Goal: Task Accomplishment & Management: Use online tool/utility

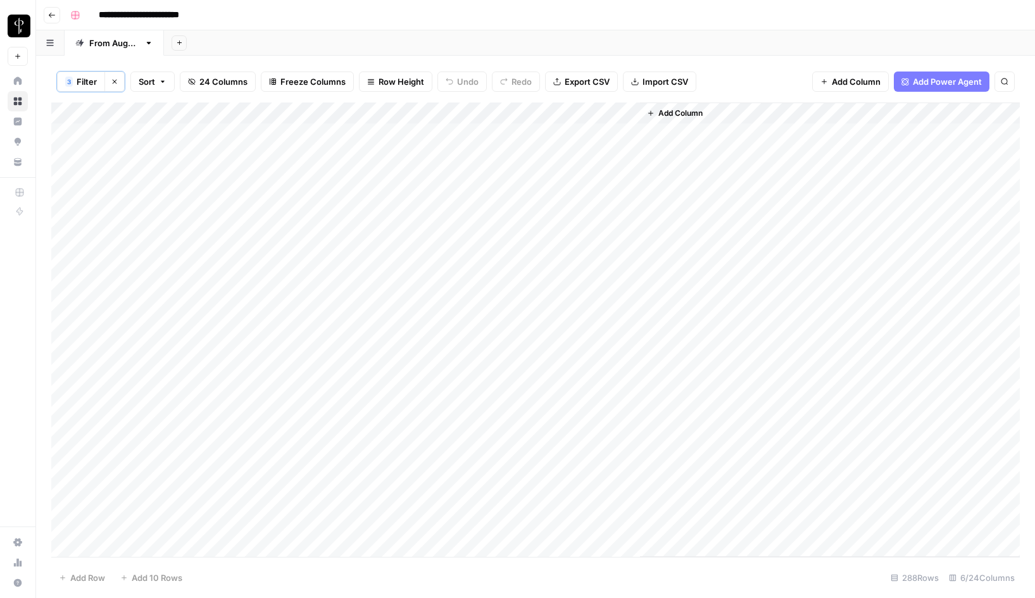
click at [116, 84] on icon "button" at bounding box center [115, 82] width 4 height 4
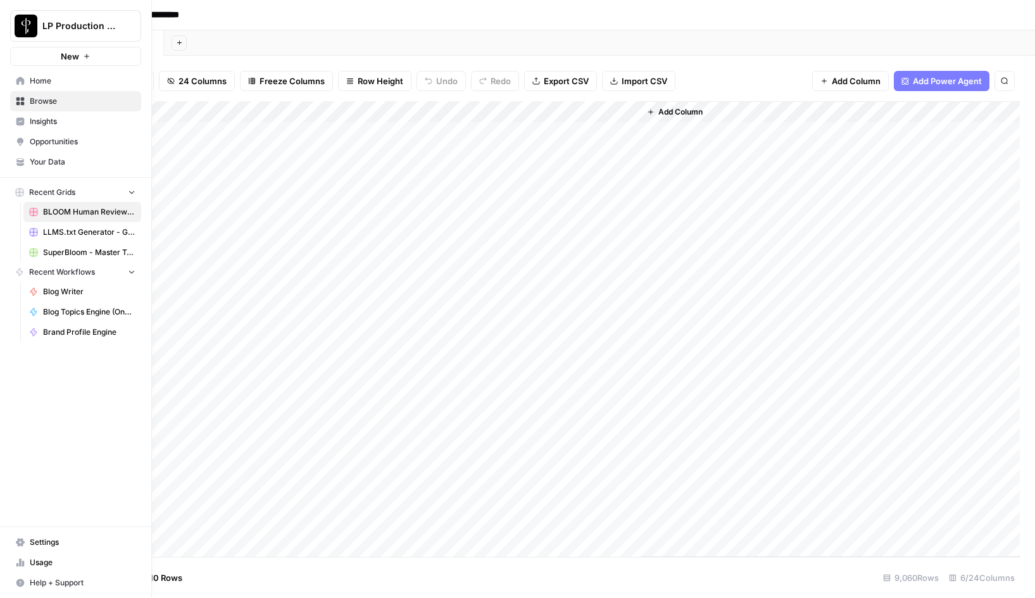
click at [68, 233] on span "LLMS.txt Generator - Grid" at bounding box center [89, 232] width 92 height 11
click at [67, 206] on span "BLOOM Human Review (ver2)" at bounding box center [89, 211] width 92 height 11
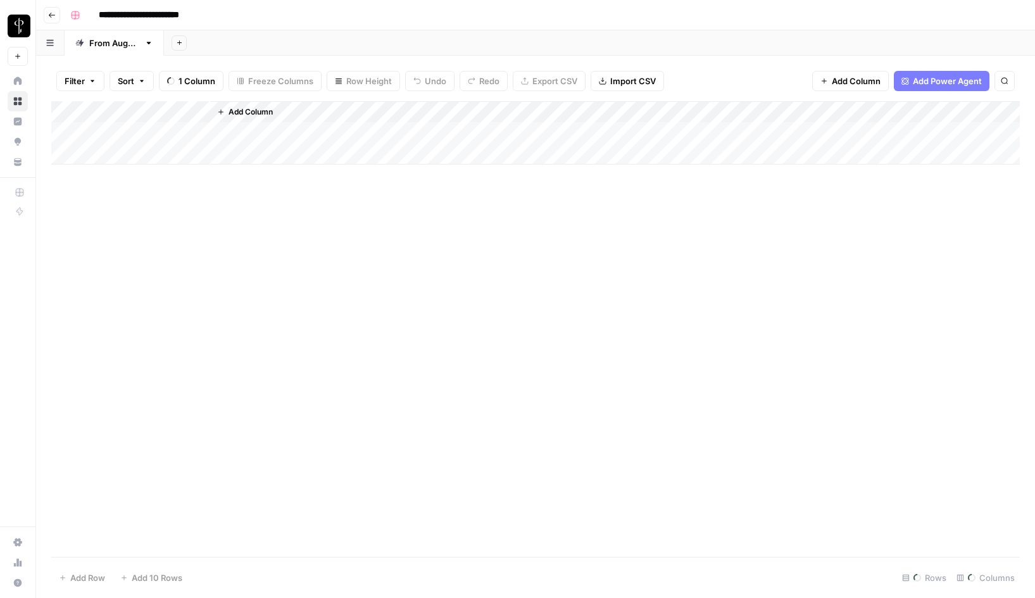
click at [425, 18] on div "**********" at bounding box center [543, 15] width 957 height 20
click at [375, 409] on div "Add Column" at bounding box center [535, 329] width 969 height 456
click at [185, 80] on span "24 Columns" at bounding box center [203, 81] width 48 height 13
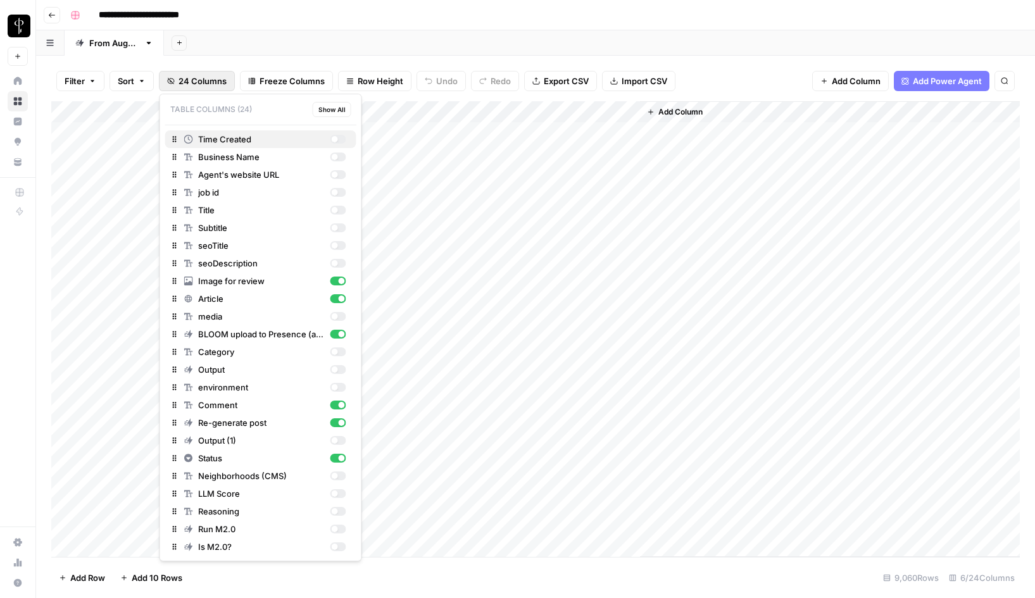
click at [338, 141] on div "button" at bounding box center [338, 139] width 16 height 9
click at [335, 155] on div "button" at bounding box center [334, 157] width 6 height 6
click at [337, 175] on div "button" at bounding box center [338, 174] width 16 height 9
click at [337, 210] on div "button" at bounding box center [334, 210] width 6 height 6
click at [337, 246] on div "button" at bounding box center [334, 245] width 6 height 6
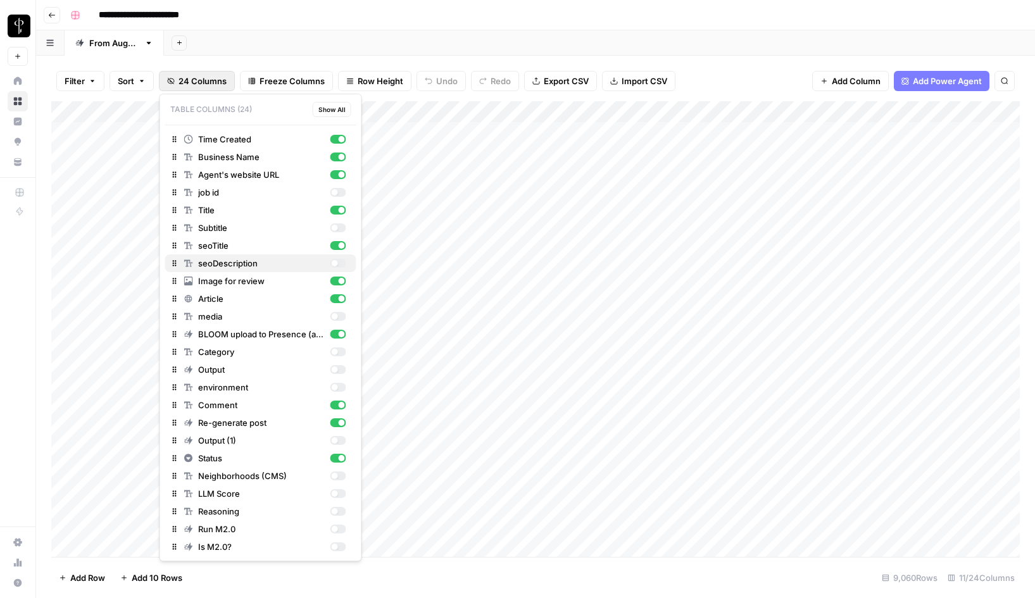
click at [336, 263] on div "button" at bounding box center [334, 263] width 6 height 6
click at [335, 352] on div "button" at bounding box center [334, 352] width 6 height 6
click at [647, 113] on div "Add Column" at bounding box center [535, 329] width 969 height 456
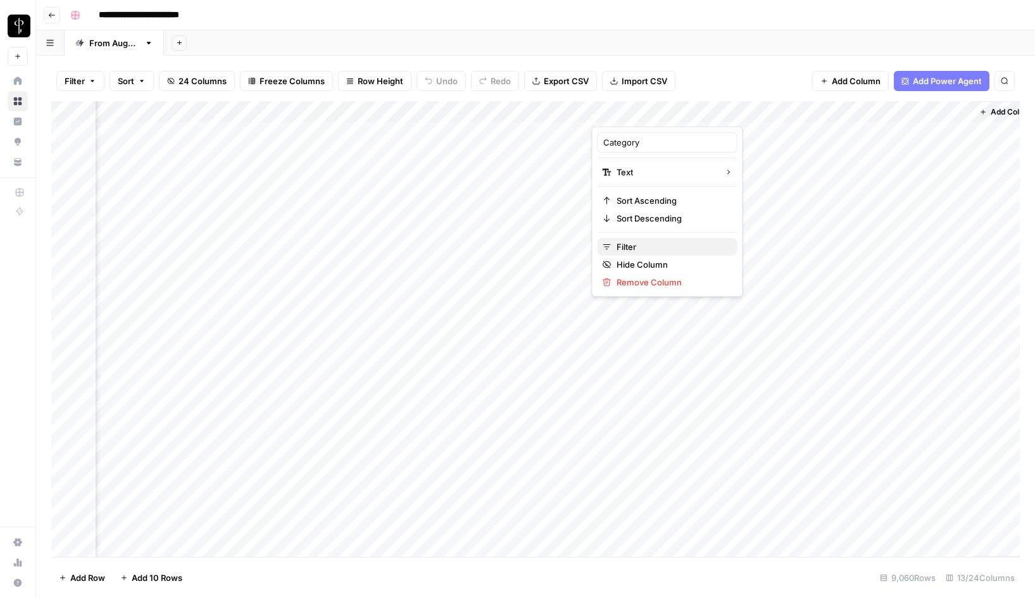
click at [637, 242] on span "Filter" at bounding box center [672, 247] width 111 height 13
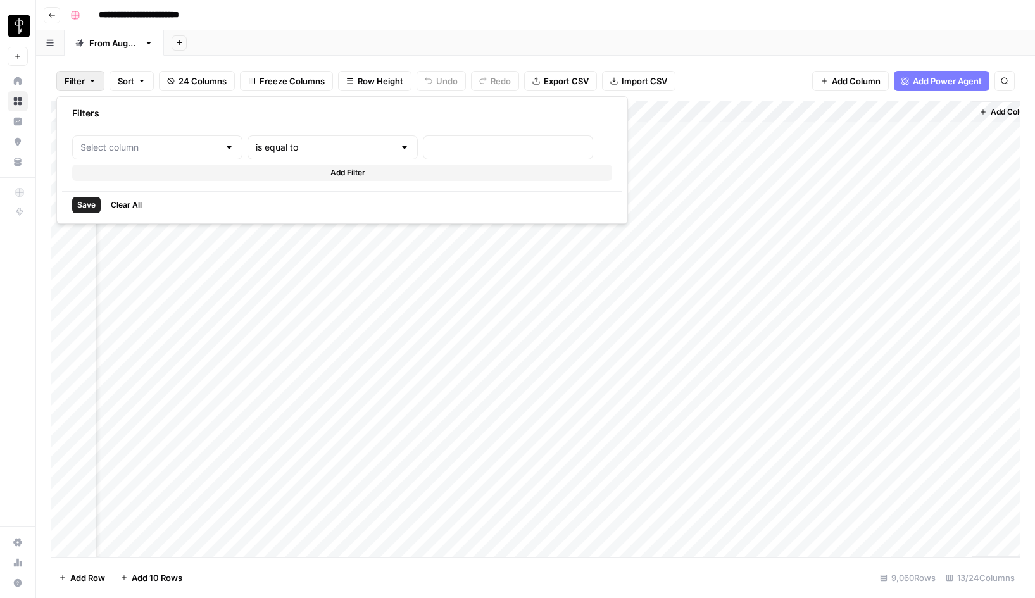
type input "Category"
click at [451, 158] on div at bounding box center [543, 147] width 184 height 24
click at [313, 147] on input "text" at bounding box center [346, 147] width 153 height 13
type input "is equal to"
click at [433, 207] on div "Save Clear All" at bounding box center [363, 204] width 602 height 27
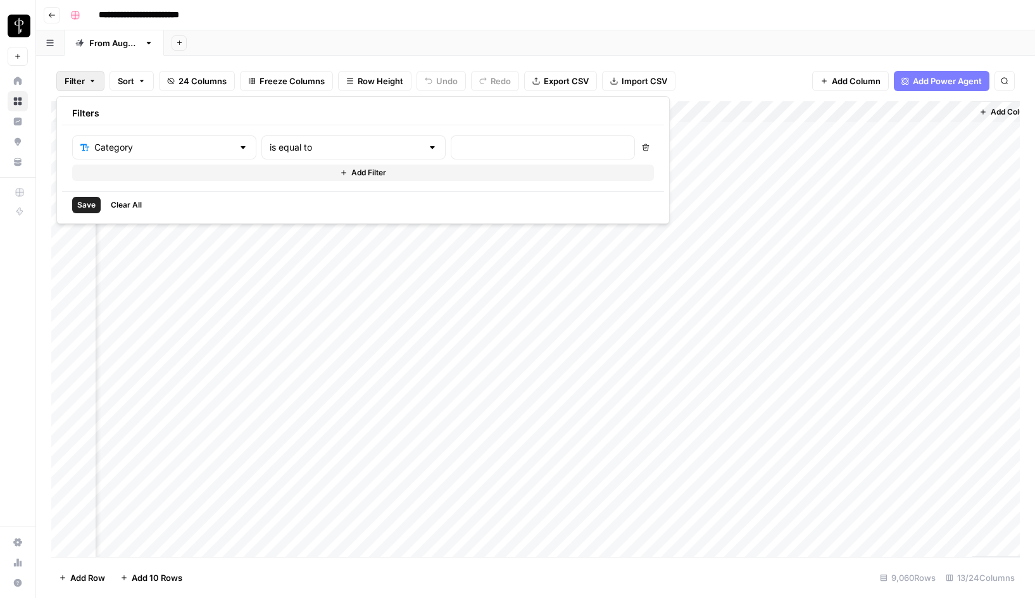
click at [752, 49] on div "Add Sheet" at bounding box center [599, 42] width 871 height 25
click at [188, 83] on span "24 Columns" at bounding box center [203, 81] width 48 height 13
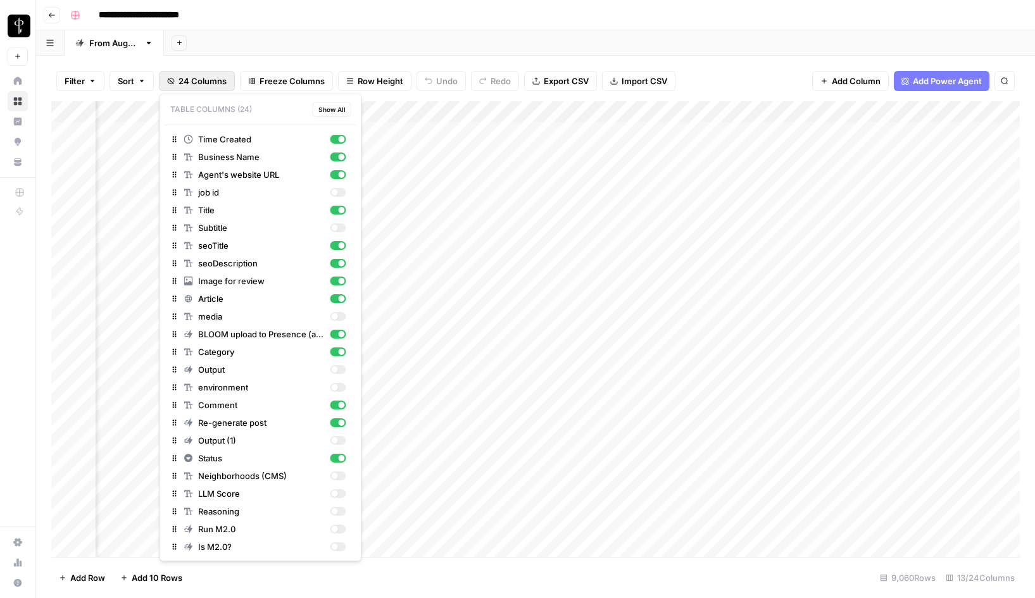
click at [656, 42] on div "Add Sheet" at bounding box center [599, 42] width 871 height 25
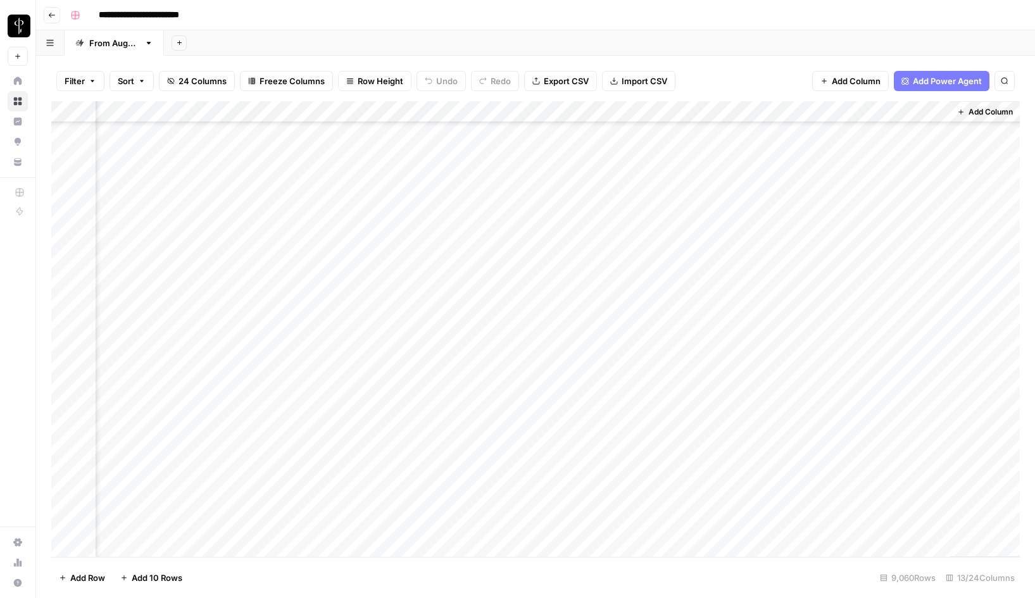
scroll to position [191090, 599]
click at [196, 82] on span "24 Columns" at bounding box center [203, 81] width 48 height 13
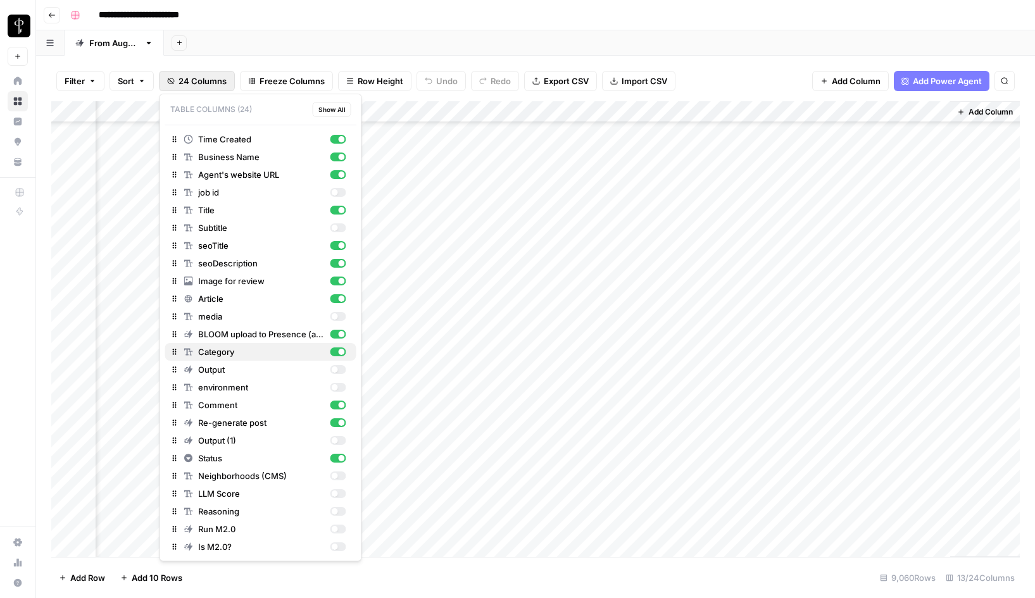
click at [337, 352] on div "button" at bounding box center [338, 352] width 16 height 9
click at [715, 47] on div "Add Sheet" at bounding box center [599, 42] width 871 height 25
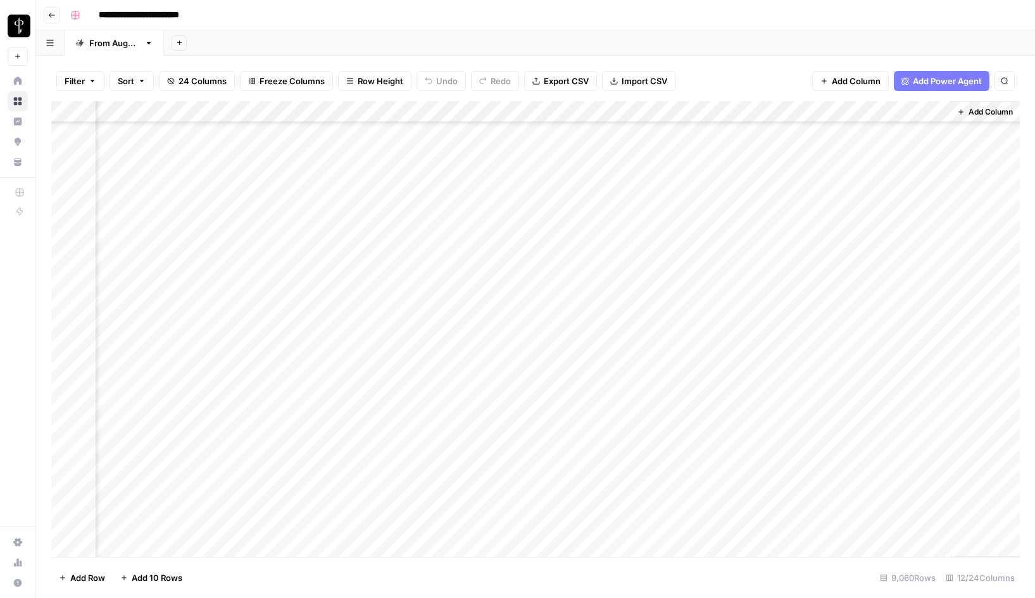
click at [296, 78] on span "Freeze Columns" at bounding box center [292, 81] width 65 height 13
click at [277, 159] on span "First 3 Columns" at bounding box center [303, 160] width 105 height 13
click at [534, 303] on div "Add Column" at bounding box center [535, 329] width 969 height 456
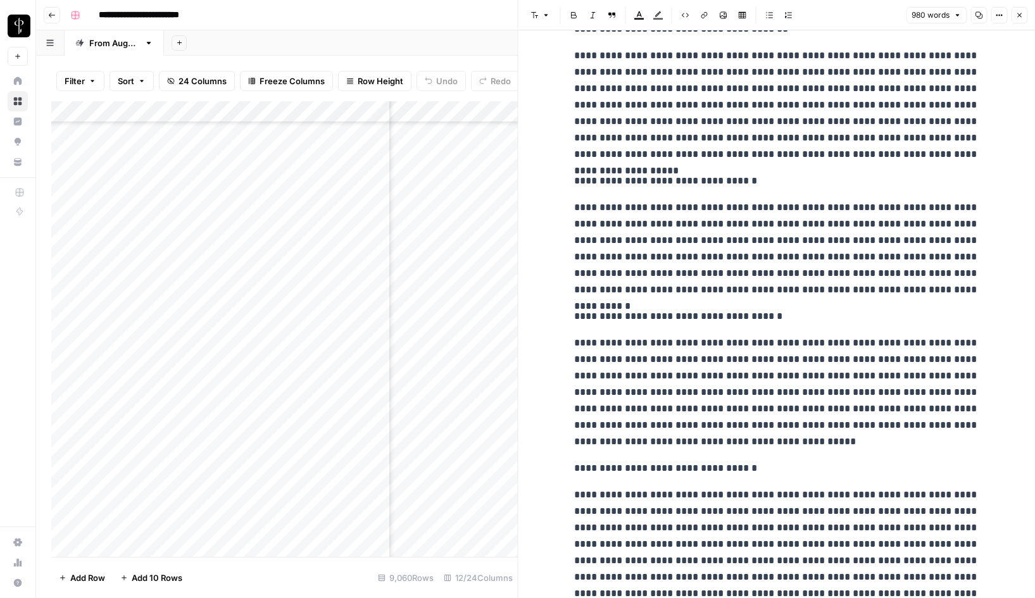
scroll to position [1332, 0]
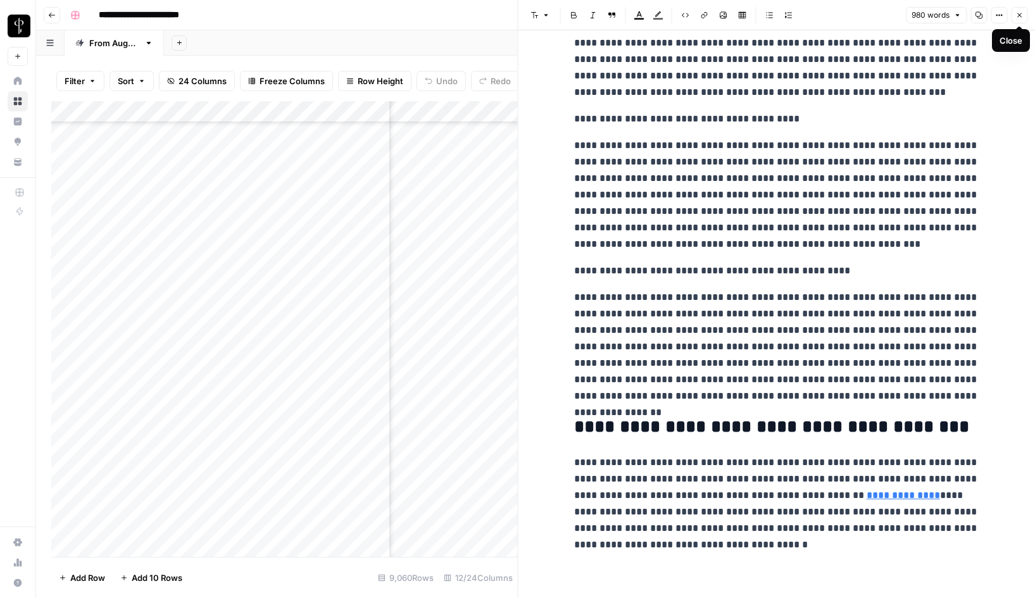
click at [1019, 16] on icon "button" at bounding box center [1019, 15] width 8 height 8
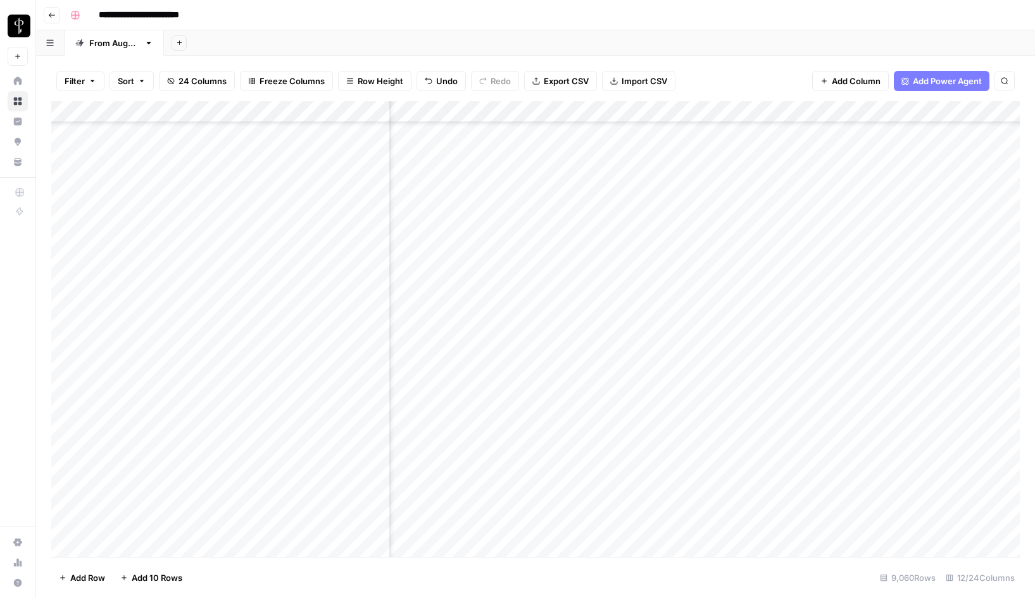
scroll to position [185674, 0]
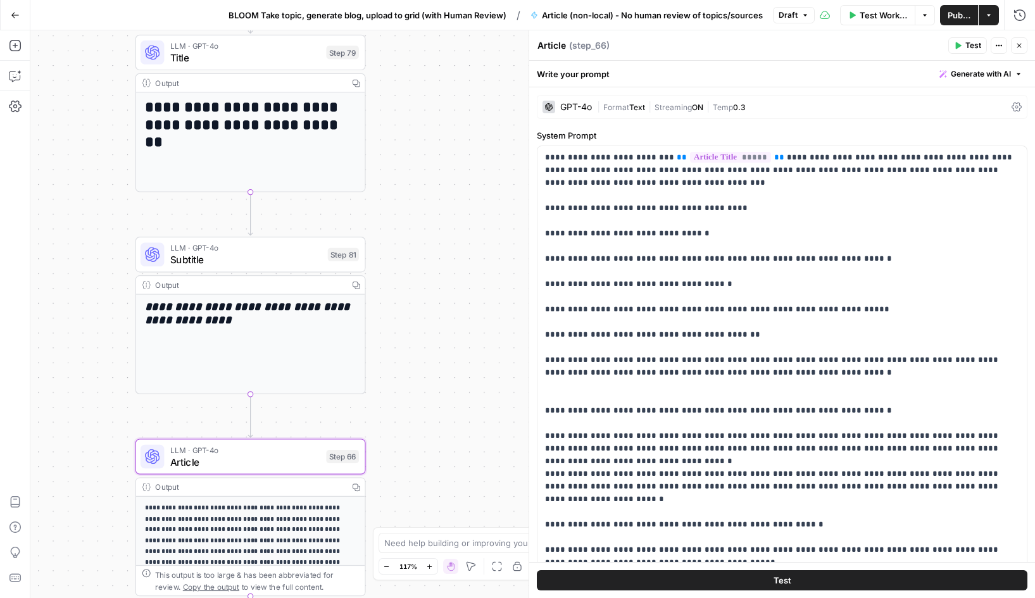
scroll to position [429, 0]
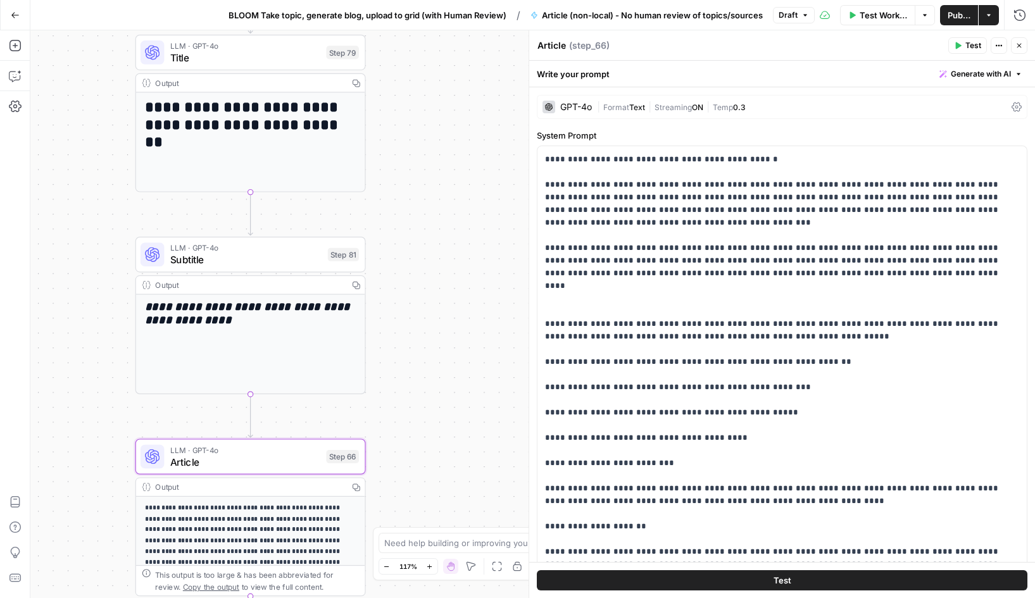
click at [789, 17] on span "Draft" at bounding box center [788, 14] width 19 height 11
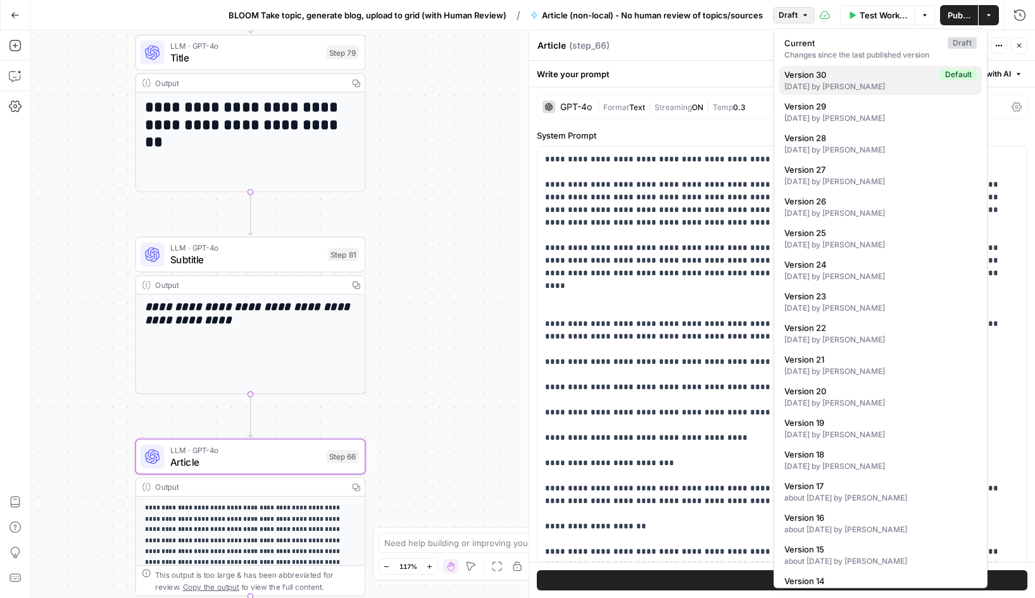
click at [860, 83] on div "[DATE] by [PERSON_NAME]" at bounding box center [880, 86] width 192 height 11
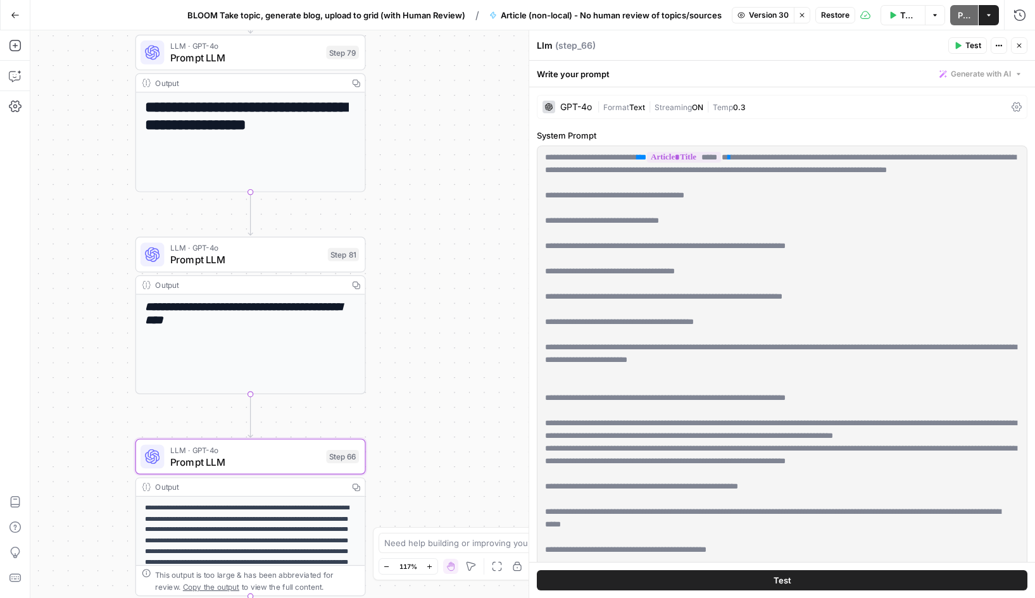
click at [839, 10] on span "Restore" at bounding box center [835, 14] width 28 height 11
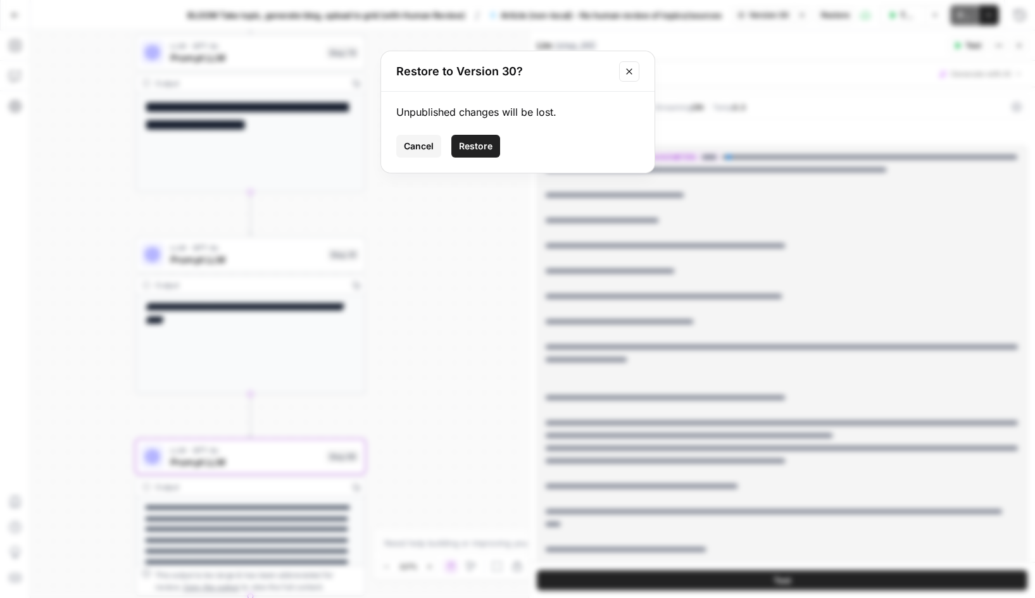
click at [476, 147] on span "Restore" at bounding box center [476, 146] width 34 height 13
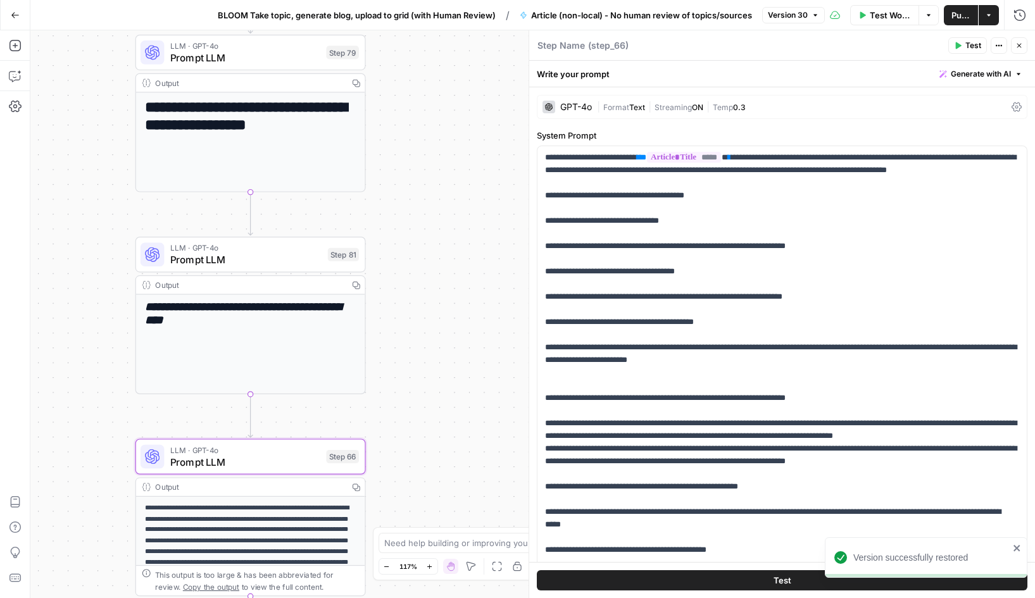
click at [11, 22] on button "Go Back" at bounding box center [15, 15] width 23 height 23
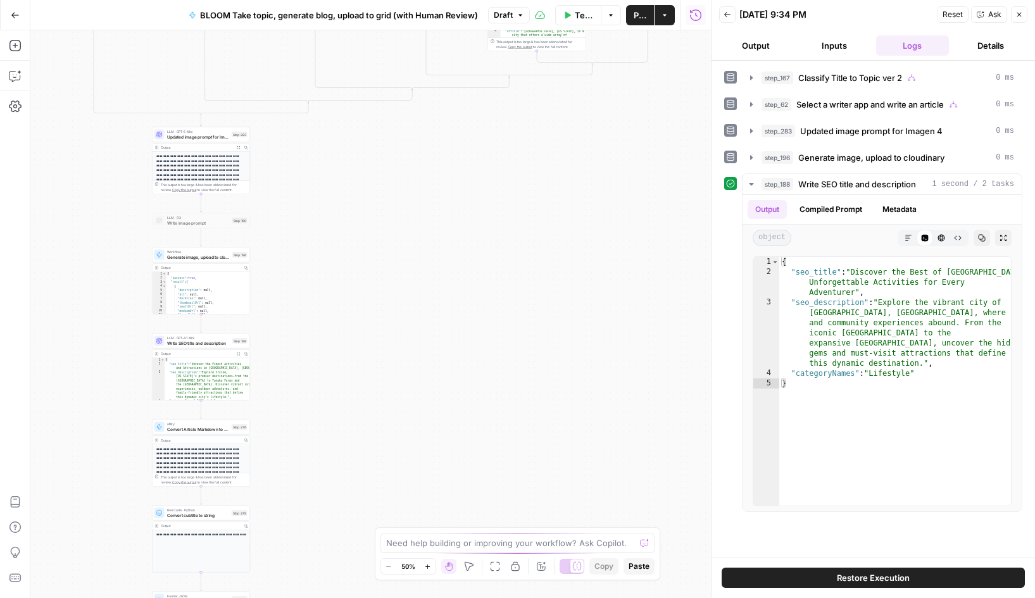
click at [1021, 15] on icon "button" at bounding box center [1019, 15] width 8 height 8
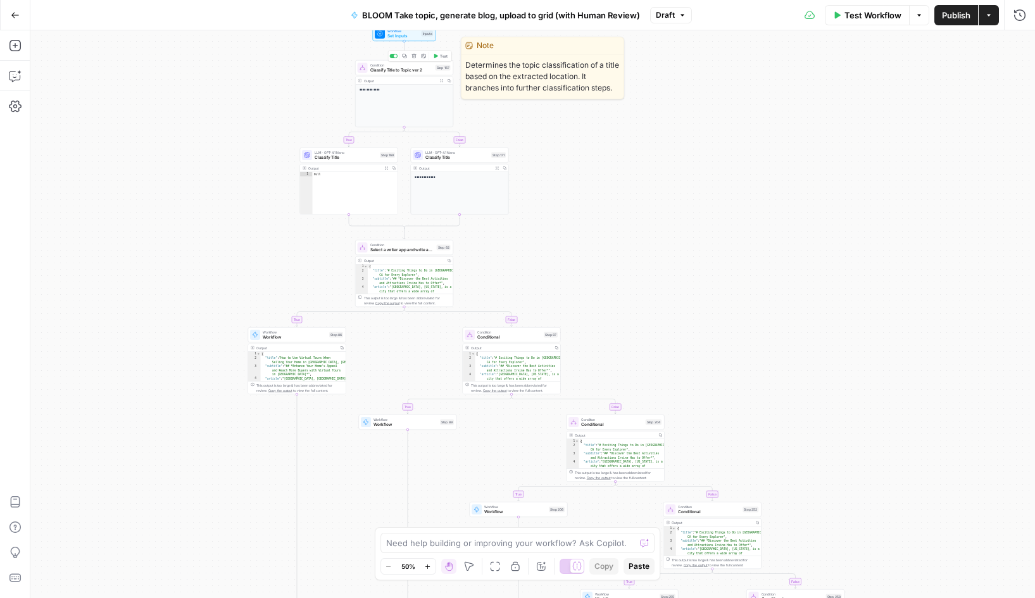
click at [401, 68] on span "Classify Title to Topic ver 2" at bounding box center [401, 70] width 63 height 6
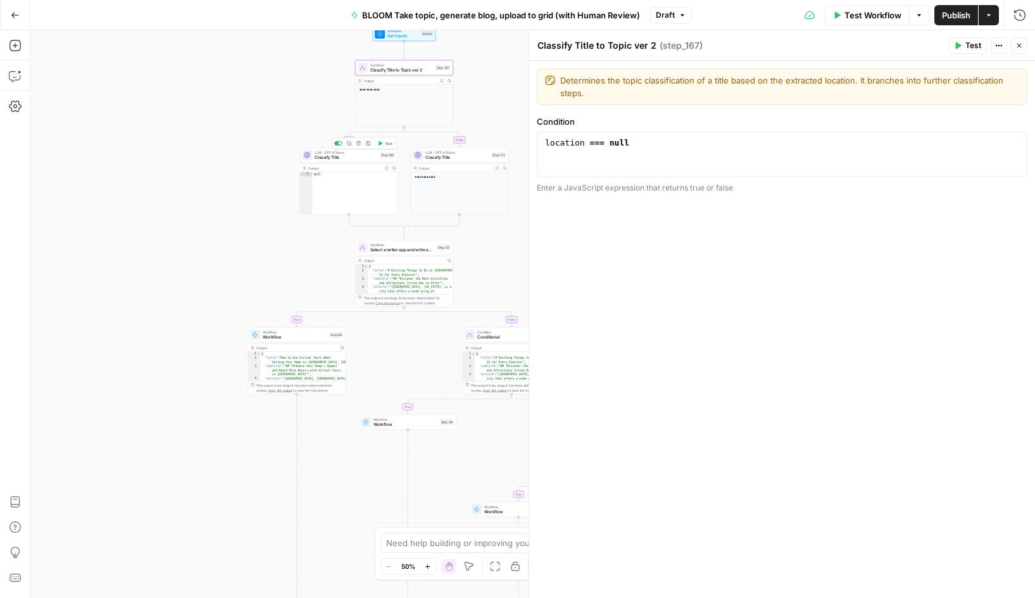
click at [331, 158] on span "Classify Title" at bounding box center [346, 157] width 63 height 6
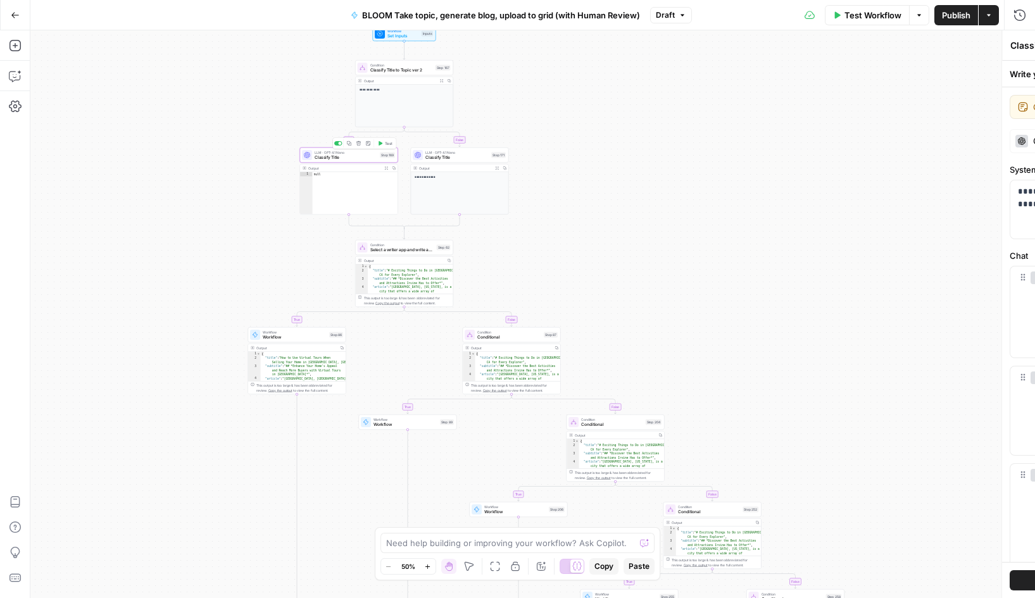
type textarea "Classify Title"
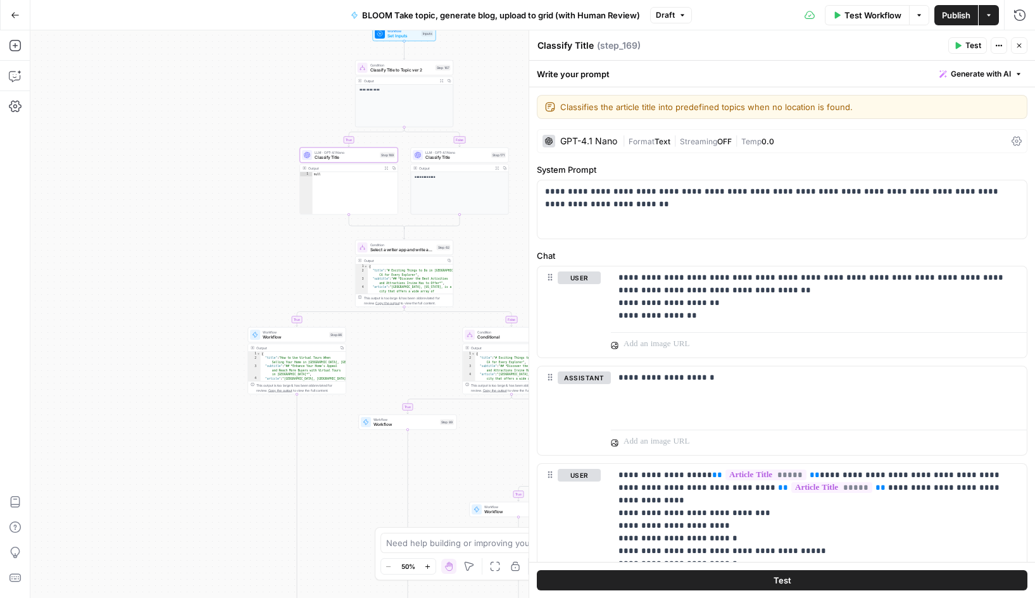
click at [668, 13] on span "Draft" at bounding box center [665, 14] width 19 height 11
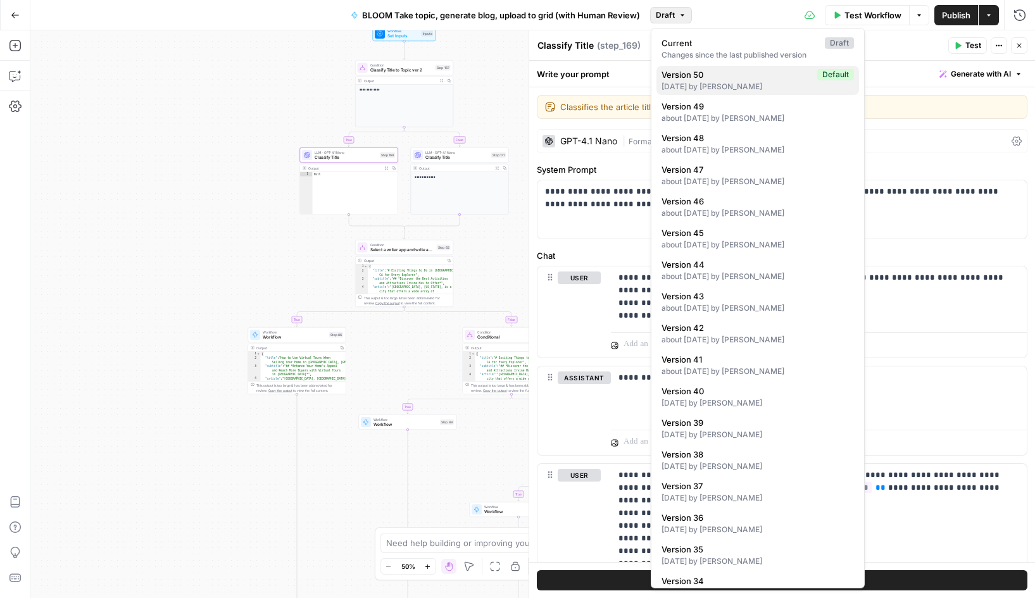
click at [724, 80] on span "Version 50" at bounding box center [737, 74] width 151 height 13
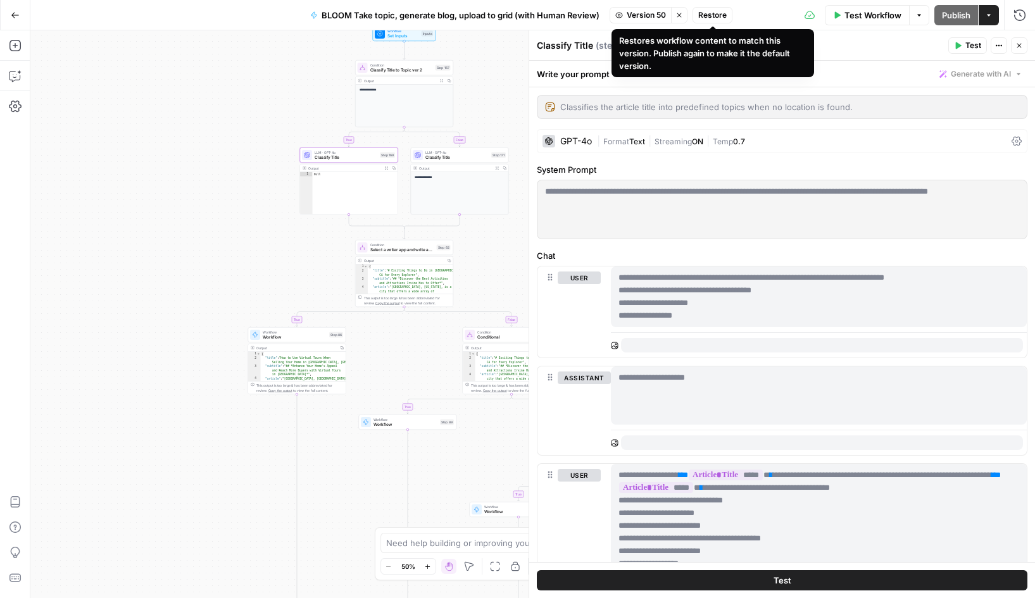
click at [717, 18] on span "Restore" at bounding box center [712, 14] width 28 height 11
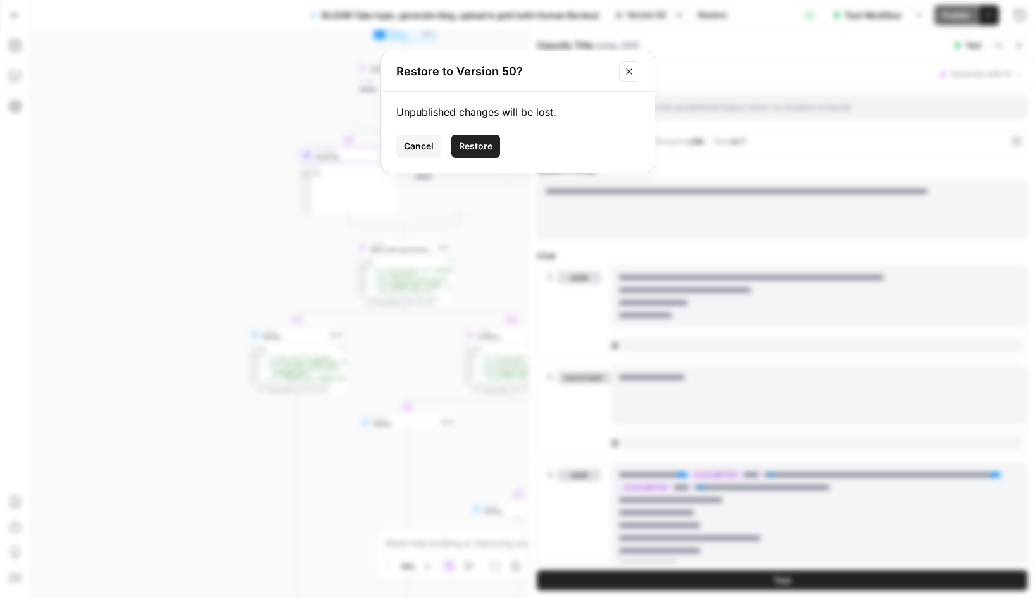
click at [469, 150] on span "Restore" at bounding box center [476, 146] width 34 height 13
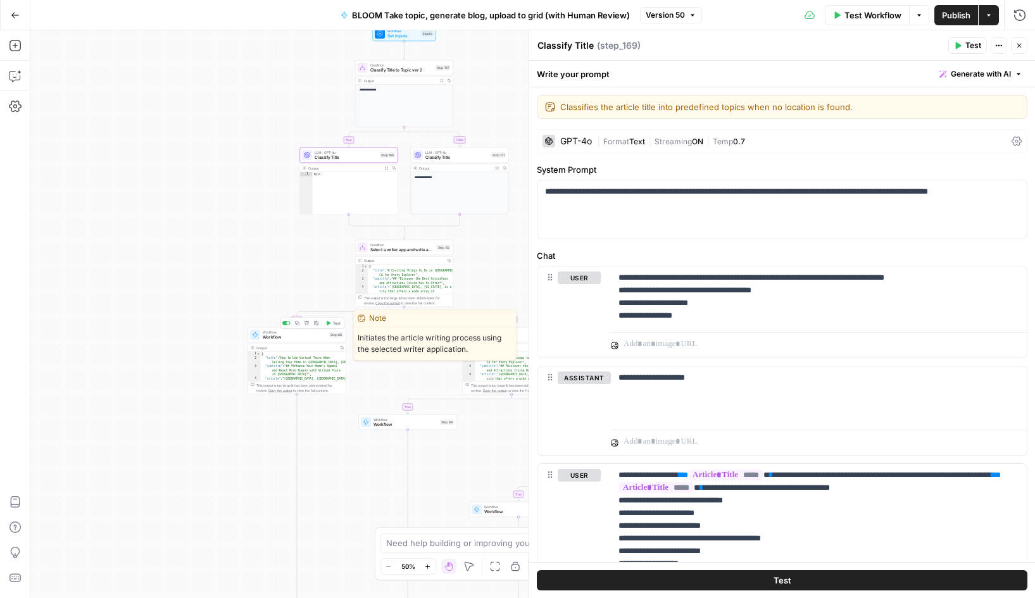
click at [280, 335] on span "Workflow" at bounding box center [295, 337] width 64 height 6
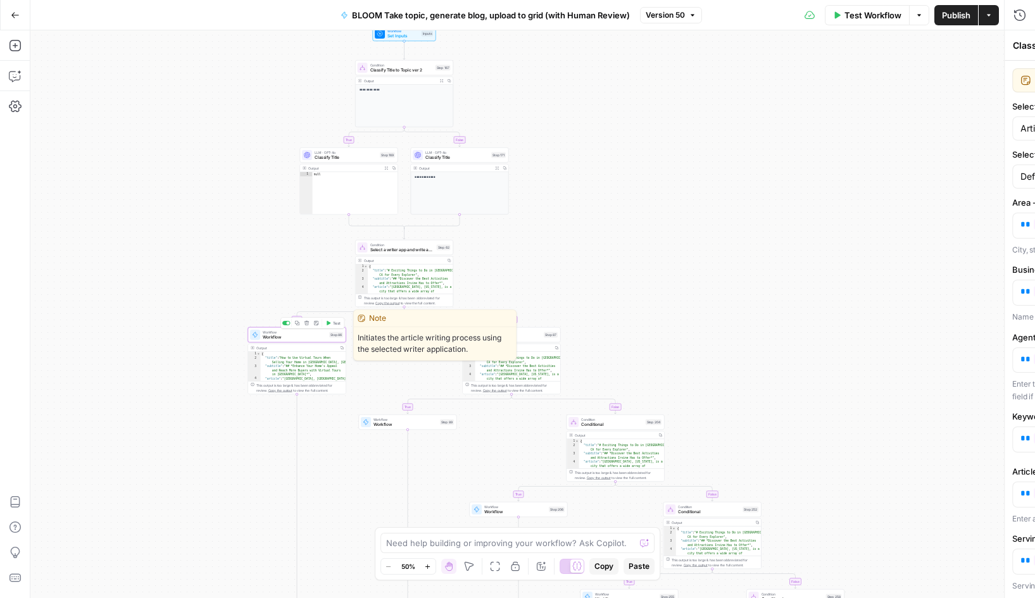
type textarea "Workflow"
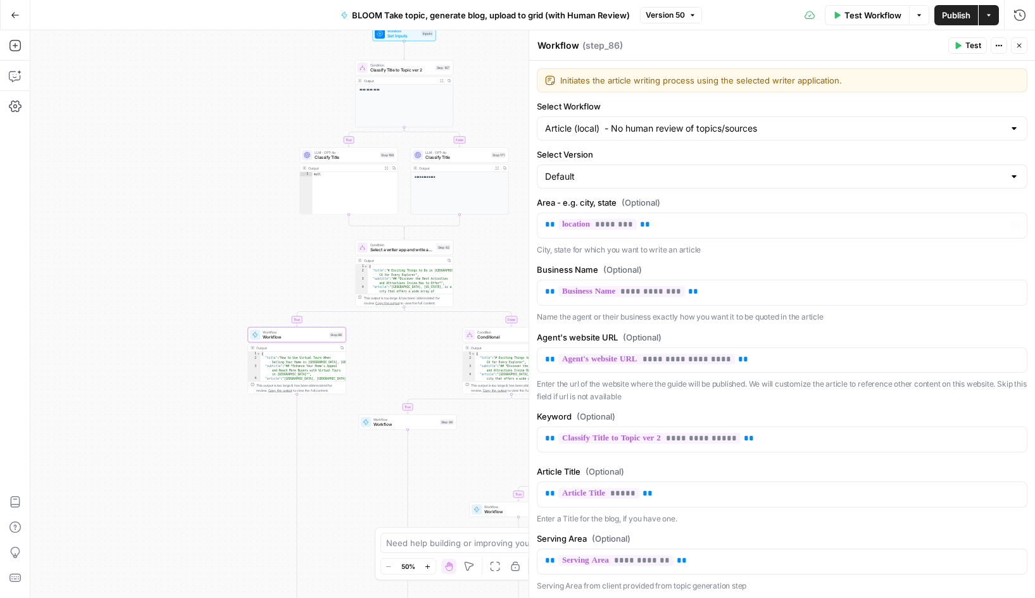
scroll to position [57, 0]
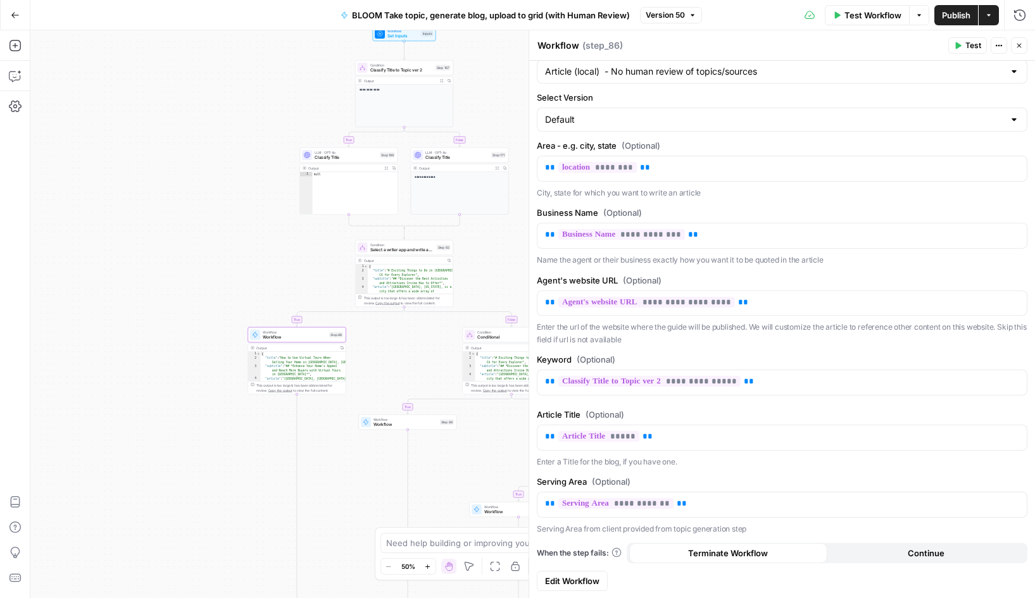
click at [579, 580] on span "Edit Workflow" at bounding box center [572, 581] width 54 height 13
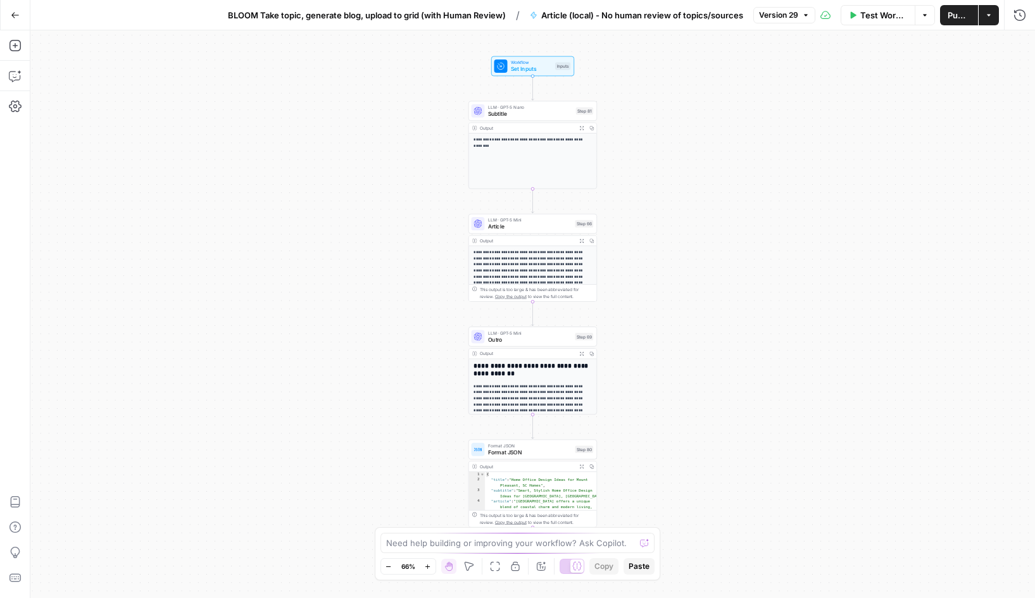
click at [787, 20] on span "Version 29" at bounding box center [778, 14] width 39 height 11
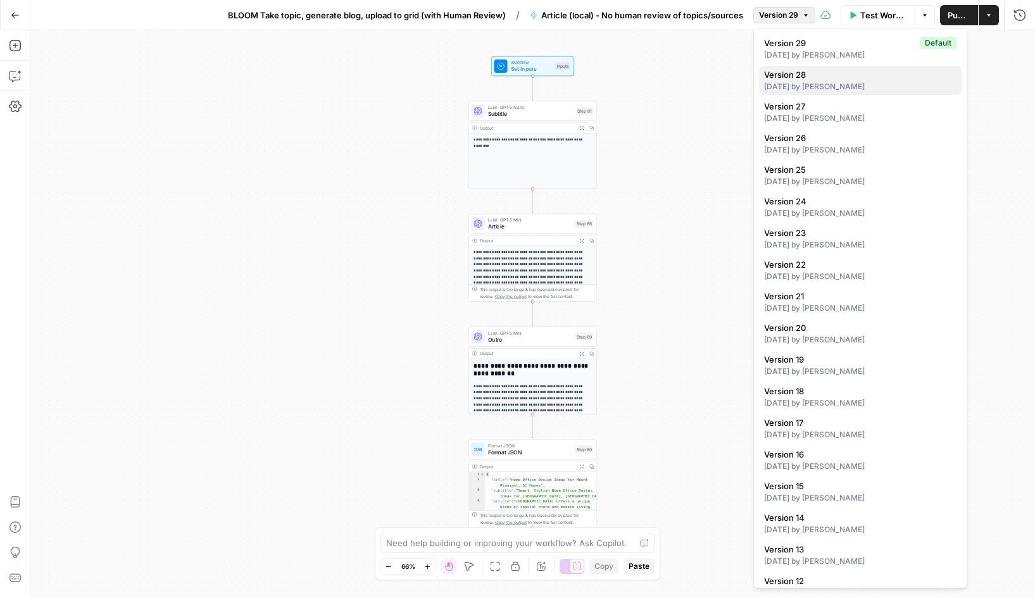
click at [825, 84] on div "[DATE] by [PERSON_NAME]" at bounding box center [860, 86] width 192 height 11
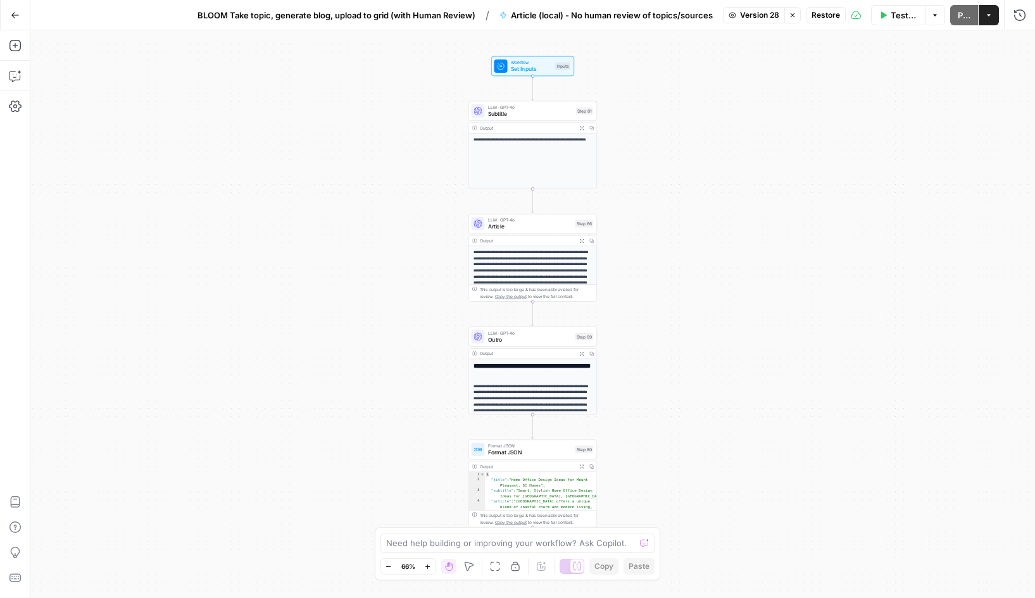
click at [818, 14] on span "Restore" at bounding box center [826, 14] width 28 height 11
click at [14, 14] on icon "button" at bounding box center [15, 15] width 9 height 9
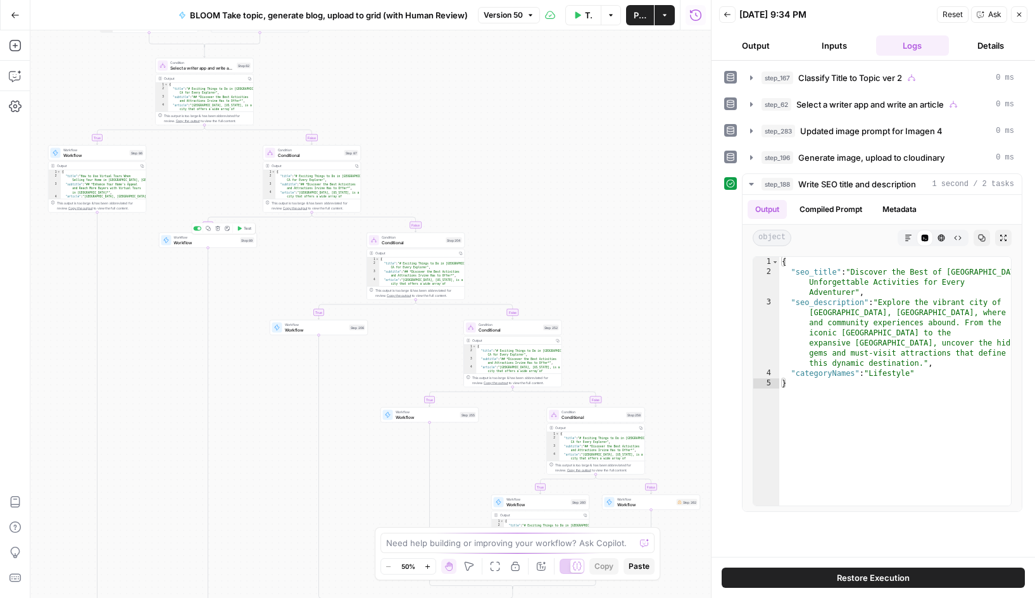
click at [189, 242] on span "Workflow" at bounding box center [205, 242] width 64 height 6
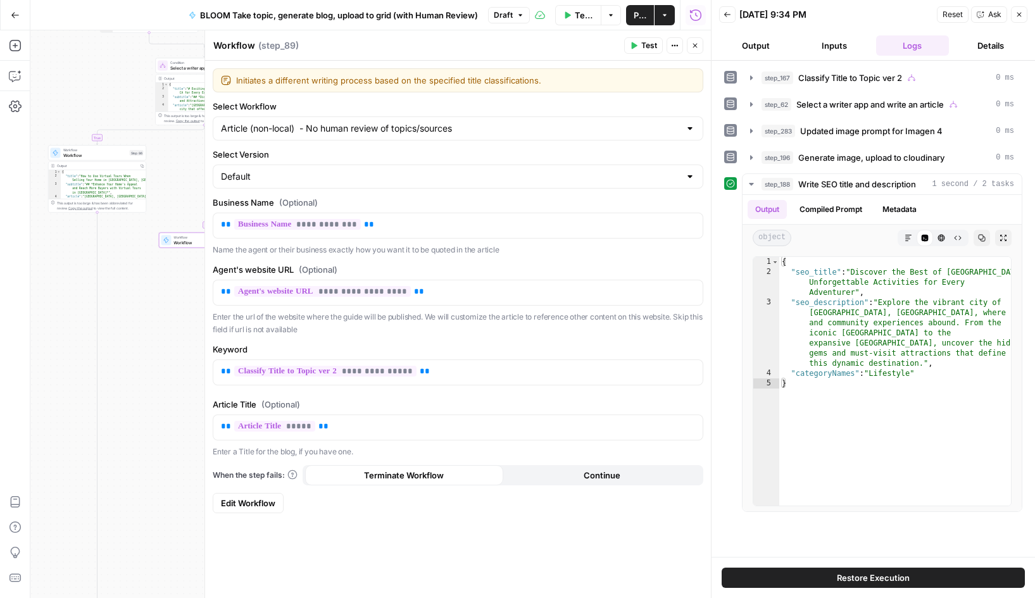
click at [240, 500] on span "Edit Workflow" at bounding box center [248, 503] width 54 height 13
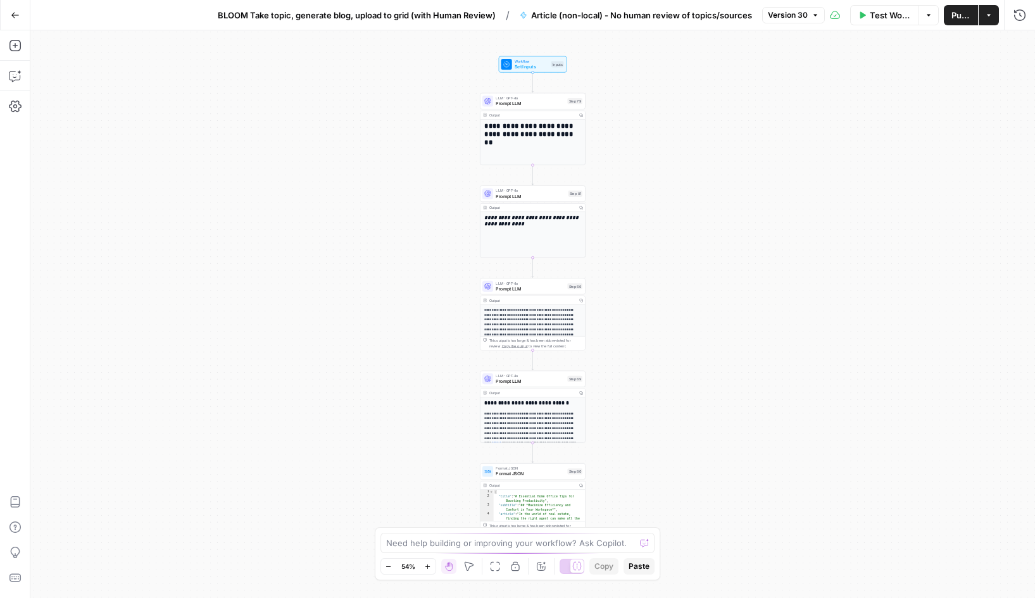
click at [793, 20] on span "Version 30" at bounding box center [788, 14] width 40 height 11
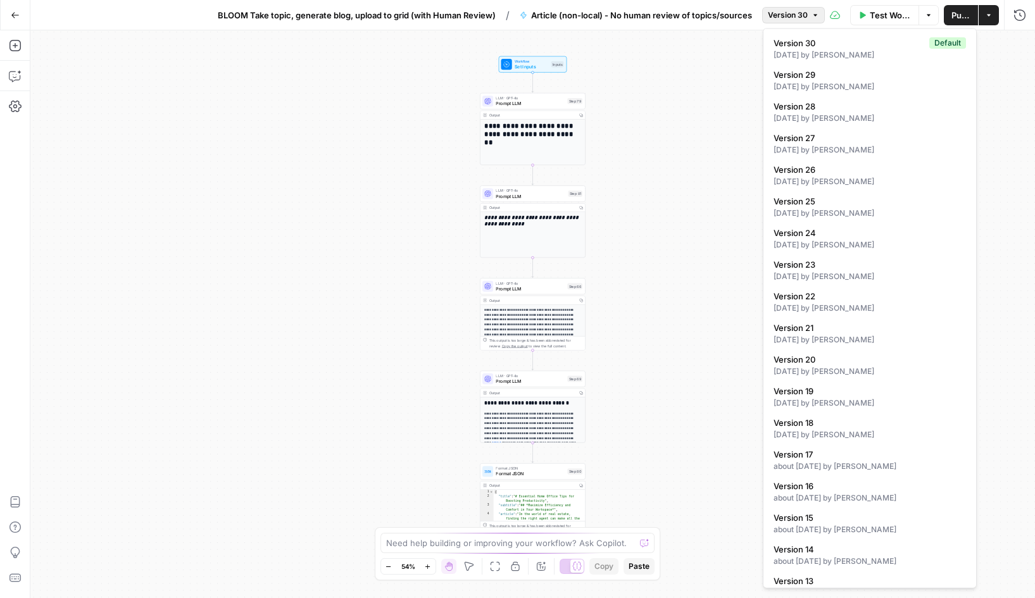
click at [13, 15] on icon "button" at bounding box center [15, 15] width 8 height 6
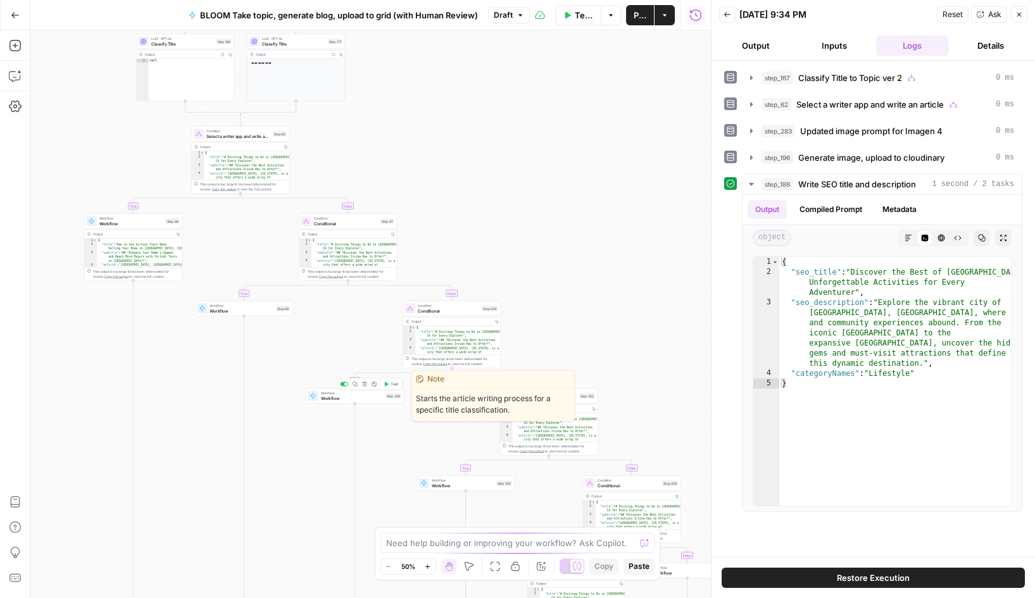
click at [341, 396] on span "Workflow" at bounding box center [352, 398] width 62 height 6
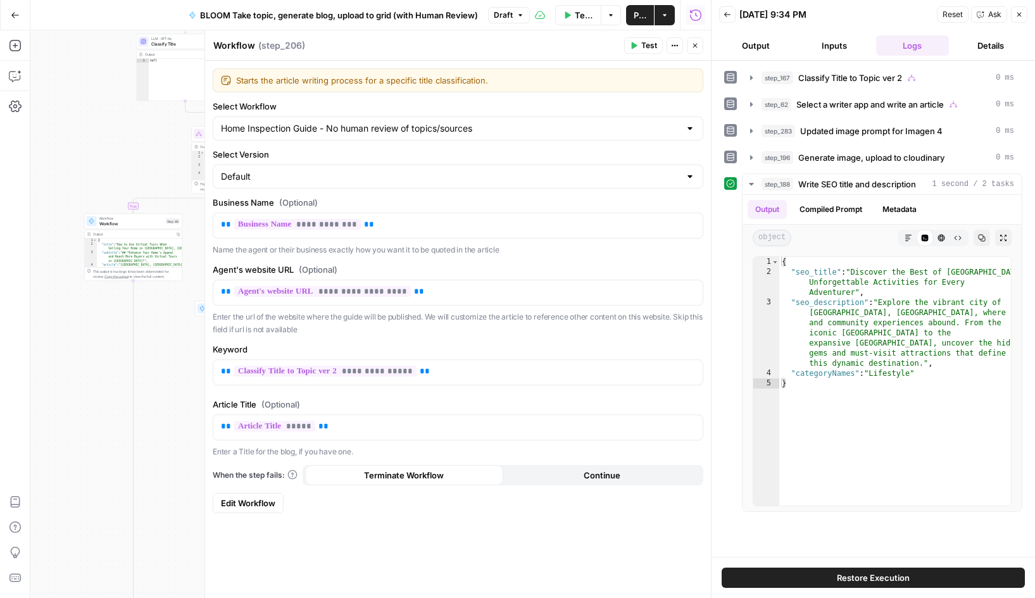
click at [231, 498] on span "Edit Workflow" at bounding box center [248, 503] width 54 height 13
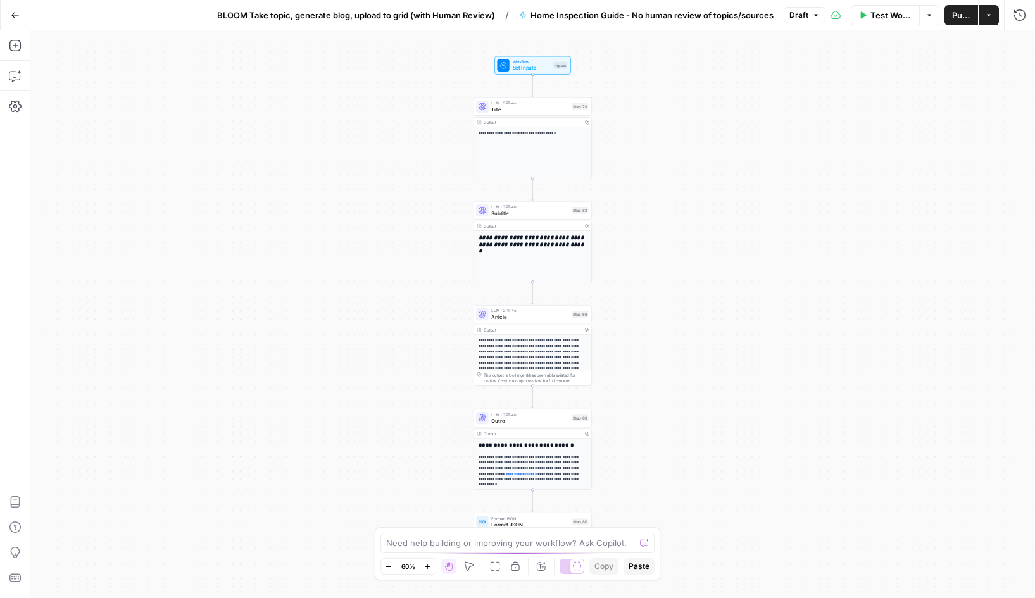
click at [804, 19] on span "Draft" at bounding box center [798, 14] width 19 height 11
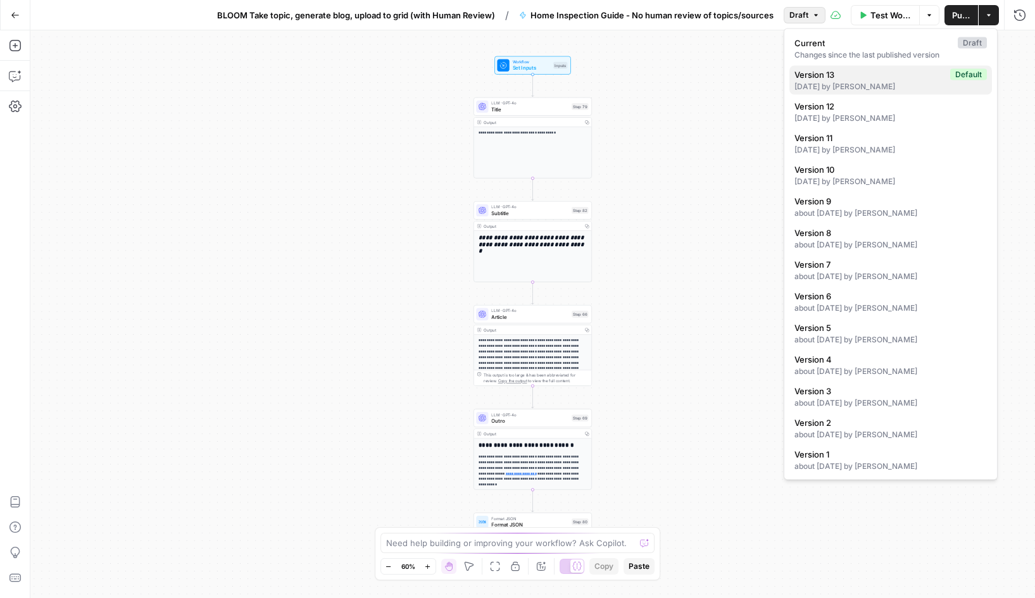
click at [856, 78] on span "Version 13" at bounding box center [869, 74] width 151 height 13
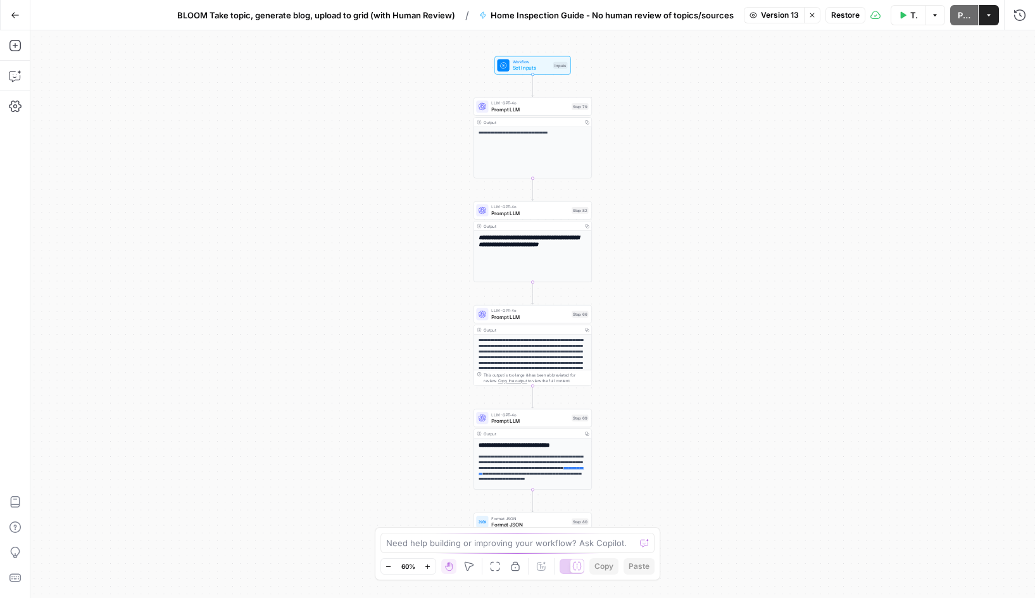
click at [845, 17] on span "Restore" at bounding box center [845, 14] width 28 height 11
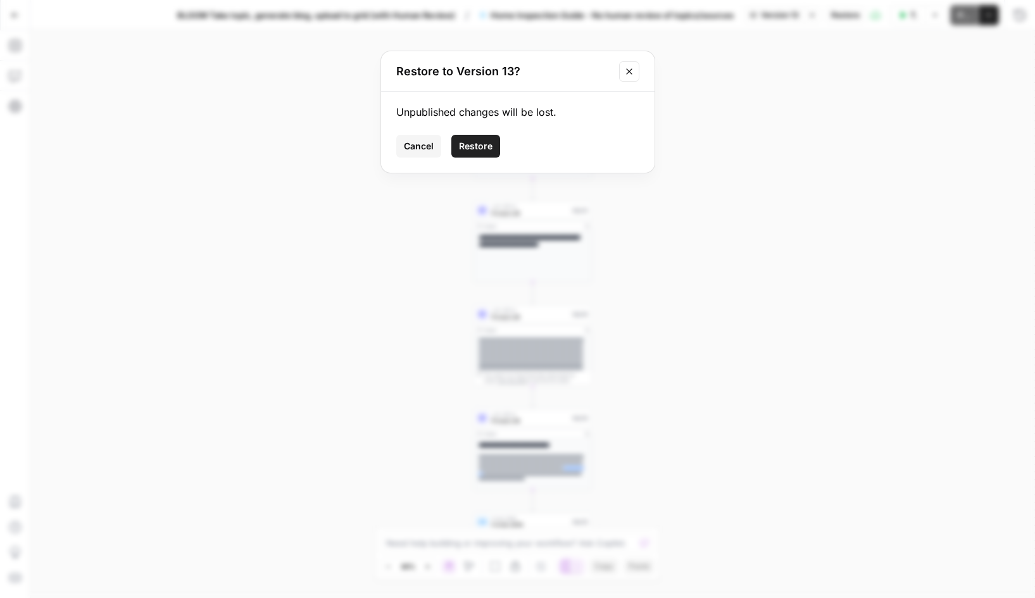
click at [475, 149] on span "Restore" at bounding box center [476, 146] width 34 height 13
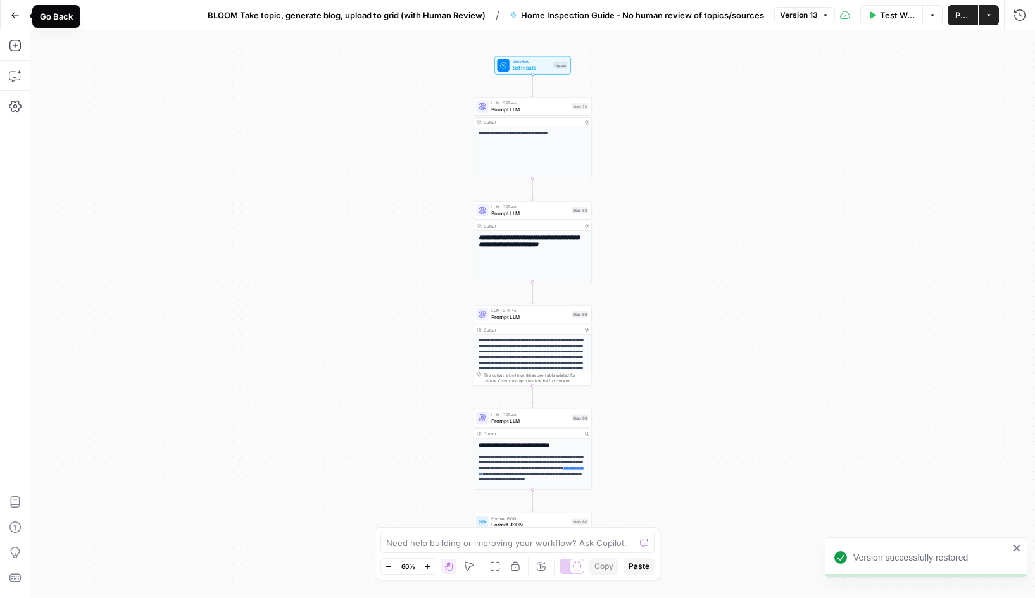
click at [15, 15] on icon "button" at bounding box center [15, 15] width 8 height 6
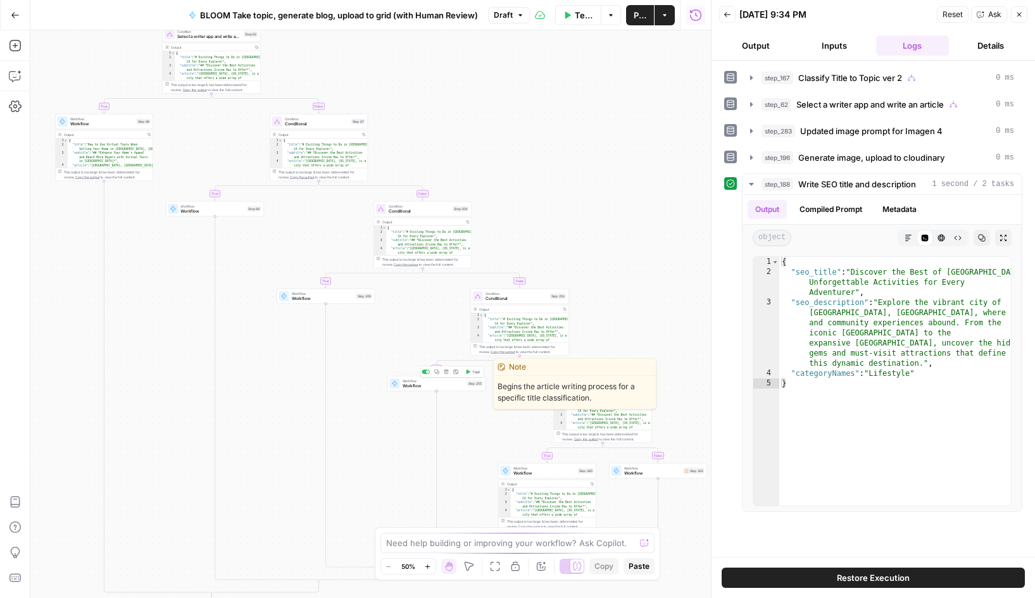
click at [411, 387] on span "Workflow" at bounding box center [434, 386] width 62 height 6
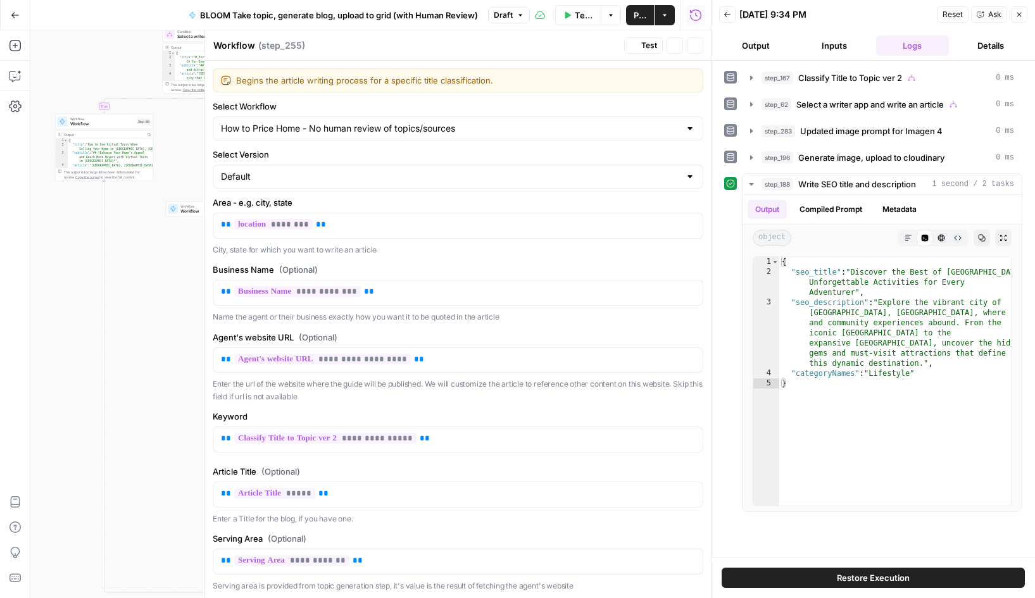
type input "How to Price Home - No human review of topics/sources"
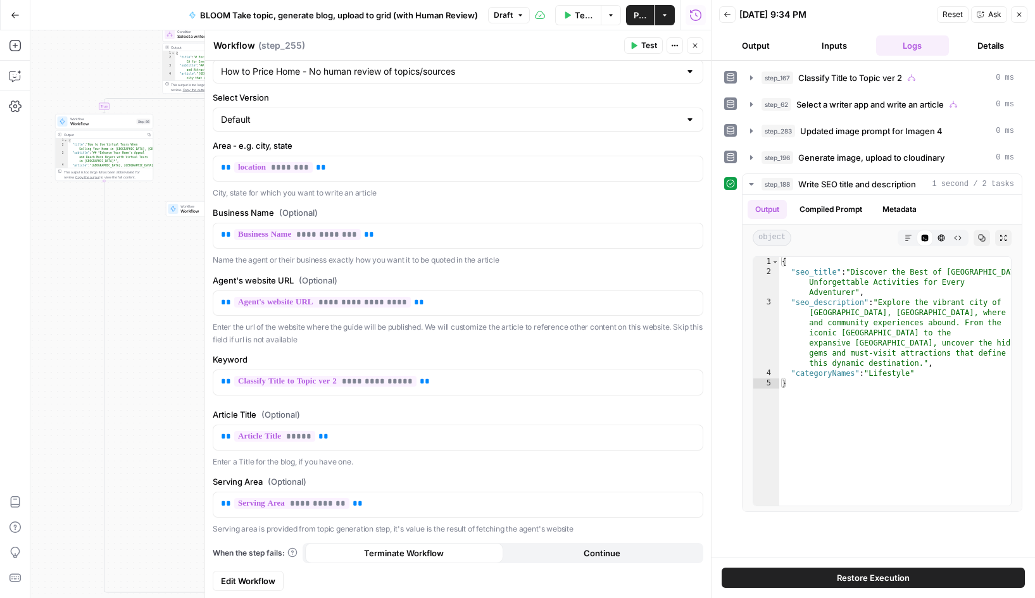
click at [254, 580] on span "Edit Workflow" at bounding box center [248, 581] width 54 height 13
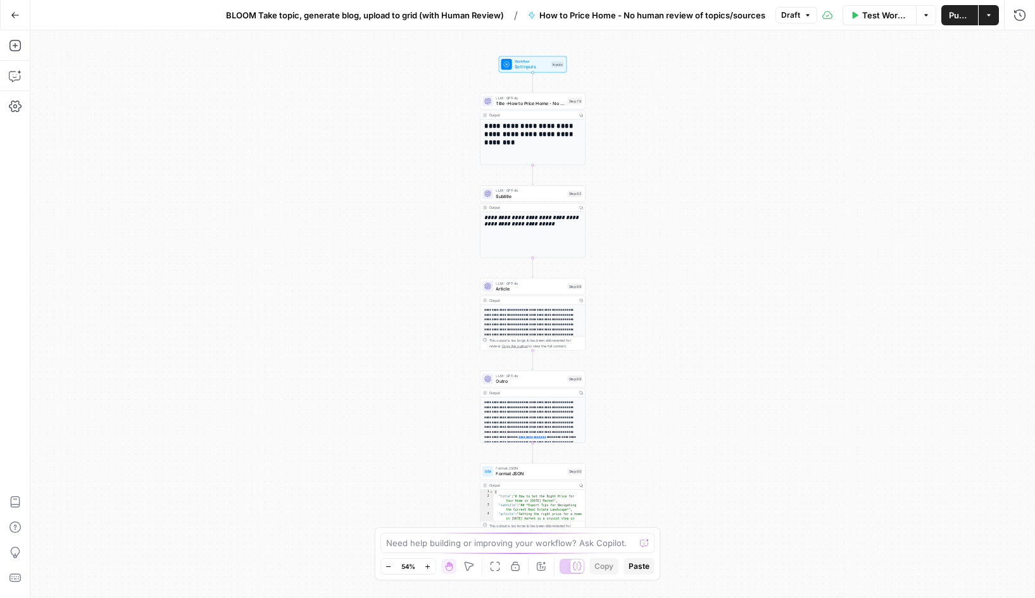
click at [801, 13] on button "Draft" at bounding box center [796, 15] width 42 height 16
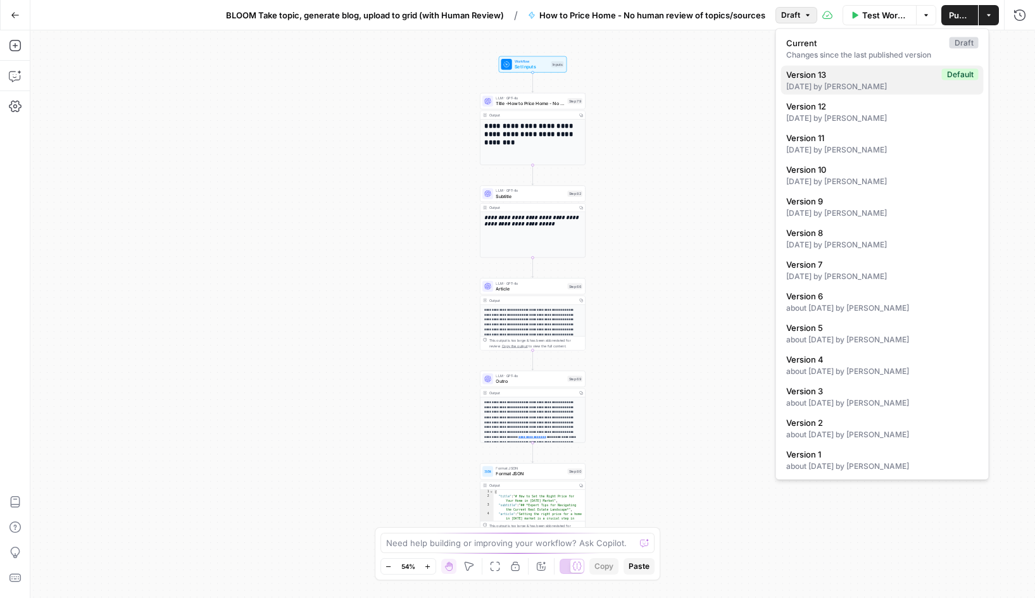
click at [829, 77] on span "Version 13" at bounding box center [861, 74] width 151 height 13
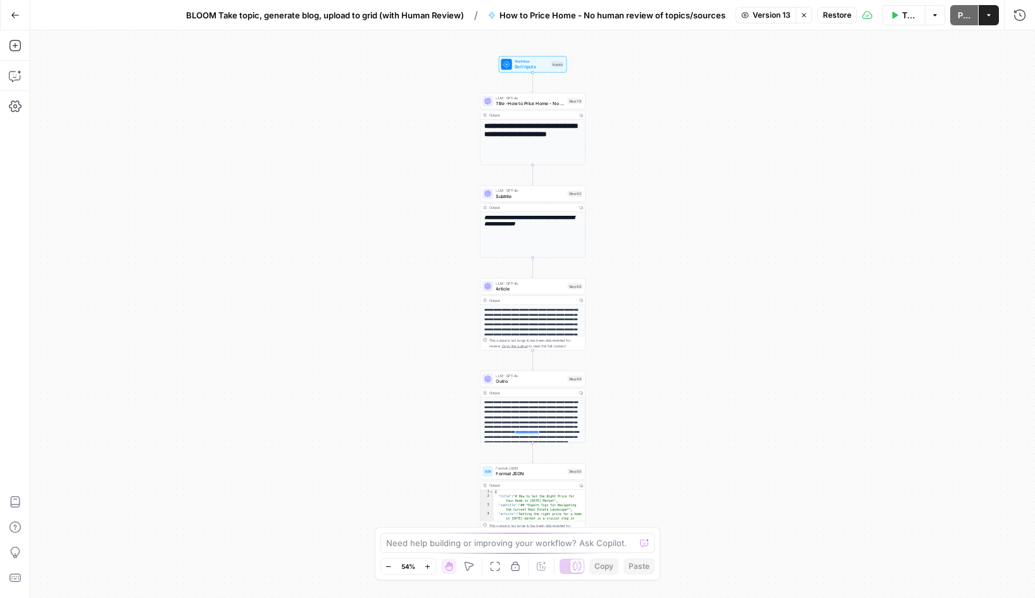
click at [834, 18] on span "Restore" at bounding box center [837, 14] width 28 height 11
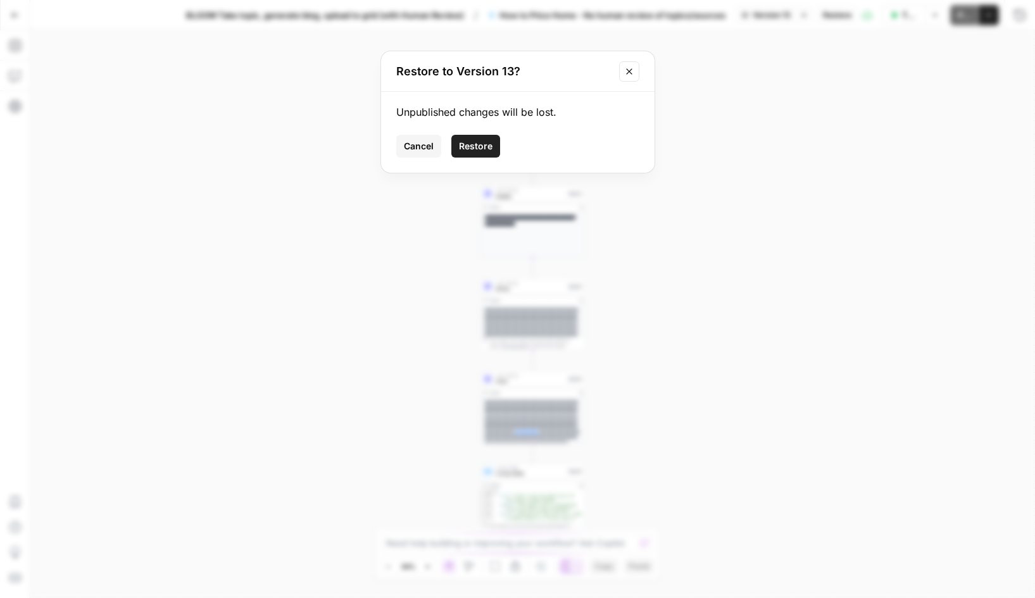
click at [482, 145] on span "Restore" at bounding box center [476, 146] width 34 height 13
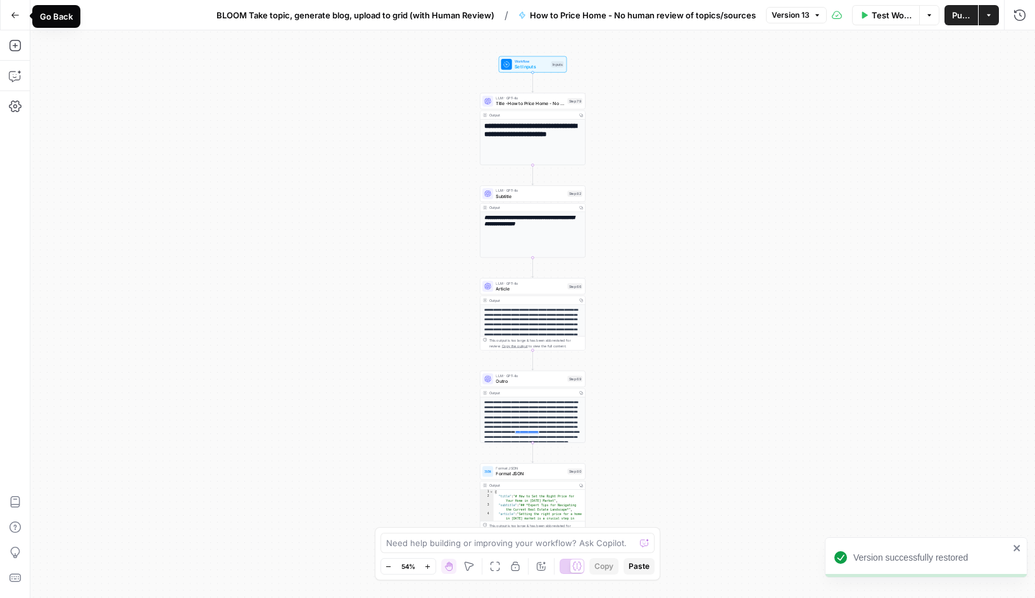
click at [18, 14] on icon "button" at bounding box center [15, 15] width 9 height 9
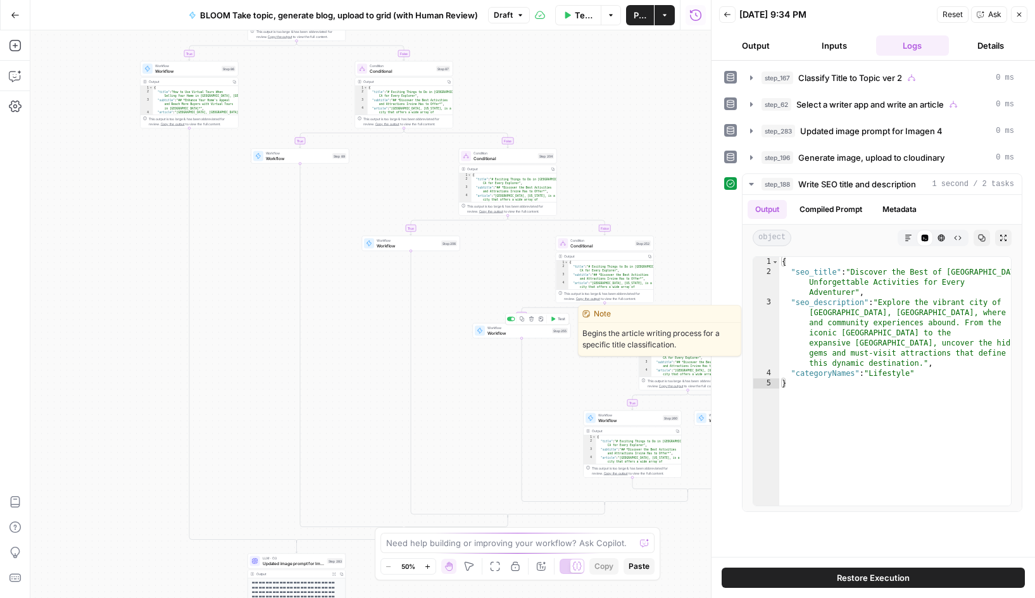
click at [515, 330] on span "Workflow" at bounding box center [518, 333] width 62 height 6
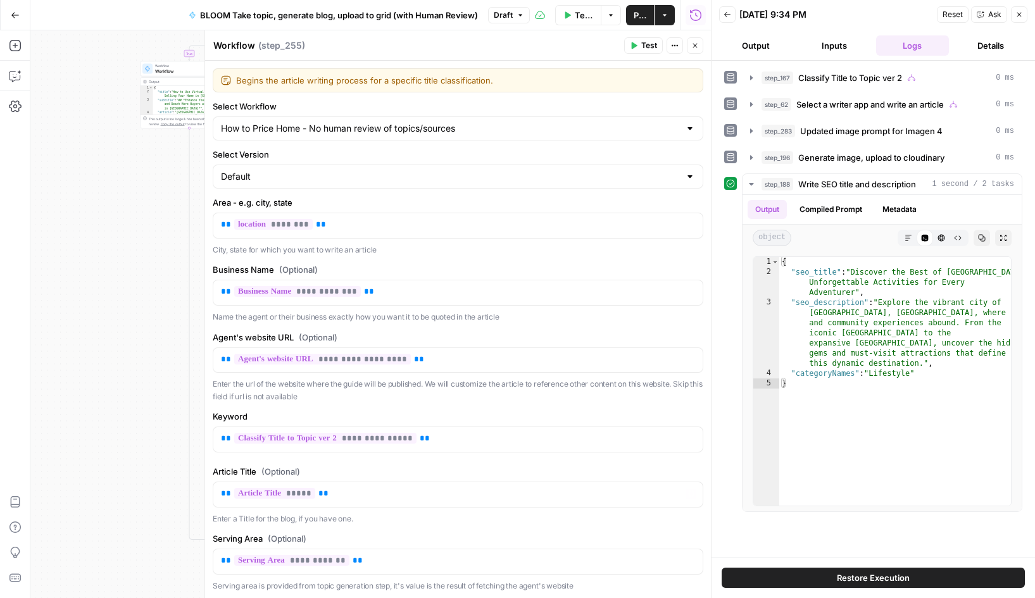
scroll to position [57, 0]
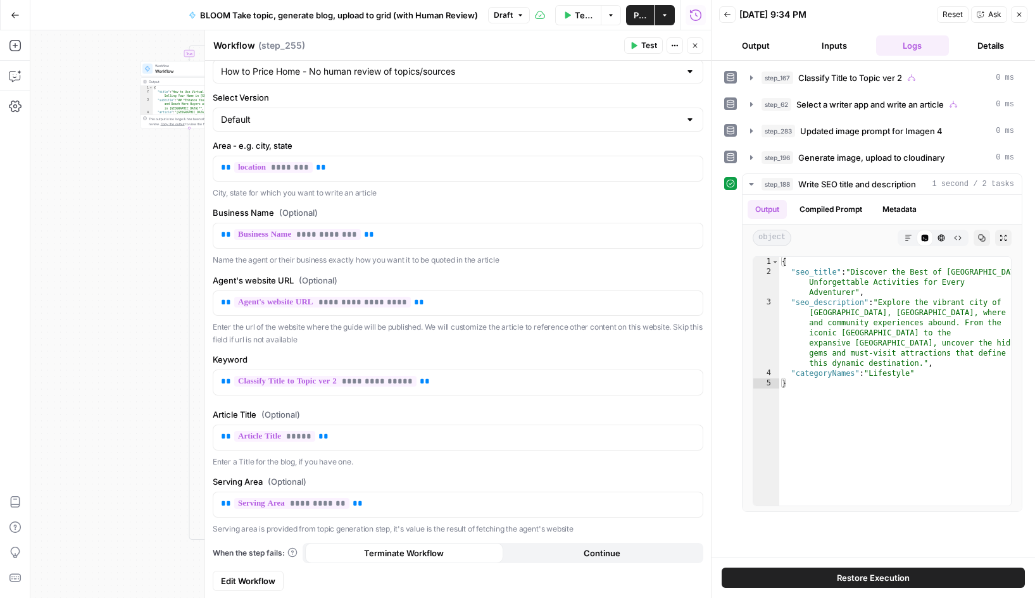
click at [258, 575] on span "Edit Workflow" at bounding box center [248, 581] width 54 height 13
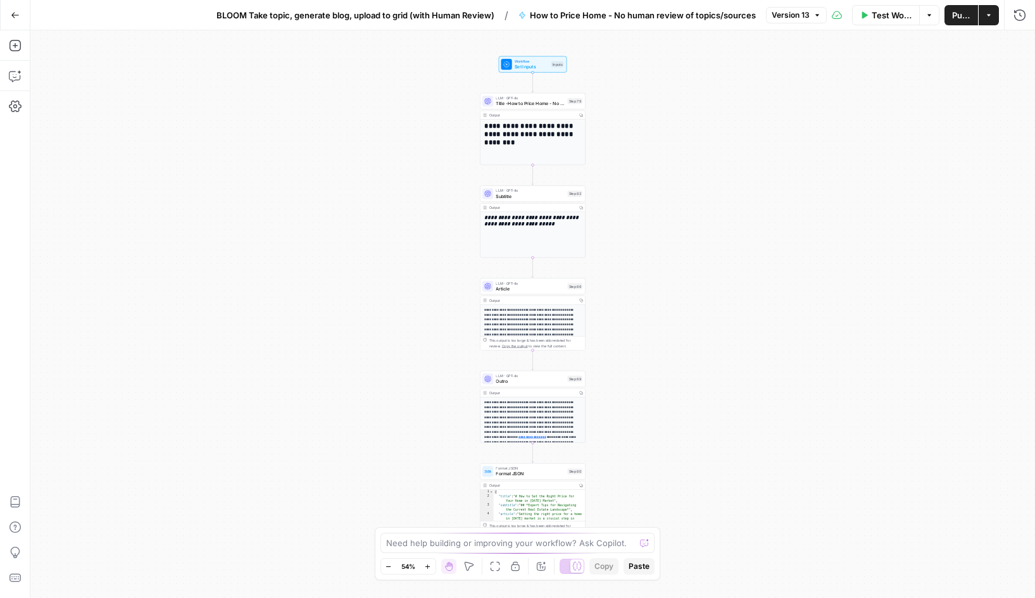
click at [15, 13] on icon "button" at bounding box center [15, 15] width 9 height 9
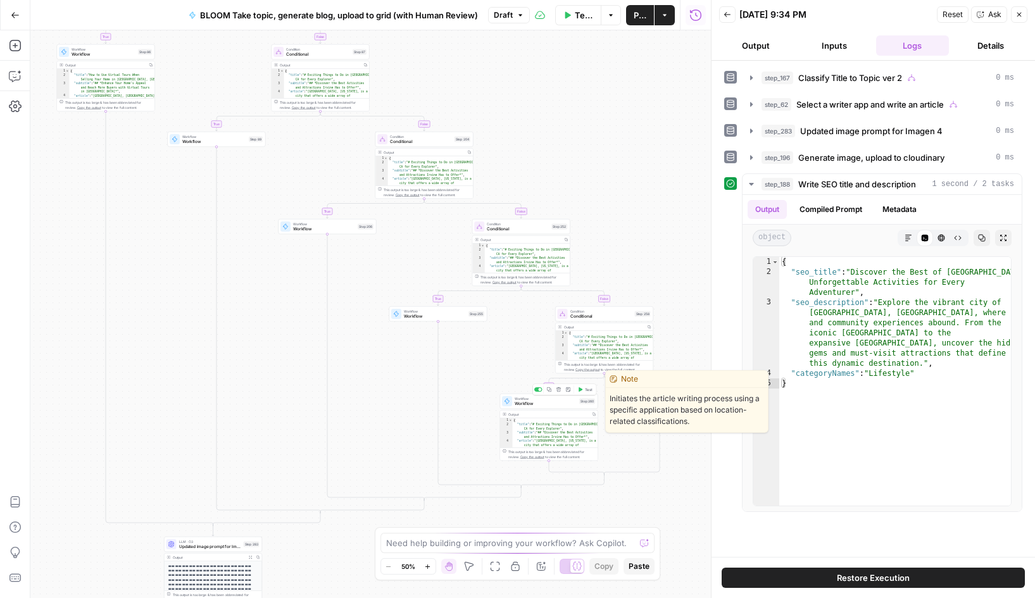
click at [537, 404] on span "Workflow" at bounding box center [546, 404] width 62 height 6
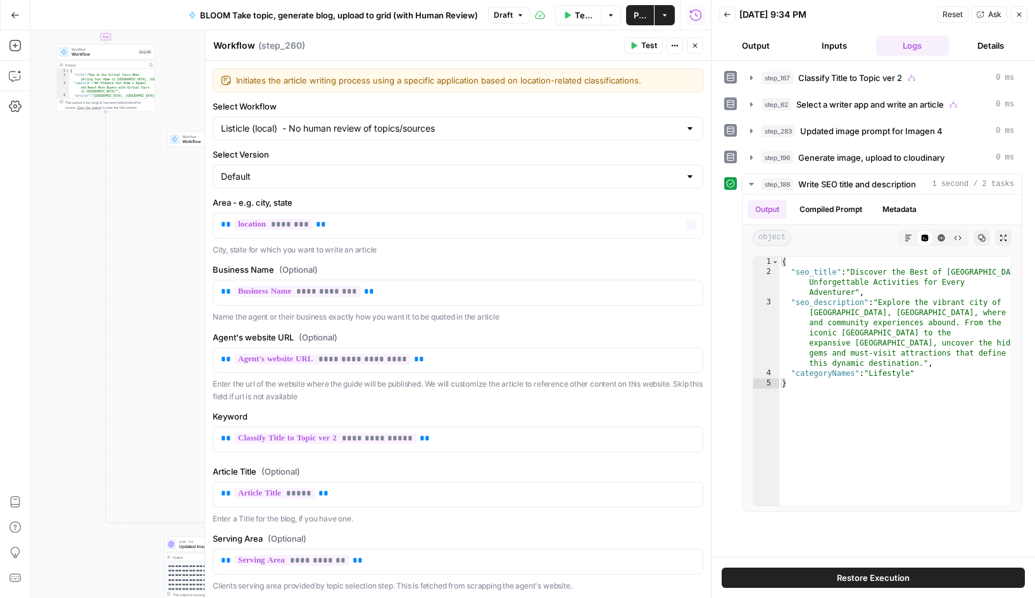
scroll to position [57, 0]
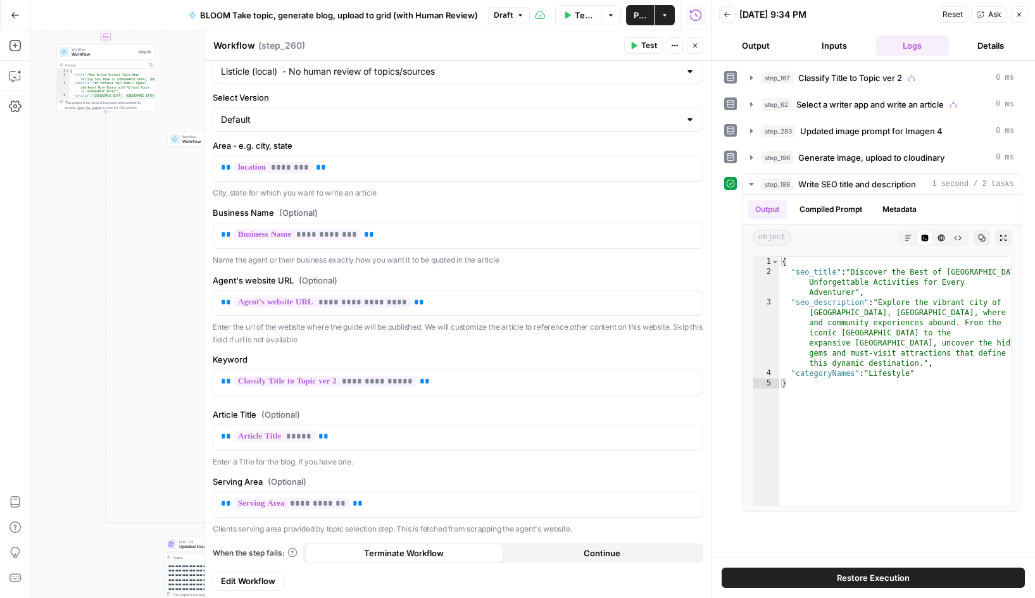
click at [253, 579] on span "Edit Workflow" at bounding box center [248, 581] width 54 height 13
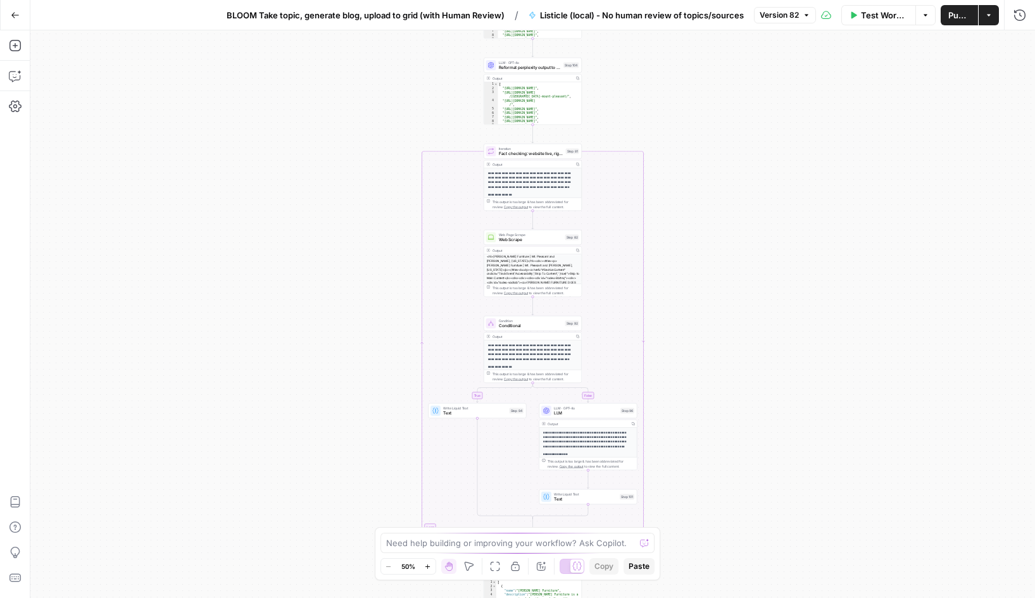
click at [798, 14] on span "Version 82" at bounding box center [779, 14] width 39 height 11
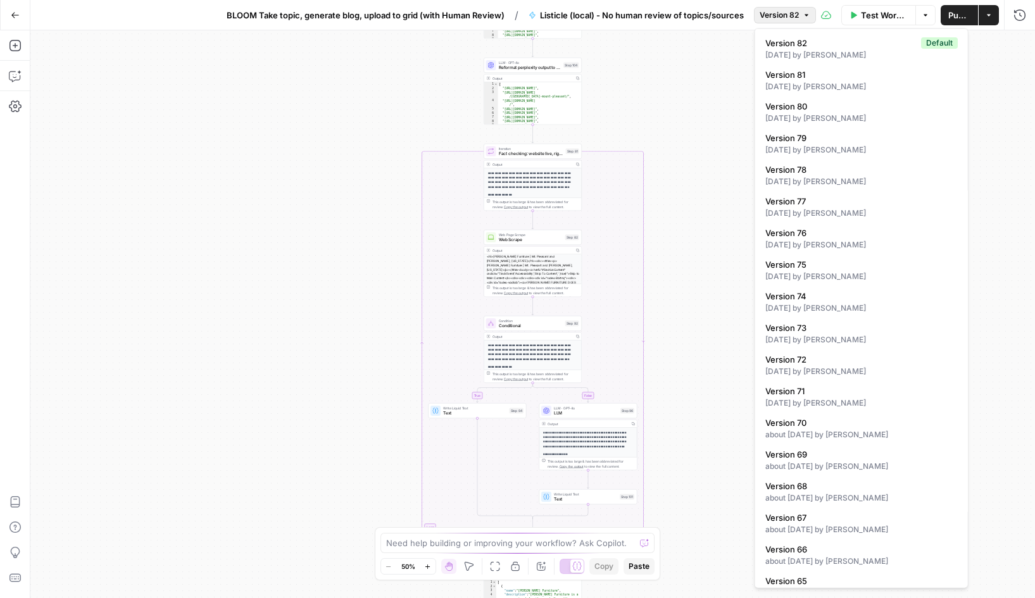
click at [12, 15] on icon "button" at bounding box center [15, 15] width 8 height 6
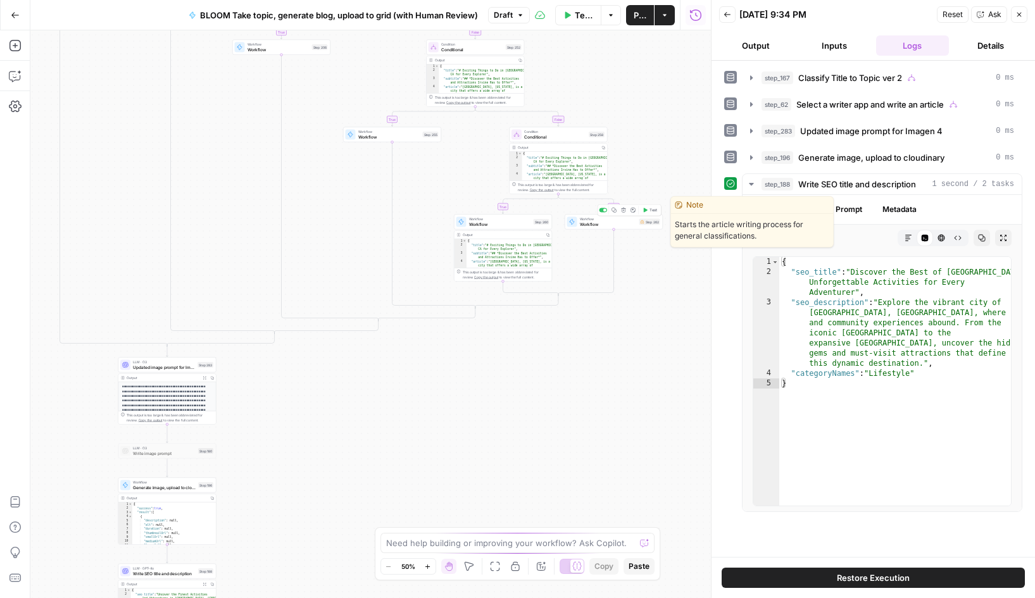
click at [591, 224] on span "Workflow" at bounding box center [608, 224] width 57 height 6
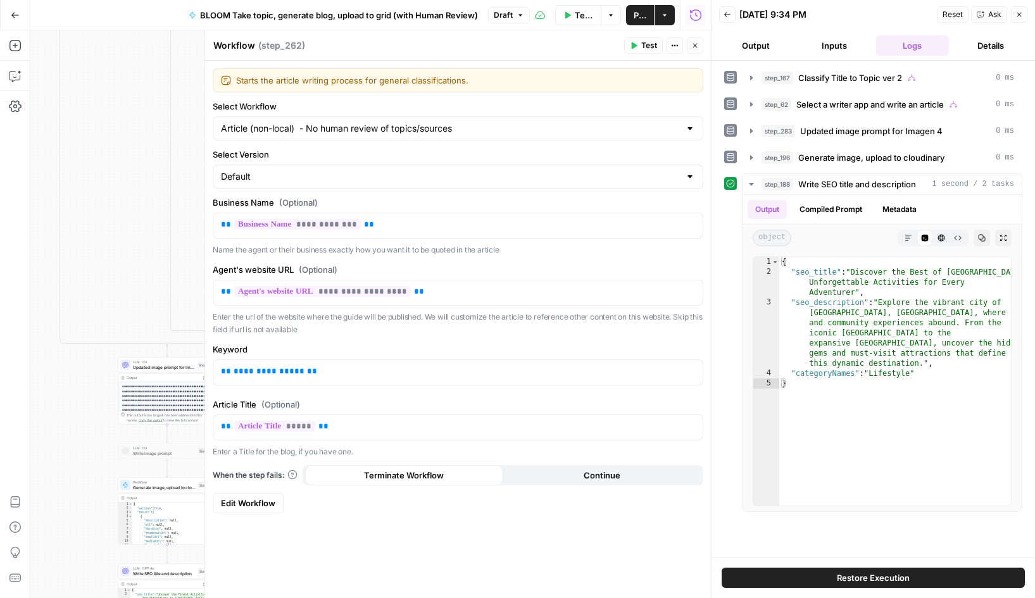
click at [252, 503] on span "Edit Workflow" at bounding box center [248, 503] width 54 height 13
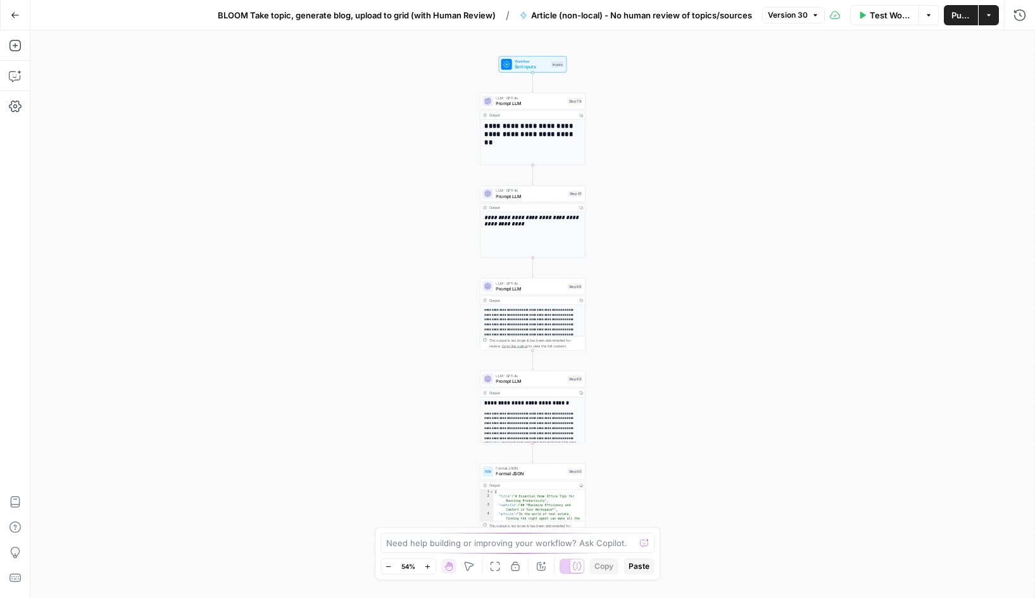
click at [801, 19] on span "Version 30" at bounding box center [788, 14] width 40 height 11
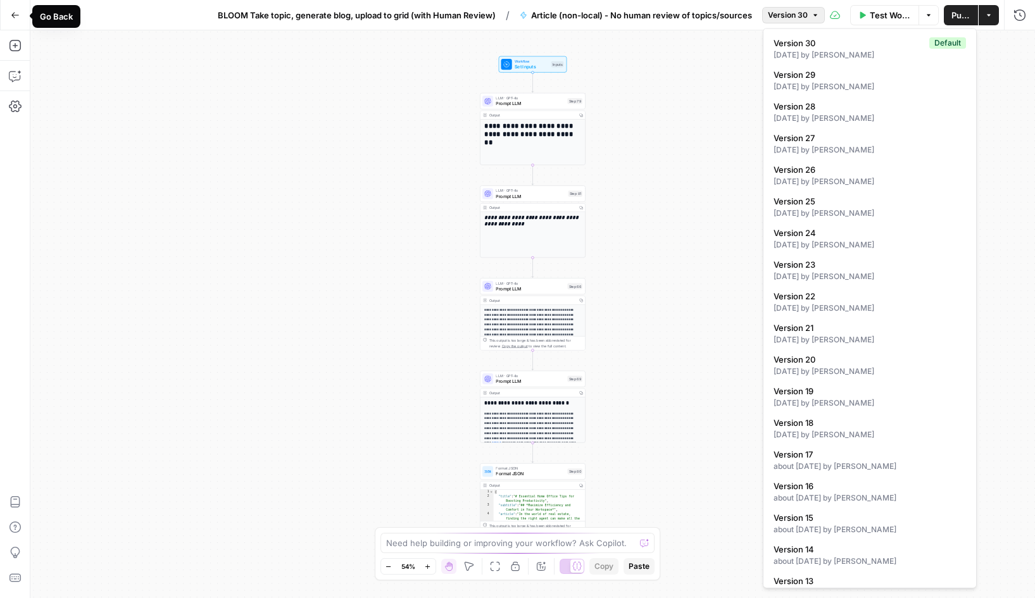
click at [11, 15] on icon "button" at bounding box center [15, 15] width 8 height 6
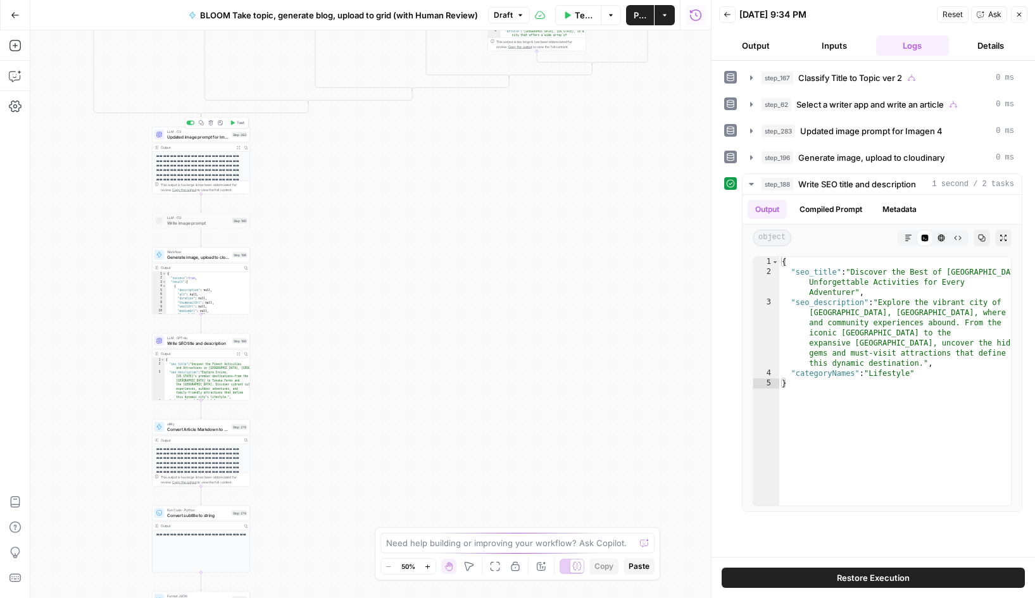
click at [201, 132] on span "LLM · O3" at bounding box center [198, 131] width 62 height 5
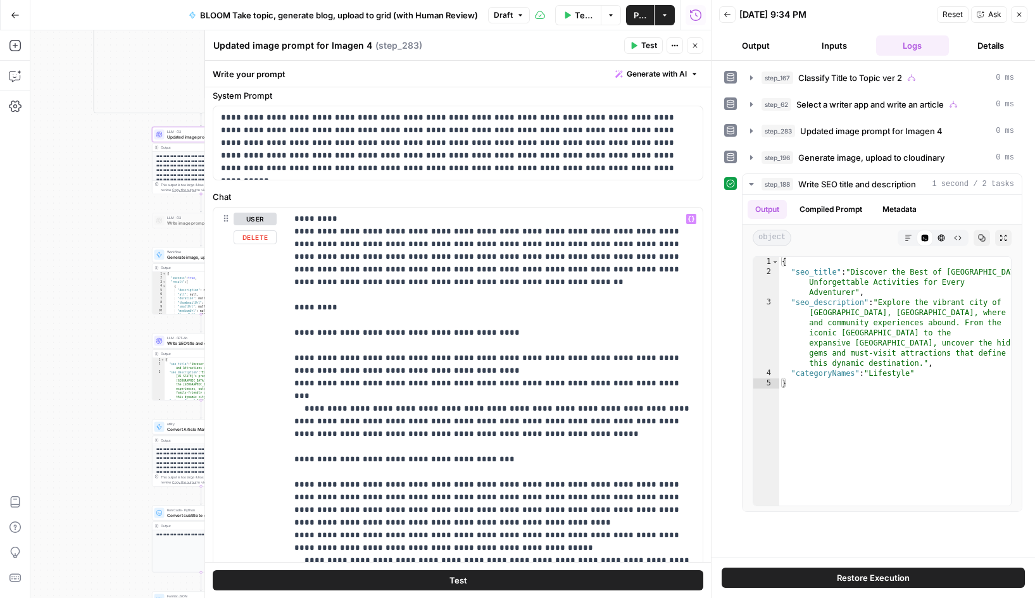
scroll to position [25, 0]
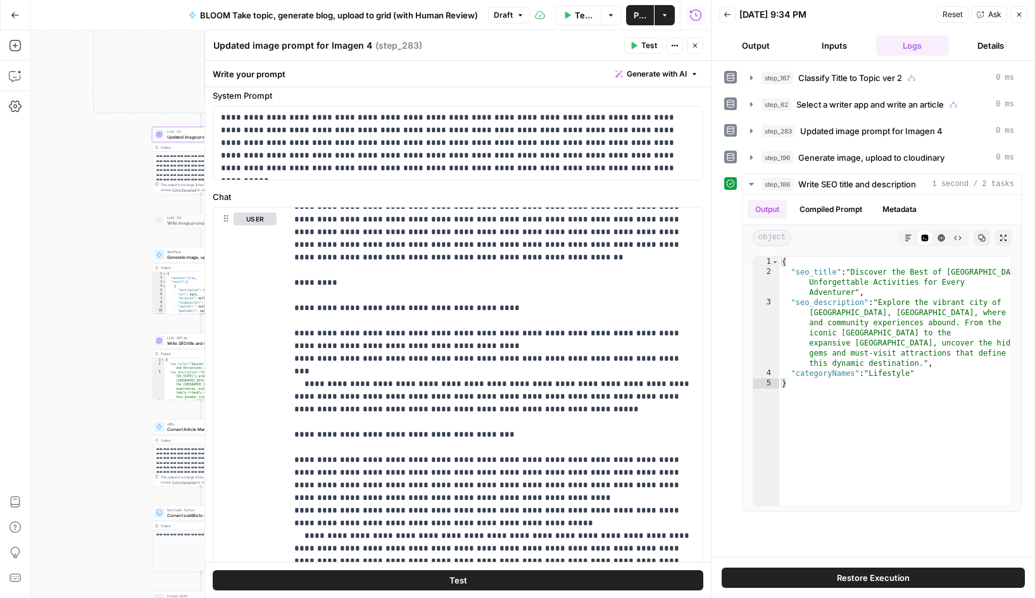
click at [509, 16] on span "Draft" at bounding box center [503, 14] width 19 height 11
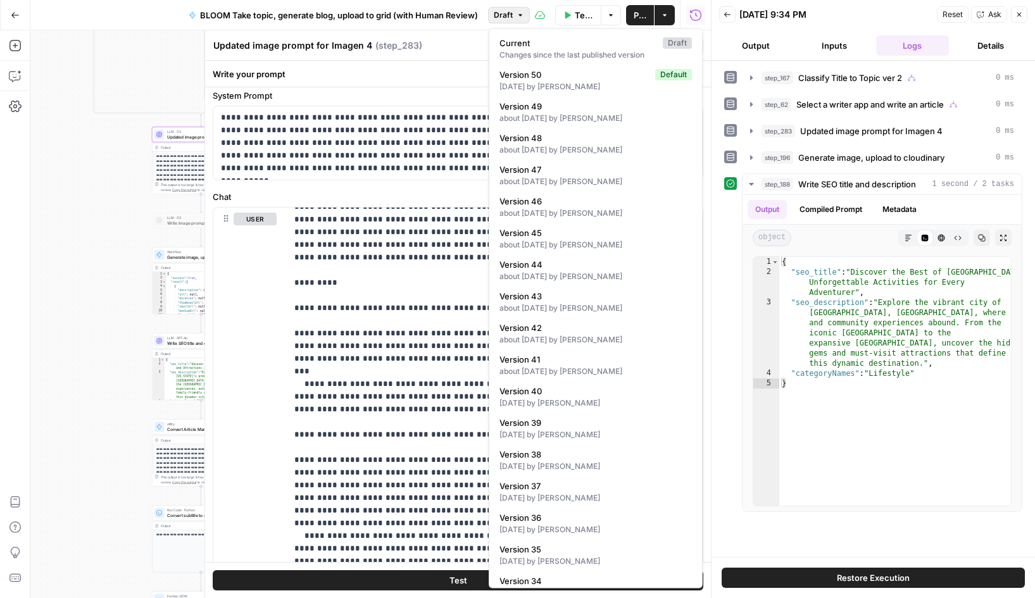
click at [509, 16] on span "Draft" at bounding box center [503, 14] width 19 height 11
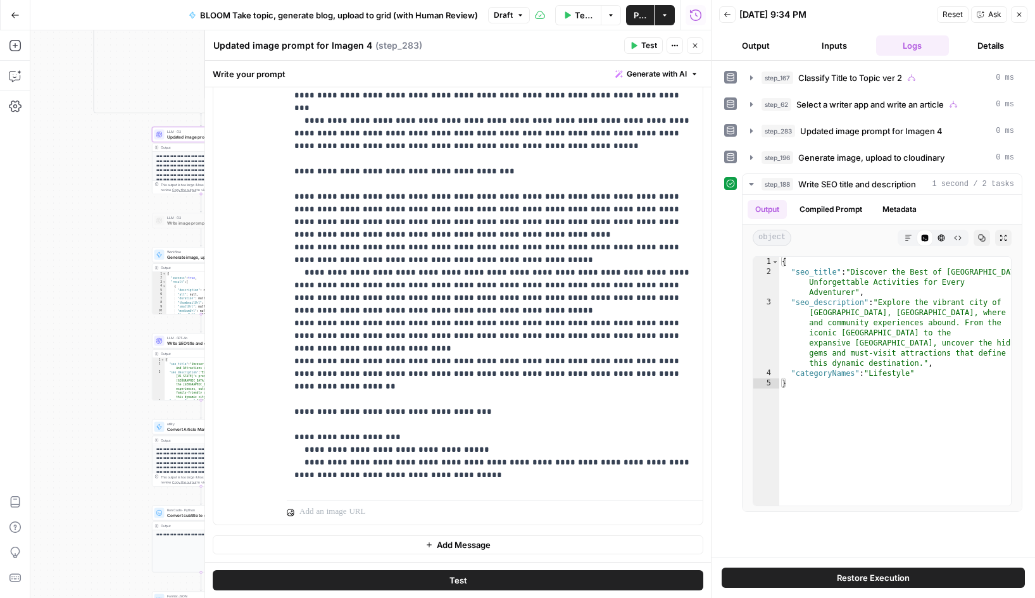
scroll to position [0, 0]
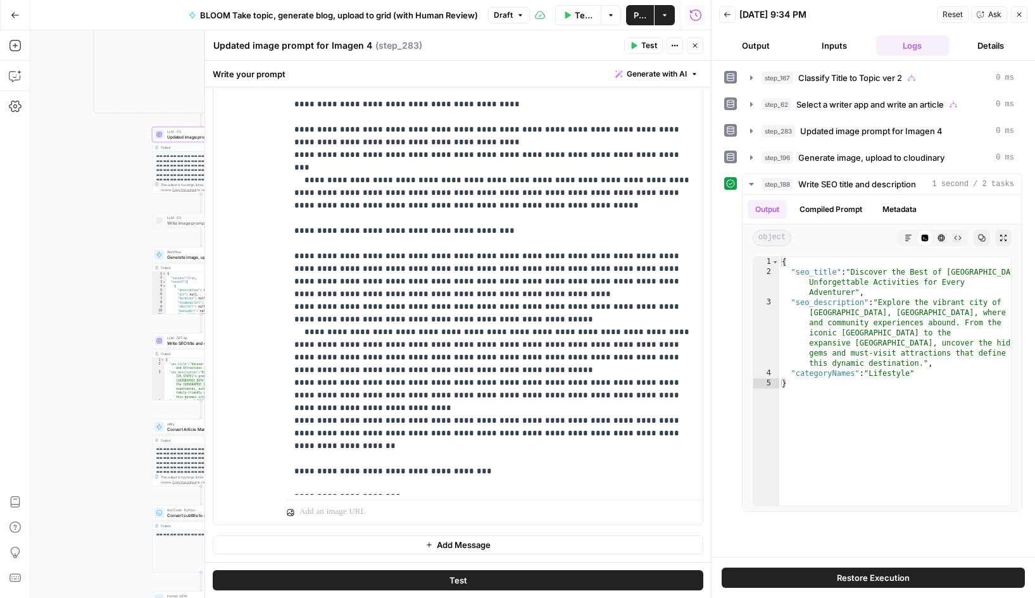
click at [642, 49] on span "Test" at bounding box center [649, 45] width 16 height 11
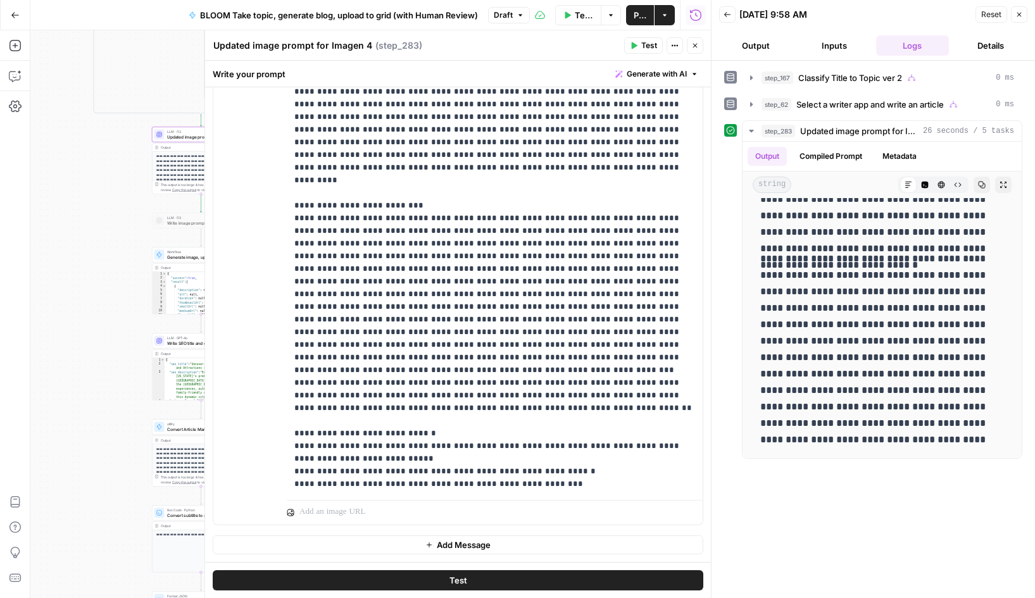
scroll to position [1165, 0]
drag, startPoint x: 291, startPoint y: 470, endPoint x: 449, endPoint y: 487, distance: 159.2
click at [449, 487] on div "**********" at bounding box center [495, 237] width 416 height 516
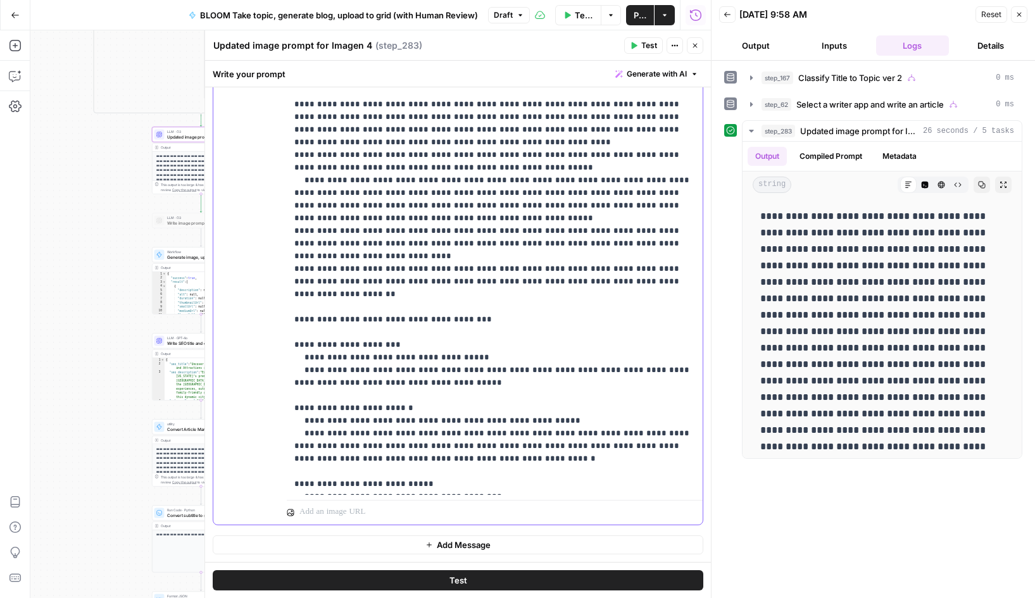
scroll to position [0, 0]
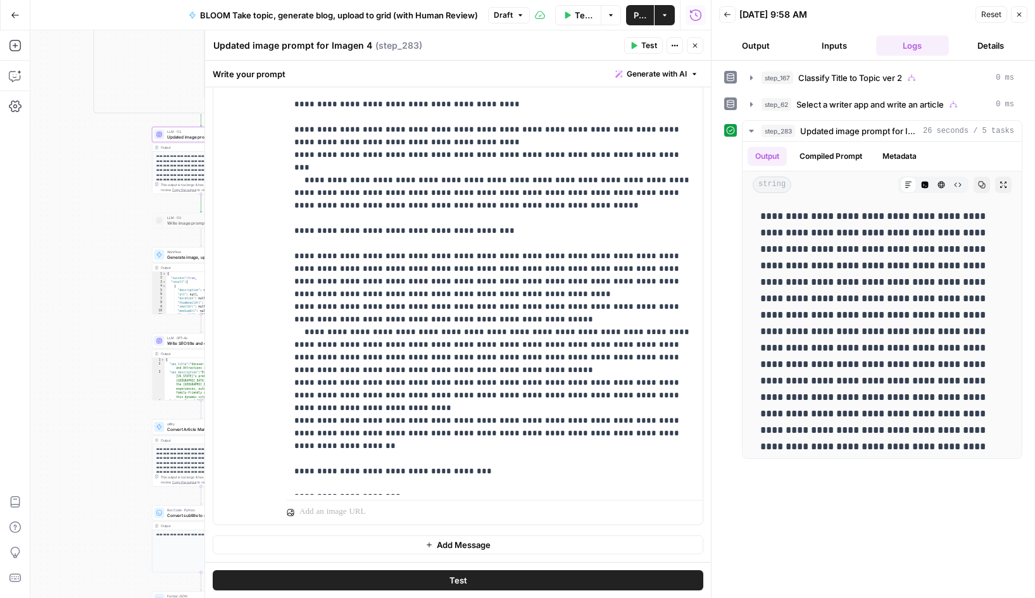
click at [697, 48] on icon "button" at bounding box center [695, 46] width 8 height 8
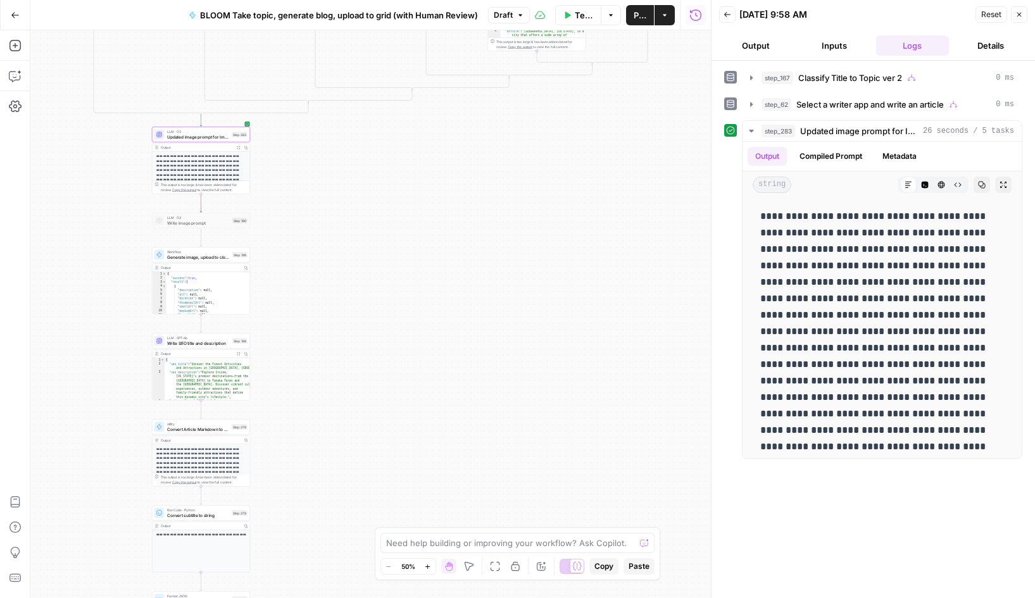
click at [1022, 13] on icon "button" at bounding box center [1019, 15] width 8 height 8
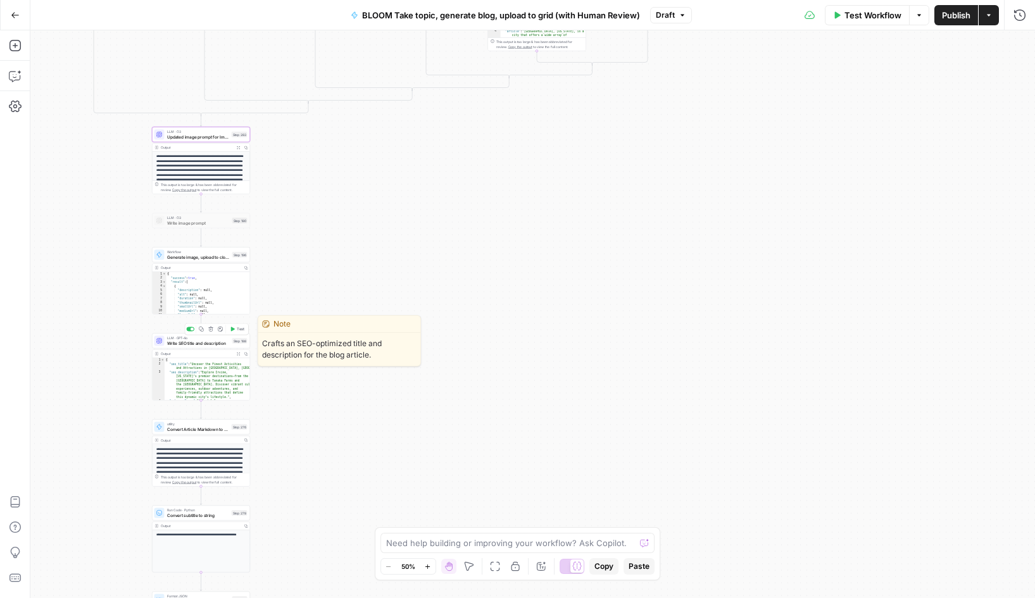
click at [194, 343] on span "Write SEO title and description" at bounding box center [198, 343] width 63 height 6
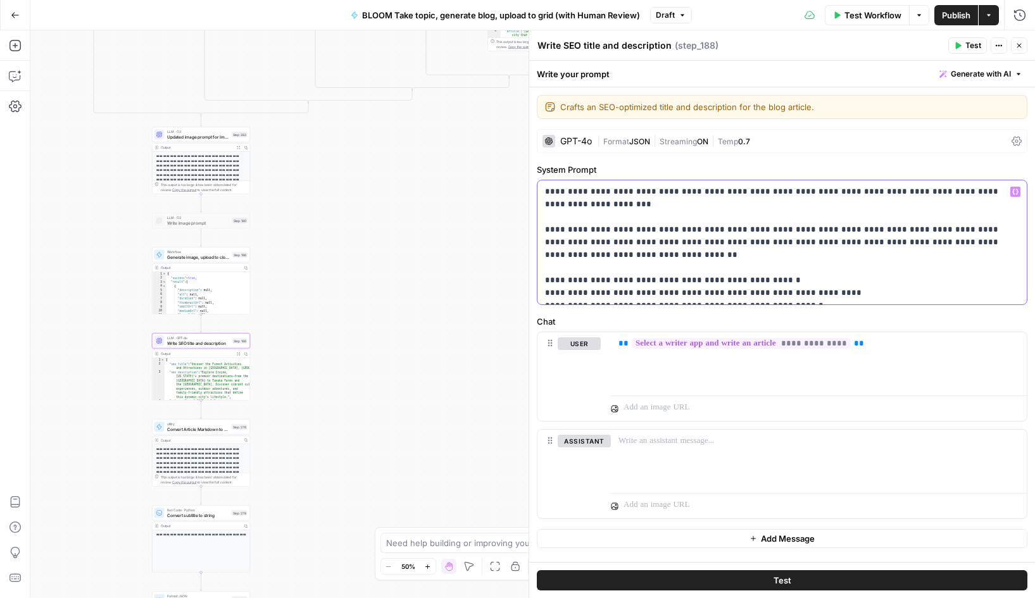
click at [680, 282] on p "**********" at bounding box center [782, 242] width 474 height 114
click at [772, 285] on p "**********" at bounding box center [782, 242] width 474 height 114
click at [574, 295] on p "**********" at bounding box center [782, 242] width 474 height 114
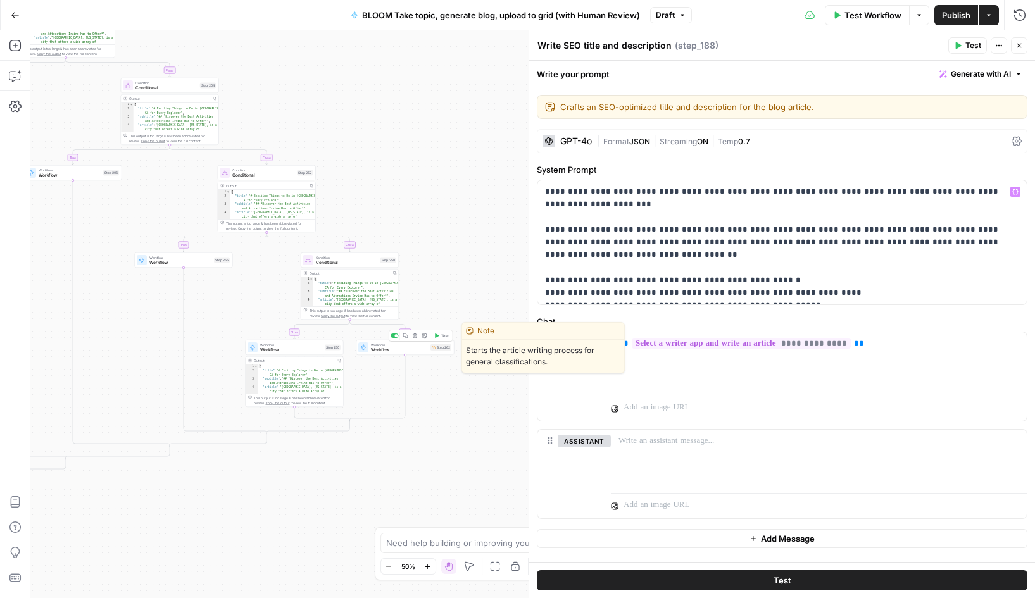
click at [402, 352] on span "Workflow" at bounding box center [399, 350] width 57 height 6
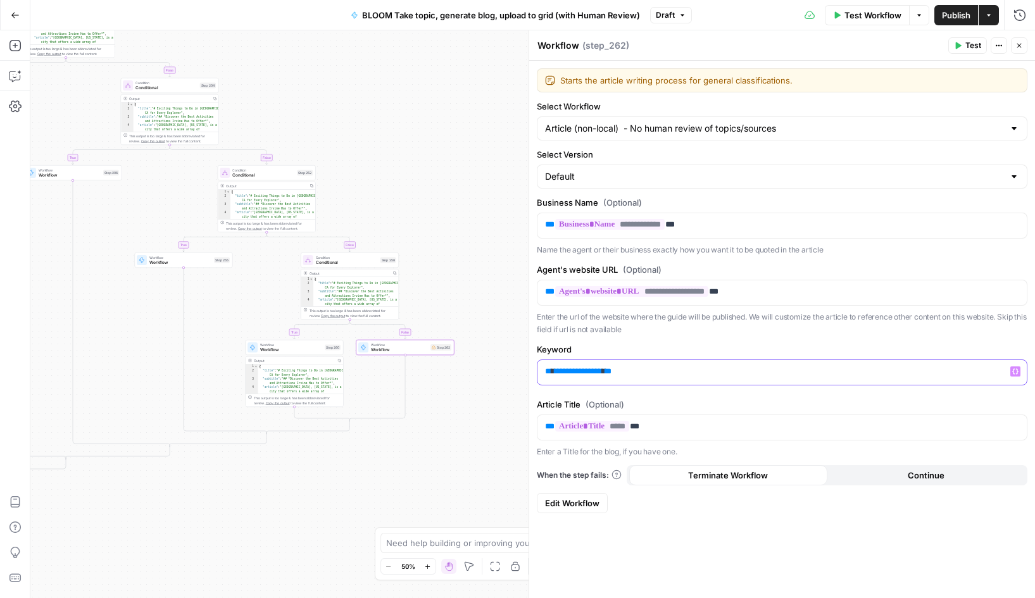
click at [643, 373] on p "**********" at bounding box center [782, 371] width 474 height 13
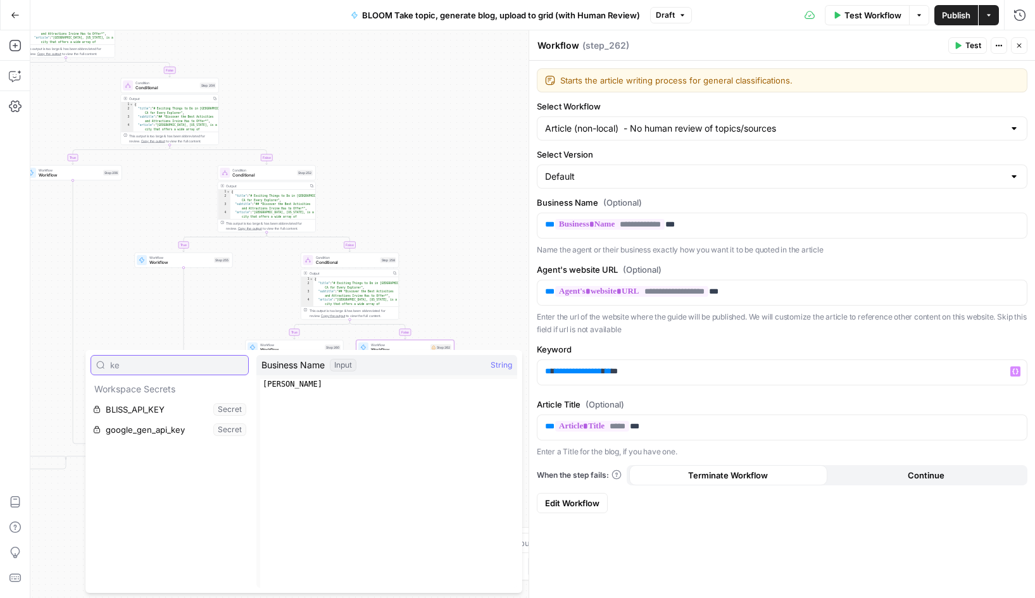
type input "k"
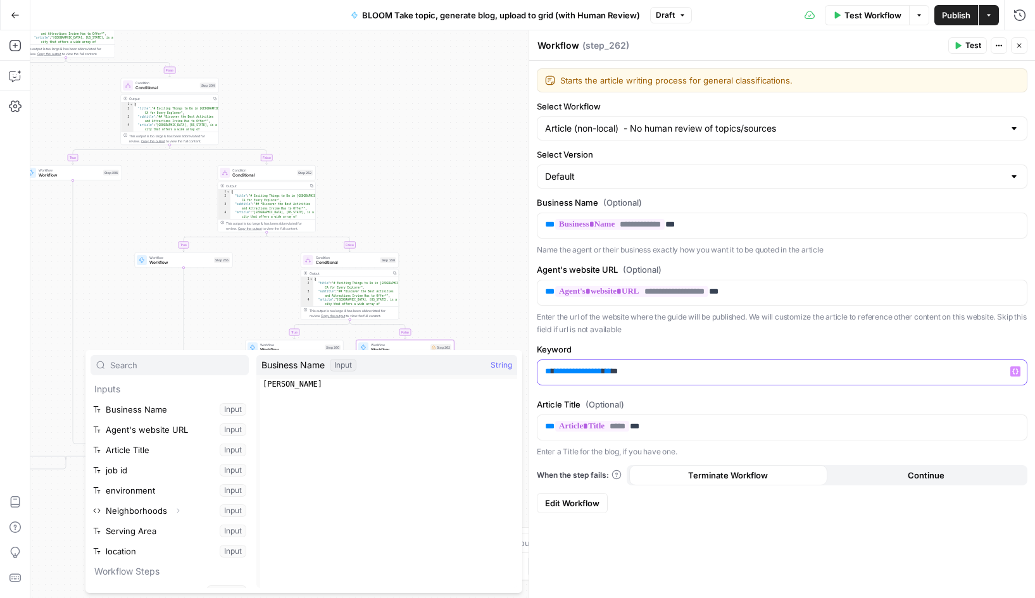
click at [658, 372] on p "**********" at bounding box center [782, 371] width 474 height 13
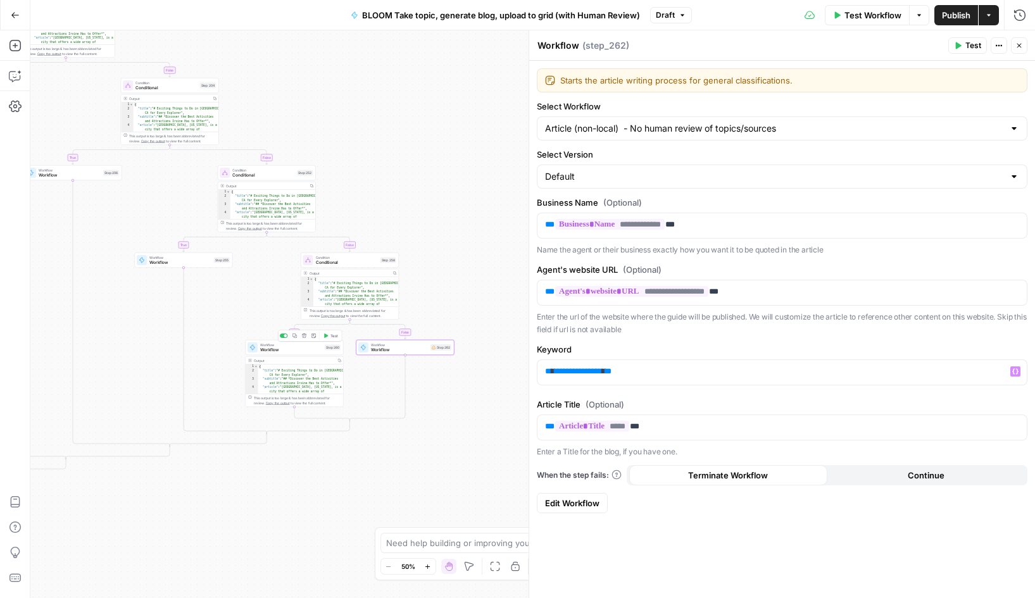
click at [280, 347] on span "Workflow" at bounding box center [291, 350] width 62 height 6
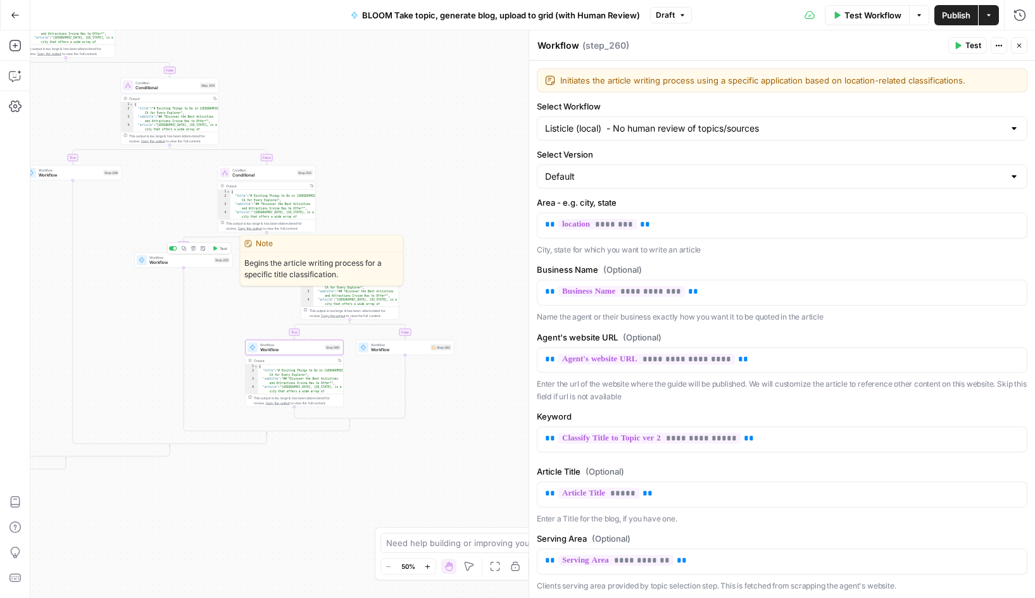
click at [171, 260] on span "Workflow" at bounding box center [180, 263] width 62 height 6
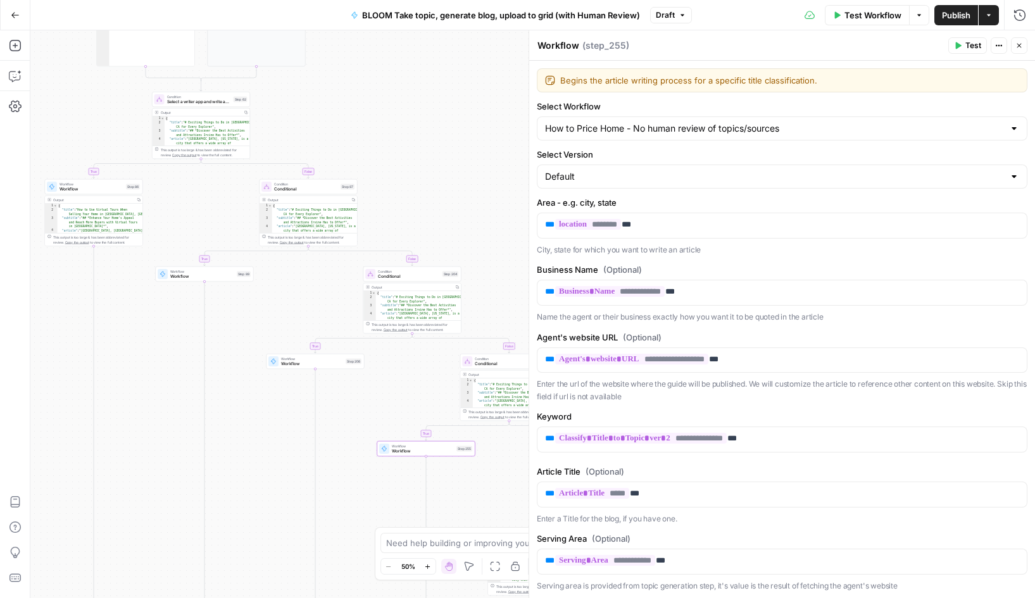
drag, startPoint x: 86, startPoint y: 224, endPoint x: 329, endPoint y: 413, distance: 307.2
click at [329, 413] on div "**********" at bounding box center [532, 314] width 1005 height 568
click at [289, 362] on span "Workflow" at bounding box center [312, 364] width 62 height 6
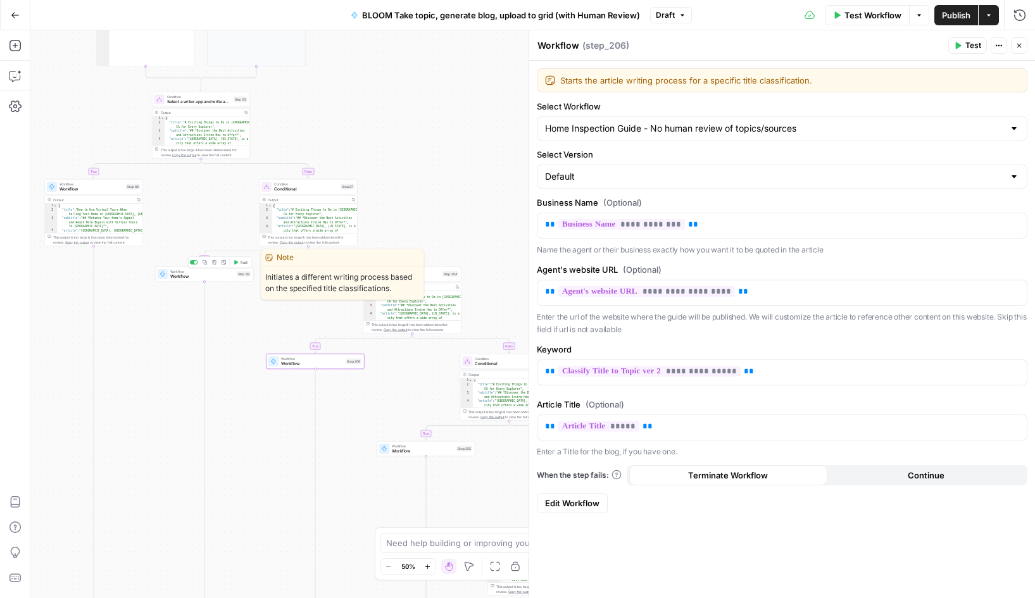
click at [182, 274] on span "Workflow" at bounding box center [202, 276] width 64 height 6
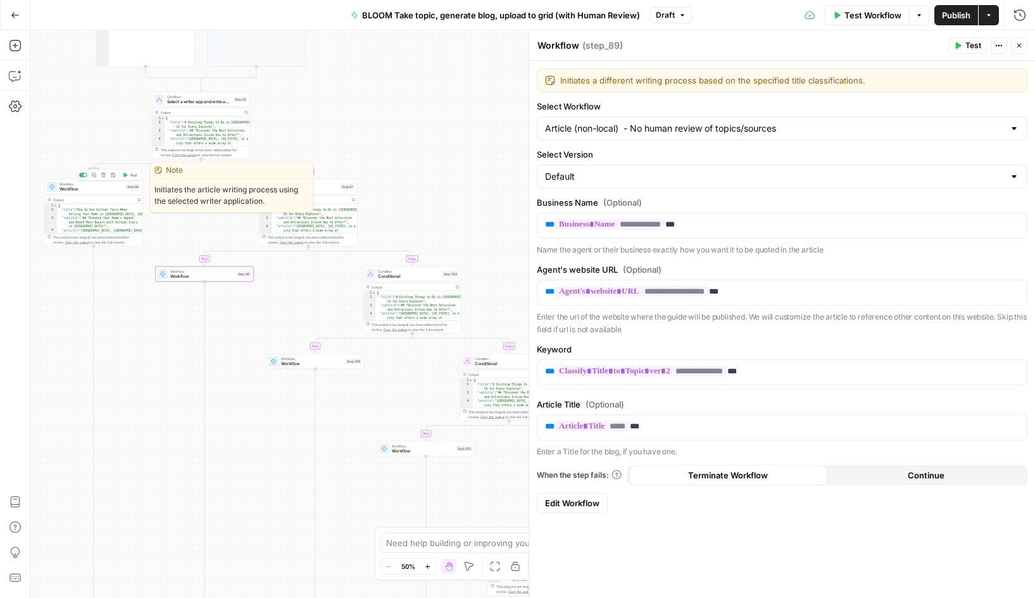
click at [94, 184] on span "Workflow" at bounding box center [92, 184] width 64 height 5
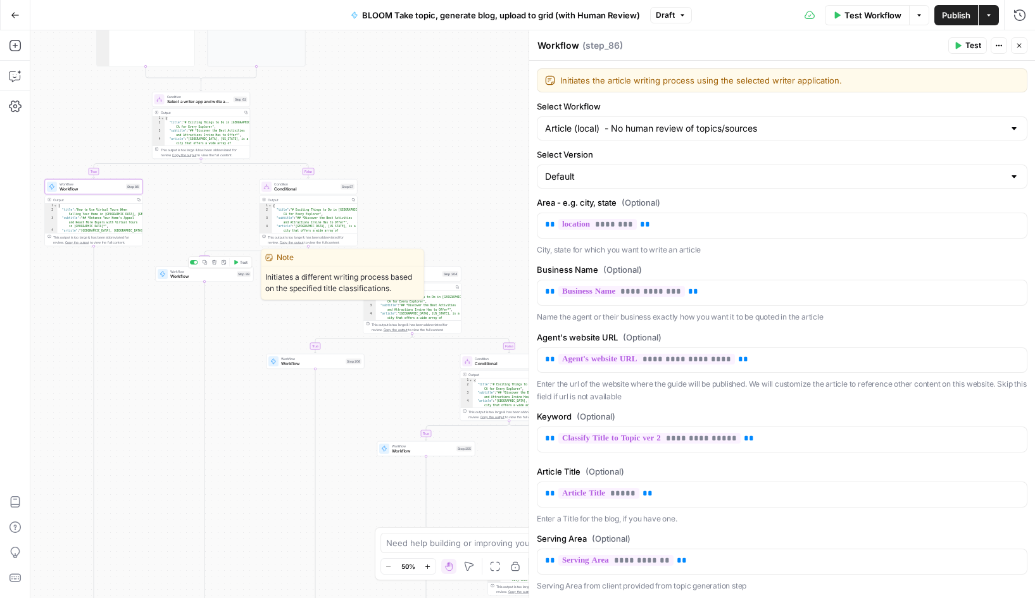
click at [192, 275] on span "Workflow" at bounding box center [202, 276] width 64 height 6
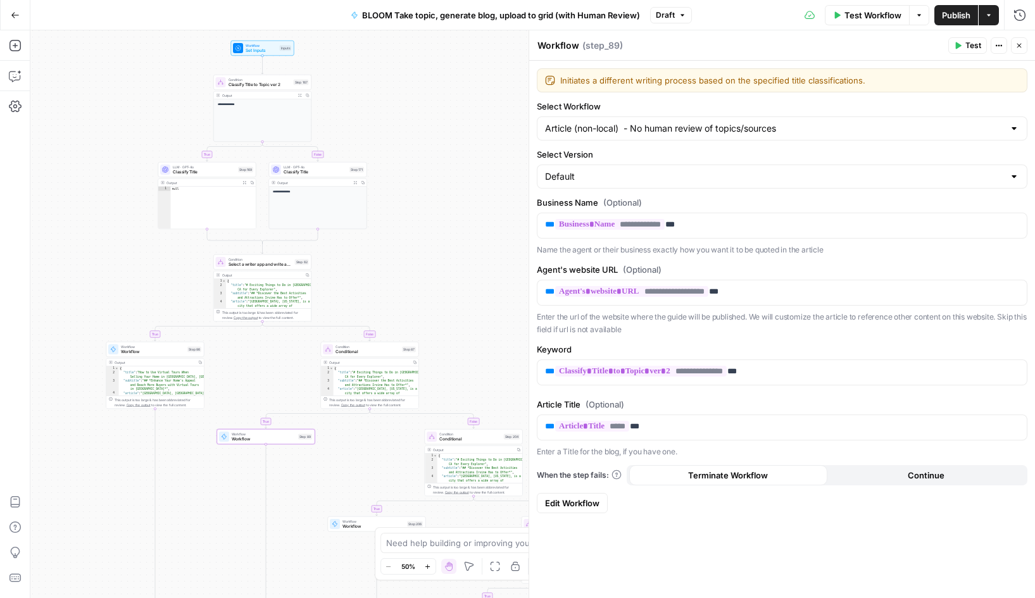
drag, startPoint x: 144, startPoint y: 312, endPoint x: 205, endPoint y: 475, distance: 173.9
click at [205, 475] on div "**********" at bounding box center [532, 314] width 1005 height 568
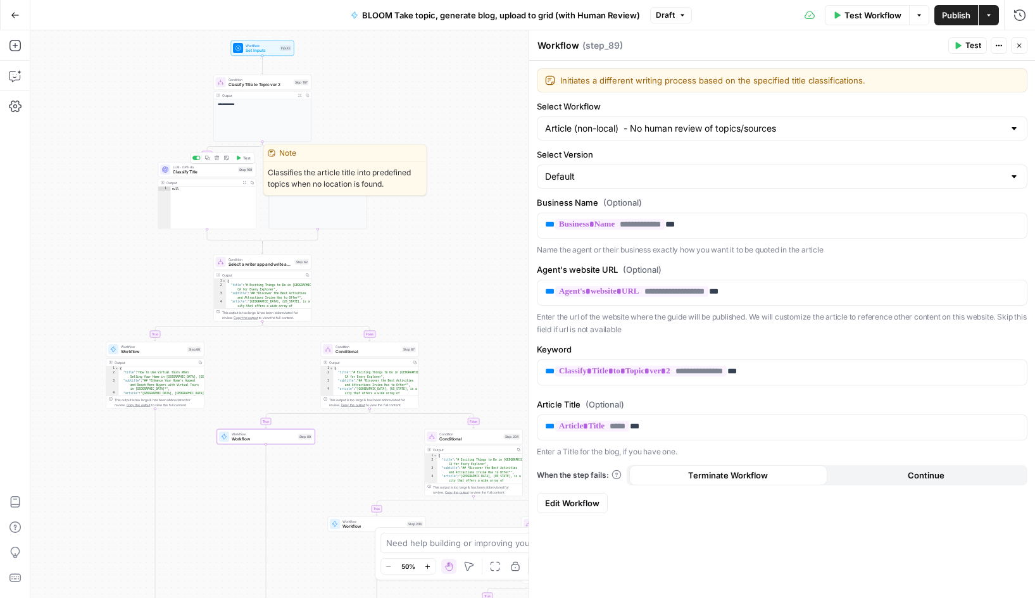
click at [205, 170] on span "Classify Title" at bounding box center [204, 172] width 63 height 6
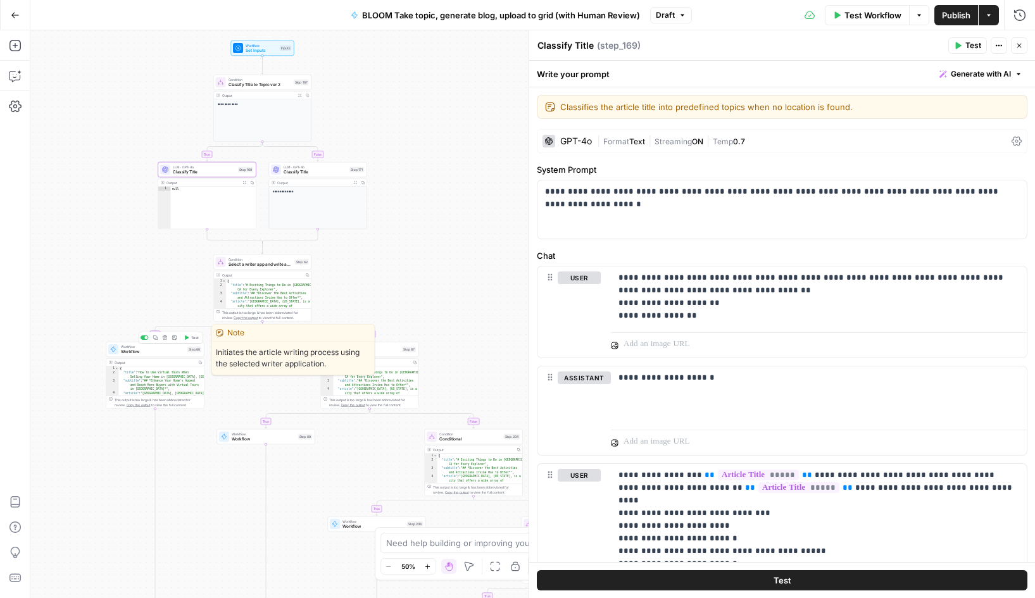
click at [125, 349] on span "Workflow" at bounding box center [153, 352] width 64 height 6
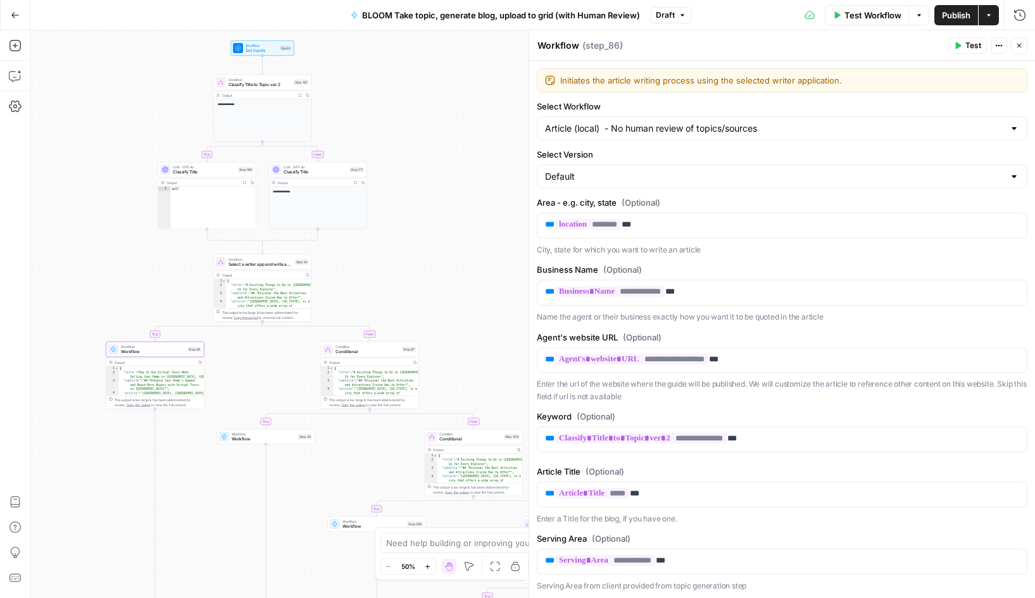
scroll to position [57, 0]
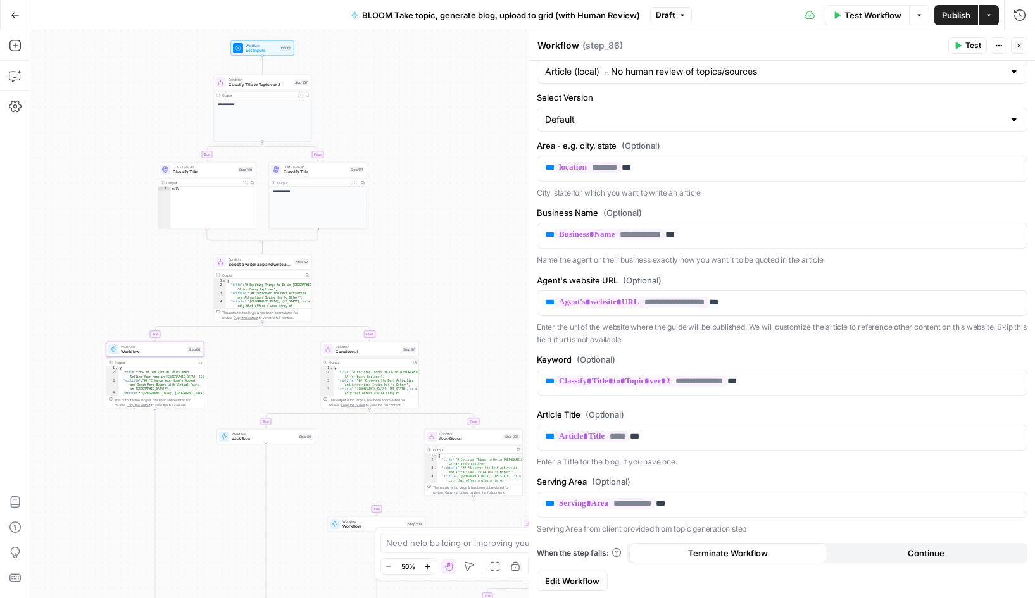
click at [576, 582] on span "Edit Workflow" at bounding box center [572, 581] width 54 height 13
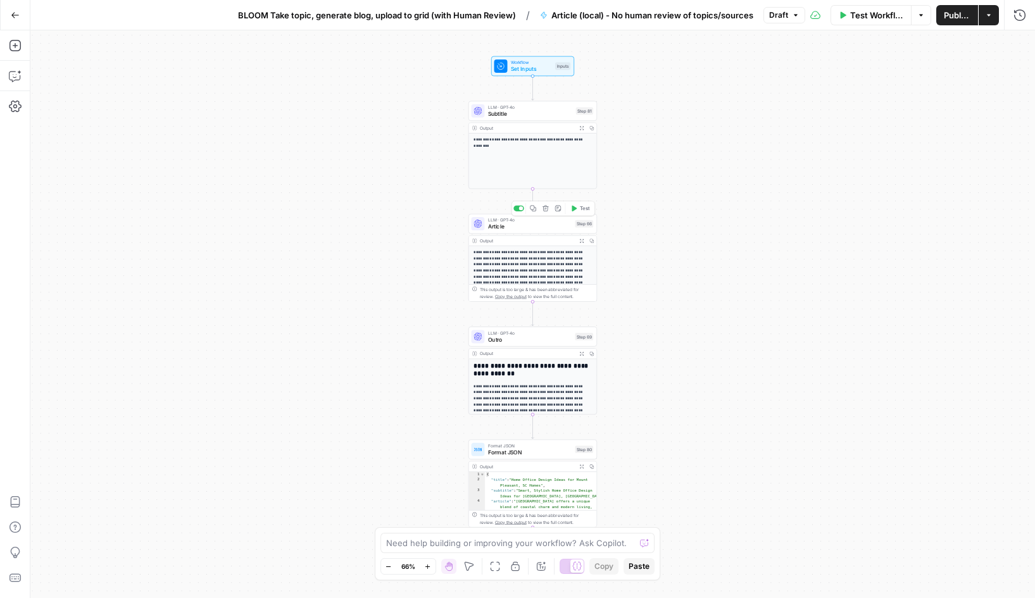
click at [518, 223] on span "Article" at bounding box center [530, 227] width 84 height 8
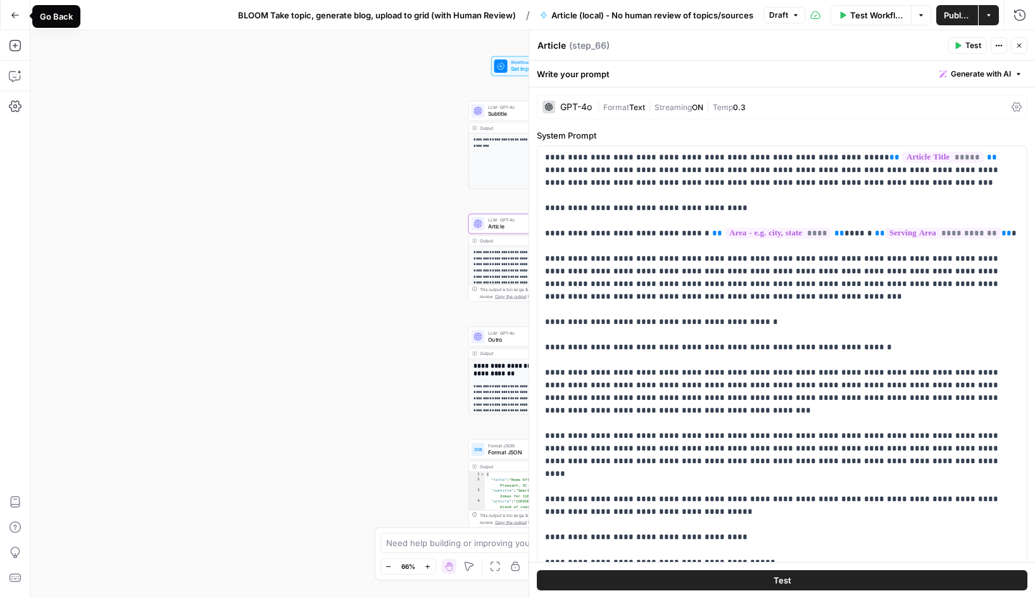
click at [16, 17] on icon "button" at bounding box center [15, 15] width 9 height 9
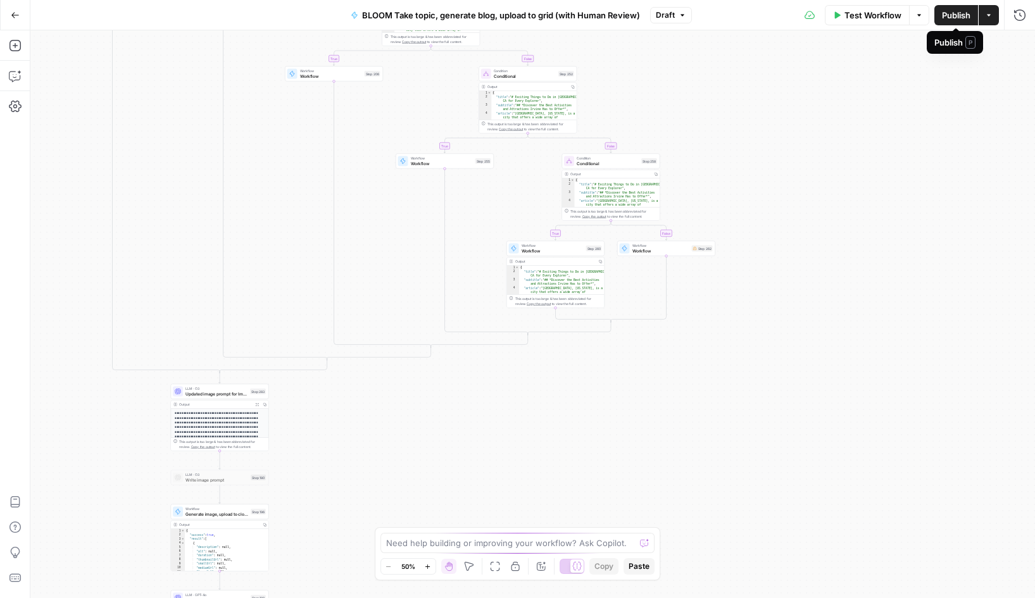
click at [953, 15] on span "Publish" at bounding box center [956, 15] width 28 height 13
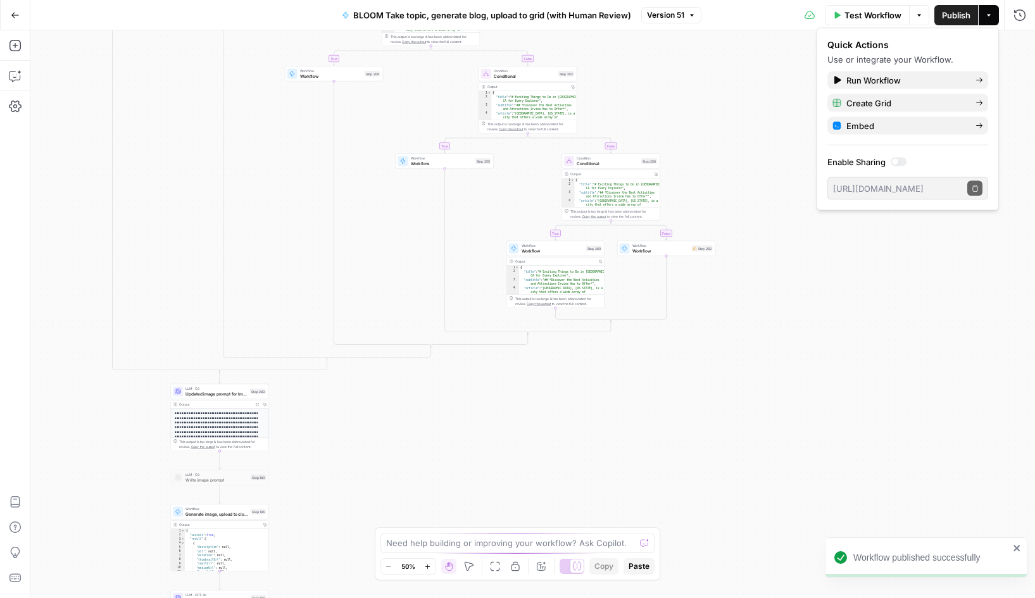
click at [674, 13] on span "Version 51" at bounding box center [665, 14] width 37 height 11
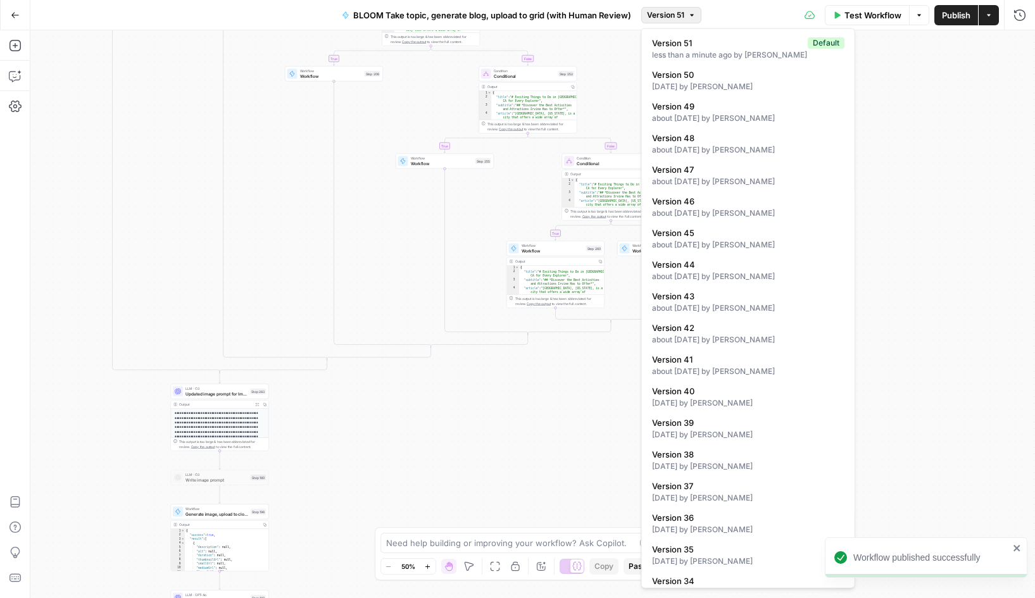
click at [152, 19] on div "Go Back BLOOM Take topic, generate blog, upload to grid (with Human Review) Ver…" at bounding box center [517, 15] width 1035 height 30
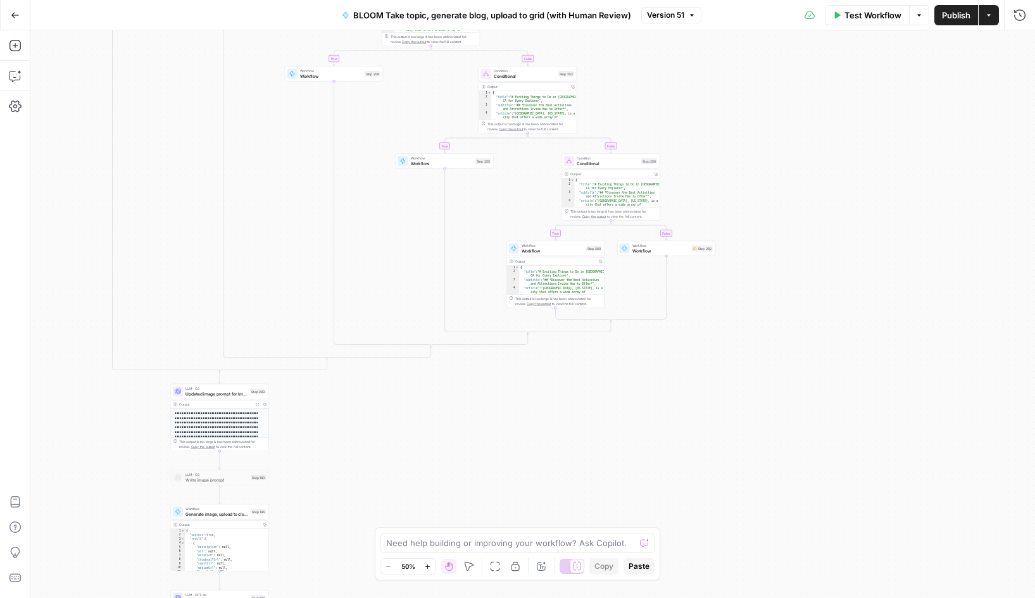
click at [17, 13] on icon "button" at bounding box center [15, 15] width 9 height 9
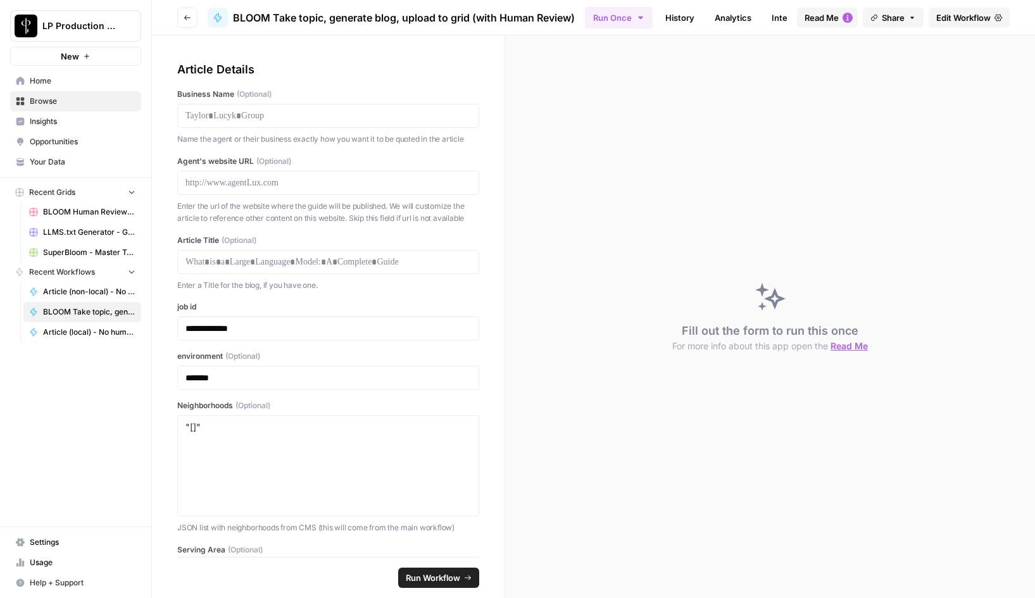
click at [185, 17] on icon "button" at bounding box center [187, 17] width 6 height 5
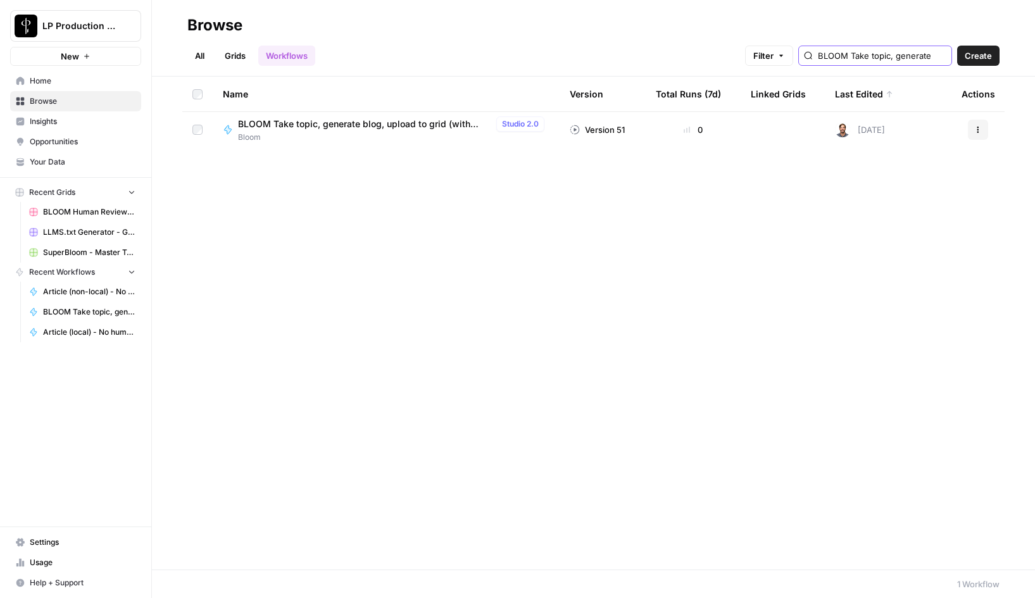
click at [868, 56] on input "BLOOM Take topic, generate blog, upload to grid (with Human Review)" at bounding box center [882, 55] width 129 height 13
type input "BLOOM URL to Next best blog topic"
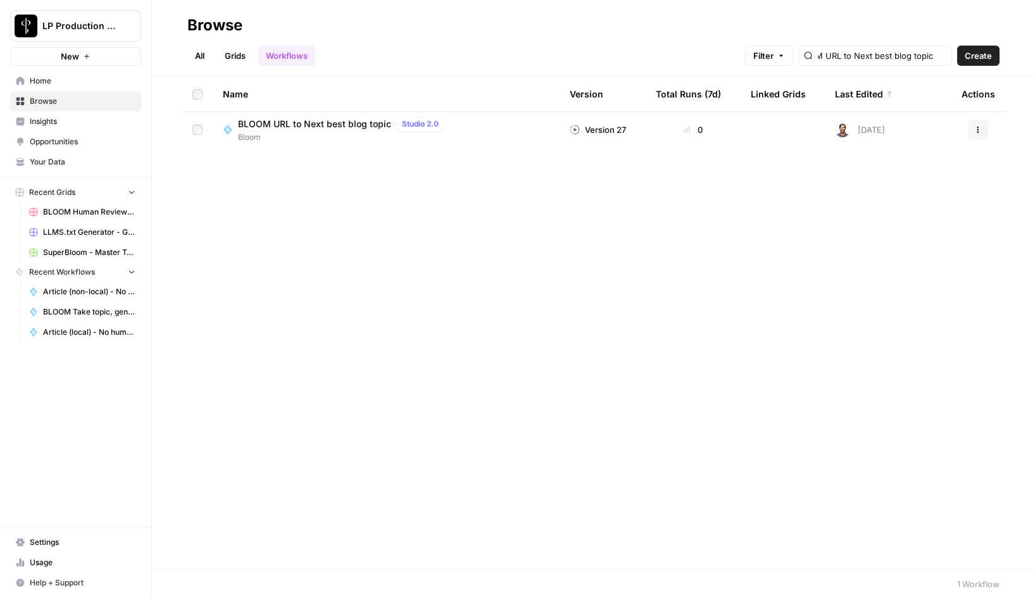
click at [328, 128] on span "BLOOM URL to Next best blog topic" at bounding box center [314, 124] width 153 height 13
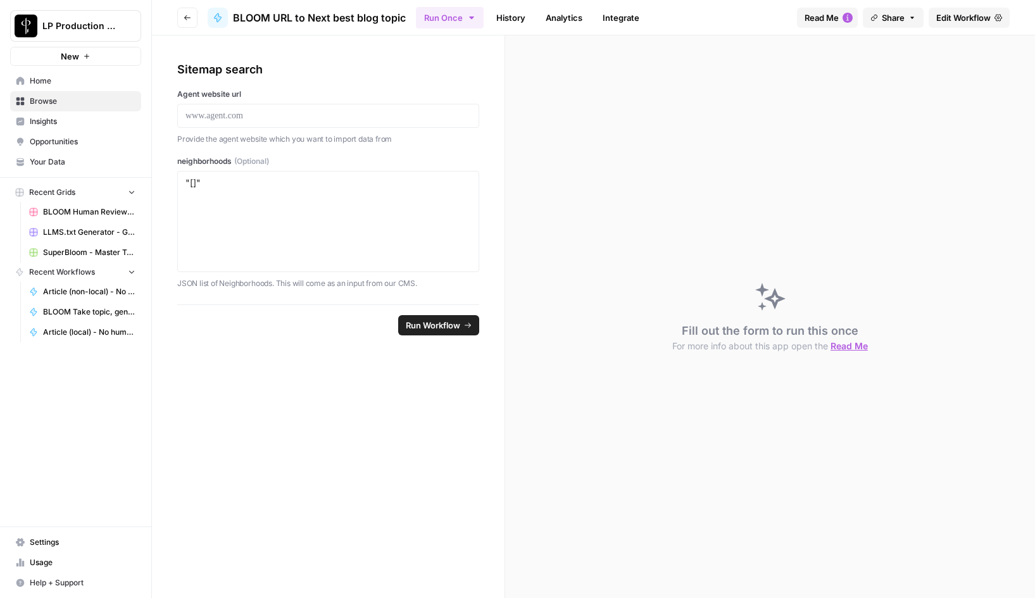
click at [969, 13] on span "Edit Workflow" at bounding box center [963, 17] width 54 height 13
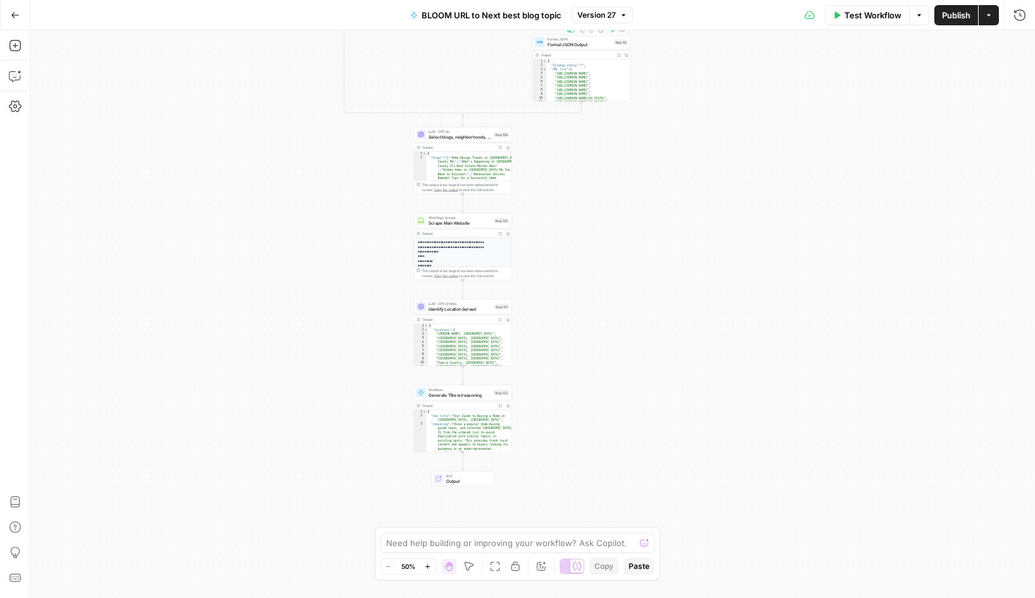
click at [612, 18] on span "Version 27" at bounding box center [596, 14] width 39 height 11
click at [824, 129] on div "**********" at bounding box center [532, 314] width 1005 height 568
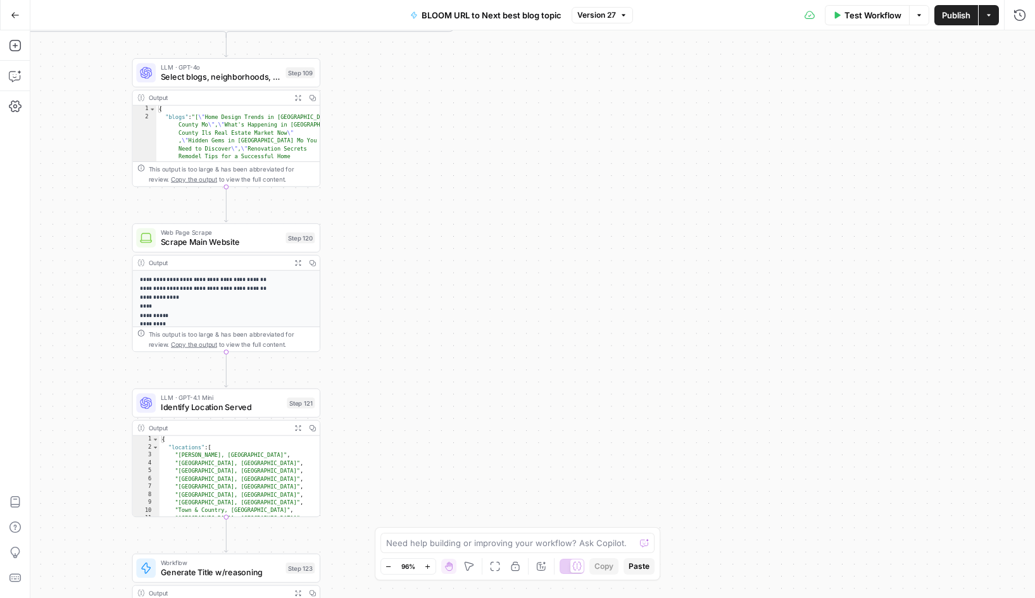
drag, startPoint x: 424, startPoint y: 204, endPoint x: 118, endPoint y: 185, distance: 306.3
click at [118, 185] on div "**********" at bounding box center [532, 314] width 1005 height 568
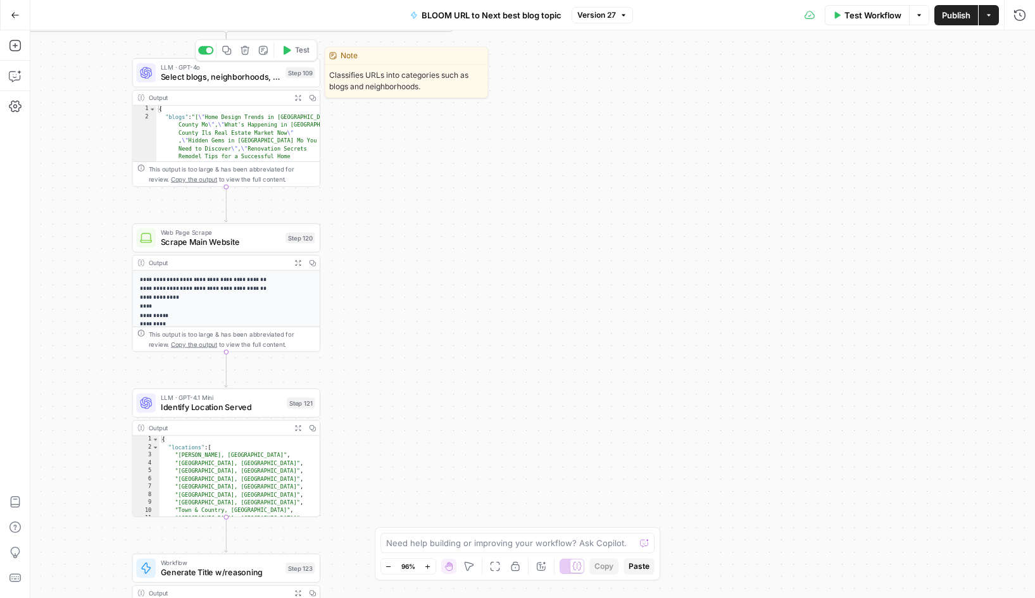
click at [218, 73] on span "Select blogs, neighborhoods, about us" at bounding box center [221, 77] width 120 height 12
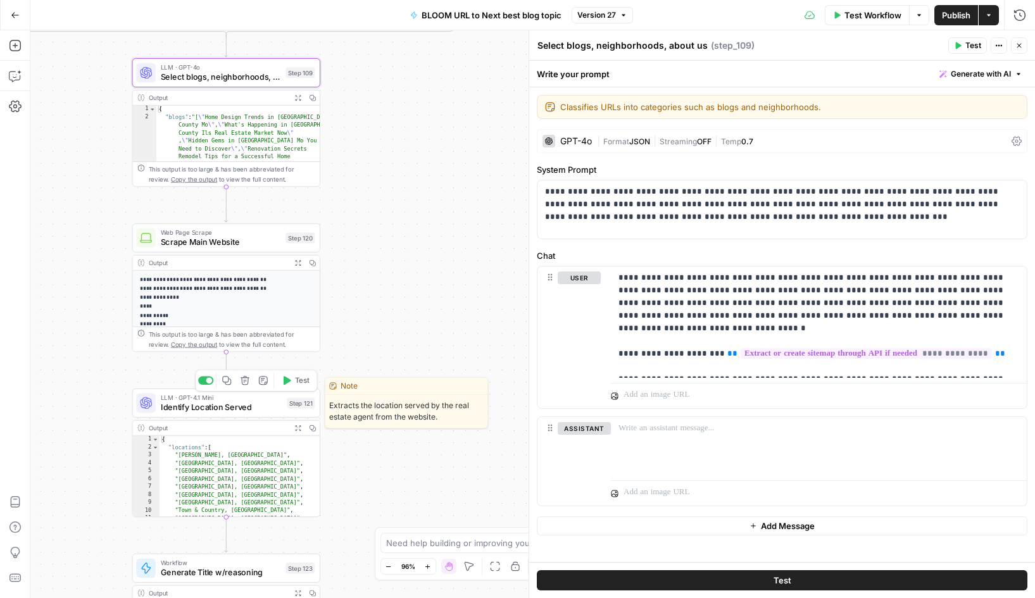
click at [241, 406] on span "Identify Location Served" at bounding box center [222, 407] width 122 height 12
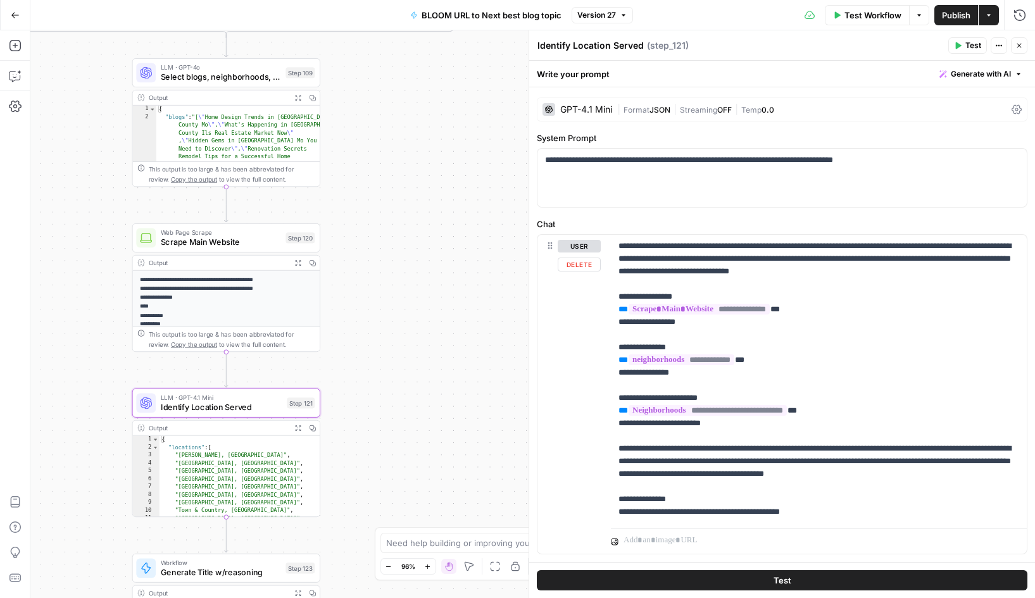
scroll to position [34, 0]
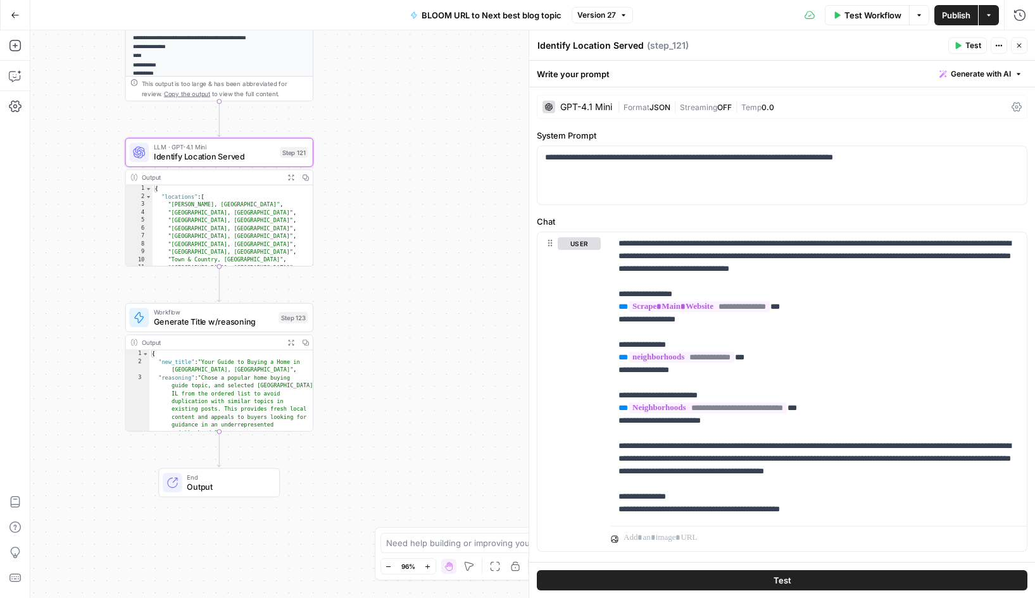
drag, startPoint x: 387, startPoint y: 430, endPoint x: 380, endPoint y: 180, distance: 250.8
click at [380, 180] on div "**********" at bounding box center [532, 314] width 1005 height 568
click at [207, 322] on span "Generate Title w/reasoning" at bounding box center [214, 322] width 120 height 12
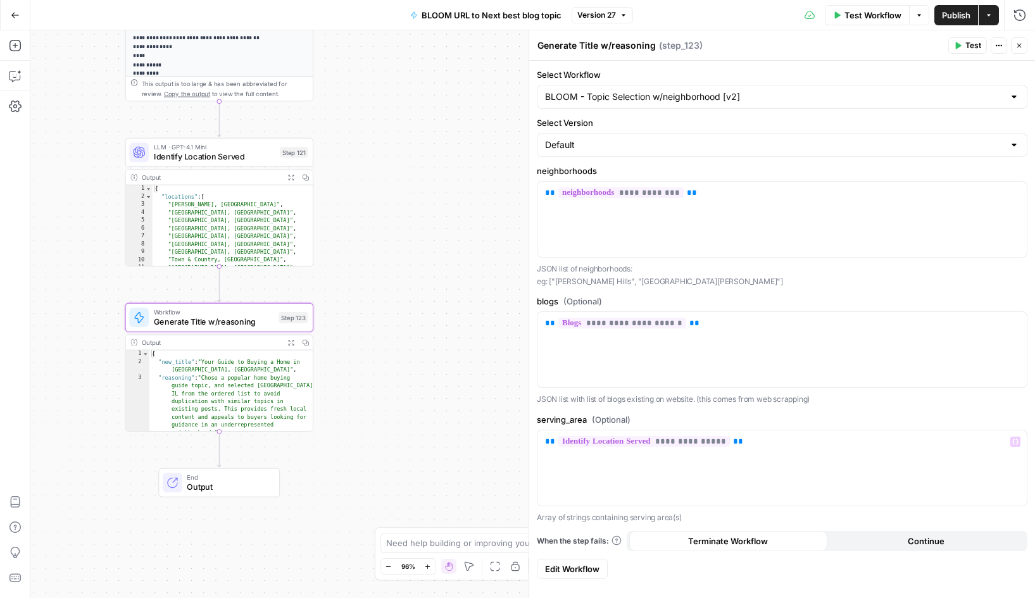
click at [586, 566] on span "Edit Workflow" at bounding box center [572, 569] width 54 height 13
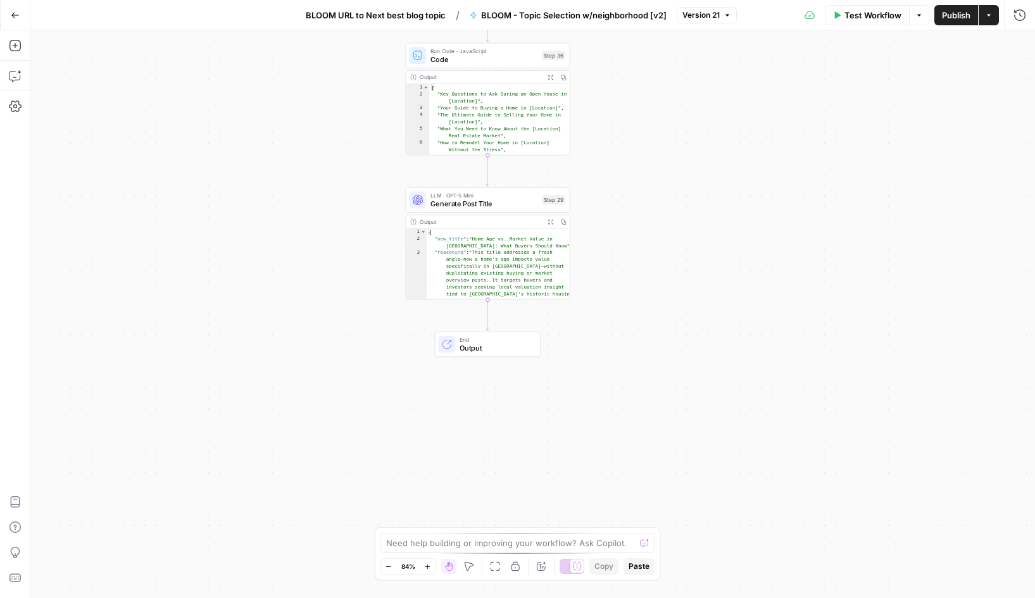
drag, startPoint x: 403, startPoint y: 453, endPoint x: 358, endPoint y: 238, distance: 219.9
click at [358, 238] on div "Workflow Set Inputs Inputs LLM · GPT-4o Mini Order neighborhoods by relevance S…" at bounding box center [532, 314] width 1005 height 568
click at [473, 198] on span "Generate Post Title" at bounding box center [483, 203] width 107 height 11
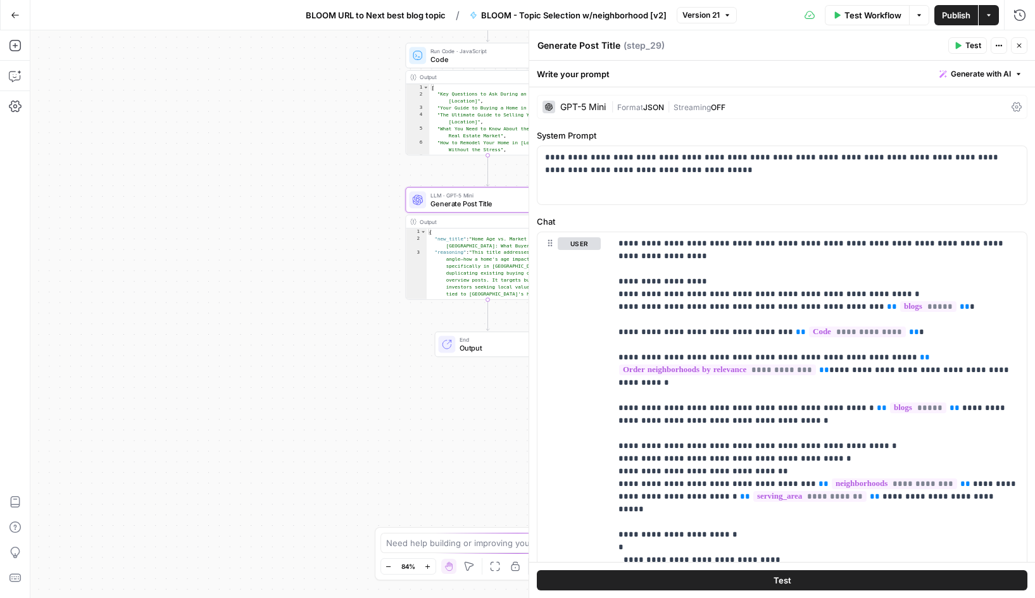
click at [713, 19] on span "Version 21" at bounding box center [700, 14] width 37 height 11
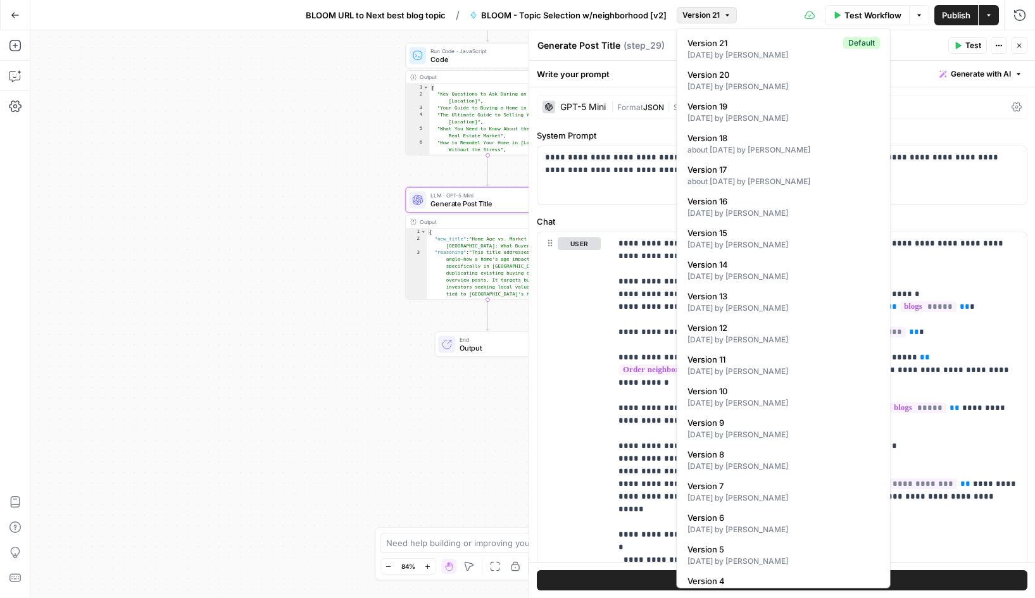
click at [775, 10] on div "Test Workflow Options Publish Actions Run History" at bounding box center [886, 15] width 298 height 30
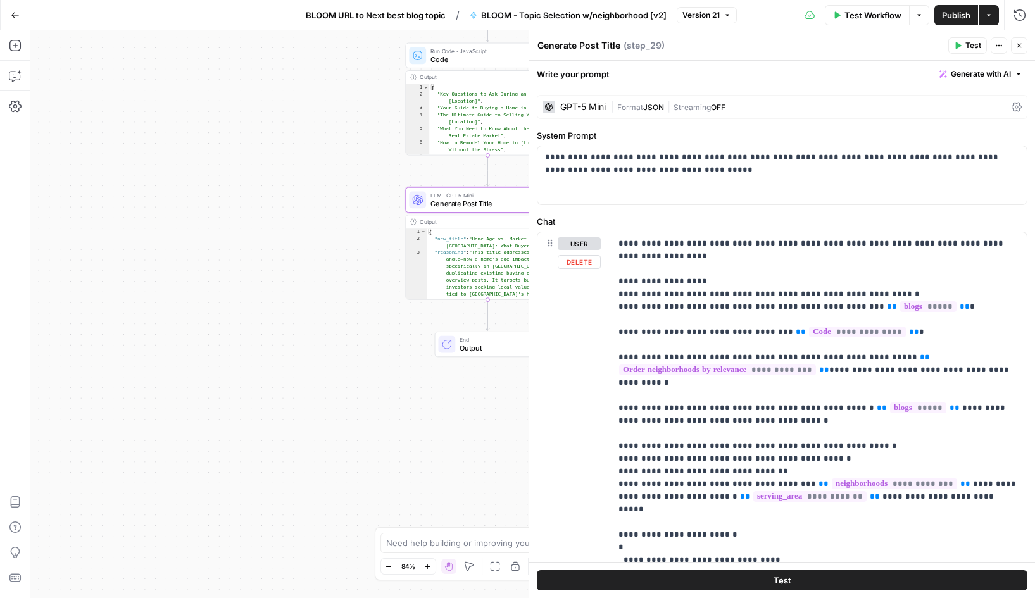
scroll to position [90, 0]
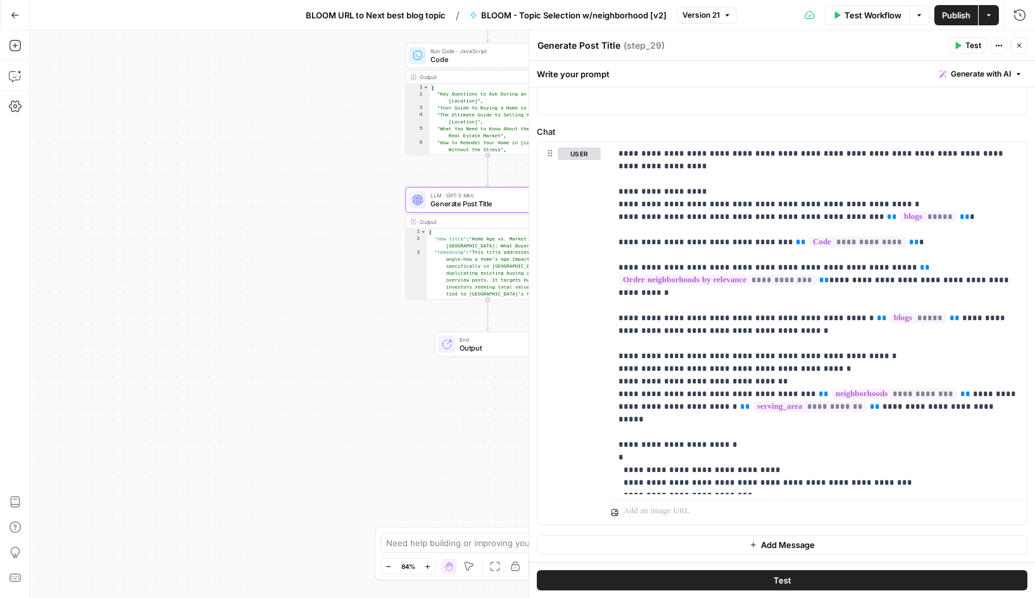
click at [965, 47] on button "Test" at bounding box center [967, 45] width 39 height 16
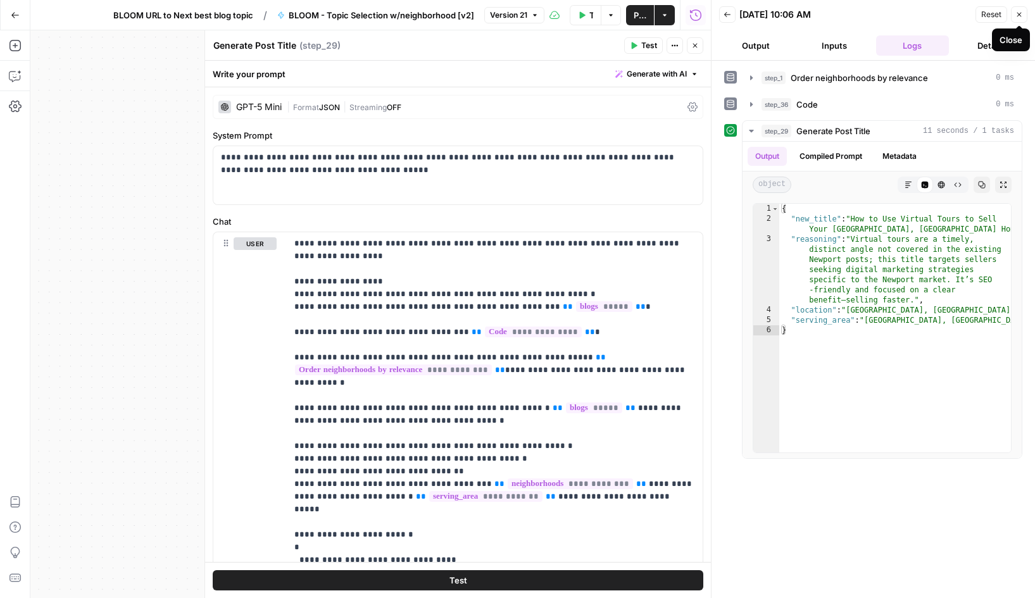
click at [1020, 17] on icon "button" at bounding box center [1019, 15] width 8 height 8
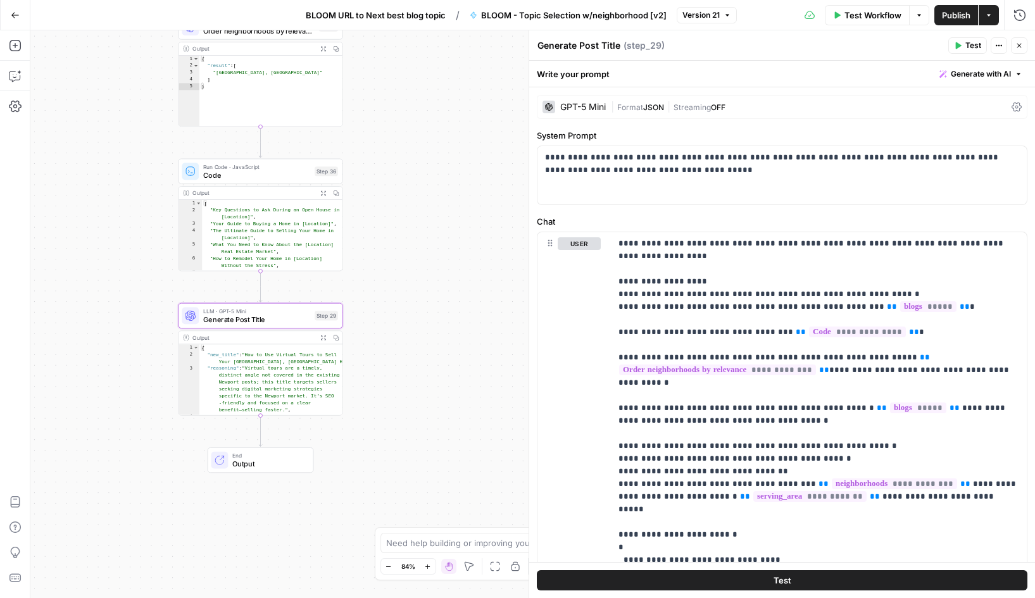
drag, startPoint x: 350, startPoint y: 351, endPoint x: 123, endPoint y: 467, distance: 255.1
click at [123, 467] on div "Workflow Set Inputs Inputs LLM · GPT-4o Mini Order neighborhoods by relevance S…" at bounding box center [532, 314] width 1005 height 568
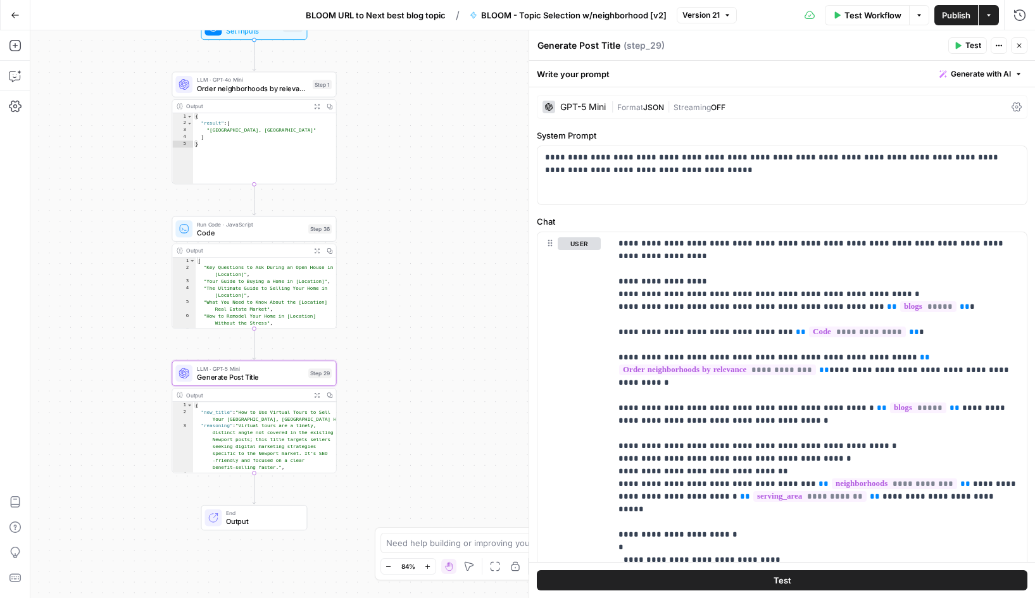
drag, startPoint x: 129, startPoint y: 160, endPoint x: 122, endPoint y: 218, distance: 58.0
click at [122, 218] on div "Workflow Set Inputs Inputs LLM · GPT-4o Mini Order neighborhoods by relevance S…" at bounding box center [532, 314] width 1005 height 568
click at [1022, 47] on icon "button" at bounding box center [1019, 46] width 8 height 8
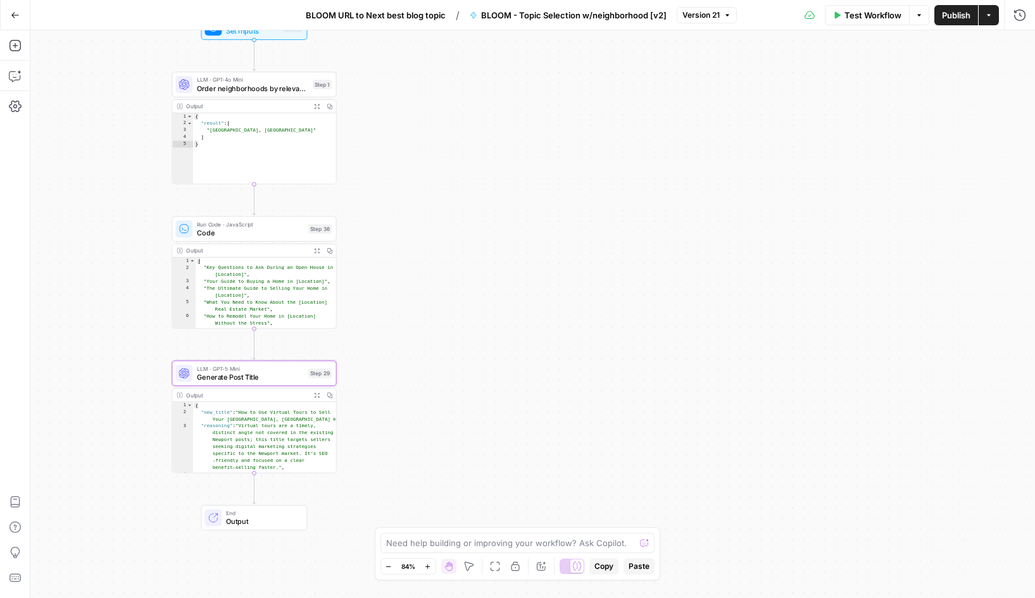
click at [15, 19] on icon "button" at bounding box center [15, 15] width 9 height 9
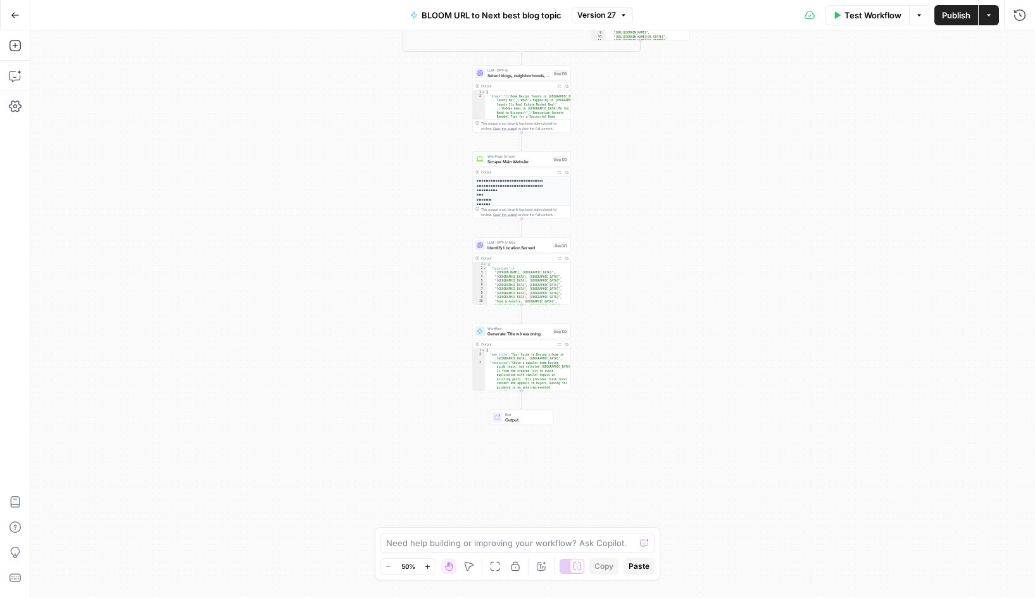
click at [19, 20] on button "Go Back" at bounding box center [15, 15] width 23 height 23
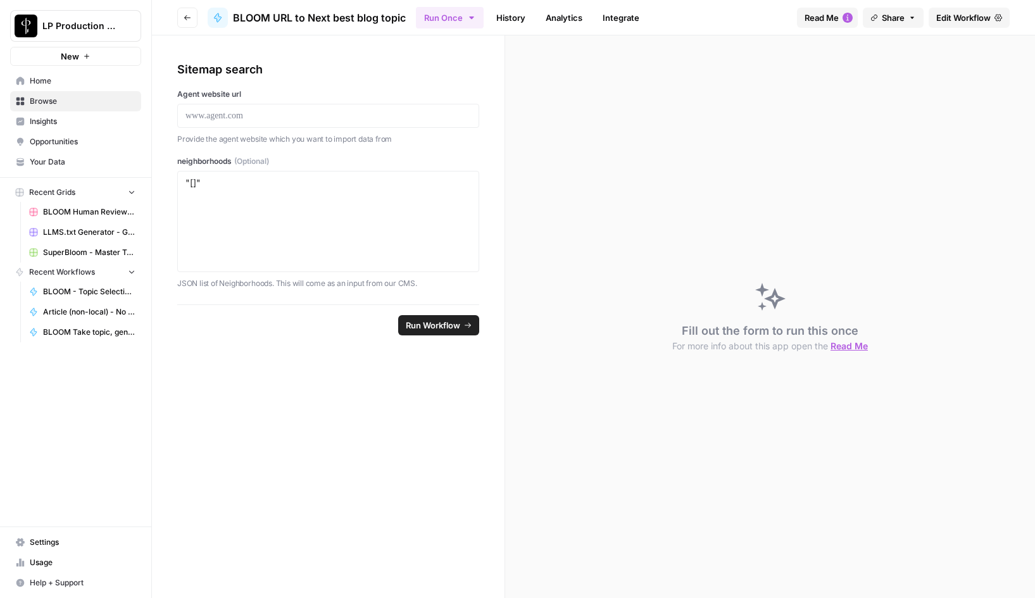
click at [185, 11] on button "Go back" at bounding box center [187, 18] width 20 height 20
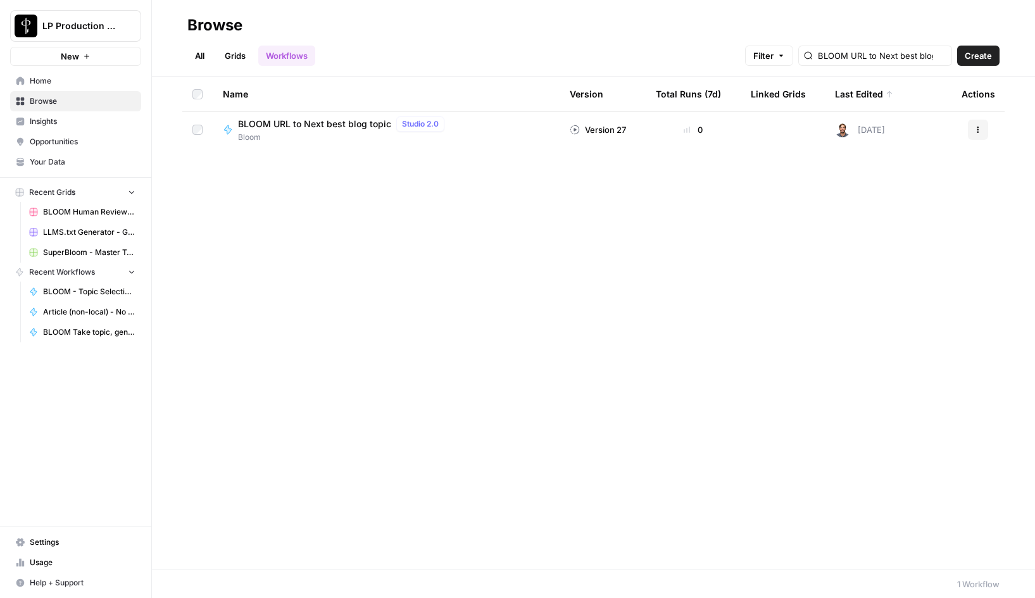
click at [903, 65] on div "BLOOM URL to Next best blog topic" at bounding box center [875, 56] width 154 height 20
click at [893, 53] on input "BLOOM URL to Next best blog topic" at bounding box center [882, 55] width 129 height 13
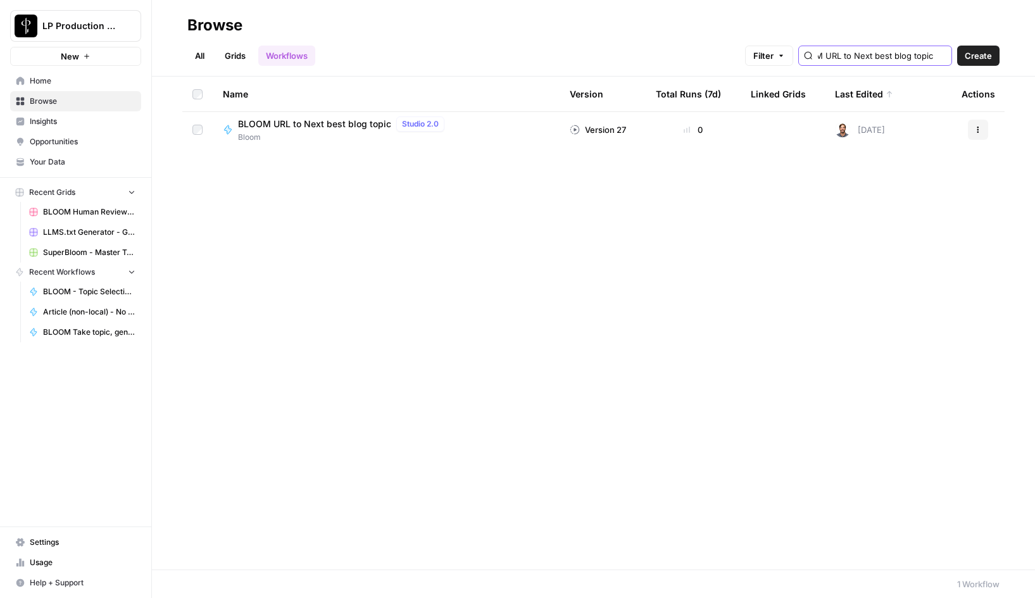
click at [893, 53] on input "BLOOM URL to Next best blog topic" at bounding box center [882, 55] width 129 height 13
type input "BLOOM - Topic Selection w/neighborhood [v2]"
click at [368, 130] on span "BLOOM - Topic Selection w/neighborhood [v2]" at bounding box center [337, 129] width 198 height 13
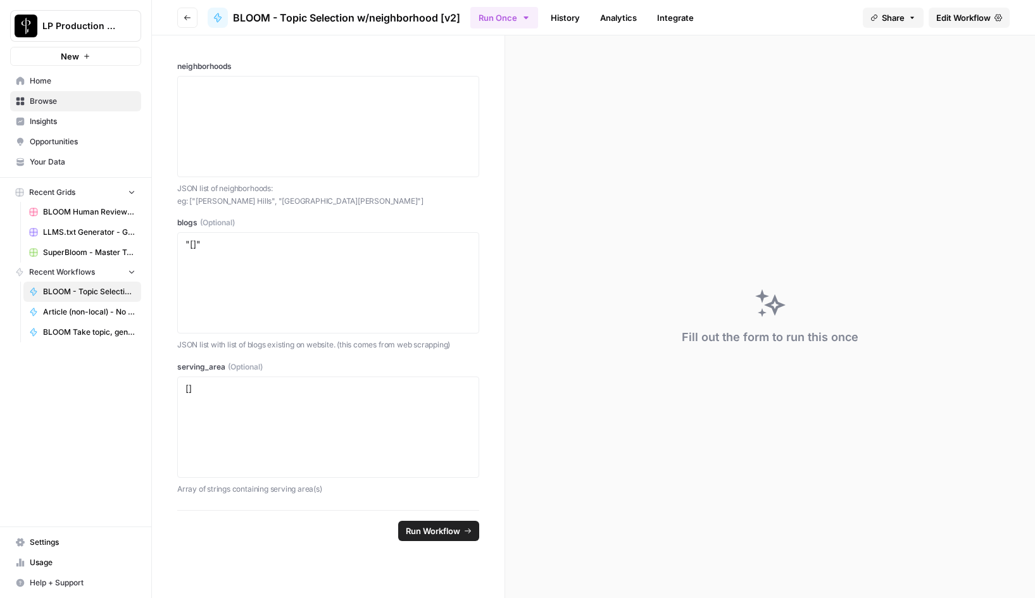
click at [966, 15] on span "Edit Workflow" at bounding box center [963, 17] width 54 height 13
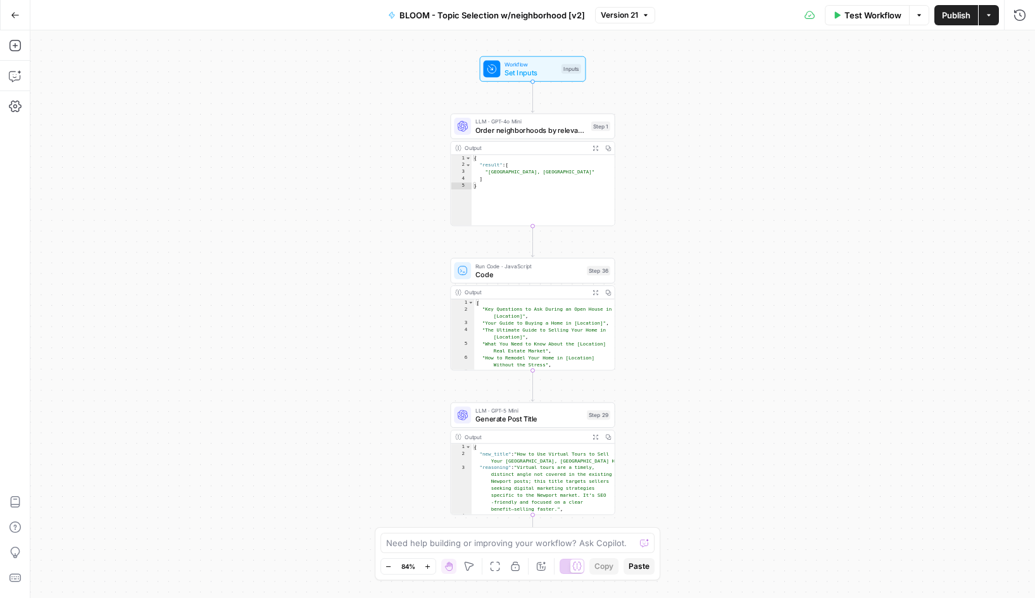
click at [13, 15] on icon "button" at bounding box center [15, 15] width 8 height 6
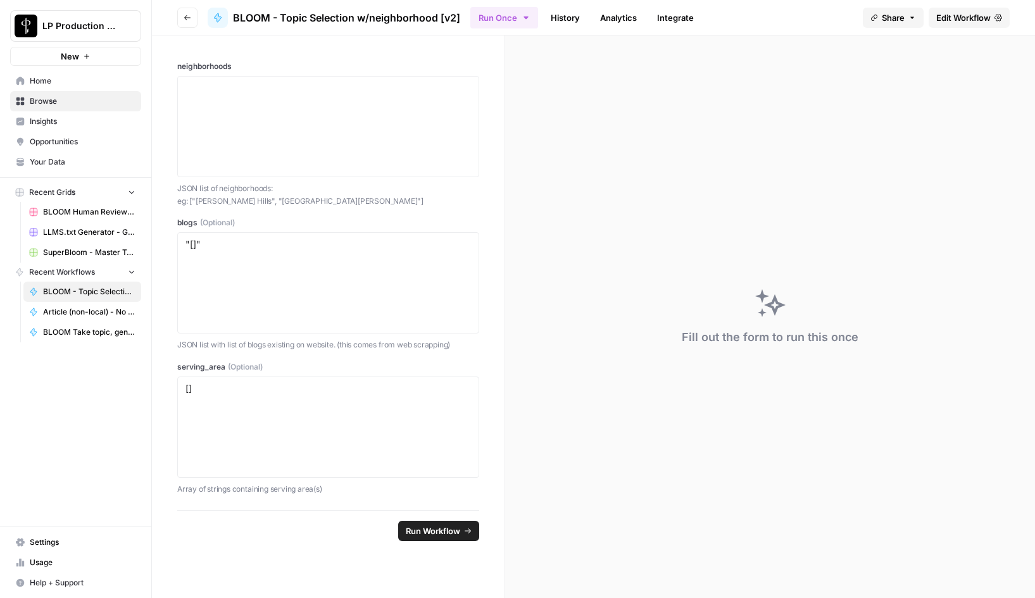
click at [185, 22] on button "Go back" at bounding box center [187, 18] width 20 height 20
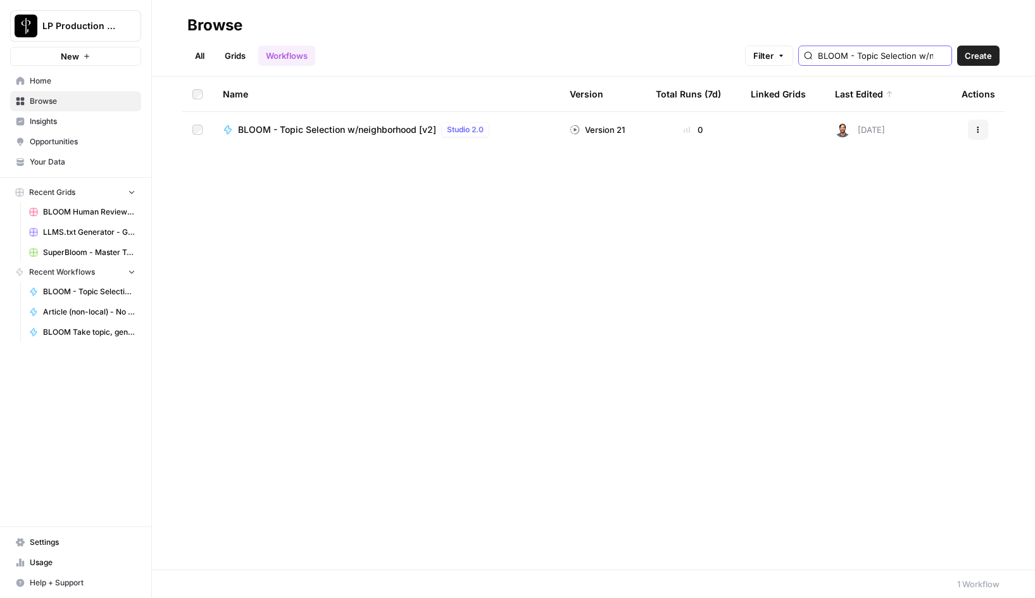
click at [876, 58] on input "BLOOM - Topic Selection w/neighborhood [v2]" at bounding box center [882, 55] width 129 height 13
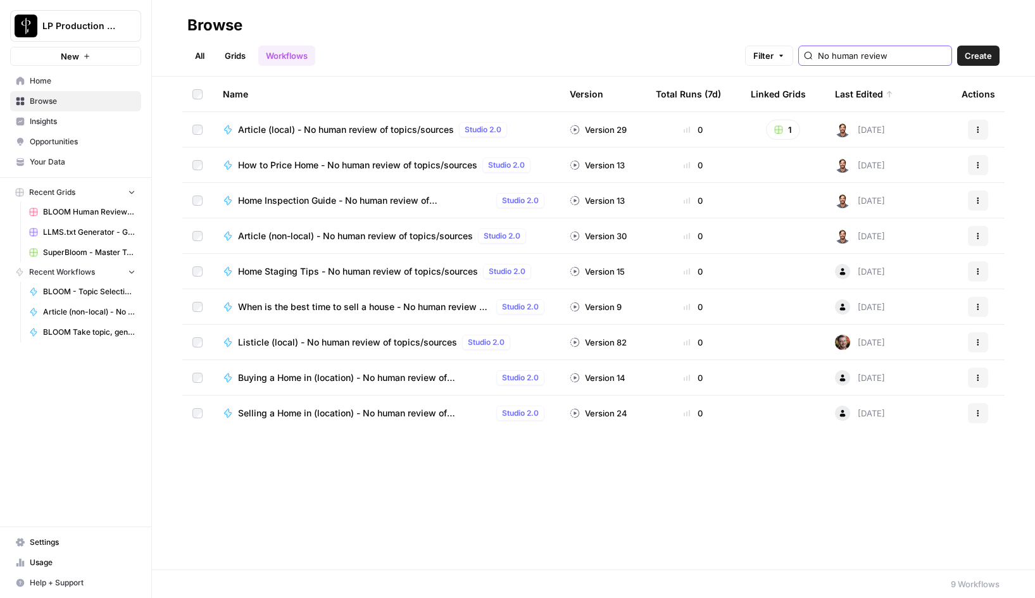
type input "No human review"
click at [360, 129] on span "Article (local) - No human review of topics/sources" at bounding box center [346, 129] width 216 height 13
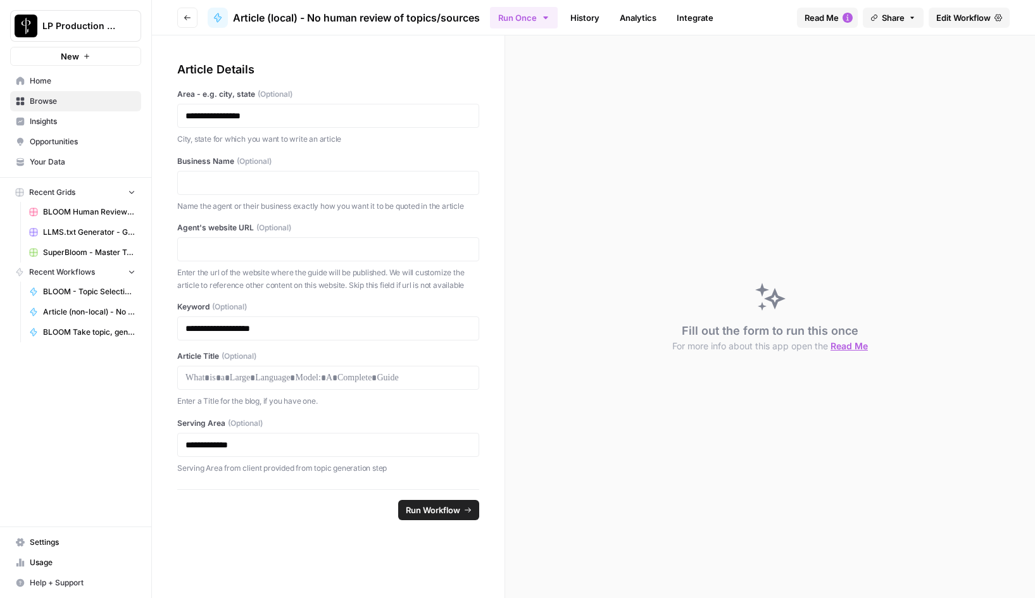
click at [958, 10] on link "Edit Workflow" at bounding box center [969, 18] width 81 height 20
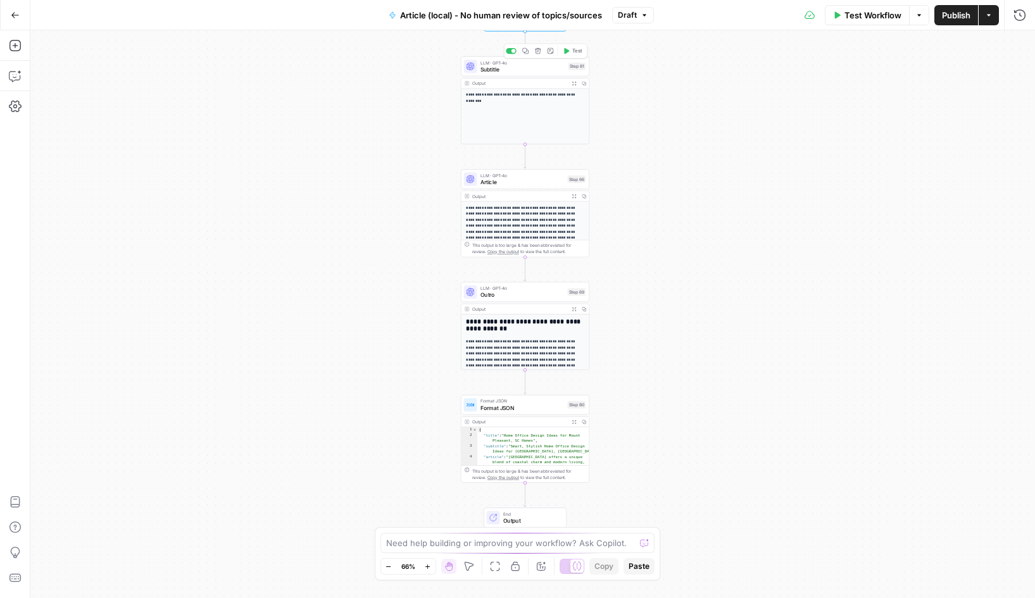
click at [515, 67] on span "Subtitle" at bounding box center [522, 69] width 85 height 8
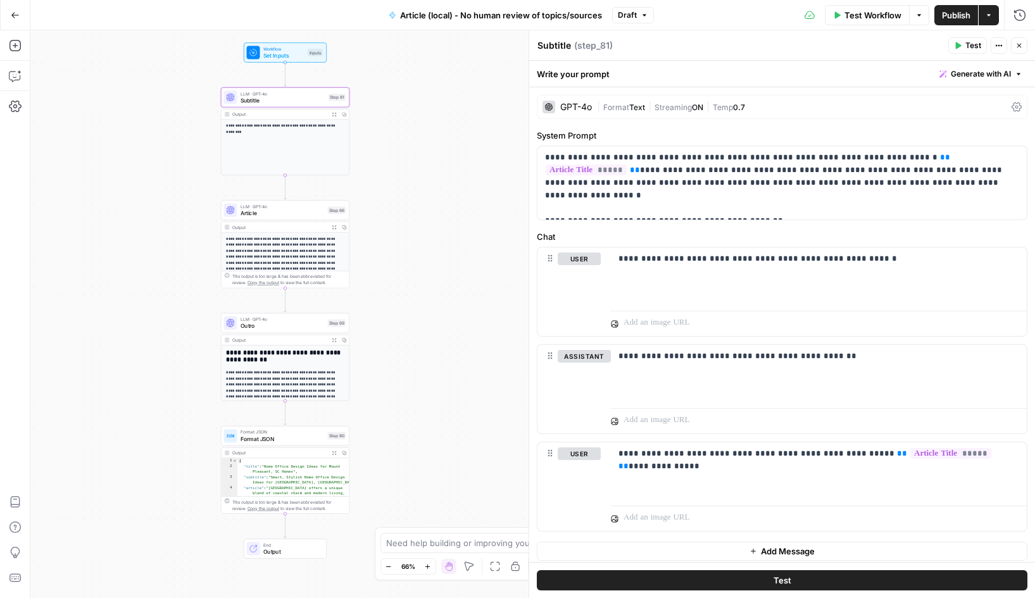
drag, startPoint x: 385, startPoint y: 297, endPoint x: 145, endPoint y: 328, distance: 241.9
click at [145, 328] on div "**********" at bounding box center [532, 314] width 1005 height 568
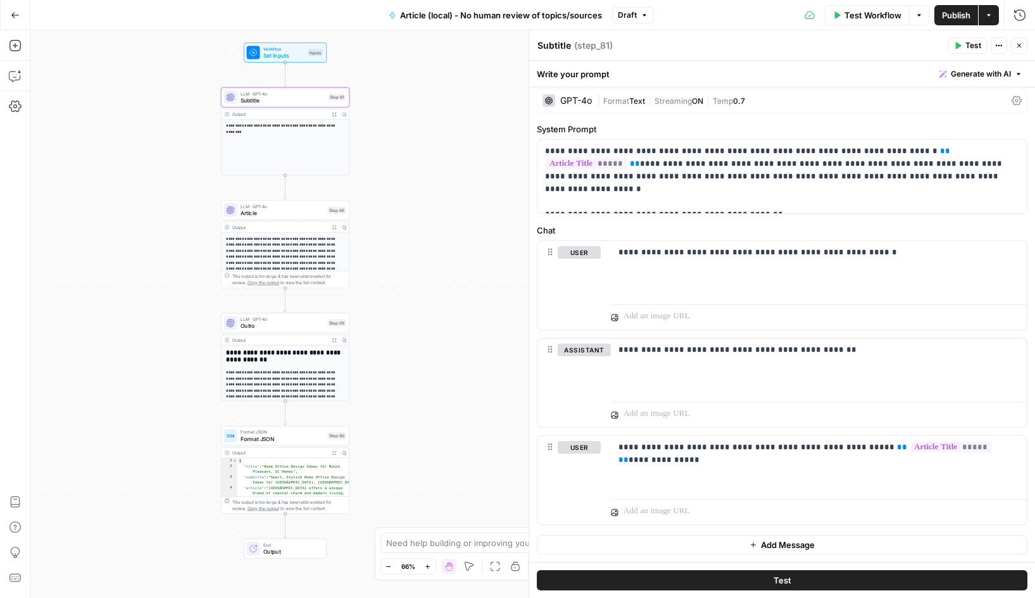
click at [962, 46] on button "Test" at bounding box center [967, 45] width 39 height 16
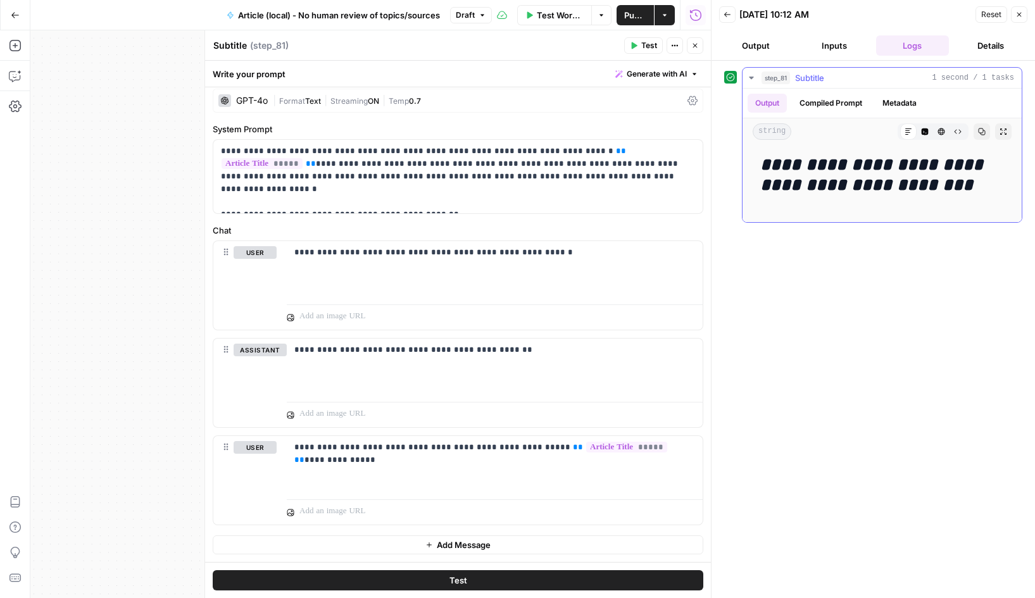
click at [832, 112] on button "Compiled Prompt" at bounding box center [831, 103] width 78 height 19
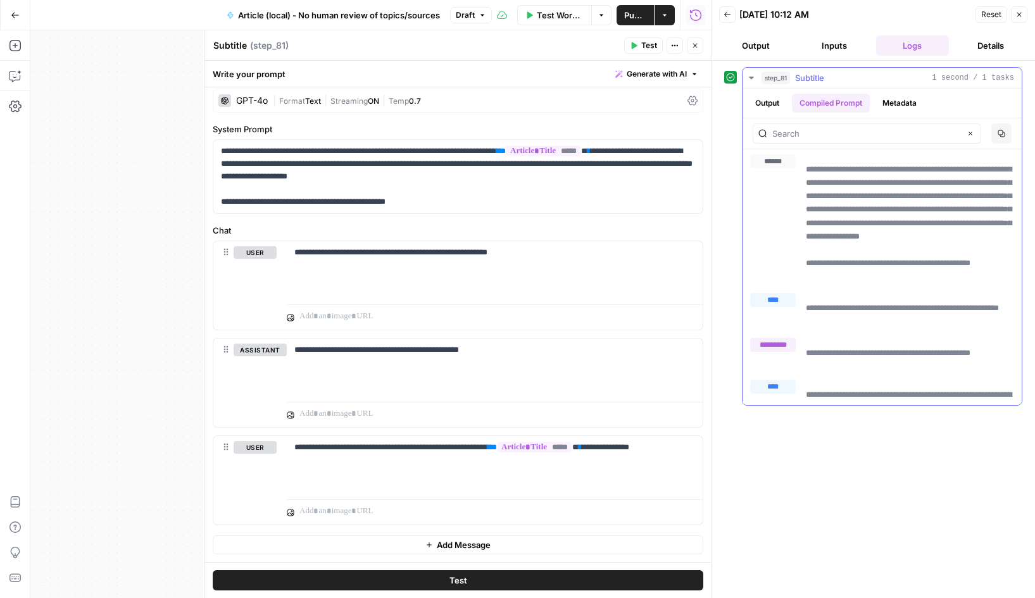
scroll to position [28, 0]
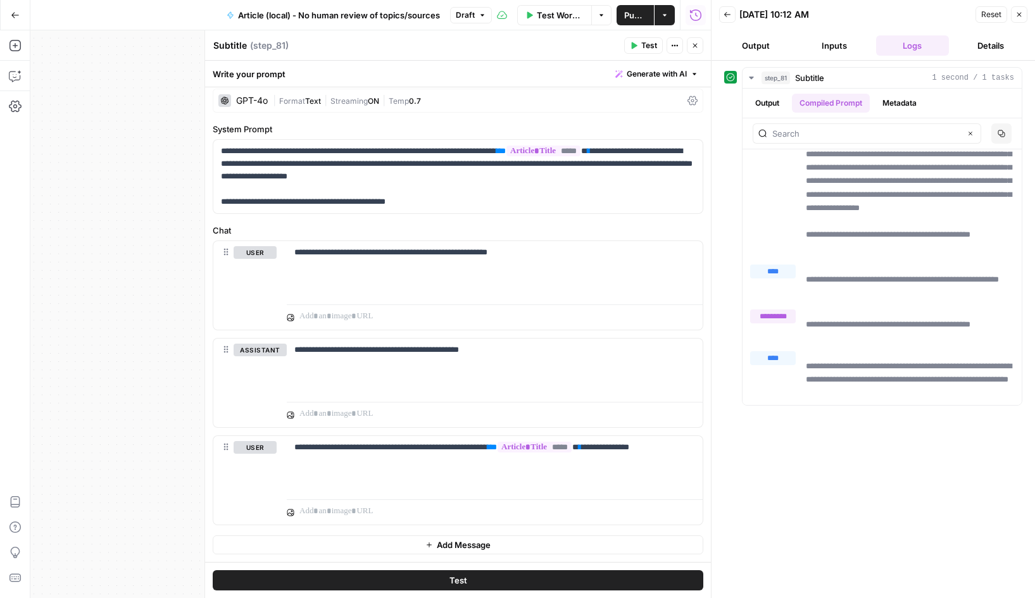
click at [1017, 14] on icon "button" at bounding box center [1019, 15] width 8 height 8
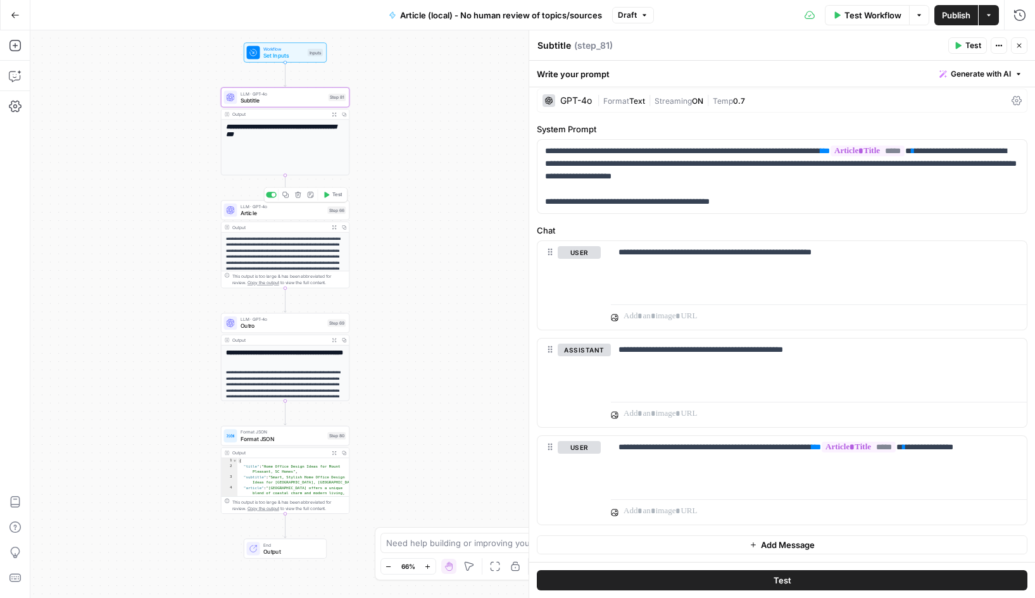
click at [285, 209] on span "Article" at bounding box center [283, 213] width 84 height 8
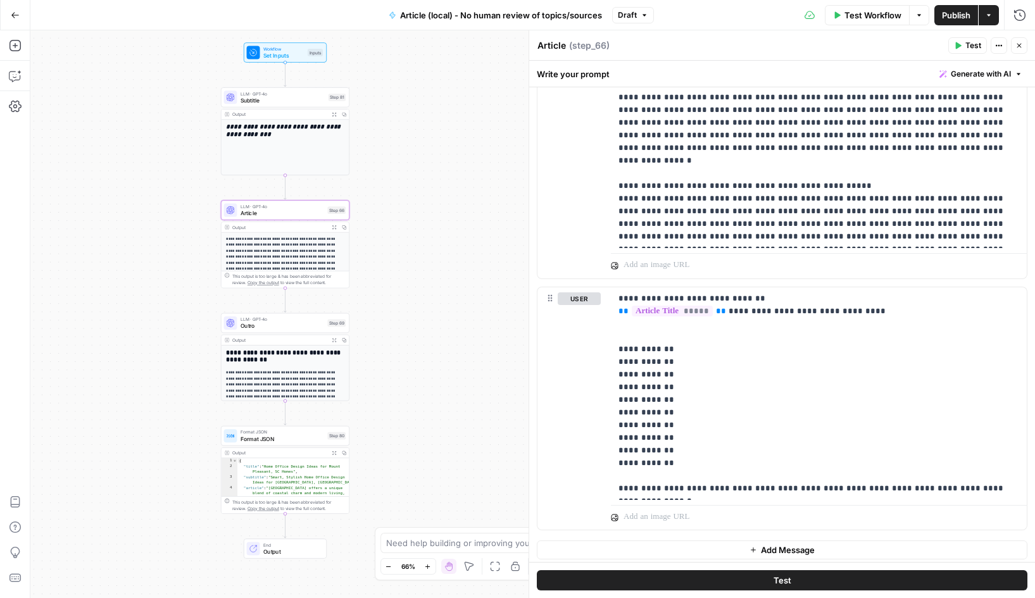
scroll to position [1277, 0]
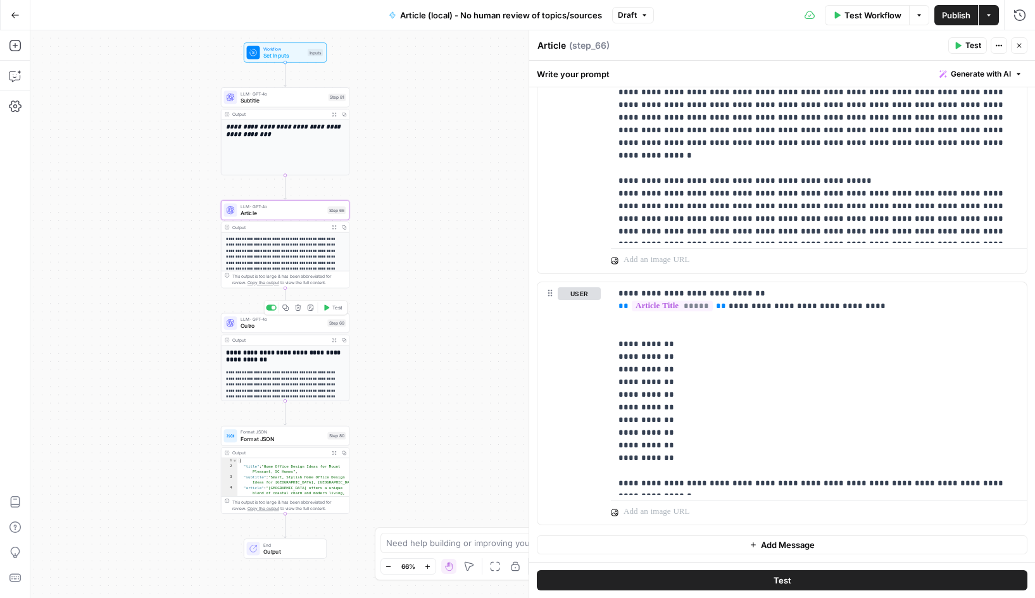
click at [260, 327] on span "Outro" at bounding box center [283, 326] width 84 height 8
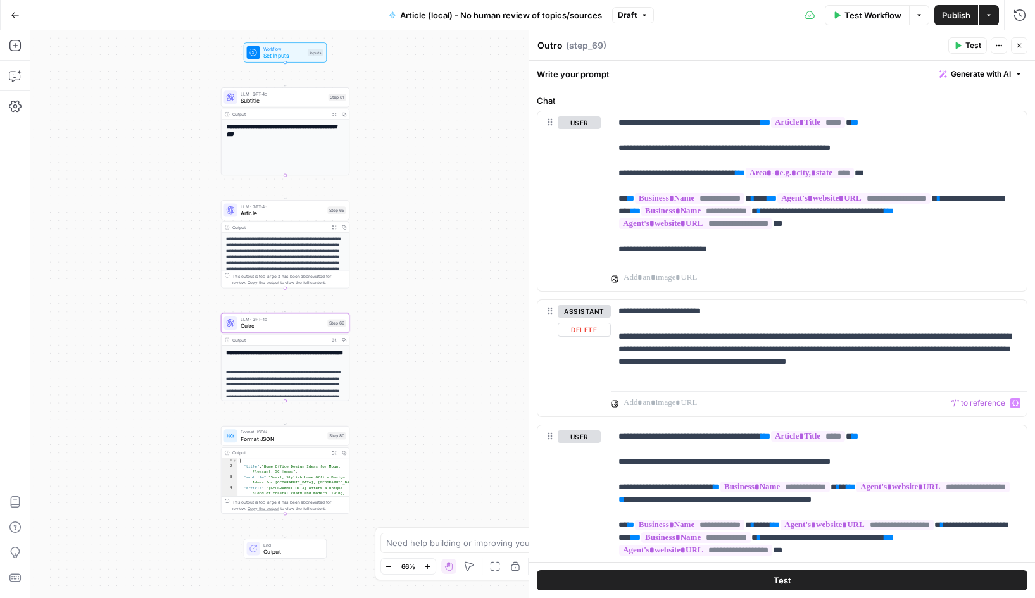
scroll to position [118, 0]
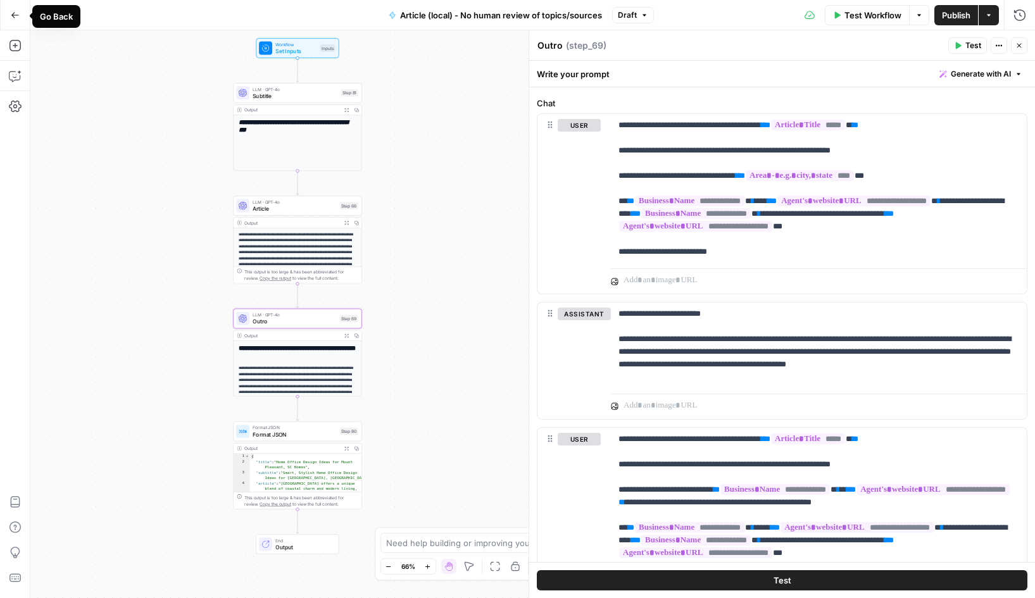
click at [15, 19] on icon "button" at bounding box center [15, 15] width 9 height 9
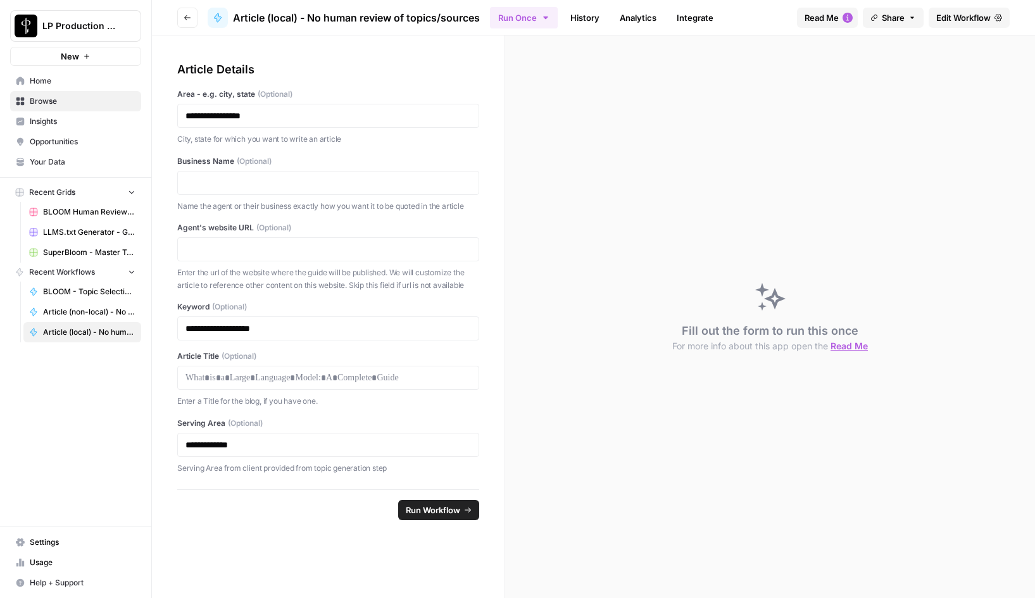
click at [187, 20] on icon "button" at bounding box center [188, 18] width 8 height 8
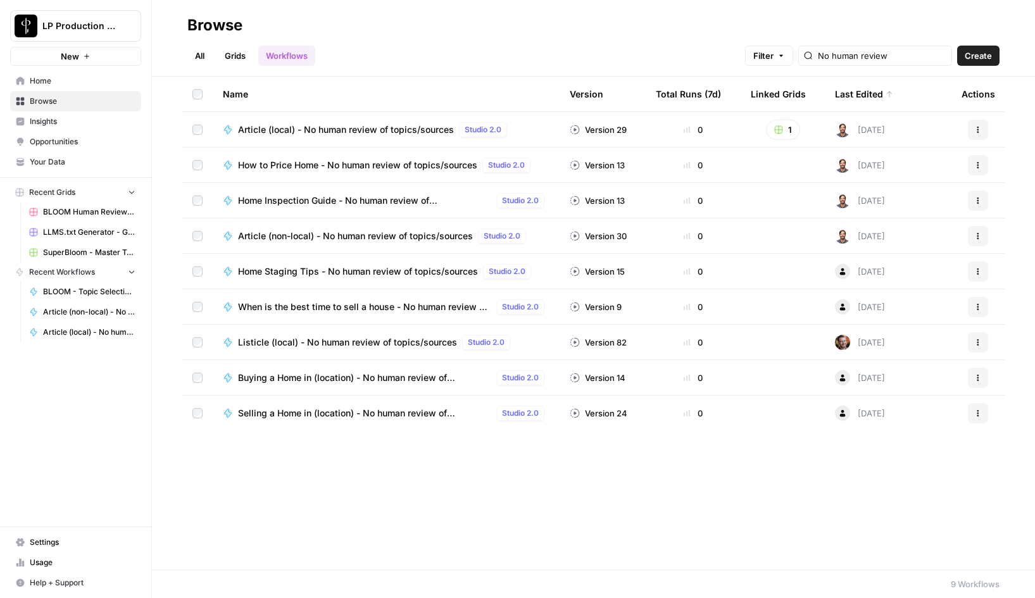
click at [396, 40] on div "All Grids Workflows Filter No human review Create" at bounding box center [593, 50] width 812 height 30
click at [63, 210] on span "BLOOM Human Review (ver2)" at bounding box center [89, 211] width 92 height 11
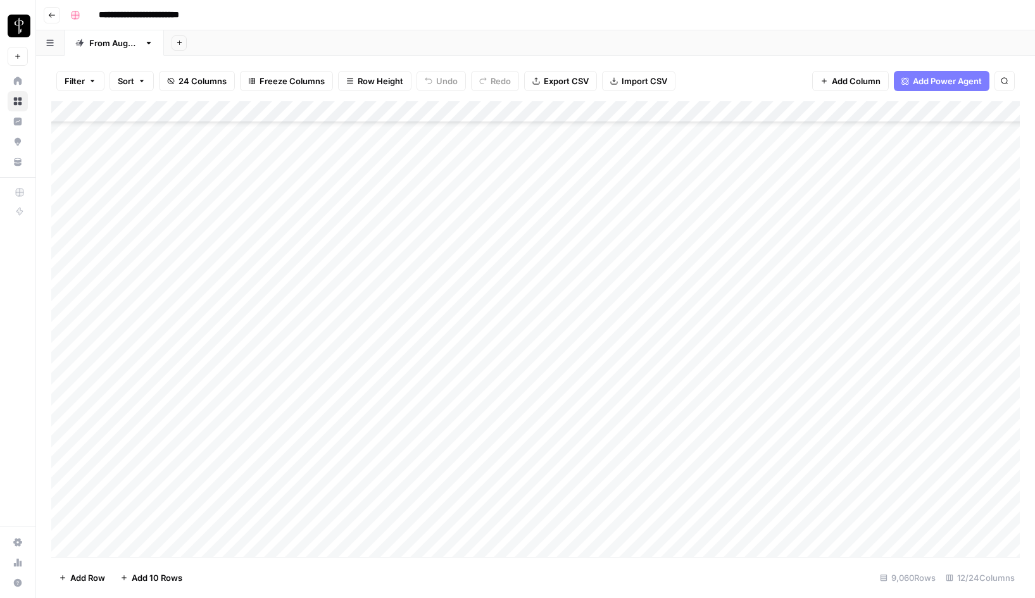
scroll to position [194580, 0]
click at [654, 524] on div "Add Column" at bounding box center [535, 329] width 969 height 456
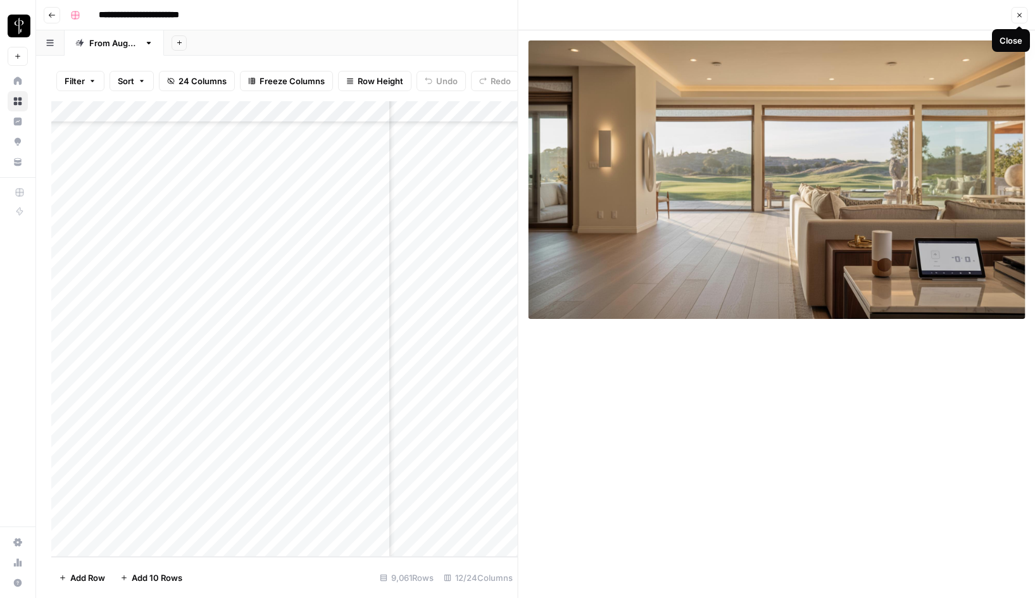
click at [1016, 18] on icon "button" at bounding box center [1019, 15] width 8 height 8
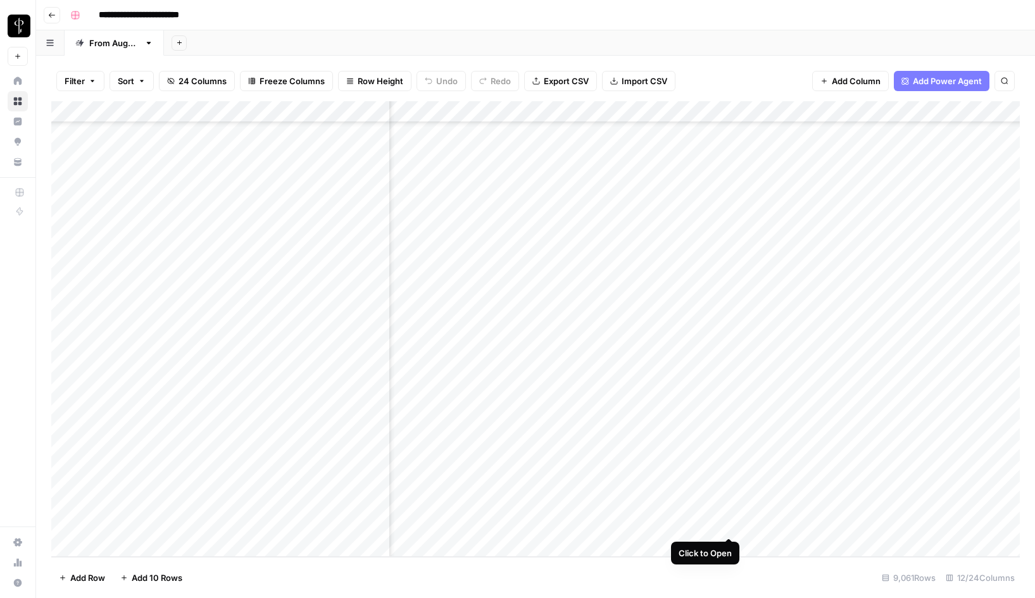
click at [727, 522] on div "Add Column" at bounding box center [535, 329] width 969 height 456
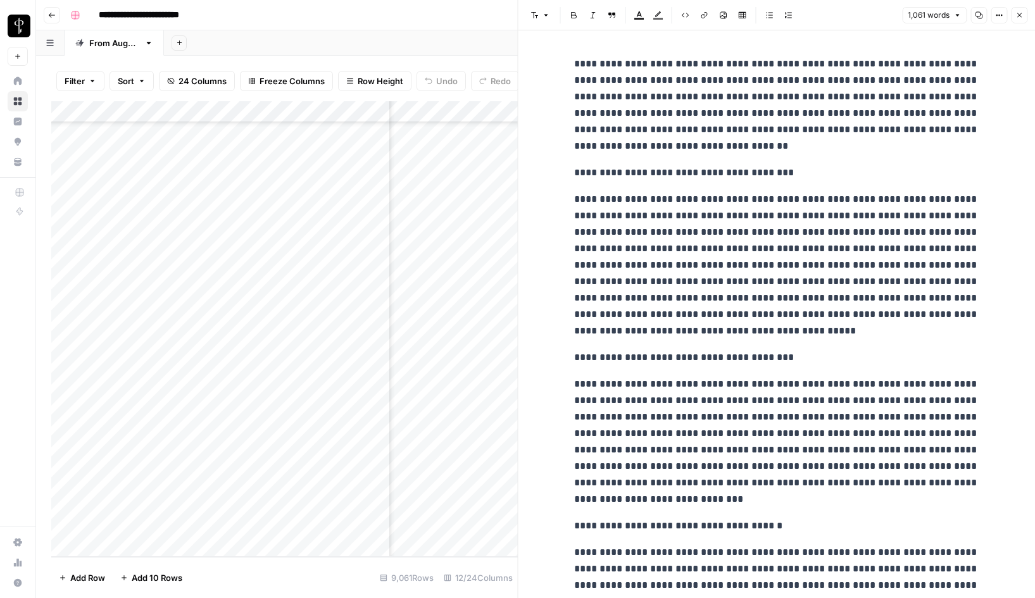
click at [618, 73] on p "**********" at bounding box center [776, 105] width 405 height 99
drag, startPoint x: 591, startPoint y: 173, endPoint x: 556, endPoint y: 177, distance: 35.1
click at [544, 15] on icon "button" at bounding box center [546, 16] width 4 height 2
click at [561, 80] on span "heading 2" at bounding box center [581, 82] width 61 height 15
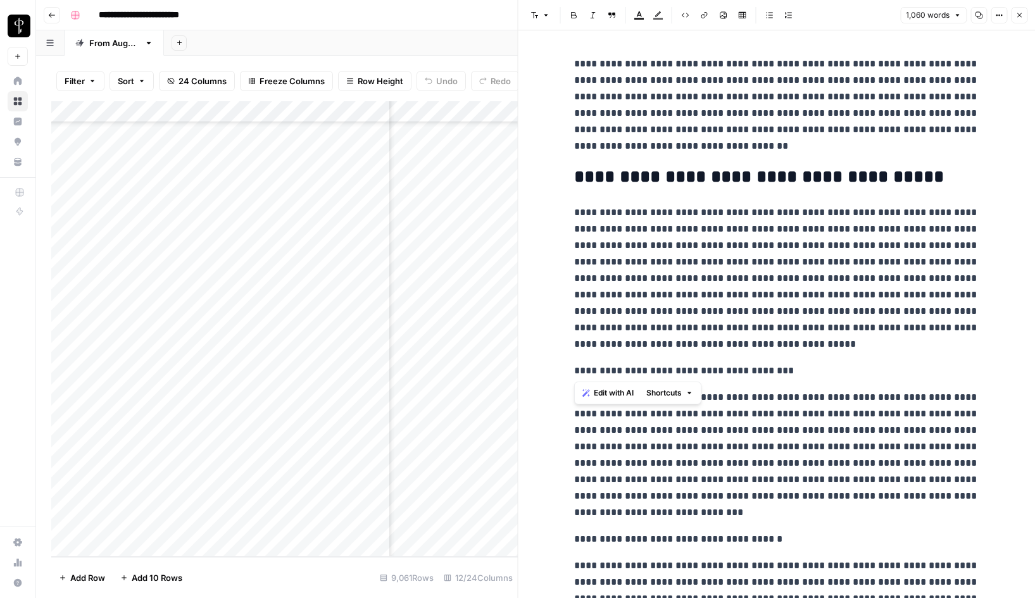
drag, startPoint x: 591, startPoint y: 372, endPoint x: 574, endPoint y: 372, distance: 17.1
click at [574, 372] on p "**********" at bounding box center [776, 371] width 405 height 16
click at [537, 9] on button "Font style" at bounding box center [540, 15] width 29 height 16
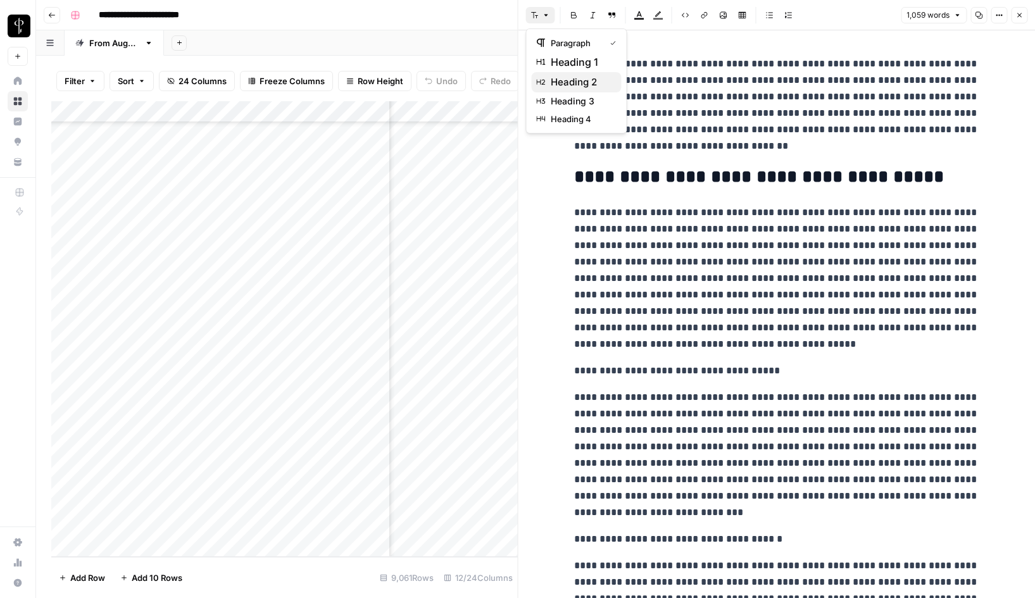
click at [567, 82] on span "heading 2" at bounding box center [581, 82] width 61 height 15
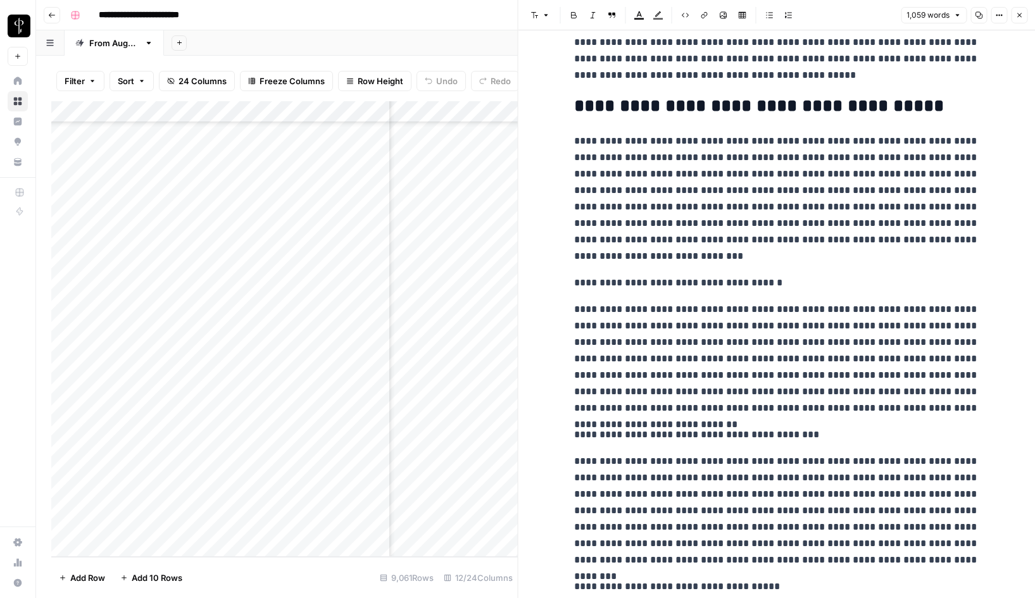
scroll to position [475, 0]
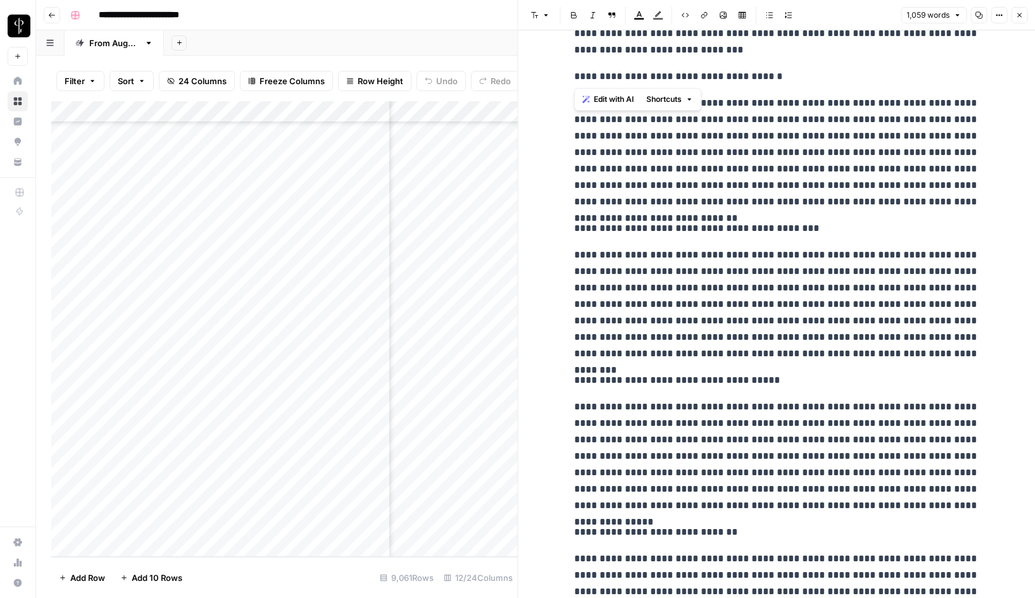
drag, startPoint x: 591, startPoint y: 77, endPoint x: 570, endPoint y: 78, distance: 20.9
click at [570, 78] on div "**********" at bounding box center [777, 526] width 420 height 1902
click at [529, 9] on button "Font style" at bounding box center [540, 15] width 29 height 16
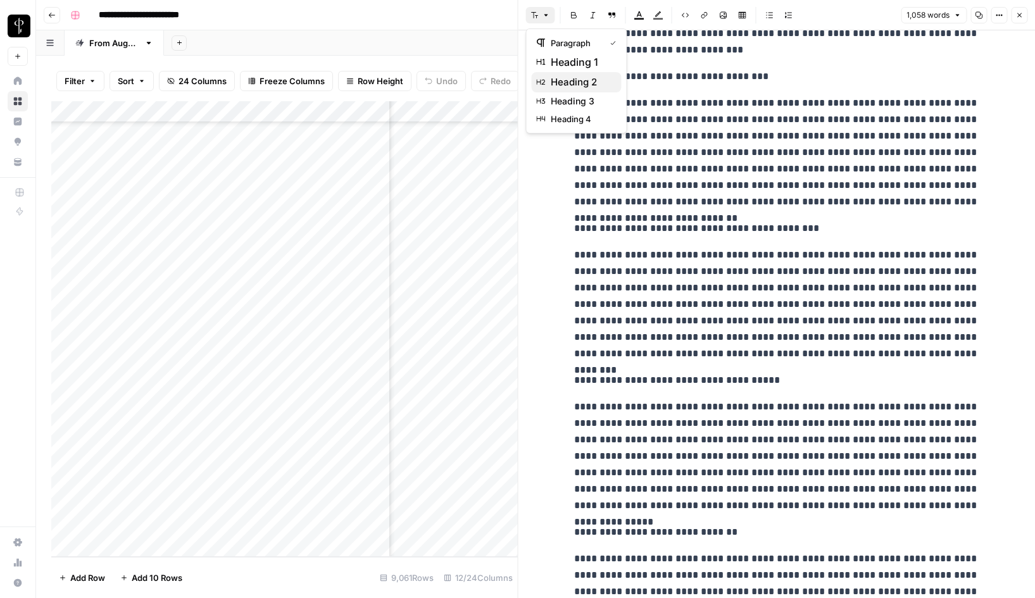
click at [567, 82] on span "heading 2" at bounding box center [581, 82] width 61 height 15
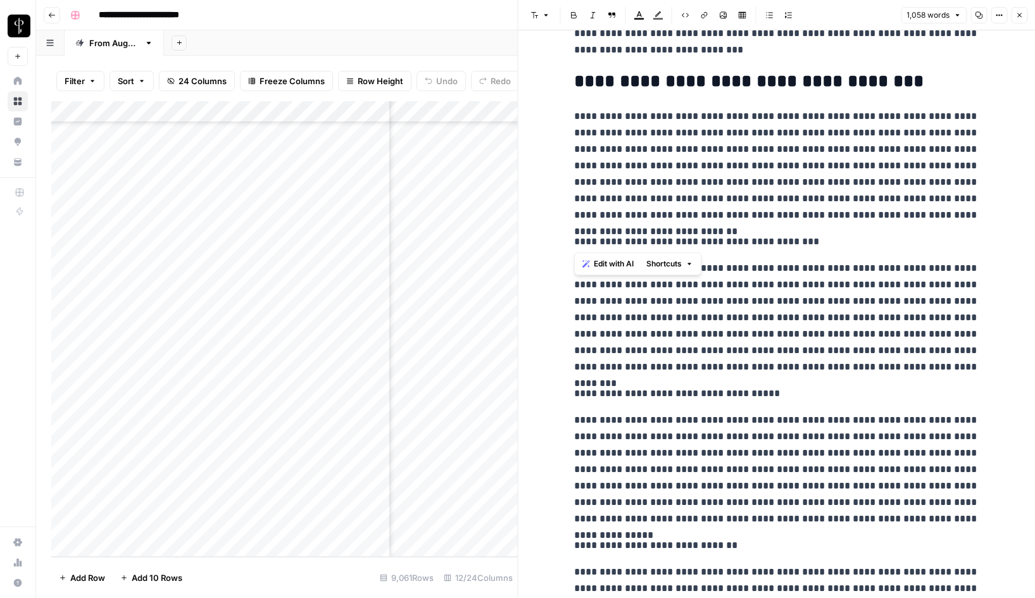
drag, startPoint x: 592, startPoint y: 241, endPoint x: 575, endPoint y: 239, distance: 16.6
click at [575, 239] on p "**********" at bounding box center [776, 242] width 405 height 16
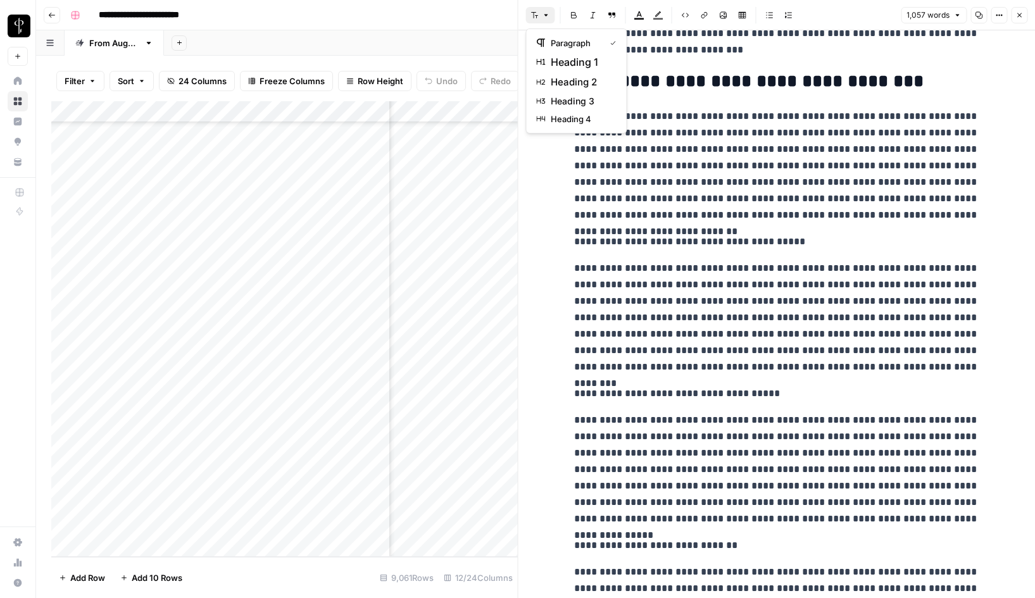
click at [539, 13] on button "Font style" at bounding box center [540, 15] width 29 height 16
click at [556, 78] on span "heading 2" at bounding box center [581, 82] width 61 height 15
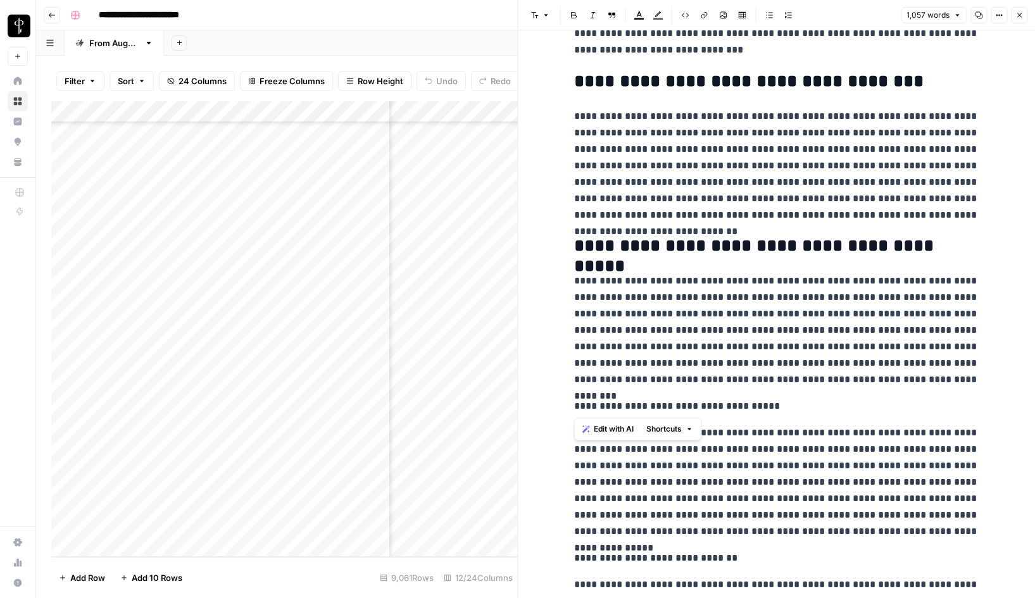
drag, startPoint x: 594, startPoint y: 404, endPoint x: 563, endPoint y: 406, distance: 31.7
click at [563, 406] on div "**********" at bounding box center [776, 549] width 517 height 1988
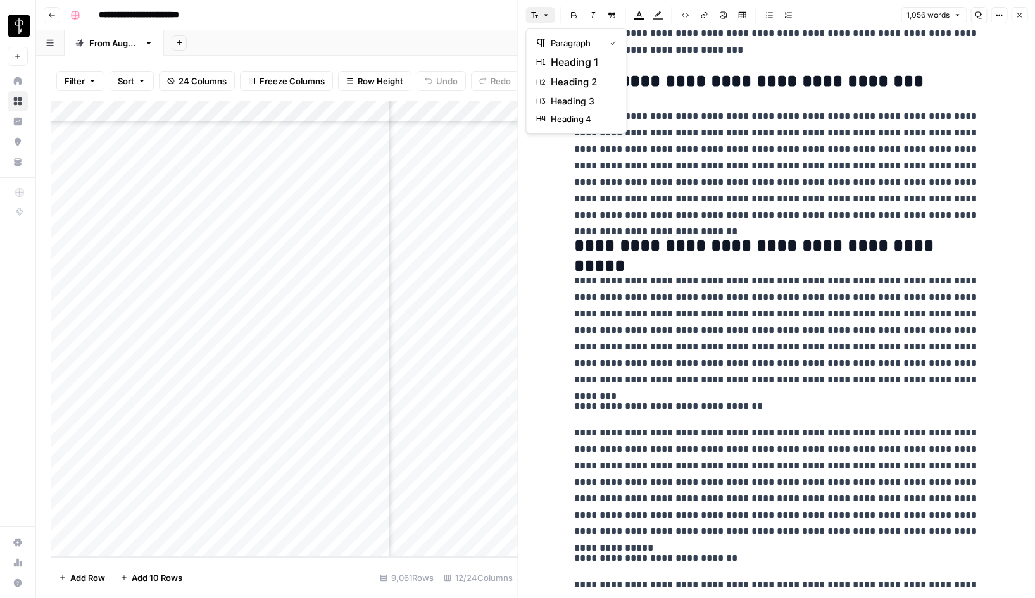
click at [544, 13] on icon "button" at bounding box center [546, 15] width 8 height 8
click at [553, 77] on span "heading 2" at bounding box center [581, 82] width 61 height 15
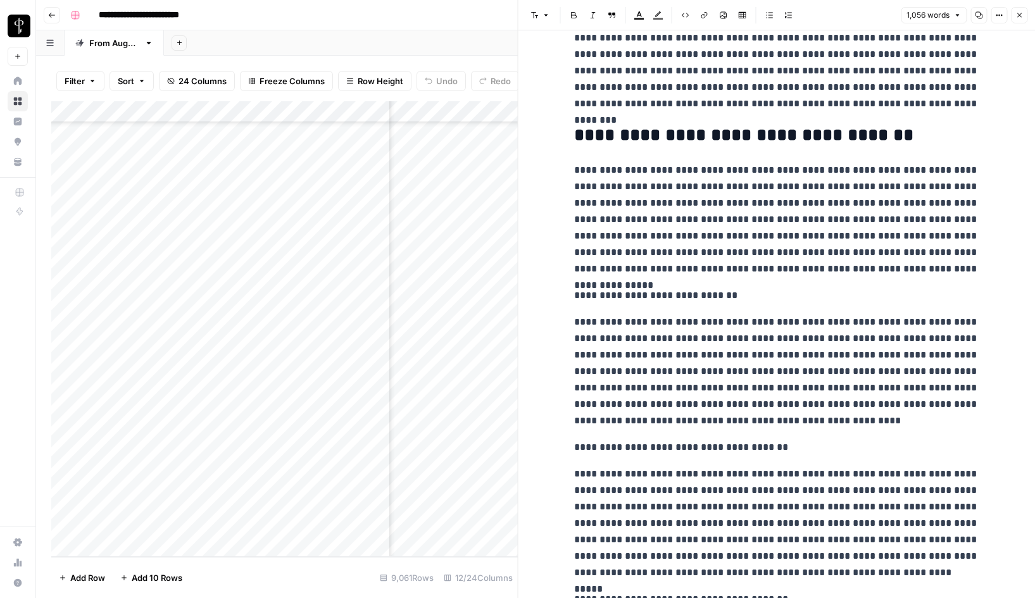
scroll to position [755, 0]
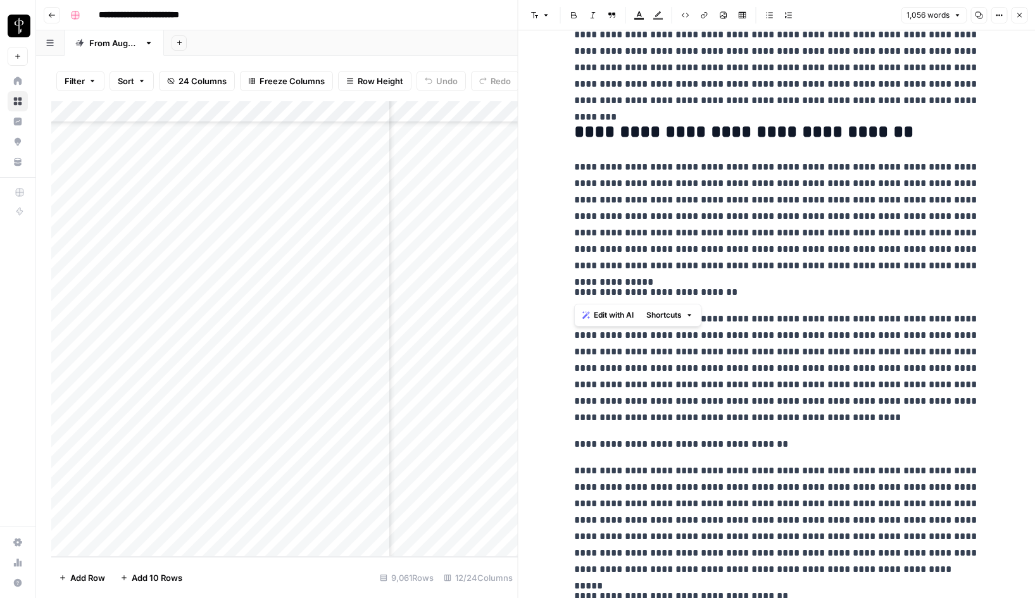
drag, startPoint x: 591, startPoint y: 291, endPoint x: 575, endPoint y: 291, distance: 15.2
click at [575, 291] on p "**********" at bounding box center [776, 292] width 405 height 16
click at [538, 15] on icon "button" at bounding box center [535, 15] width 8 height 8
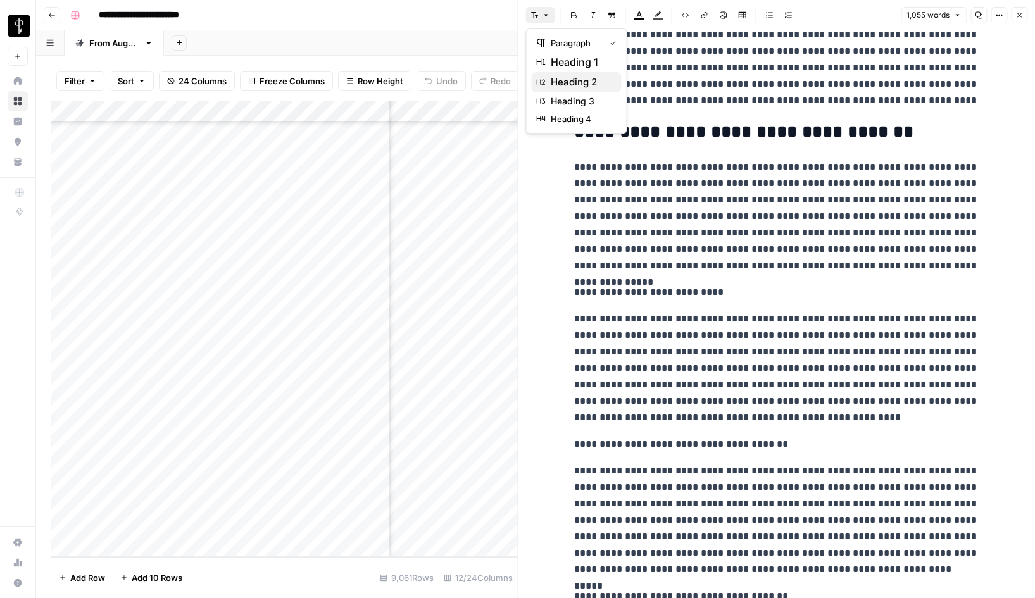
click at [553, 80] on span "heading 2" at bounding box center [581, 82] width 61 height 15
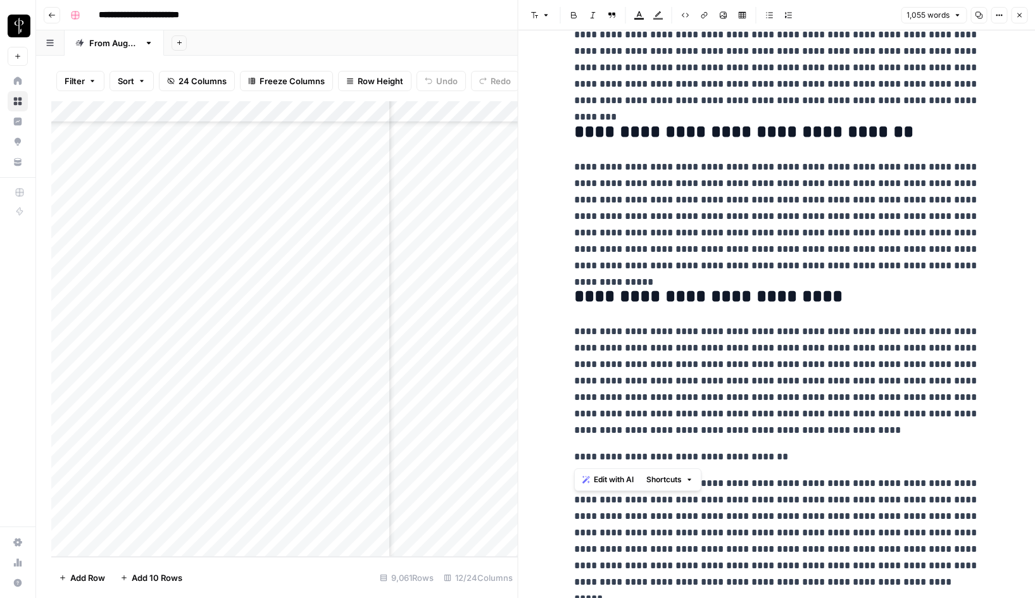
drag, startPoint x: 592, startPoint y: 459, endPoint x: 574, endPoint y: 459, distance: 17.7
click at [574, 459] on p "**********" at bounding box center [776, 457] width 405 height 16
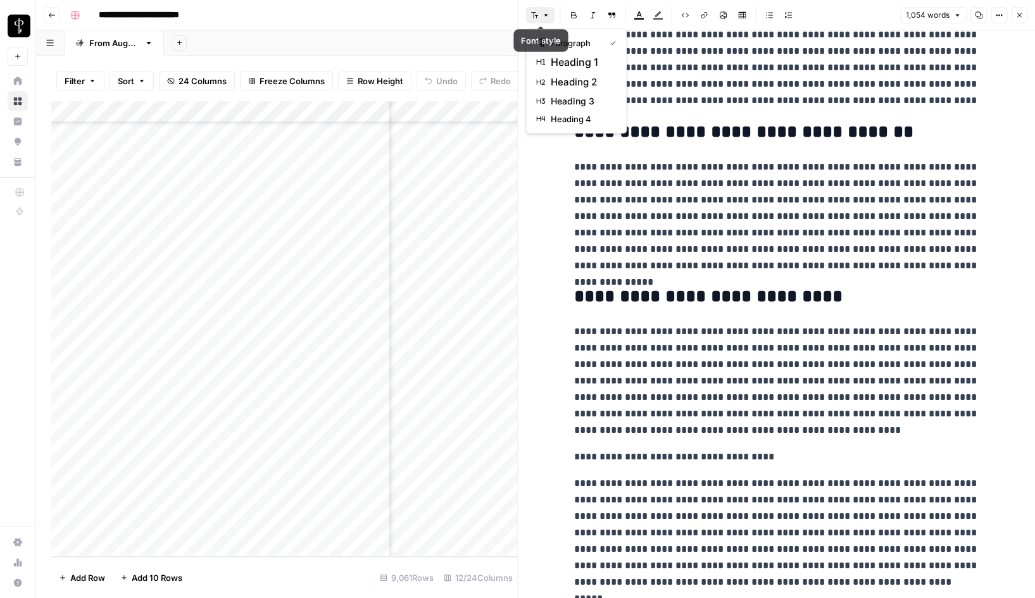
click at [542, 7] on button "Font style" at bounding box center [540, 15] width 29 height 16
click at [555, 84] on span "heading 2" at bounding box center [581, 82] width 61 height 15
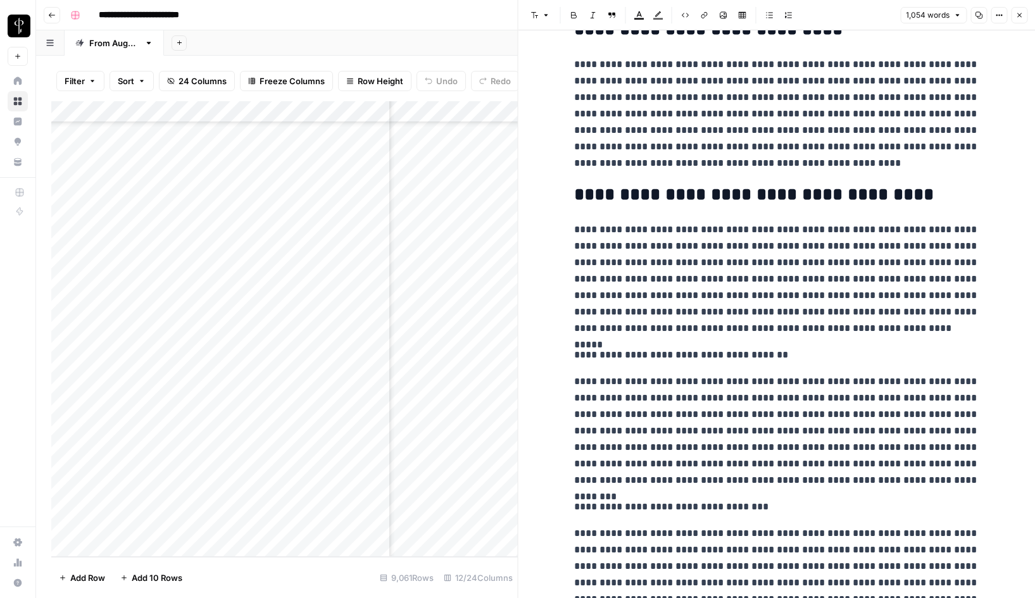
scroll to position [1025, 0]
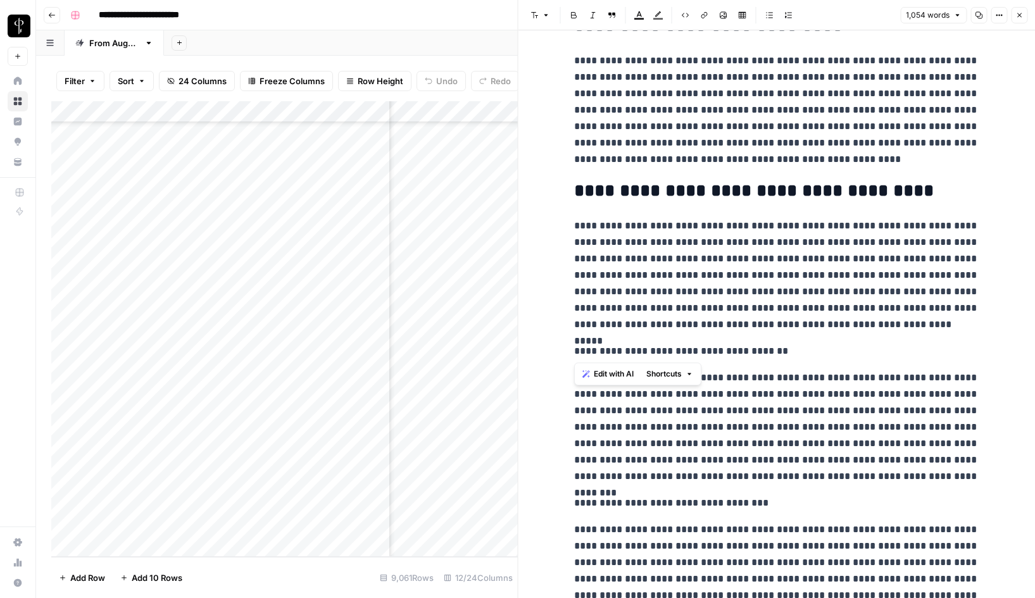
drag, startPoint x: 592, startPoint y: 353, endPoint x: 566, endPoint y: 351, distance: 26.0
click at [567, 351] on div "**********" at bounding box center [777, 8] width 420 height 1967
click at [542, 21] on button "Font style" at bounding box center [540, 15] width 29 height 16
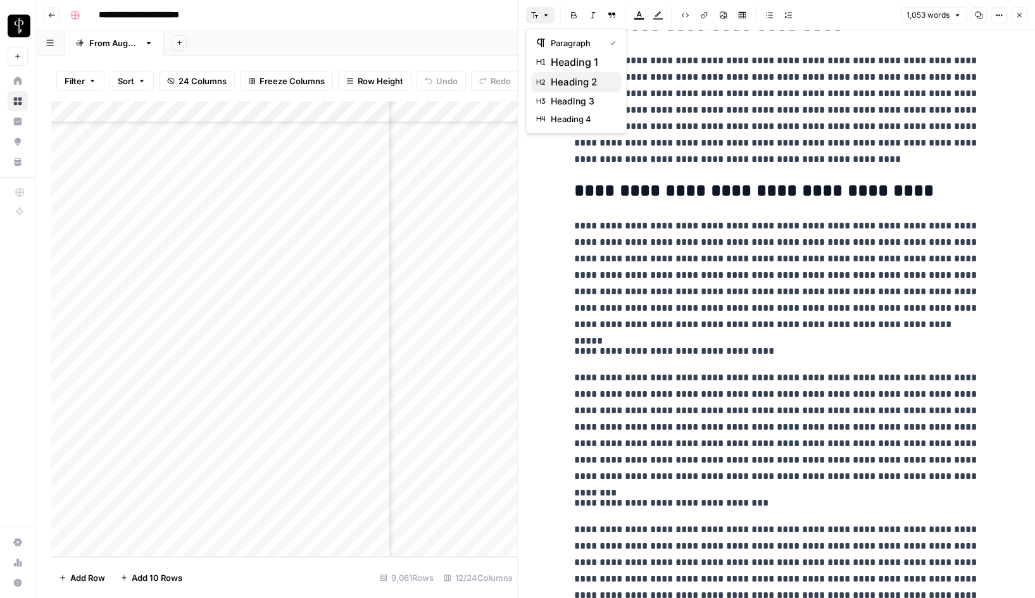
click at [561, 78] on span "heading 2" at bounding box center [581, 82] width 61 height 15
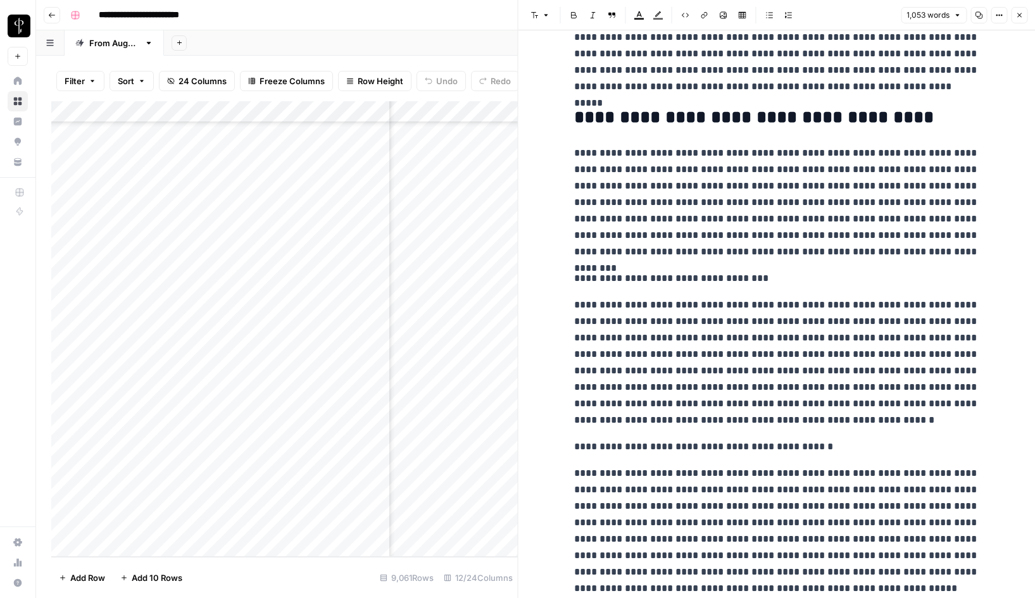
scroll to position [1272, 0]
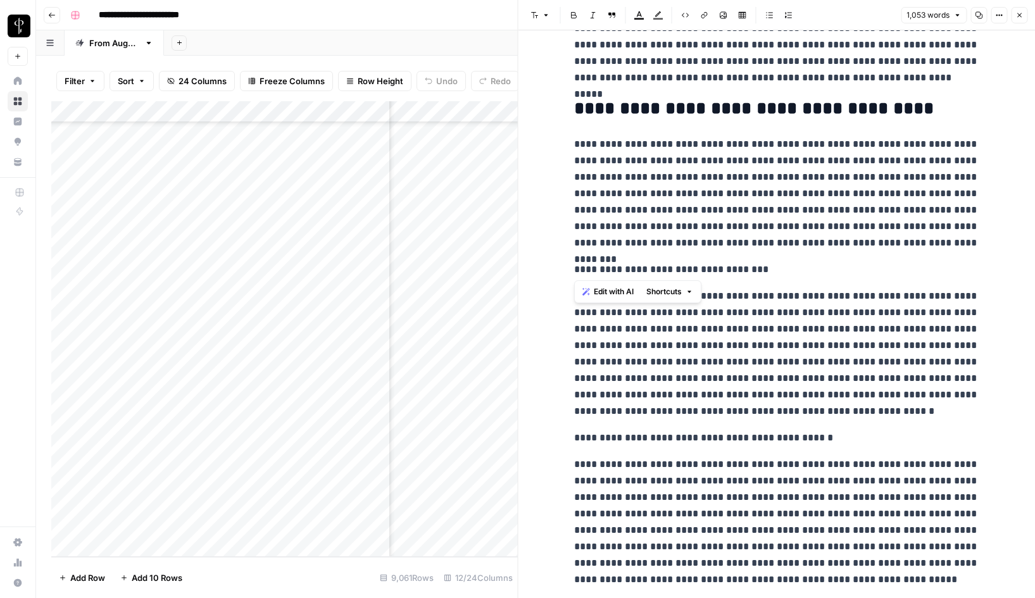
drag, startPoint x: 591, startPoint y: 271, endPoint x: 574, endPoint y: 270, distance: 16.5
click at [574, 270] on p "**********" at bounding box center [776, 269] width 405 height 16
click at [539, 15] on button "Font style" at bounding box center [540, 15] width 29 height 16
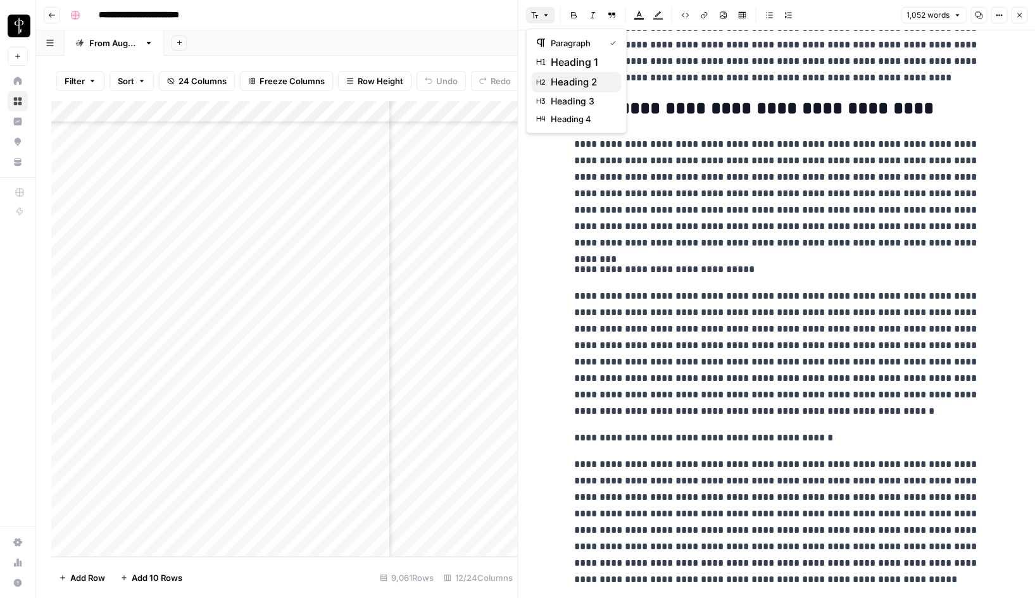
click at [555, 79] on span "heading 2" at bounding box center [581, 82] width 61 height 15
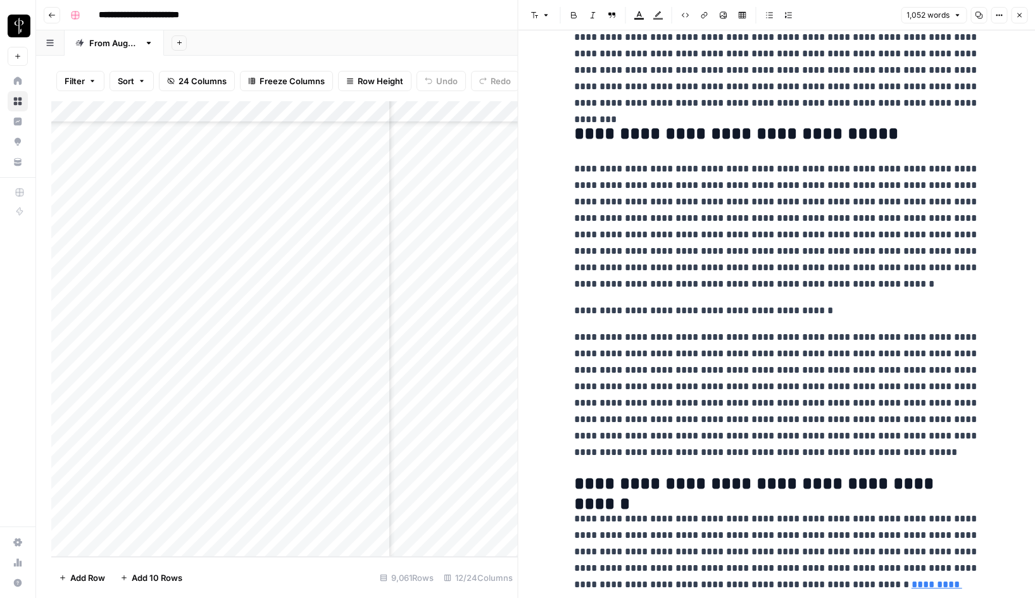
scroll to position [1416, 0]
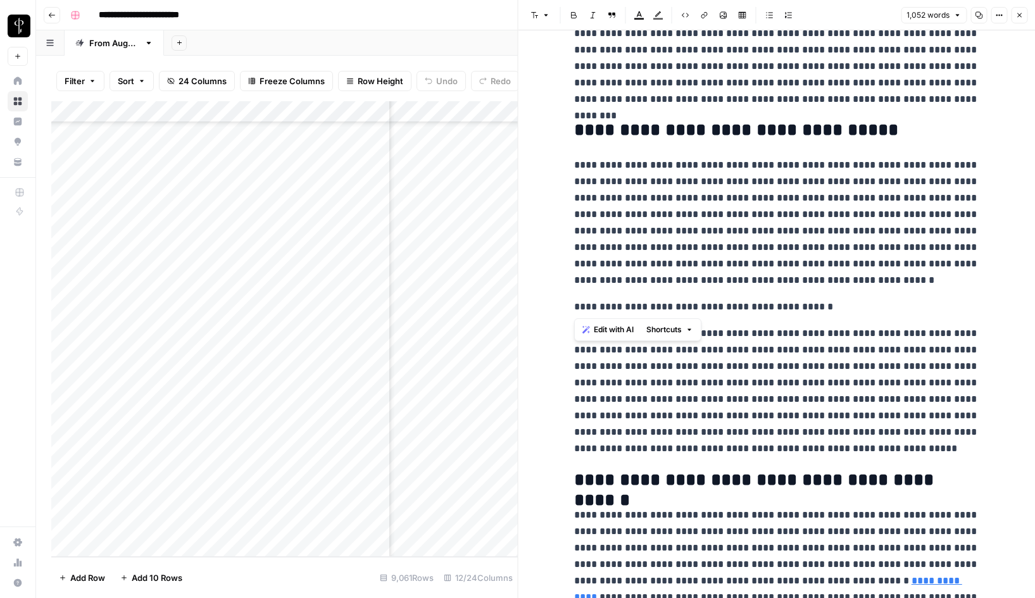
drag, startPoint x: 591, startPoint y: 308, endPoint x: 572, endPoint y: 308, distance: 19.0
click at [538, 11] on button "Font style" at bounding box center [540, 15] width 29 height 16
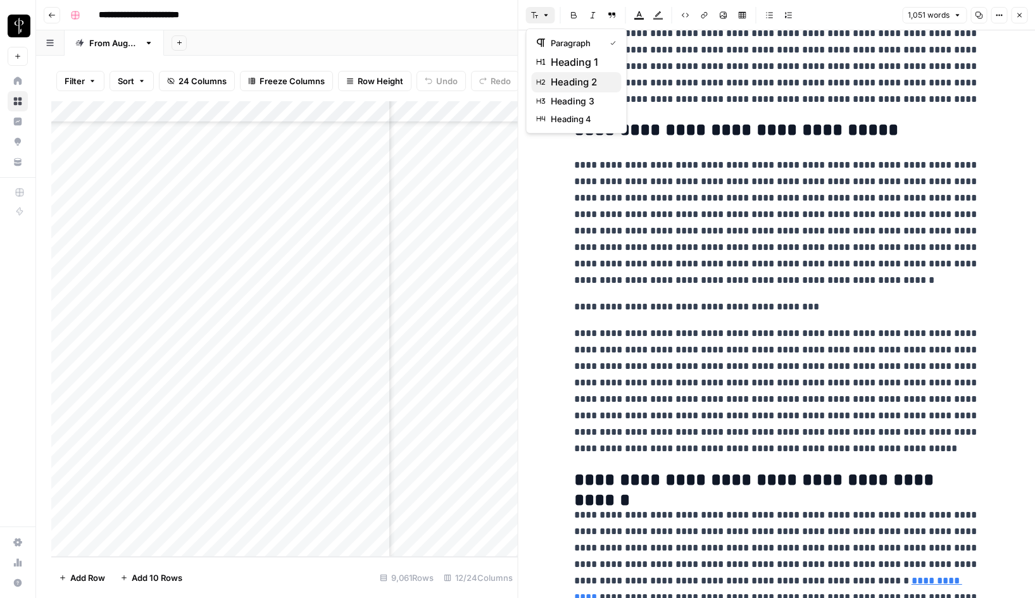
click at [561, 80] on span "heading 2" at bounding box center [581, 82] width 61 height 15
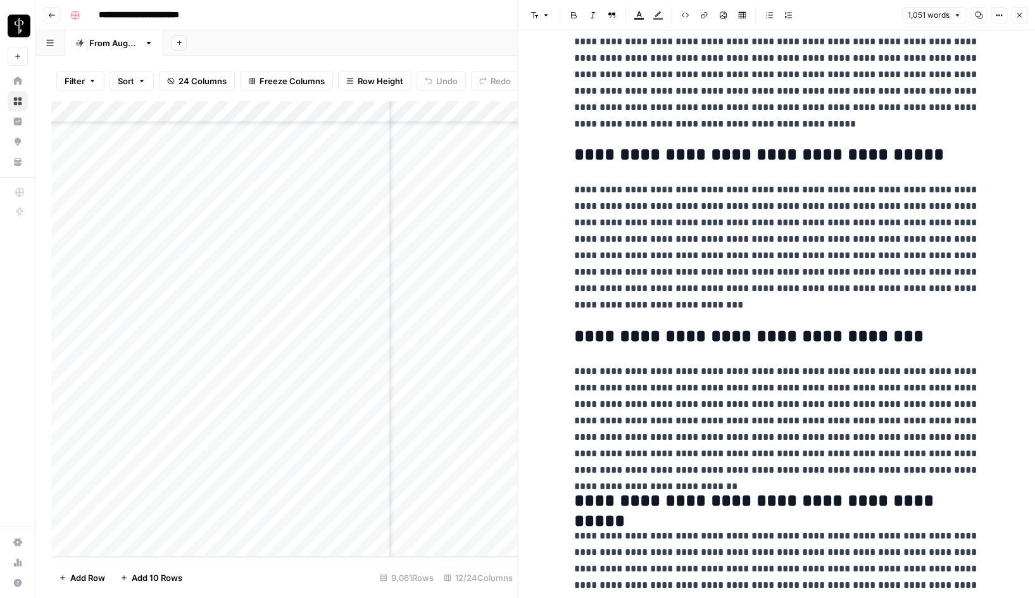
scroll to position [0, 0]
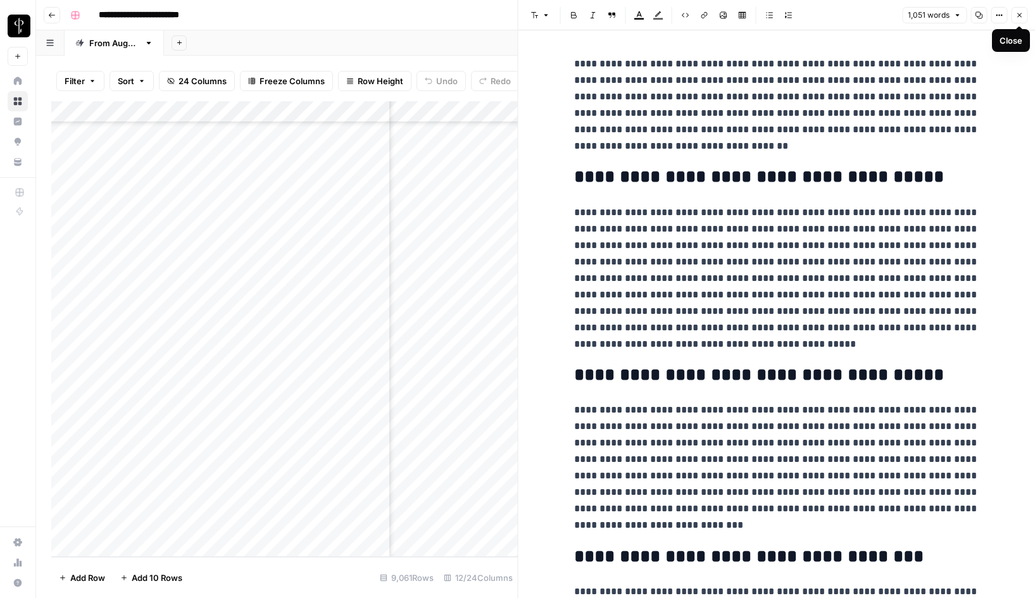
click at [1020, 12] on icon "button" at bounding box center [1019, 15] width 8 height 8
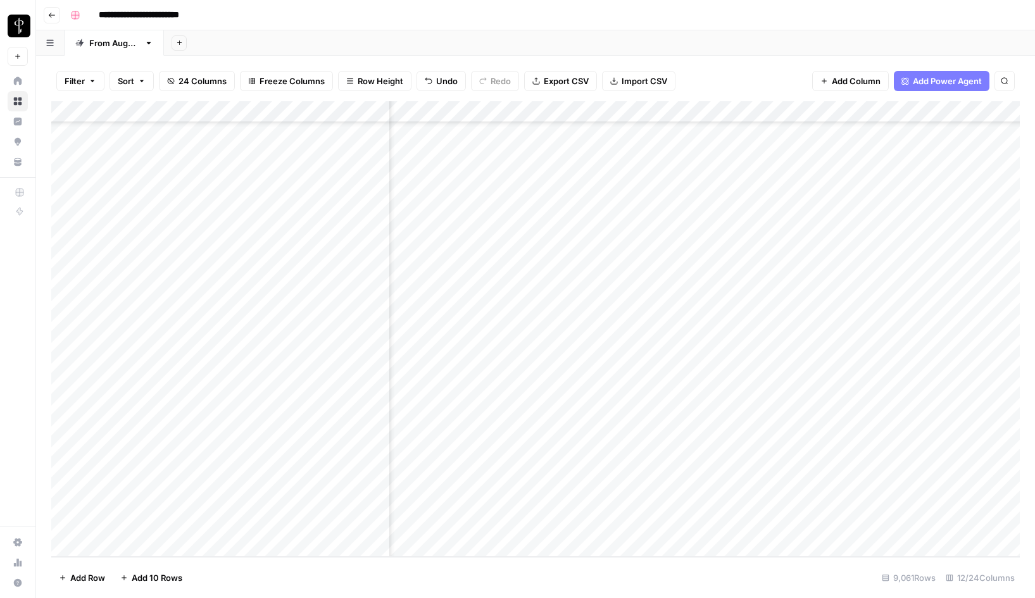
click at [786, 524] on div "Add Column" at bounding box center [535, 329] width 969 height 456
click at [860, 524] on div "Add Column" at bounding box center [535, 329] width 969 height 456
click at [870, 572] on button "Posted" at bounding box center [870, 574] width 37 height 15
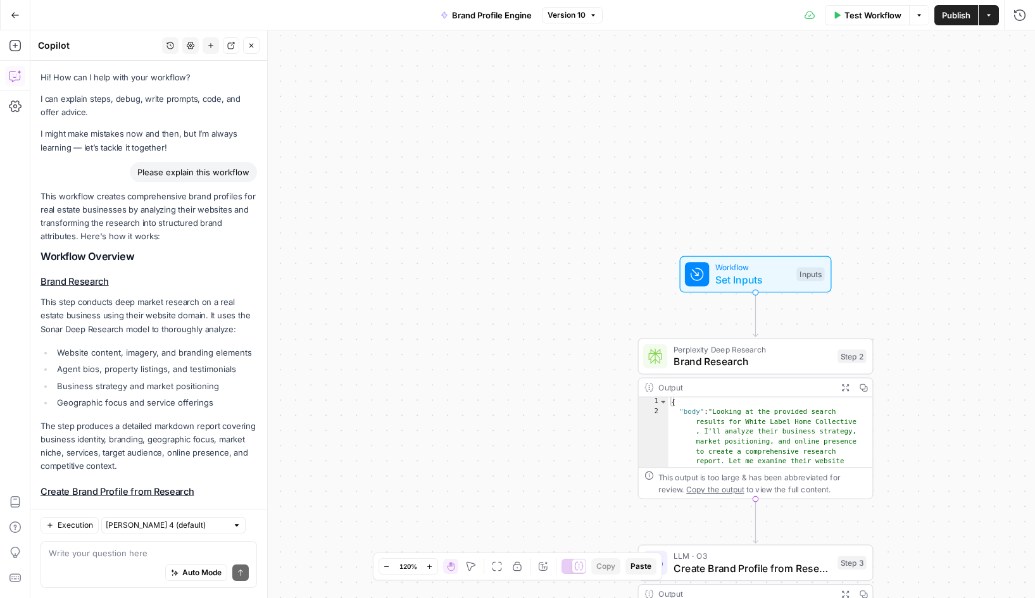
scroll to position [566, 0]
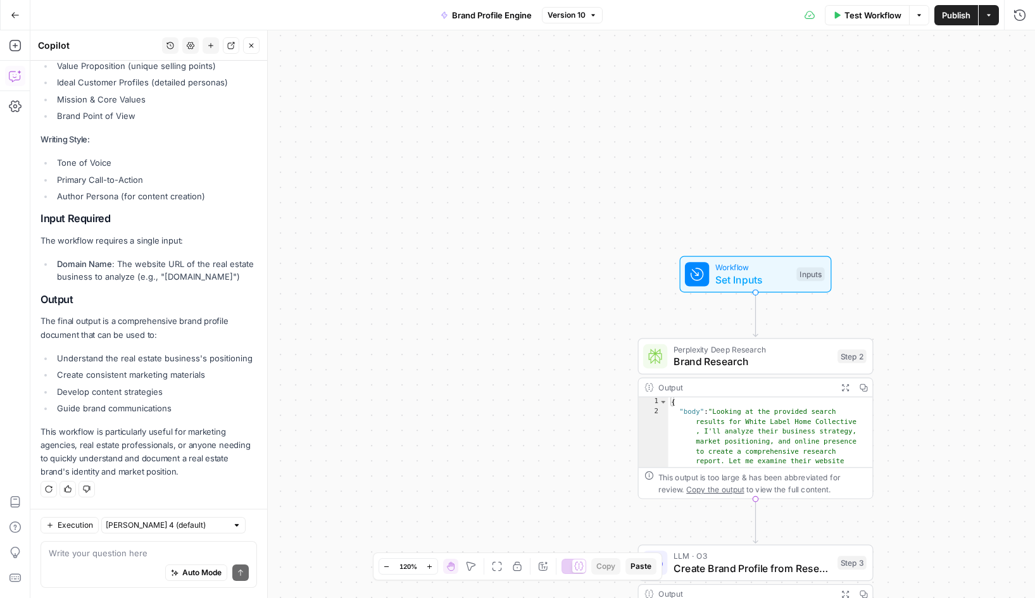
click at [92, 23] on div "Go Back Brand Profile Engine Version 10 Test Workflow Options Publish Actions R…" at bounding box center [517, 15] width 1035 height 30
click at [8, 14] on button "Go Back" at bounding box center [15, 15] width 23 height 23
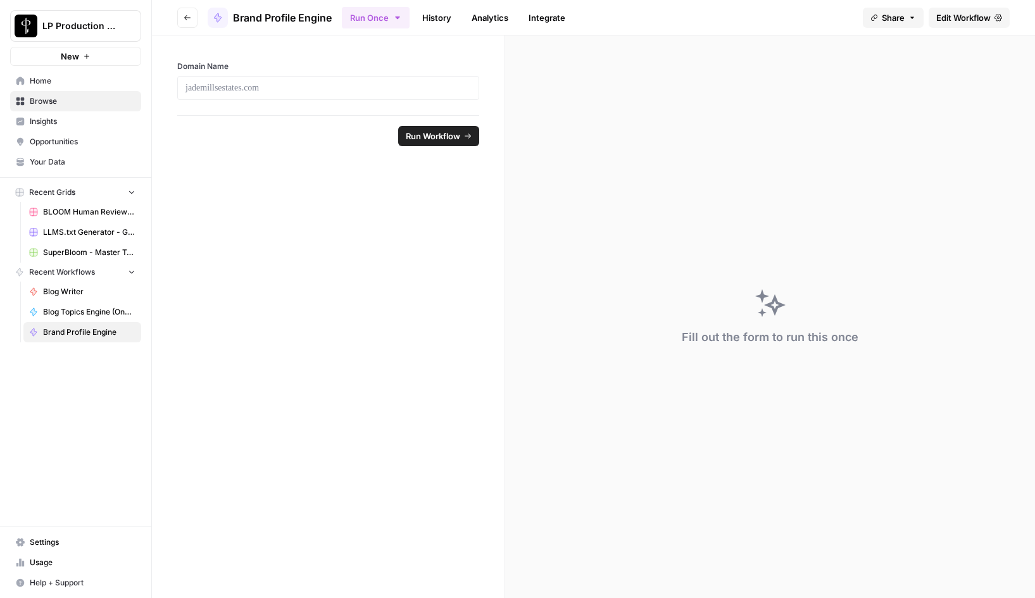
click at [54, 102] on span "Browse" at bounding box center [83, 101] width 106 height 11
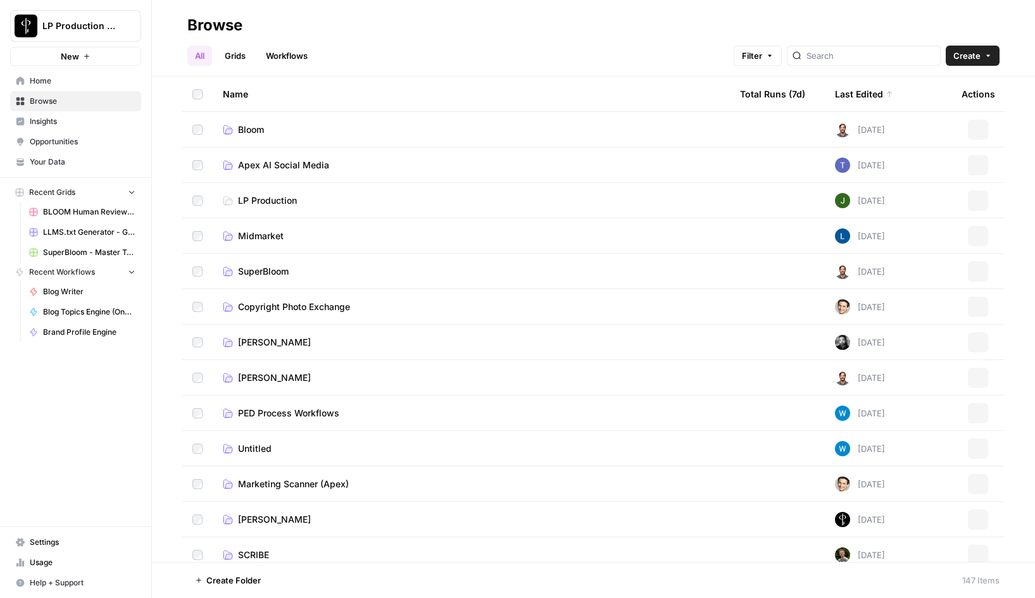
click at [304, 50] on link "Workflows" at bounding box center [286, 56] width 57 height 20
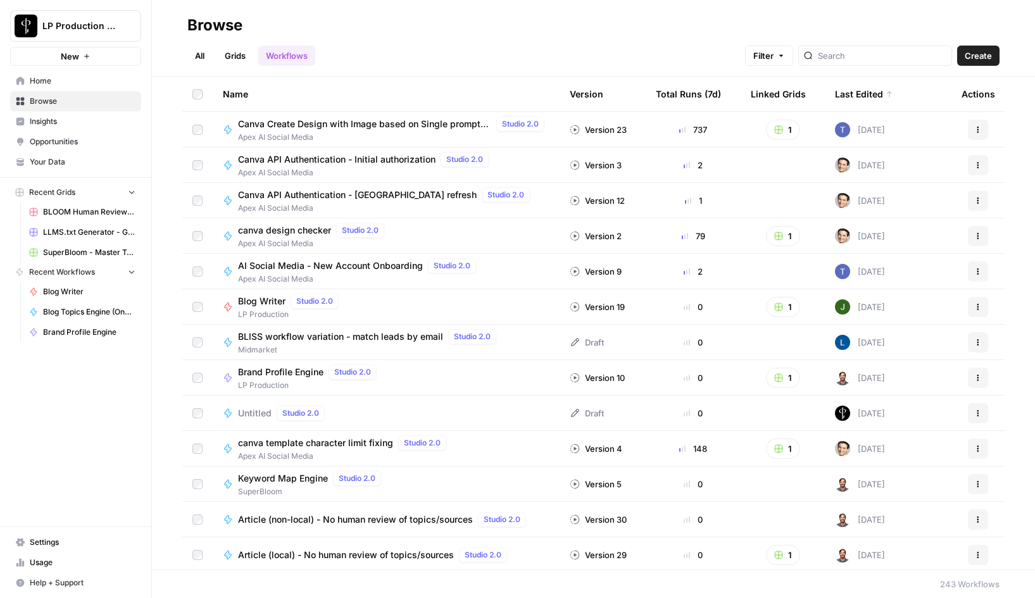
click at [204, 53] on link "All" at bounding box center [199, 56] width 25 height 20
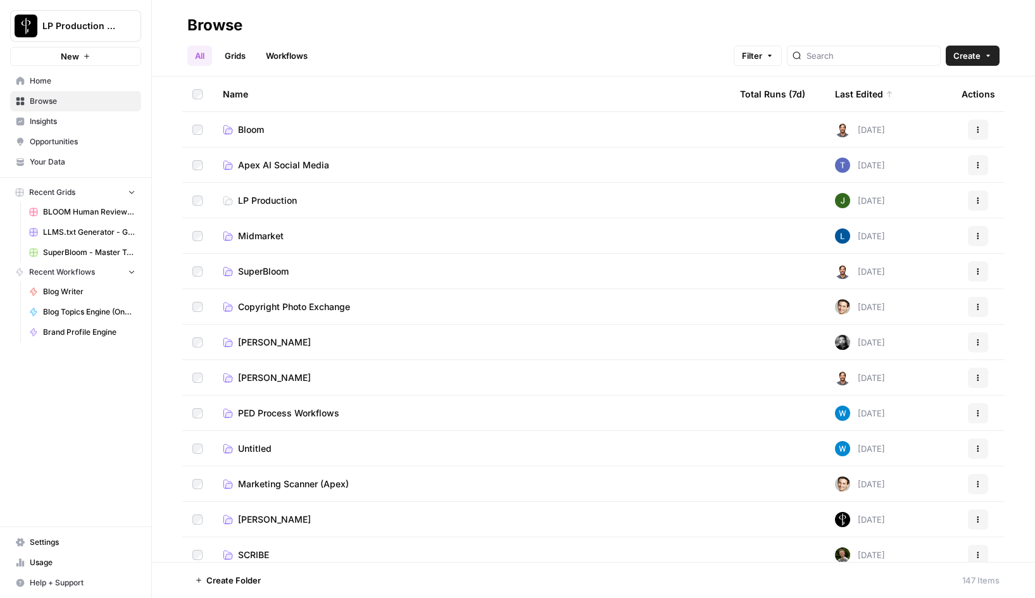
click at [261, 130] on span "Bloom" at bounding box center [251, 129] width 26 height 13
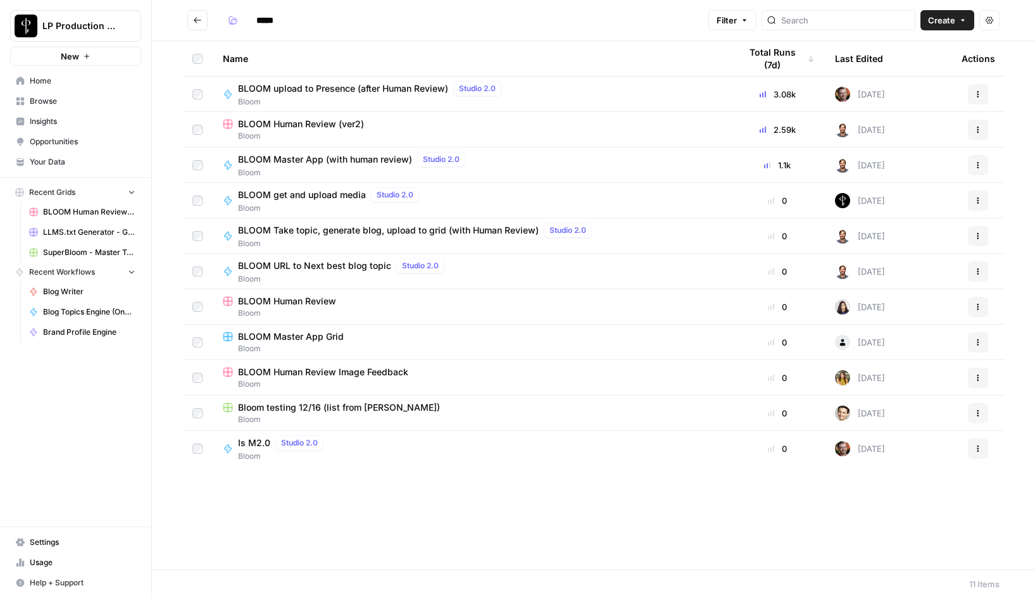
click at [311, 161] on span "BLOOM Master App (with human review)" at bounding box center [325, 159] width 174 height 13
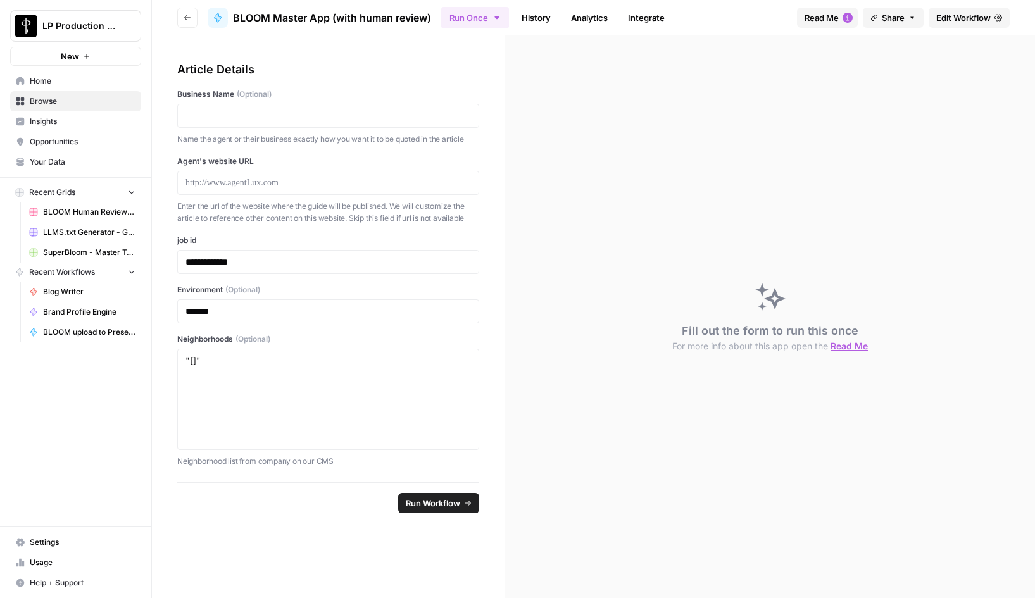
click at [540, 22] on link "History" at bounding box center [536, 18] width 44 height 20
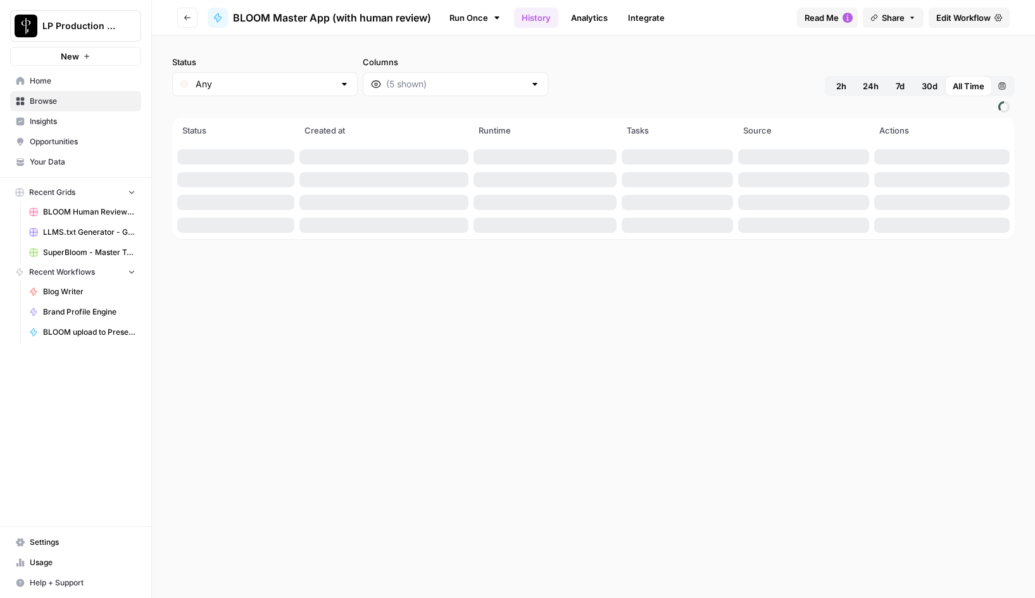
click at [843, 84] on span "2h" at bounding box center [841, 86] width 10 height 13
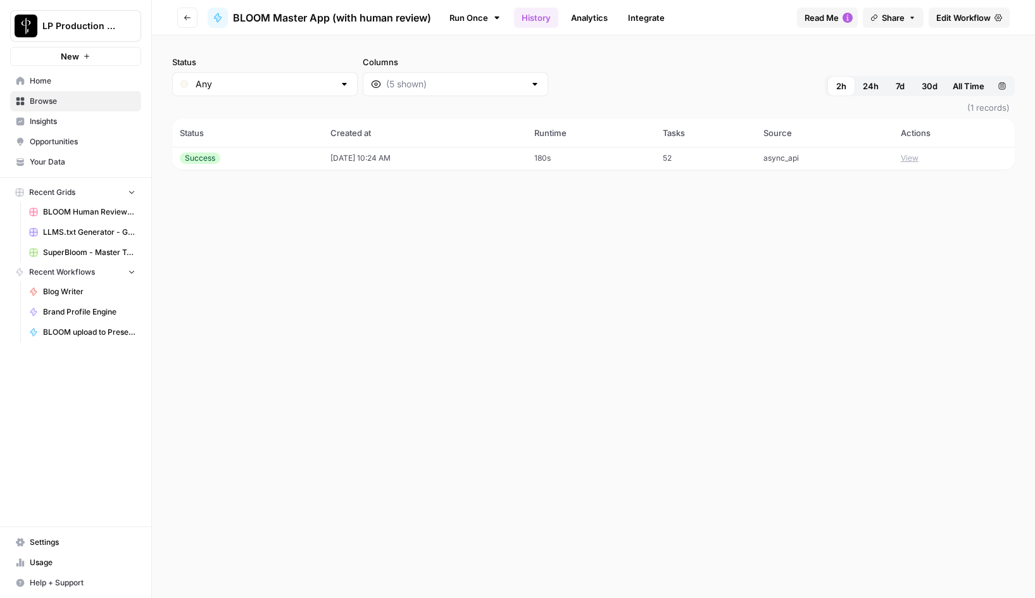
click at [914, 159] on button "View" at bounding box center [910, 158] width 18 height 11
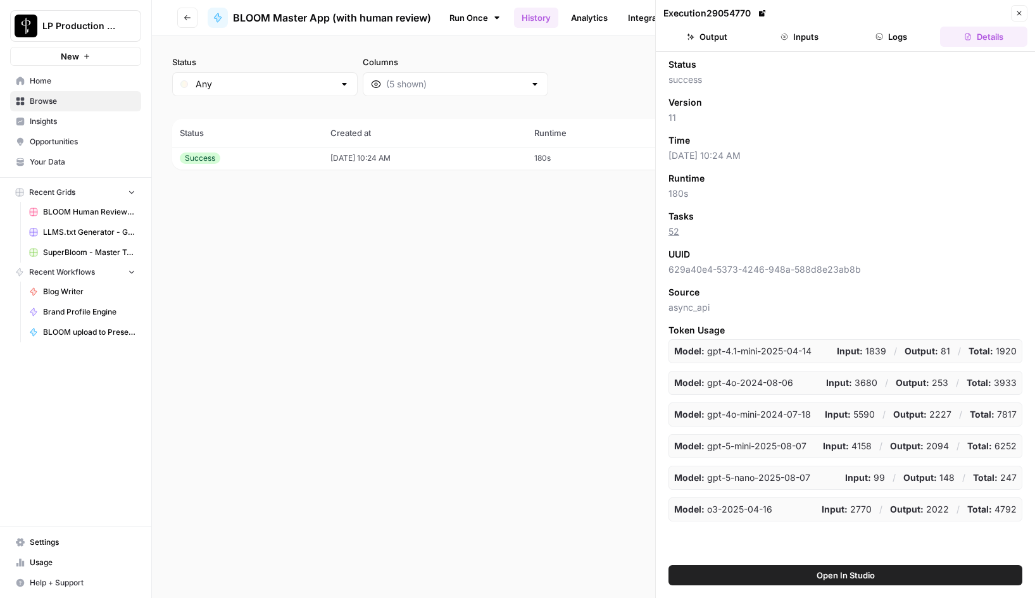
click at [891, 35] on button "Logs" at bounding box center [891, 37] width 87 height 20
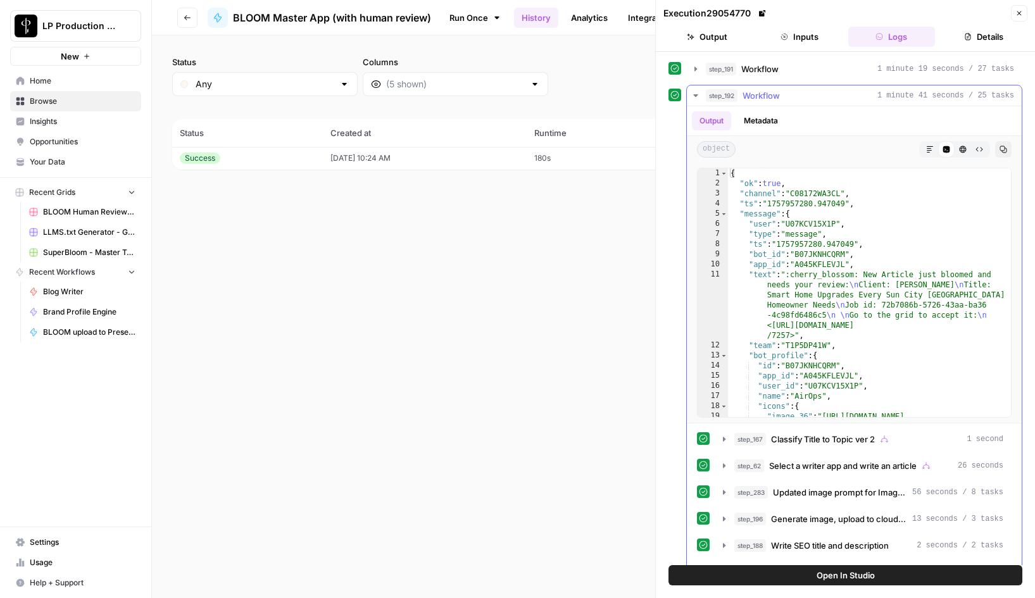
click at [696, 94] on icon "button" at bounding box center [696, 96] width 10 height 10
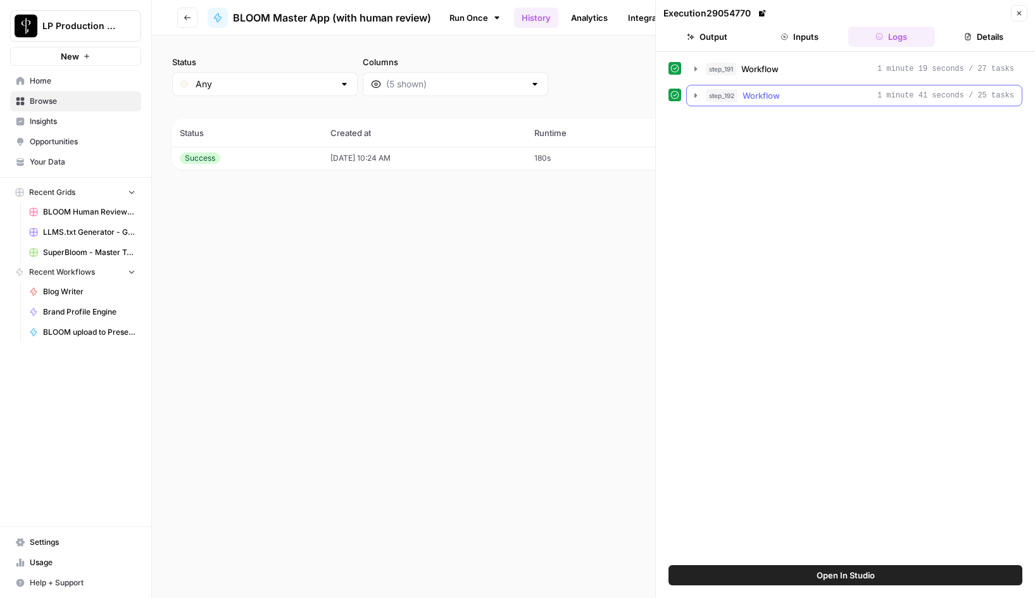
click at [694, 97] on icon "button" at bounding box center [696, 96] width 10 height 10
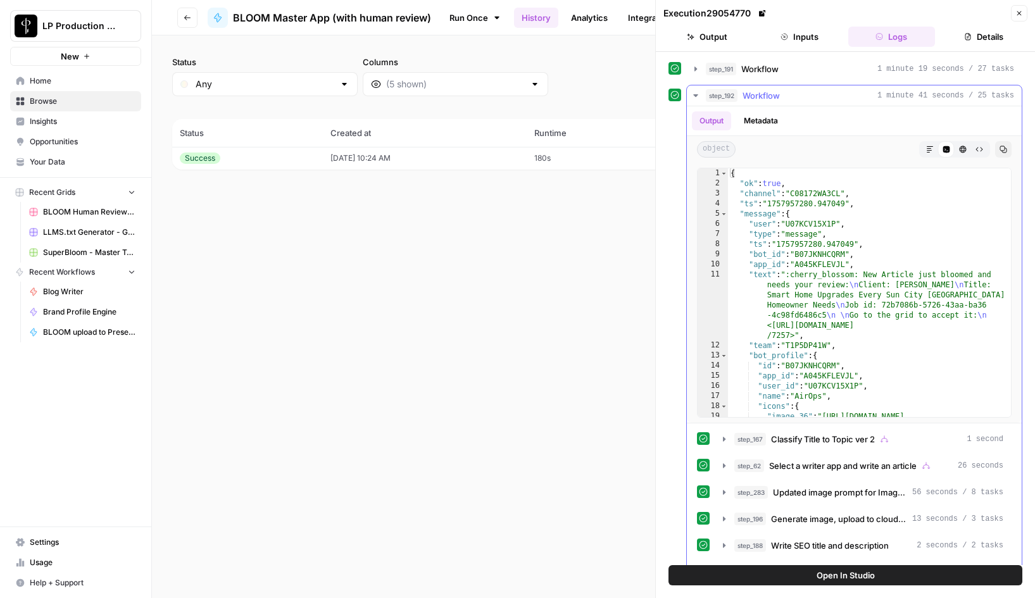
click at [694, 97] on icon "button" at bounding box center [696, 96] width 10 height 10
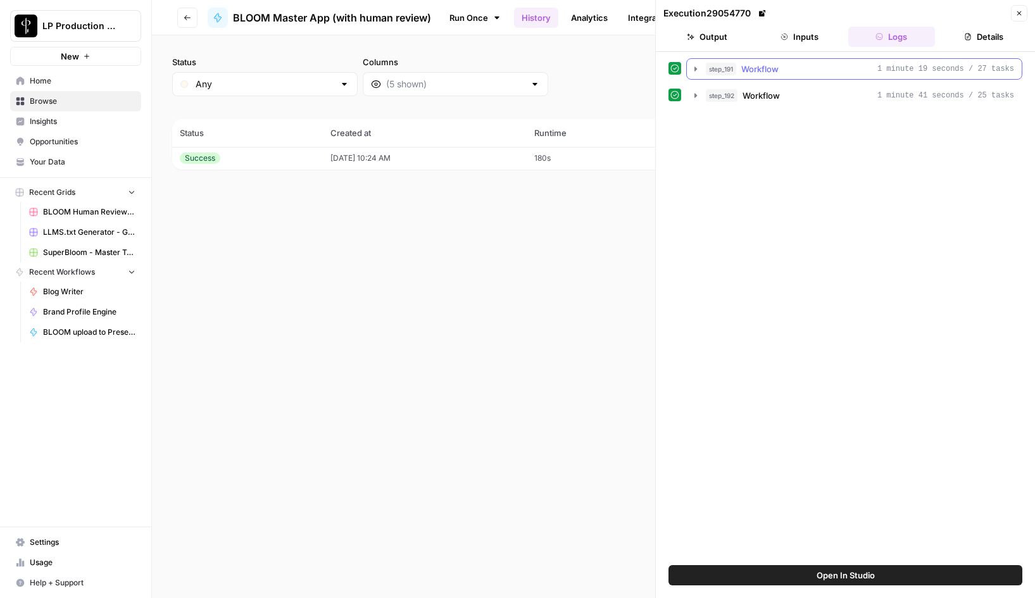
click at [697, 72] on icon "button" at bounding box center [696, 69] width 10 height 10
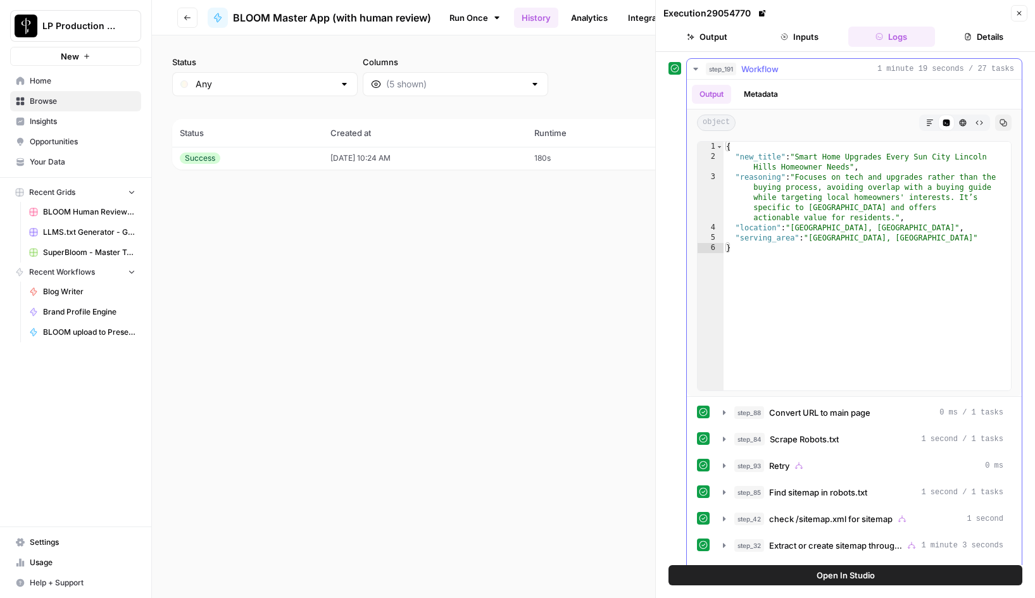
click at [694, 68] on icon "button" at bounding box center [695, 69] width 4 height 3
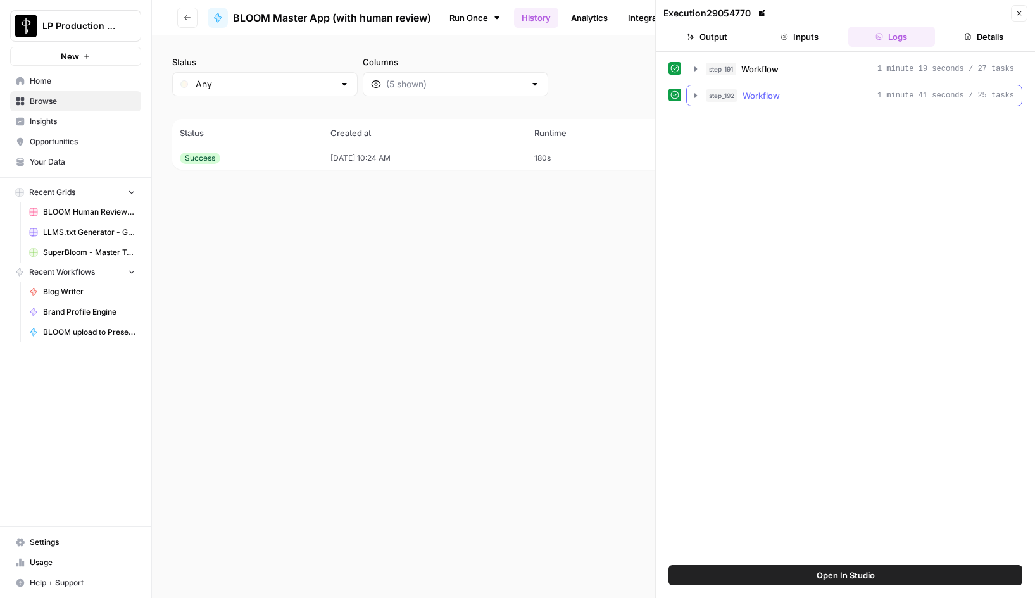
click at [693, 94] on icon "button" at bounding box center [696, 96] width 10 height 10
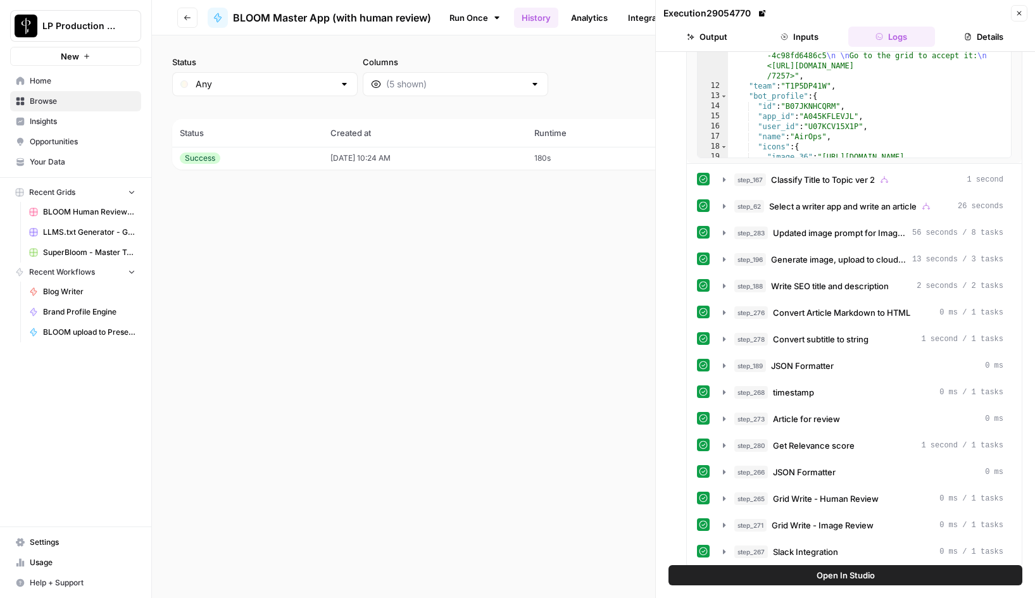
scroll to position [269, 0]
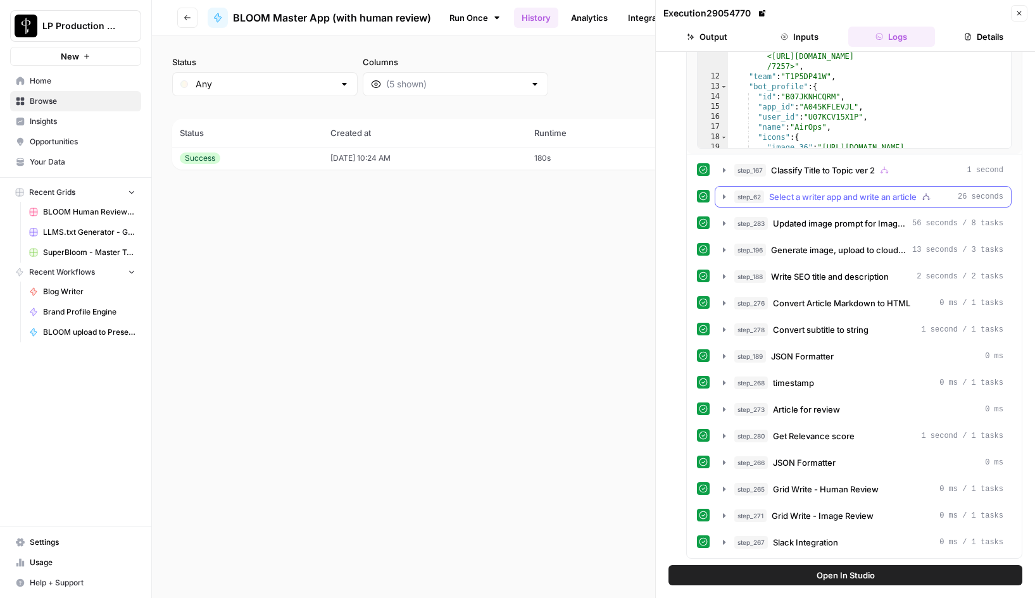
click at [722, 195] on icon "button" at bounding box center [724, 197] width 10 height 10
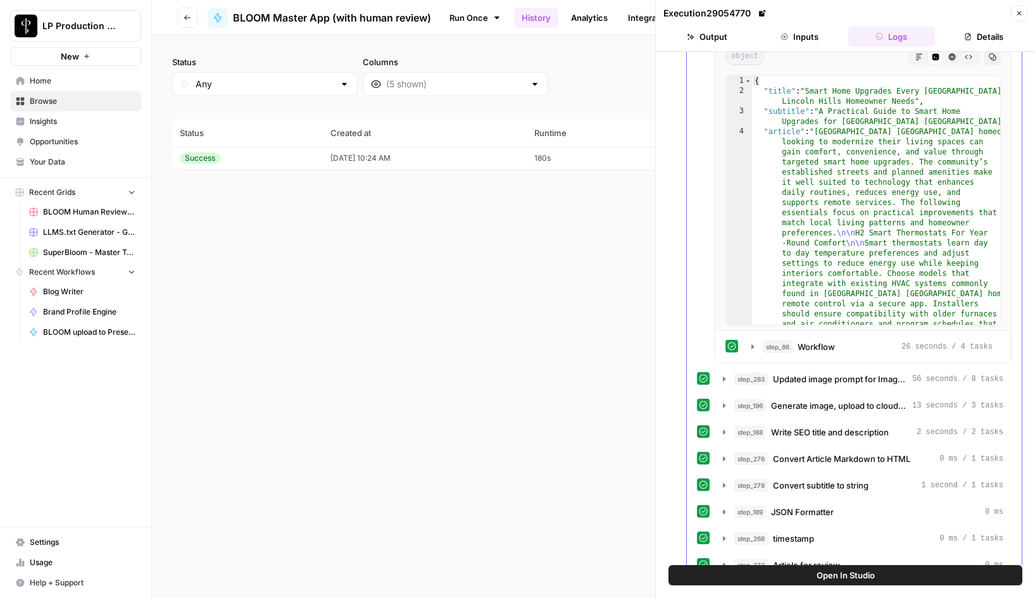
scroll to position [479, 0]
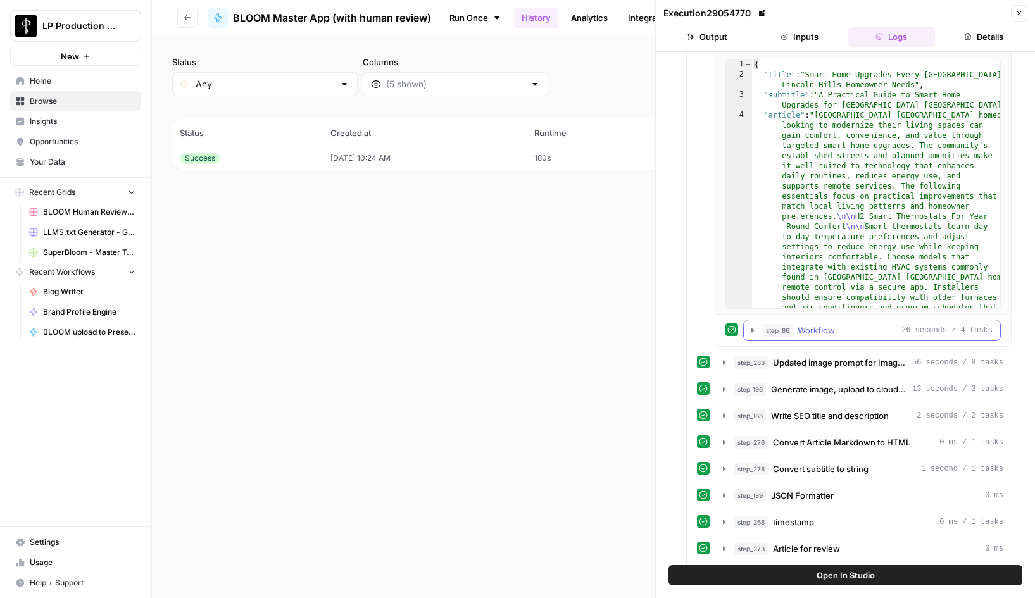
click at [752, 332] on icon "button" at bounding box center [752, 330] width 3 height 4
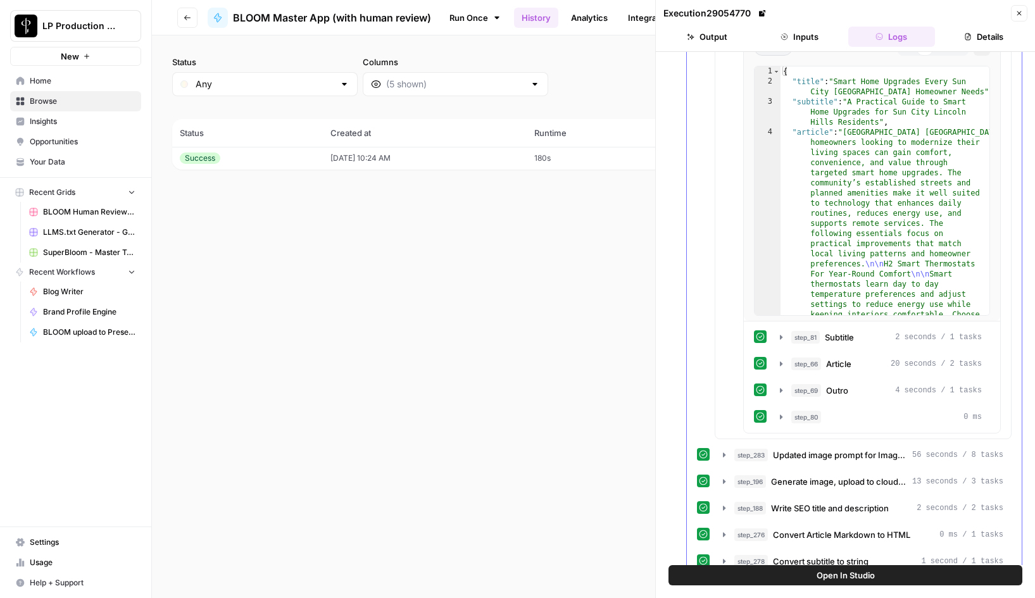
scroll to position [827, 0]
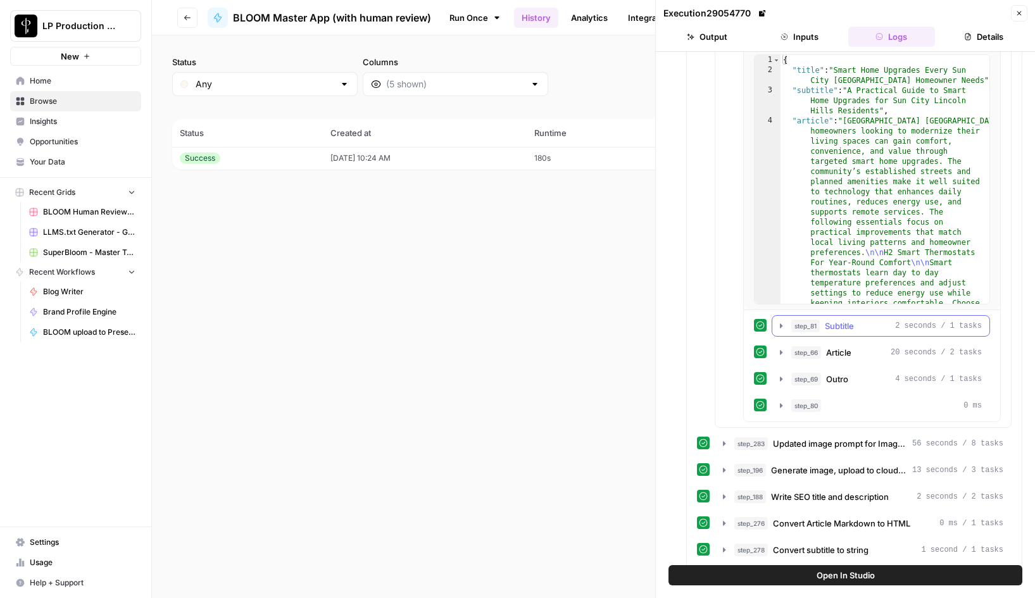
click at [779, 325] on icon "button" at bounding box center [781, 326] width 10 height 10
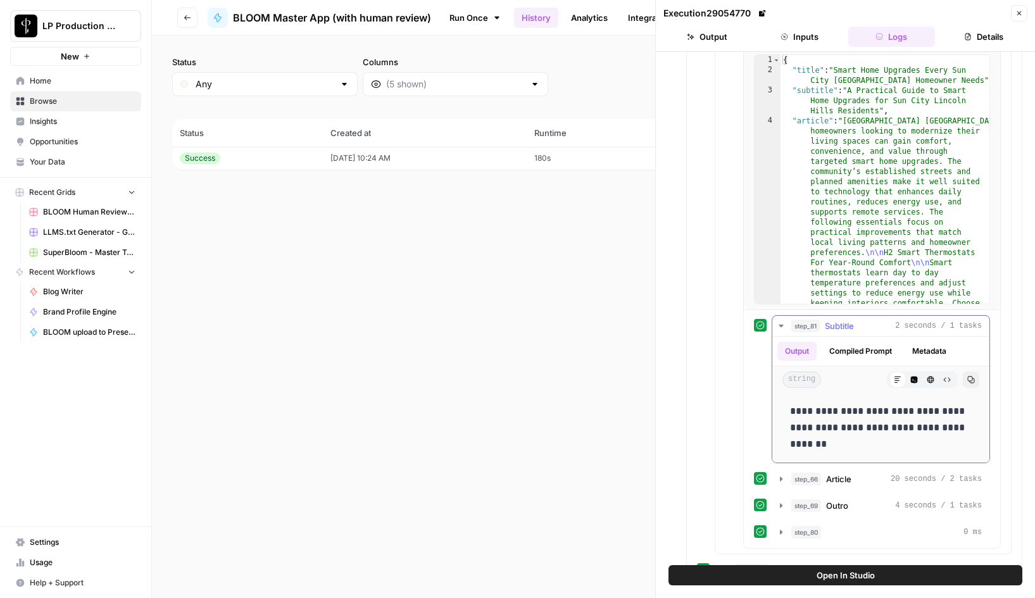
click at [779, 325] on icon "button" at bounding box center [781, 326] width 10 height 10
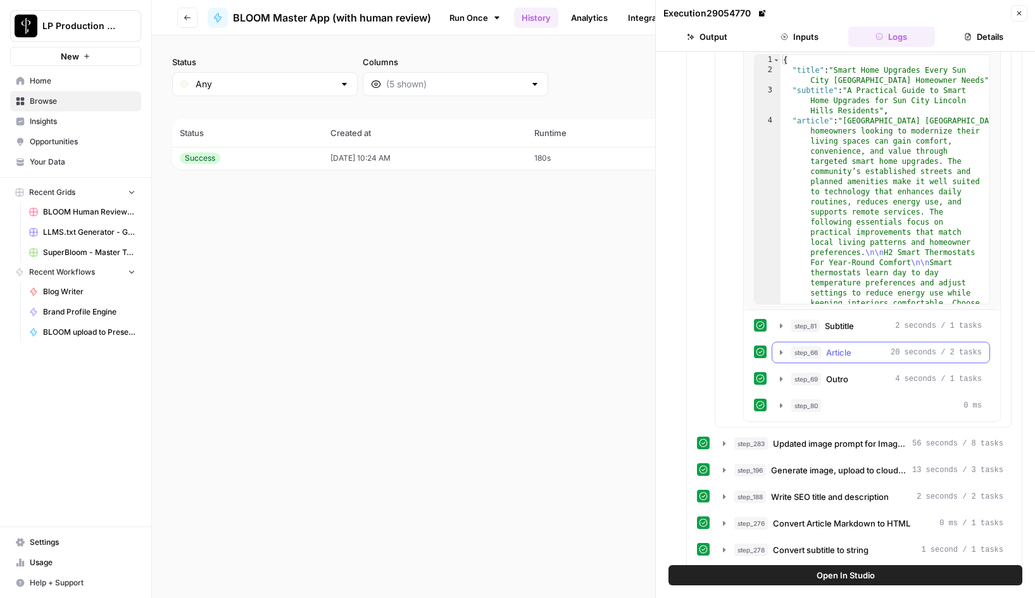
click at [779, 351] on icon "button" at bounding box center [781, 353] width 10 height 10
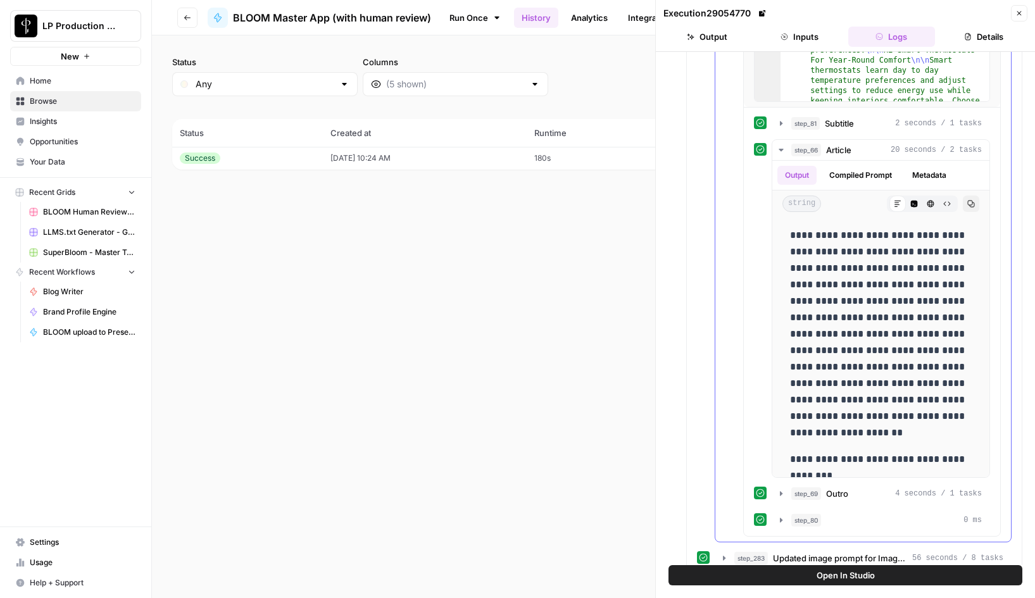
scroll to position [1031, 0]
click at [857, 173] on button "Compiled Prompt" at bounding box center [861, 174] width 78 height 19
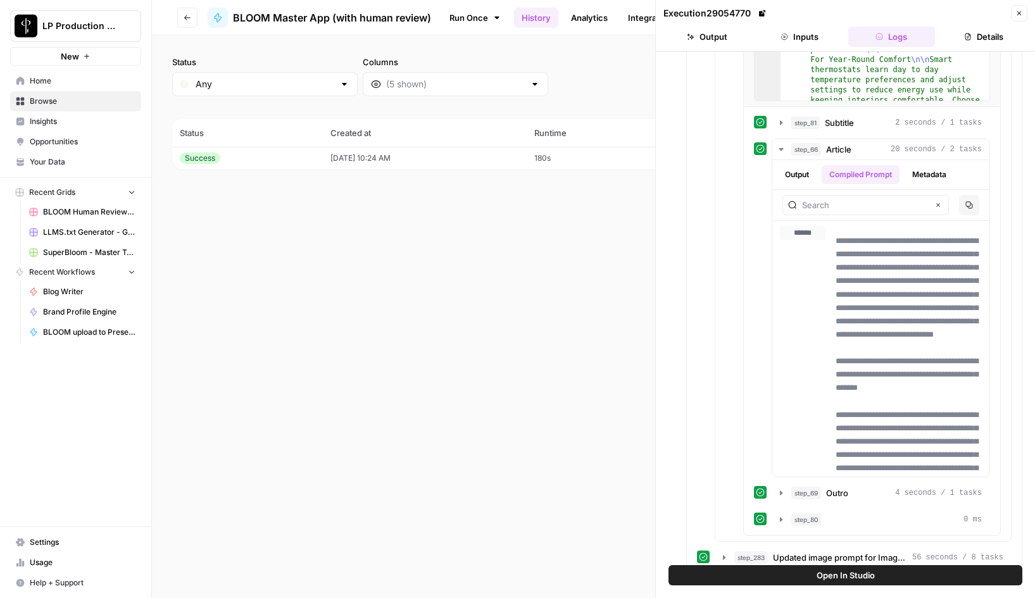
click at [183, 15] on button "Go back" at bounding box center [187, 18] width 20 height 20
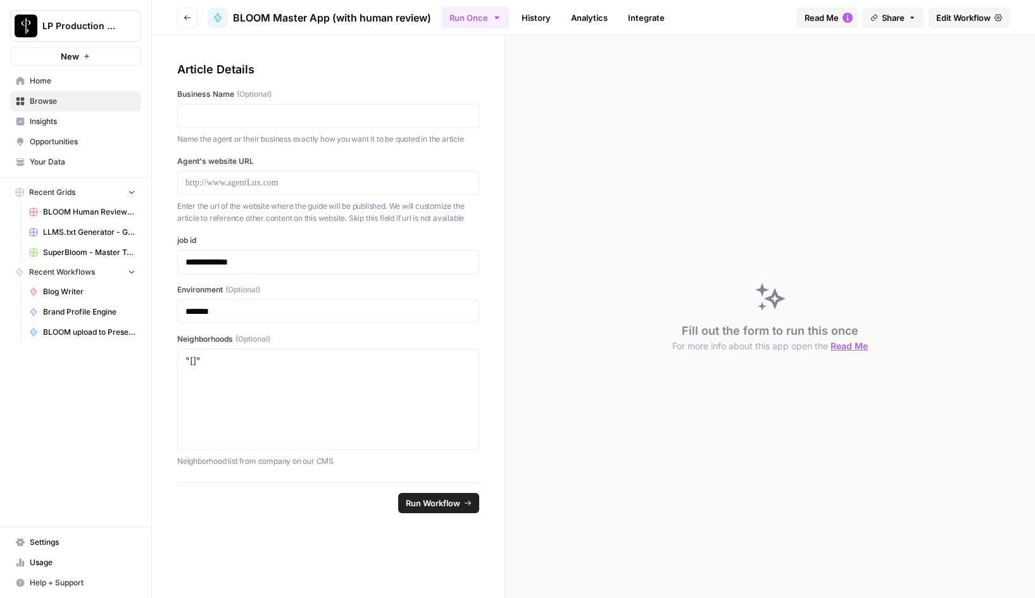
click at [185, 16] on icon "button" at bounding box center [188, 18] width 8 height 8
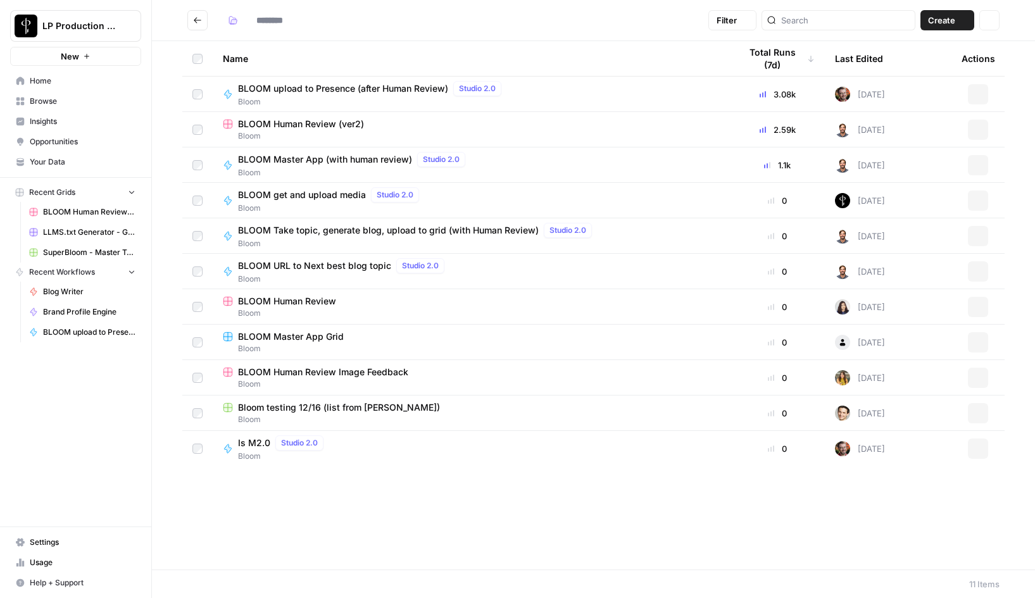
type input "*****"
click at [196, 22] on icon "Go back" at bounding box center [197, 20] width 9 height 9
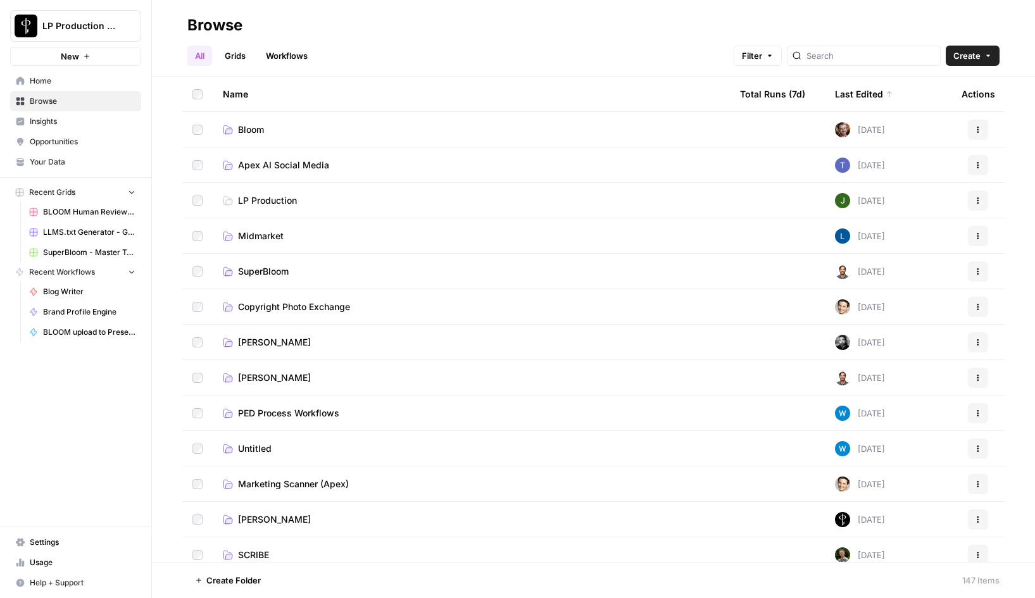
click at [282, 53] on link "Workflows" at bounding box center [286, 56] width 57 height 20
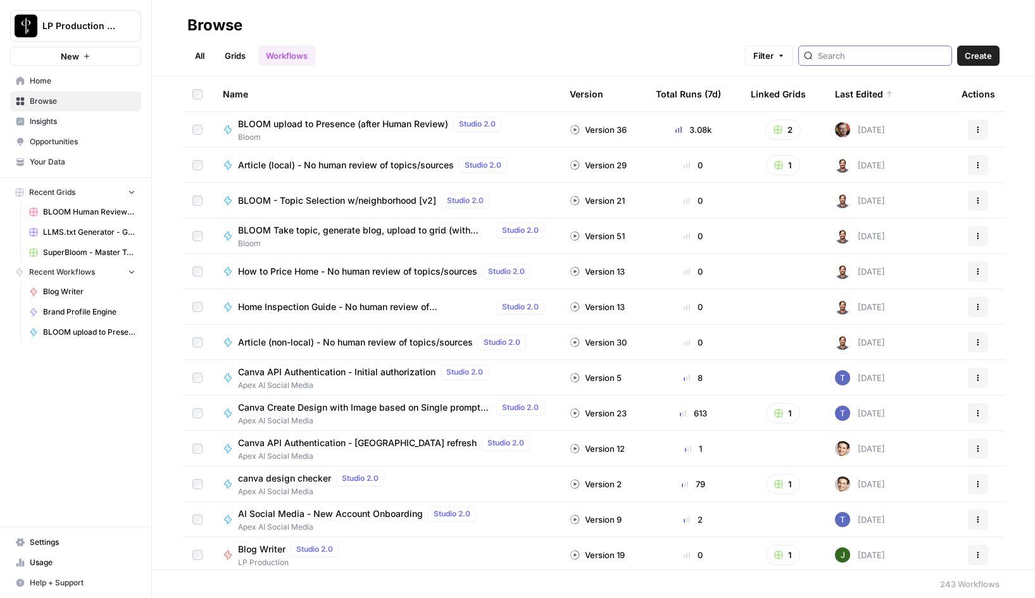
click at [877, 59] on input "search" at bounding box center [882, 55] width 129 height 13
type input "No human review"
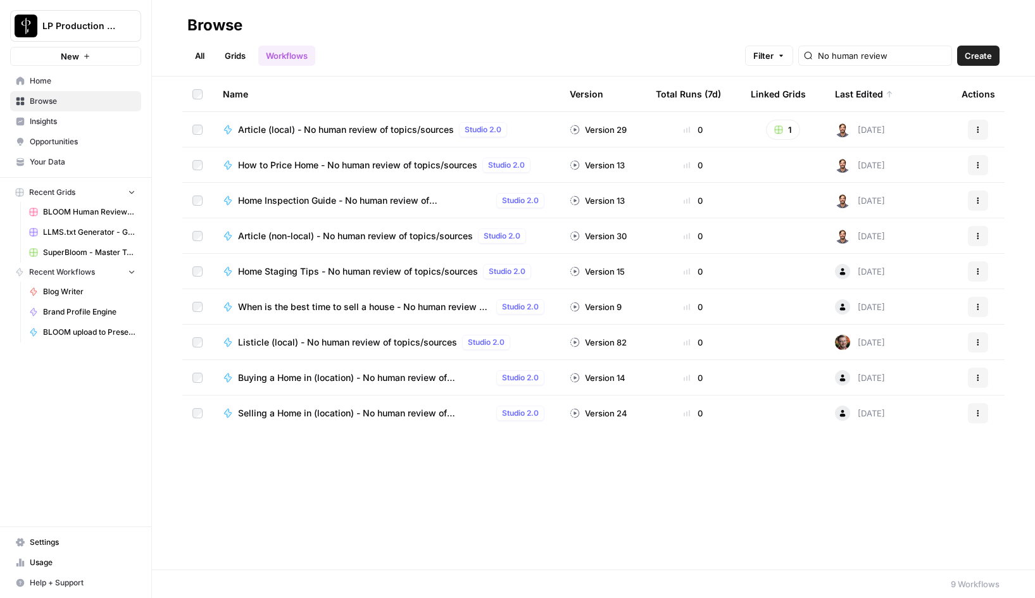
click at [352, 128] on span "Article (local) - No human review of topics/sources" at bounding box center [346, 129] width 216 height 13
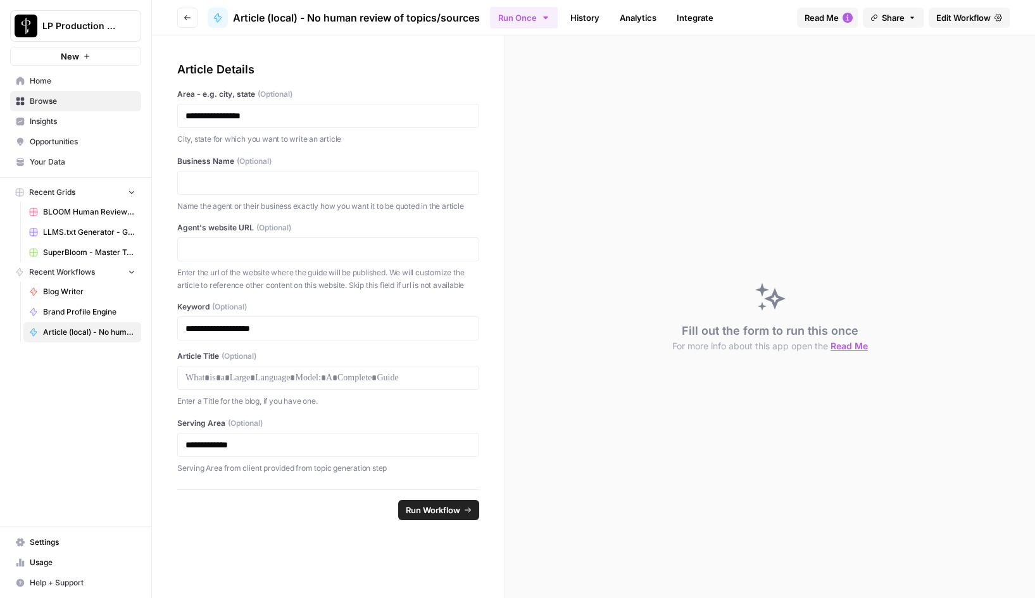
click at [970, 20] on span "Edit Workflow" at bounding box center [963, 17] width 54 height 13
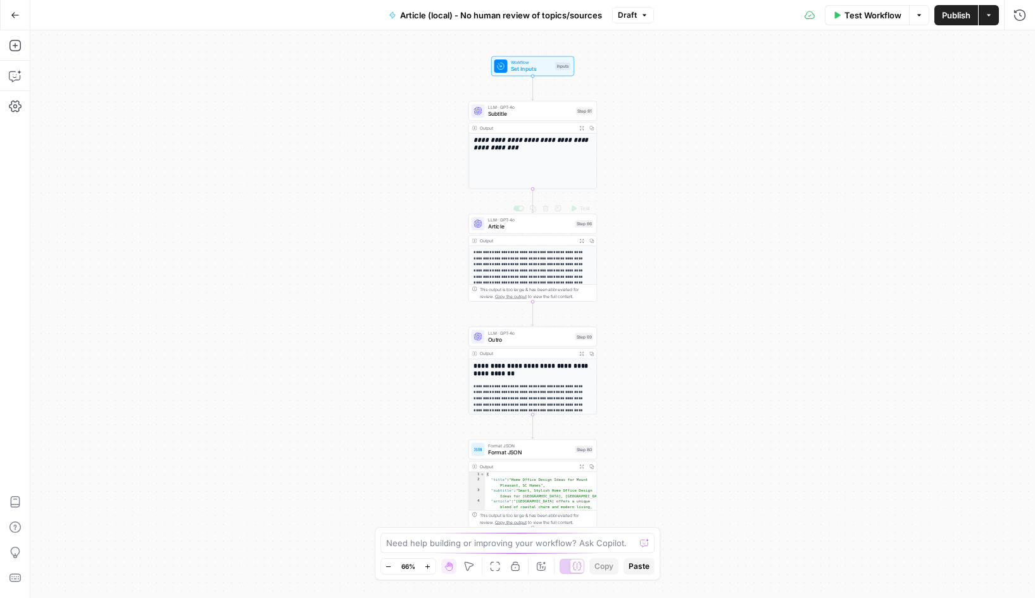
click at [502, 228] on span "Article" at bounding box center [530, 227] width 84 height 8
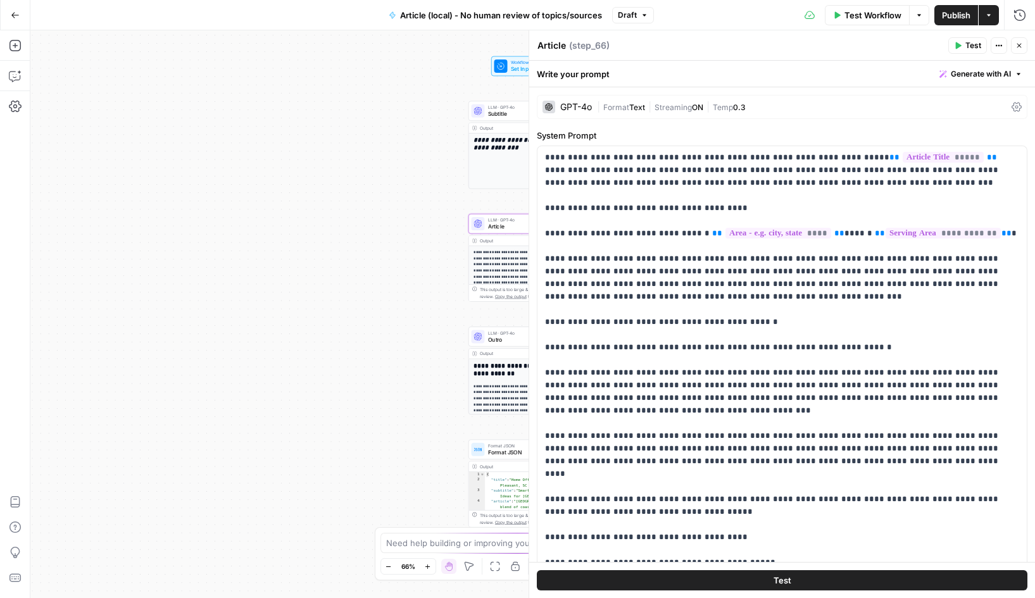
click at [708, 20] on div "Test Workflow Options Publish Actions Run History" at bounding box center [844, 15] width 381 height 30
click at [636, 13] on span "Draft" at bounding box center [627, 14] width 19 height 11
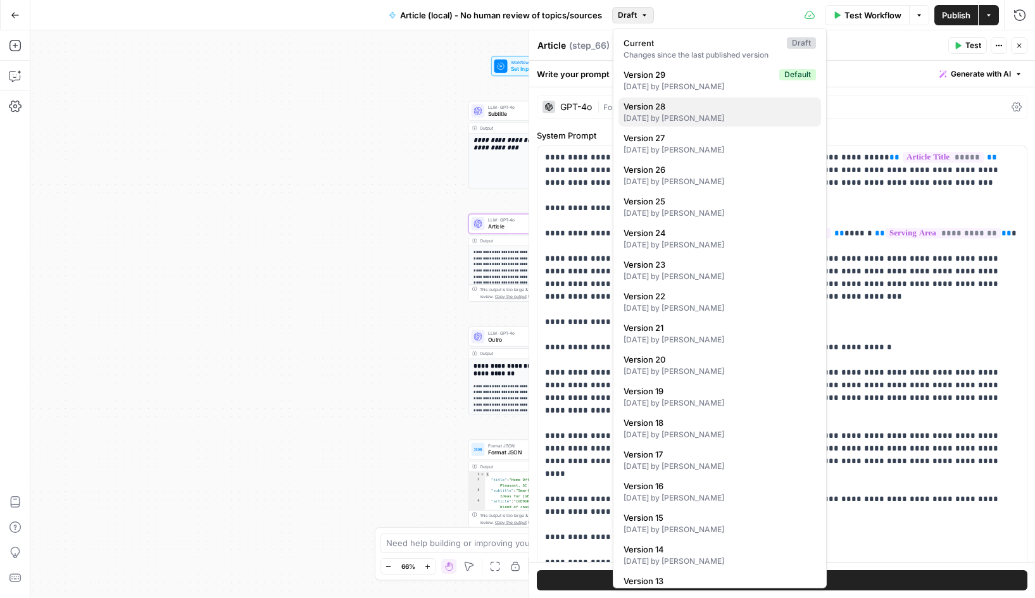
click at [693, 110] on span "Version 28" at bounding box center [717, 106] width 187 height 13
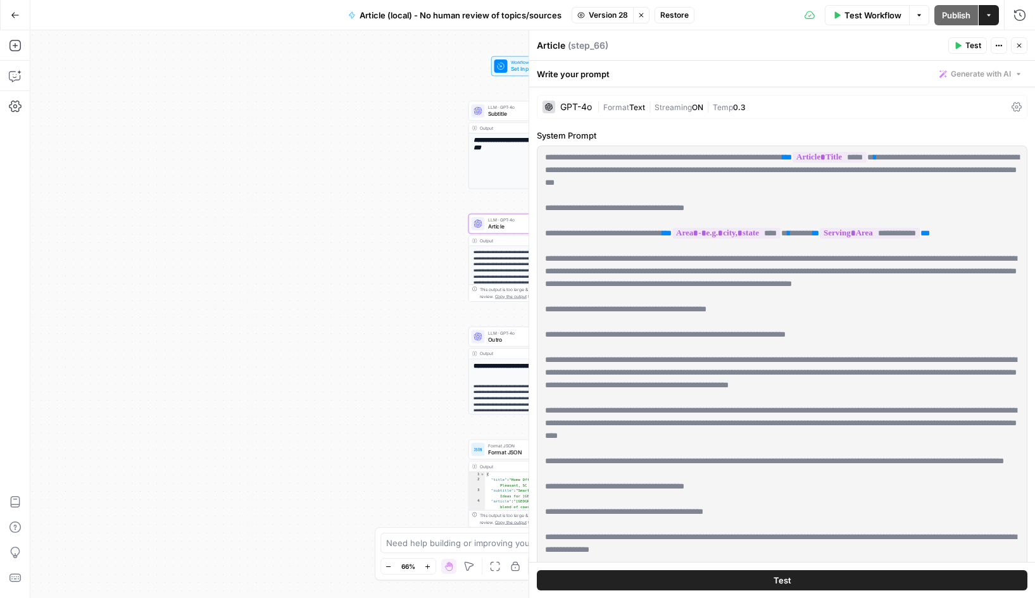
click at [679, 13] on span "Restore" at bounding box center [674, 14] width 28 height 11
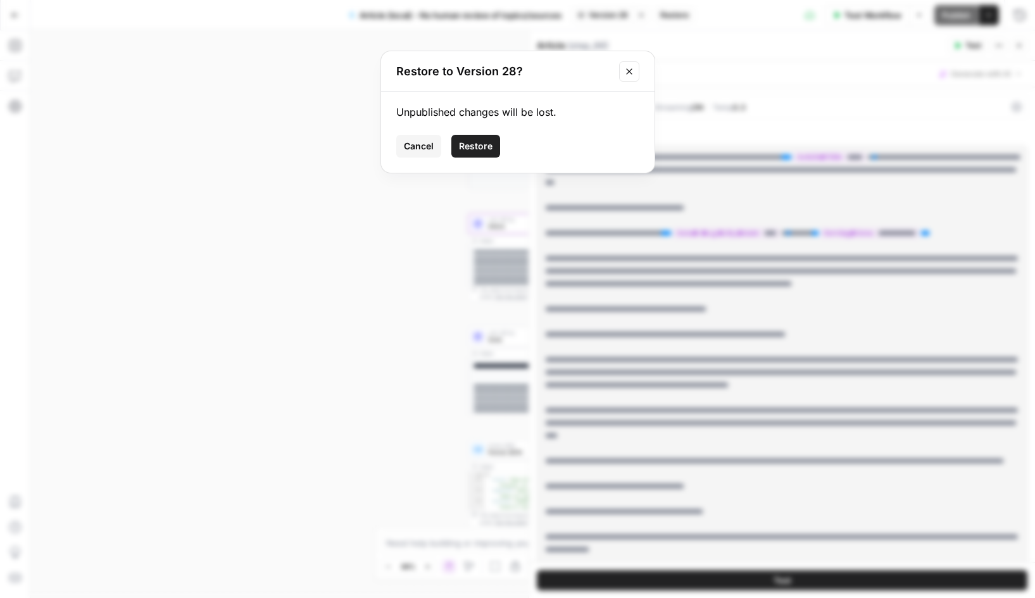
click at [486, 144] on span "Restore" at bounding box center [476, 146] width 34 height 13
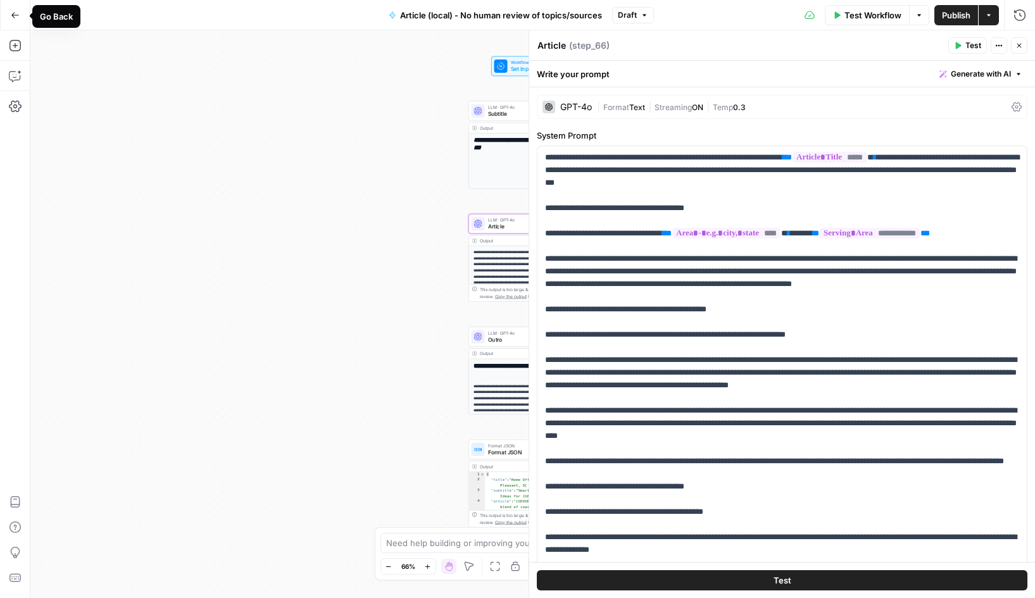
click at [16, 20] on button "Go Back" at bounding box center [15, 15] width 23 height 23
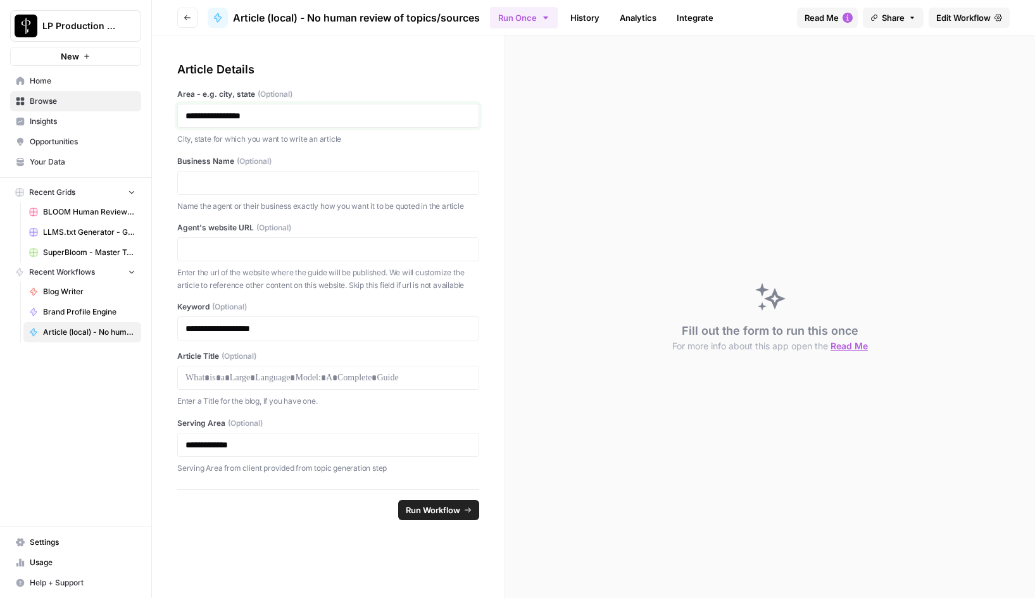
click at [291, 114] on p "**********" at bounding box center [327, 116] width 285 height 13
click at [968, 18] on span "Edit Workflow" at bounding box center [963, 17] width 54 height 13
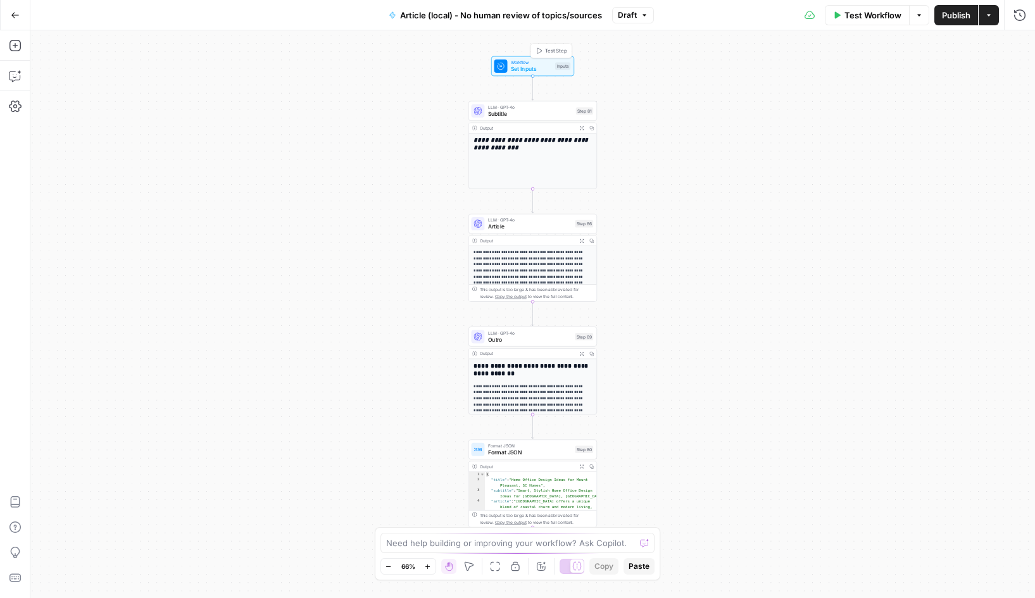
click at [520, 66] on span "Set Inputs" at bounding box center [531, 69] width 41 height 8
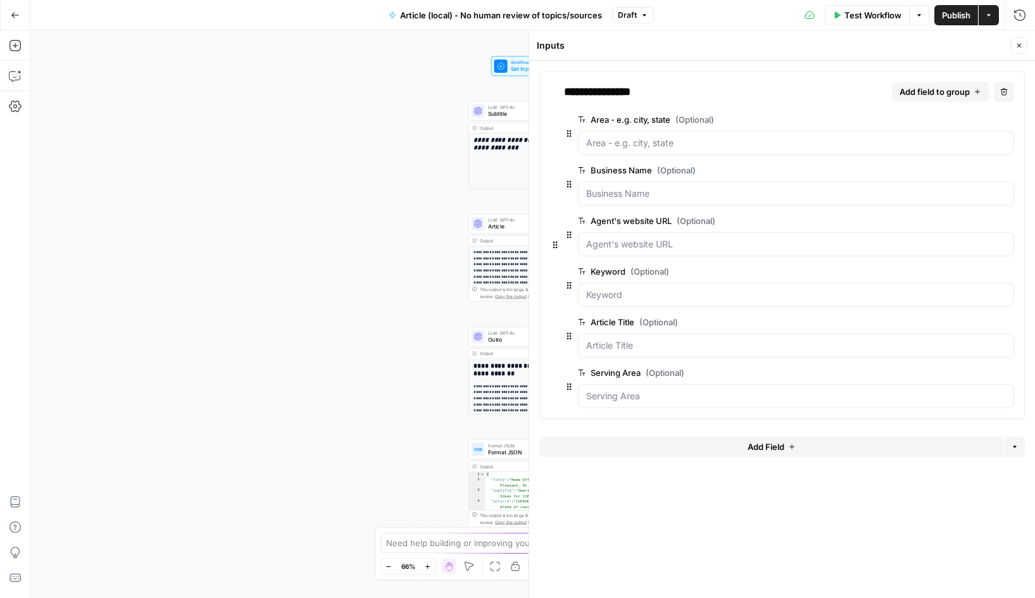
click at [963, 118] on span "edit field" at bounding box center [967, 120] width 28 height 10
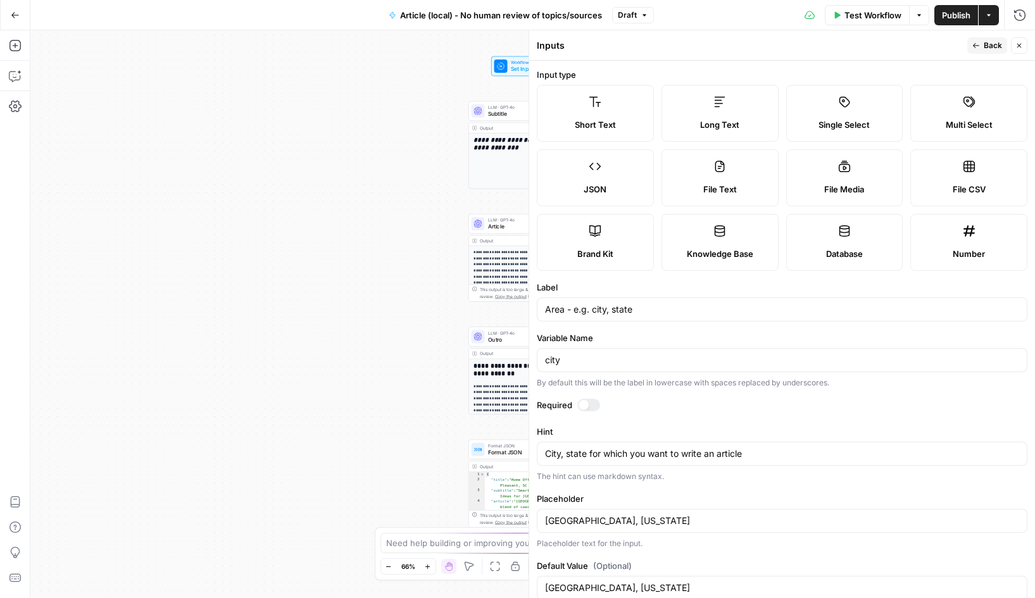
scroll to position [27, 0]
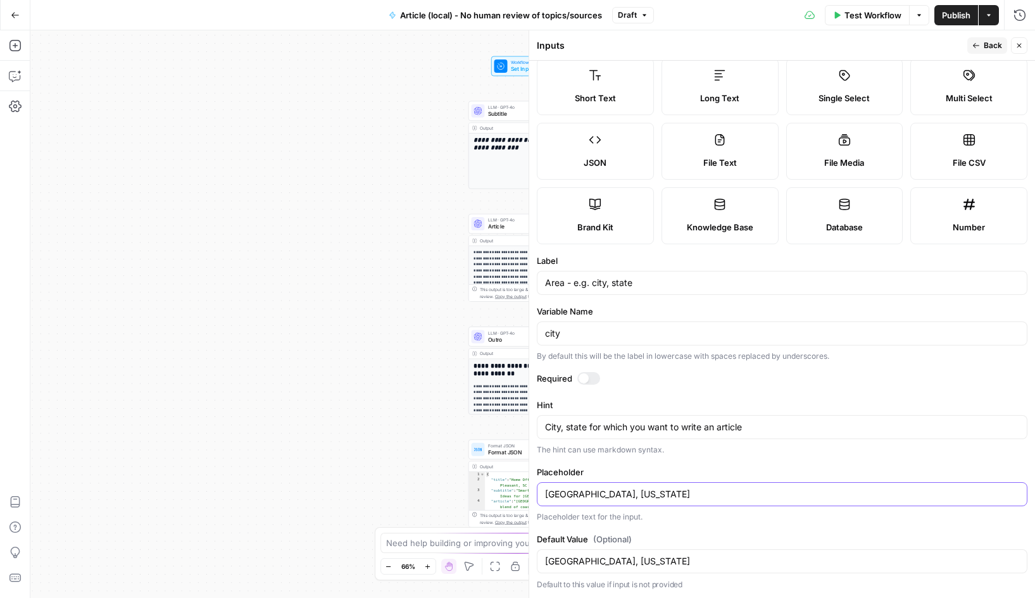
click at [596, 495] on input "[GEOGRAPHIC_DATA], [US_STATE]" at bounding box center [782, 494] width 474 height 13
click at [609, 566] on input "[GEOGRAPHIC_DATA], [US_STATE]" at bounding box center [782, 561] width 474 height 13
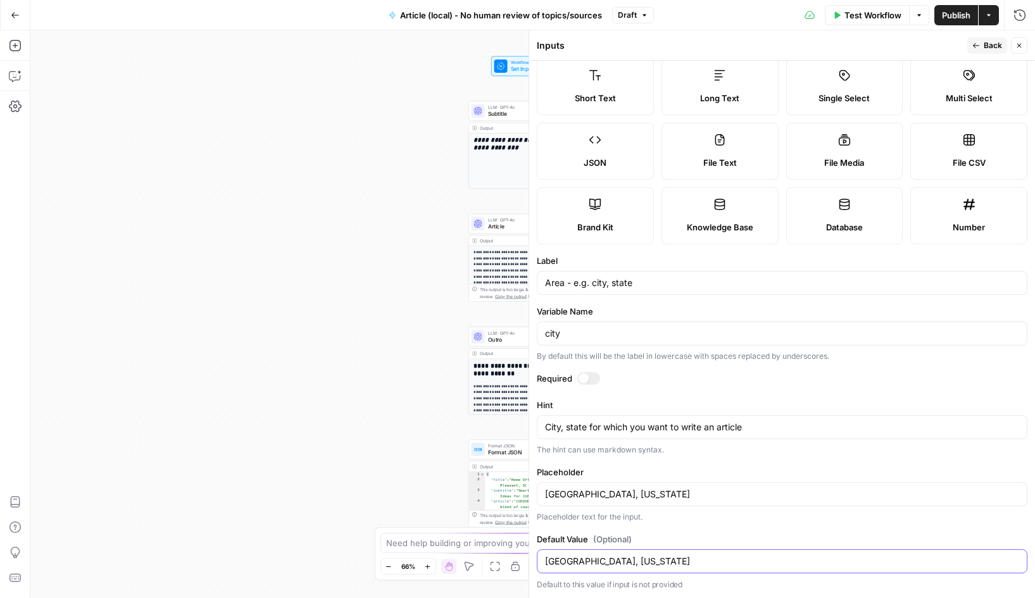
click at [609, 566] on input "[GEOGRAPHIC_DATA], [US_STATE]" at bounding box center [782, 561] width 474 height 13
click at [613, 496] on input "[GEOGRAPHIC_DATA], [US_STATE]" at bounding box center [782, 494] width 474 height 13
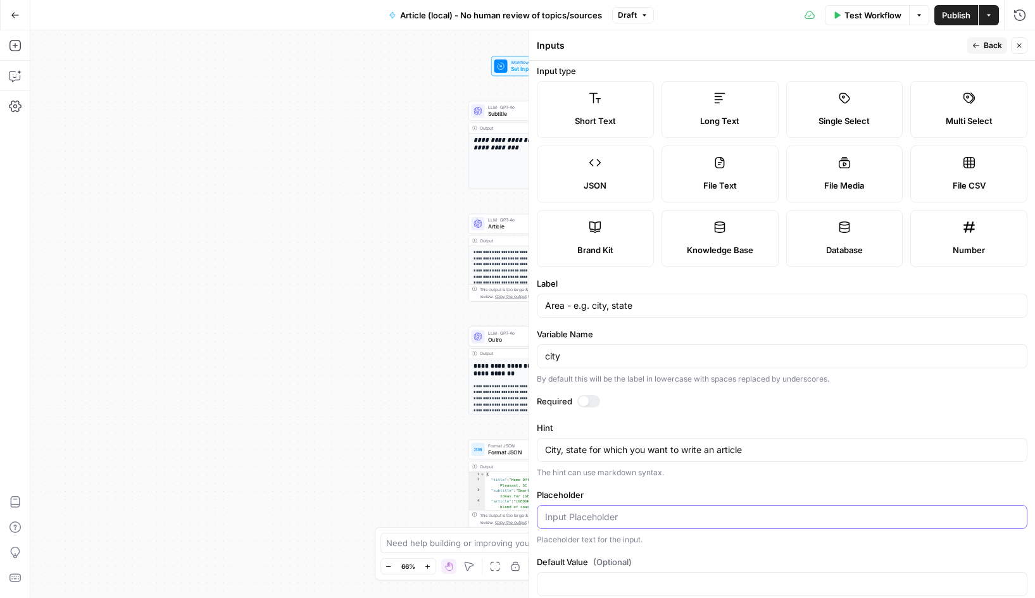
scroll to position [0, 0]
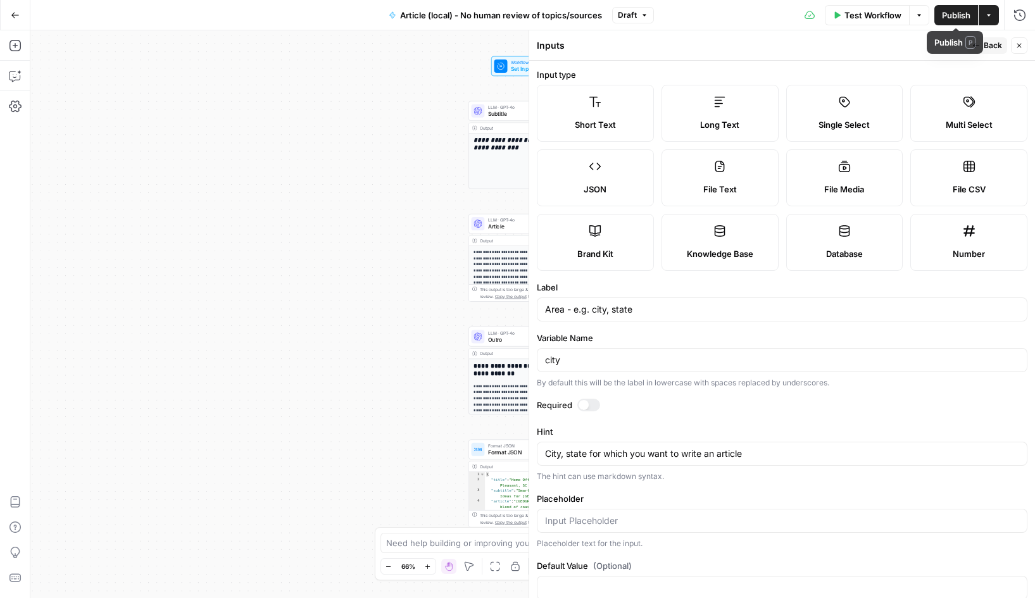
click at [956, 15] on span "Publish" at bounding box center [956, 15] width 28 height 13
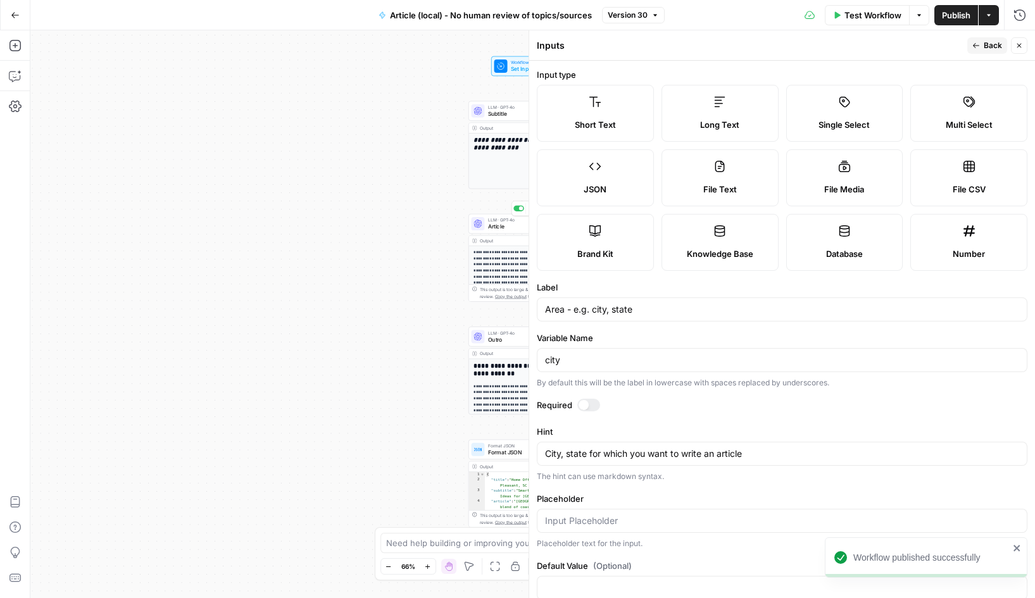
click at [498, 224] on span "Article" at bounding box center [530, 227] width 84 height 8
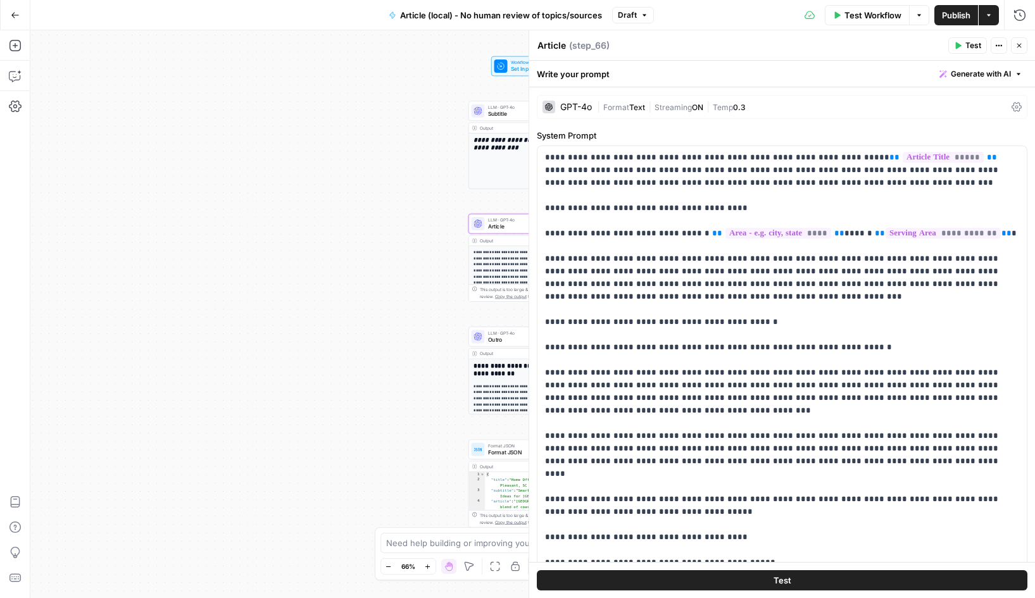
click at [290, 16] on div "Go Back Article (local) - No human review of topics/sources Draft Test Workflow…" at bounding box center [517, 15] width 1035 height 30
click at [625, 11] on span "Draft" at bounding box center [627, 14] width 19 height 11
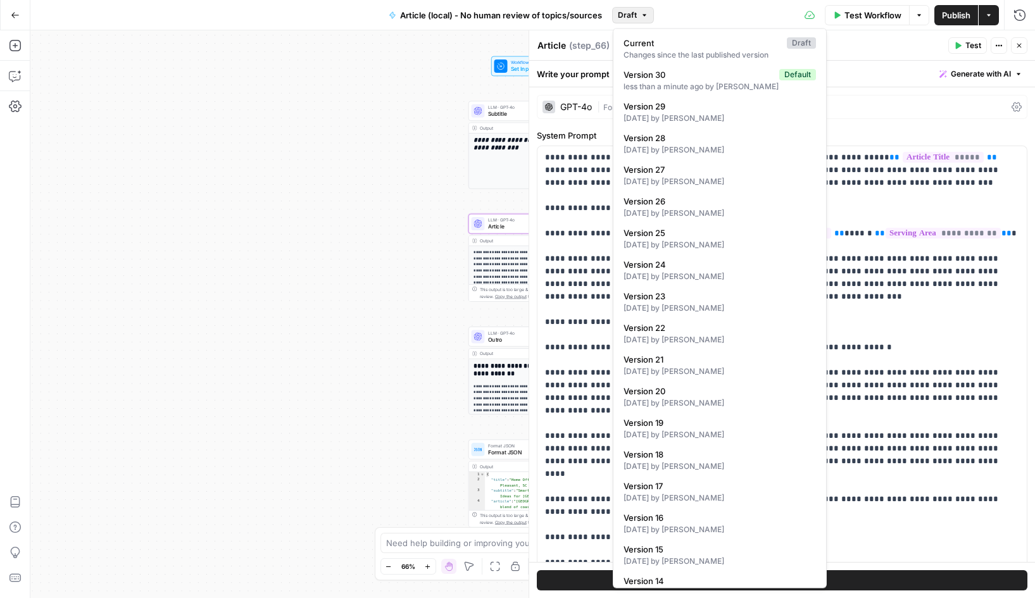
click at [742, 13] on div "Test Workflow Options Publish Actions Run History" at bounding box center [844, 15] width 381 height 30
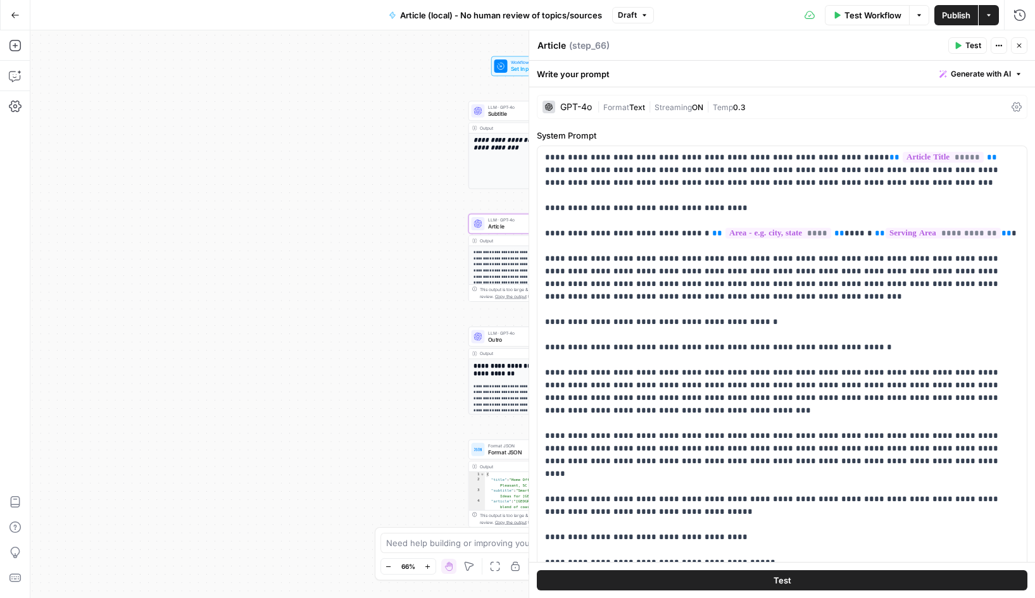
click at [16, 15] on icon "button" at bounding box center [15, 15] width 8 height 6
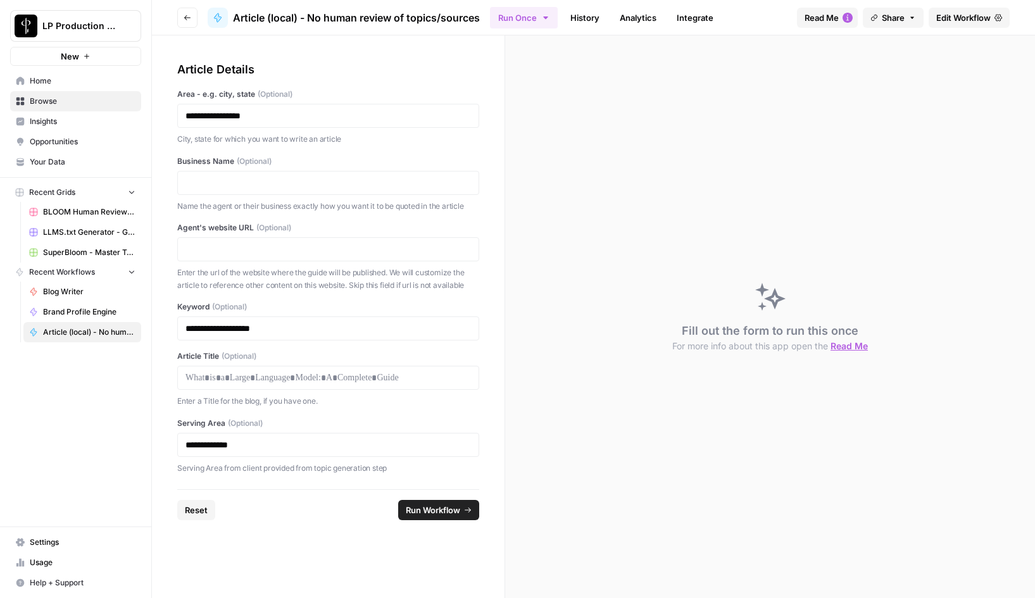
click at [187, 15] on icon "button" at bounding box center [188, 18] width 8 height 8
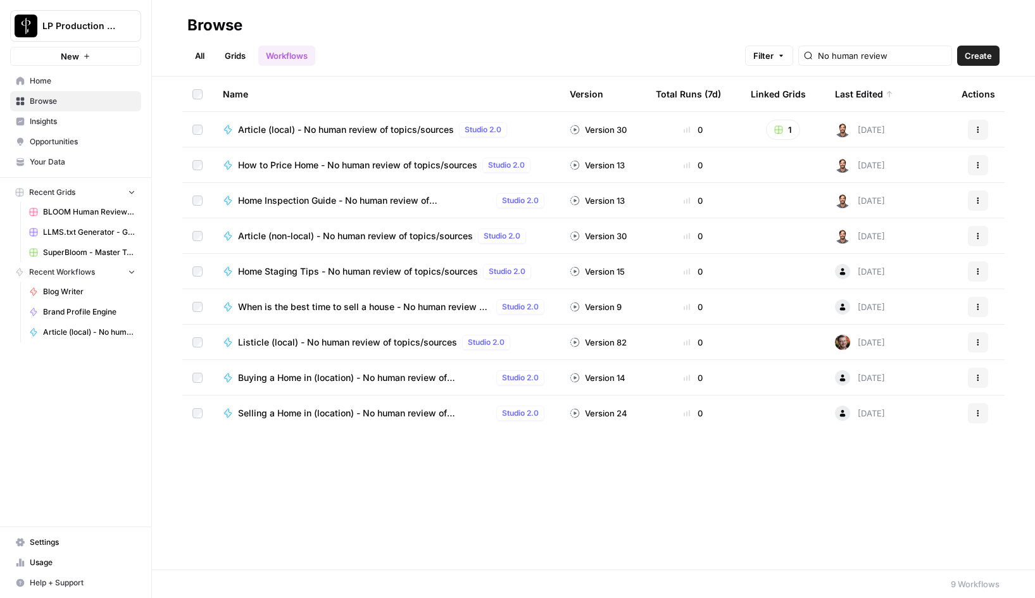
click at [358, 166] on span "How to Price Home - No human review of topics/sources" at bounding box center [357, 165] width 239 height 13
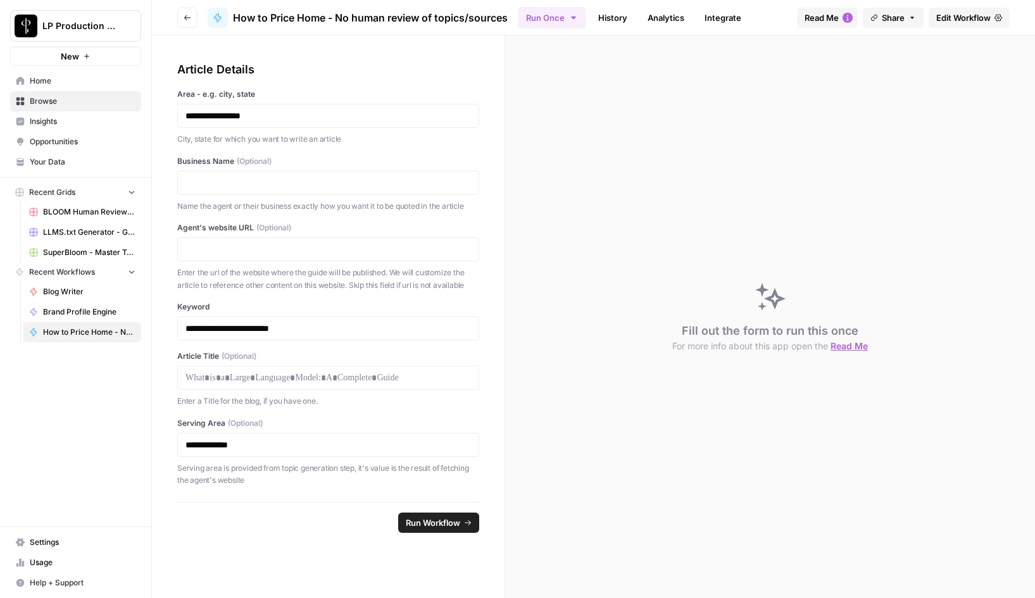
click at [972, 15] on span "Edit Workflow" at bounding box center [963, 17] width 54 height 13
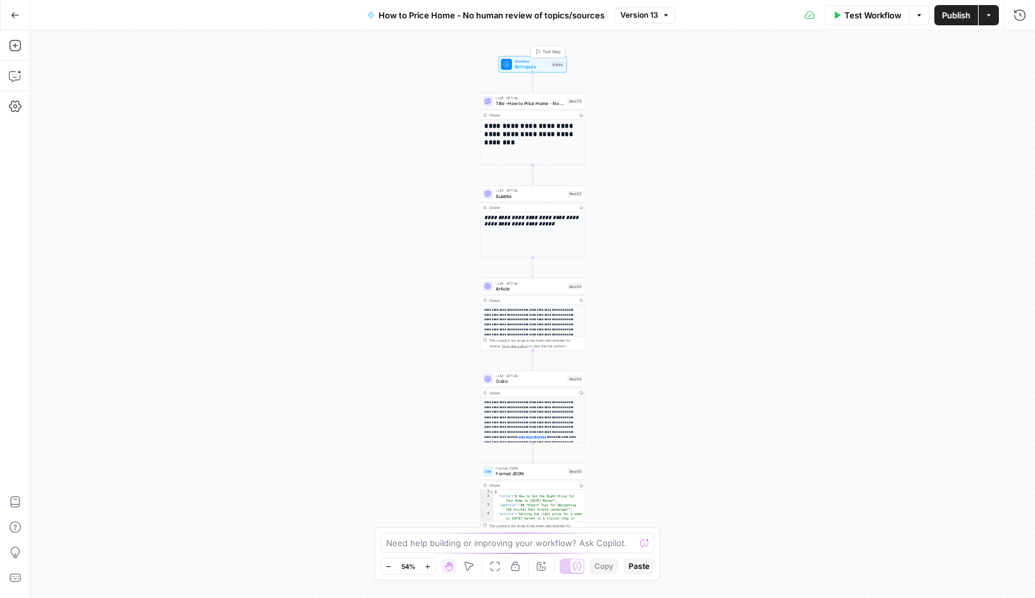
click at [523, 62] on span "Workflow" at bounding box center [532, 62] width 34 height 6
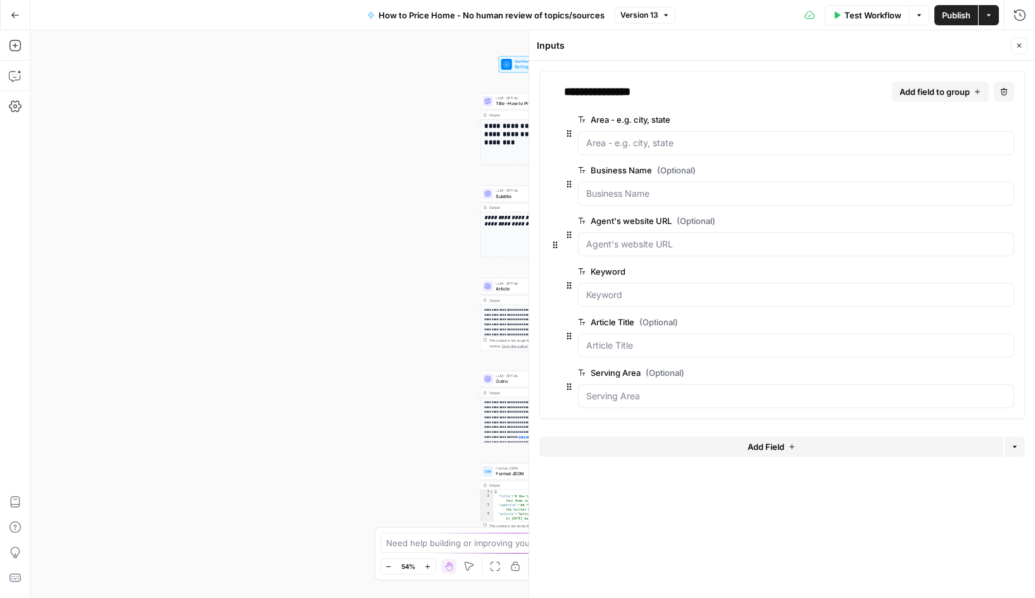
click at [969, 120] on span "edit field" at bounding box center [967, 120] width 28 height 10
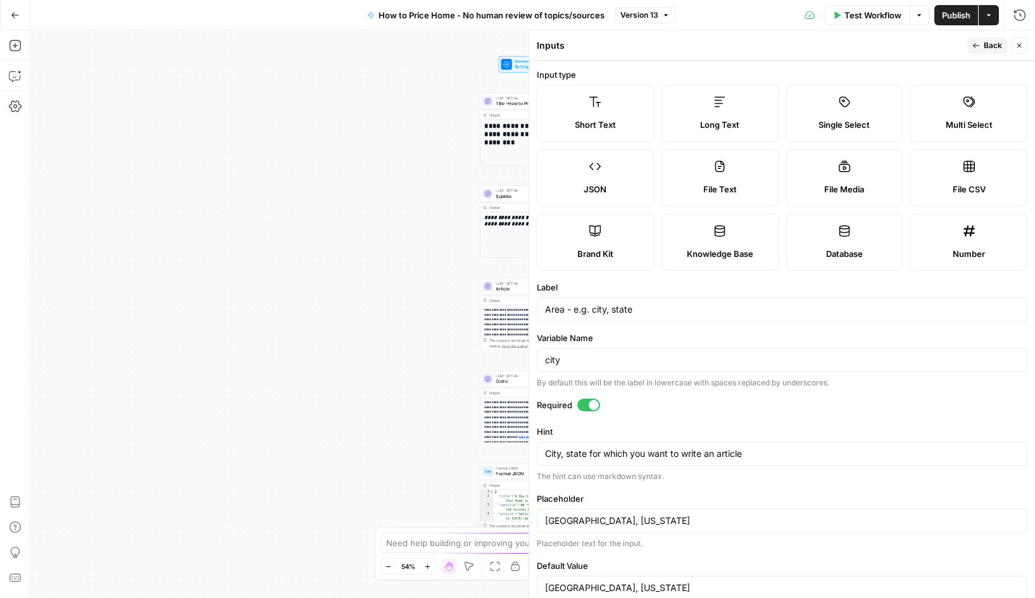
scroll to position [27, 0]
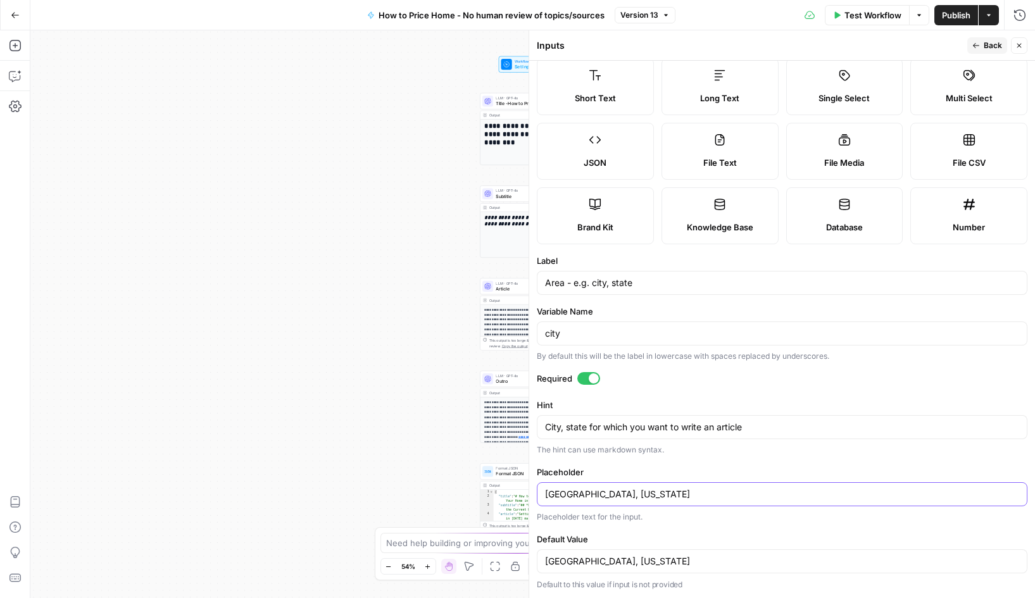
click at [615, 495] on input "[GEOGRAPHIC_DATA], [US_STATE]" at bounding box center [782, 494] width 474 height 13
click at [611, 557] on input "[GEOGRAPHIC_DATA], [US_STATE]" at bounding box center [782, 561] width 474 height 13
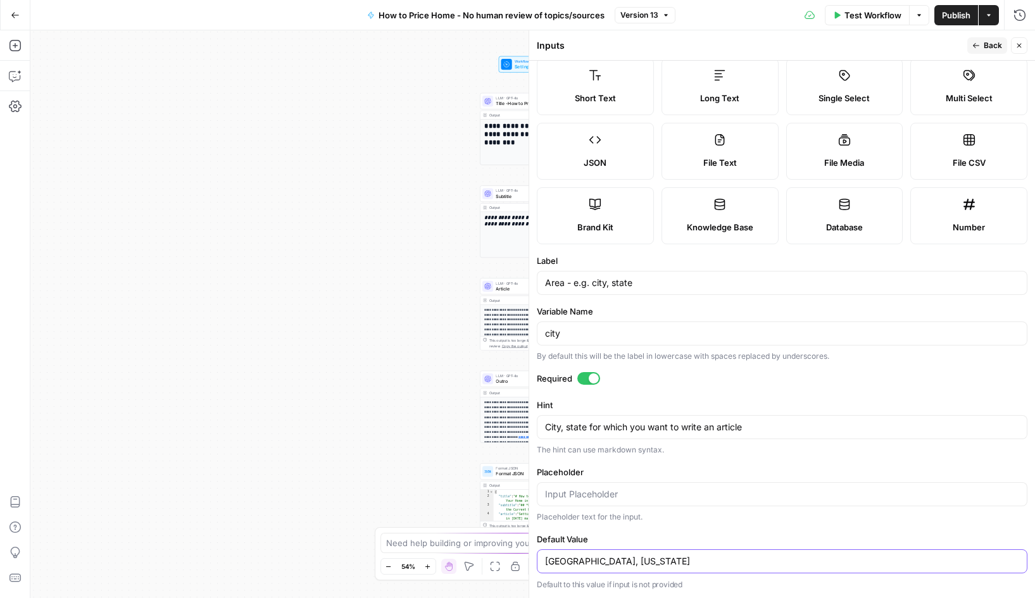
click at [611, 557] on input "[GEOGRAPHIC_DATA], [US_STATE]" at bounding box center [782, 561] width 474 height 13
click at [976, 46] on icon "button" at bounding box center [976, 46] width 8 height 8
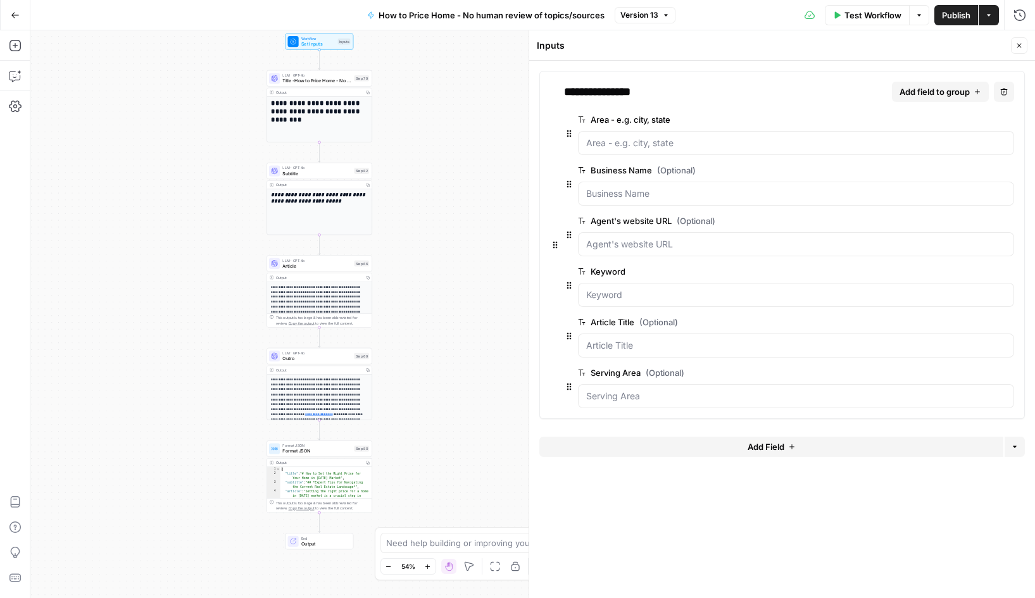
drag, startPoint x: 408, startPoint y: 175, endPoint x: 151, endPoint y: 146, distance: 258.6
click at [151, 146] on div "**********" at bounding box center [532, 314] width 1005 height 568
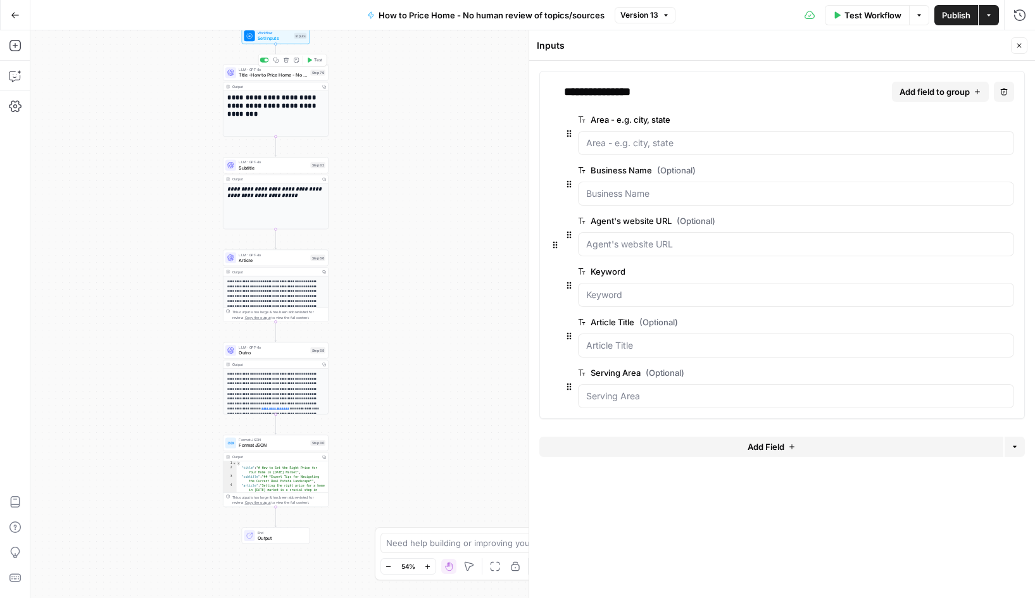
click at [279, 73] on span "Title -How to Price Home - No human review of topics/sources" at bounding box center [273, 75] width 69 height 7
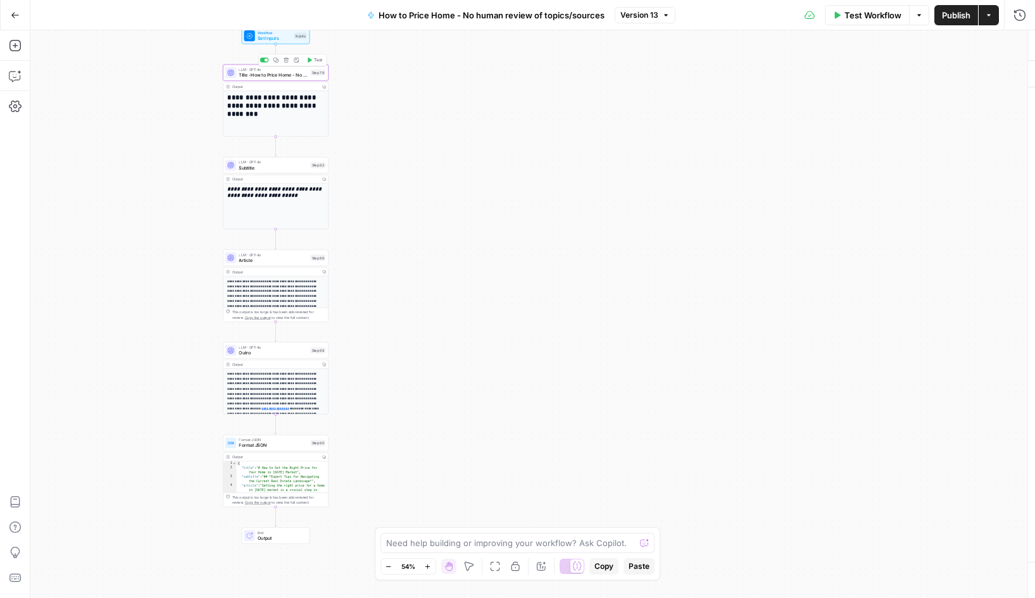
type textarea "Title -How to Price Home - No human review of topics/sources"
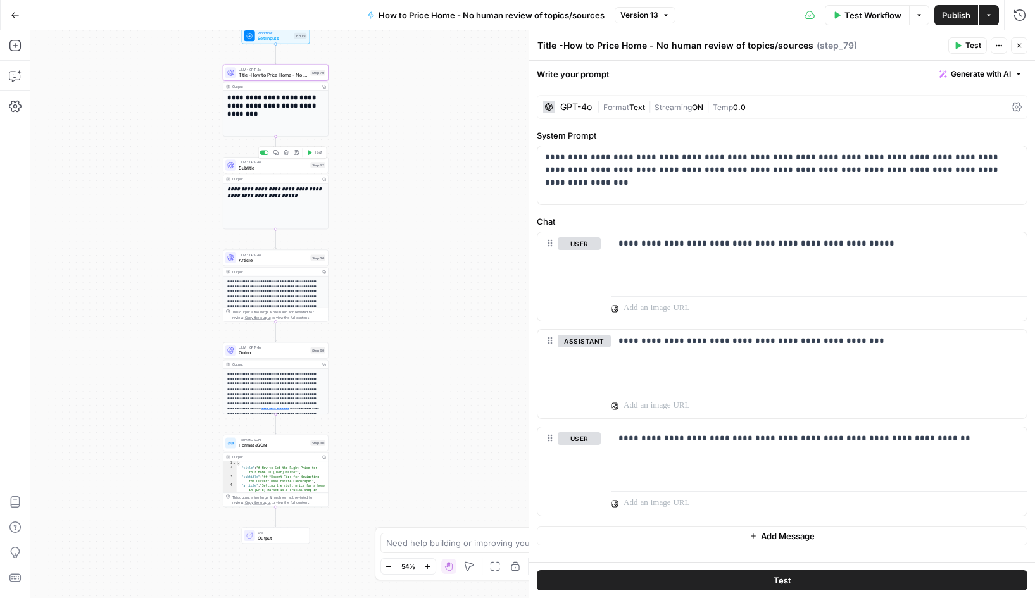
click at [265, 165] on span "Subtitle" at bounding box center [273, 167] width 69 height 7
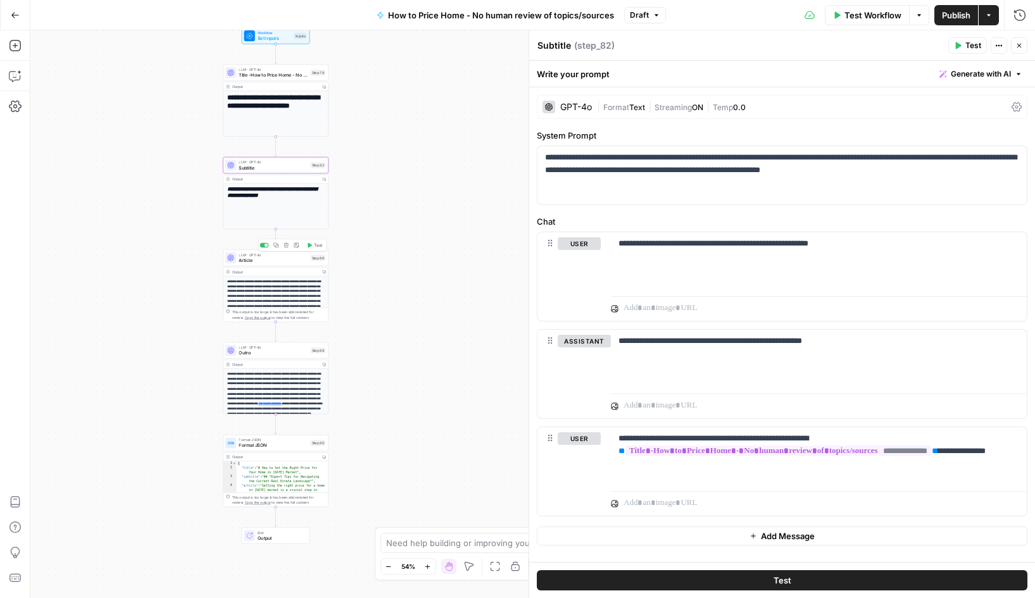
click at [266, 259] on span "Article" at bounding box center [273, 260] width 69 height 7
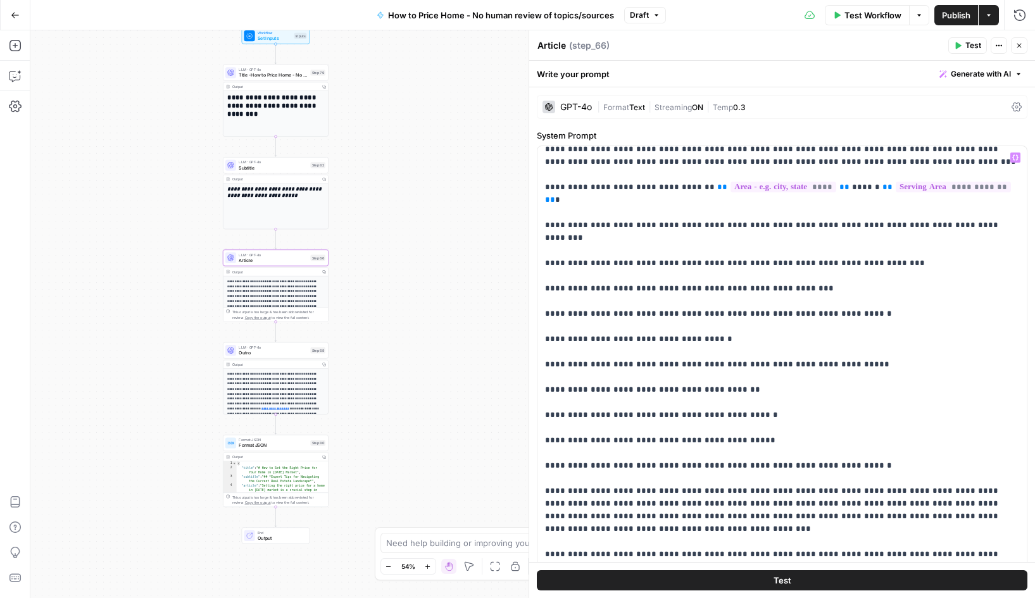
scroll to position [0, 0]
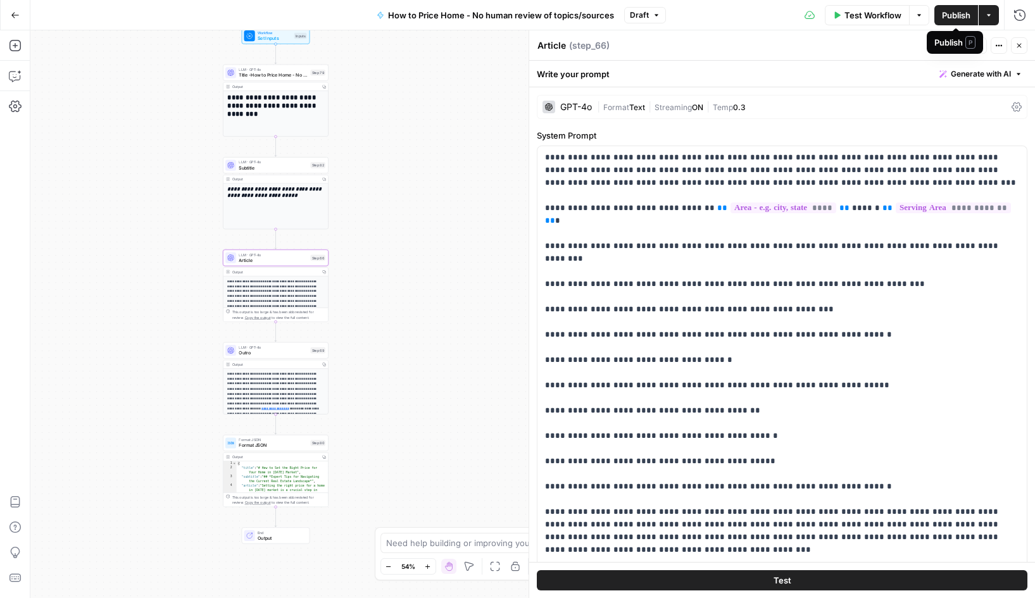
click at [953, 18] on span "Publish" at bounding box center [956, 15] width 28 height 13
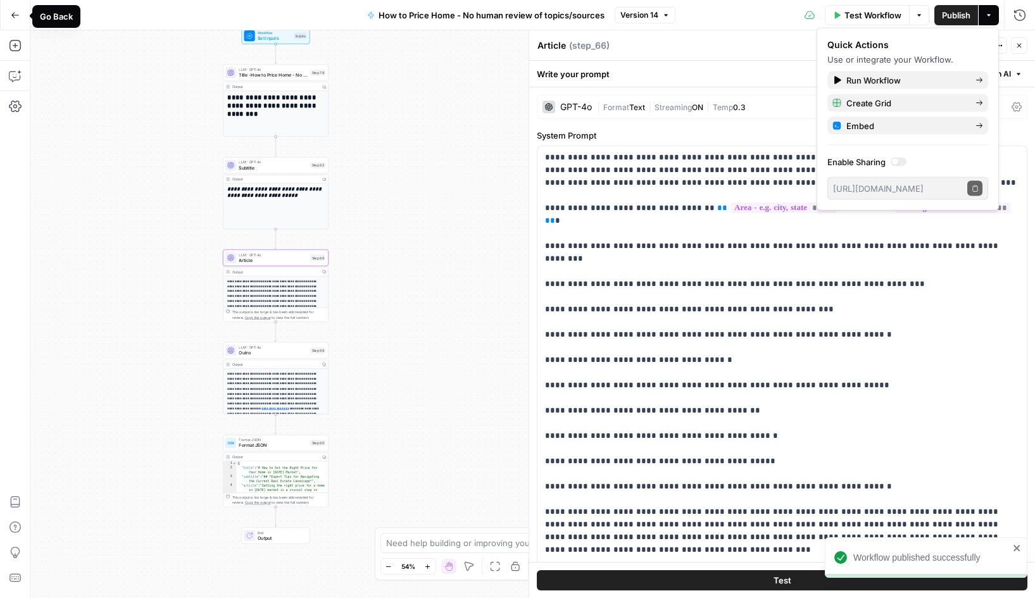
click at [18, 16] on icon "button" at bounding box center [15, 15] width 9 height 9
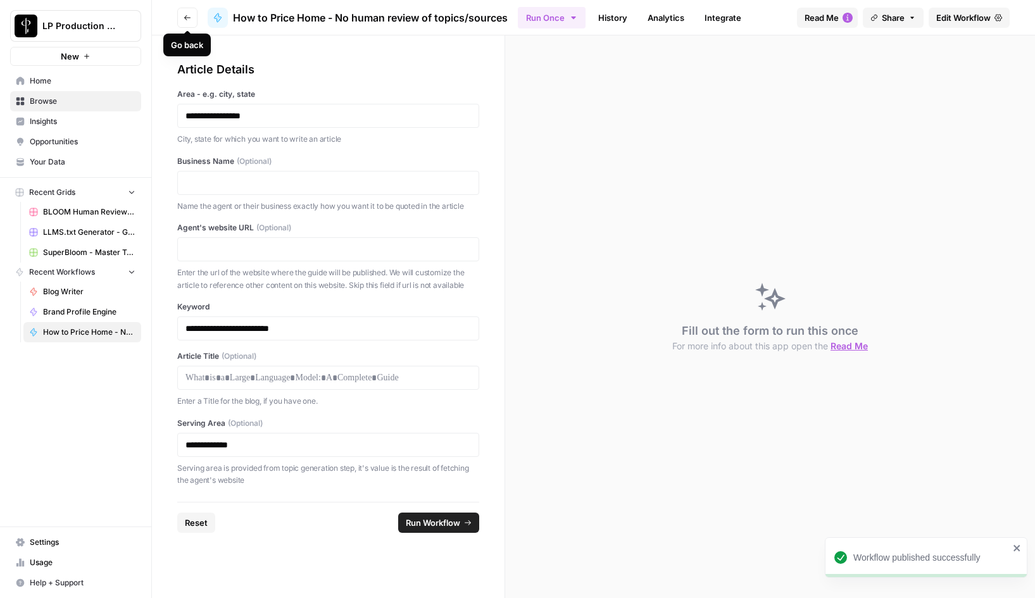
click at [188, 15] on icon "button" at bounding box center [188, 18] width 8 height 8
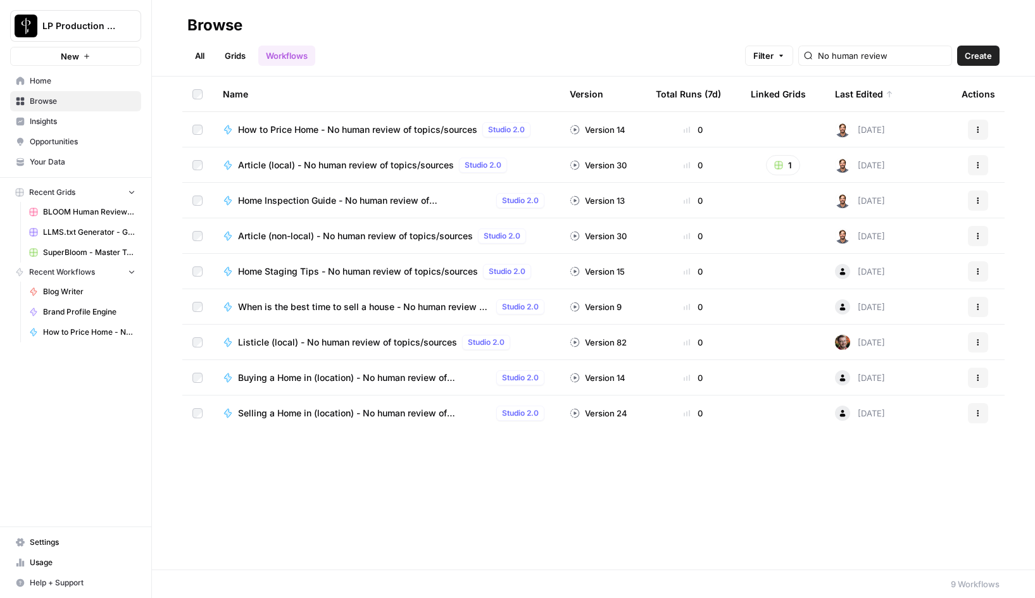
click at [360, 202] on span "Home Inspection Guide - No human review of topics/sources" at bounding box center [364, 200] width 253 height 13
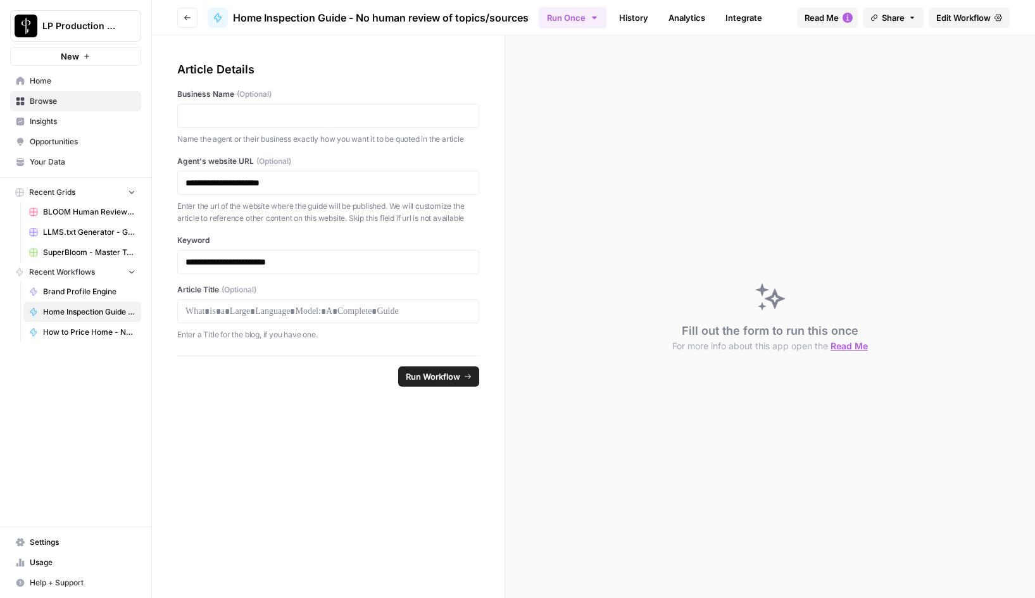
click at [966, 16] on span "Edit Workflow" at bounding box center [963, 17] width 54 height 13
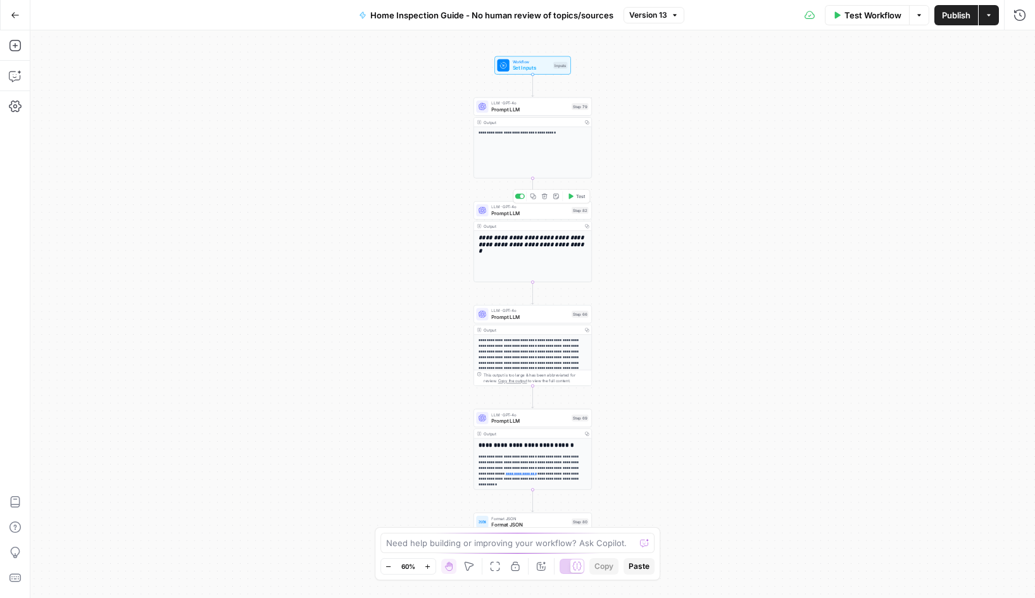
click at [525, 216] on span "Prompt LLM" at bounding box center [529, 214] width 77 height 8
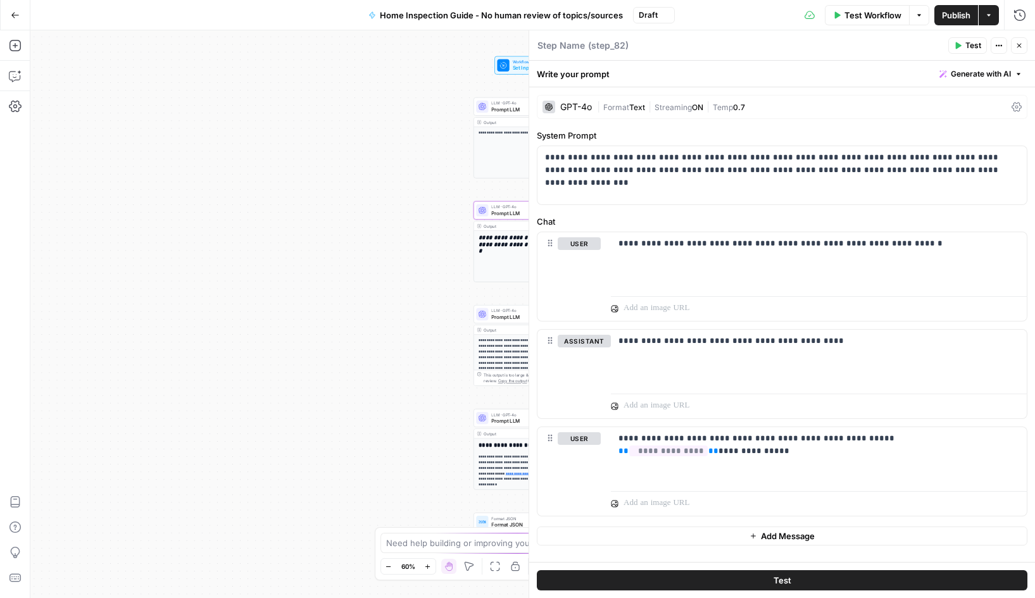
click at [502, 316] on span "Prompt LLM" at bounding box center [529, 317] width 77 height 8
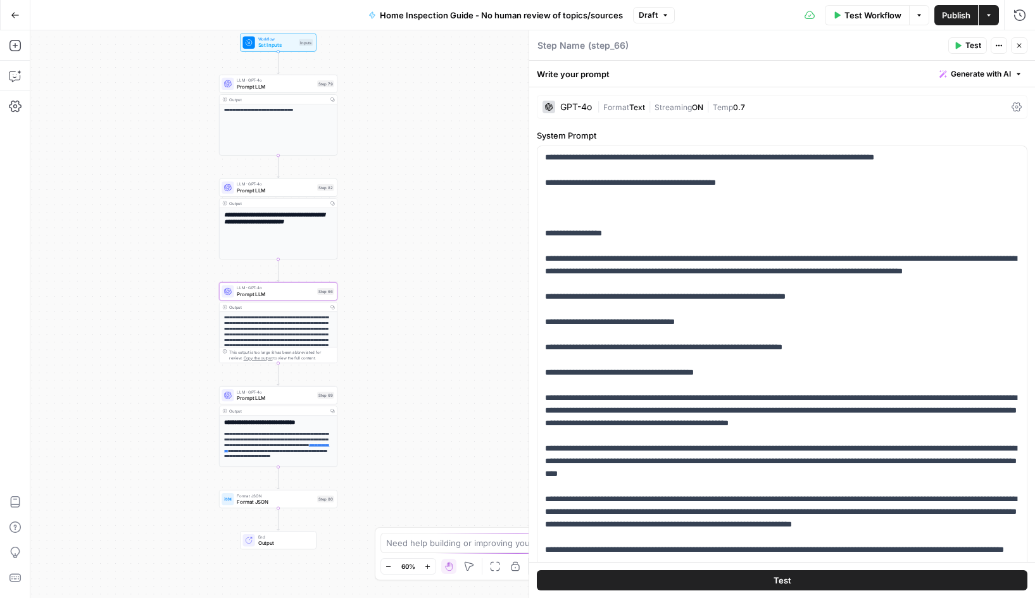
drag, startPoint x: 429, startPoint y: 299, endPoint x: 174, endPoint y: 276, distance: 255.5
click at [174, 276] on div "**********" at bounding box center [532, 314] width 1005 height 568
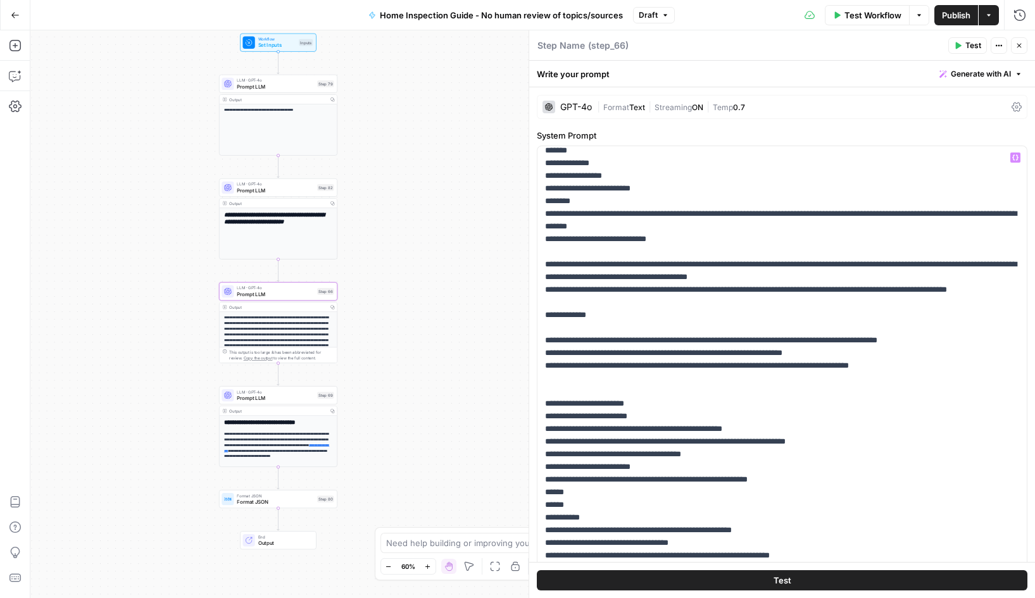
scroll to position [856, 0]
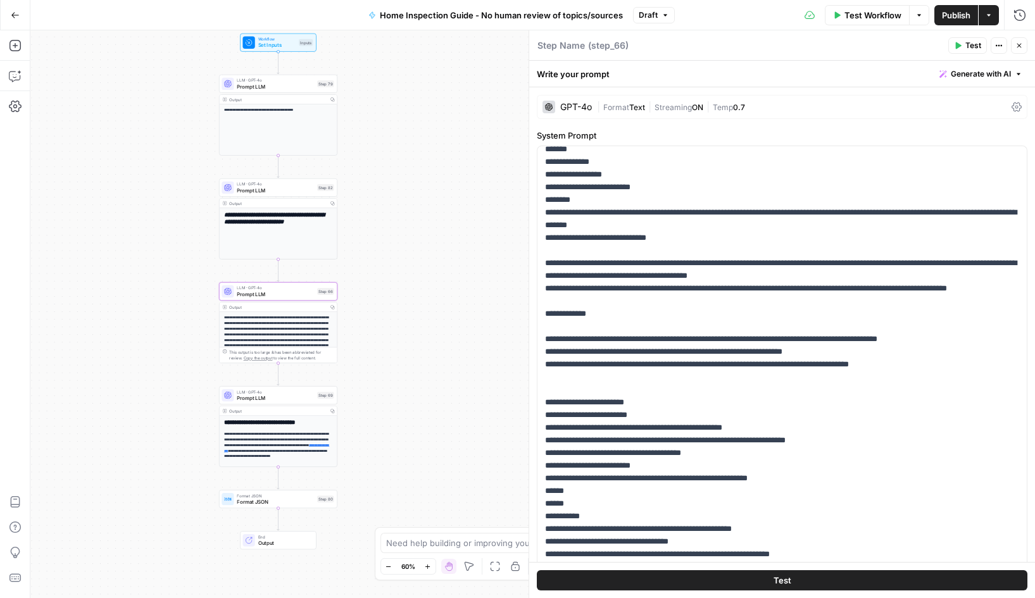
click at [958, 17] on span "Publish" at bounding box center [956, 15] width 28 height 13
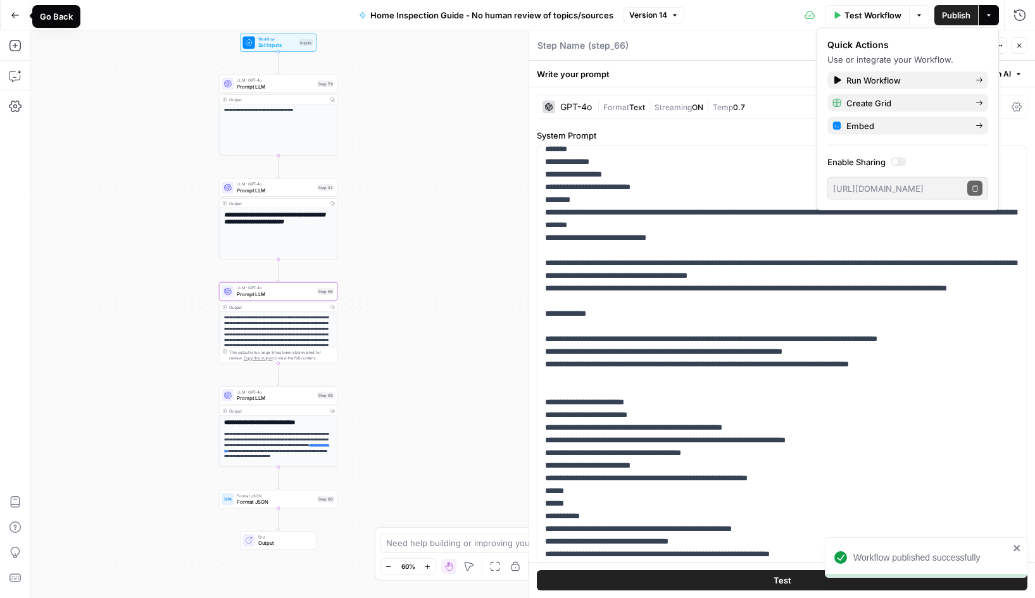
click at [15, 15] on icon "button" at bounding box center [15, 15] width 9 height 9
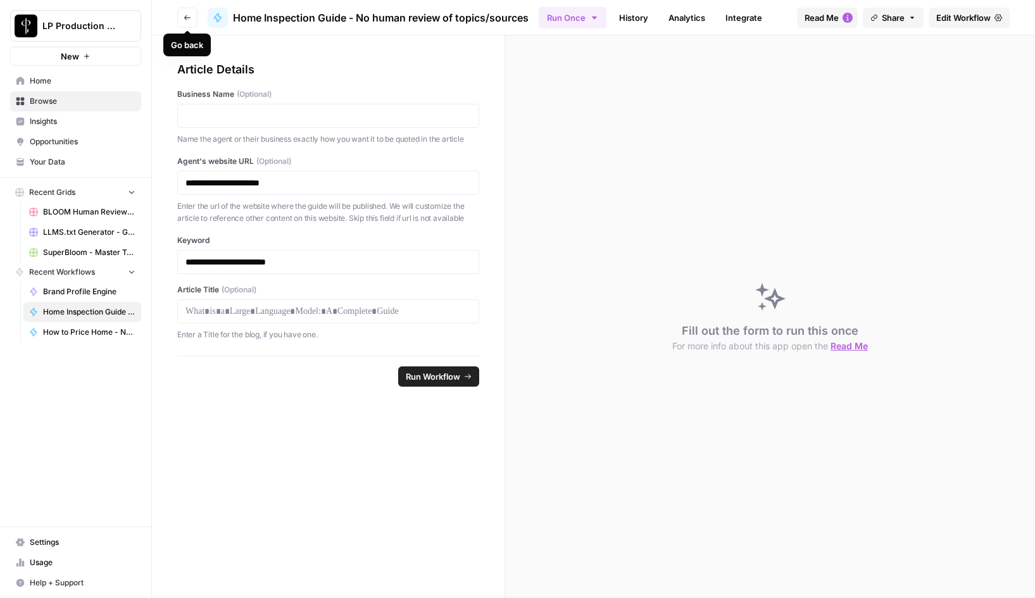
click at [186, 15] on icon "button" at bounding box center [187, 17] width 6 height 5
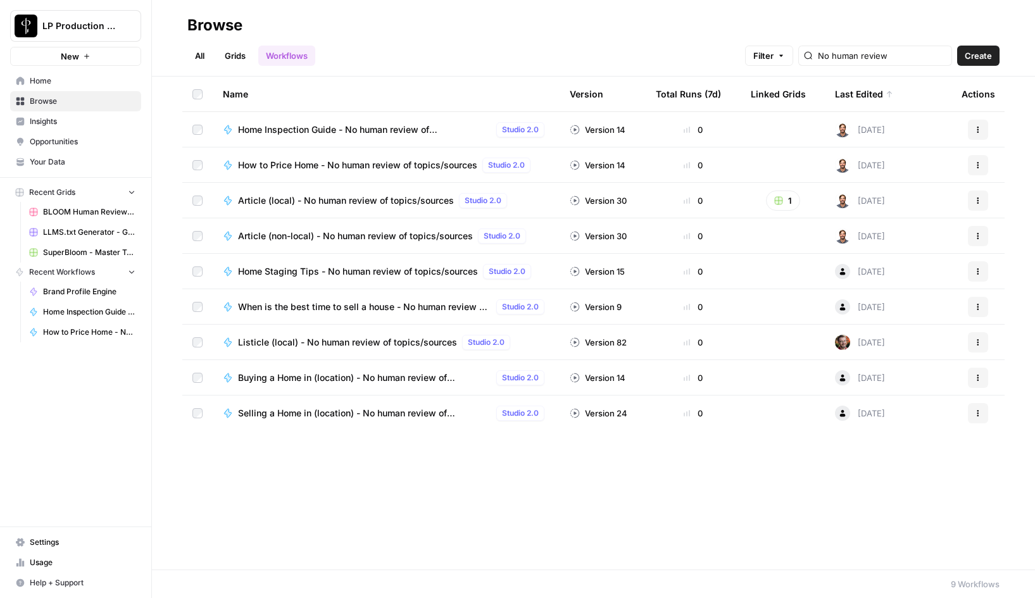
click at [413, 127] on span "Home Inspection Guide - No human review of topics/sources" at bounding box center [364, 129] width 253 height 13
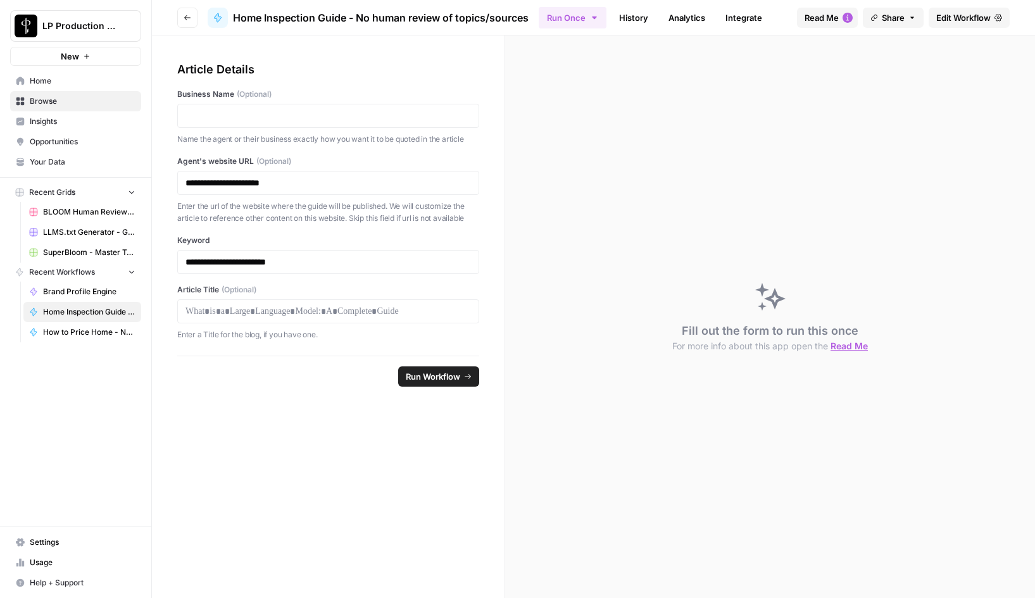
click at [965, 15] on span "Edit Workflow" at bounding box center [963, 17] width 54 height 13
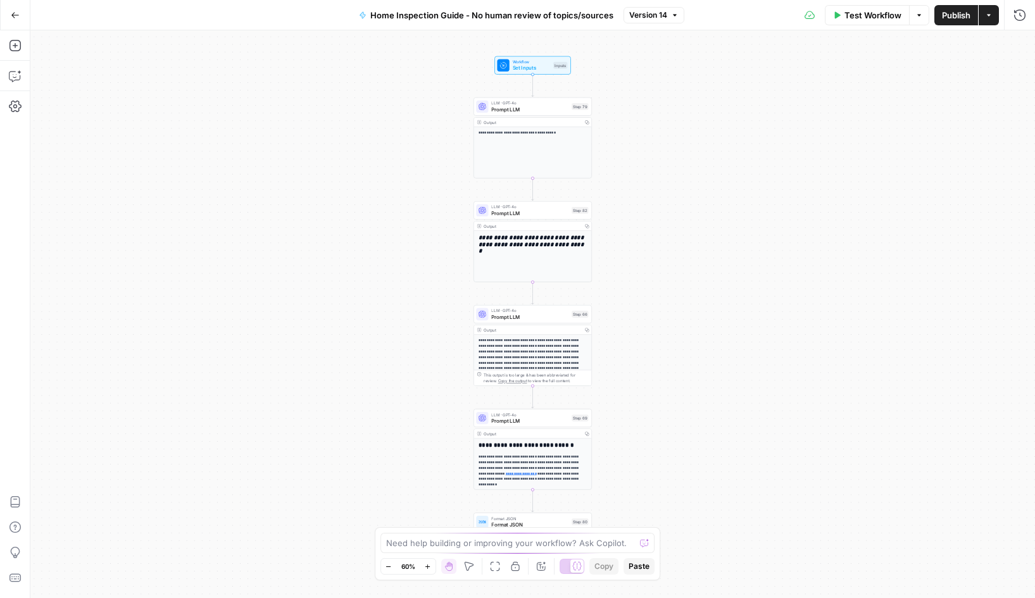
click at [656, 11] on span "Version 14" at bounding box center [648, 14] width 38 height 11
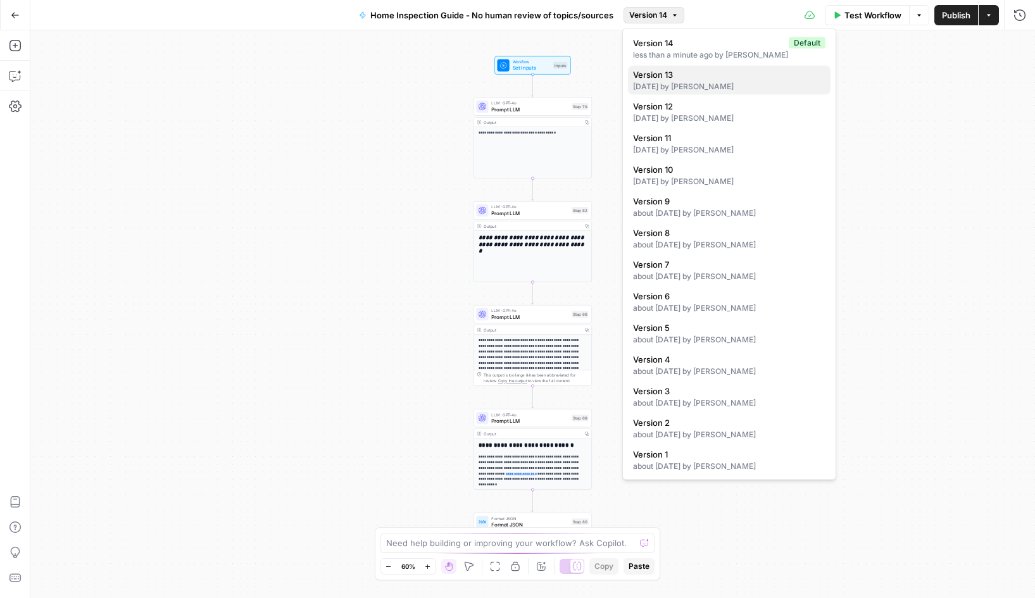
click at [717, 86] on div "[DATE] by [PERSON_NAME]" at bounding box center [729, 86] width 192 height 11
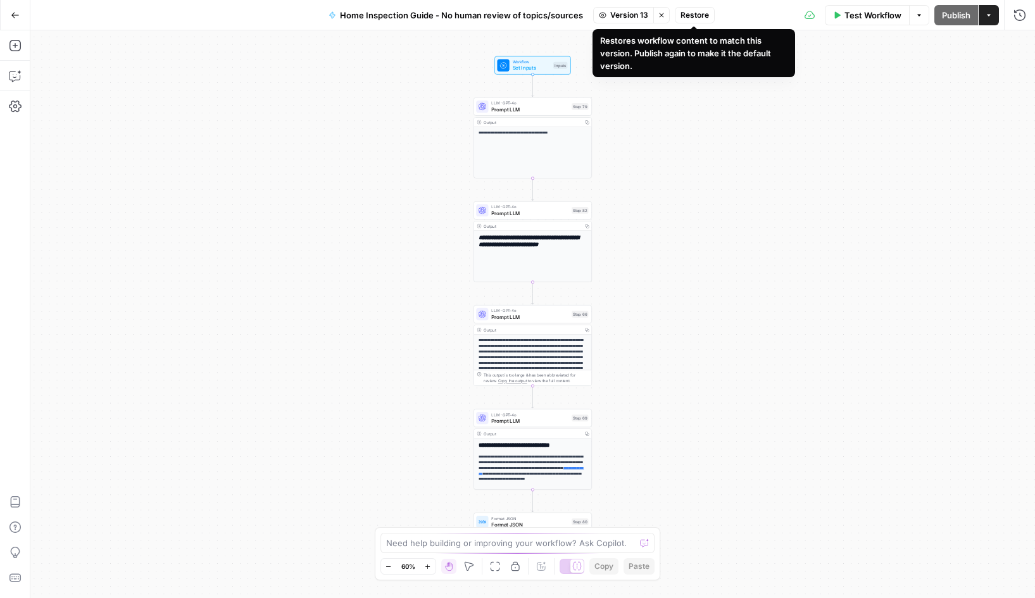
click at [693, 15] on span "Restore" at bounding box center [694, 14] width 28 height 11
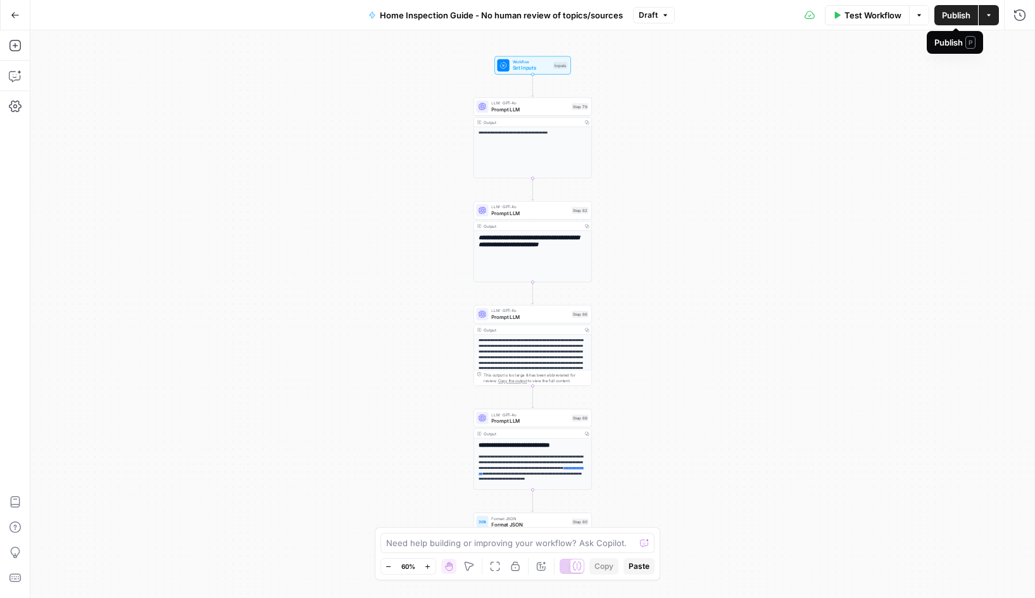
click at [960, 13] on span "Publish" at bounding box center [956, 15] width 28 height 13
click at [655, 18] on span "Version 15" at bounding box center [647, 14] width 37 height 11
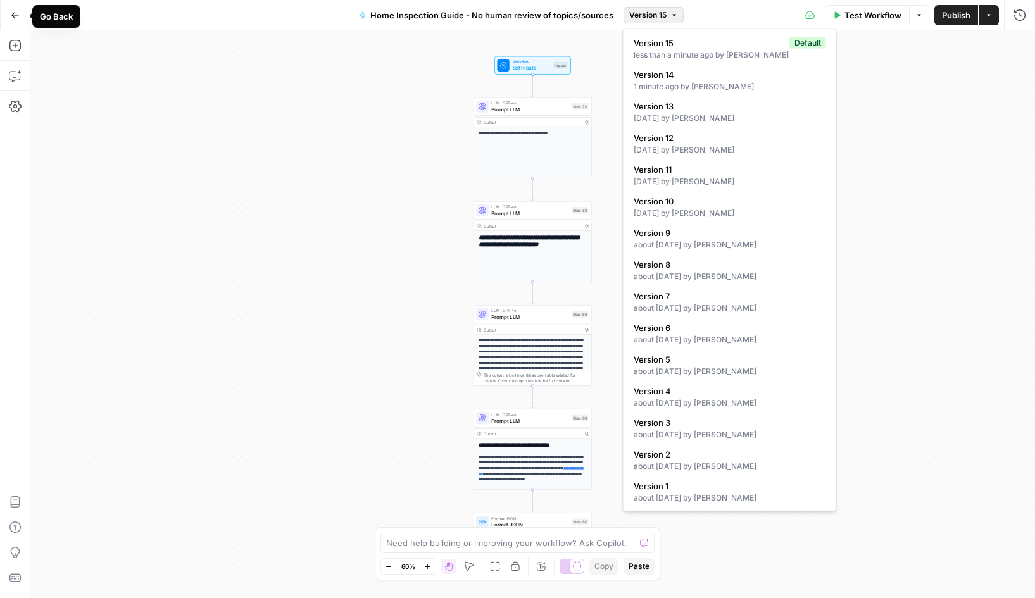
click at [19, 15] on span "Go Back" at bounding box center [19, 15] width 1 height 1
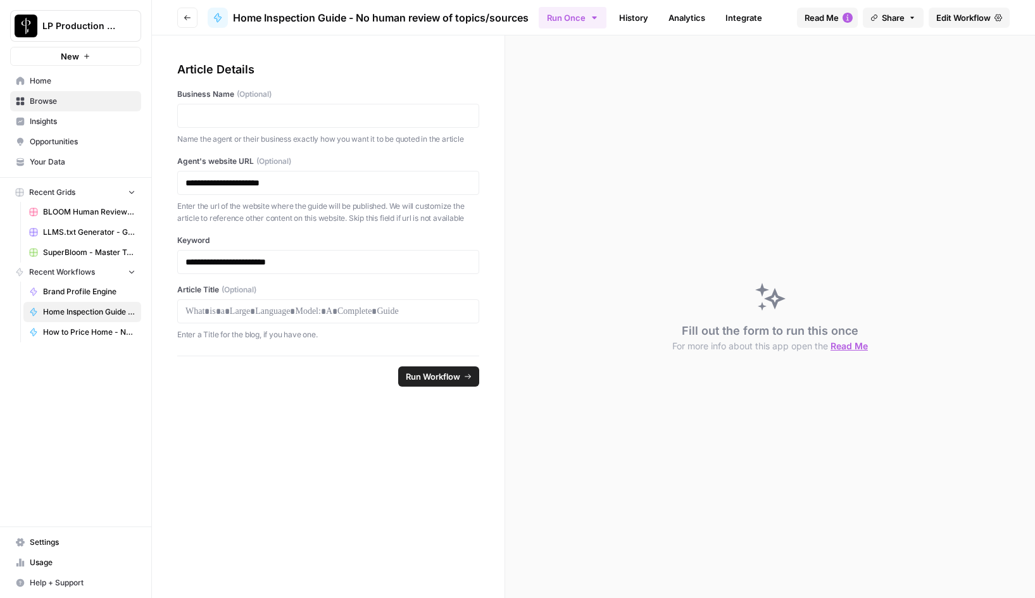
click at [187, 16] on icon "button" at bounding box center [188, 18] width 8 height 8
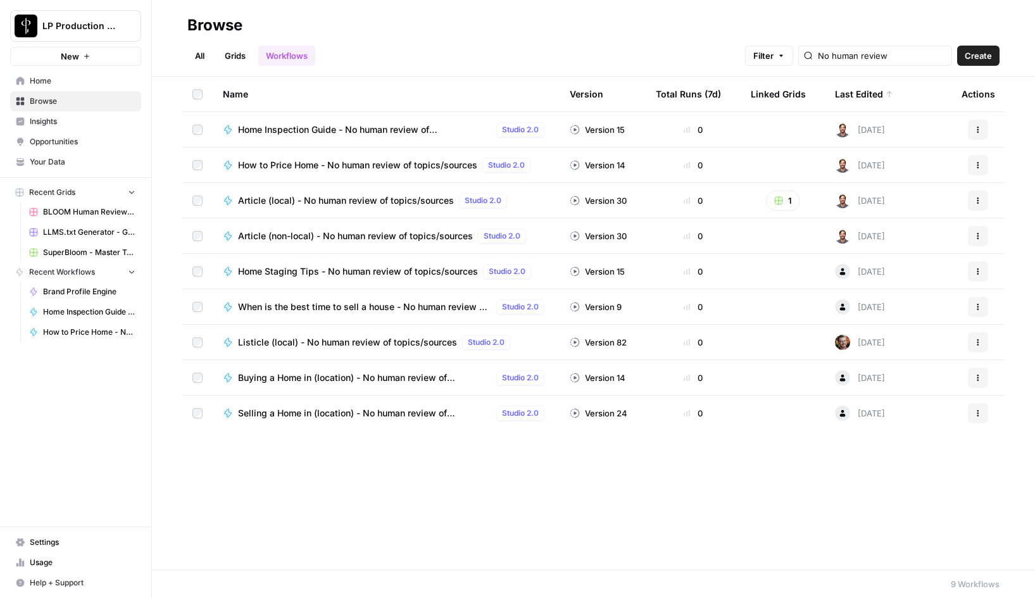
click at [348, 165] on span "How to Price Home - No human review of topics/sources" at bounding box center [357, 165] width 239 height 13
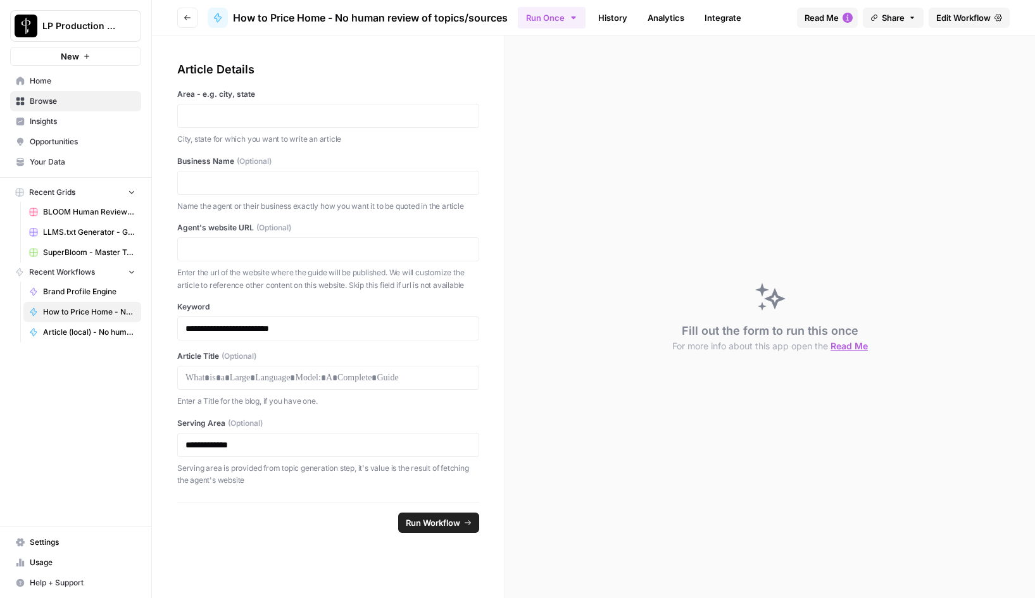
click at [971, 14] on span "Edit Workflow" at bounding box center [963, 17] width 54 height 13
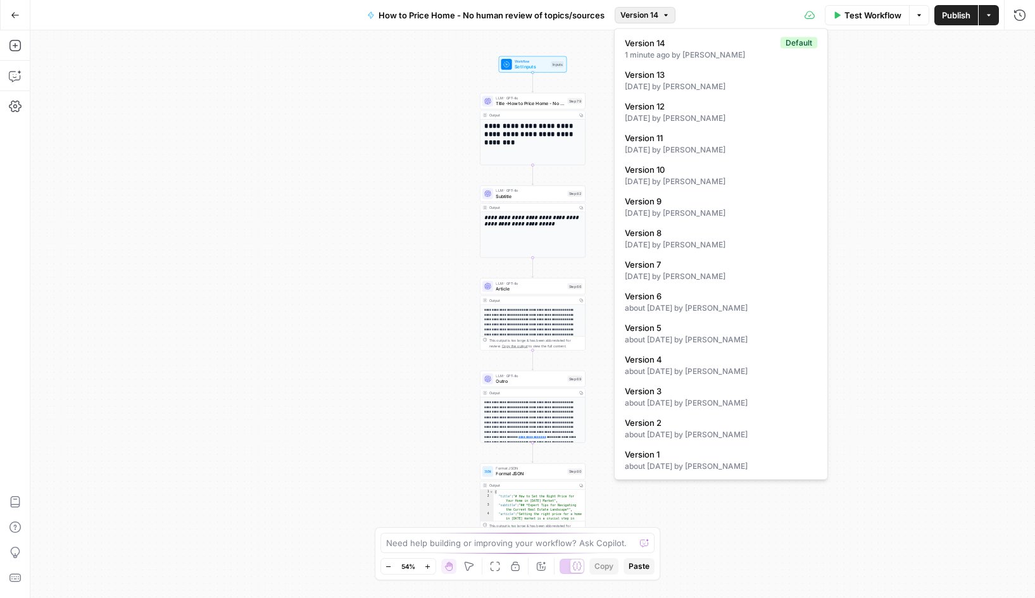
click at [651, 21] on button "Version 14" at bounding box center [645, 15] width 61 height 16
click at [705, 80] on span "Version 13" at bounding box center [718, 74] width 187 height 13
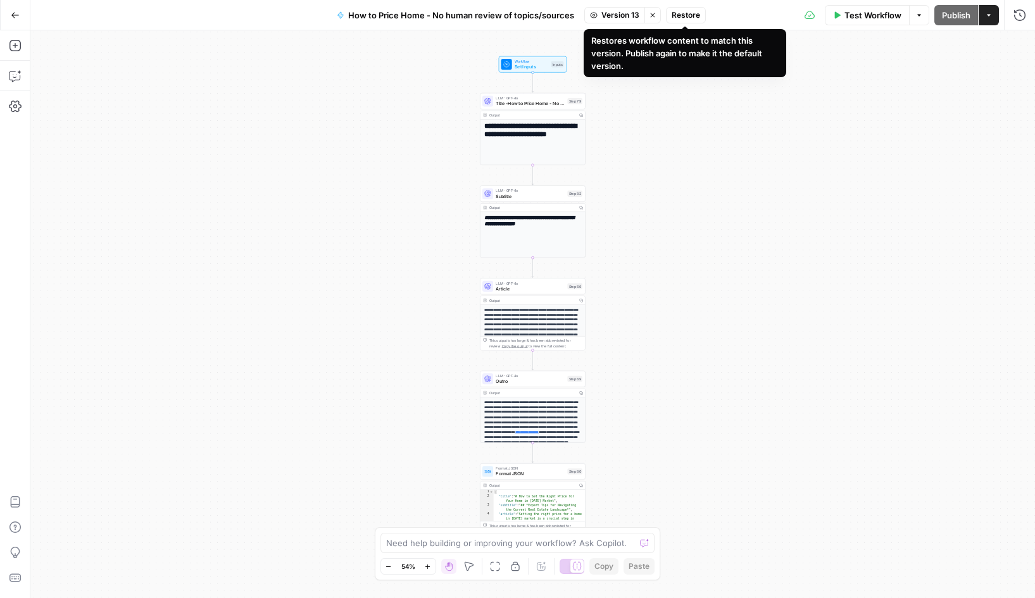
click at [690, 18] on span "Restore" at bounding box center [686, 14] width 28 height 11
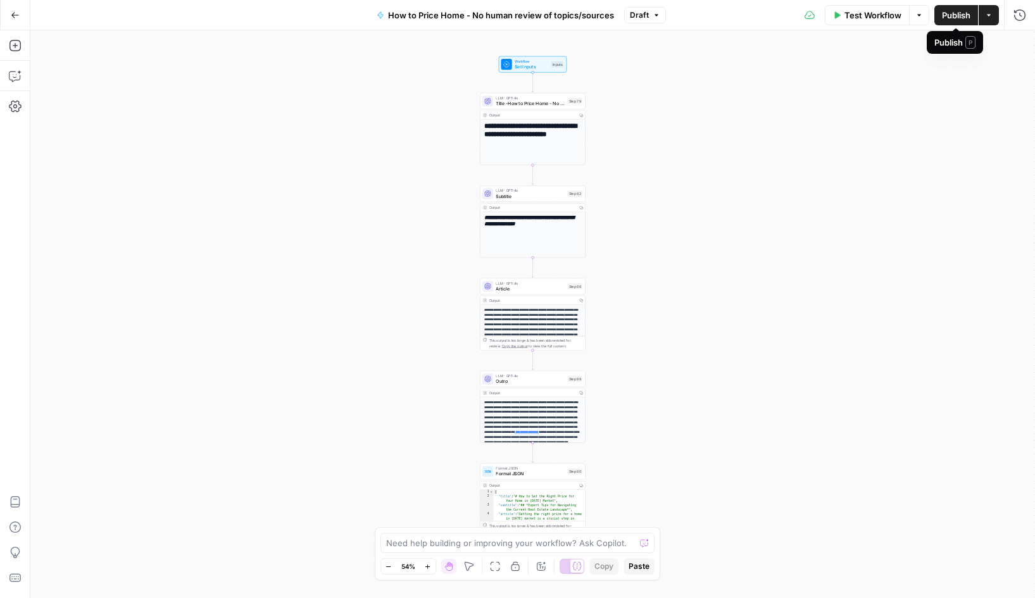
click at [951, 11] on span "Publish" at bounding box center [956, 15] width 28 height 13
click at [16, 13] on icon "button" at bounding box center [15, 15] width 9 height 9
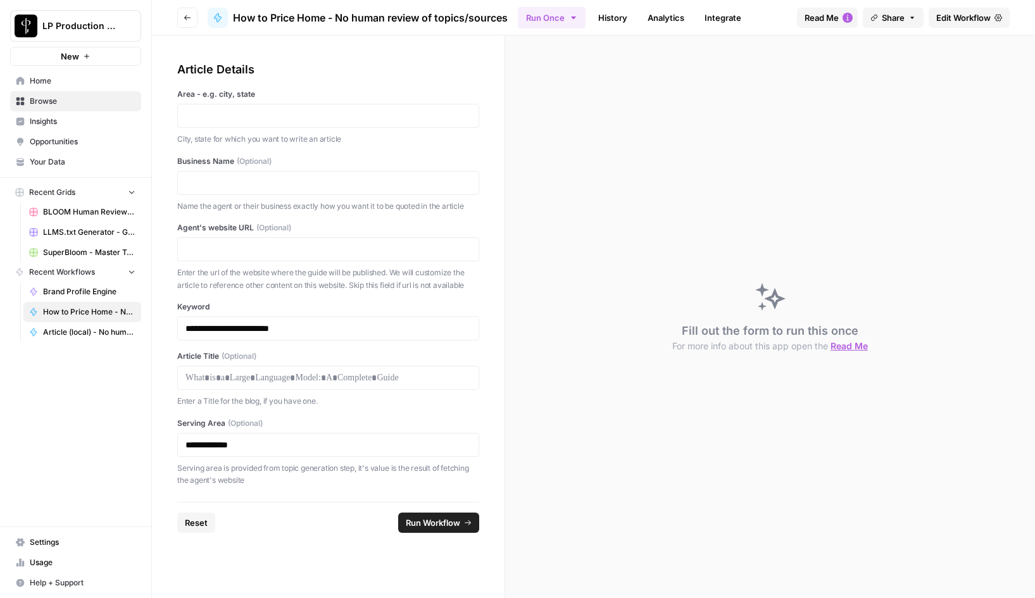
click at [191, 19] on icon "button" at bounding box center [188, 18] width 8 height 8
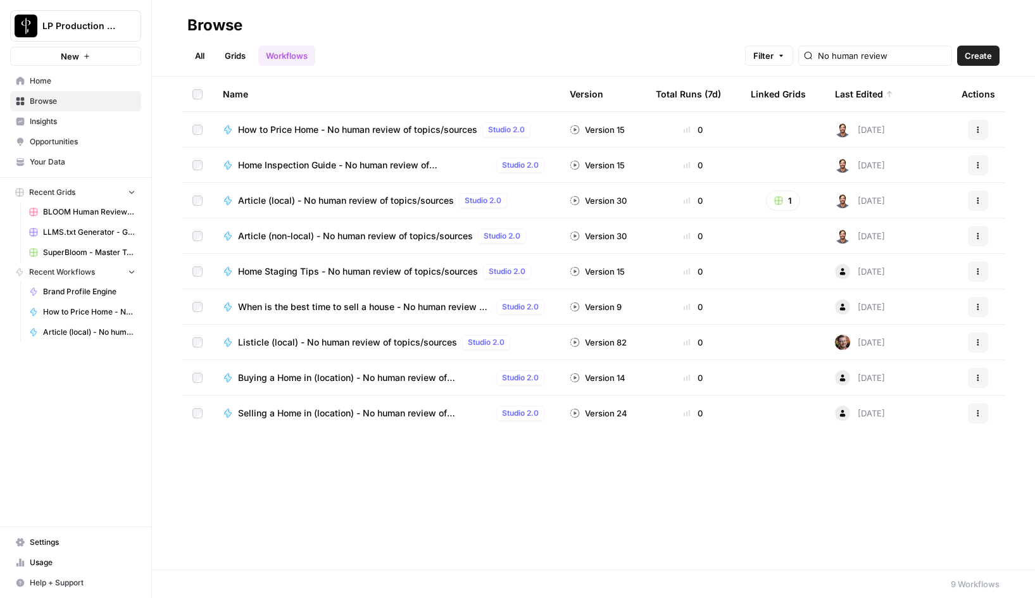
click at [348, 201] on span "Article (local) - No human review of topics/sources" at bounding box center [346, 200] width 216 height 13
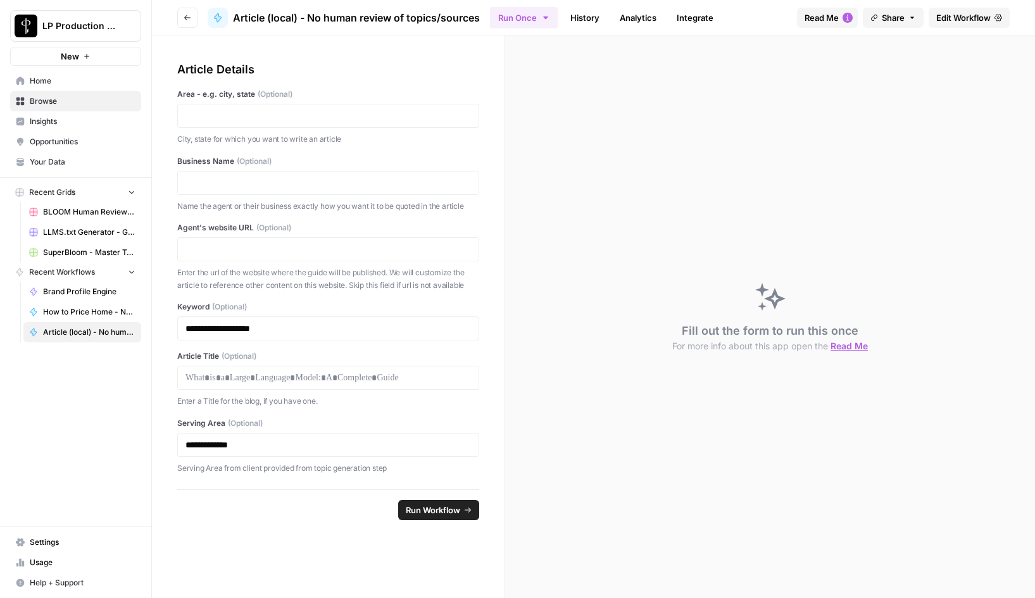
click at [948, 16] on span "Edit Workflow" at bounding box center [963, 17] width 54 height 13
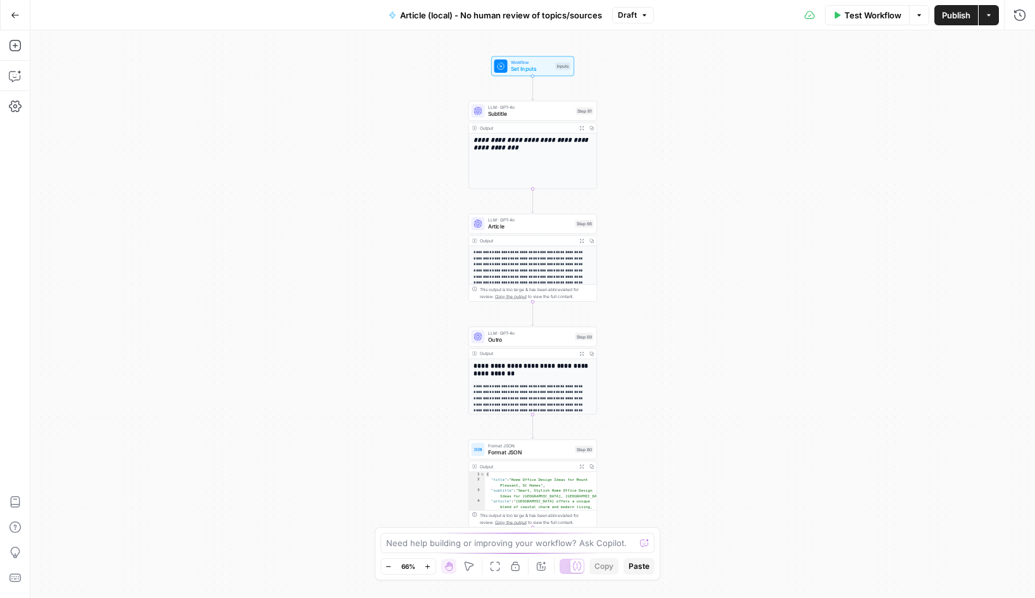
click at [641, 16] on icon "button" at bounding box center [645, 15] width 8 height 8
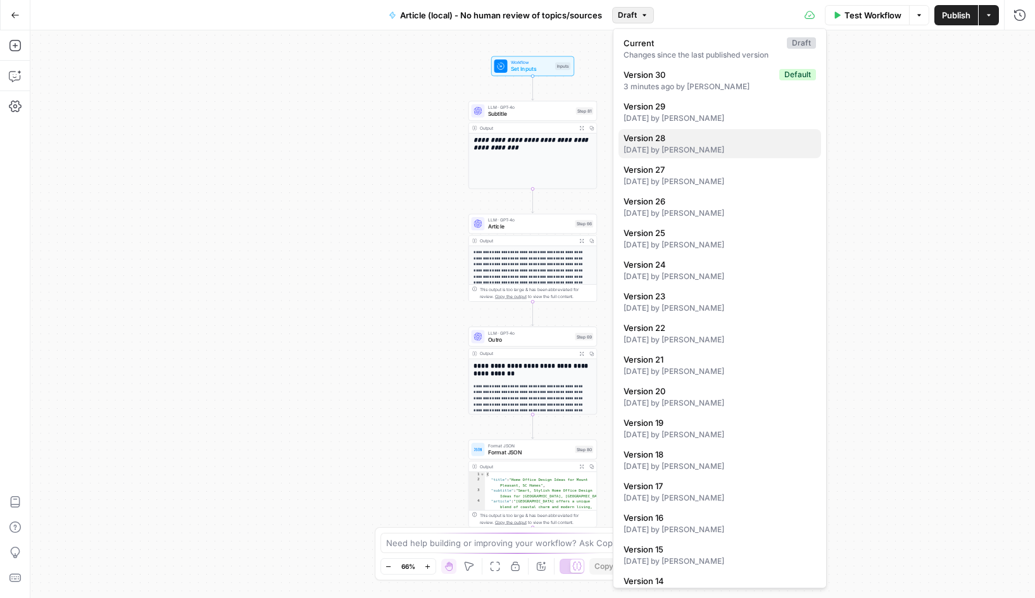
click at [706, 147] on div "6 months ago by Diego Saldano" at bounding box center [720, 149] width 192 height 11
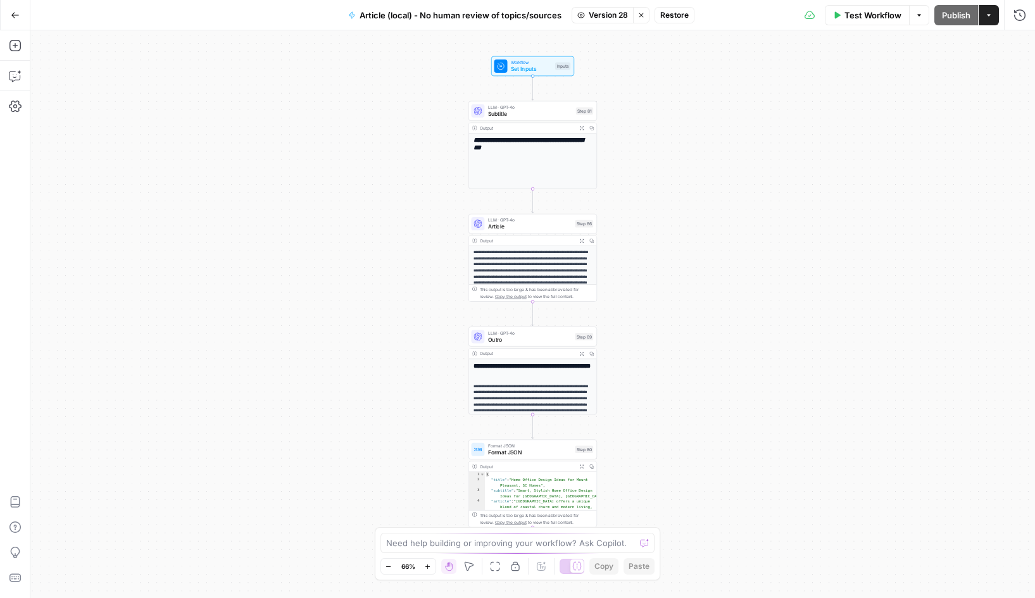
click at [679, 16] on span "Restore" at bounding box center [674, 14] width 28 height 11
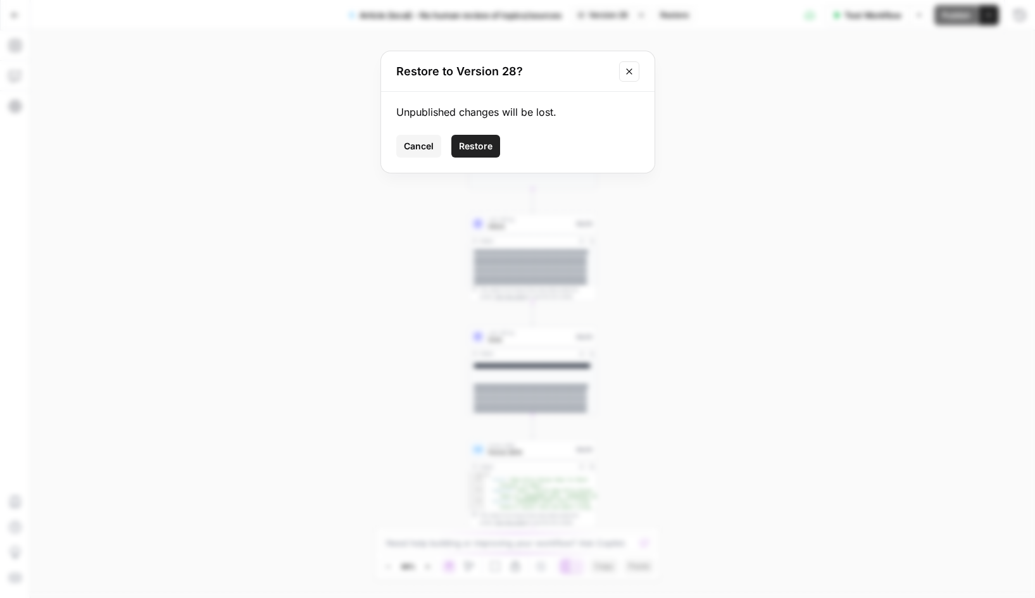
click at [486, 141] on span "Restore" at bounding box center [476, 146] width 34 height 13
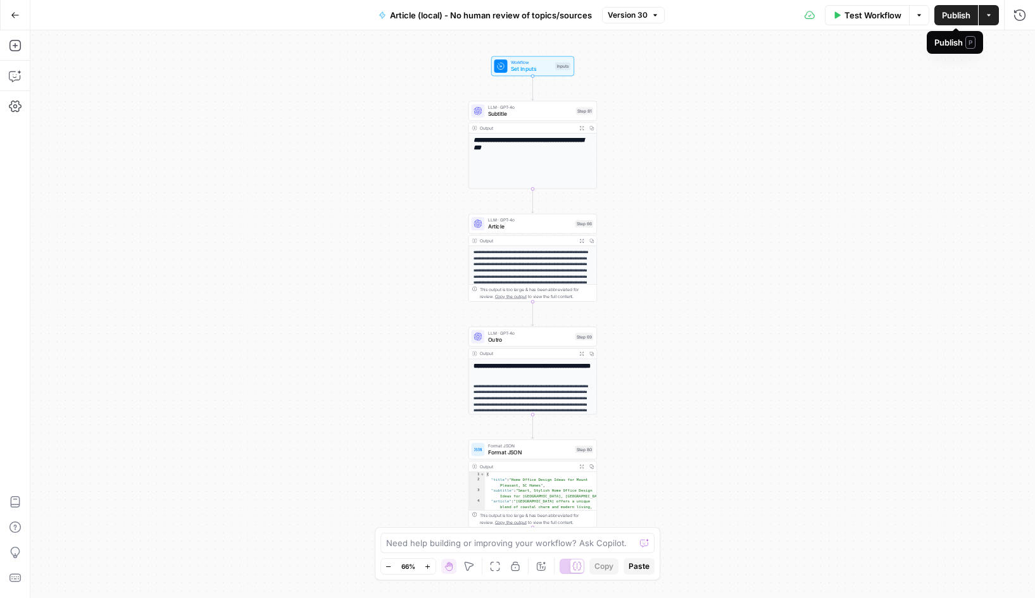
click at [955, 18] on span "Publish" at bounding box center [956, 15] width 28 height 13
click at [16, 14] on icon "button" at bounding box center [15, 15] width 9 height 9
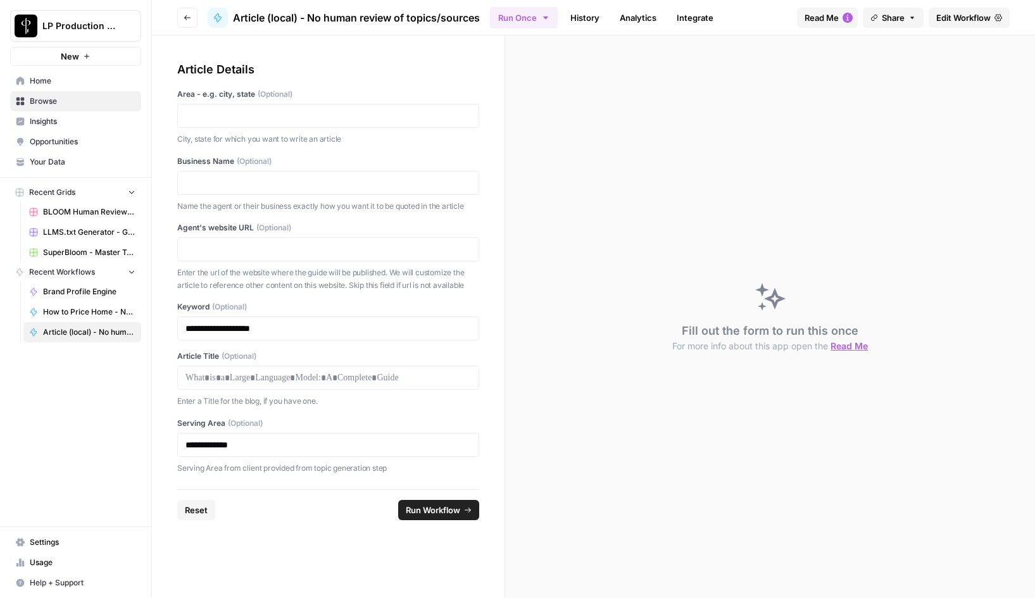
click at [190, 15] on icon "button" at bounding box center [188, 18] width 8 height 8
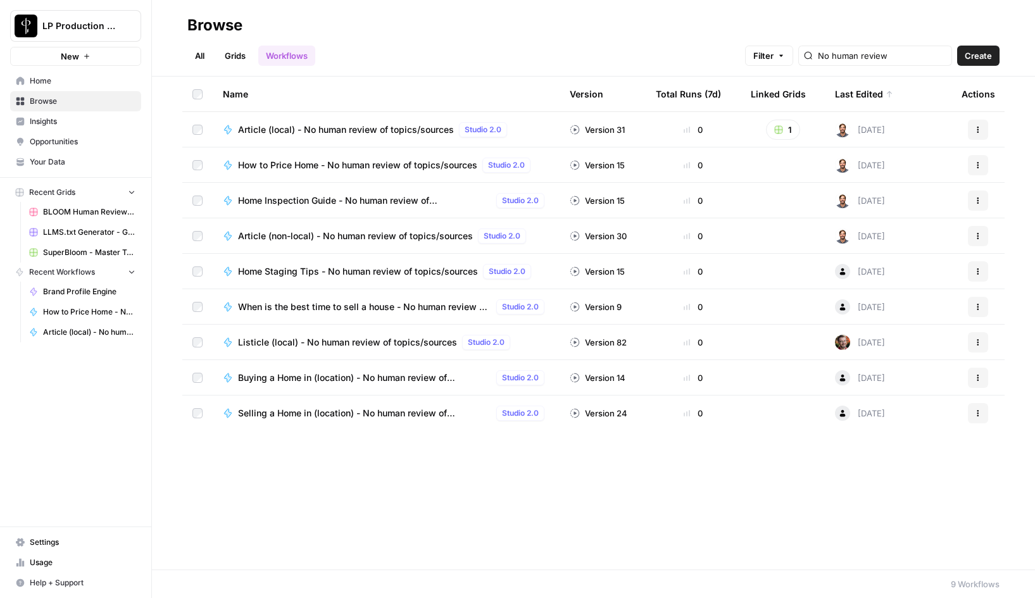
click at [349, 235] on span "Article (non-local) - No human review of topics/sources" at bounding box center [355, 236] width 235 height 13
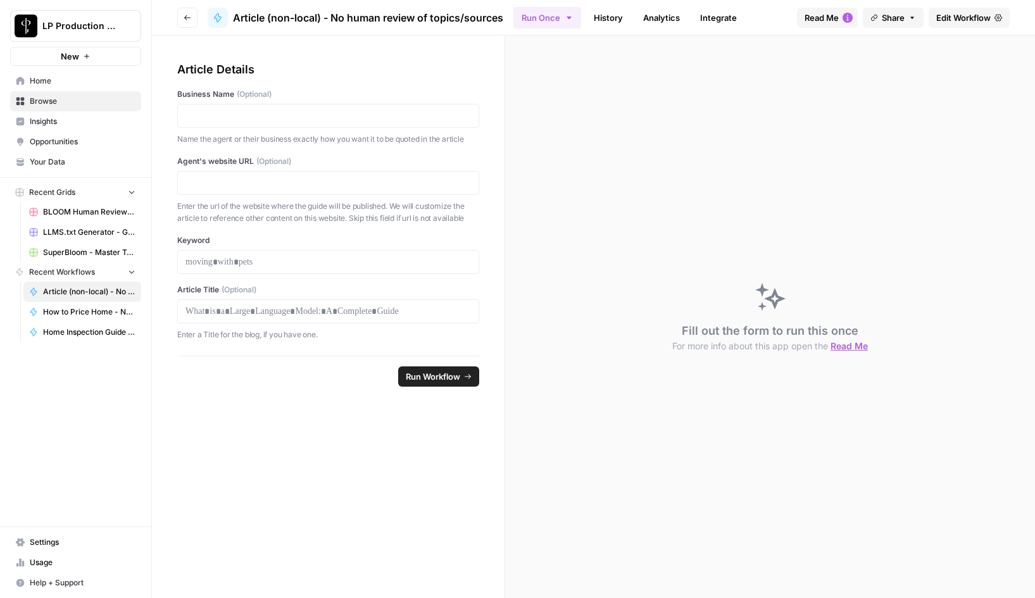
click at [945, 20] on span "Edit Workflow" at bounding box center [963, 17] width 54 height 13
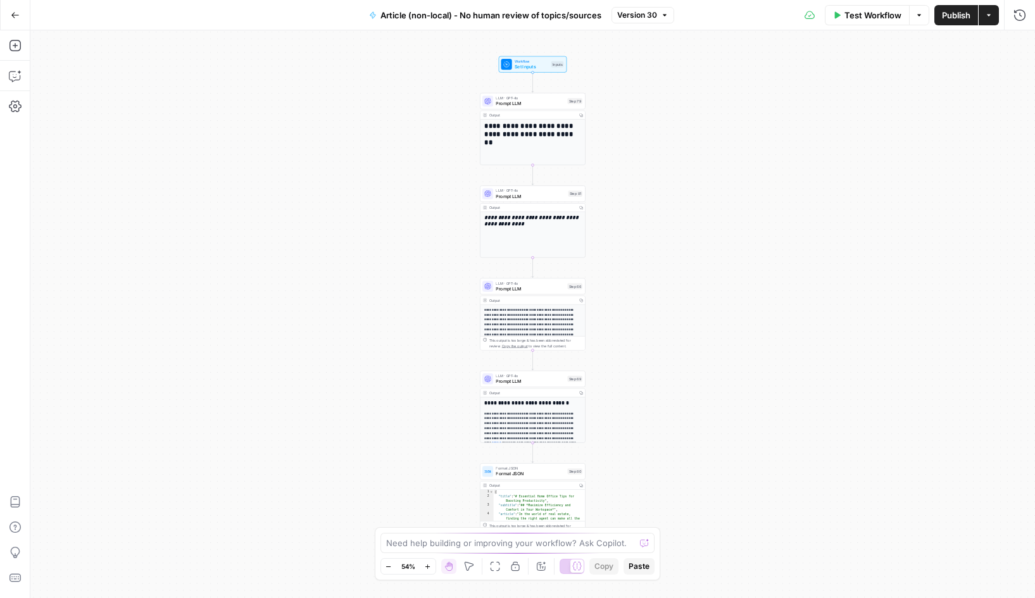
click at [646, 16] on span "Version 30" at bounding box center [637, 14] width 40 height 11
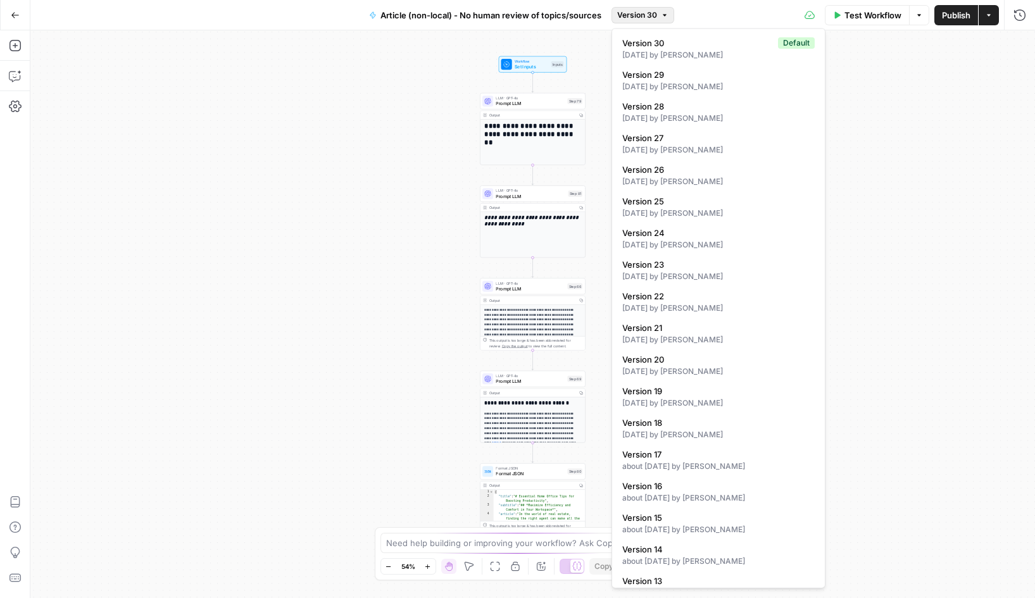
click at [715, 15] on div "Test Workflow Options Publish Actions Run History" at bounding box center [854, 15] width 361 height 30
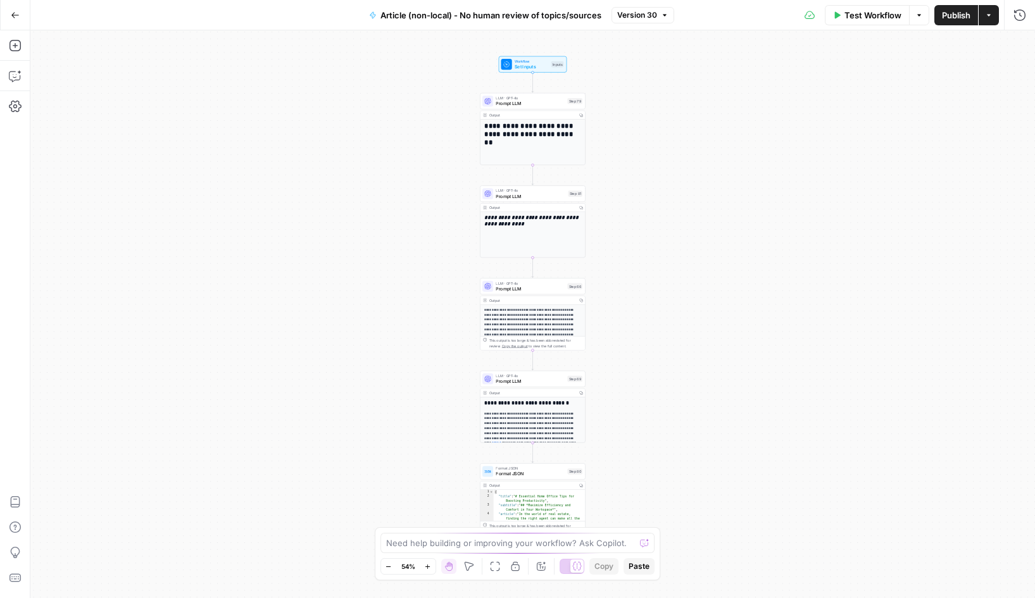
click at [17, 15] on icon "button" at bounding box center [15, 15] width 9 height 9
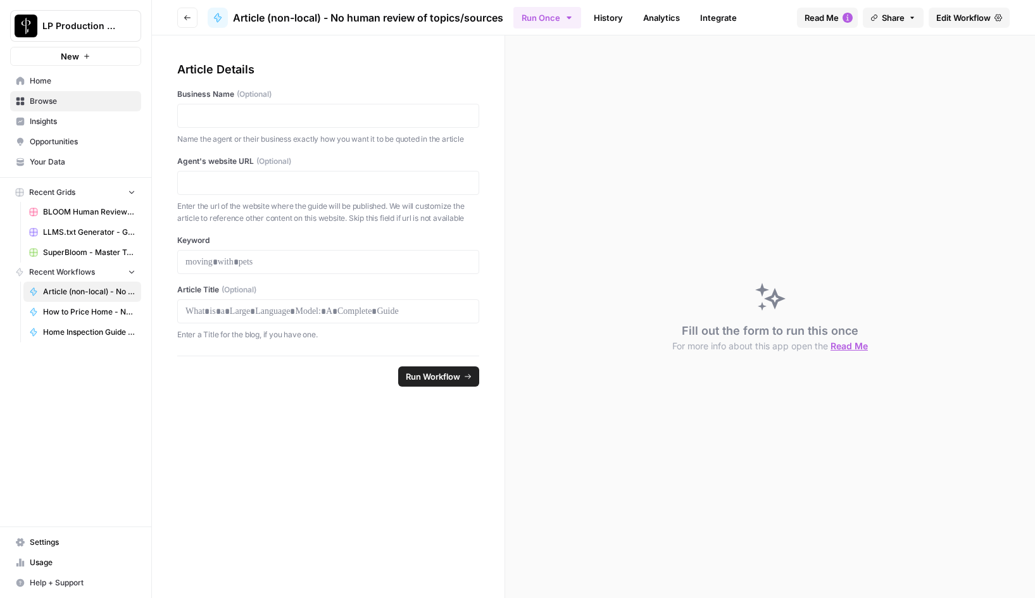
click at [191, 16] on button "Go back" at bounding box center [187, 18] width 20 height 20
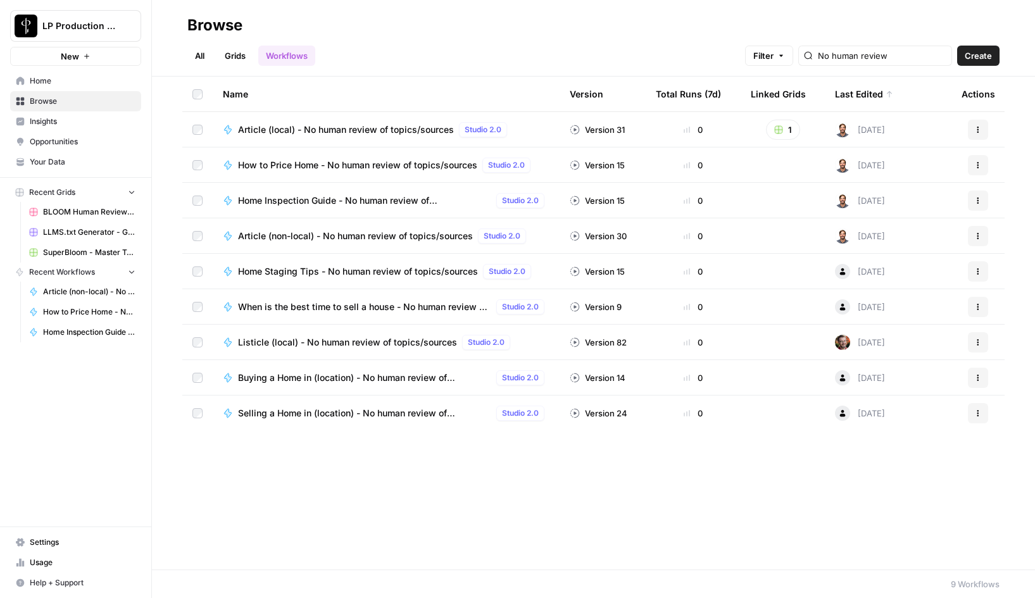
click at [384, 240] on span "Article (non-local) - No human review of topics/sources" at bounding box center [355, 236] width 235 height 13
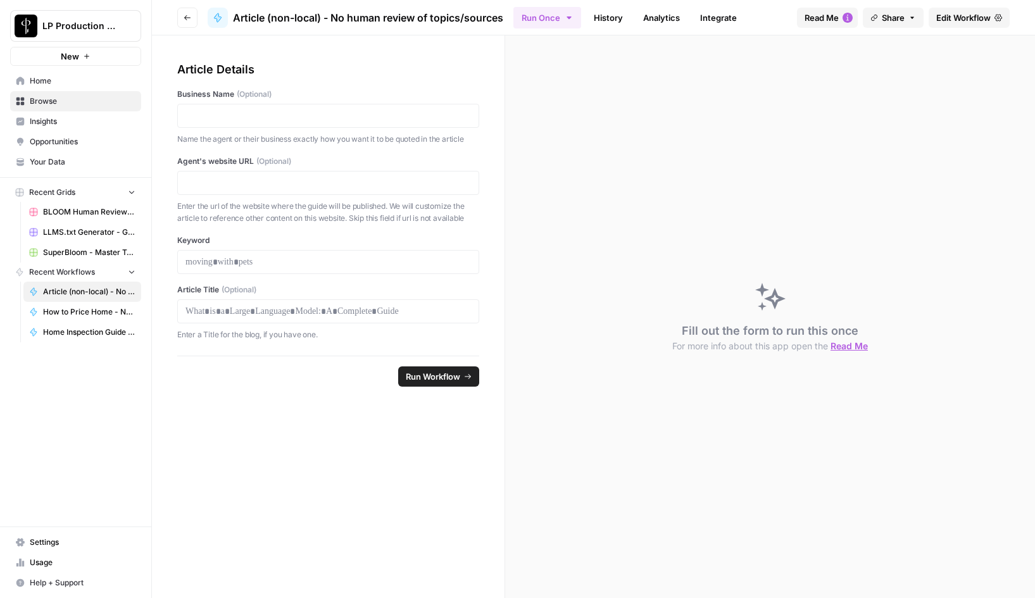
click at [969, 16] on span "Edit Workflow" at bounding box center [963, 17] width 54 height 13
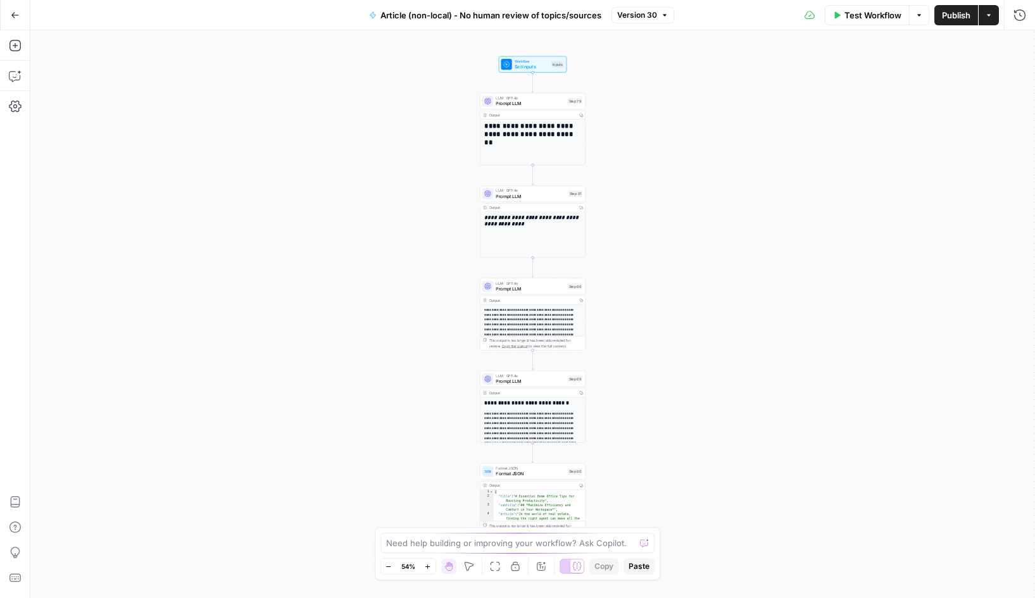
click at [657, 12] on button "Version 30" at bounding box center [642, 15] width 63 height 16
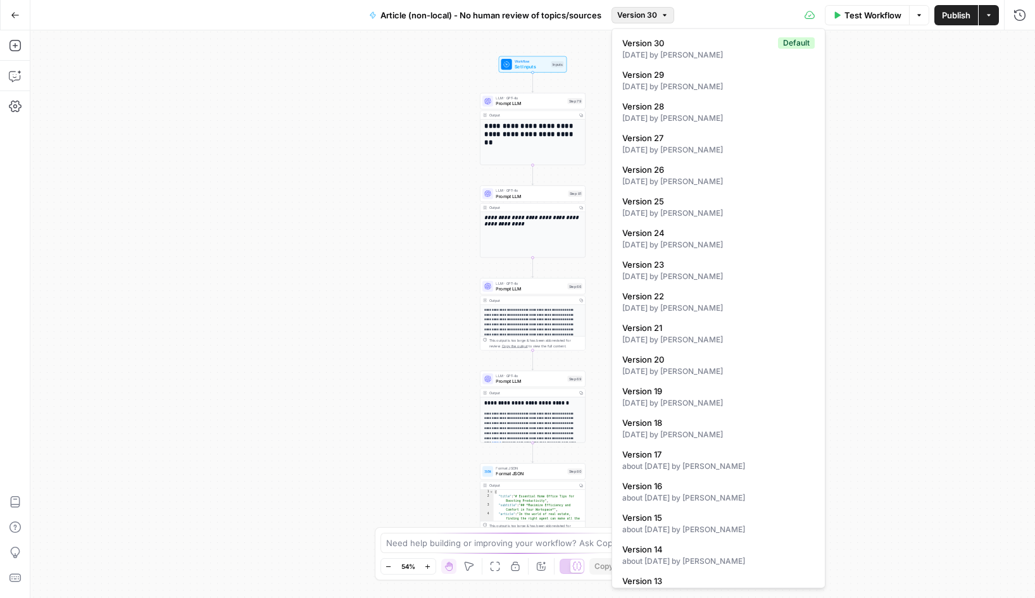
click at [15, 11] on icon "button" at bounding box center [15, 15] width 9 height 9
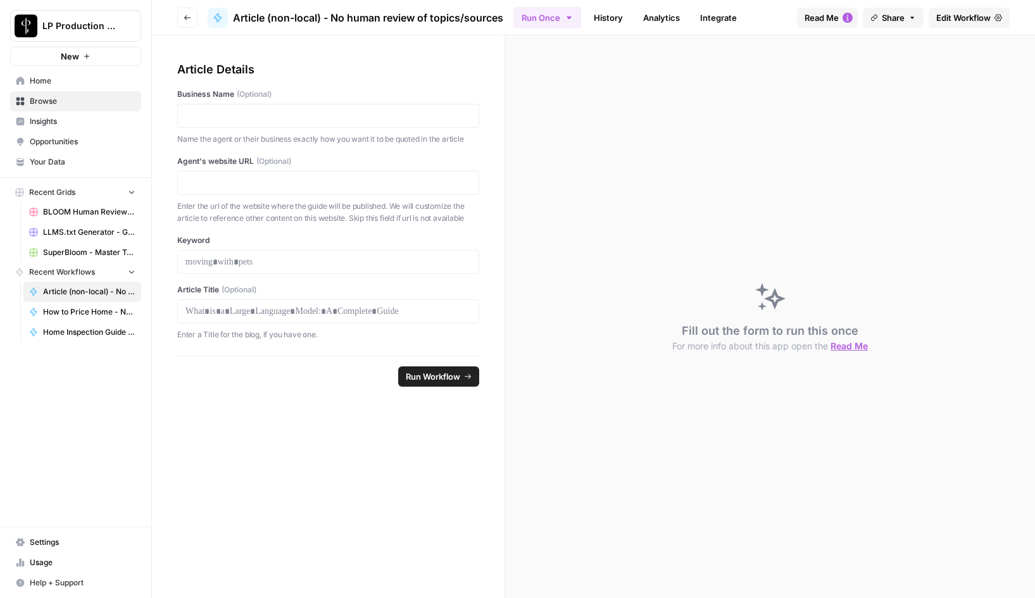
click at [189, 19] on icon "button" at bounding box center [188, 18] width 8 height 8
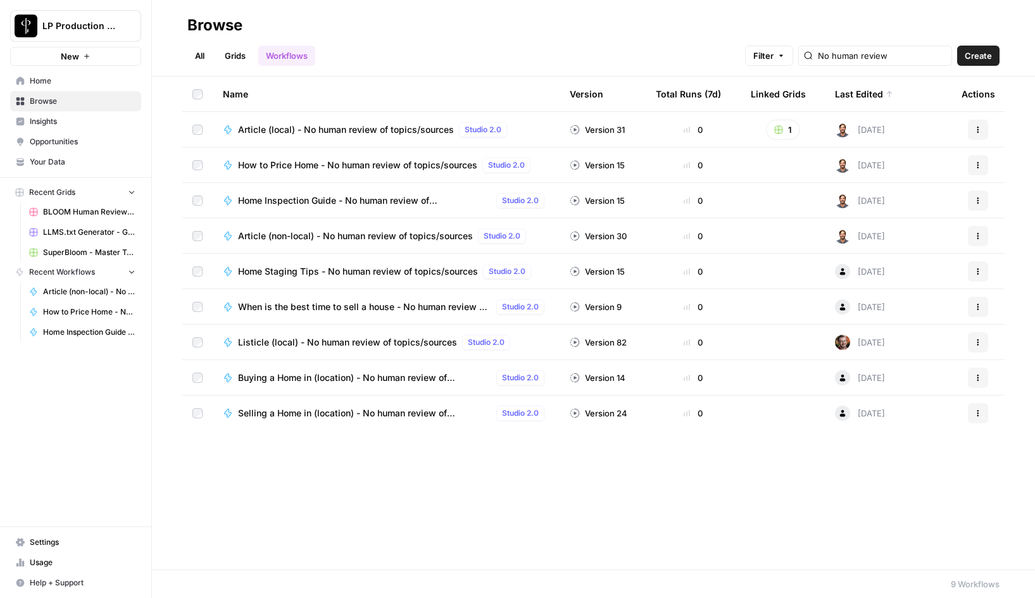
click at [335, 274] on span "Home Staging Tips - No human review of topics/sources" at bounding box center [358, 271] width 240 height 13
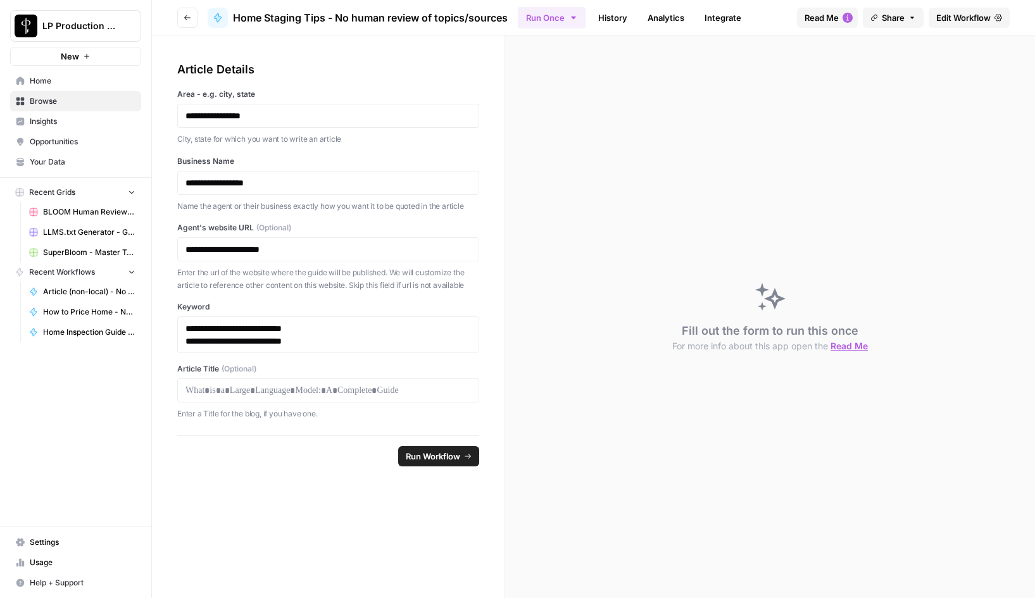
click at [959, 14] on span "Edit Workflow" at bounding box center [963, 17] width 54 height 13
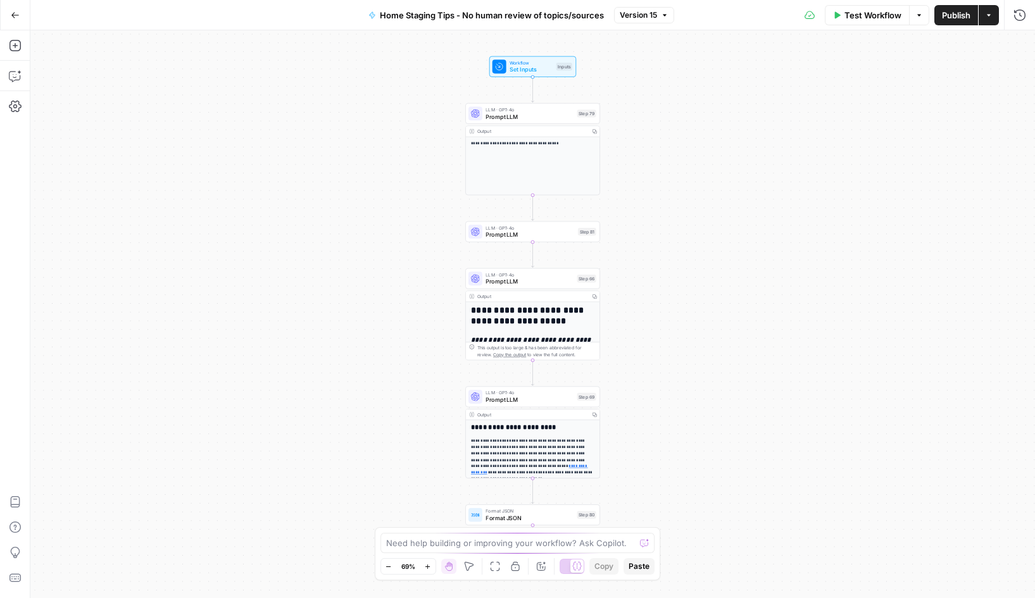
click at [17, 11] on icon "button" at bounding box center [15, 15] width 9 height 9
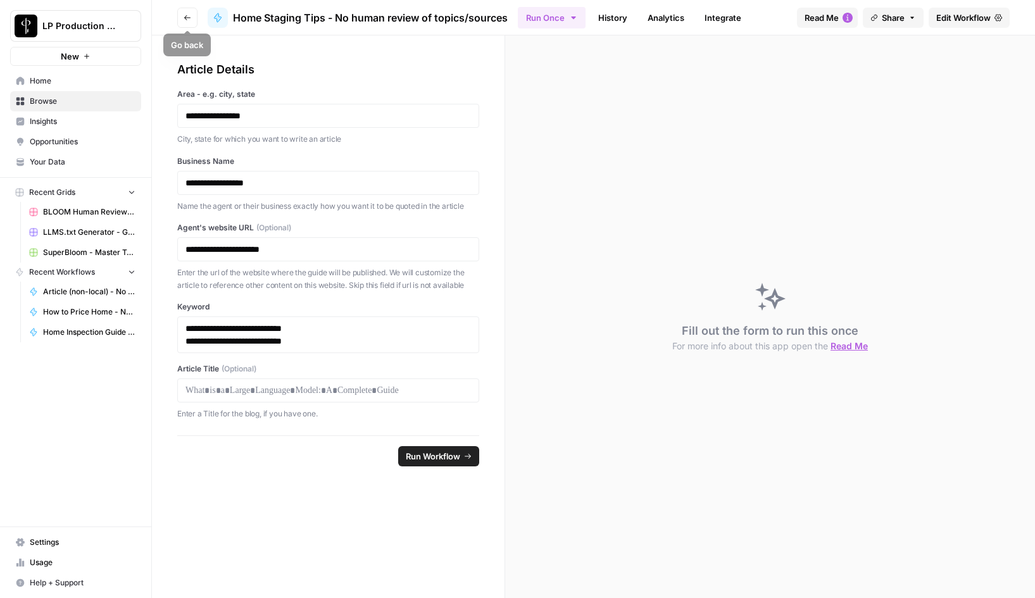
click at [196, 16] on button "Go back" at bounding box center [187, 18] width 20 height 20
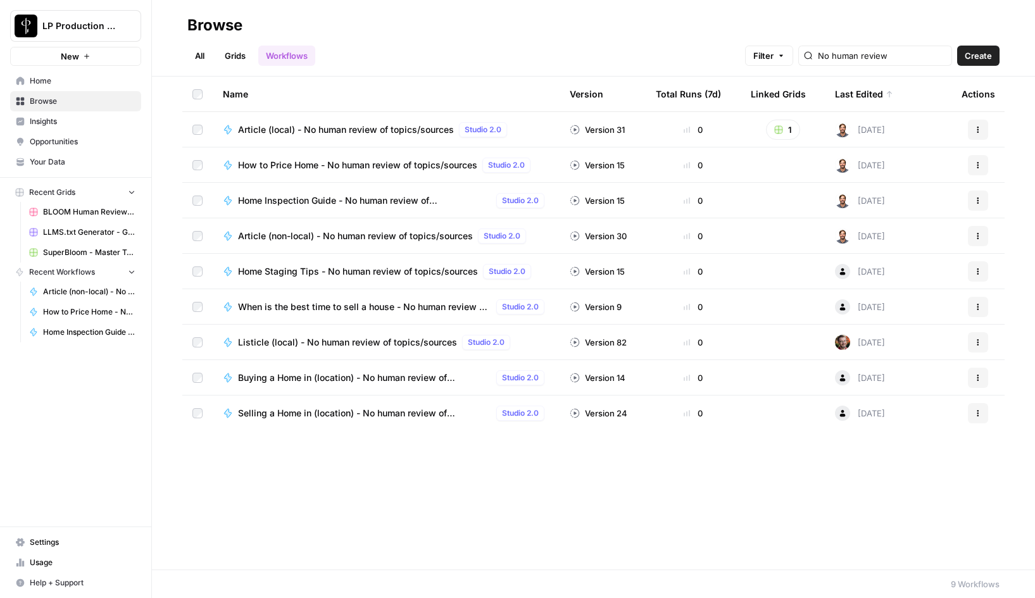
click at [331, 308] on span "When is the best time to sell a house - No human review of topics/sources" at bounding box center [364, 307] width 253 height 13
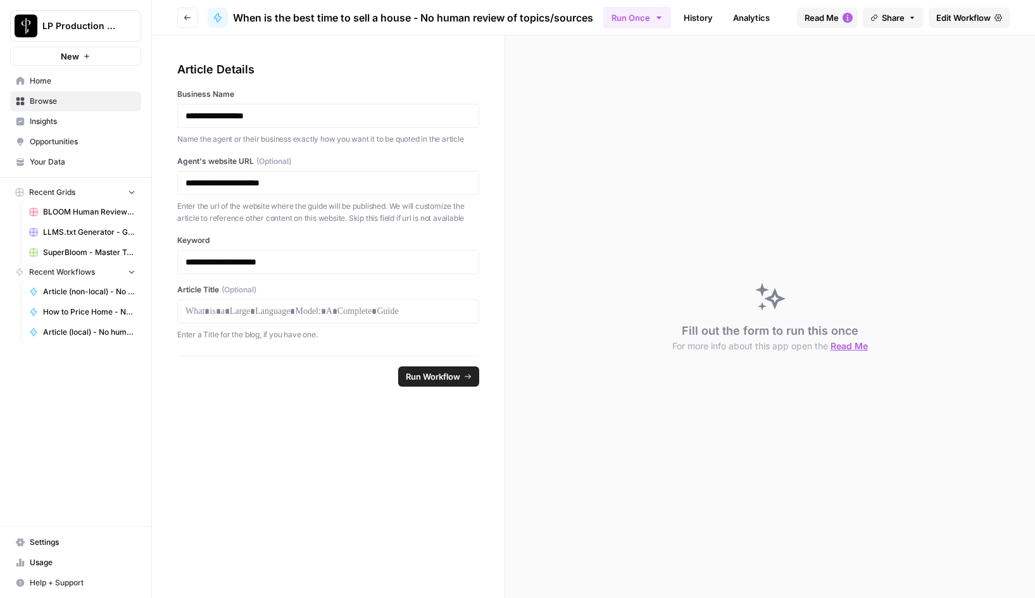
click at [965, 16] on span "Edit Workflow" at bounding box center [963, 17] width 54 height 13
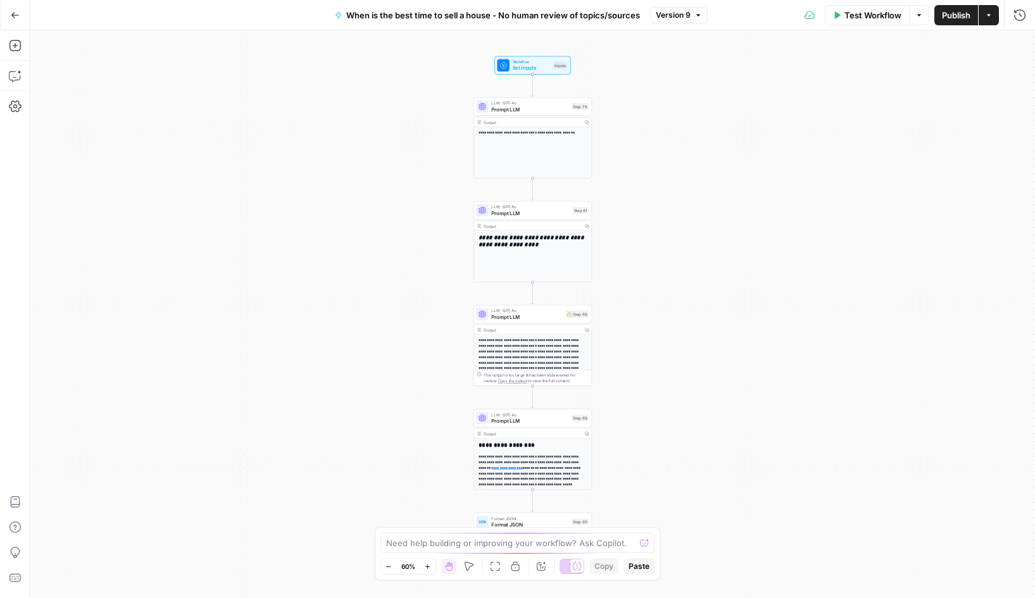
click at [680, 12] on span "Version 9" at bounding box center [673, 14] width 35 height 11
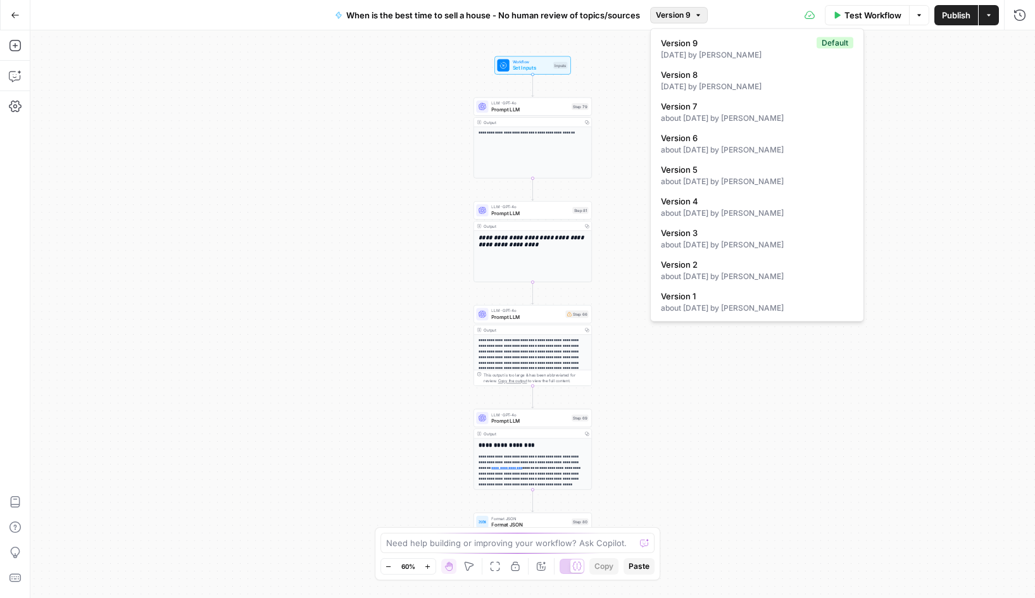
click at [16, 11] on icon "button" at bounding box center [15, 15] width 9 height 9
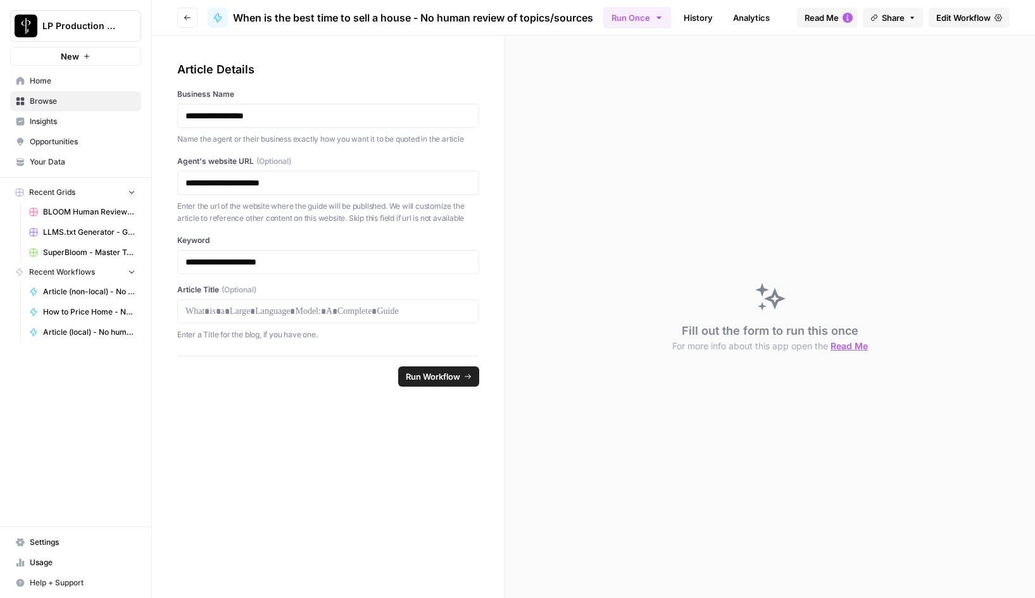
click at [184, 14] on icon "button" at bounding box center [188, 18] width 8 height 8
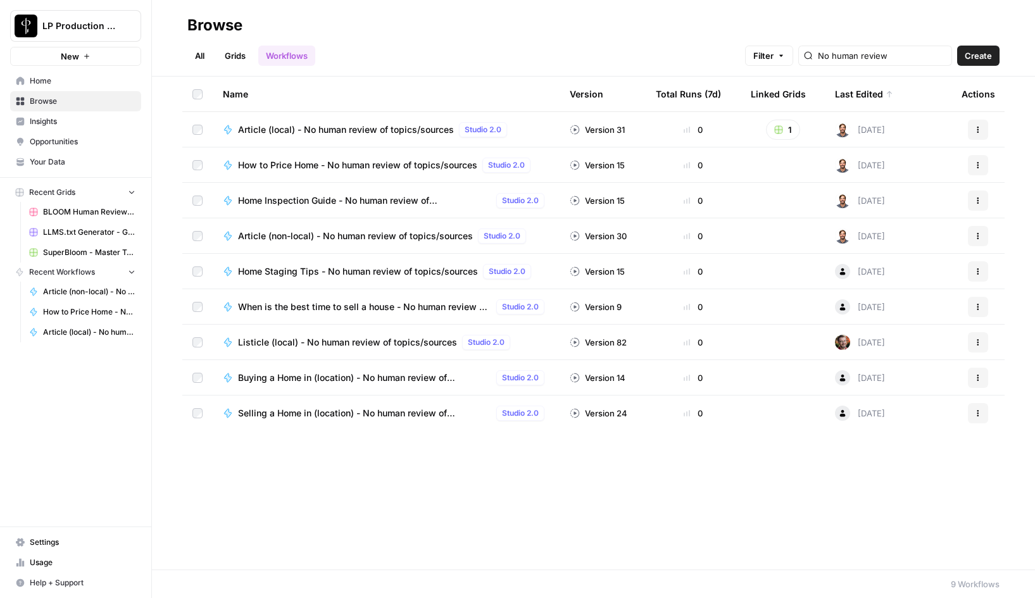
click at [334, 347] on span "Listicle (local) - No human review of topics/sources" at bounding box center [347, 342] width 219 height 13
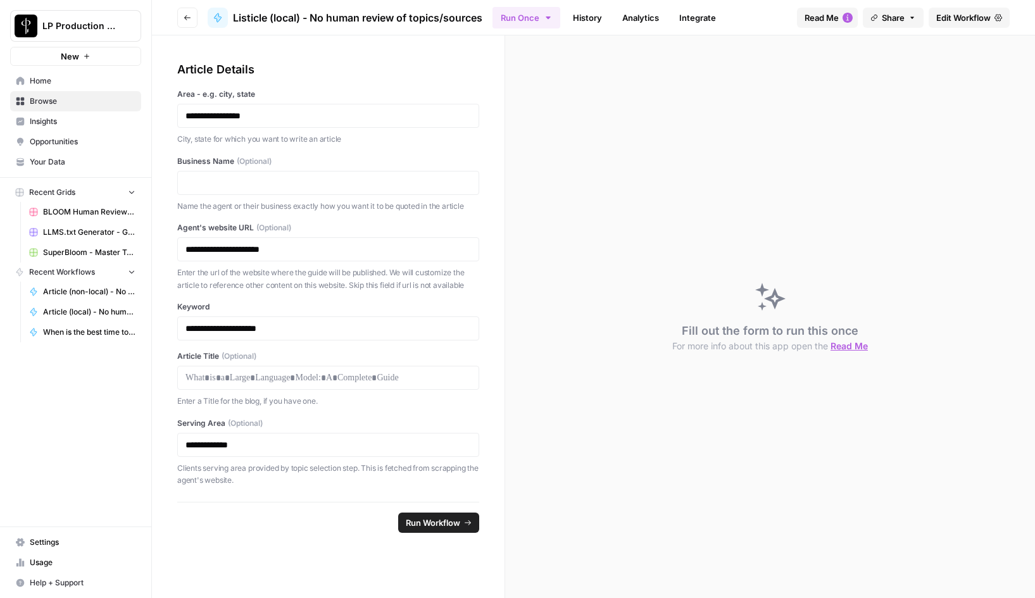
click at [982, 13] on span "Edit Workflow" at bounding box center [963, 17] width 54 height 13
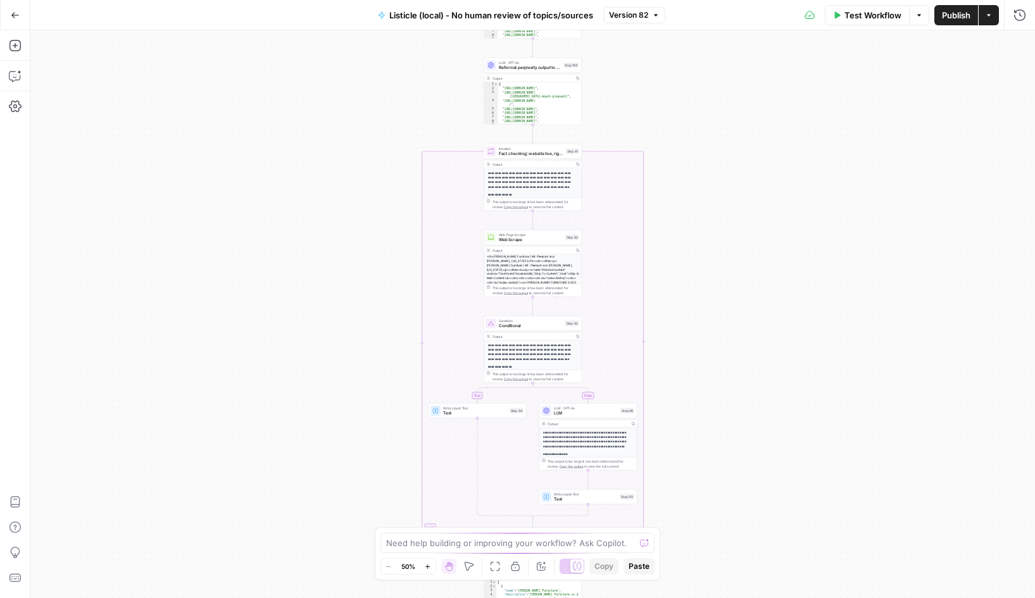
click at [648, 17] on button "Version 82" at bounding box center [634, 15] width 62 height 16
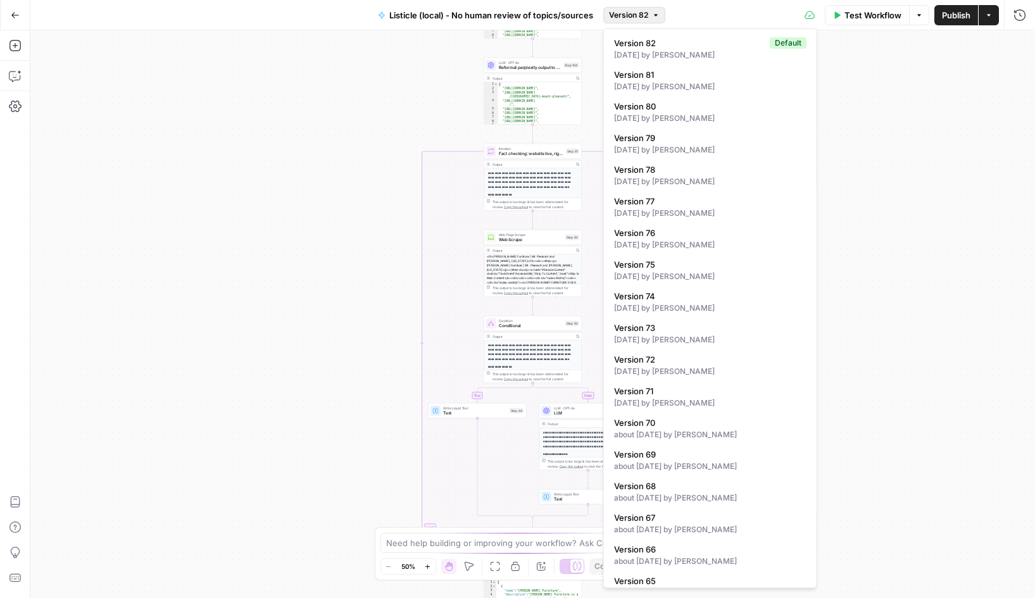
click at [15, 9] on button "Go Back" at bounding box center [15, 15] width 23 height 23
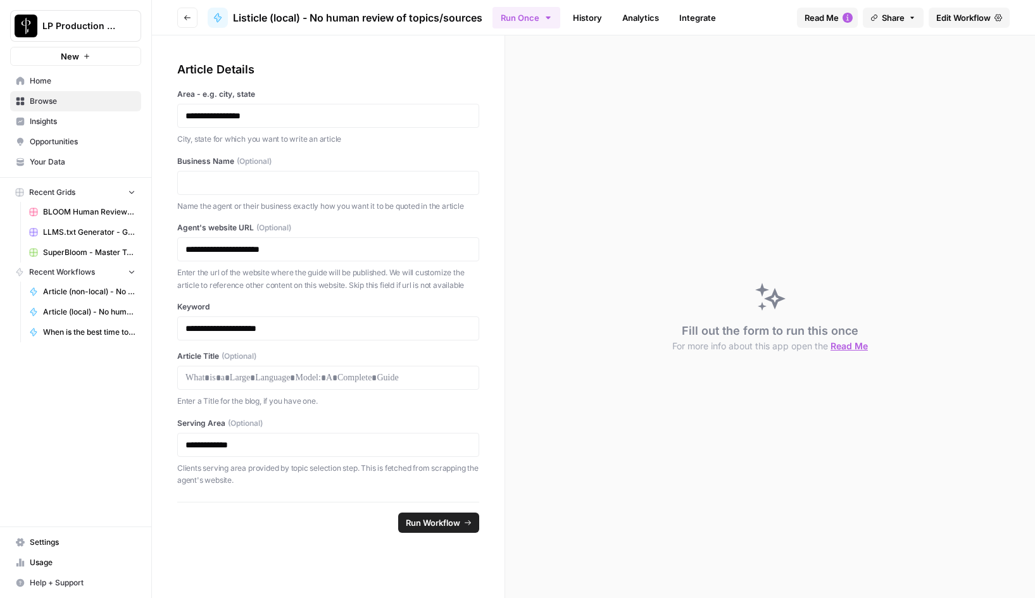
click at [192, 18] on button "Go back" at bounding box center [187, 18] width 20 height 20
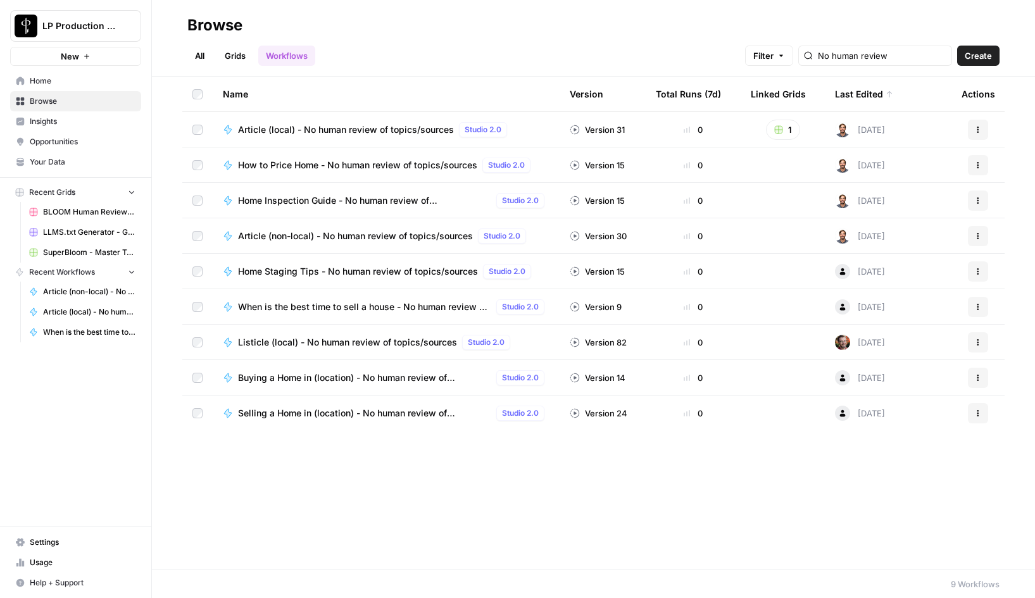
click at [342, 375] on span "Buying a Home in (location) - No human review of topics/sources" at bounding box center [364, 378] width 253 height 13
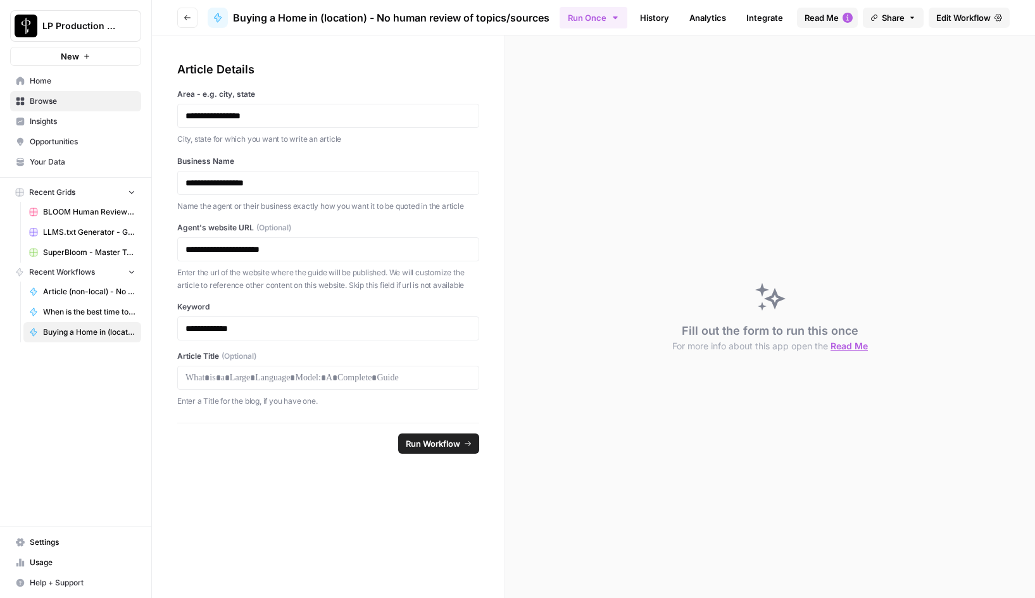
click at [960, 13] on span "Edit Workflow" at bounding box center [963, 17] width 54 height 13
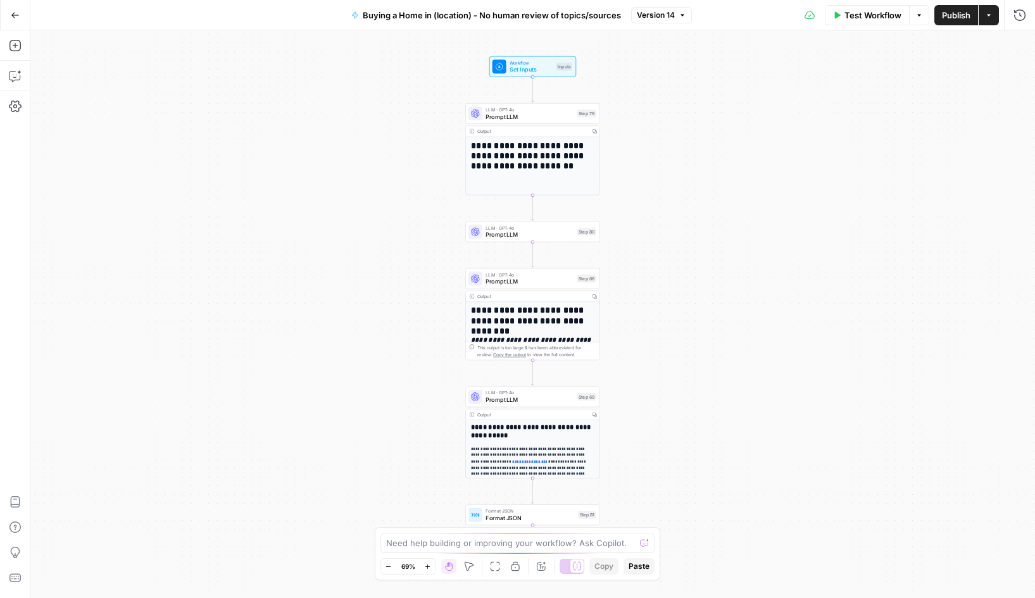
click at [16, 12] on icon "button" at bounding box center [15, 15] width 9 height 9
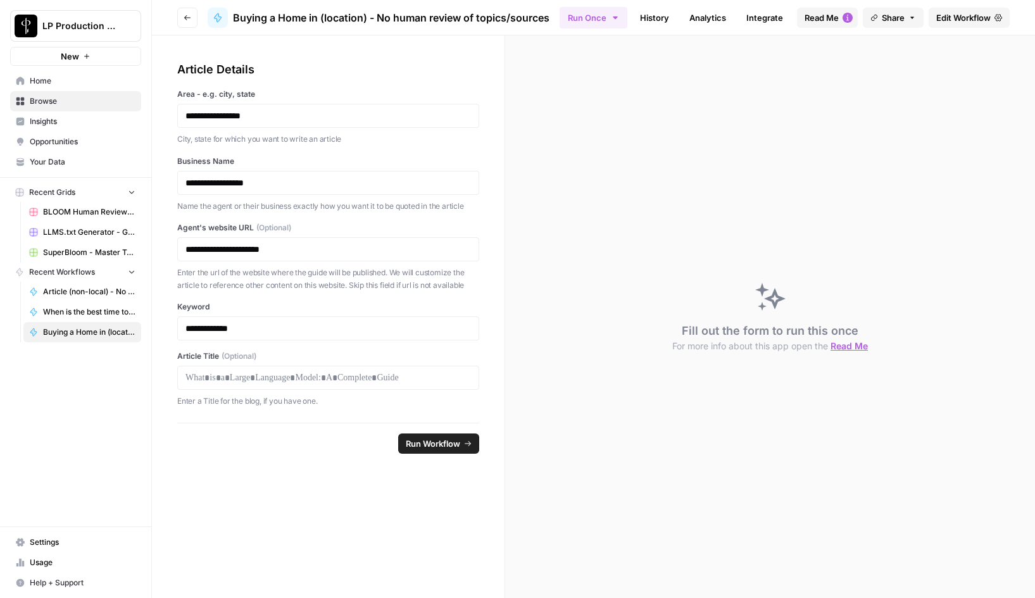
click at [192, 15] on button "Go back" at bounding box center [187, 18] width 20 height 20
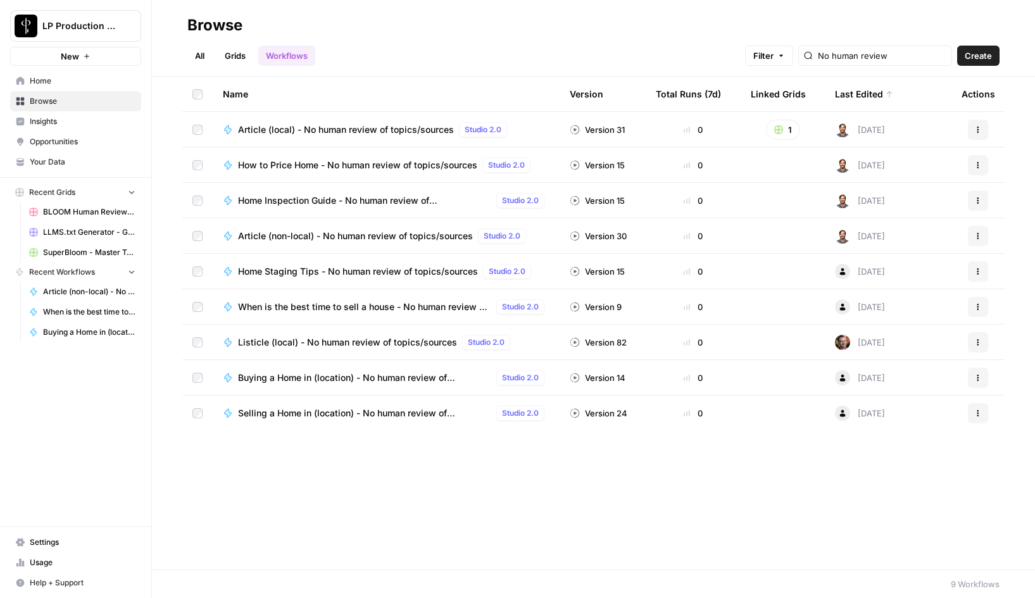
click at [326, 410] on span "Selling a Home in (location) - No human review of topics/sources" at bounding box center [364, 413] width 253 height 13
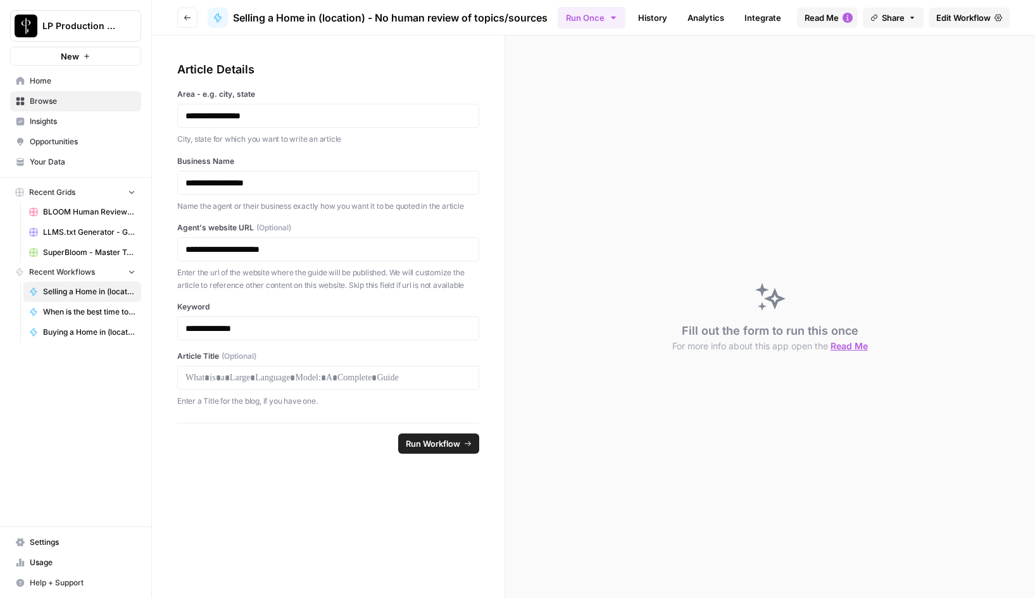
click at [963, 20] on span "Edit Workflow" at bounding box center [963, 17] width 54 height 13
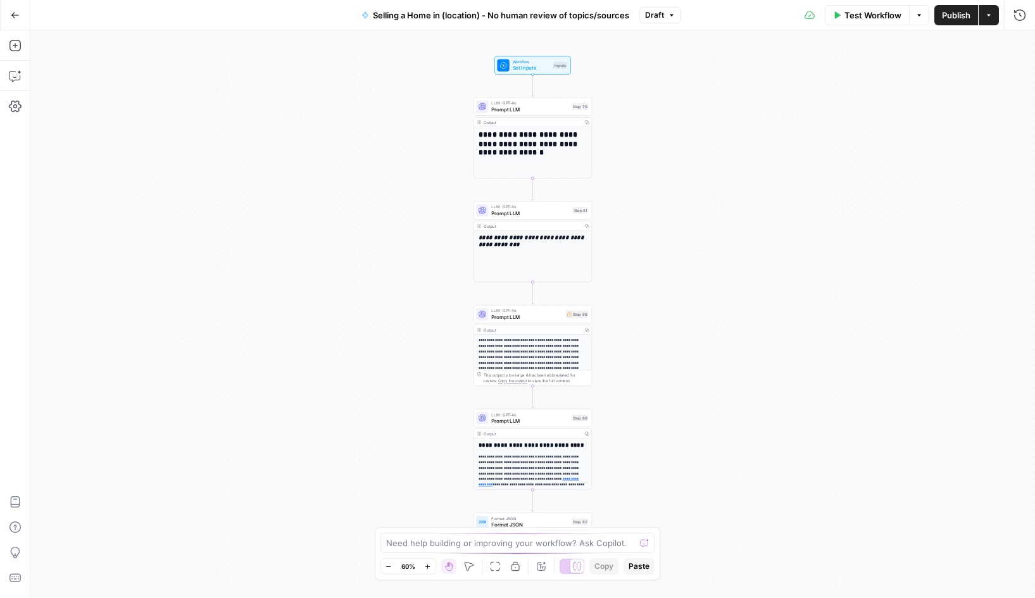
click at [667, 18] on button "Draft" at bounding box center [660, 15] width 42 height 16
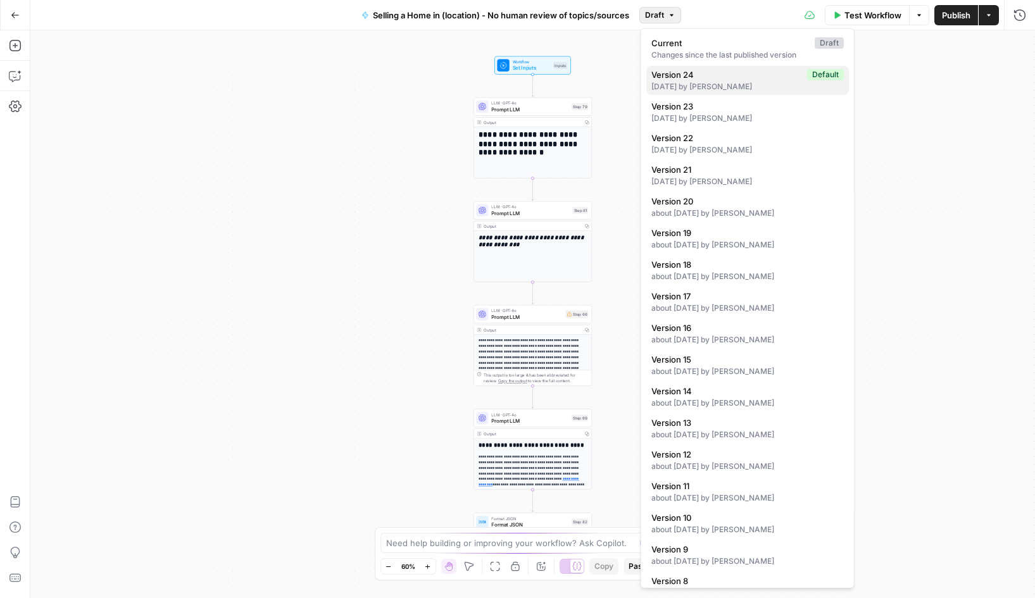
click at [703, 84] on div "11 months ago by Tomek Nowinski" at bounding box center [747, 86] width 192 height 11
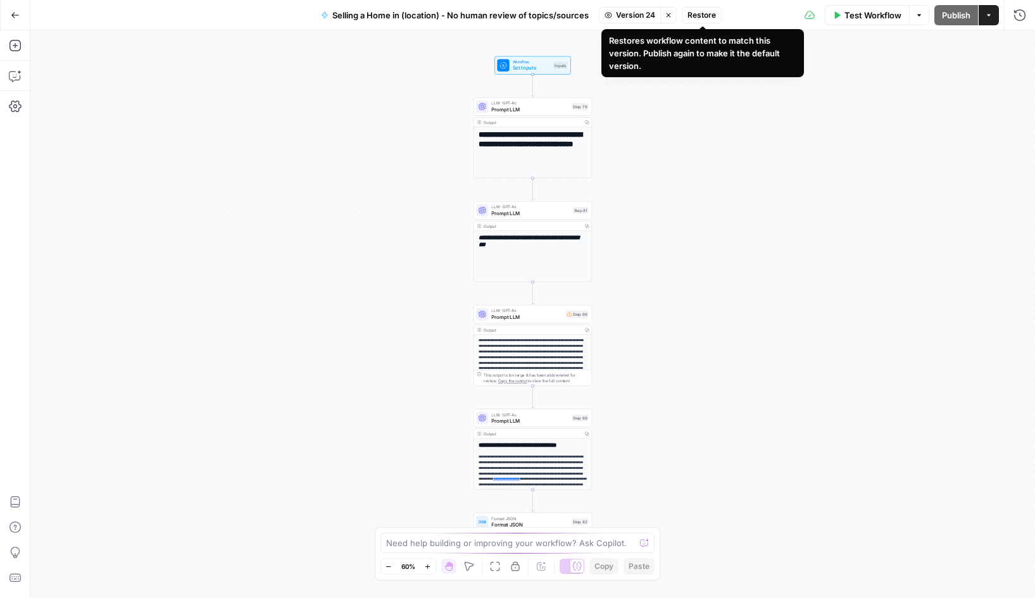
click at [705, 17] on span "Restore" at bounding box center [701, 14] width 28 height 11
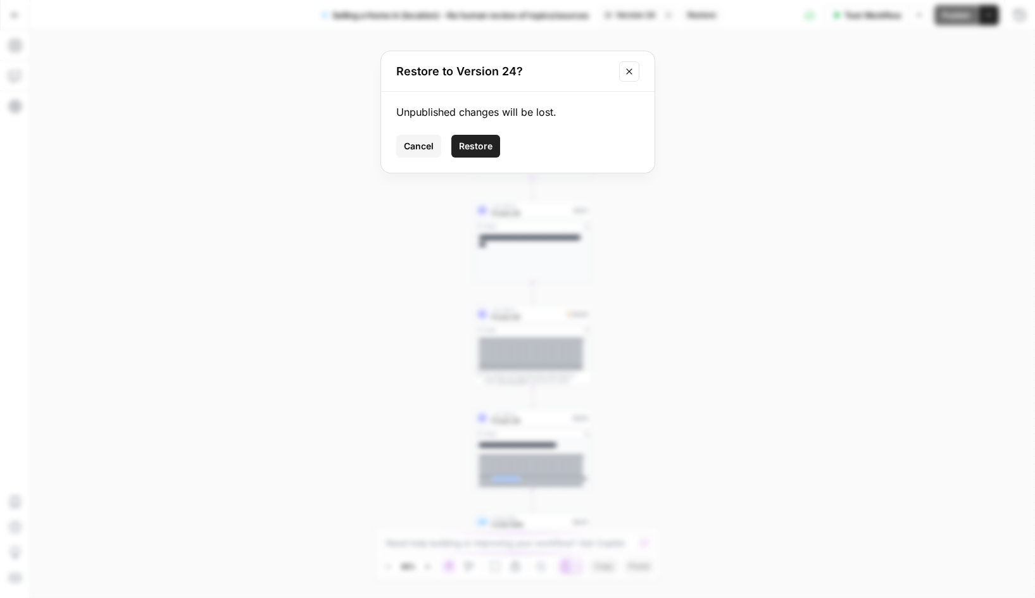
click at [486, 142] on span "Restore" at bounding box center [476, 146] width 34 height 13
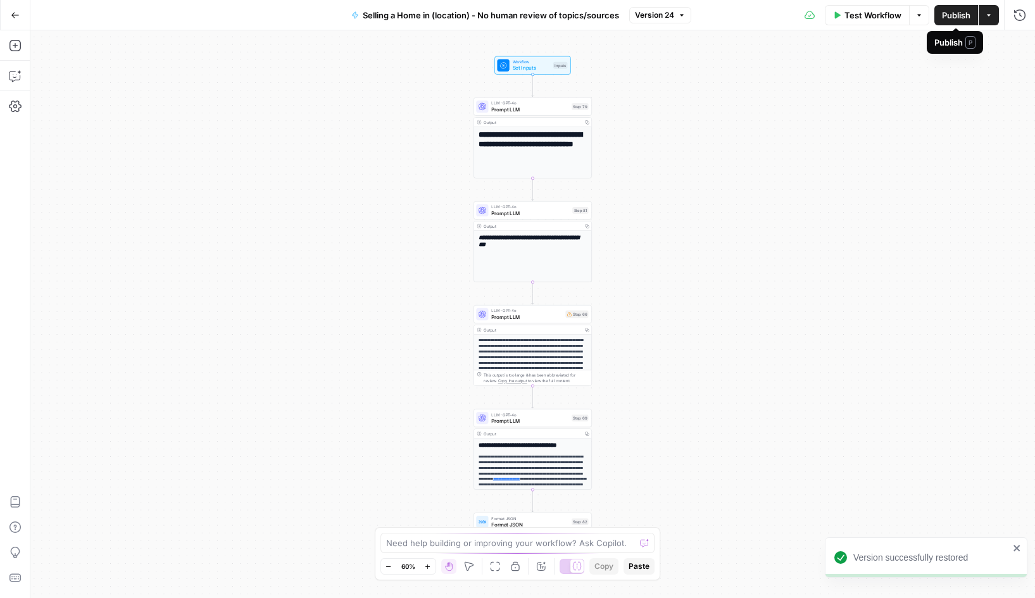
click at [963, 15] on span "Publish" at bounding box center [956, 15] width 28 height 13
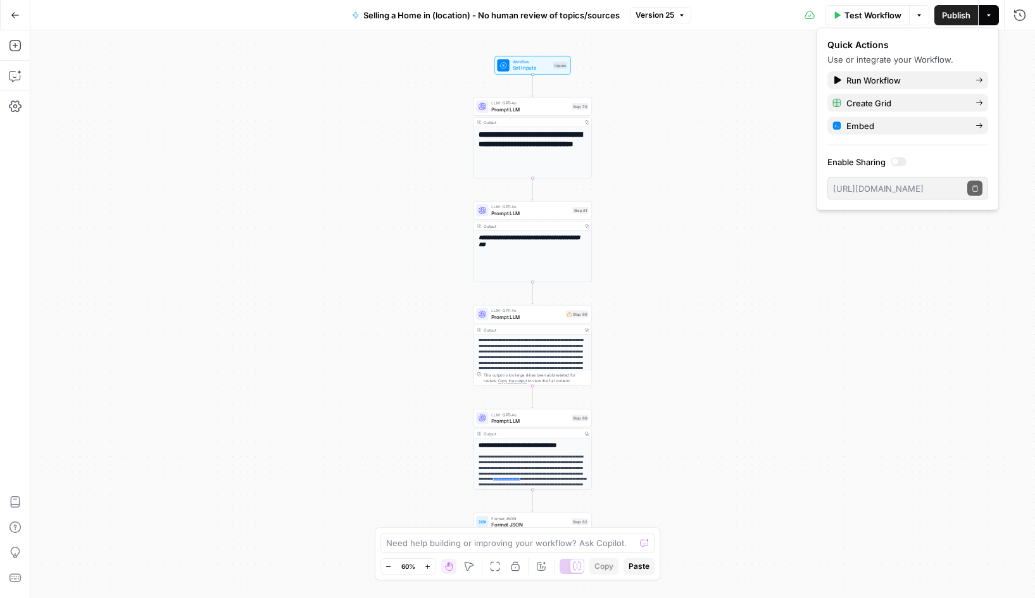
click at [13, 15] on icon "button" at bounding box center [15, 15] width 9 height 9
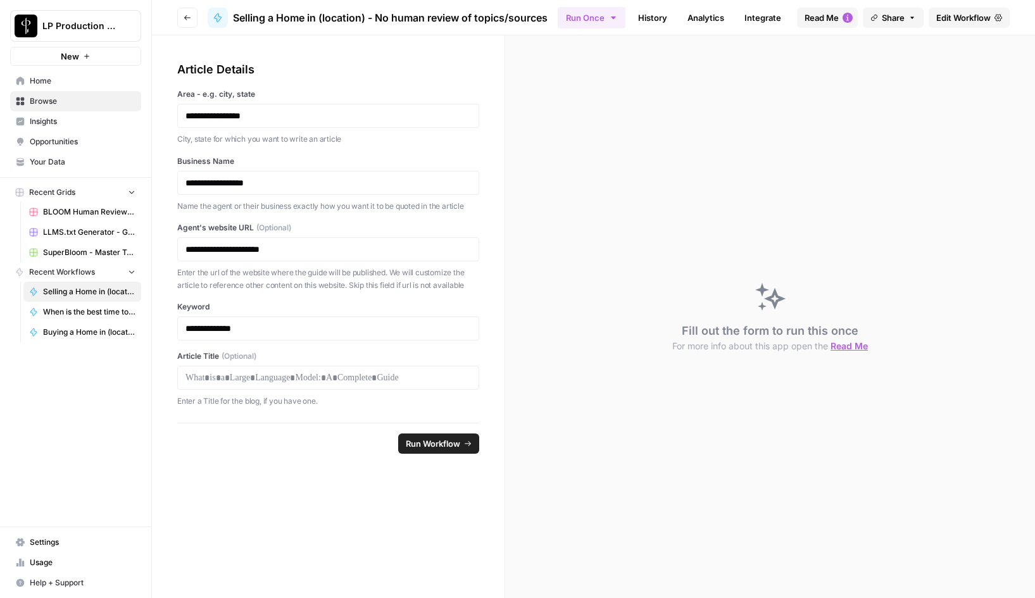
click at [45, 99] on span "Browse" at bounding box center [83, 101] width 106 height 11
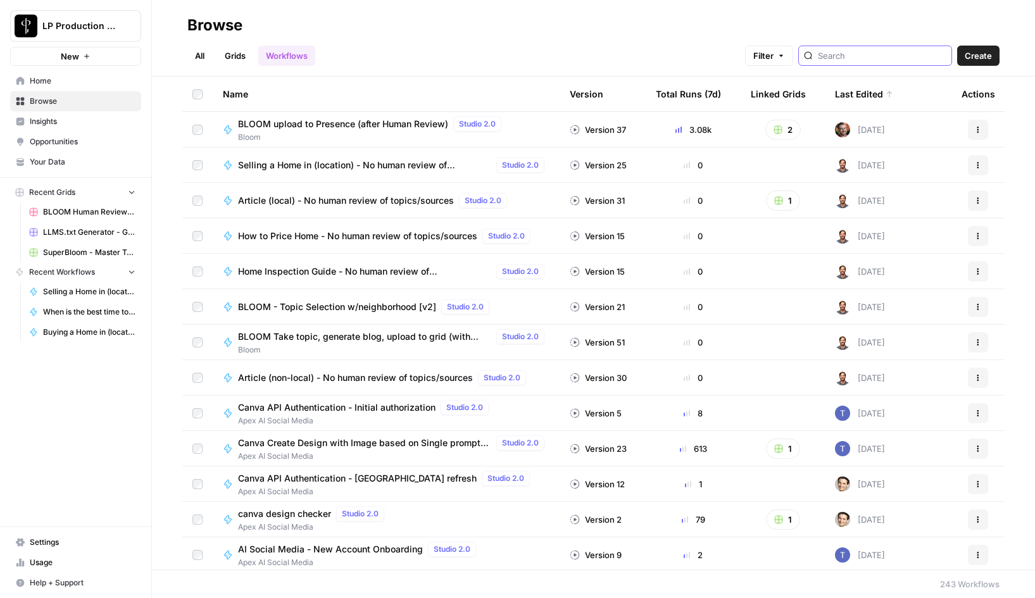
click at [873, 53] on input "search" at bounding box center [882, 55] width 129 height 13
type input "master"
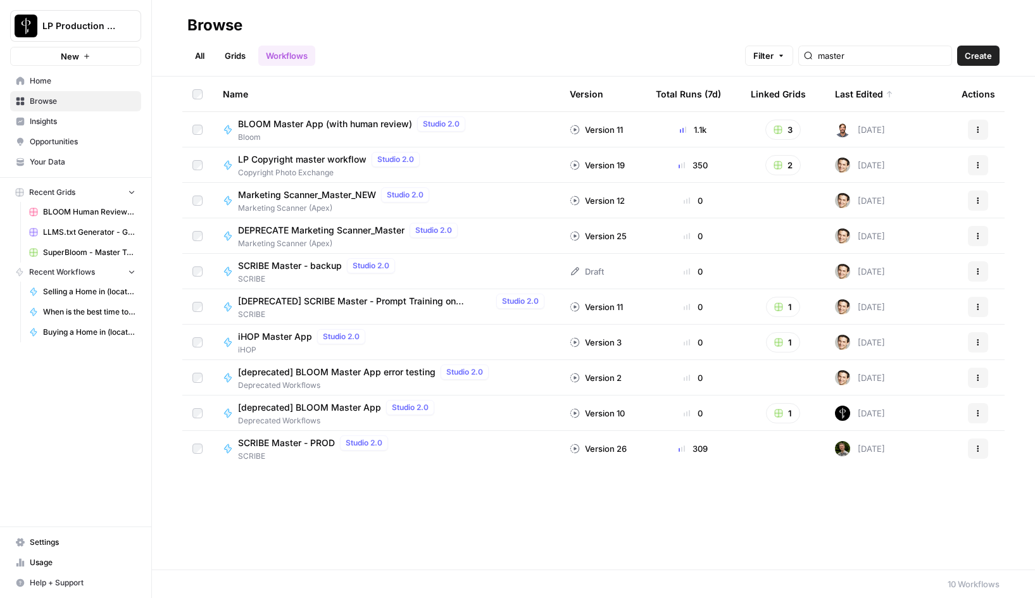
click at [382, 132] on span "Bloom" at bounding box center [354, 137] width 232 height 11
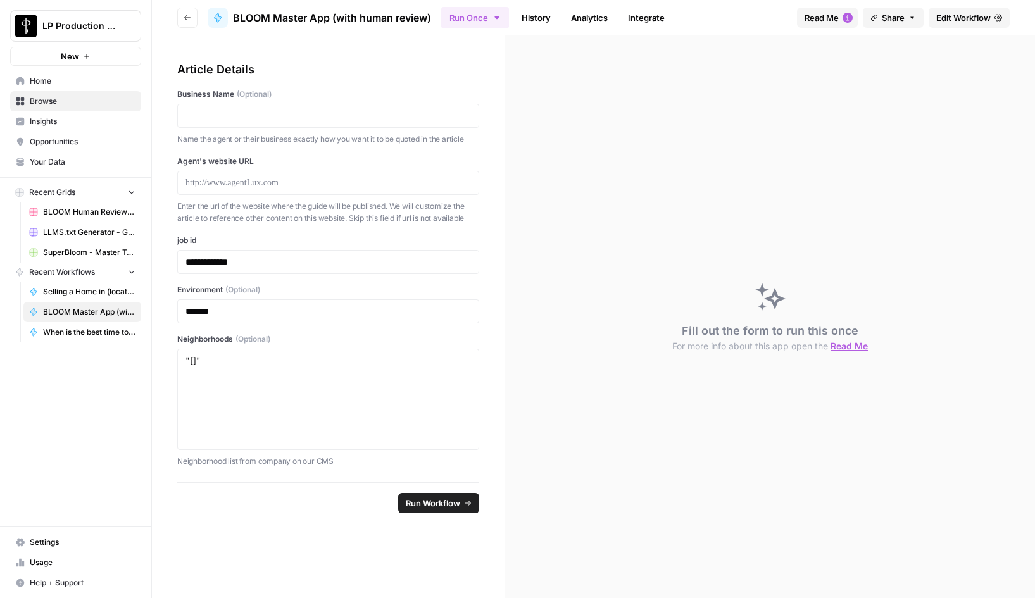
click at [535, 16] on link "History" at bounding box center [536, 18] width 44 height 20
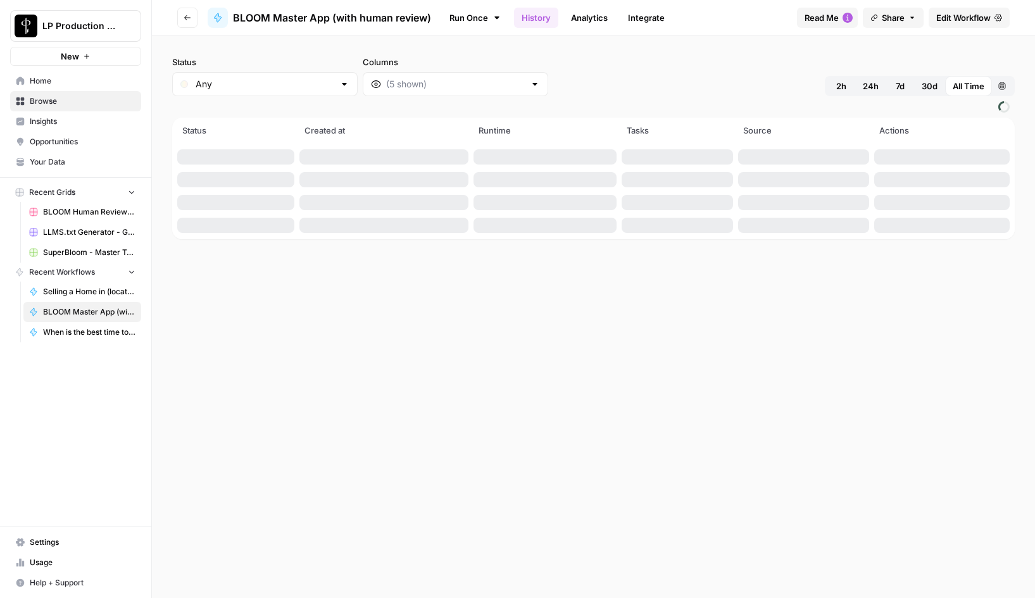
click at [842, 86] on span "2h" at bounding box center [841, 86] width 10 height 13
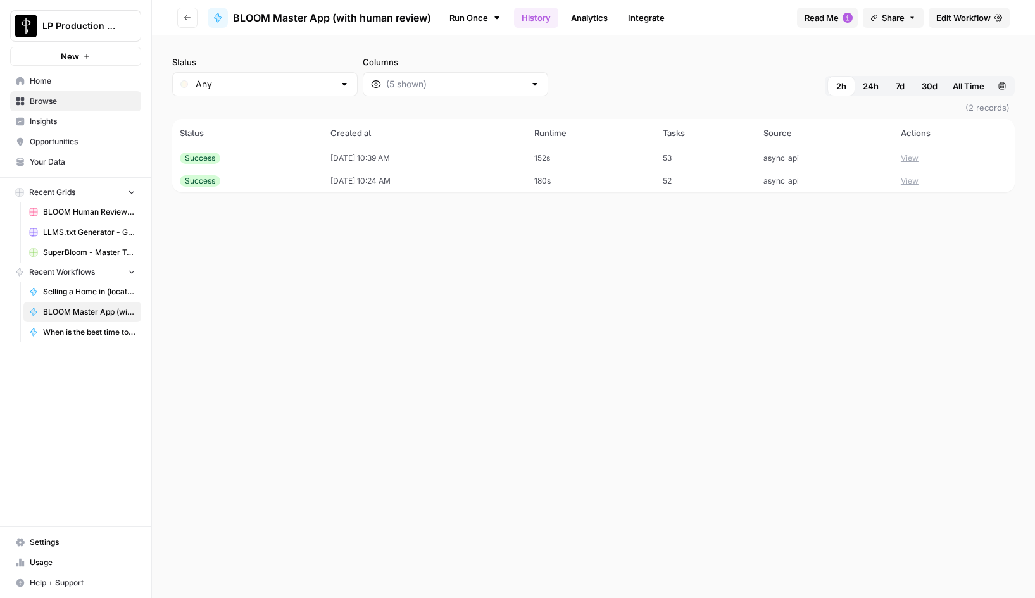
click at [919, 159] on button "View" at bounding box center [910, 158] width 18 height 11
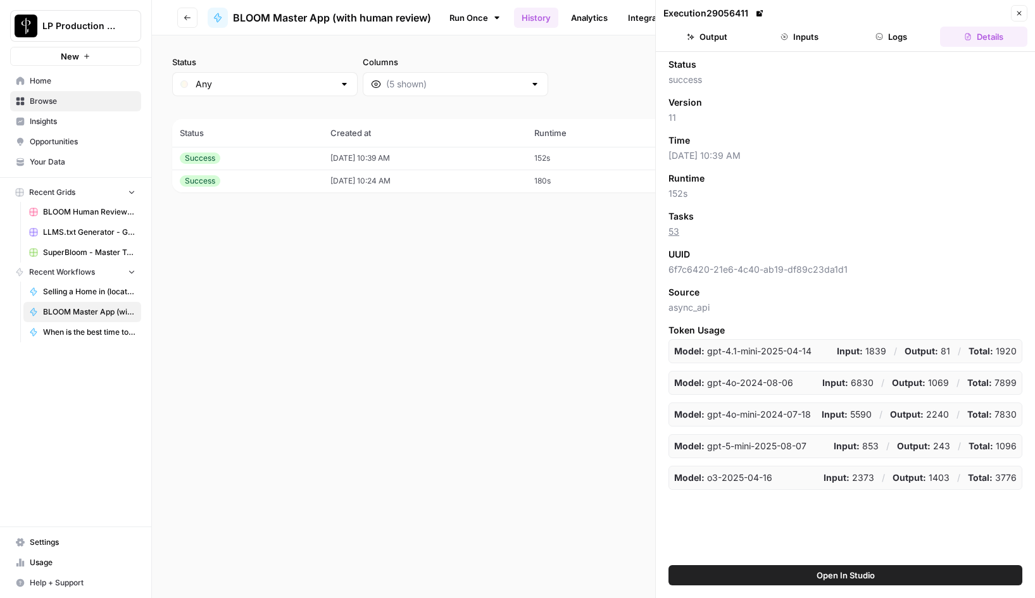
click at [896, 38] on button "Logs" at bounding box center [891, 37] width 87 height 20
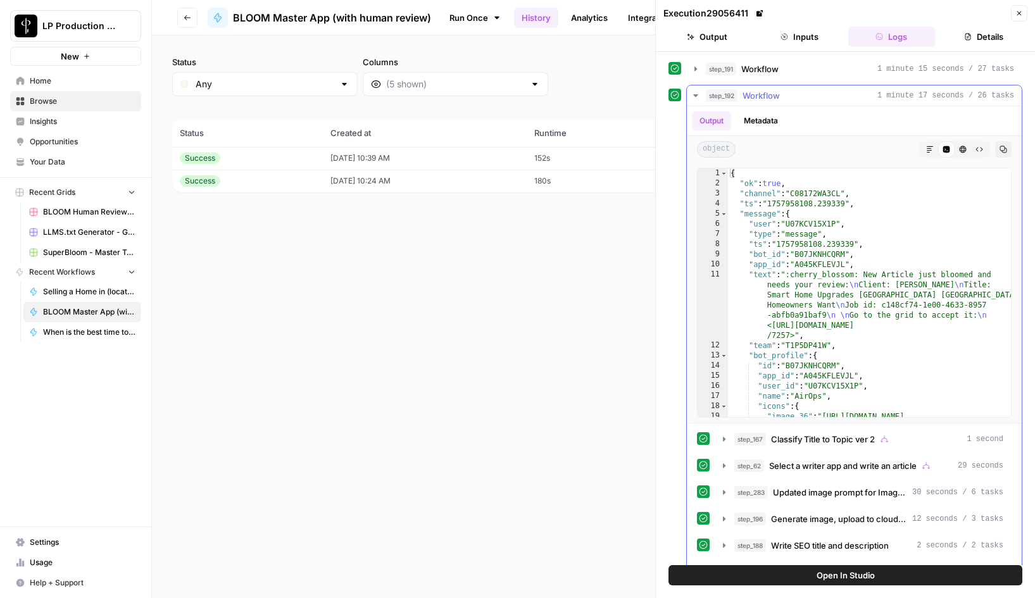
click at [696, 94] on icon "button" at bounding box center [696, 96] width 10 height 10
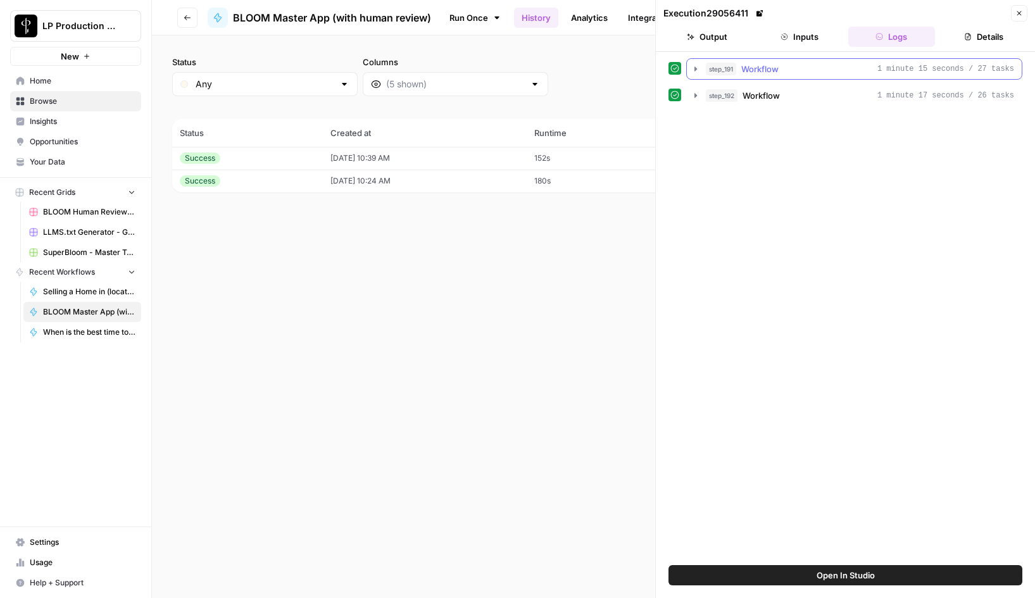
click at [695, 68] on icon "button" at bounding box center [695, 68] width 3 height 4
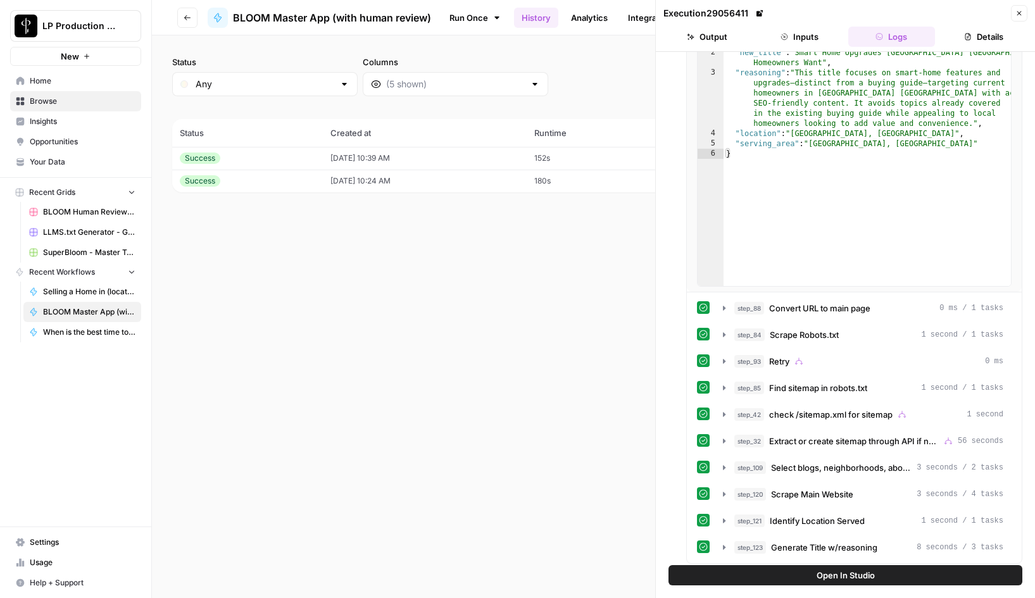
scroll to position [136, 0]
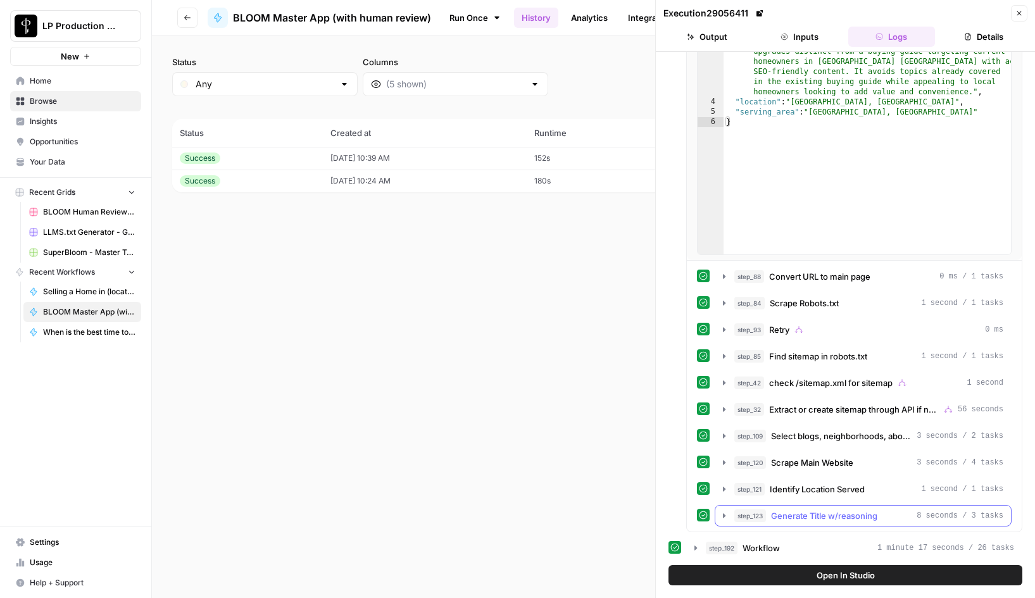
click at [724, 513] on icon "button" at bounding box center [724, 516] width 10 height 10
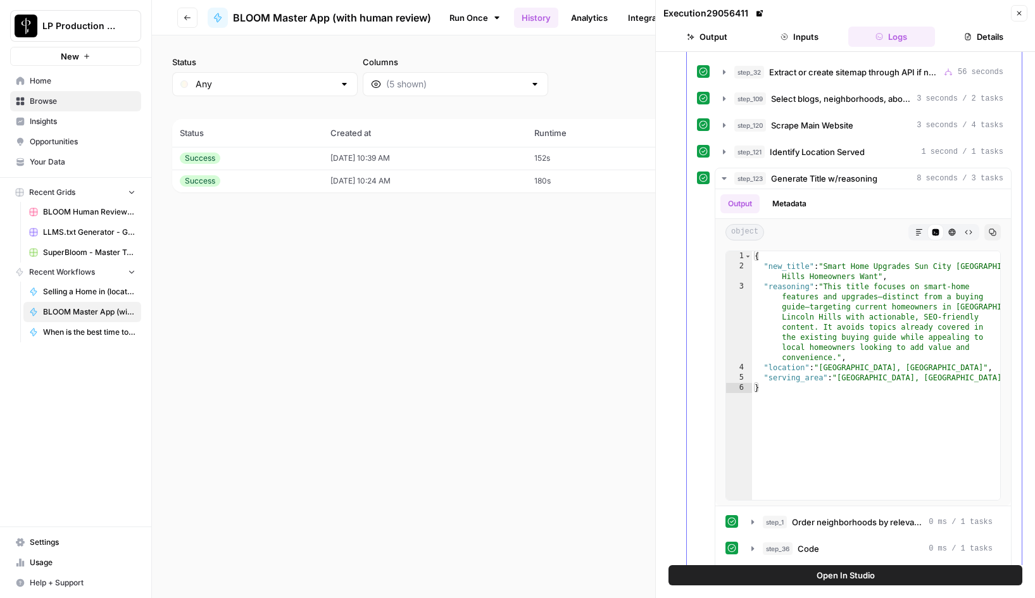
scroll to position [539, 0]
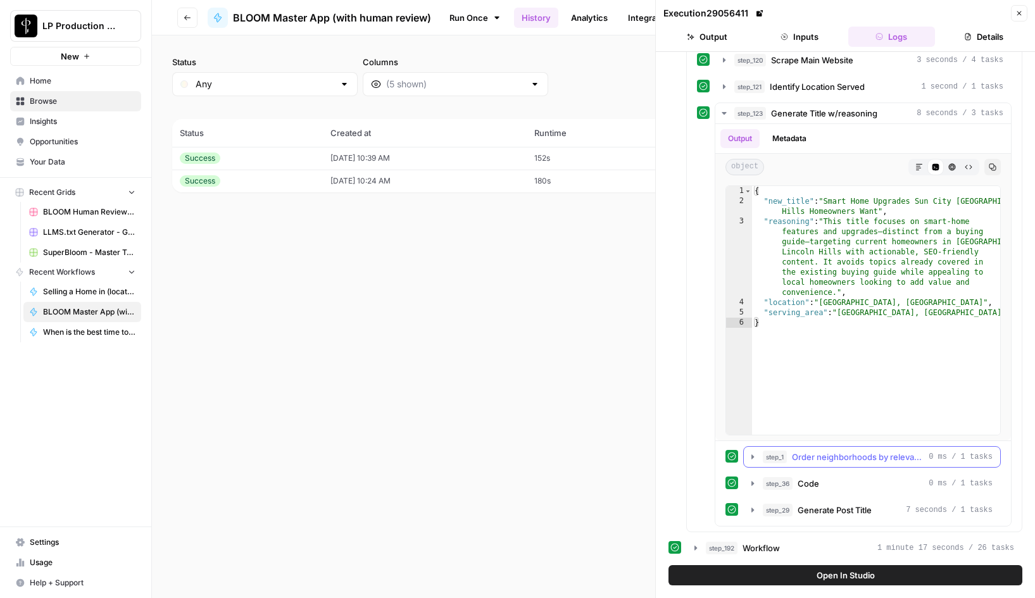
click at [750, 458] on icon "button" at bounding box center [753, 457] width 10 height 10
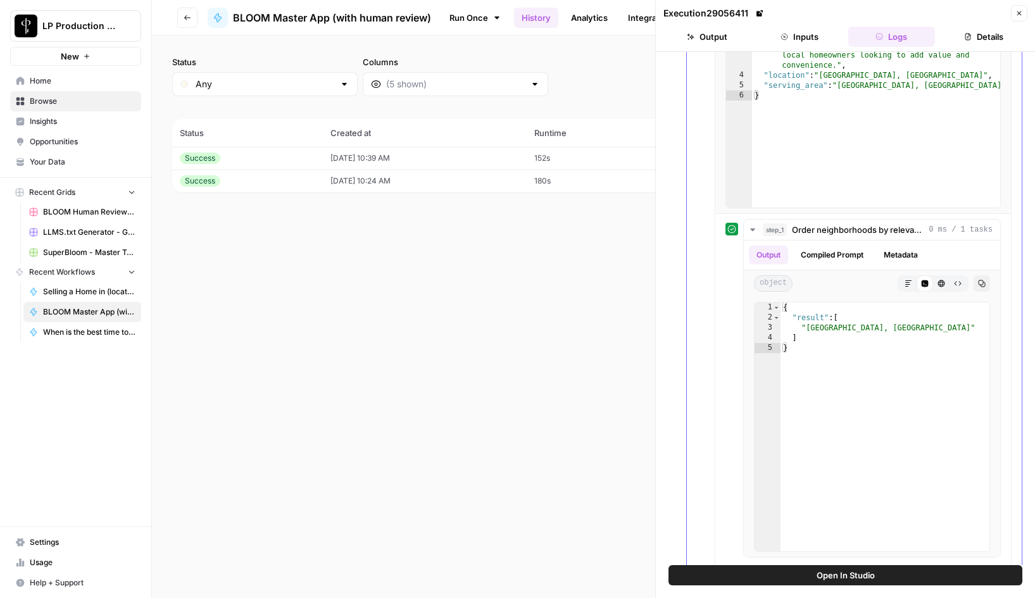
scroll to position [856, 0]
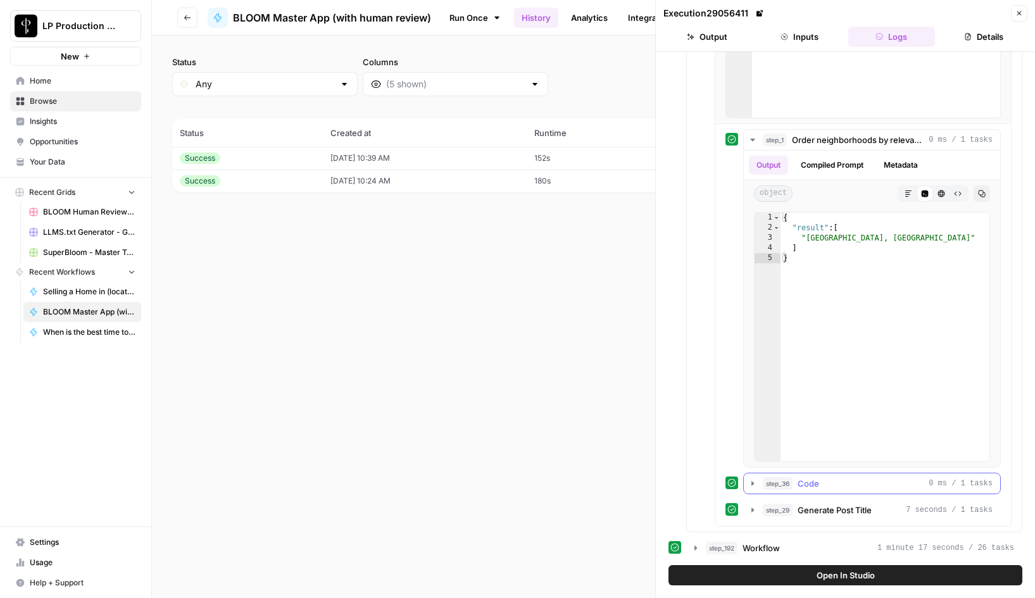
click at [753, 482] on icon "button" at bounding box center [753, 484] width 10 height 10
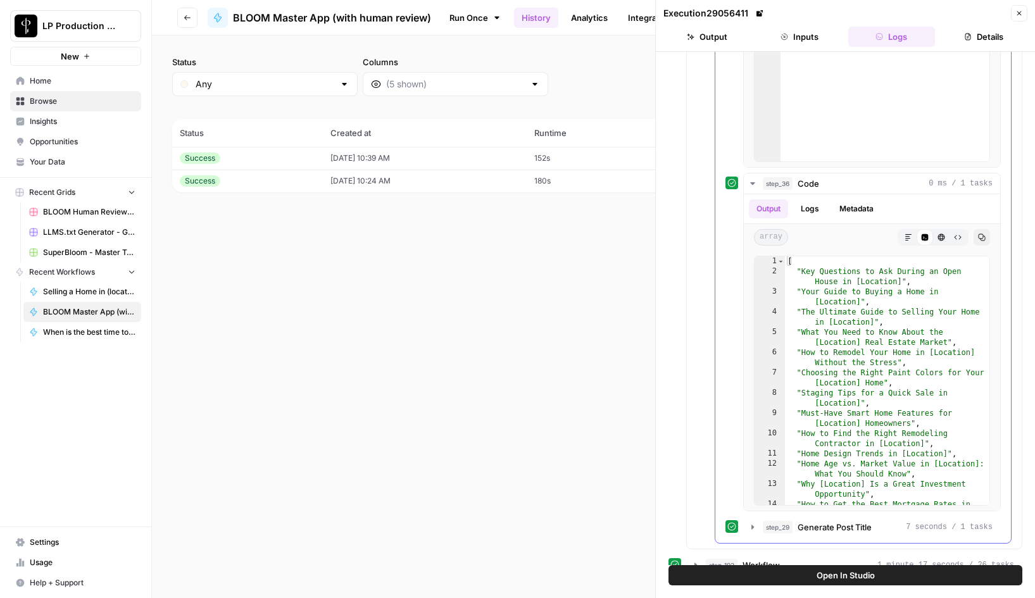
scroll to position [1155, 0]
click at [1025, 16] on button "Close" at bounding box center [1019, 13] width 16 height 16
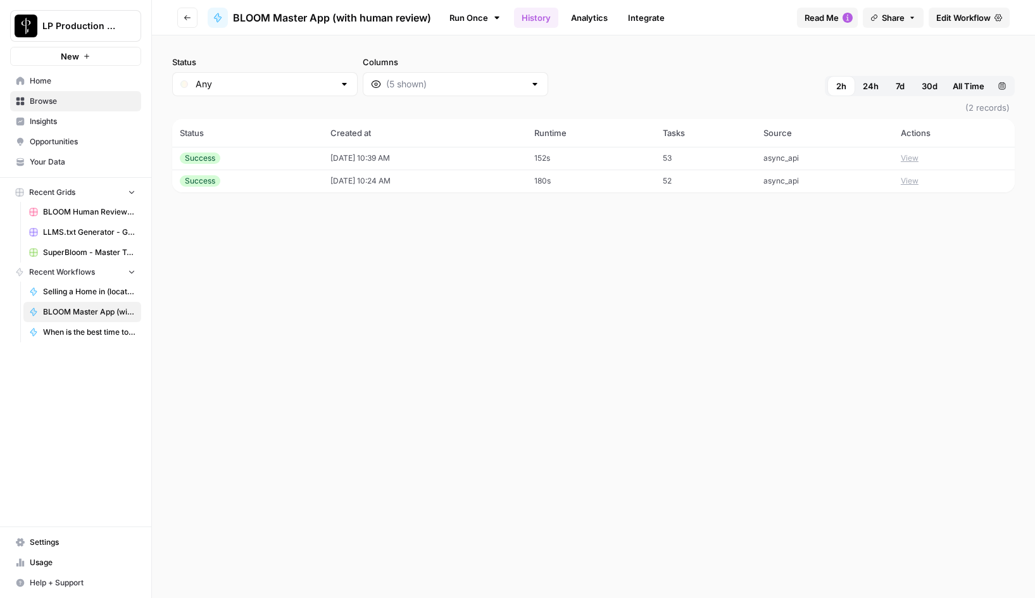
click at [40, 78] on span "Home" at bounding box center [83, 80] width 106 height 11
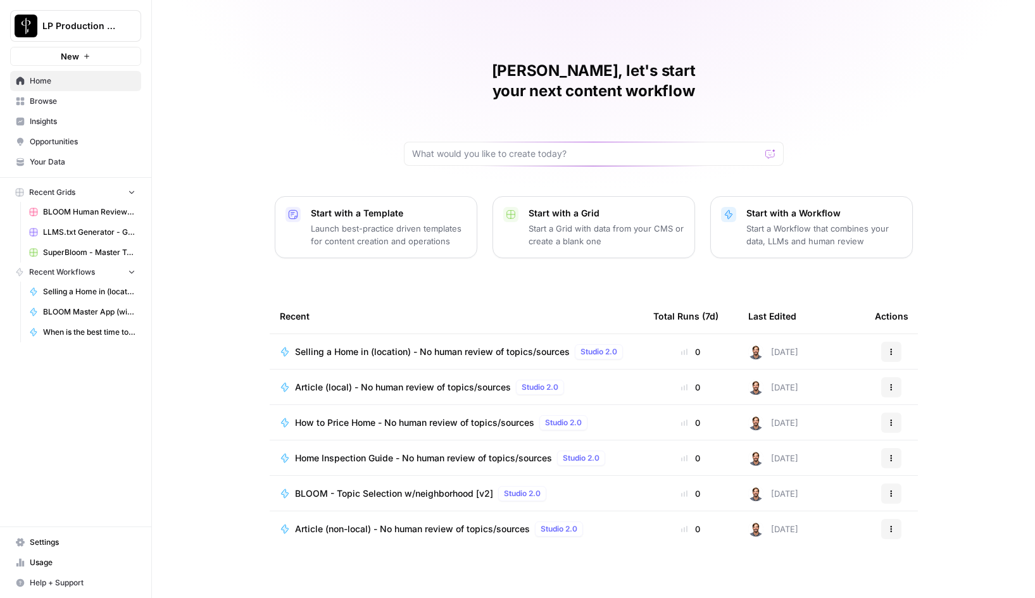
click at [74, 103] on span "Browse" at bounding box center [83, 101] width 106 height 11
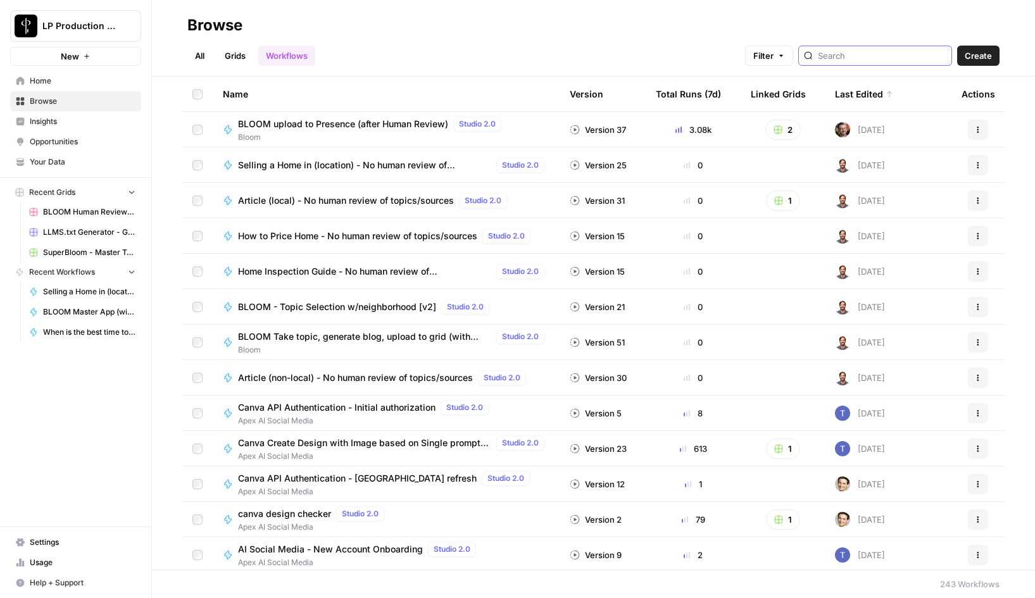
click at [901, 60] on input "search" at bounding box center [882, 55] width 129 height 13
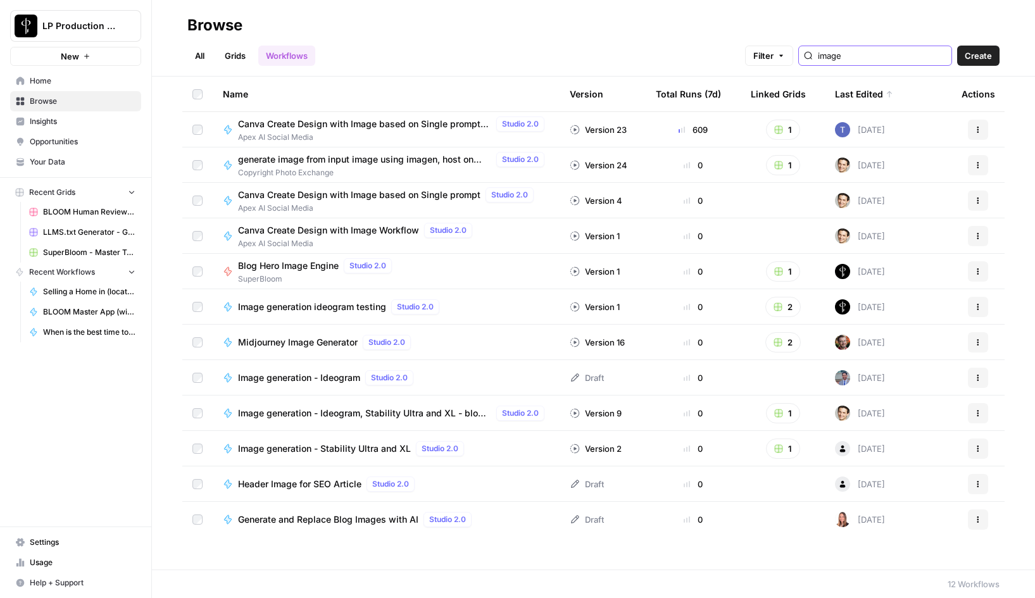
click at [900, 55] on input "image" at bounding box center [882, 55] width 129 height 13
type input "bloom get"
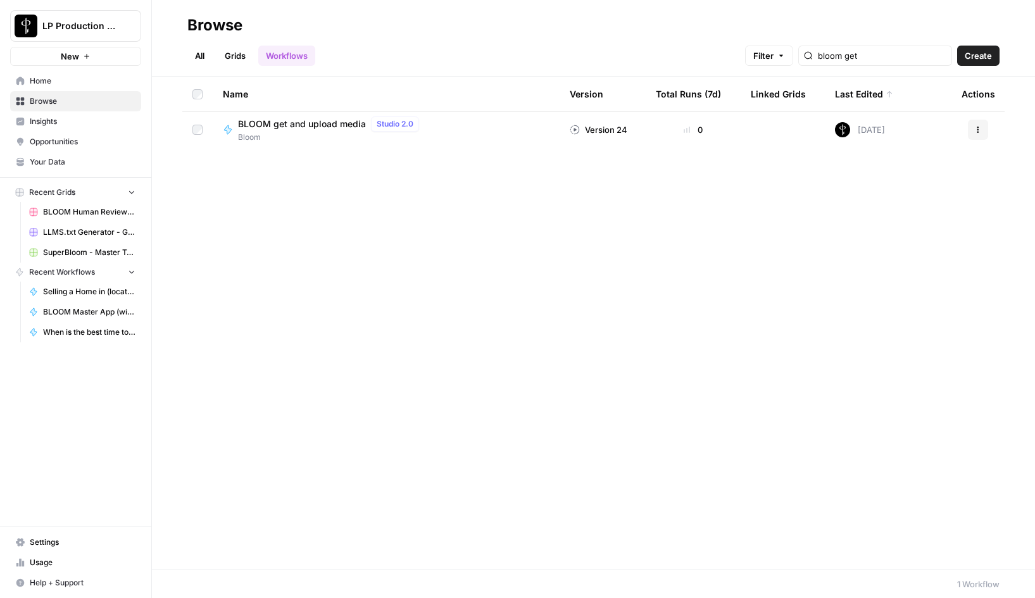
click at [315, 124] on span "BLOOM get and upload media" at bounding box center [302, 124] width 128 height 13
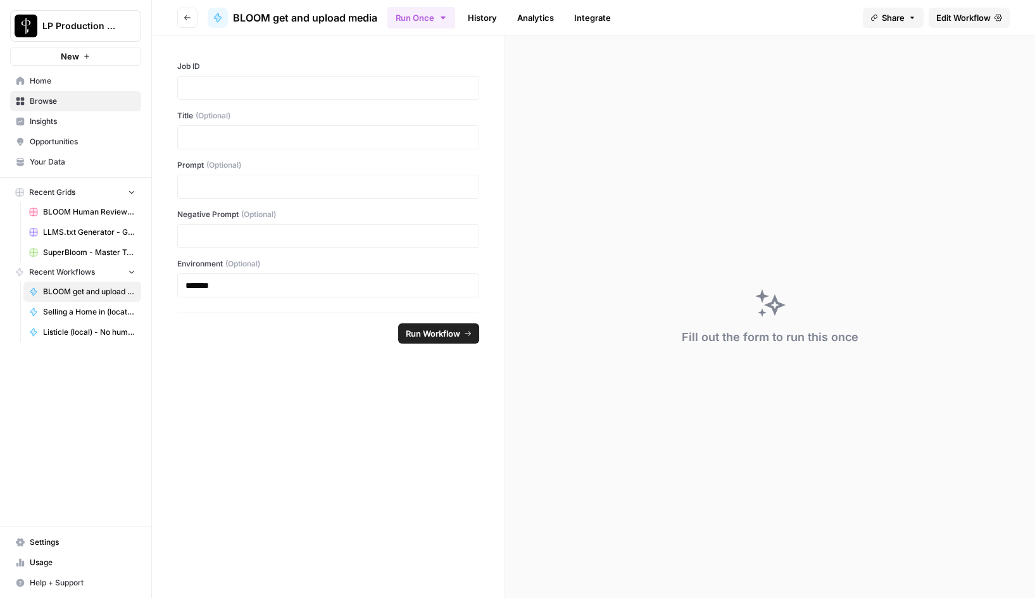
click at [964, 19] on span "Edit Workflow" at bounding box center [963, 17] width 54 height 13
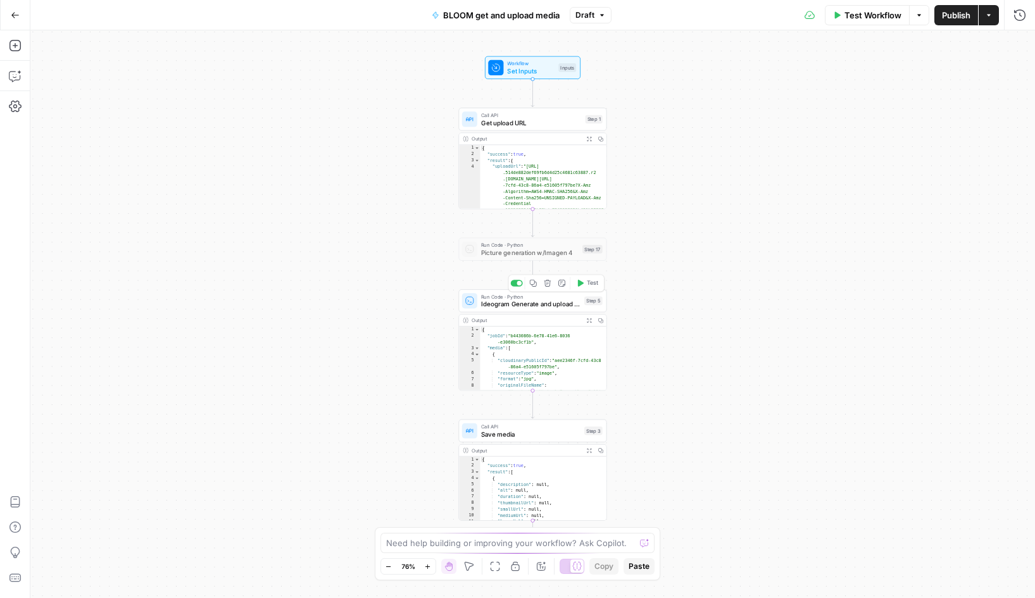
click at [524, 303] on span "Ideogram Generate and upload media" at bounding box center [530, 303] width 99 height 9
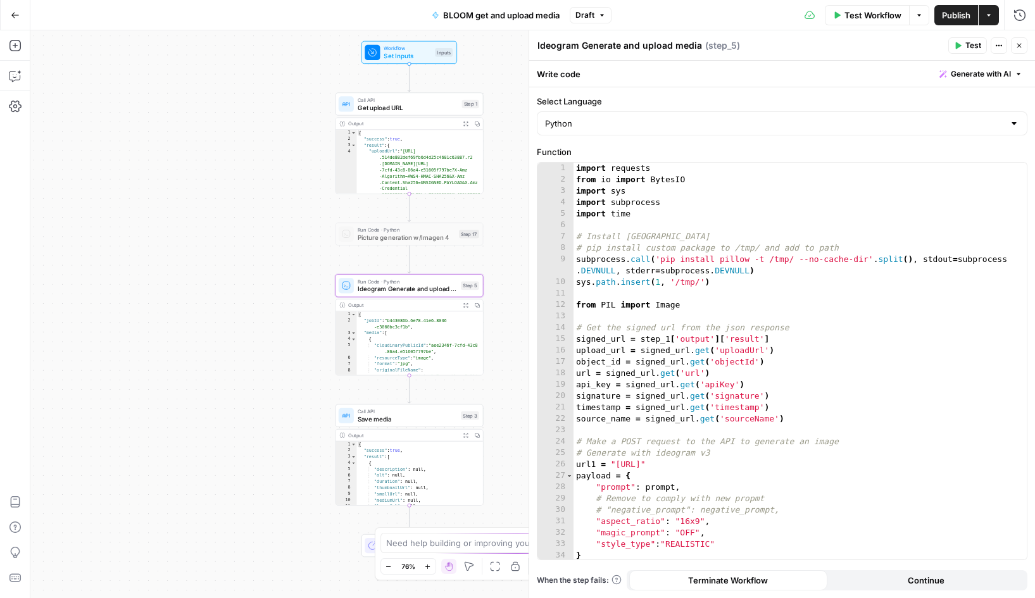
drag, startPoint x: 417, startPoint y: 400, endPoint x: 293, endPoint y: 385, distance: 124.4
click at [293, 385] on div "Workflow Set Inputs Inputs Call API Get upload URL Step 1 Output Expand Output …" at bounding box center [532, 314] width 1005 height 568
click at [18, 17] on icon "button" at bounding box center [15, 15] width 9 height 9
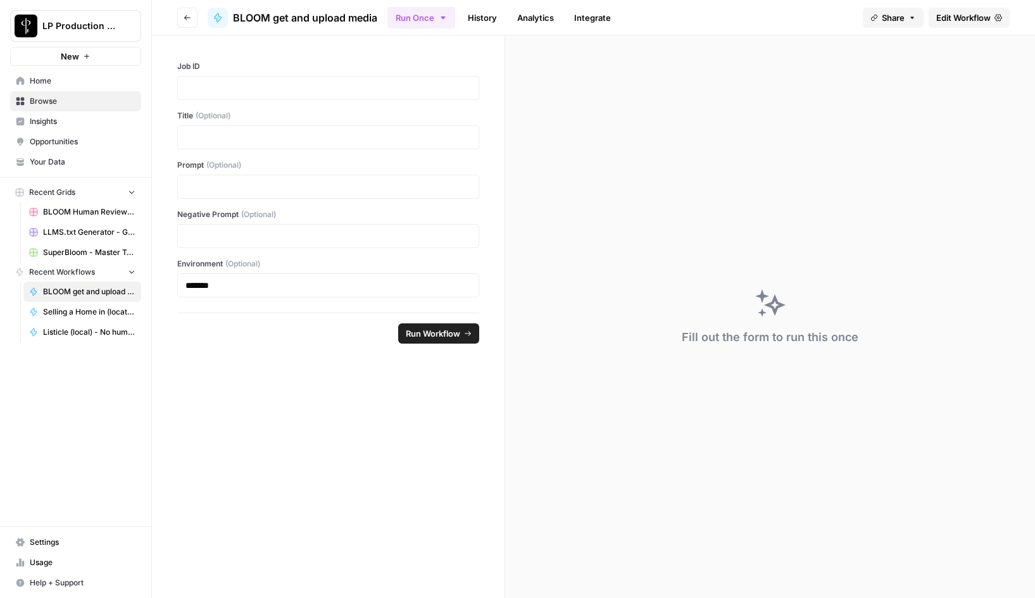
click at [187, 22] on button "Go back" at bounding box center [187, 18] width 20 height 20
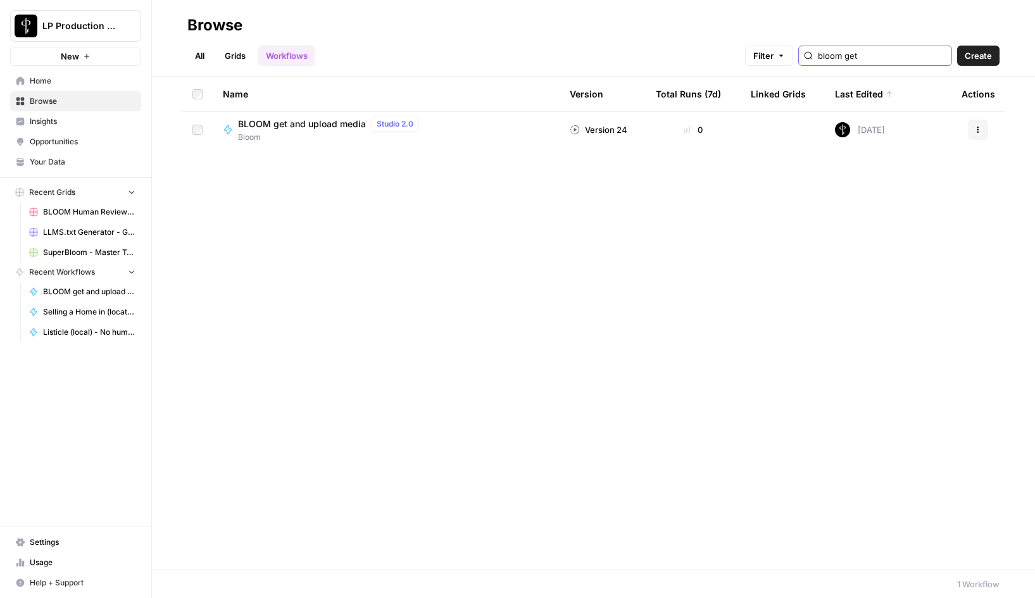
click at [859, 52] on input "bloom get" at bounding box center [882, 55] width 129 height 13
click at [887, 50] on input "bloom get" at bounding box center [882, 55] width 129 height 13
type input "master"
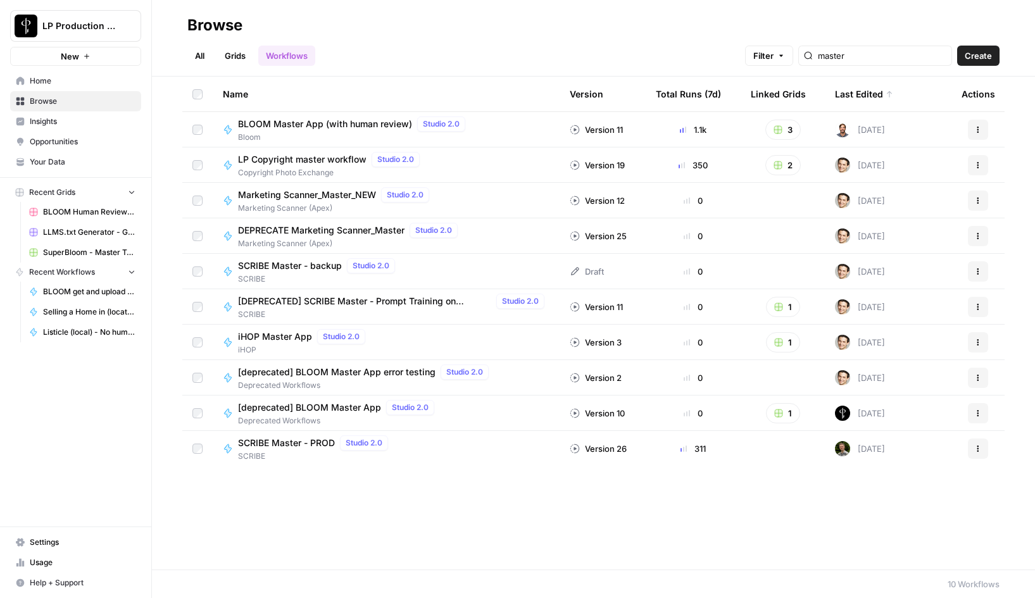
click at [314, 129] on span "BLOOM Master App (with human review)" at bounding box center [325, 124] width 174 height 13
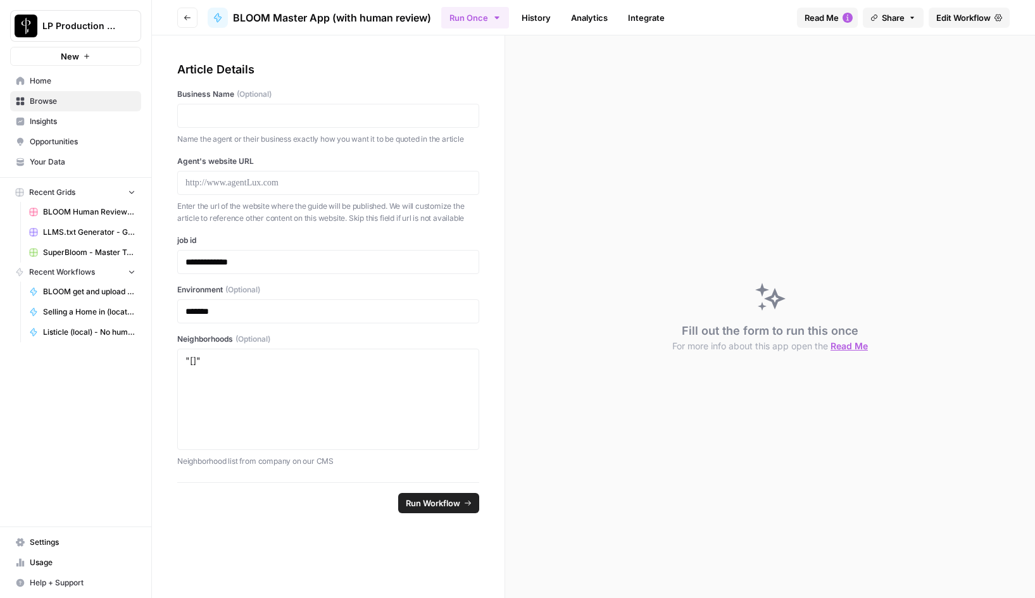
click at [937, 19] on span "Edit Workflow" at bounding box center [963, 17] width 54 height 13
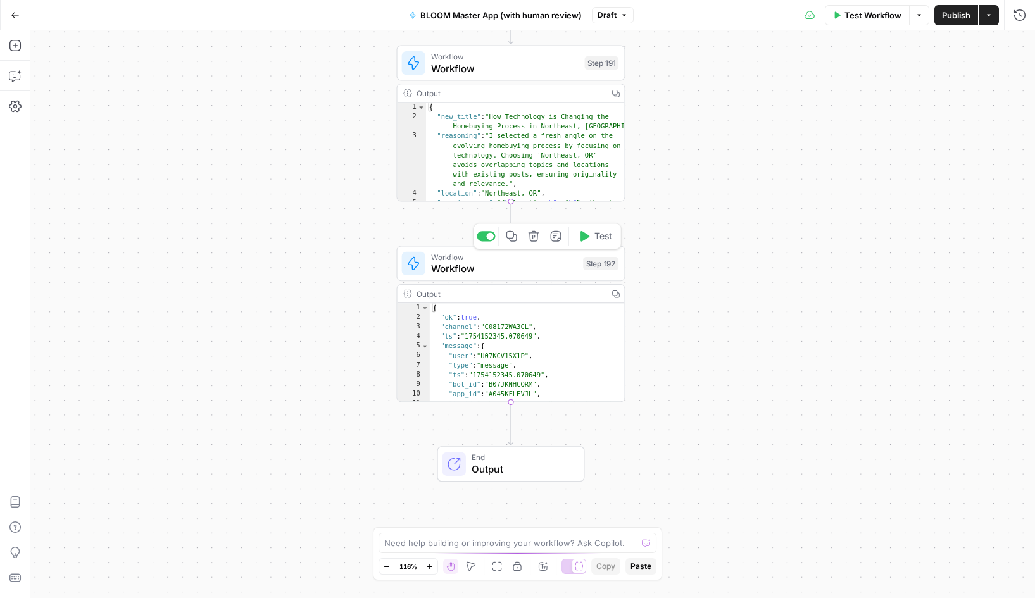
click at [490, 264] on span "Workflow" at bounding box center [504, 268] width 146 height 15
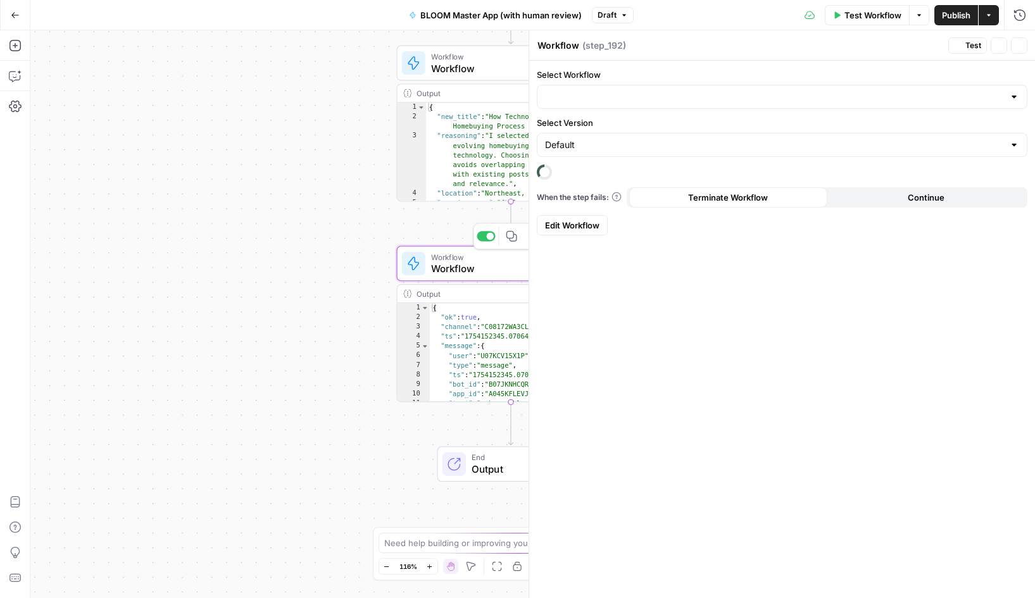
type input "BLOOM Take topic, generate blog, upload to grid (with Human Review)"
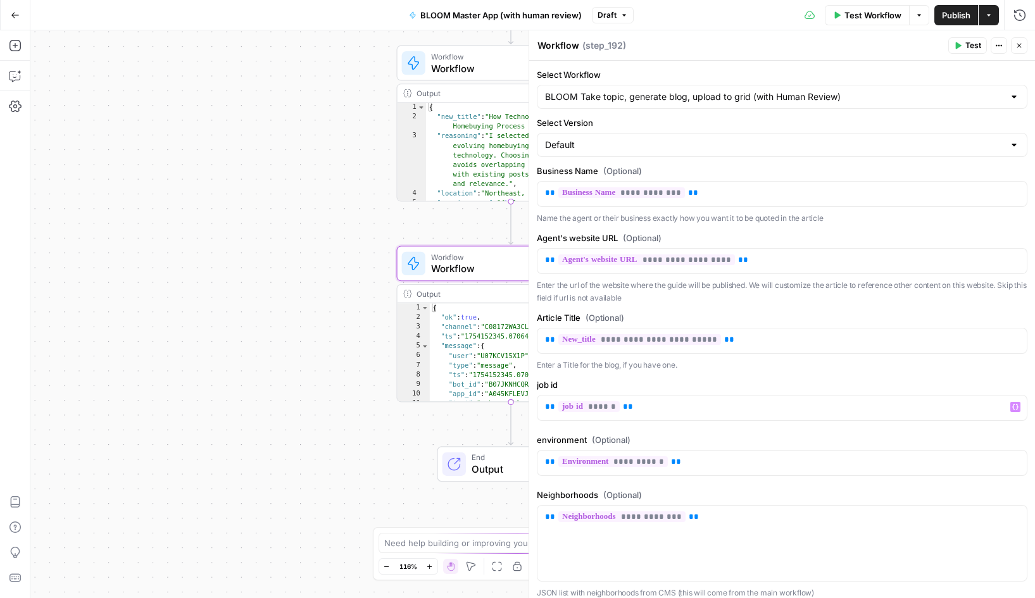
scroll to position [199, 0]
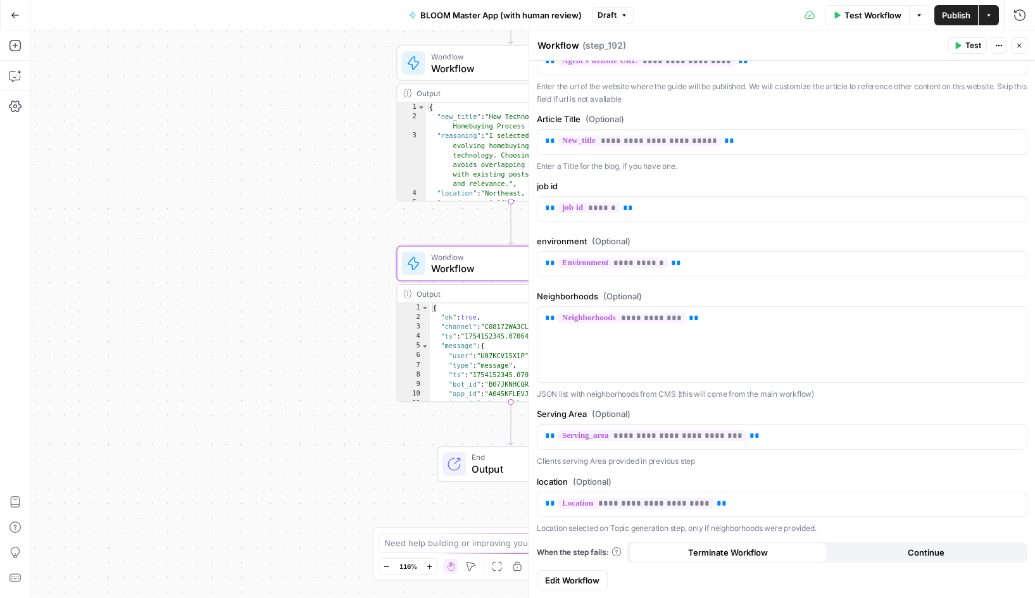
click at [582, 581] on span "Edit Workflow" at bounding box center [572, 580] width 54 height 13
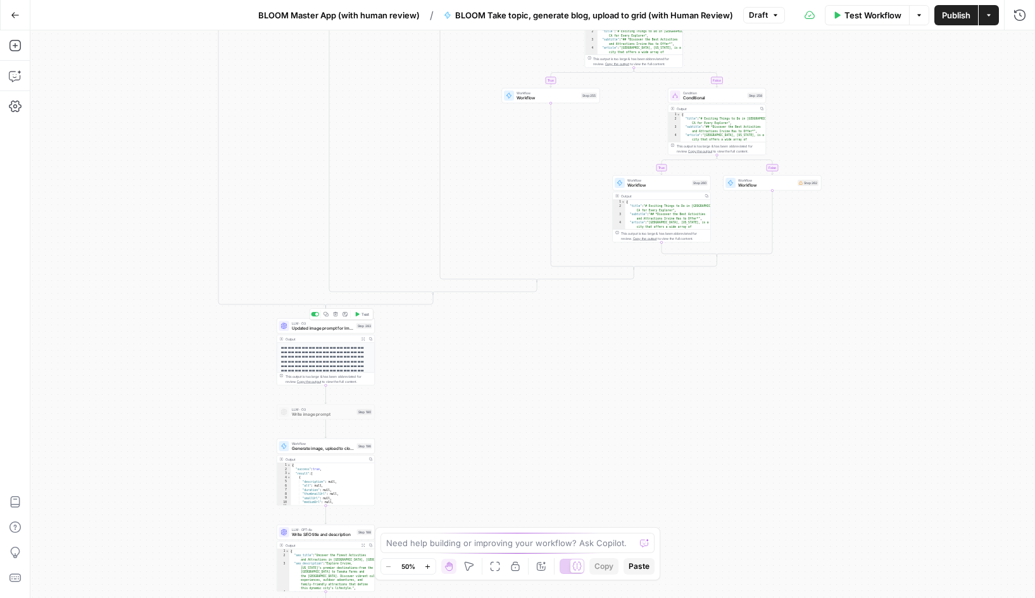
click at [315, 327] on span "Updated image prompt for Imagen 4" at bounding box center [323, 328] width 62 height 6
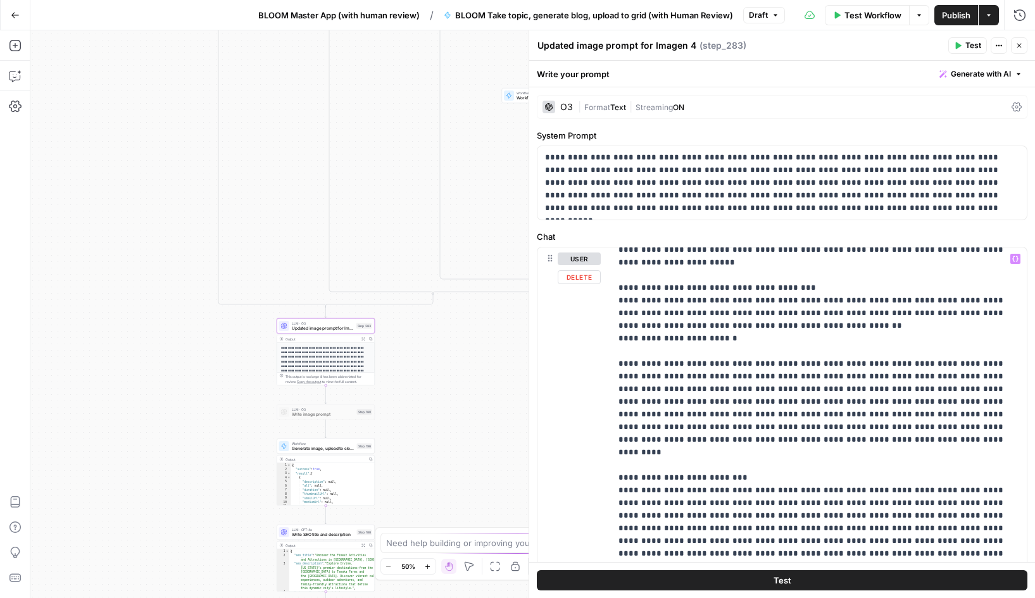
scroll to position [1162, 0]
copy p "**********"
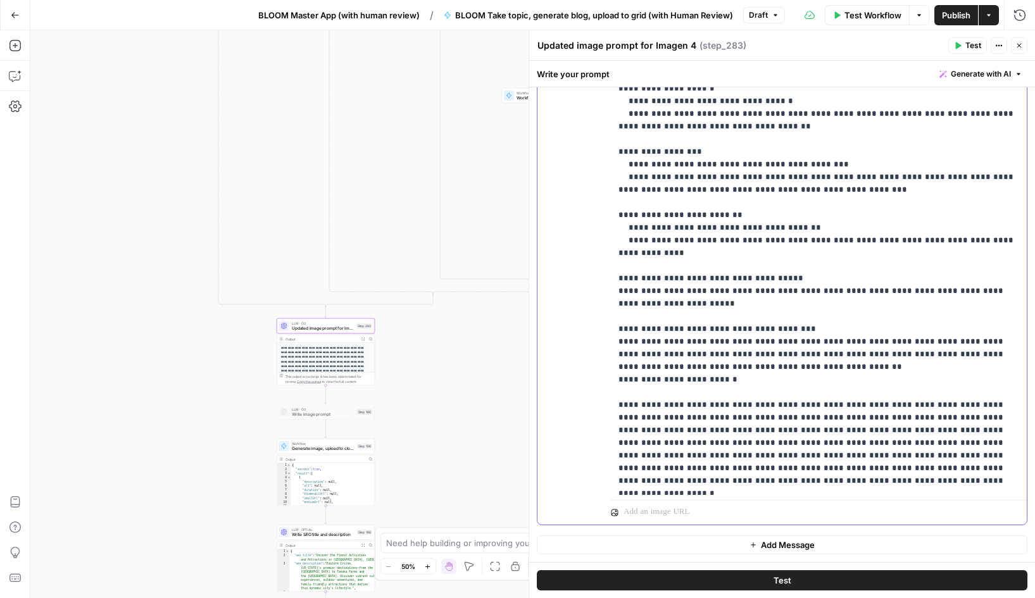
scroll to position [848, 0]
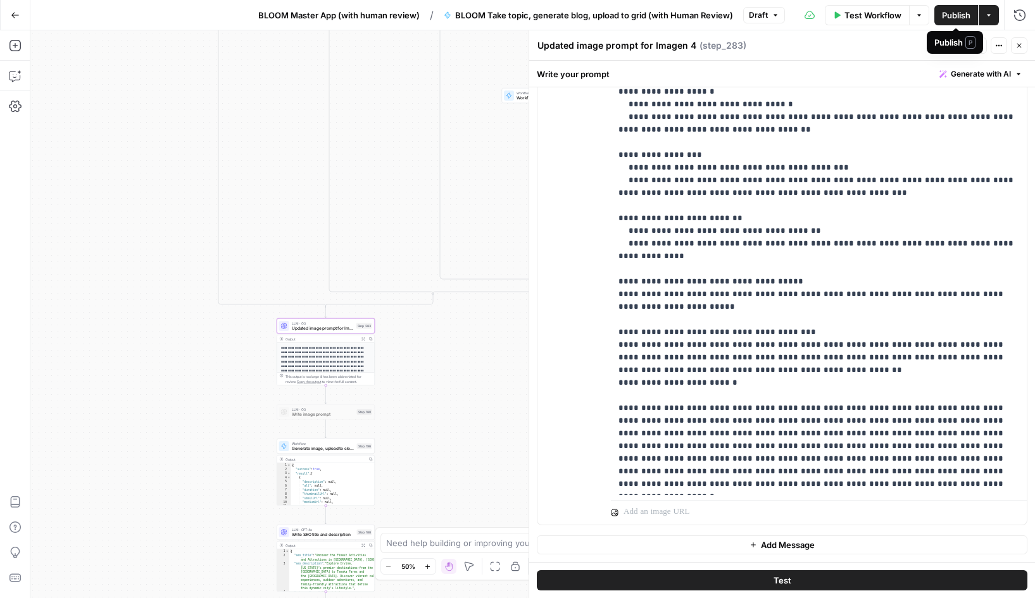
click at [955, 19] on span "Publish" at bounding box center [956, 15] width 28 height 13
click at [16, 16] on icon "button" at bounding box center [15, 15] width 9 height 9
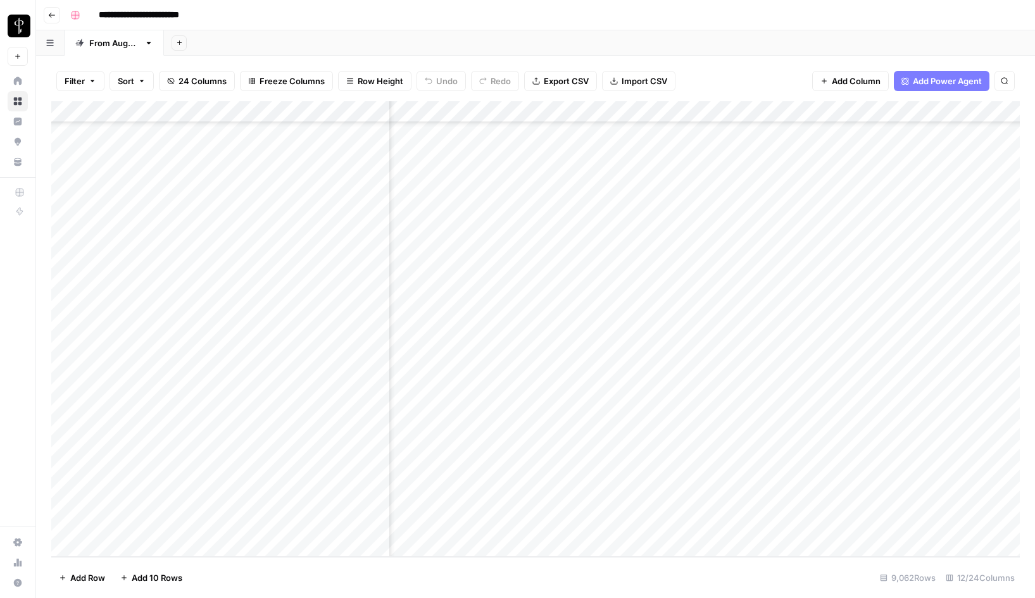
scroll to position [194623, 444]
click at [627, 525] on div "Add Column" at bounding box center [535, 329] width 969 height 456
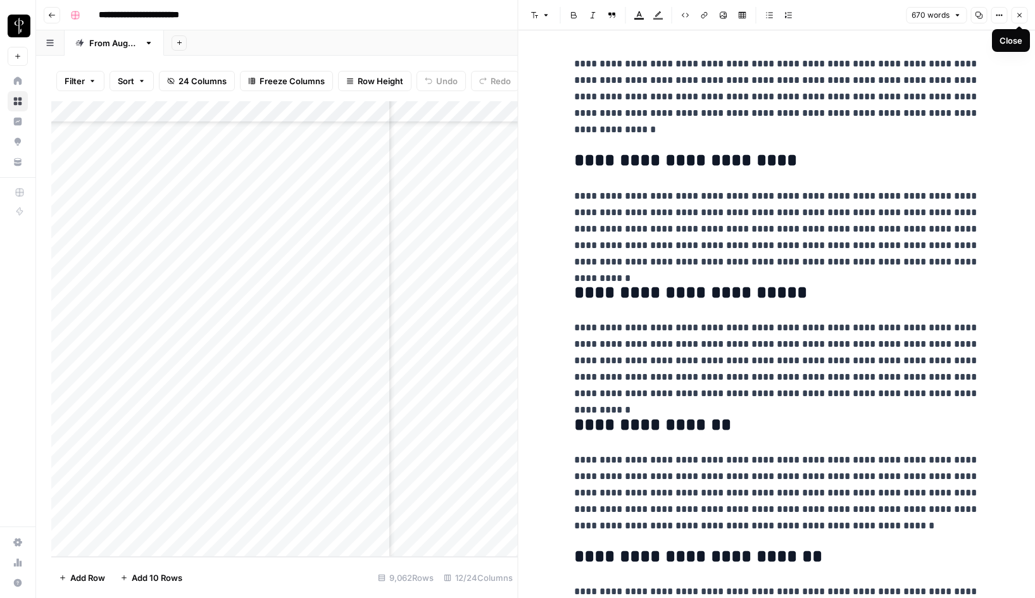
click at [1021, 18] on icon "button" at bounding box center [1019, 15] width 8 height 8
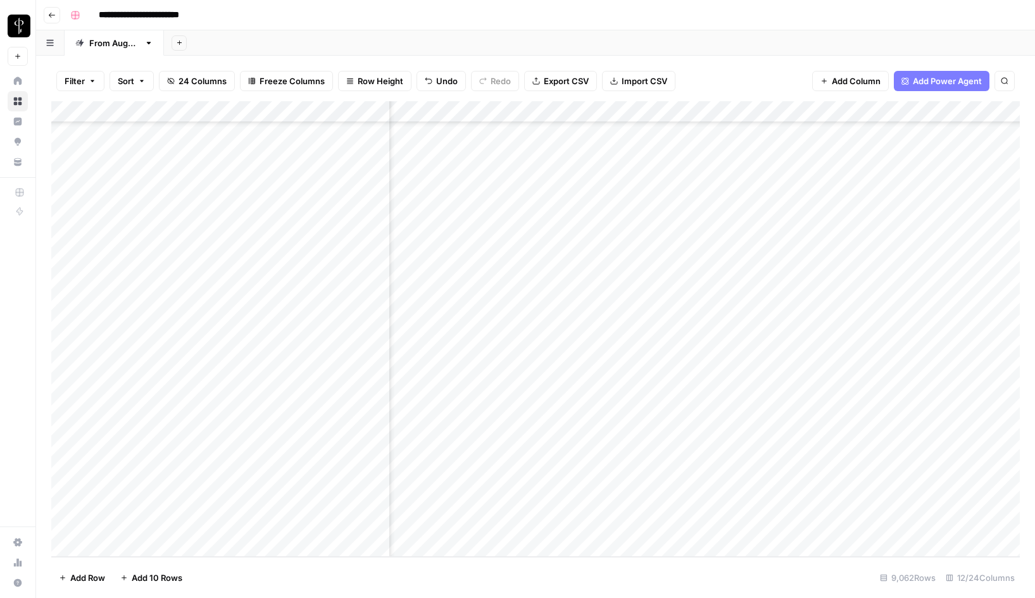
click at [766, 529] on div "Add Column" at bounding box center [535, 329] width 969 height 456
type textarea "**********"
click at [950, 525] on div "Add Column" at bounding box center [535, 329] width 969 height 456
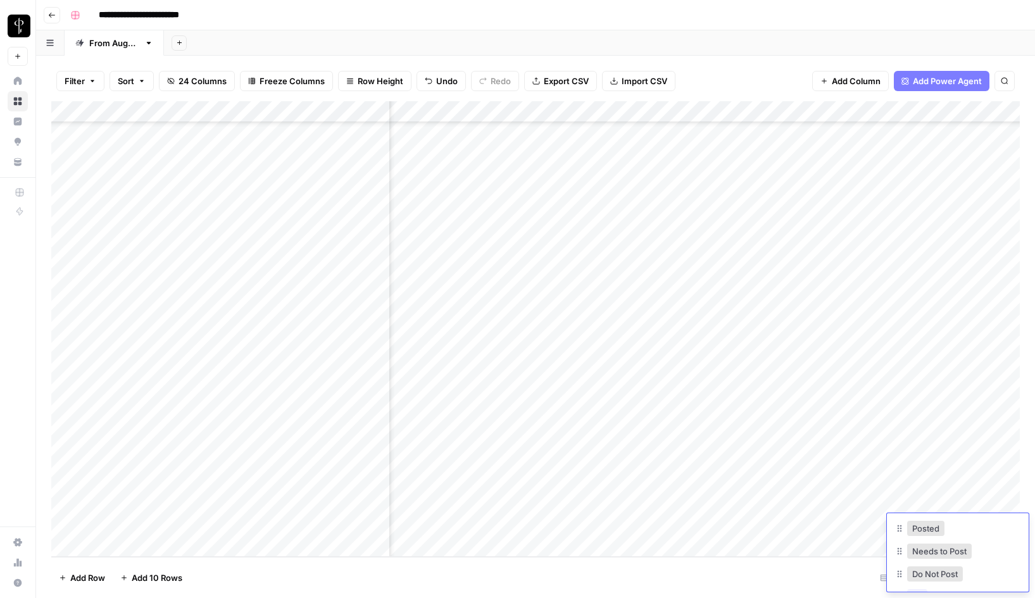
scroll to position [62, 0]
click at [948, 560] on button "Do Not Post" at bounding box center [935, 557] width 56 height 15
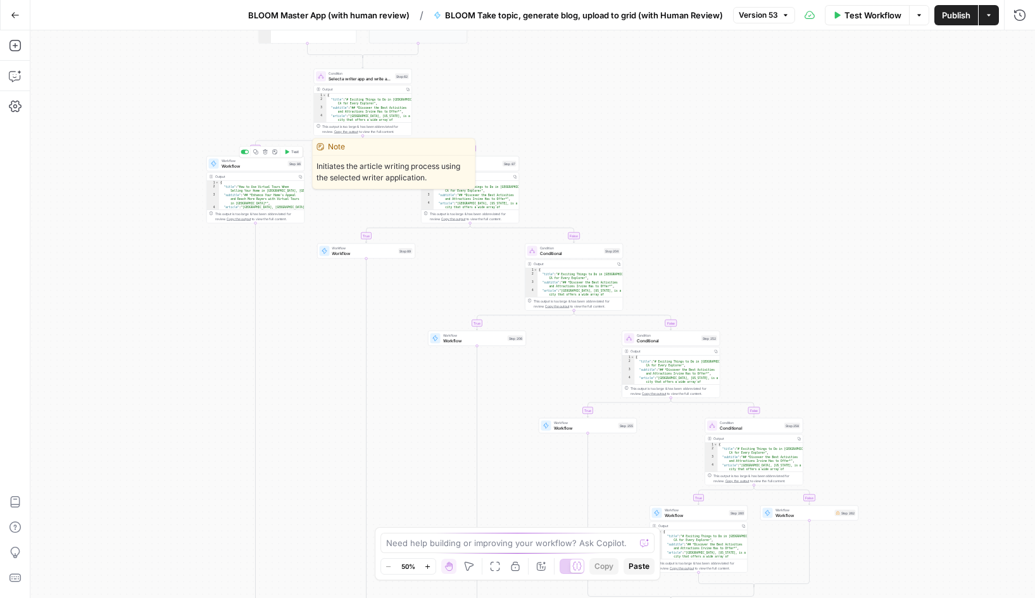
click at [246, 163] on span "Workflow" at bounding box center [254, 166] width 64 height 6
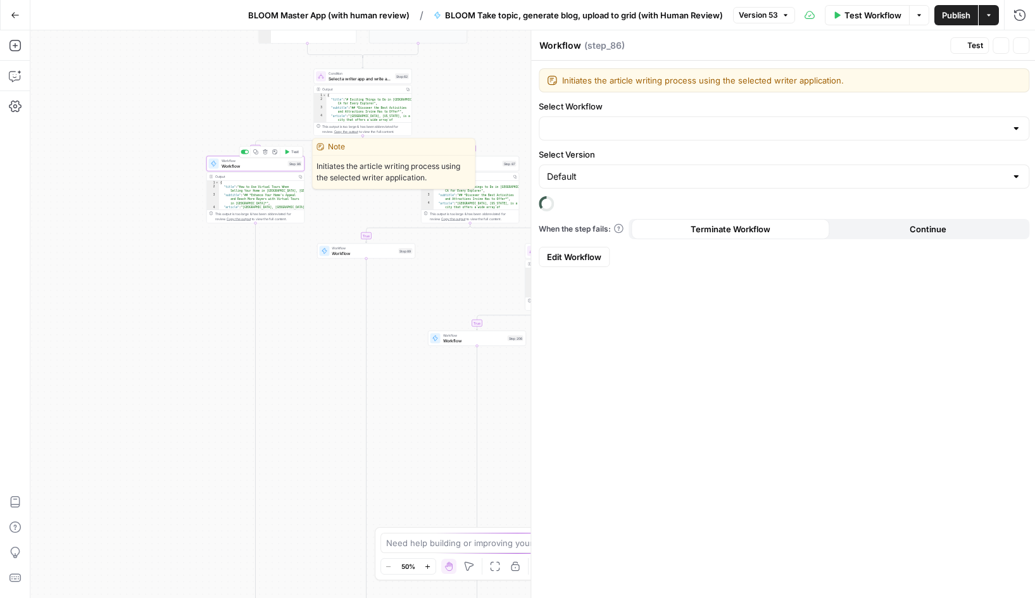
type input "Article (local) - No human review of topics/sources"
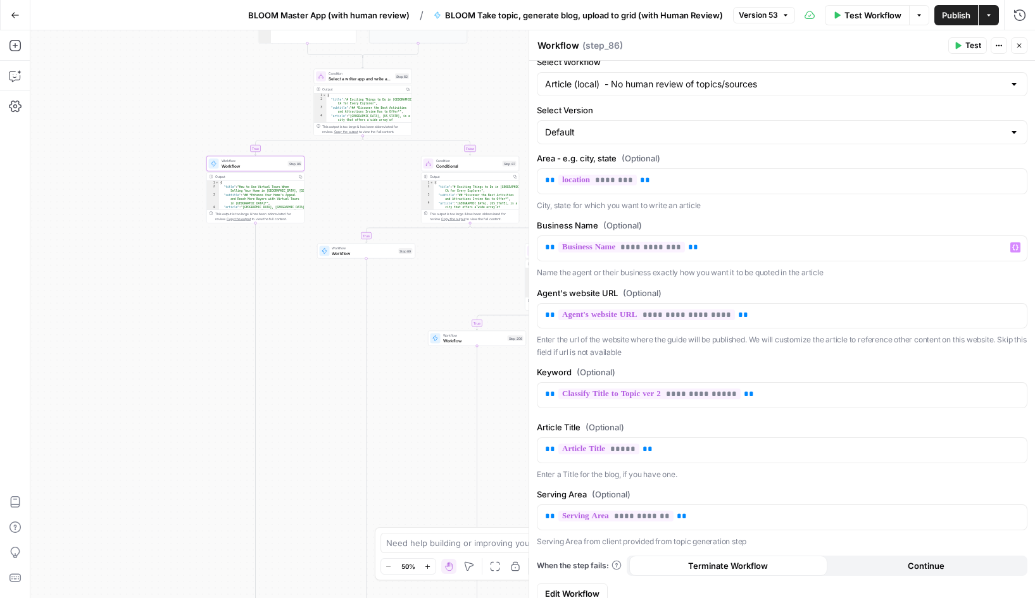
scroll to position [57, 0]
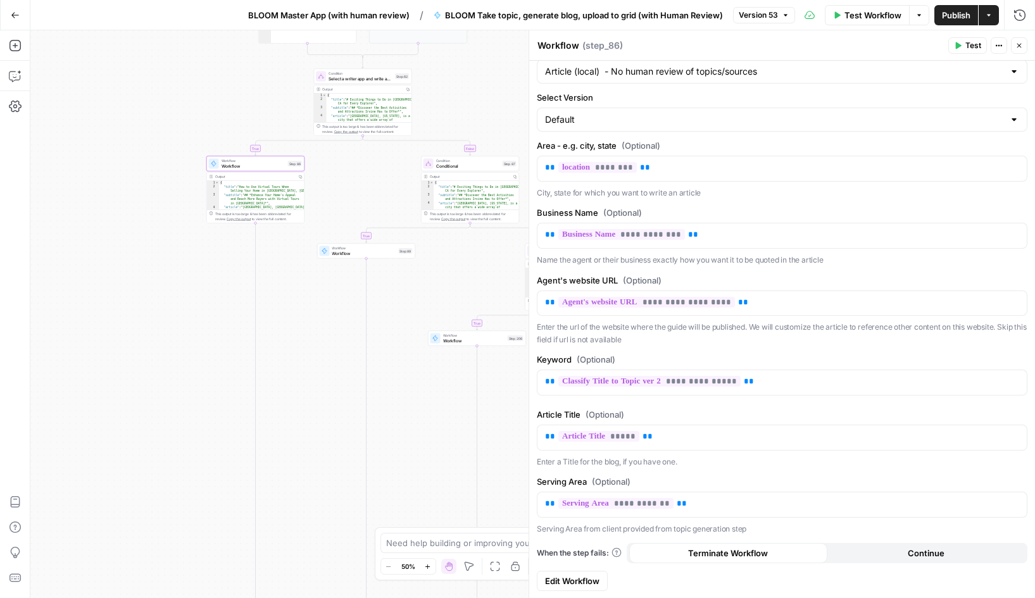
click at [579, 577] on span "Edit Workflow" at bounding box center [572, 581] width 54 height 13
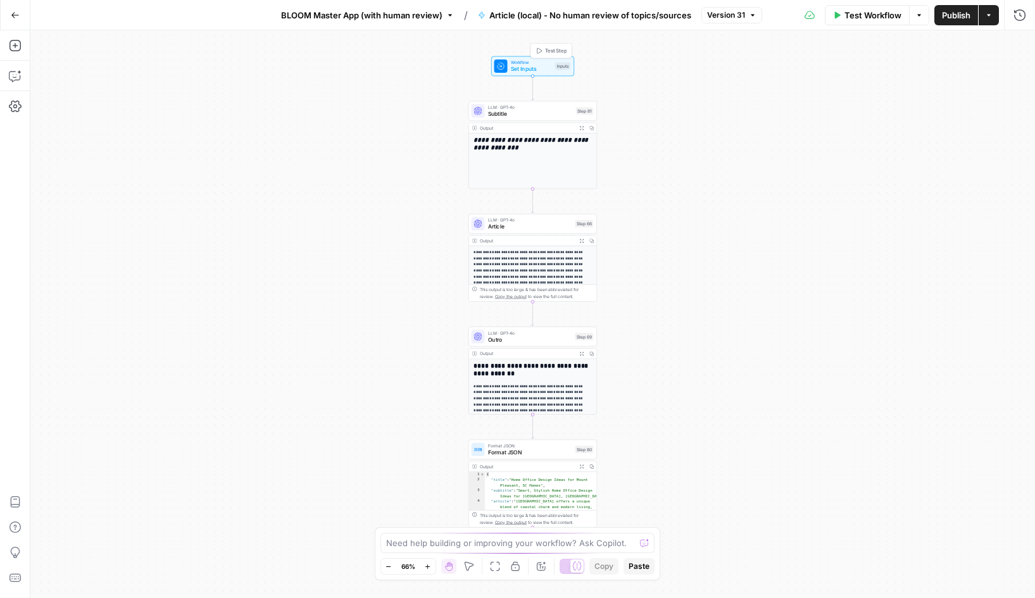
click at [527, 65] on span "Set Inputs" at bounding box center [531, 69] width 41 height 8
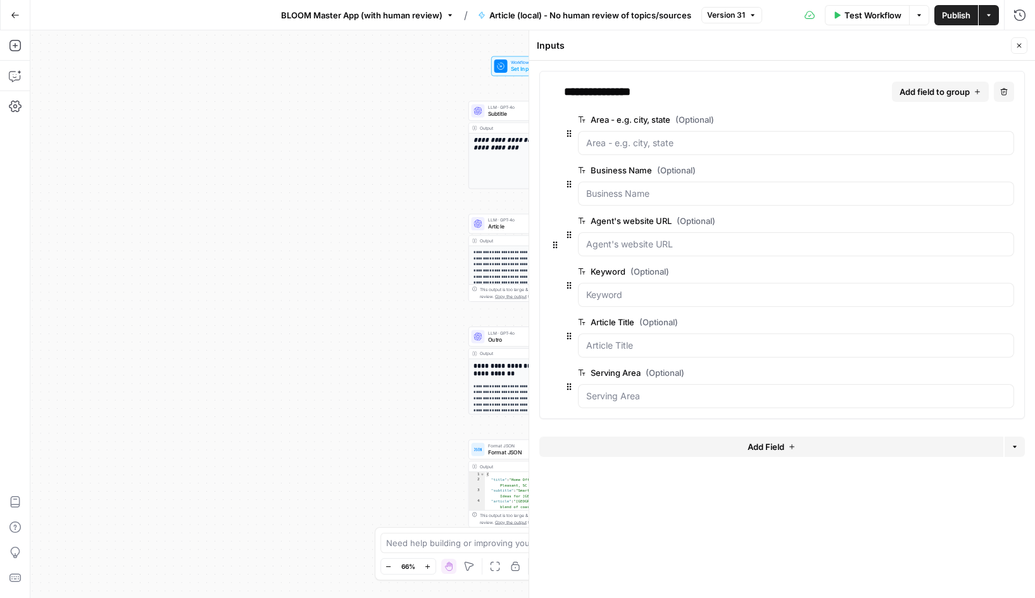
click at [970, 172] on span "edit field" at bounding box center [967, 170] width 28 height 10
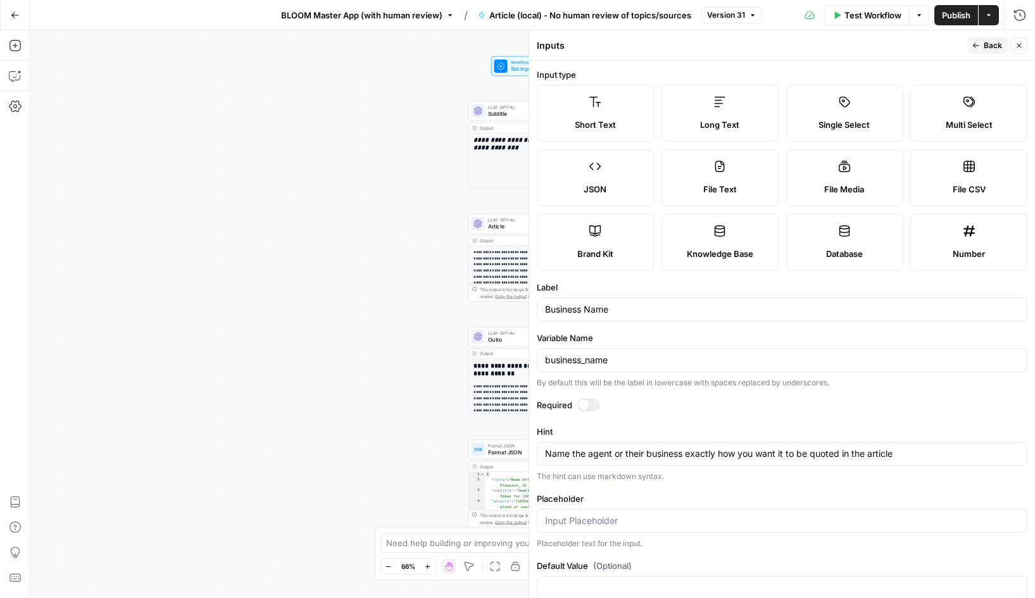
scroll to position [27, 0]
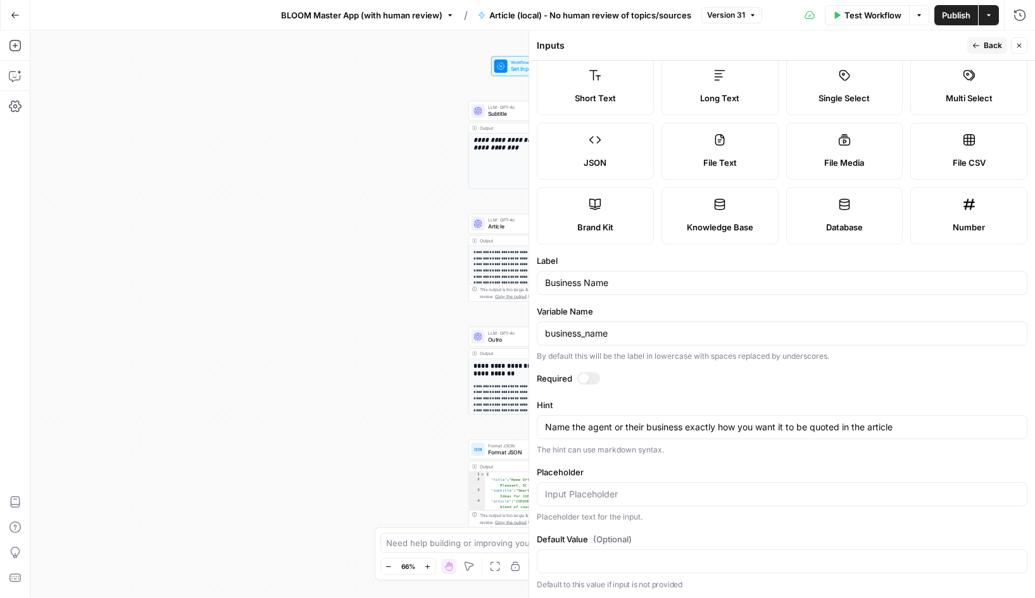
click at [976, 44] on icon "button" at bounding box center [976, 46] width 8 height 8
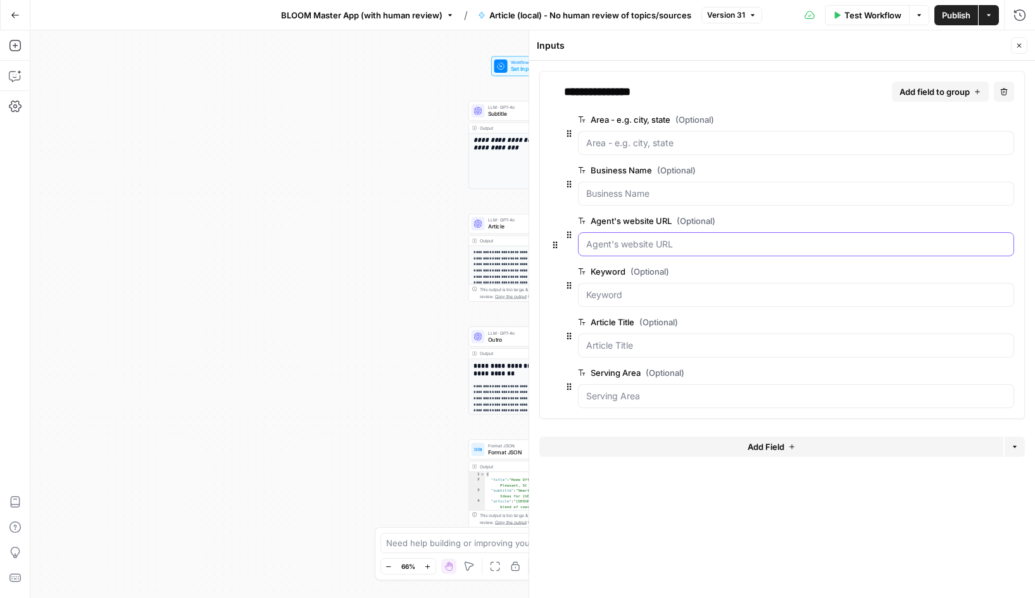
click at [620, 244] on URL "Agent's website URL (Optional)" at bounding box center [796, 244] width 420 height 13
click at [977, 223] on span "edit field" at bounding box center [967, 221] width 28 height 10
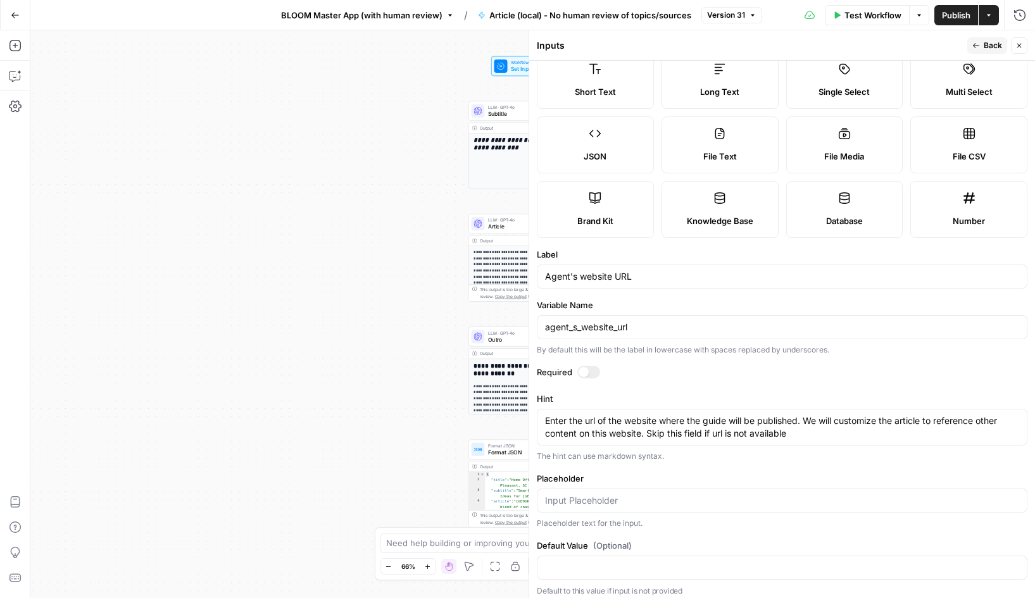
scroll to position [39, 0]
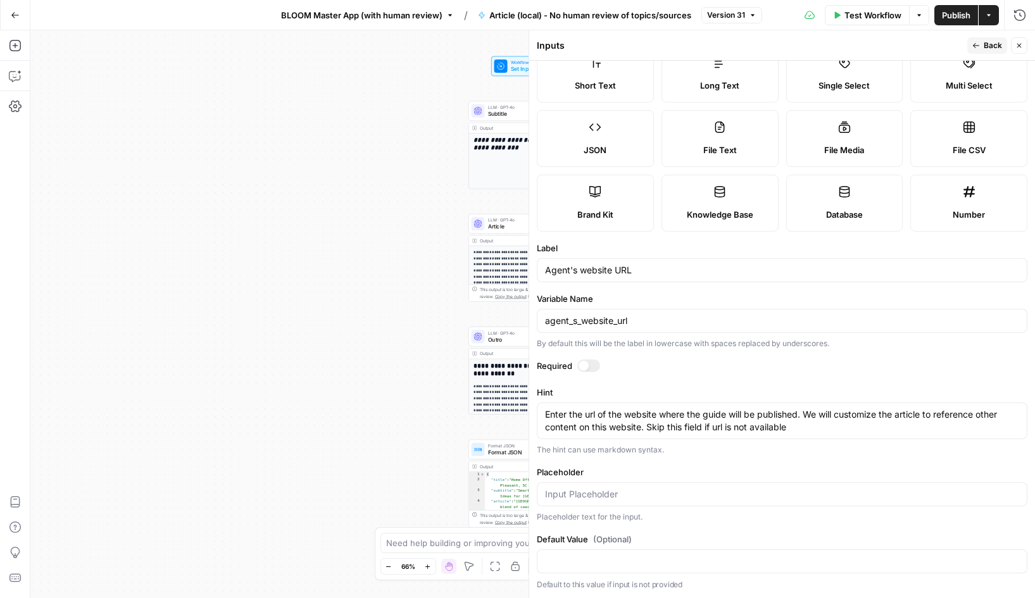
click at [983, 48] on button "Back" at bounding box center [987, 45] width 40 height 16
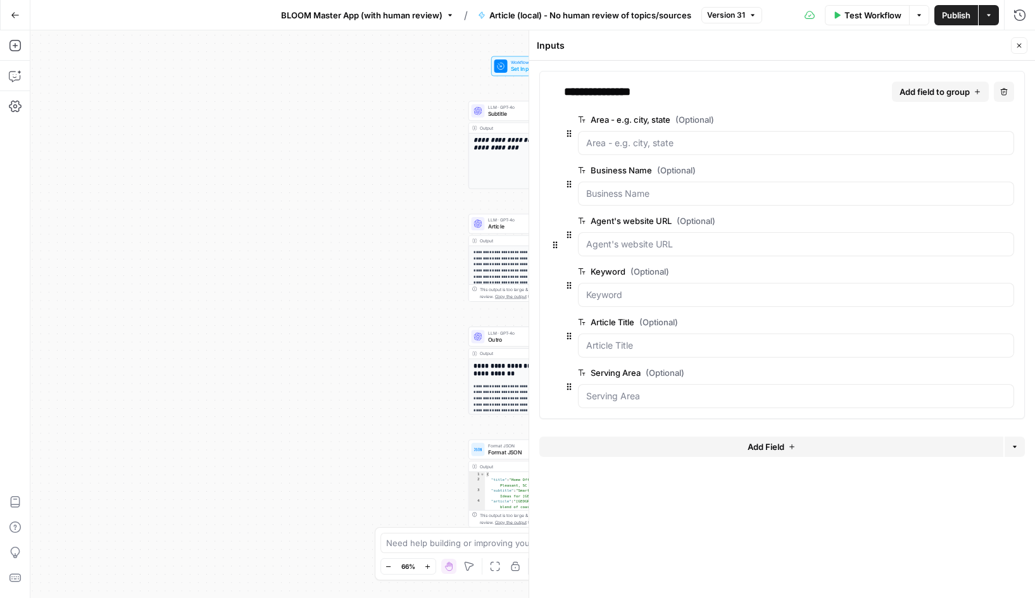
click at [969, 121] on span "edit field" at bounding box center [967, 120] width 28 height 10
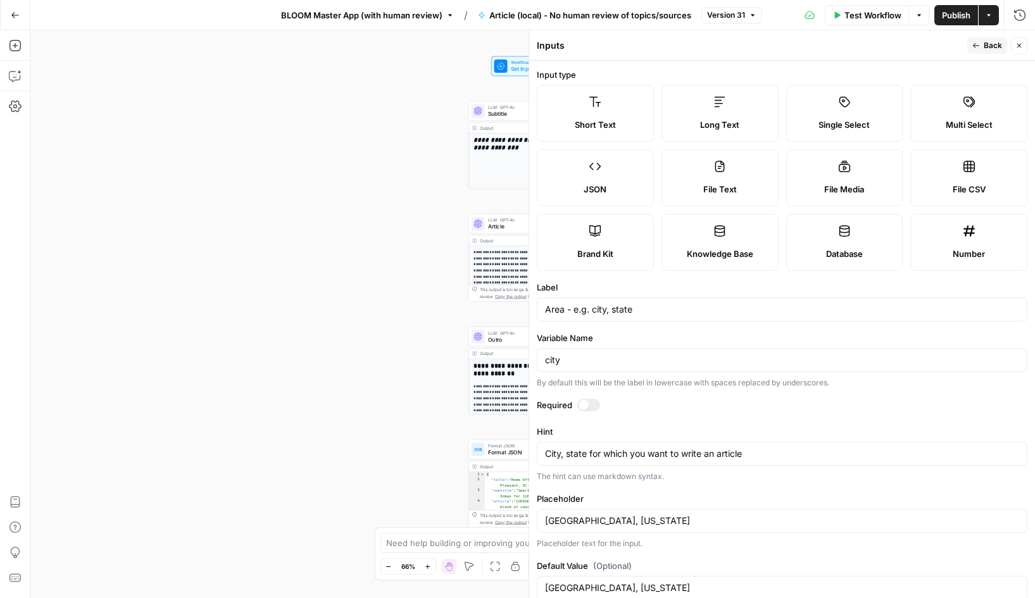
scroll to position [27, 0]
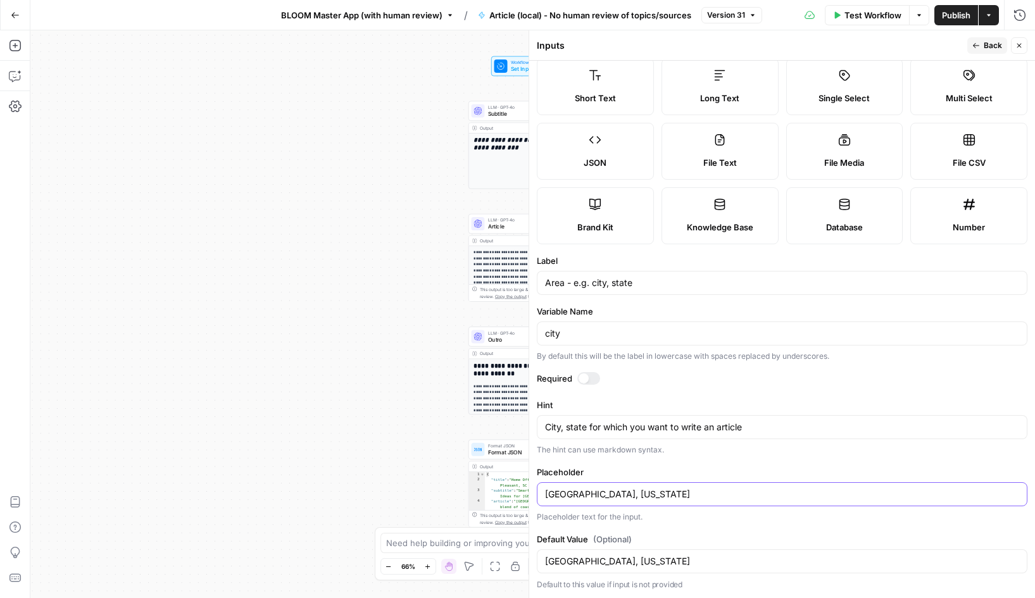
click at [605, 498] on input "Las Vegas, Nevada" at bounding box center [782, 494] width 474 height 13
click at [605, 560] on input "Las Vegas, Nevada" at bounding box center [782, 561] width 474 height 13
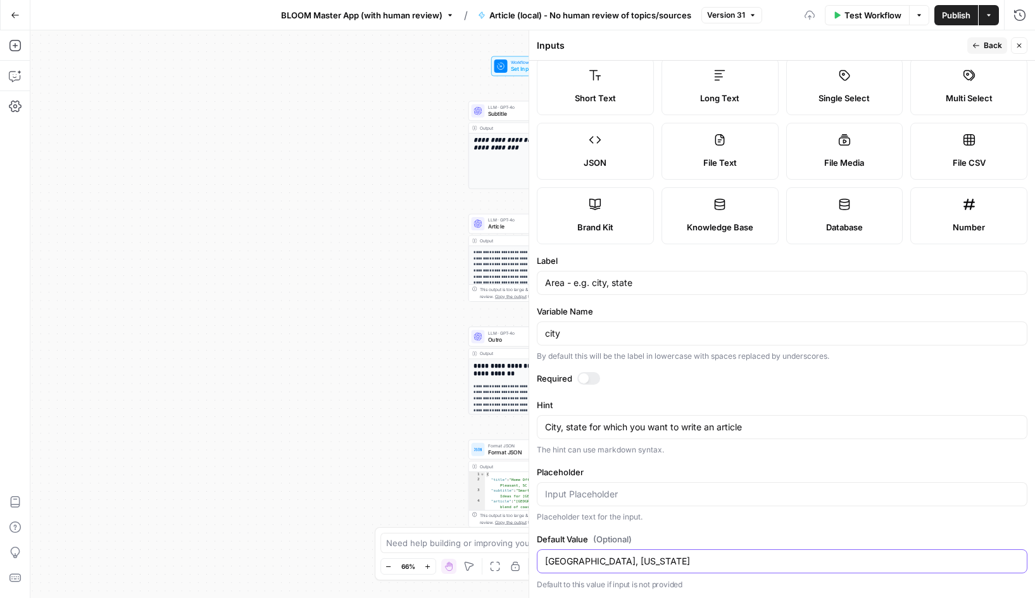
click at [605, 560] on input "Las Vegas, Nevada" at bounding box center [782, 561] width 474 height 13
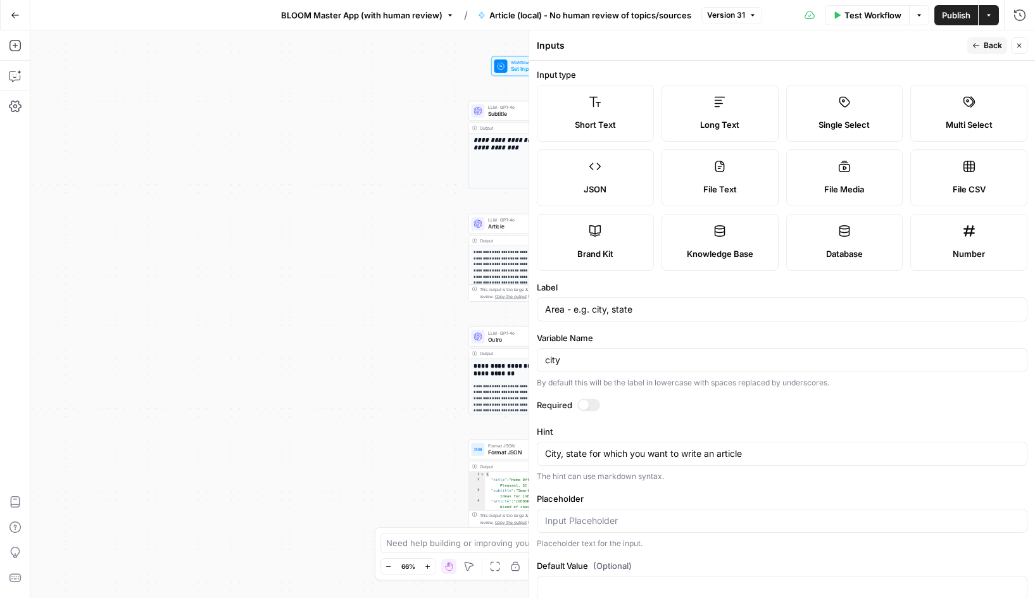
click at [982, 47] on button "Back" at bounding box center [987, 45] width 40 height 16
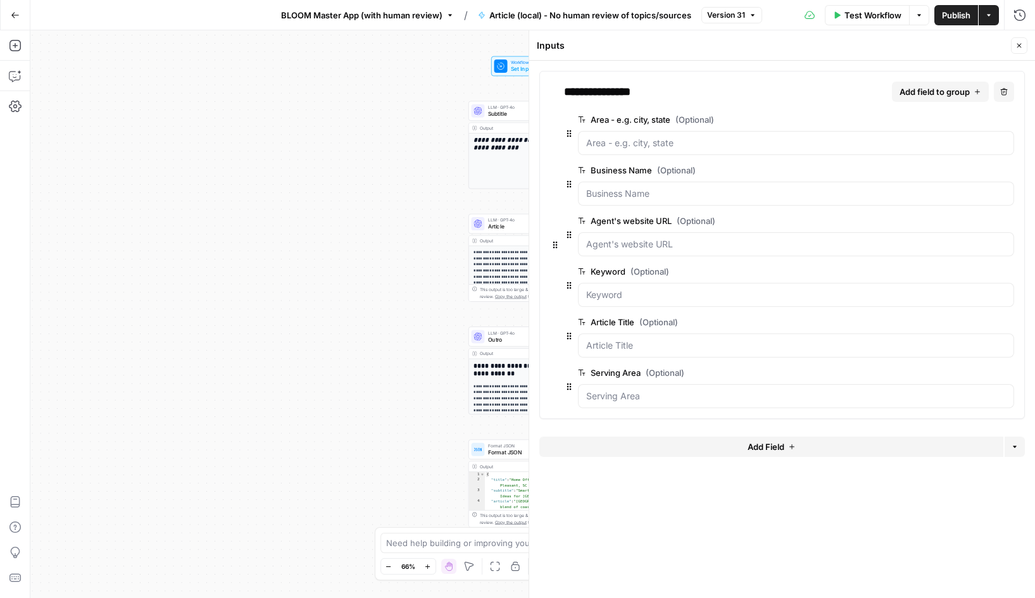
click at [972, 274] on span "edit field" at bounding box center [967, 271] width 28 height 10
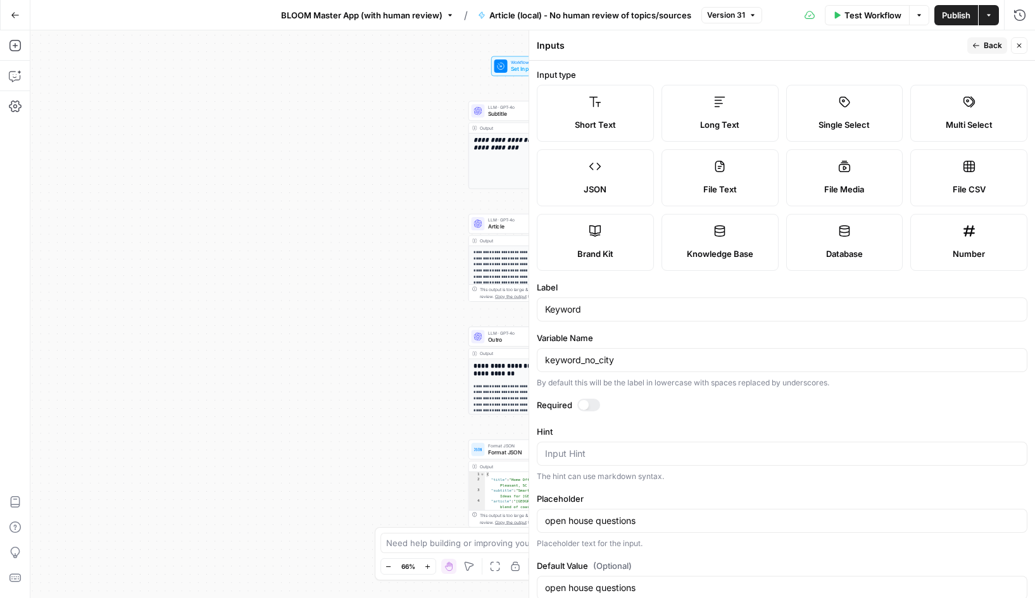
scroll to position [27, 0]
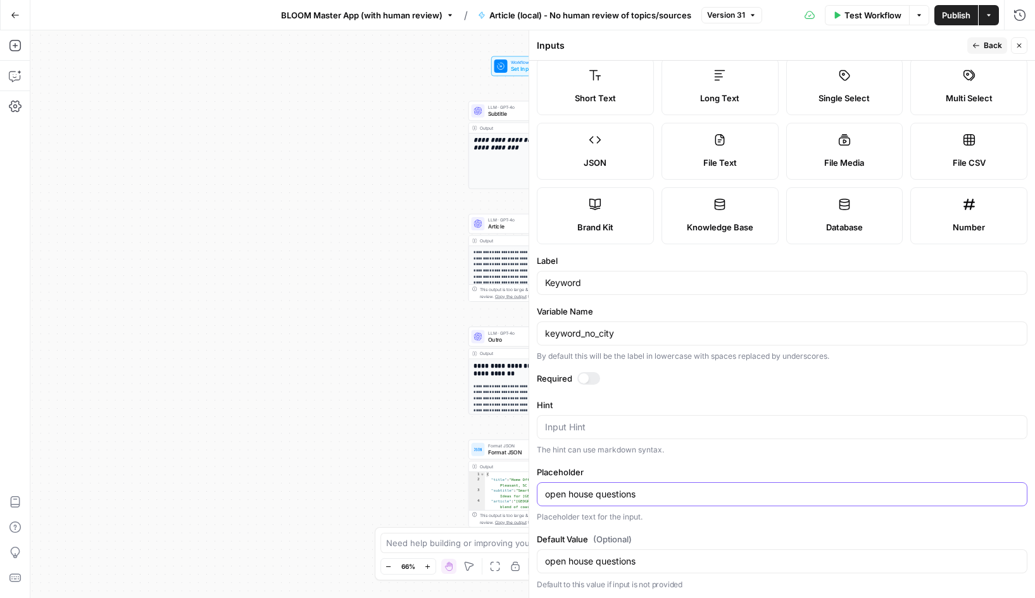
click at [610, 492] on input "open house questions" at bounding box center [782, 494] width 474 height 13
click at [618, 561] on input "open house questions" at bounding box center [782, 561] width 474 height 13
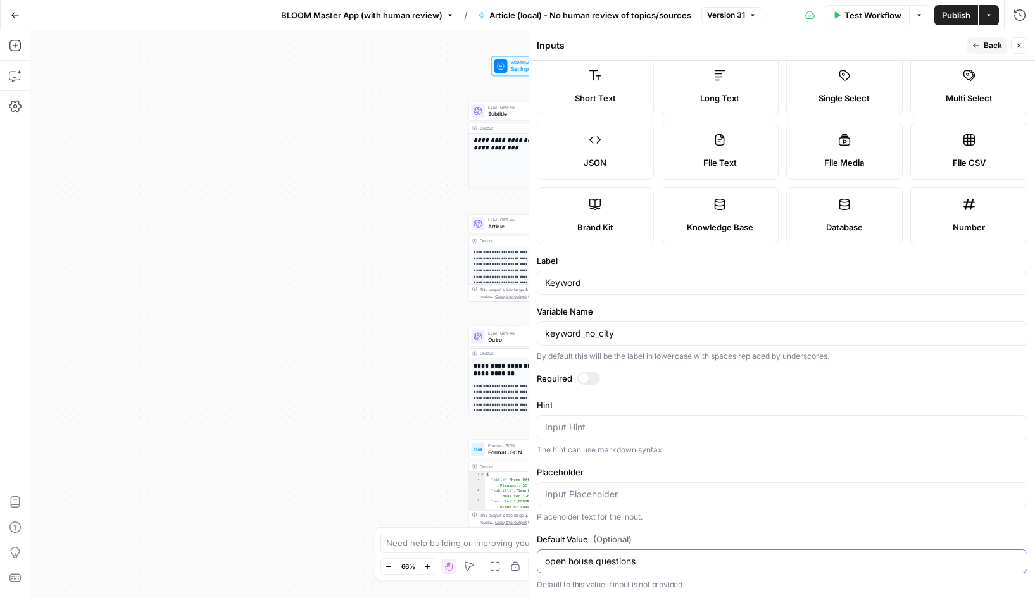
click at [618, 561] on input "open house questions" at bounding box center [782, 561] width 474 height 13
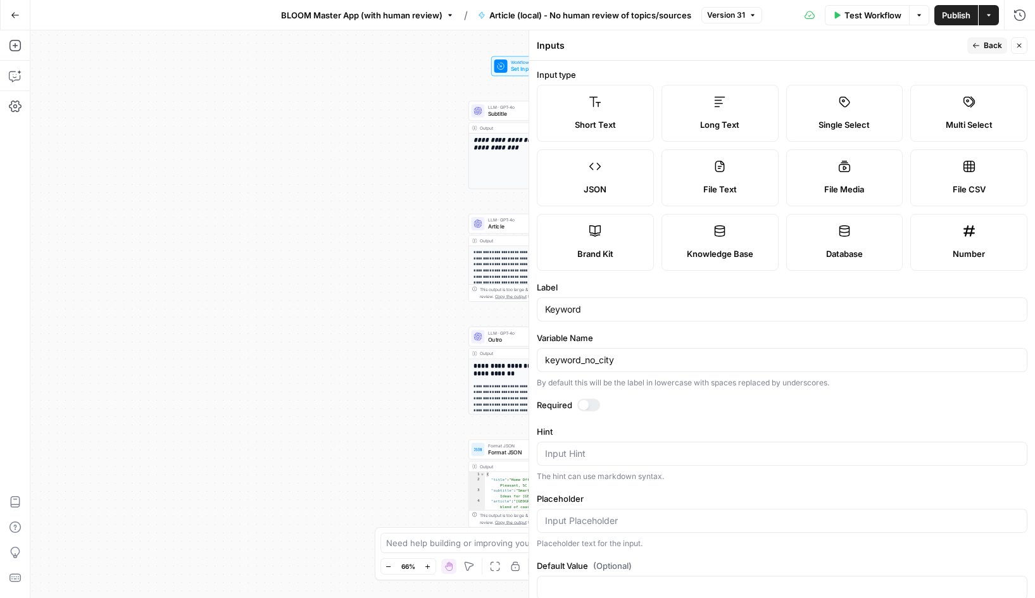
click at [989, 42] on span "Back" at bounding box center [993, 45] width 18 height 11
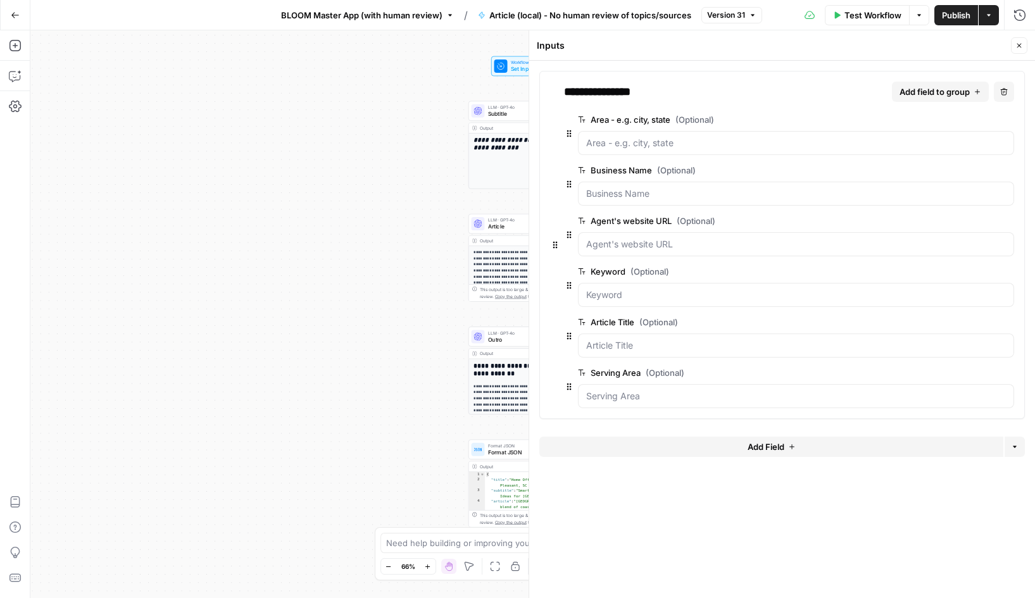
click at [971, 373] on span "edit field" at bounding box center [967, 373] width 28 height 10
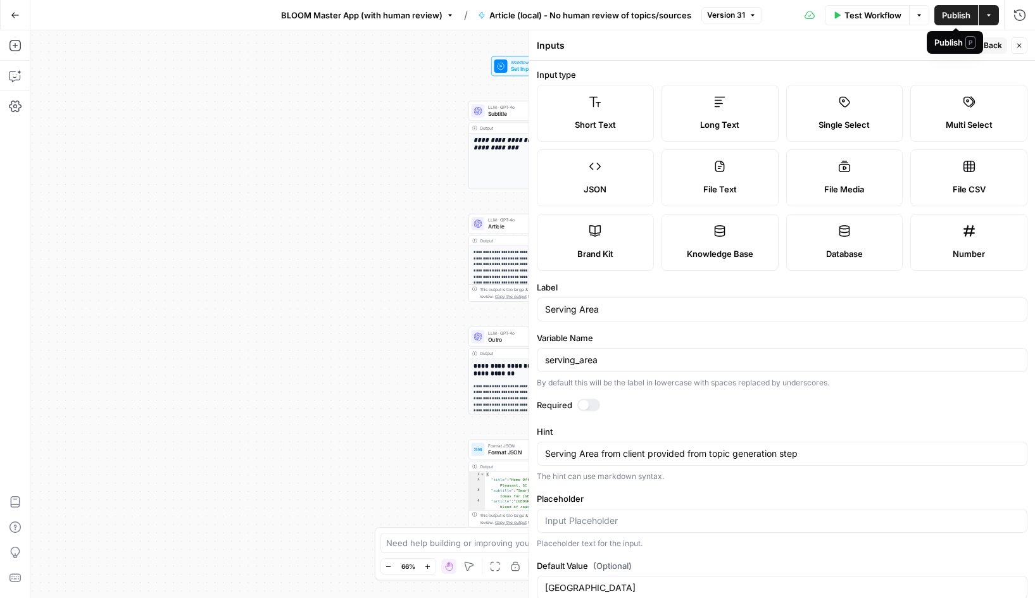
click at [954, 9] on span "Publish" at bounding box center [956, 15] width 28 height 13
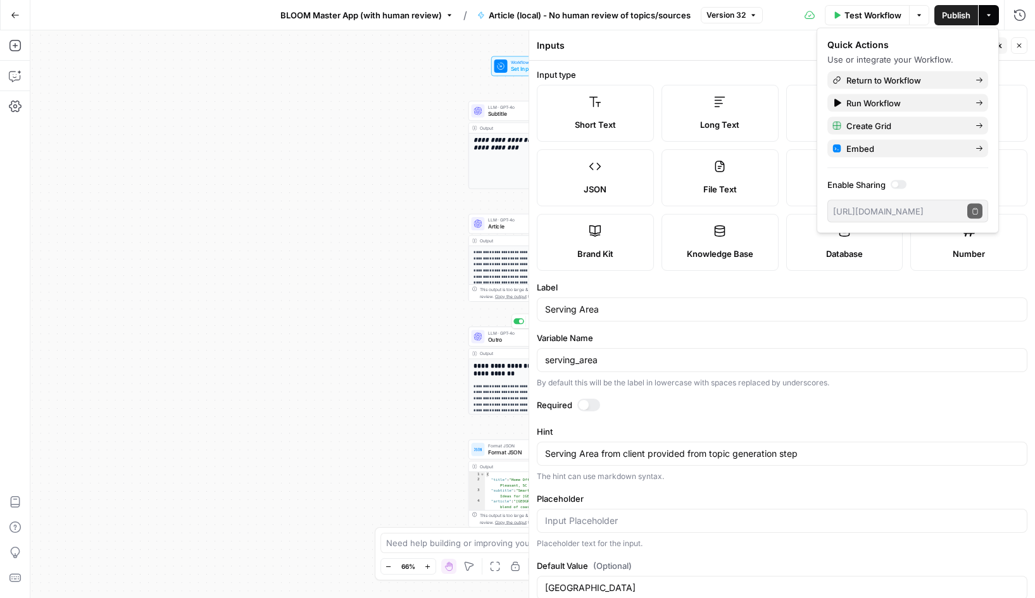
click at [505, 341] on span "Outro" at bounding box center [530, 339] width 84 height 8
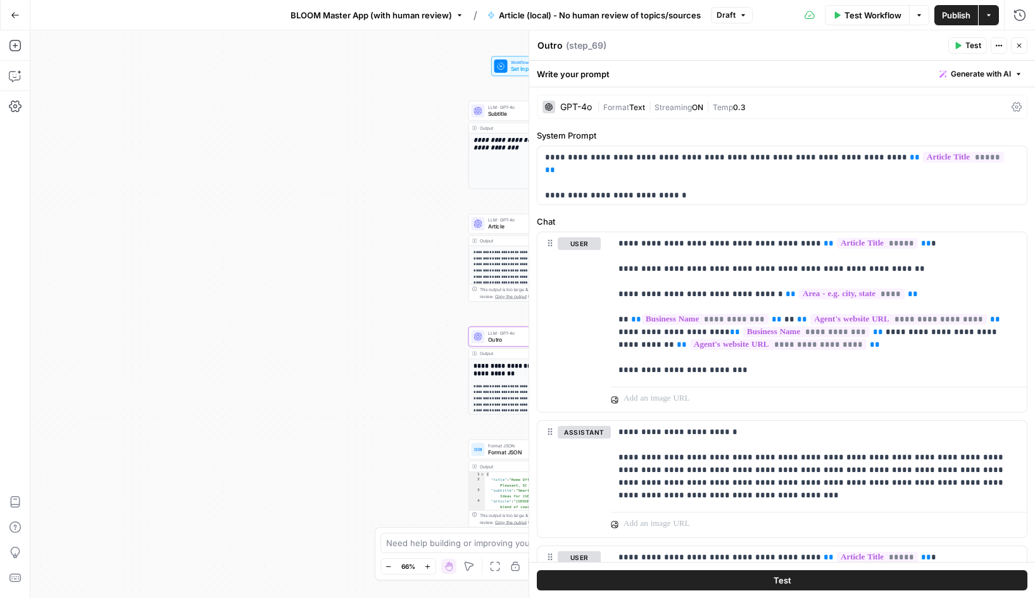
click at [18, 14] on icon "button" at bounding box center [15, 15] width 9 height 9
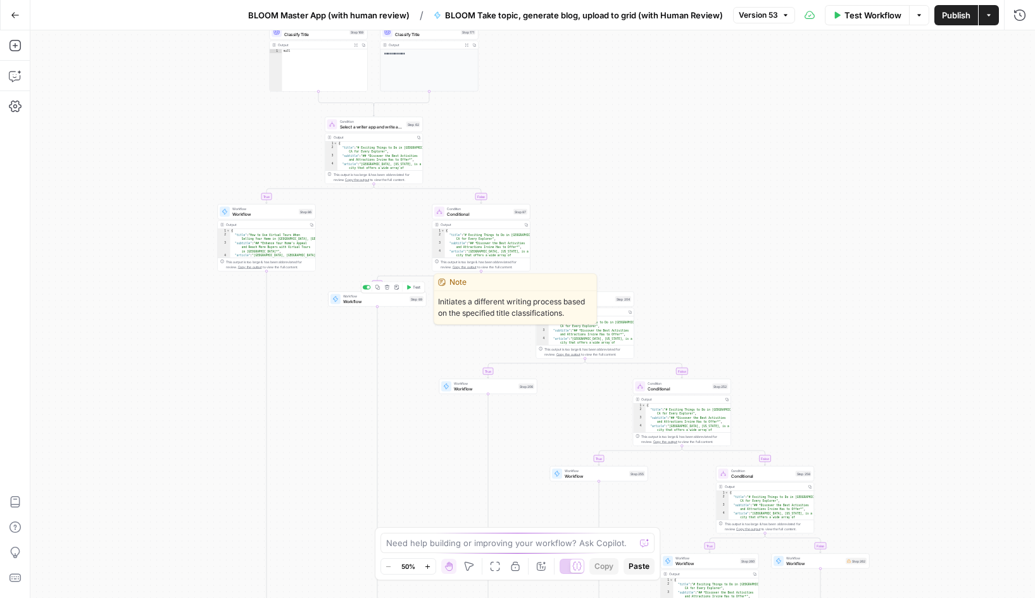
click at [361, 301] on span "Workflow" at bounding box center [375, 301] width 64 height 6
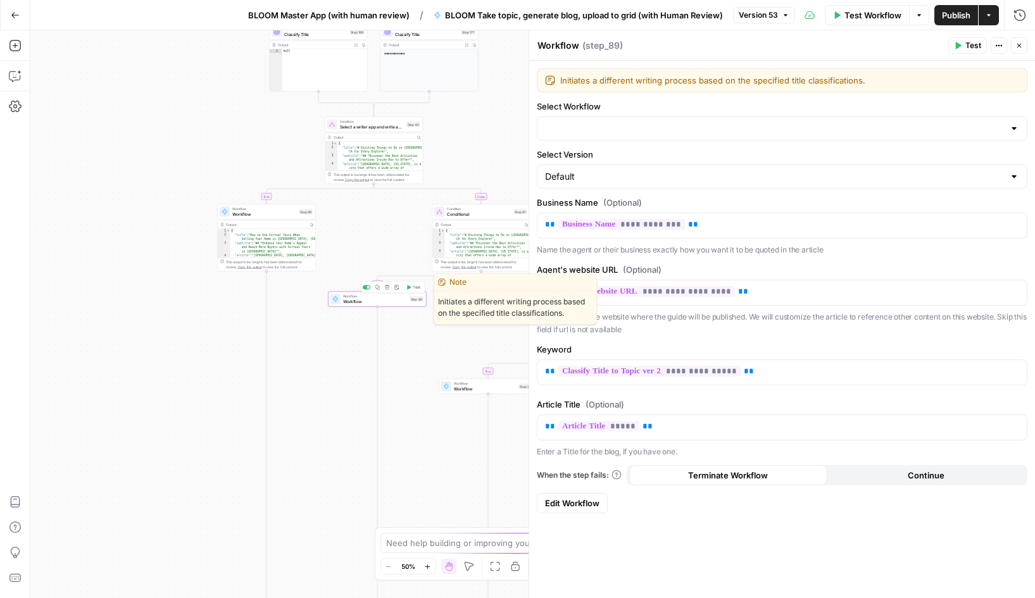
type input "Article (non-local) - No human review of topics/sources"
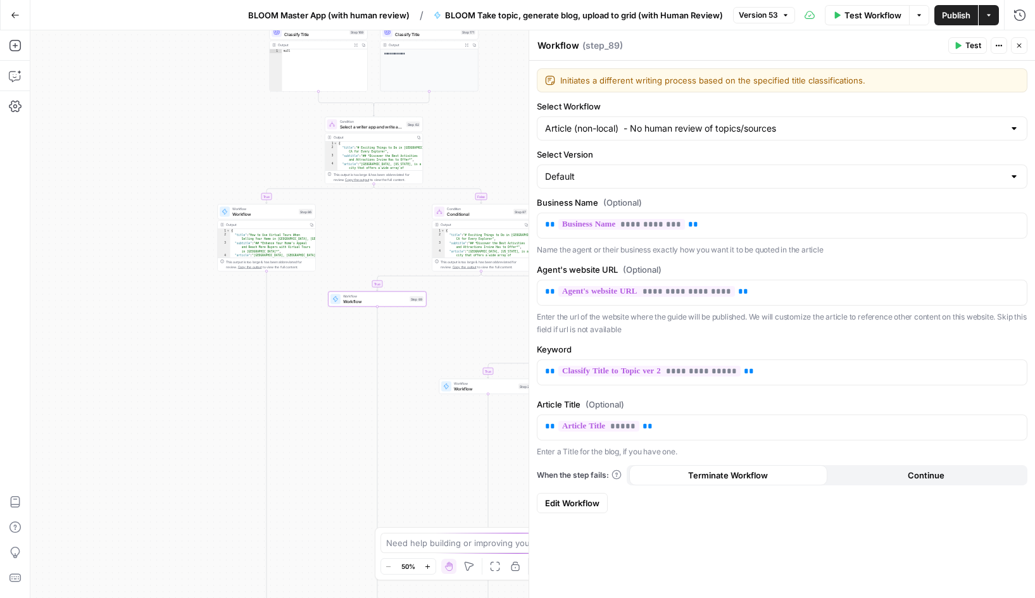
click at [578, 509] on span "Edit Workflow" at bounding box center [572, 503] width 54 height 13
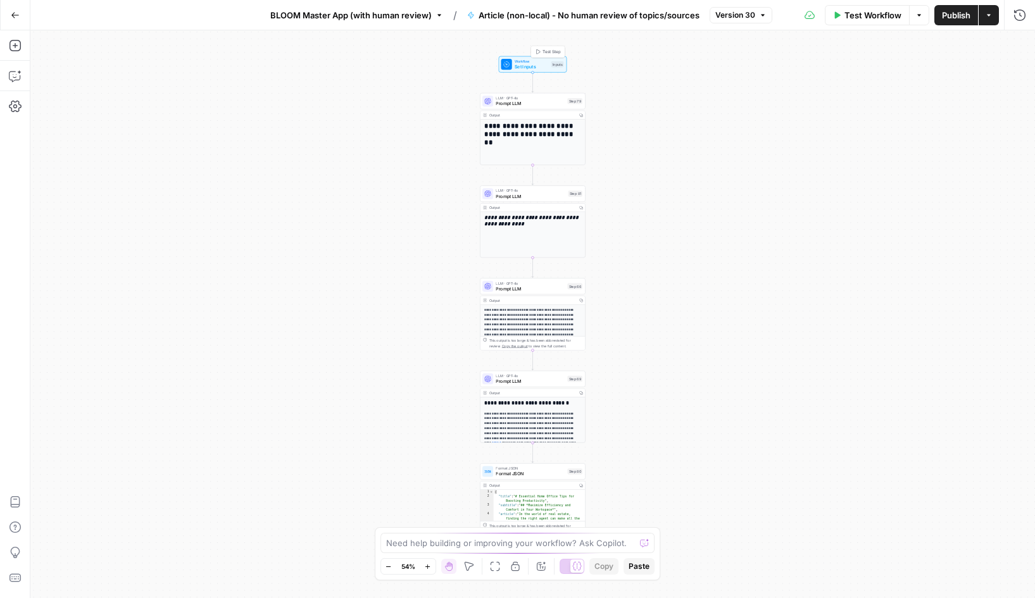
click at [532, 58] on div "Workflow Set Inputs Inputs Test Step" at bounding box center [533, 64] width 68 height 16
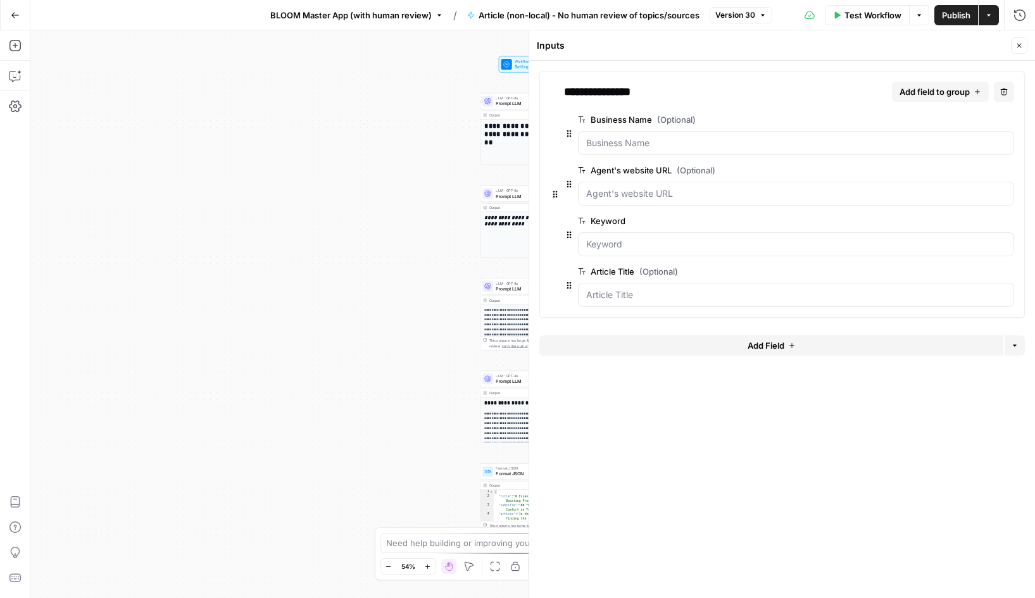
click at [961, 118] on span "edit field" at bounding box center [967, 120] width 28 height 10
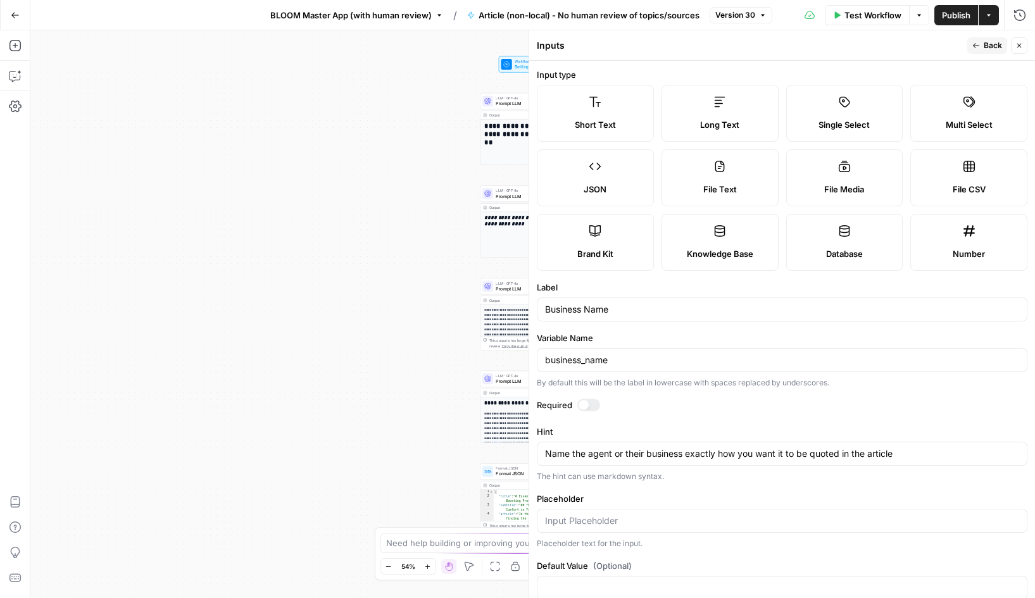
scroll to position [27, 0]
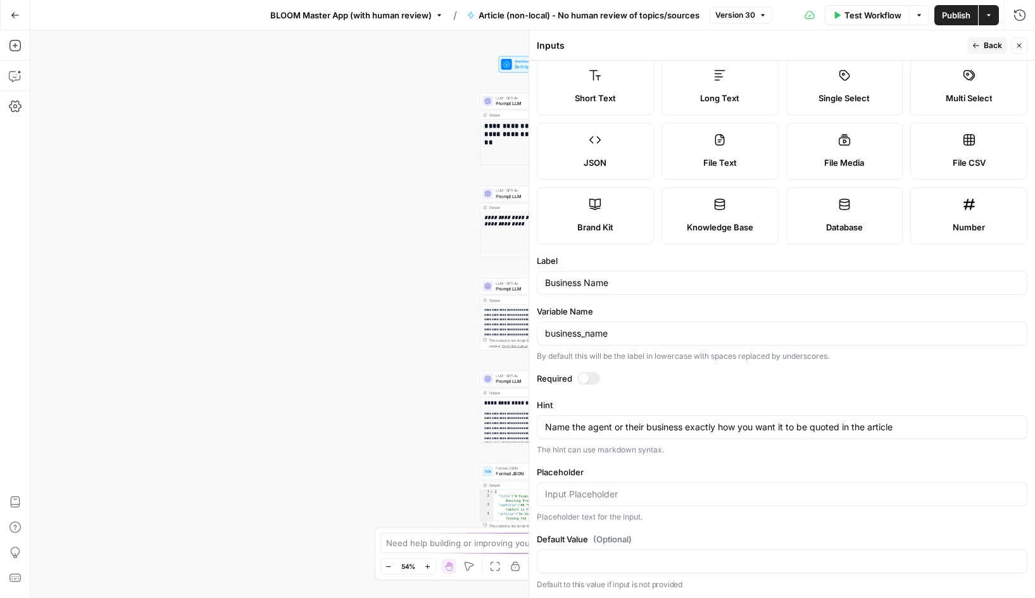
click at [984, 44] on span "Back" at bounding box center [993, 45] width 18 height 11
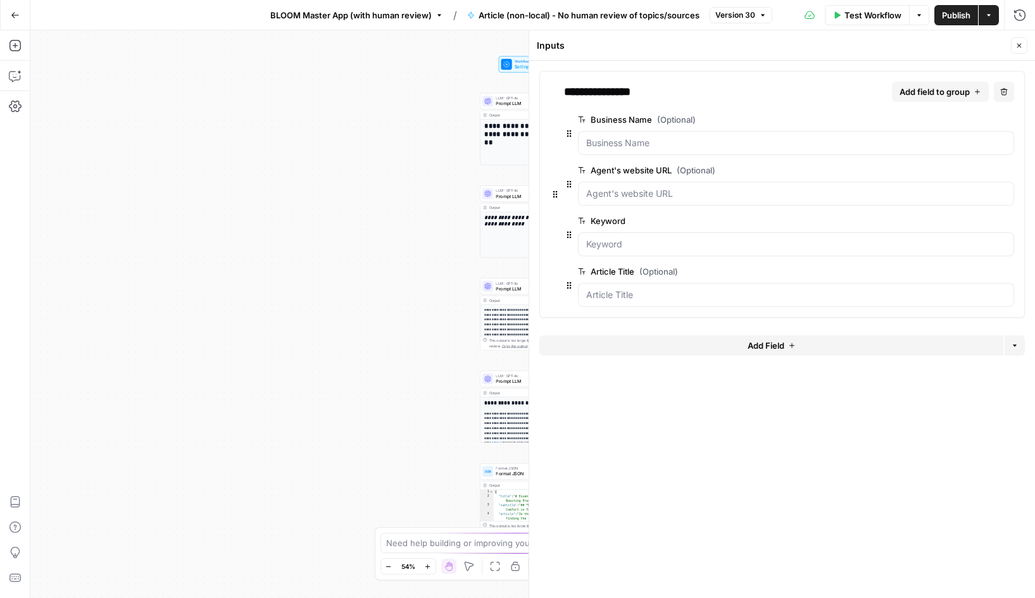
click at [970, 170] on span "edit field" at bounding box center [967, 170] width 28 height 10
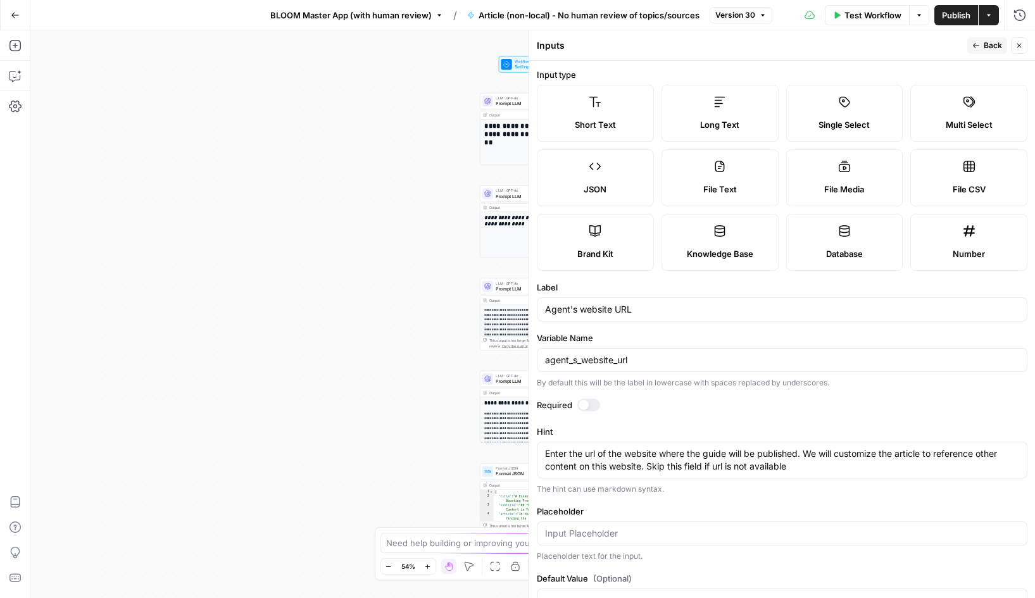
scroll to position [39, 0]
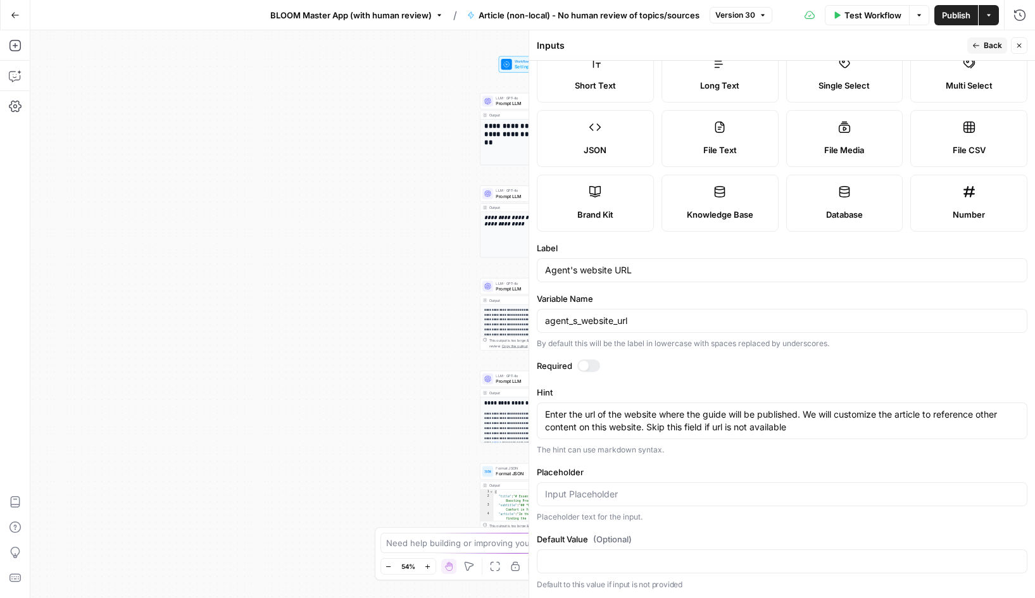
click at [980, 49] on button "Back" at bounding box center [987, 45] width 40 height 16
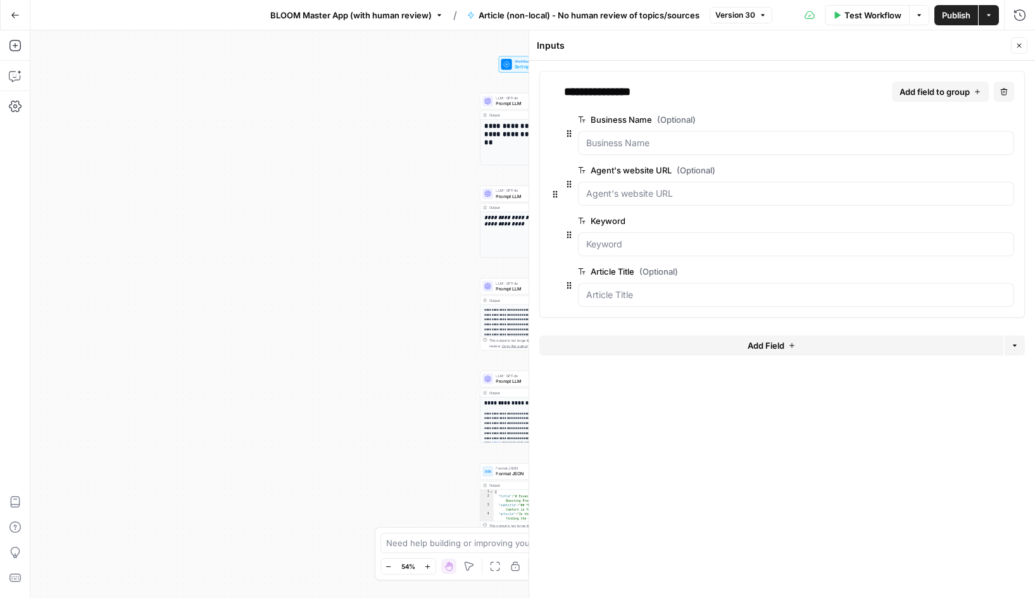
click at [966, 219] on span "edit field" at bounding box center [967, 221] width 28 height 10
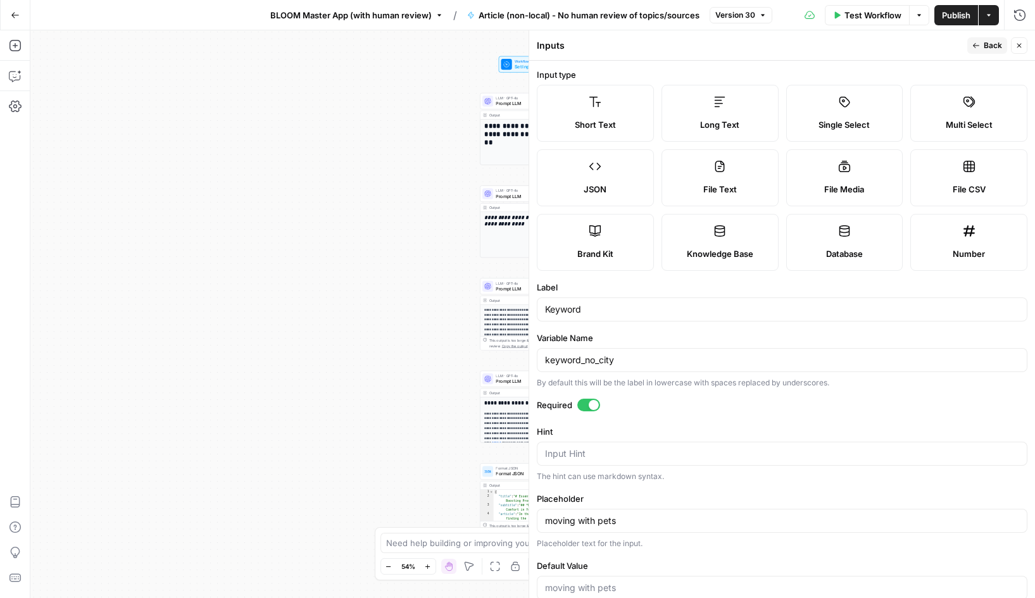
scroll to position [27, 0]
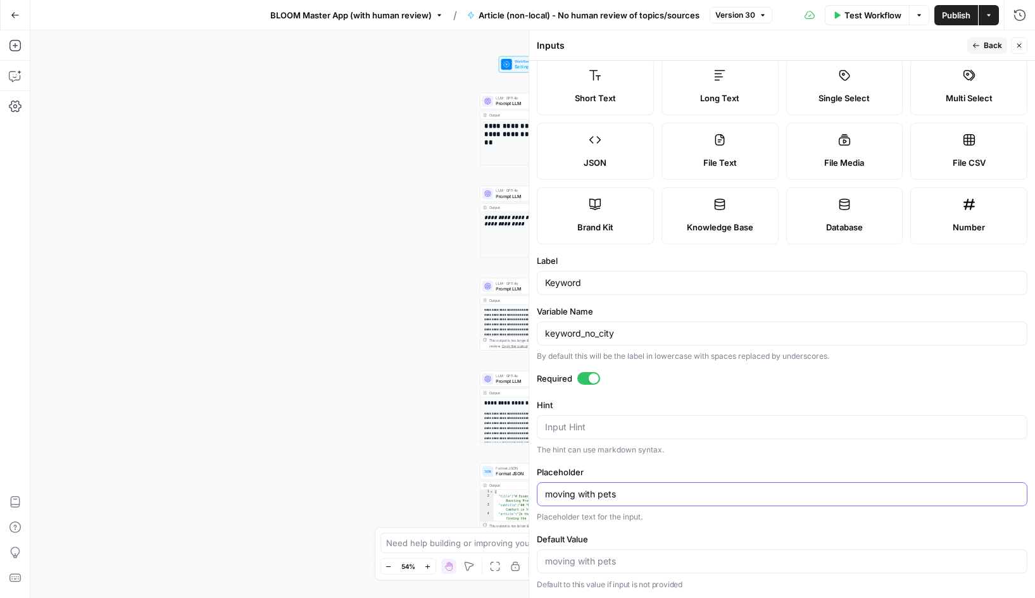
click at [589, 500] on input "moving with pets" at bounding box center [782, 494] width 474 height 13
click at [980, 47] on icon "button" at bounding box center [976, 46] width 8 height 8
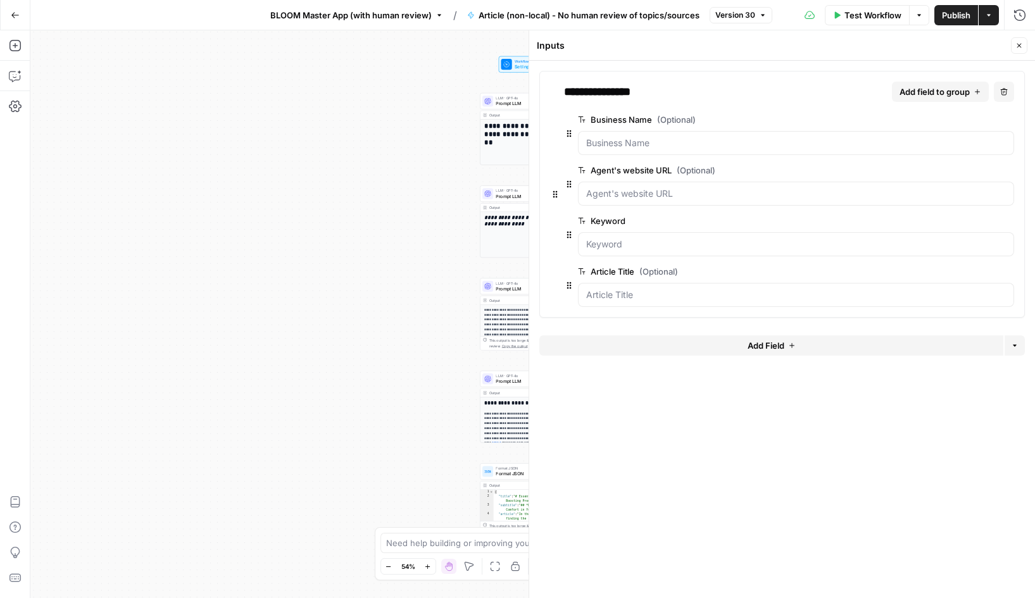
click at [969, 271] on span "edit field" at bounding box center [967, 271] width 28 height 10
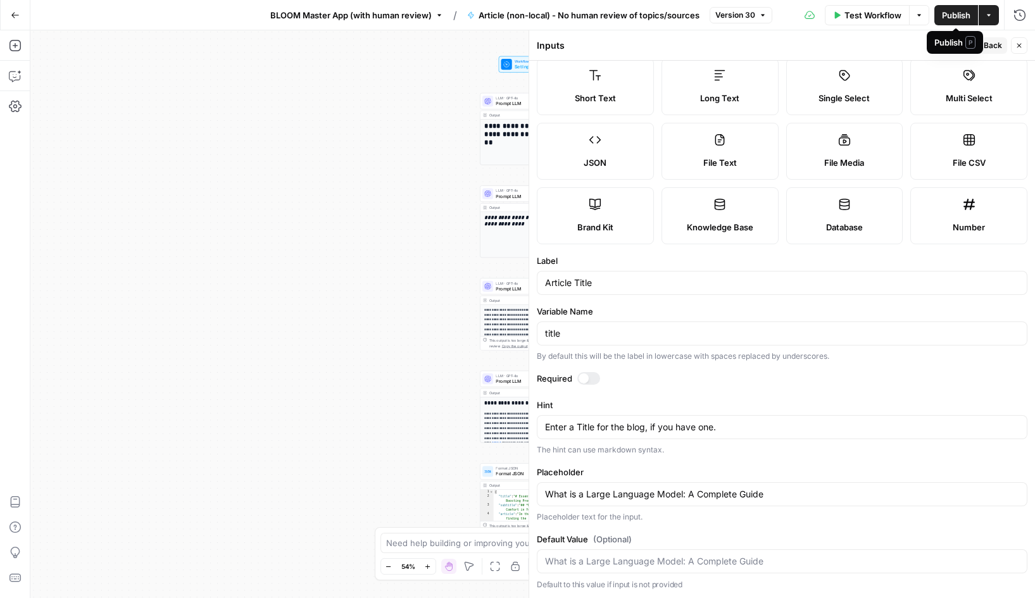
click at [956, 17] on span "Publish" at bounding box center [956, 15] width 28 height 13
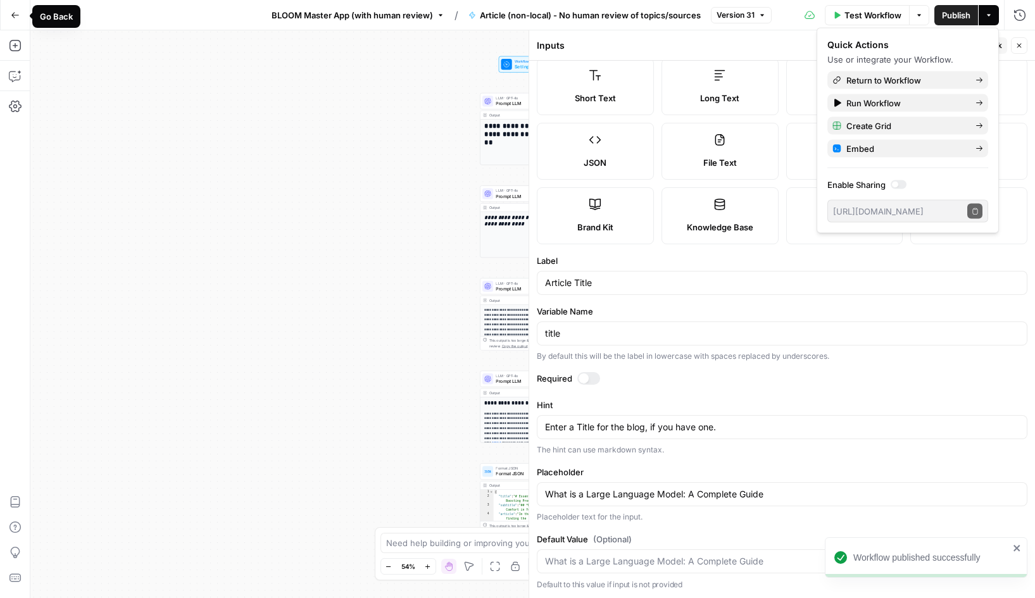
click at [15, 18] on icon "button" at bounding box center [15, 15] width 9 height 9
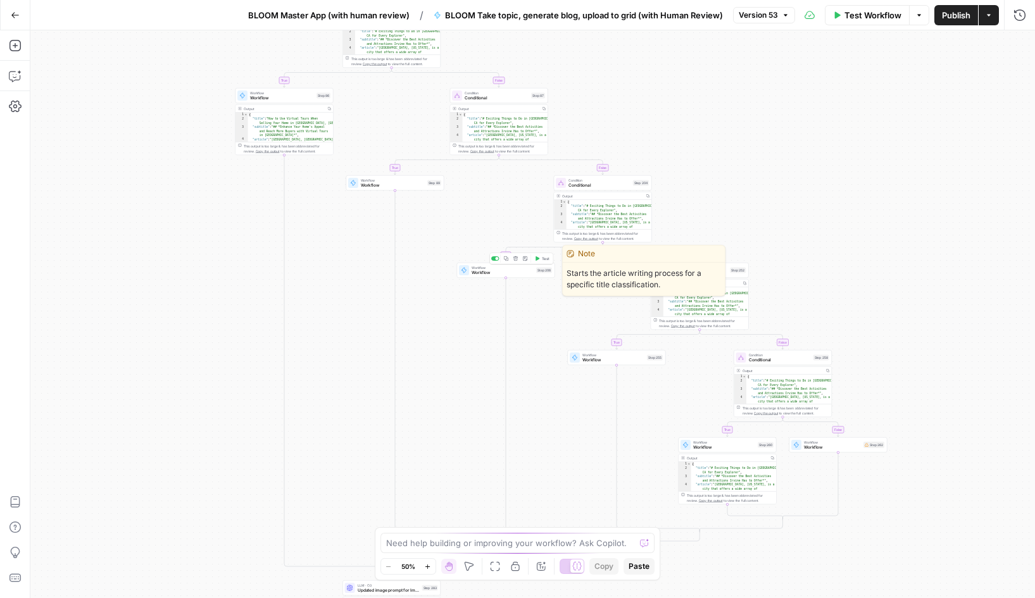
click at [489, 270] on span "Workflow" at bounding box center [503, 273] width 62 height 6
type input "Home Inspection Guide - No human review of topics/sources"
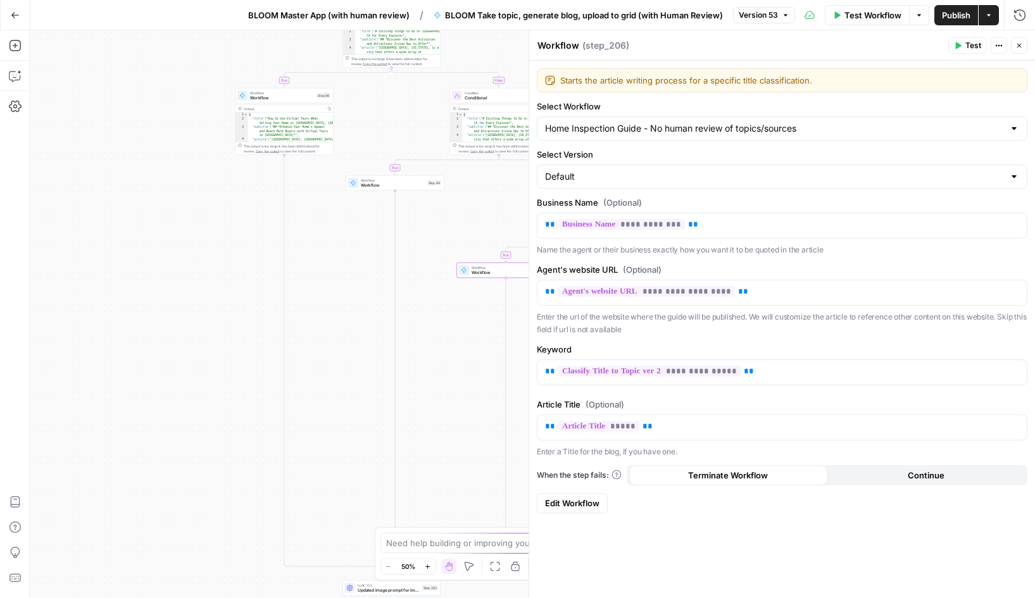
click at [575, 507] on span "Edit Workflow" at bounding box center [572, 503] width 54 height 13
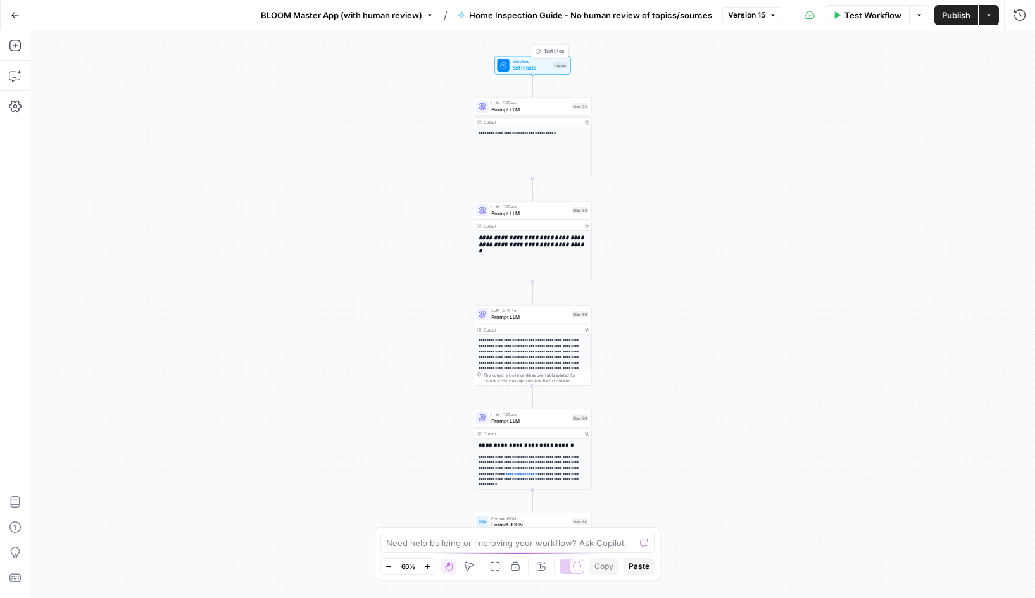
click at [527, 63] on span "Workflow" at bounding box center [532, 62] width 38 height 6
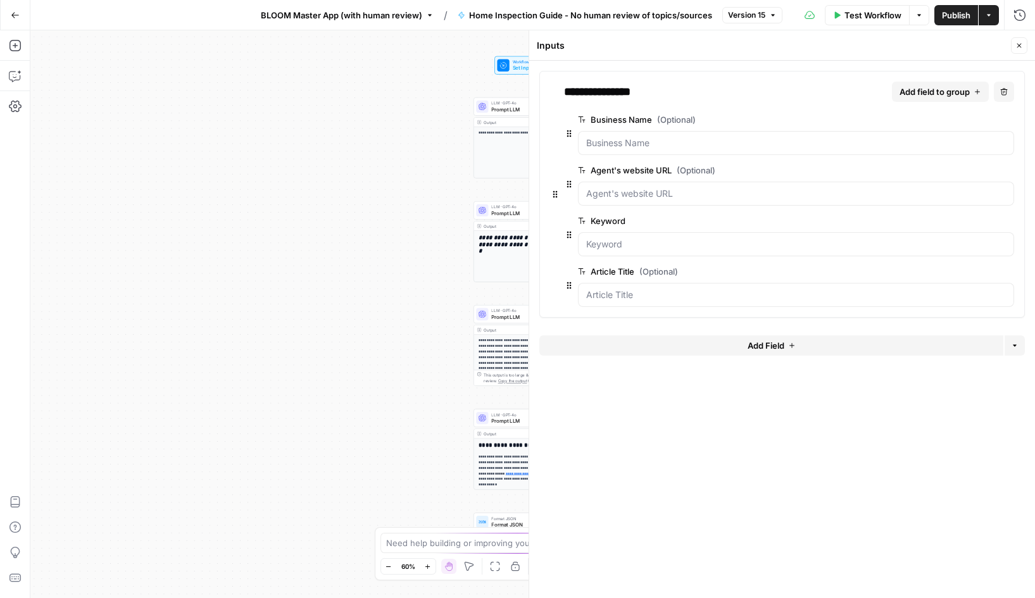
click at [967, 116] on span "edit field" at bounding box center [967, 120] width 28 height 10
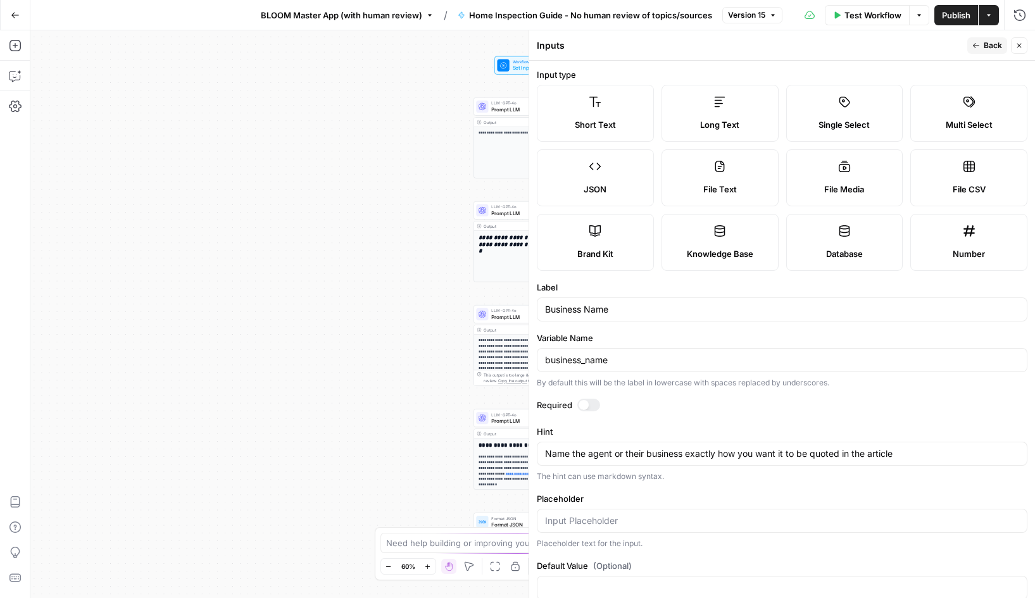
click at [985, 46] on span "Back" at bounding box center [993, 45] width 18 height 11
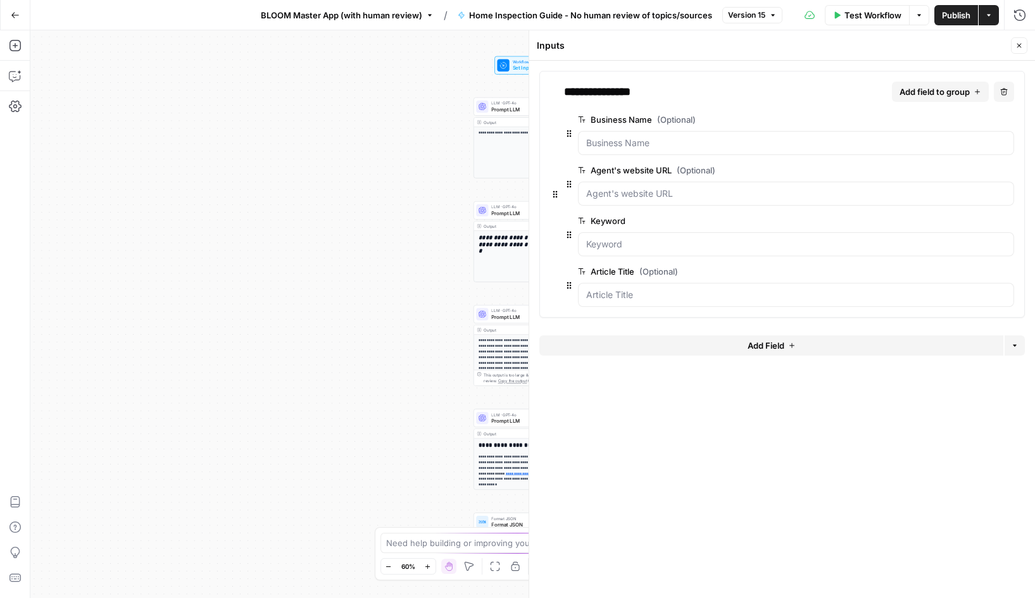
click at [963, 172] on span "edit field" at bounding box center [967, 170] width 28 height 10
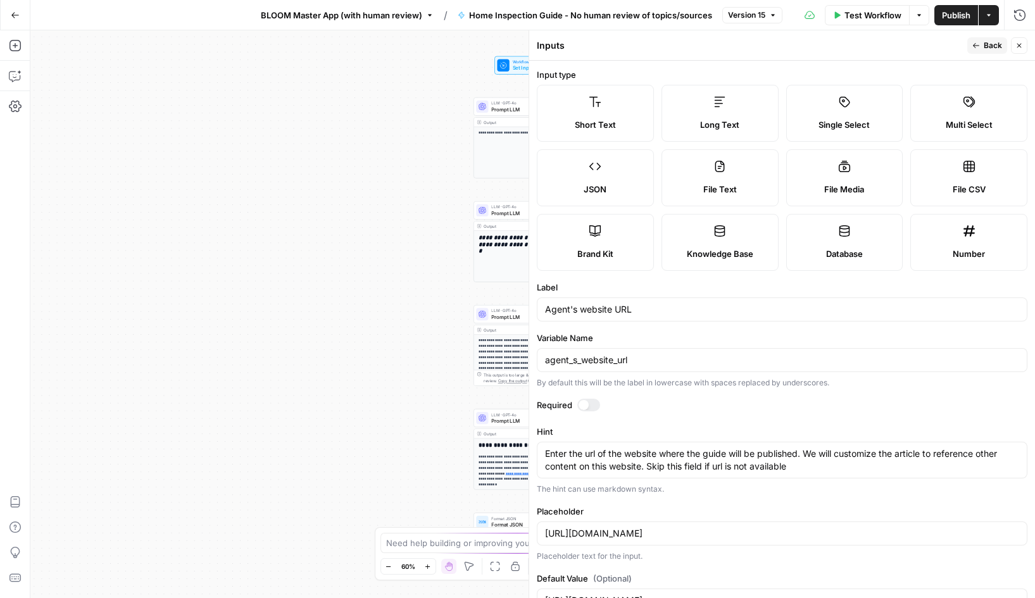
scroll to position [39, 0]
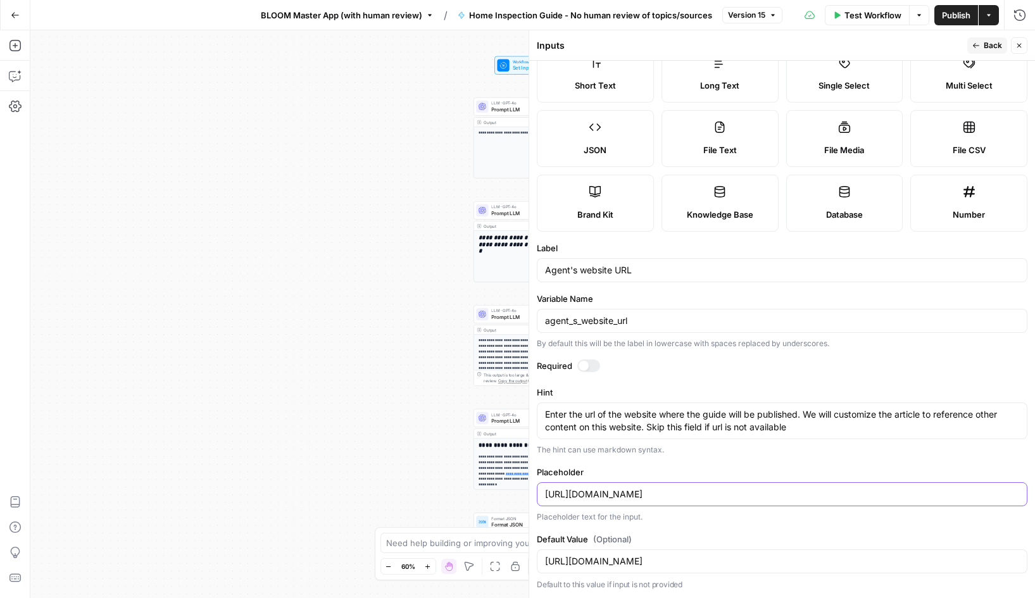
click at [619, 488] on input "http://www.agentLux.com" at bounding box center [782, 494] width 474 height 13
click at [634, 565] on input "http://www.agentLux.com" at bounding box center [782, 561] width 474 height 13
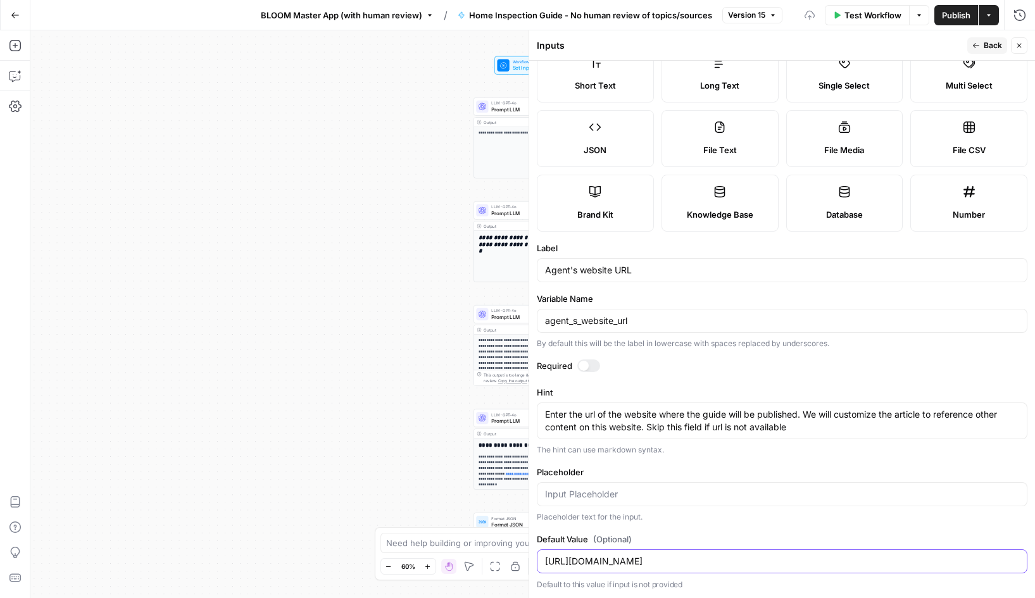
click at [634, 565] on input "http://www.agentLux.com" at bounding box center [782, 561] width 474 height 13
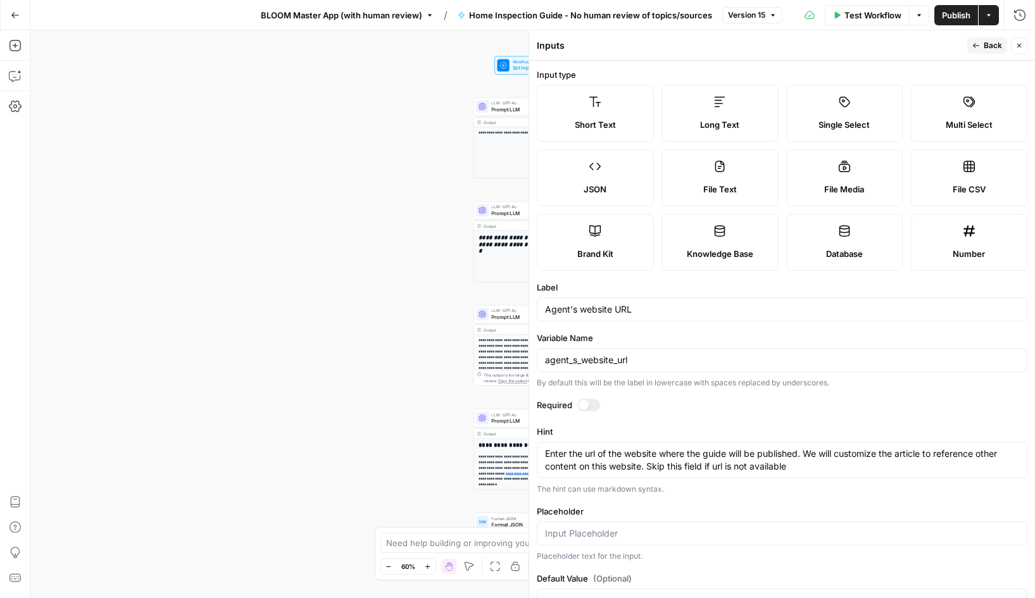
click at [979, 44] on icon "button" at bounding box center [976, 46] width 8 height 8
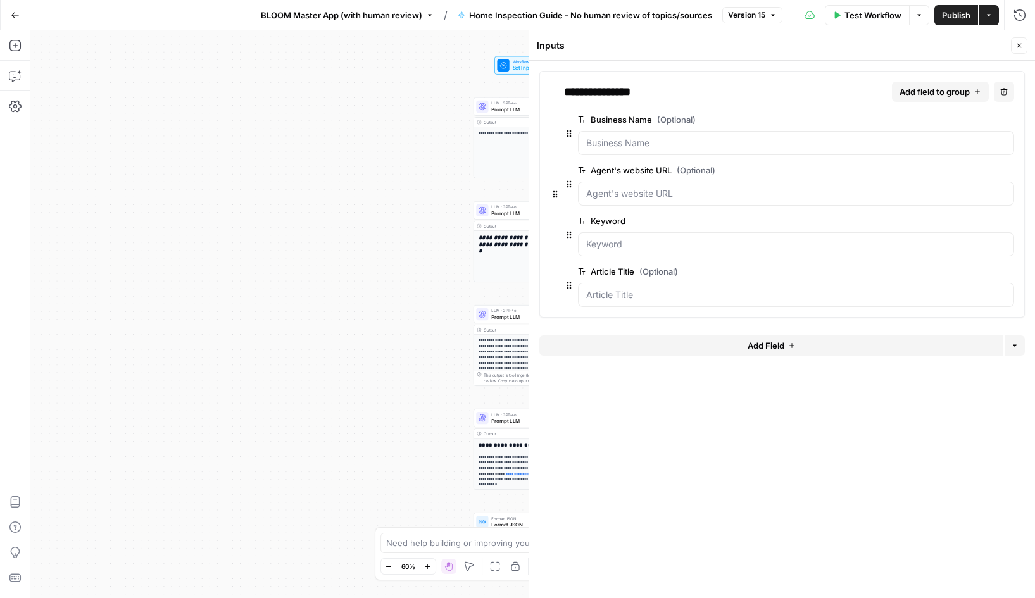
click at [966, 217] on span "edit field" at bounding box center [967, 221] width 28 height 10
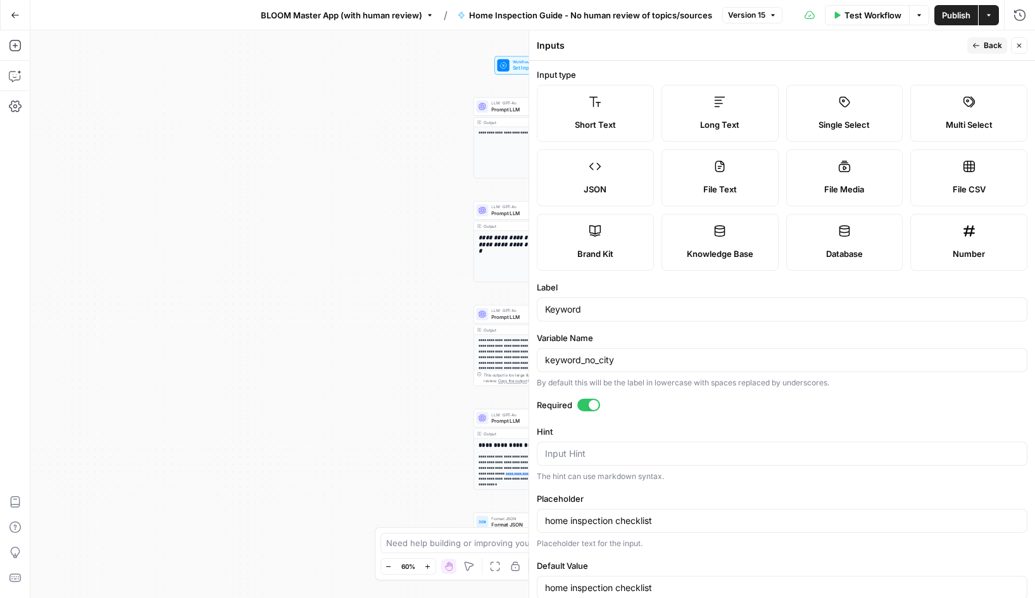
scroll to position [27, 0]
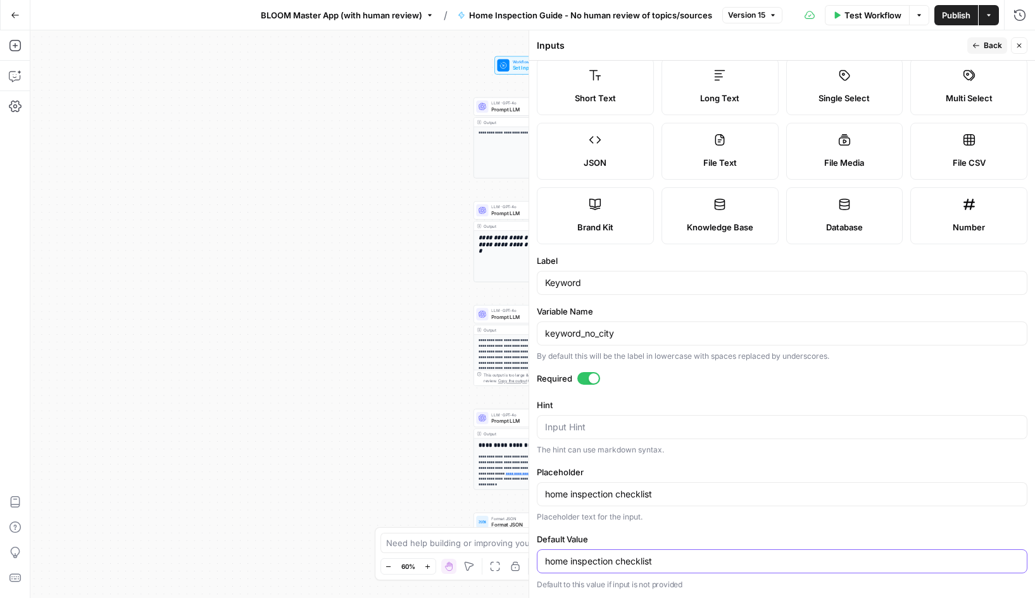
click at [629, 560] on input "home inspection checklist" at bounding box center [782, 561] width 474 height 13
click at [639, 497] on input "home inspection checklist" at bounding box center [782, 494] width 474 height 13
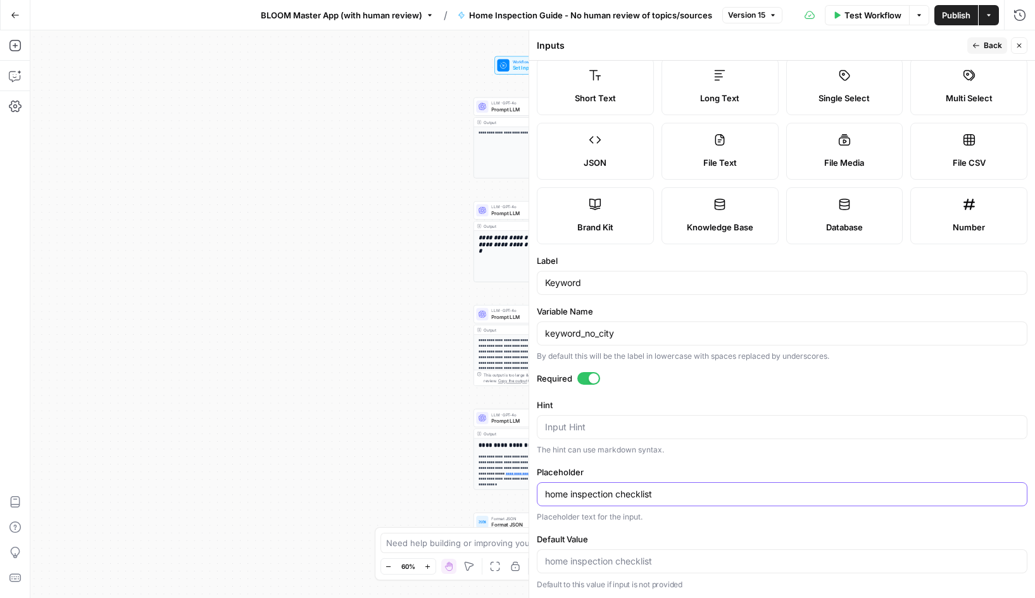
click at [639, 497] on input "home inspection checklist" at bounding box center [782, 494] width 474 height 13
click at [981, 47] on button "Back" at bounding box center [987, 45] width 40 height 16
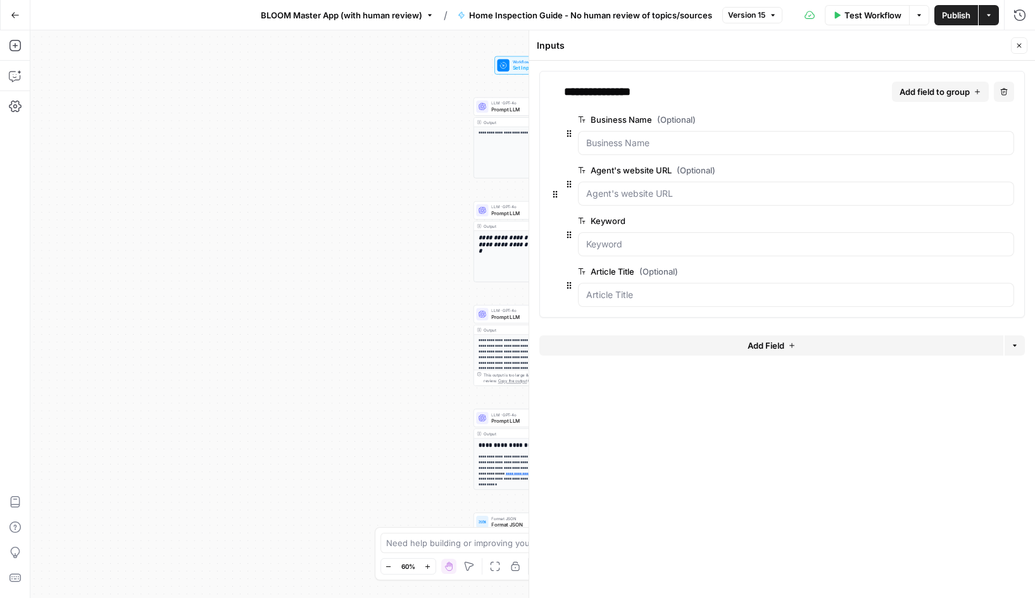
click at [972, 272] on span "edit field" at bounding box center [967, 271] width 28 height 10
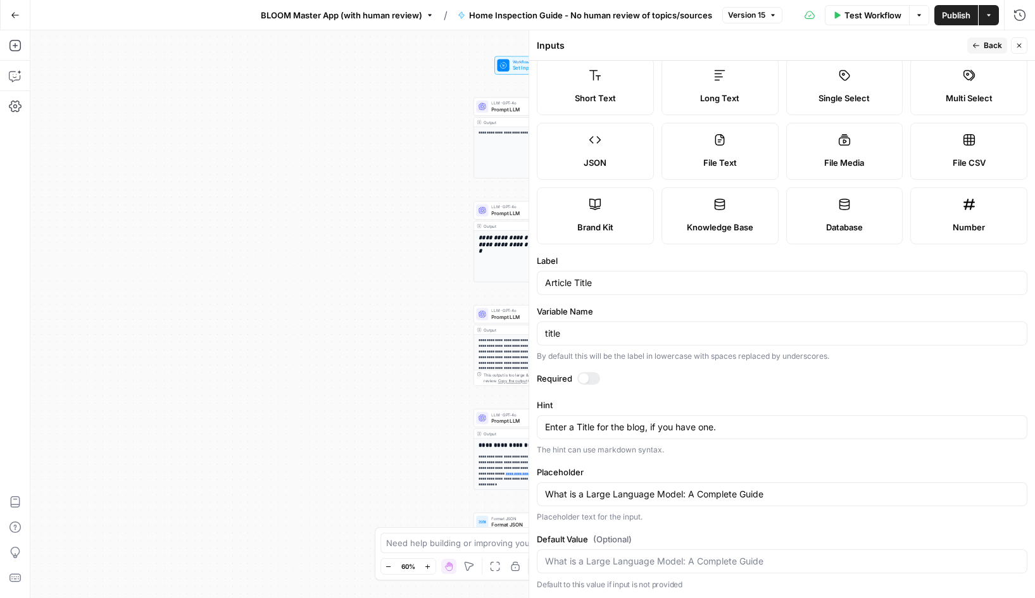
click at [958, 15] on span "Publish" at bounding box center [956, 15] width 28 height 13
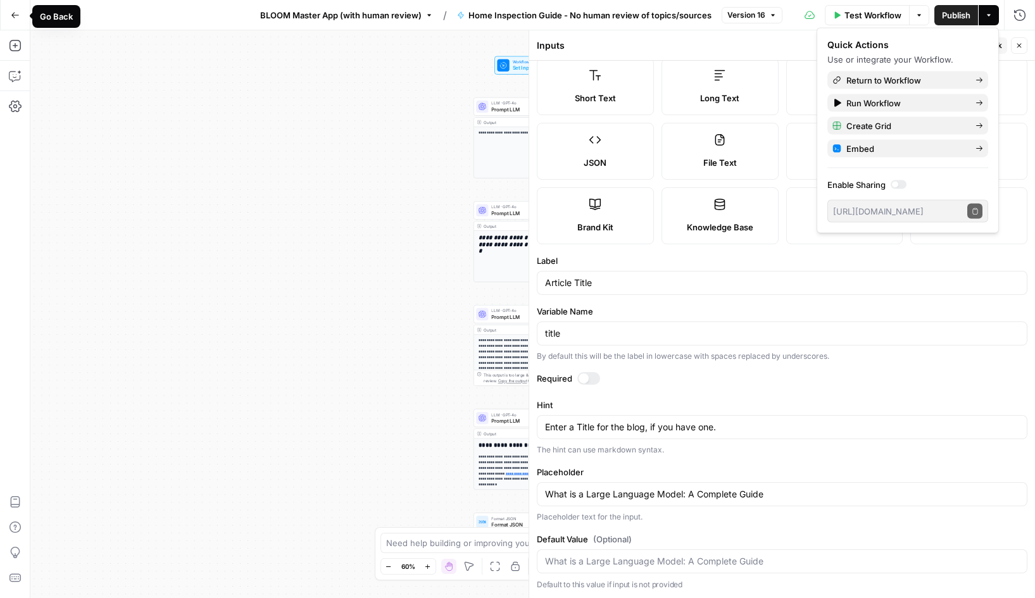
click at [13, 12] on icon "button" at bounding box center [15, 15] width 8 height 6
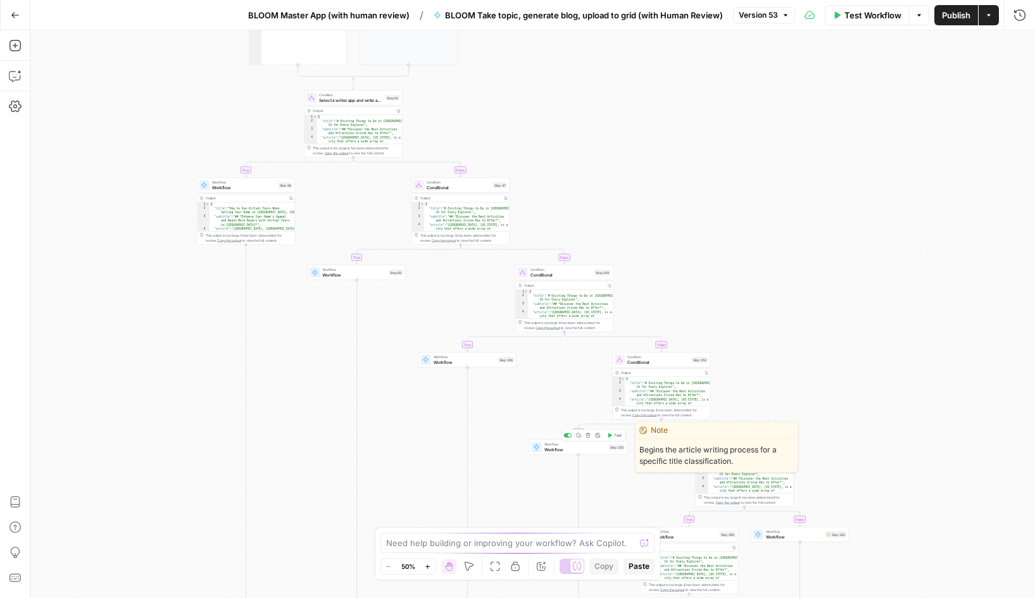
click at [557, 451] on span "Workflow" at bounding box center [575, 449] width 62 height 6
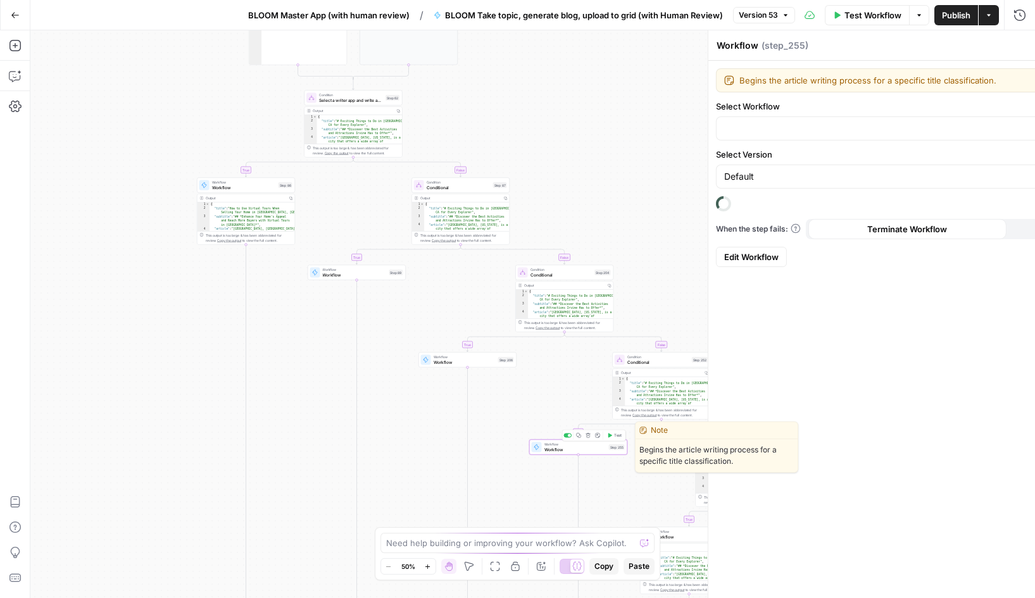
type input "How to Price Home - No human review of topics/sources"
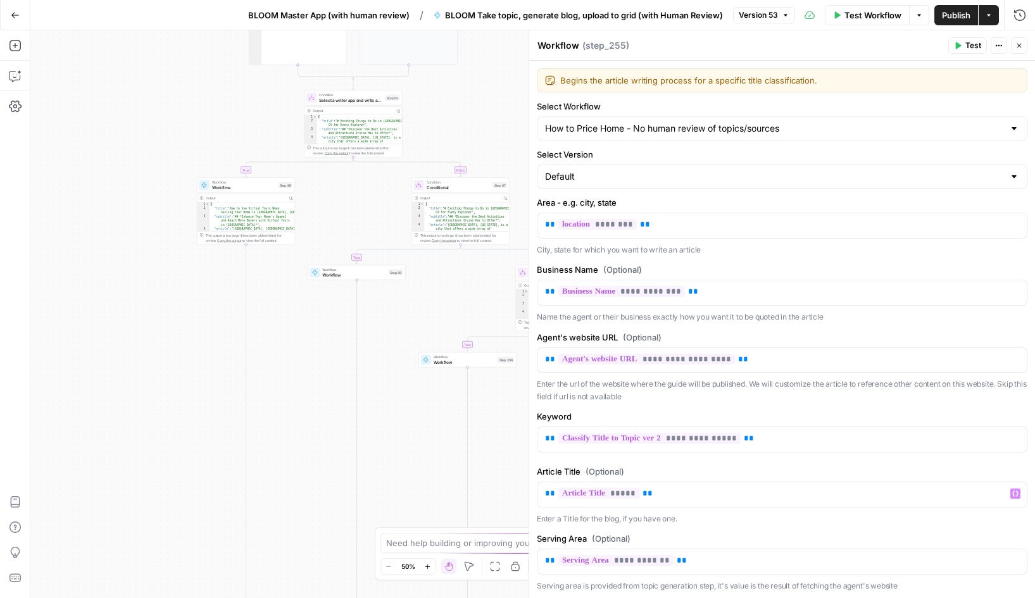
scroll to position [57, 0]
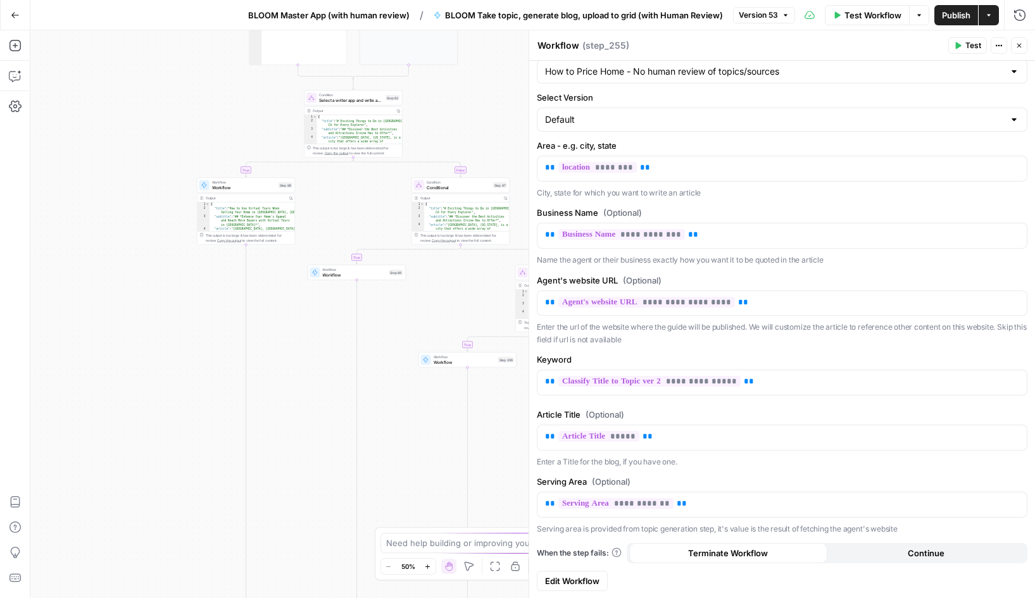
click at [590, 580] on span "Edit Workflow" at bounding box center [572, 581] width 54 height 13
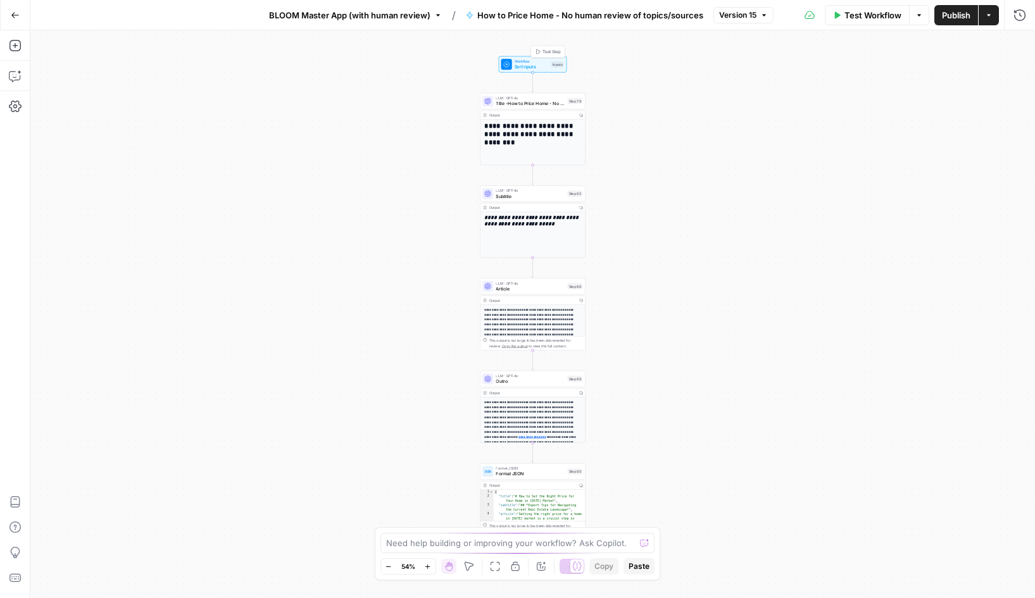
click at [530, 62] on span "Workflow" at bounding box center [532, 62] width 34 height 6
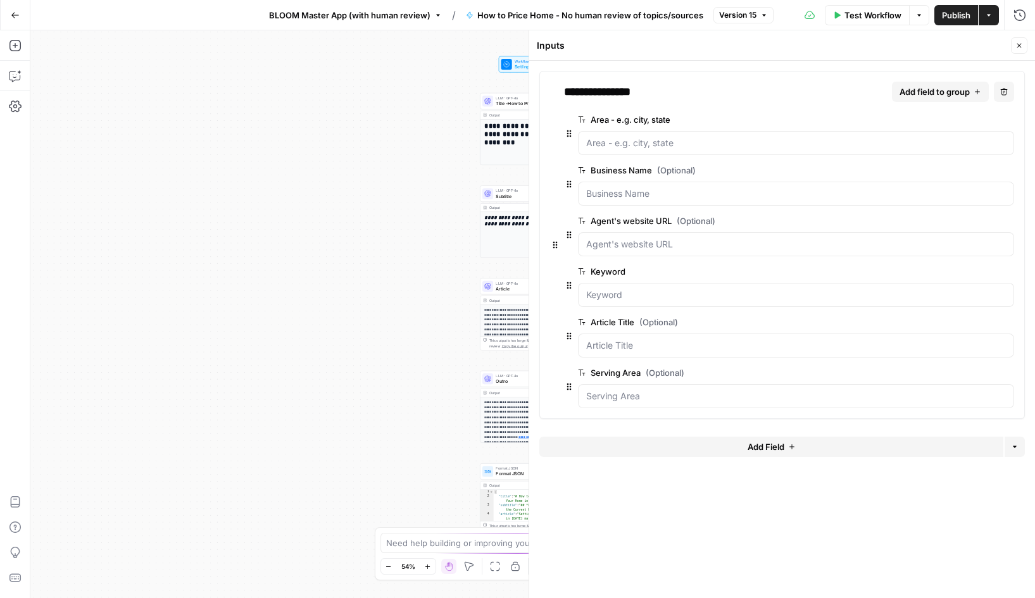
click at [967, 123] on span "edit field" at bounding box center [967, 120] width 28 height 10
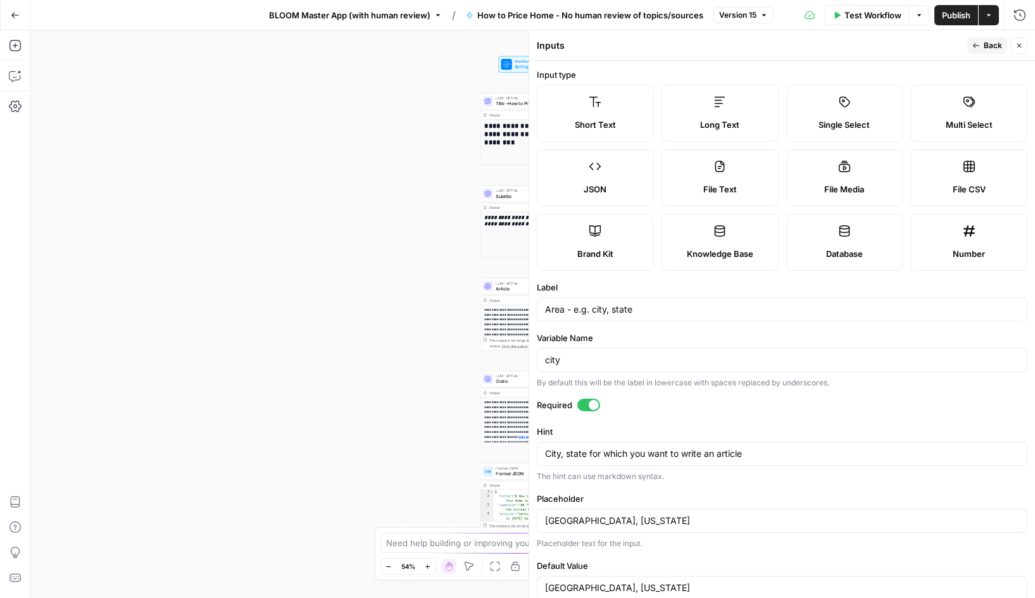
scroll to position [27, 0]
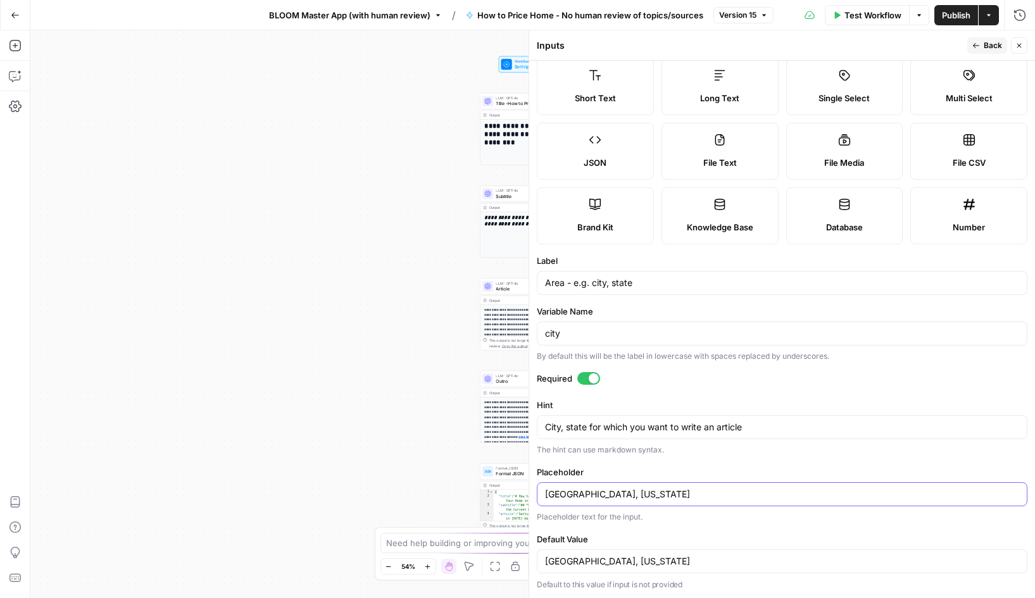
click at [620, 496] on input "Las Vegas, Nevada" at bounding box center [782, 494] width 474 height 13
click at [601, 559] on input "Las Vegas, Nevada" at bounding box center [782, 561] width 474 height 13
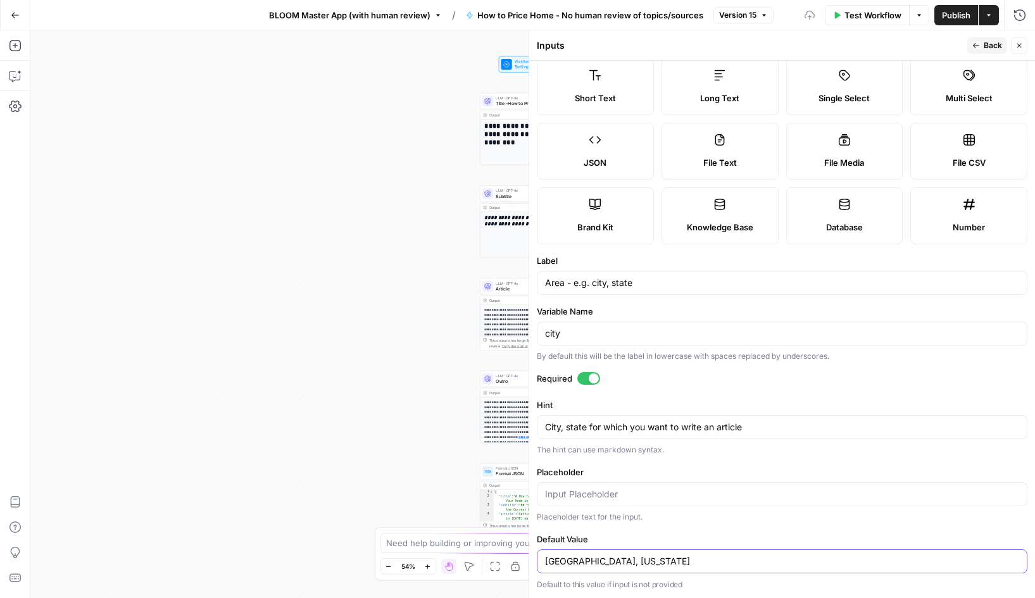
click at [601, 559] on input "Las Vegas, Nevada" at bounding box center [782, 561] width 474 height 13
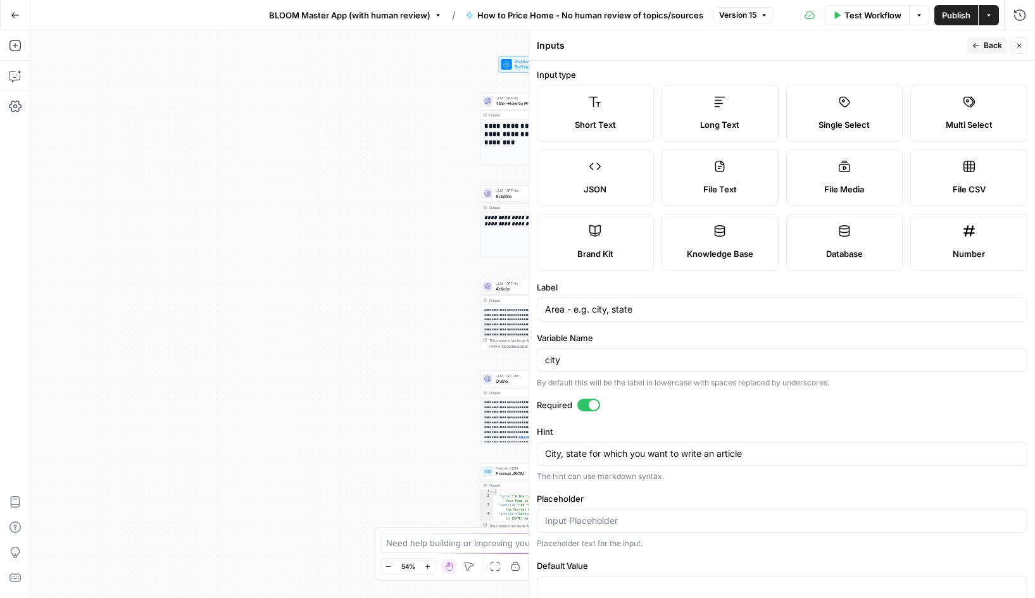
click at [983, 53] on button "Back" at bounding box center [987, 45] width 40 height 16
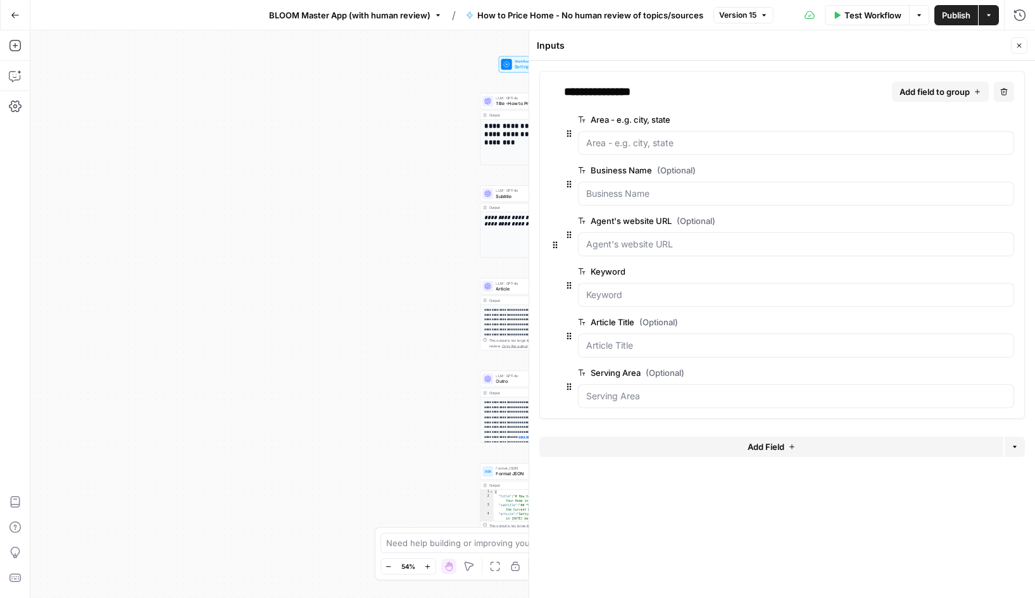
click at [966, 172] on span "edit field" at bounding box center [967, 170] width 28 height 10
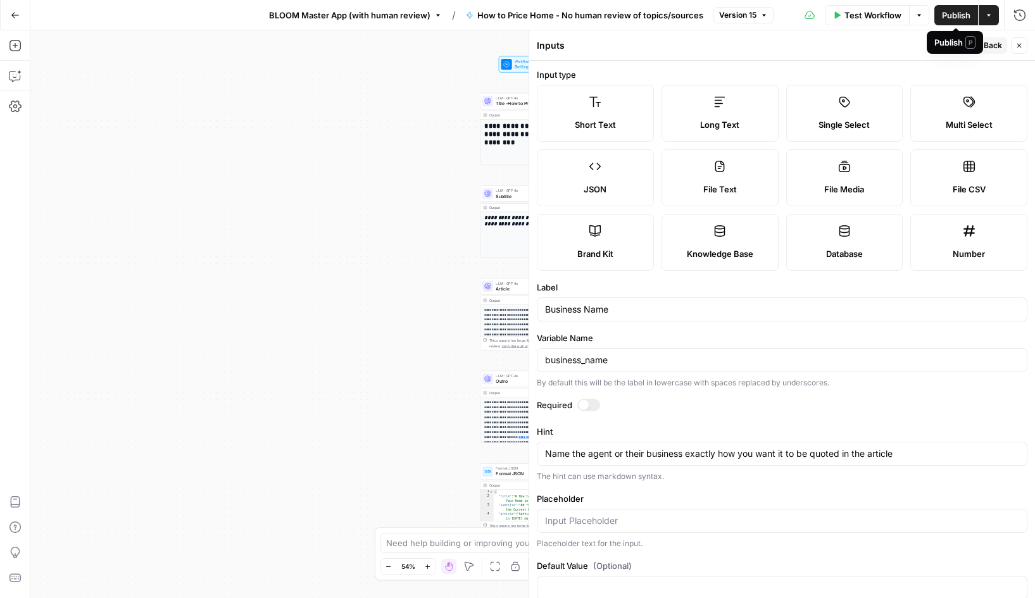
click at [981, 45] on div "Publish P" at bounding box center [955, 42] width 56 height 23
click at [991, 50] on span "Back" at bounding box center [993, 45] width 18 height 11
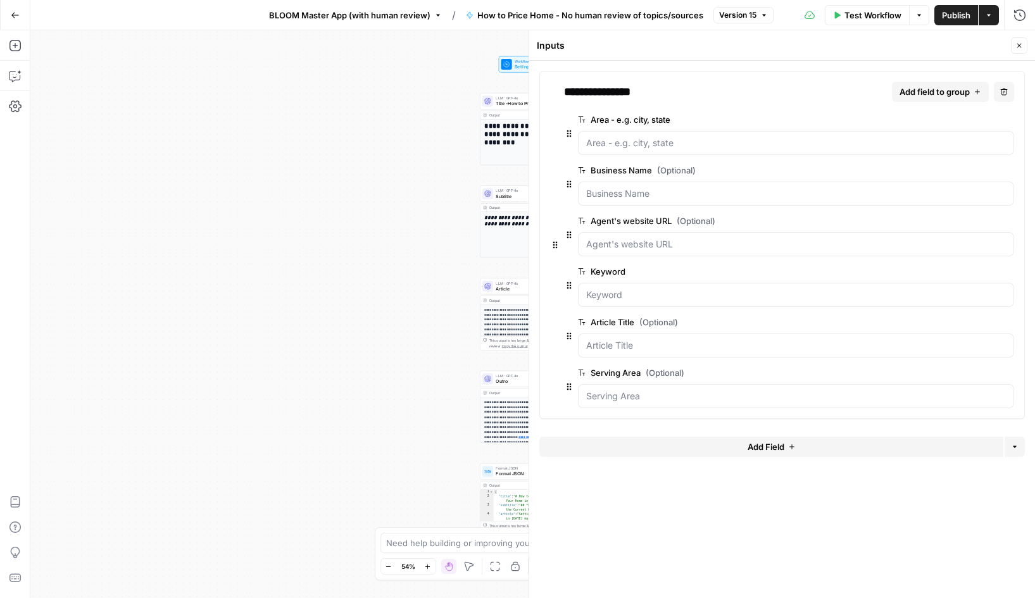
click at [964, 223] on span "edit field" at bounding box center [967, 221] width 28 height 10
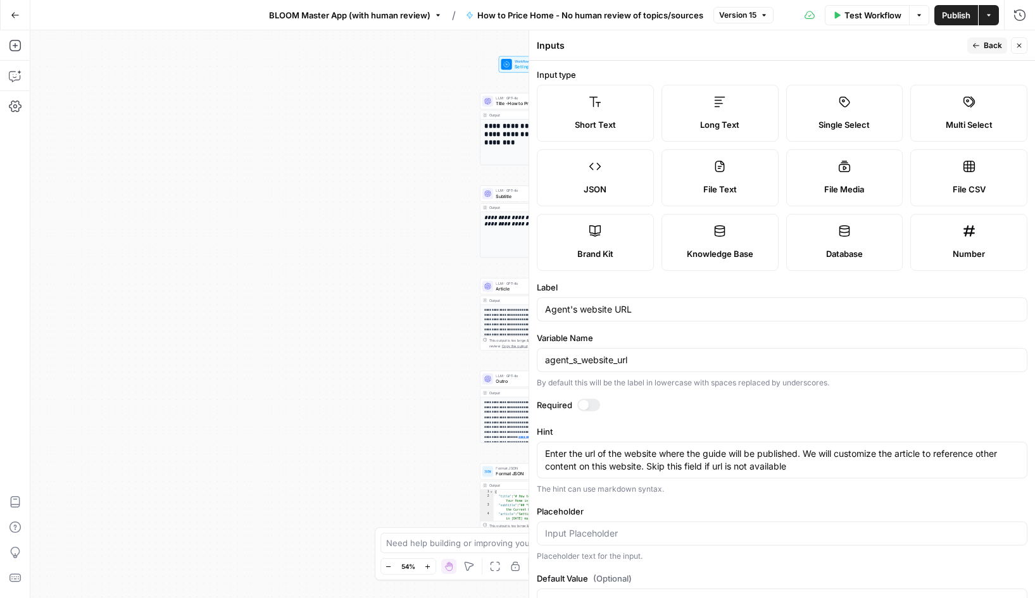
click at [977, 45] on icon "button" at bounding box center [976, 45] width 6 height 5
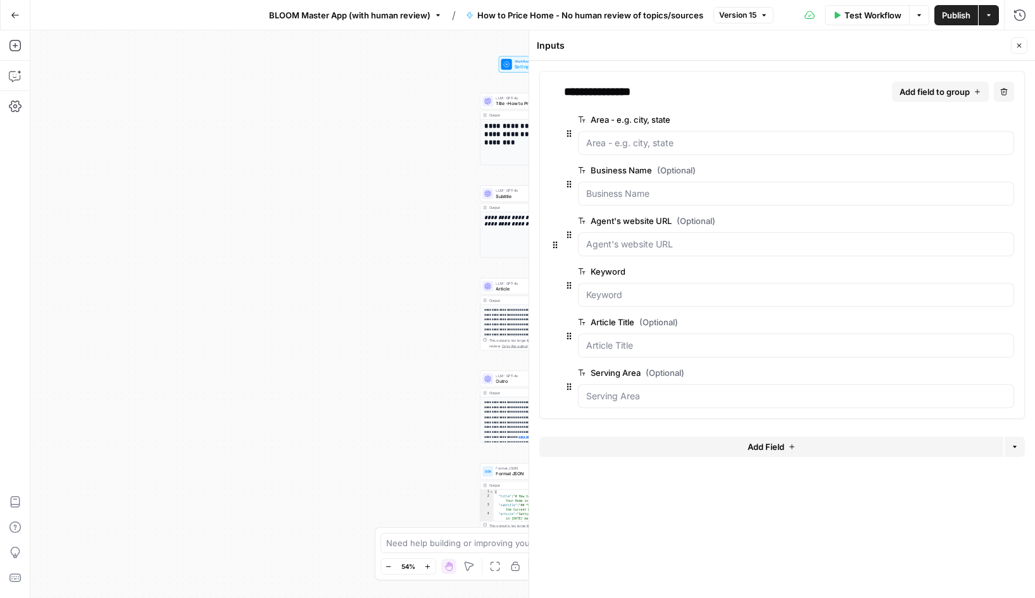
click at [964, 272] on span "edit field" at bounding box center [967, 271] width 28 height 10
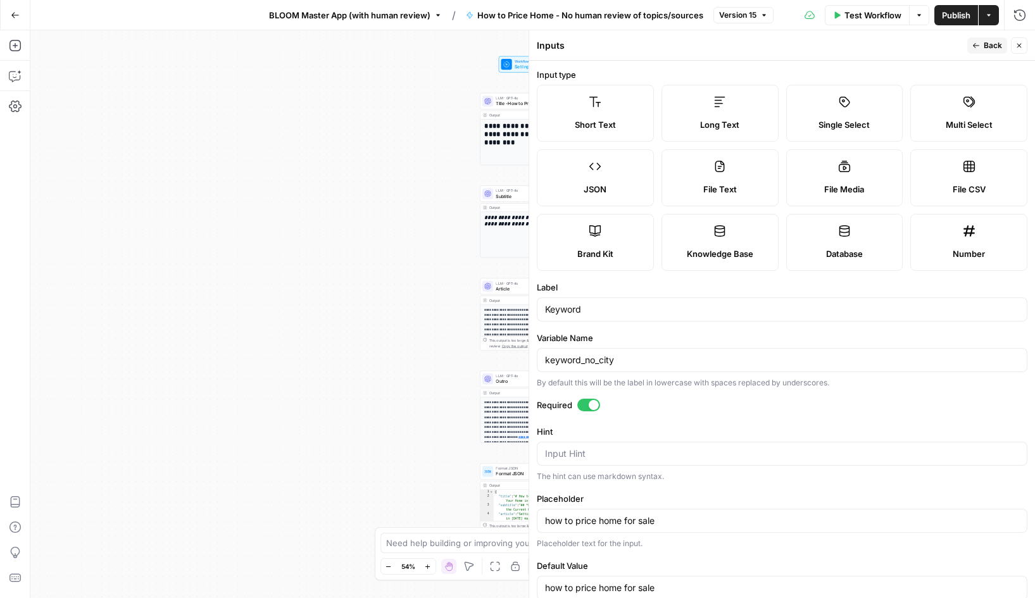
scroll to position [27, 0]
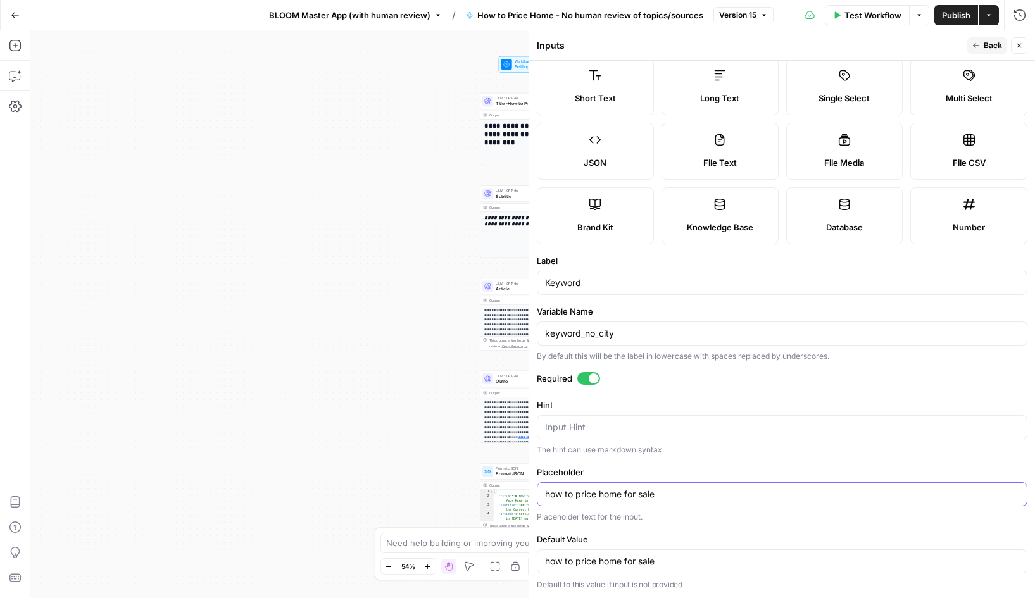
click at [634, 493] on input "how to price home for sale" at bounding box center [782, 494] width 474 height 13
click at [633, 561] on input "how to price home for sale" at bounding box center [782, 561] width 474 height 13
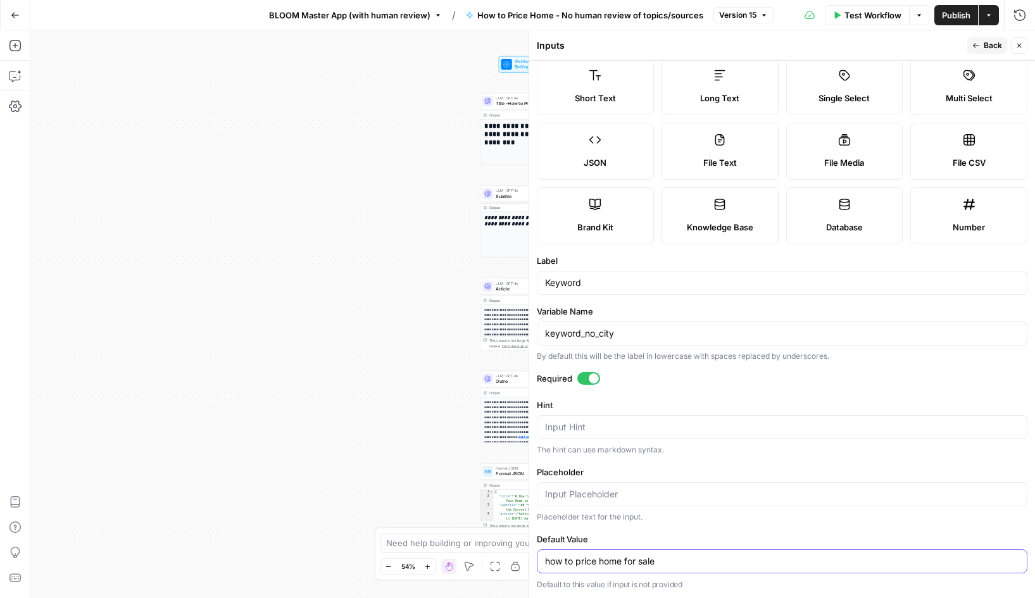
click at [633, 561] on input "how to price home for sale" at bounding box center [782, 561] width 474 height 13
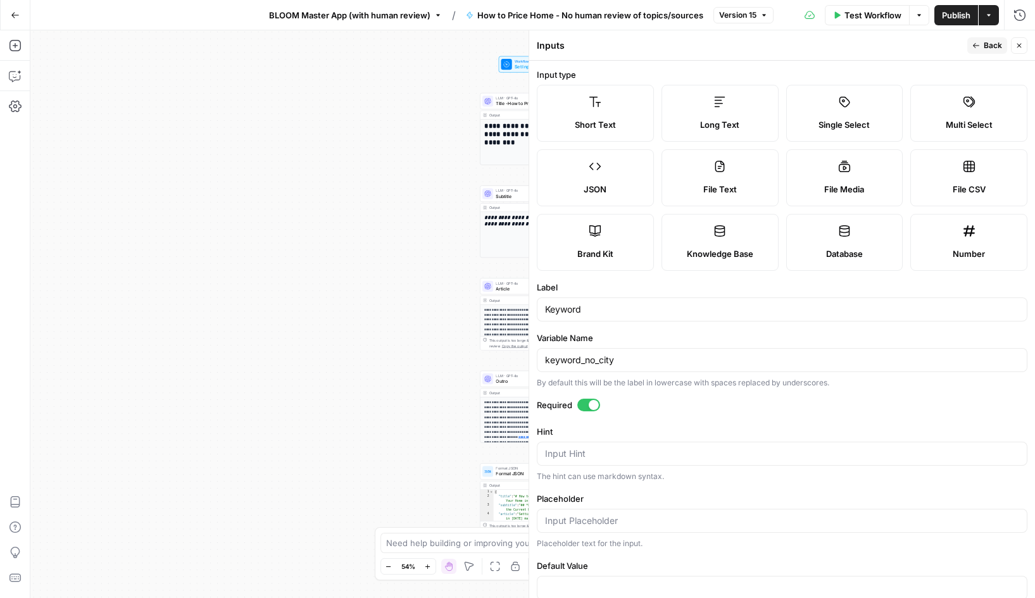
click at [980, 44] on button "Back" at bounding box center [987, 45] width 40 height 16
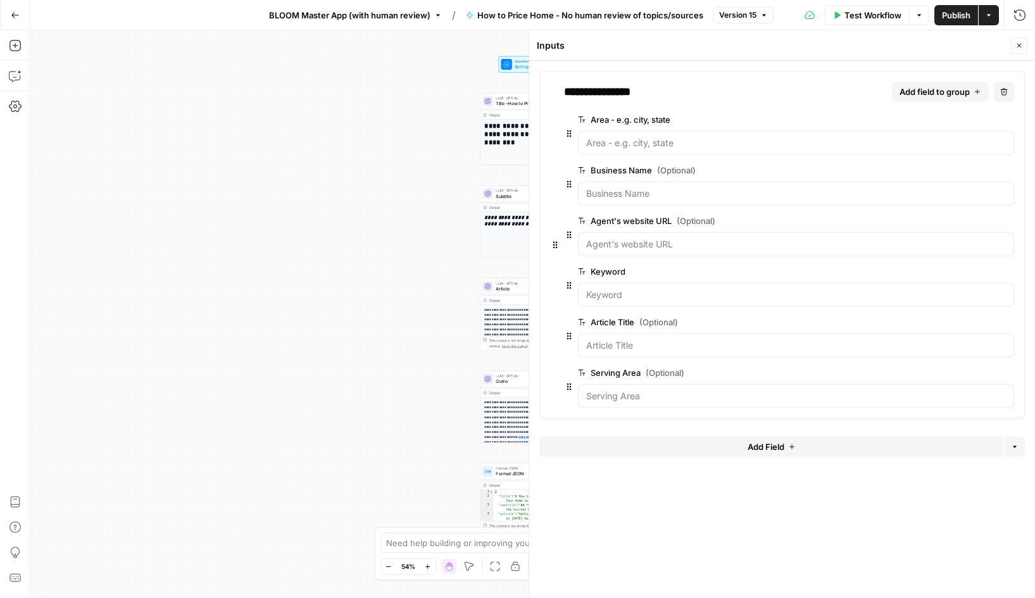
click at [965, 323] on span "edit field" at bounding box center [967, 322] width 28 height 10
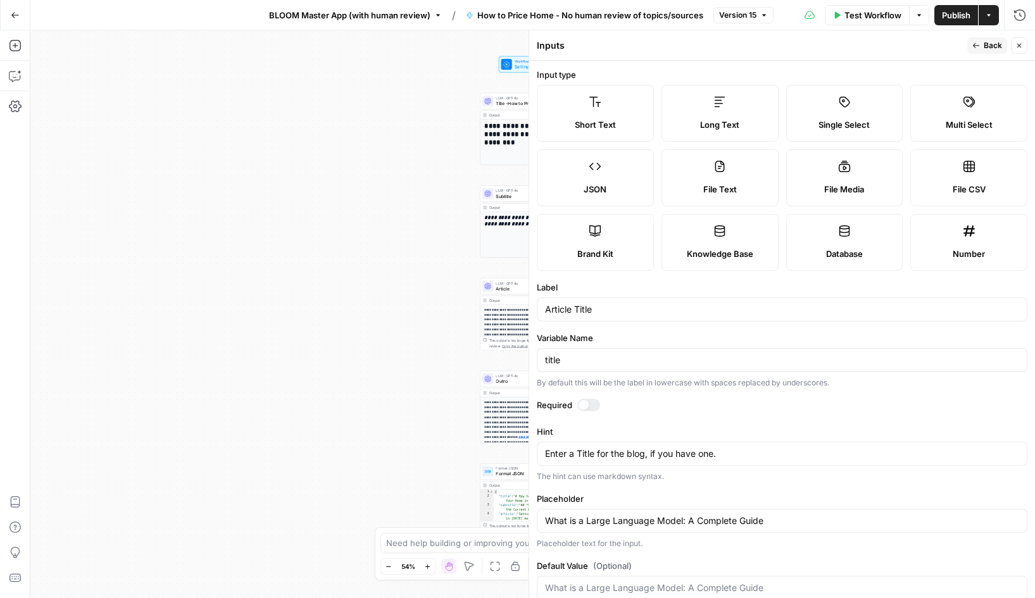
scroll to position [27, 0]
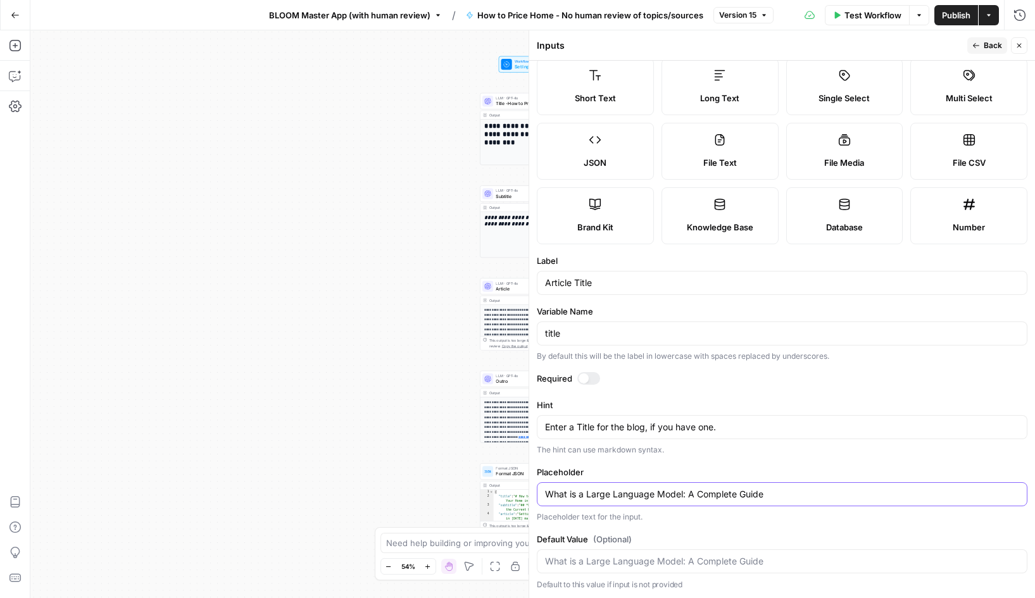
click at [694, 493] on input "What is a Large Language Model: A Complete Guide" at bounding box center [782, 494] width 474 height 13
click at [729, 493] on input "What is a Large Language Model: A Complete Guide" at bounding box center [782, 494] width 474 height 13
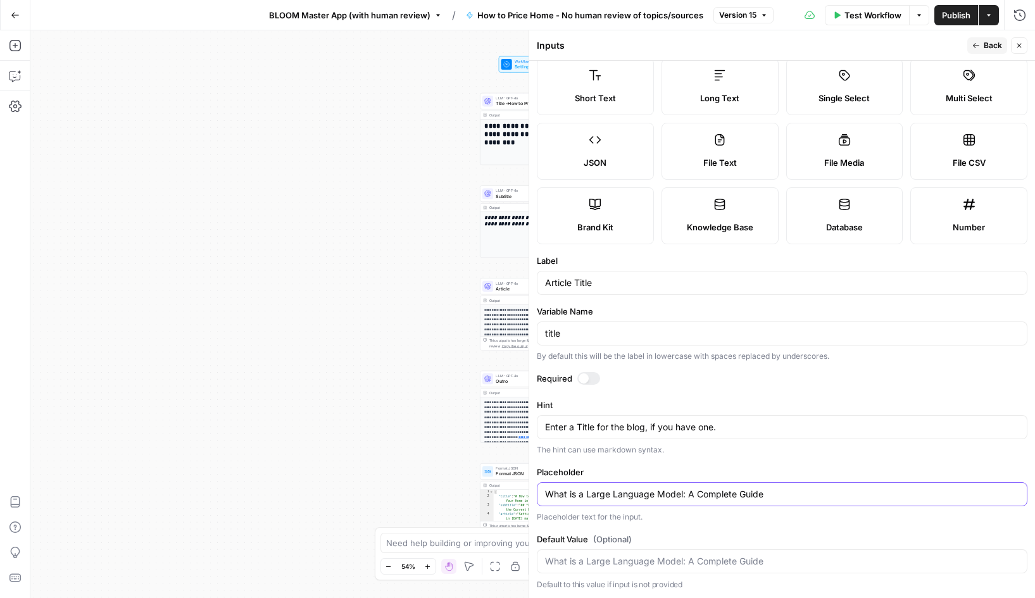
click at [729, 493] on input "What is a Large Language Model: A Complete Guide" at bounding box center [782, 494] width 474 height 13
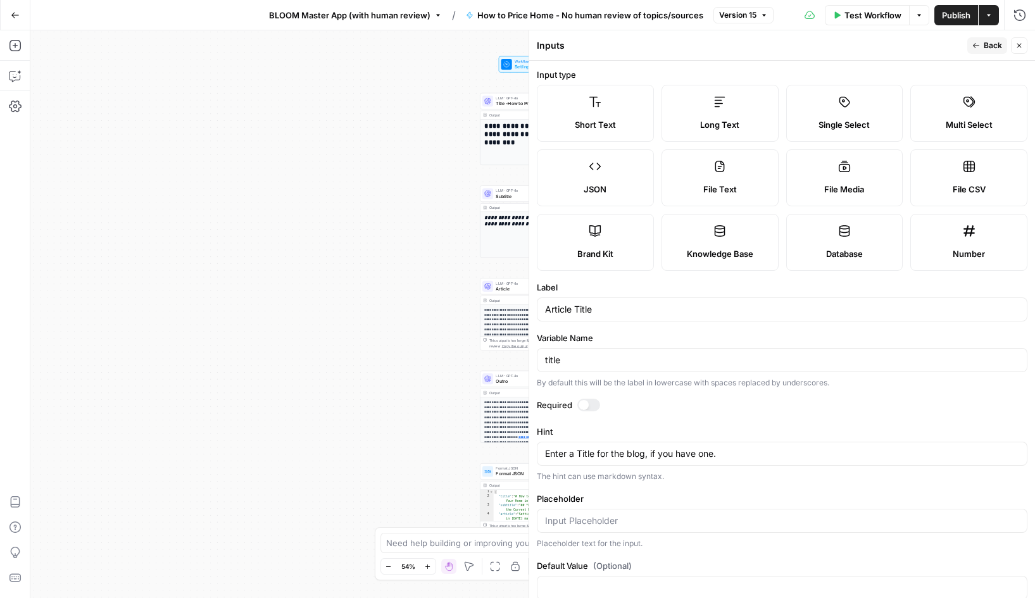
click at [984, 46] on span "Back" at bounding box center [993, 45] width 18 height 11
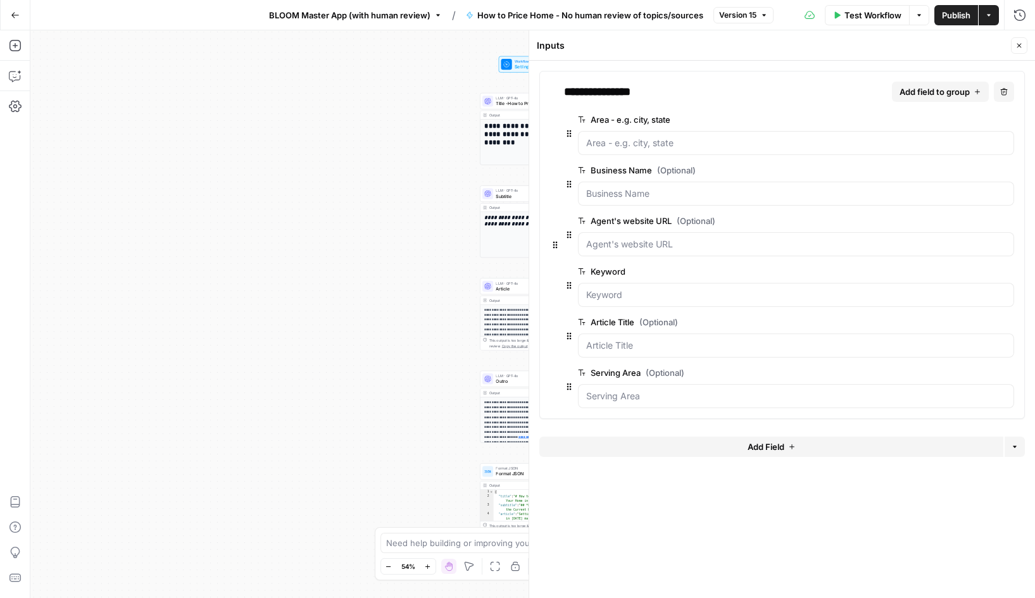
click at [972, 374] on span "edit field" at bounding box center [967, 373] width 28 height 10
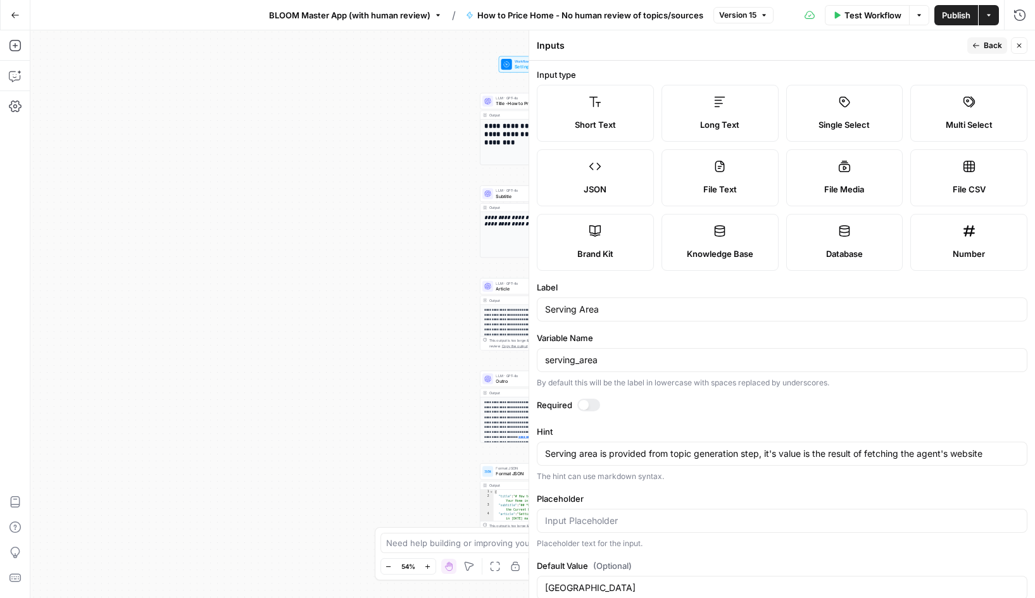
scroll to position [27, 0]
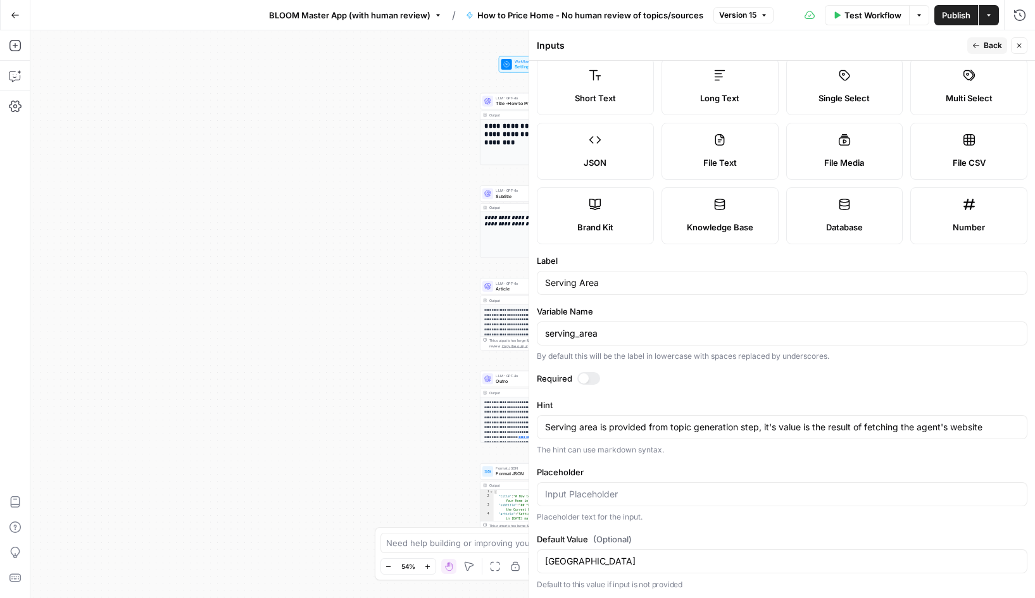
click at [955, 18] on span "Publish" at bounding box center [956, 15] width 28 height 13
click at [18, 18] on icon "button" at bounding box center [15, 15] width 9 height 9
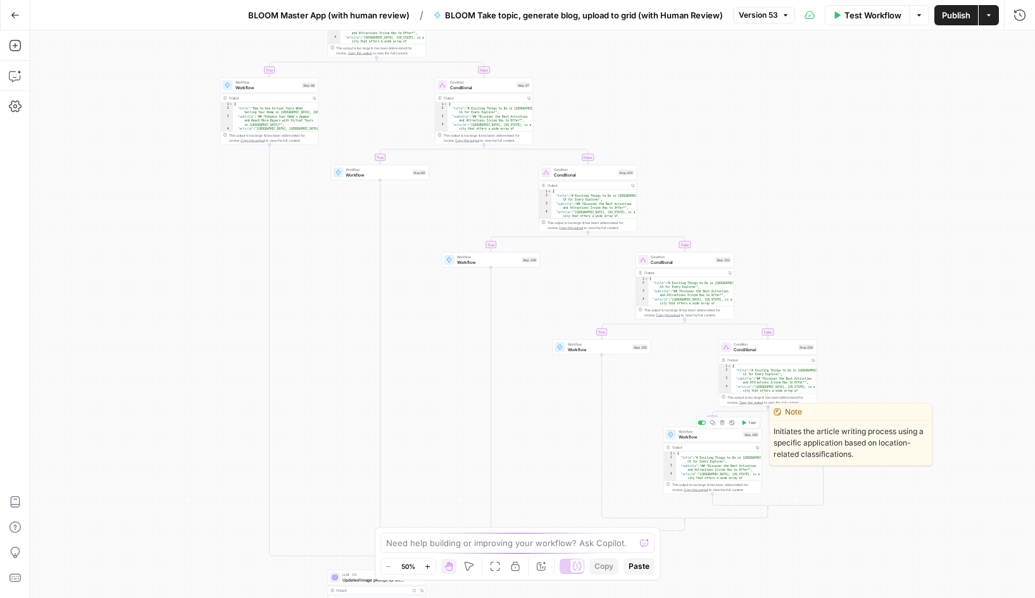
click at [699, 436] on span "Workflow" at bounding box center [710, 437] width 62 height 6
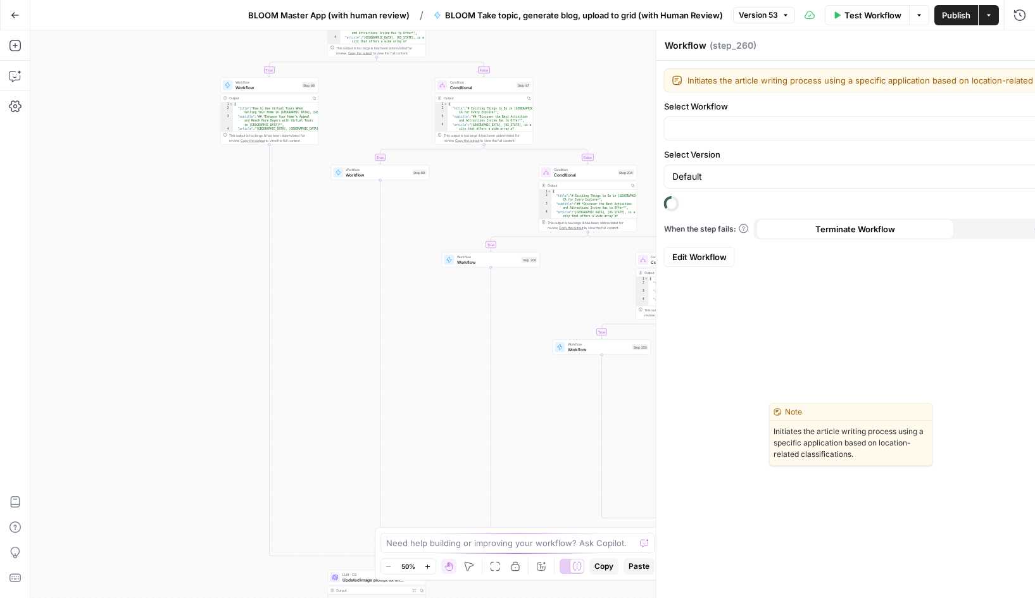
type input "Listicle (local) - No human review of topics/sources"
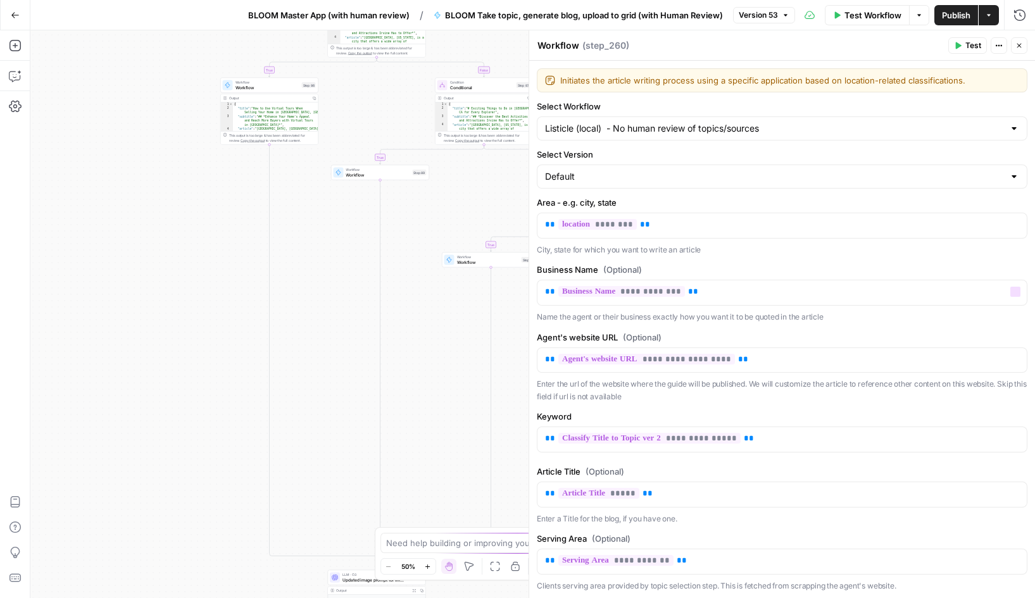
scroll to position [57, 0]
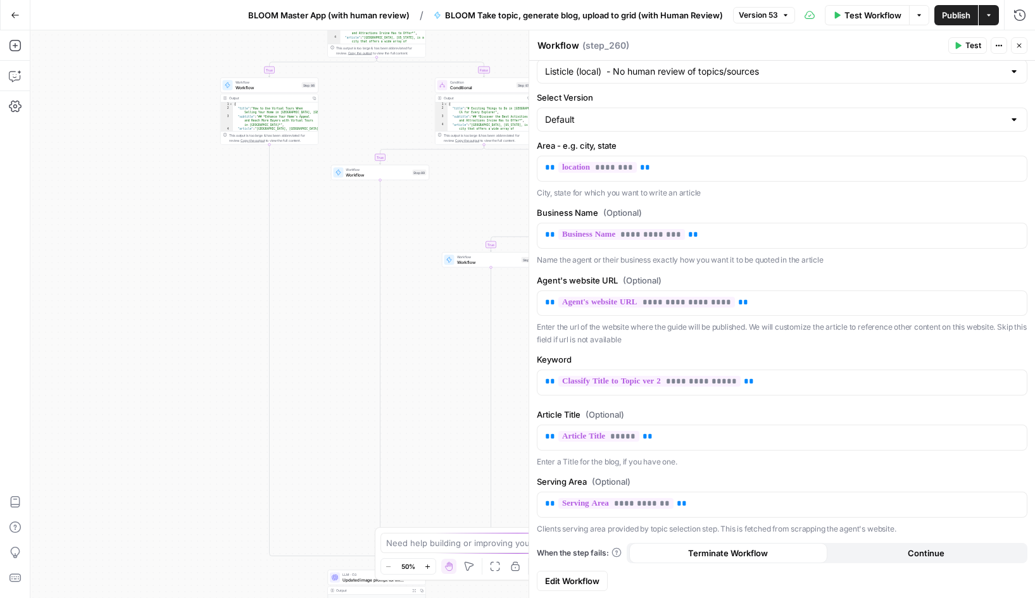
click at [588, 575] on span "Edit Workflow" at bounding box center [572, 581] width 54 height 13
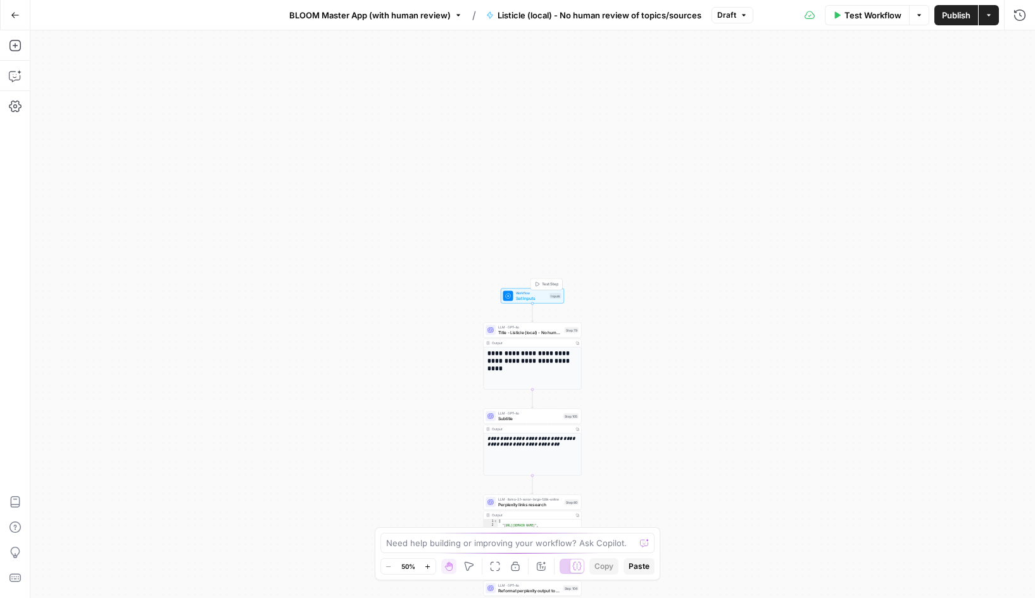
click at [528, 299] on span "Set Inputs" at bounding box center [532, 298] width 32 height 6
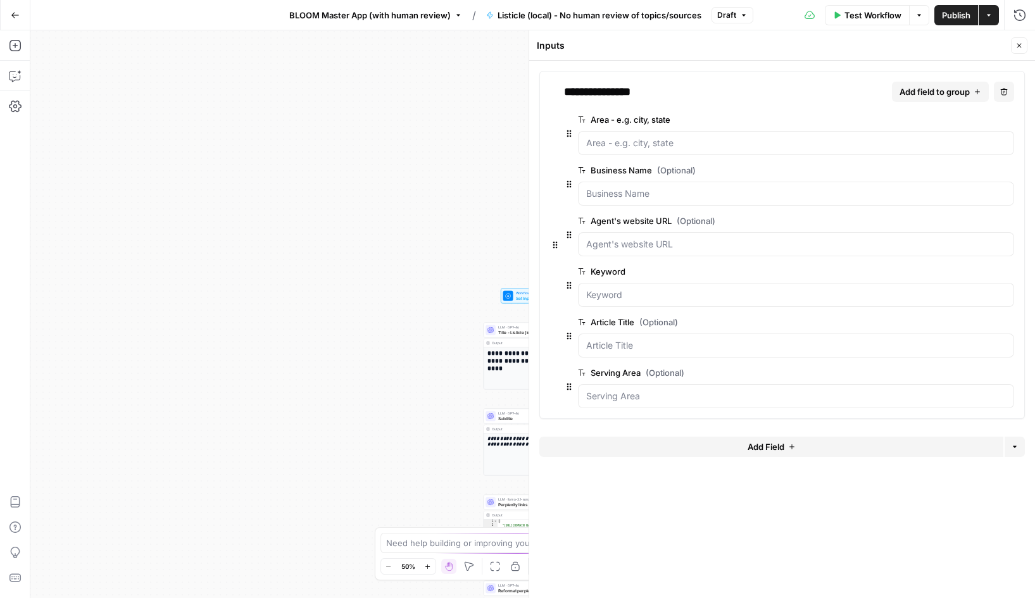
click at [963, 118] on span "edit field" at bounding box center [967, 120] width 28 height 10
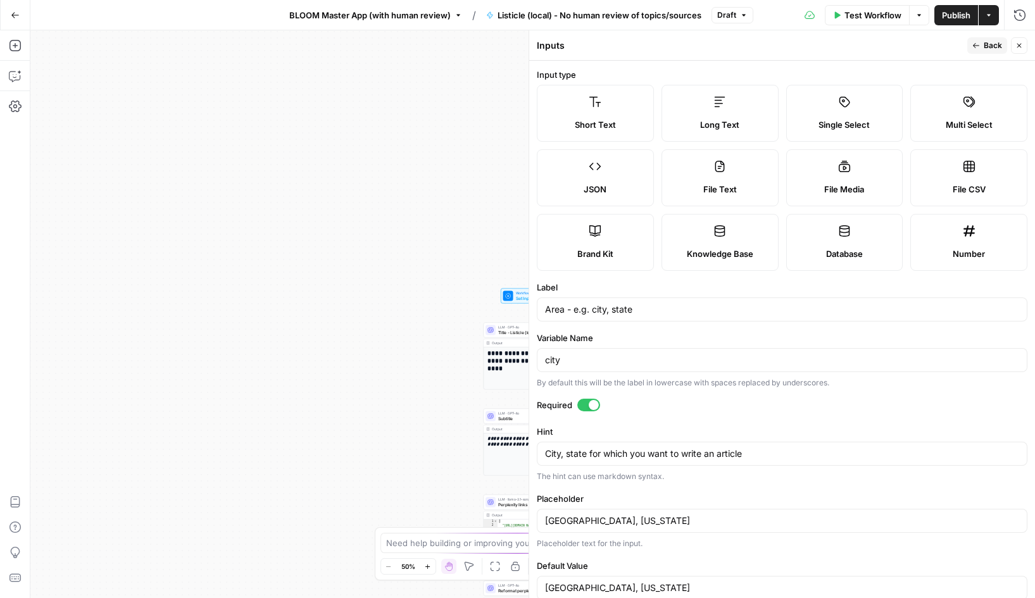
scroll to position [27, 0]
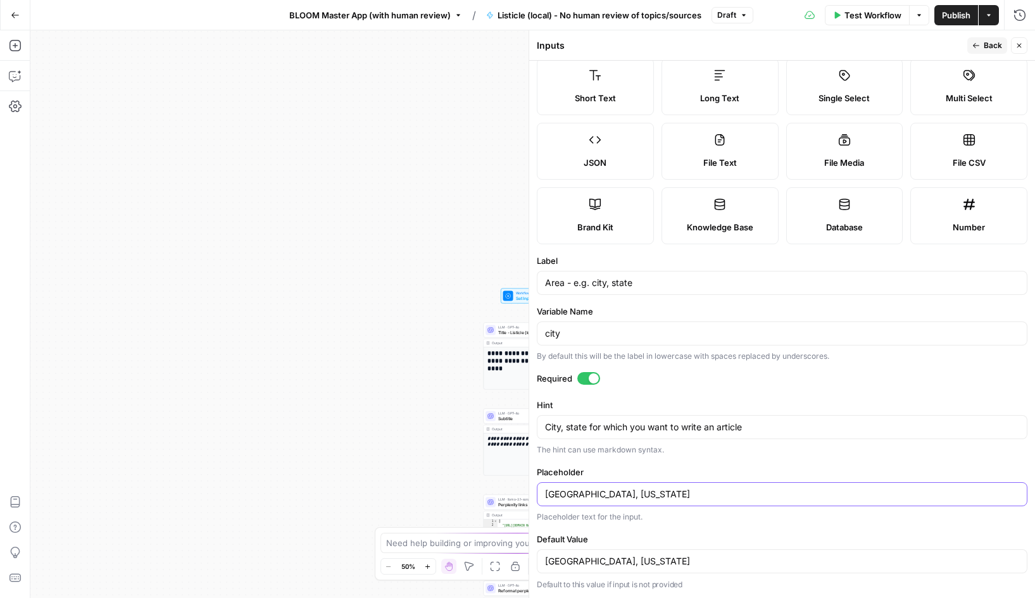
click at [599, 498] on input "Las Vegas, Nevada" at bounding box center [782, 494] width 474 height 13
click at [599, 556] on input "Las Vegas, Nevada" at bounding box center [782, 561] width 474 height 13
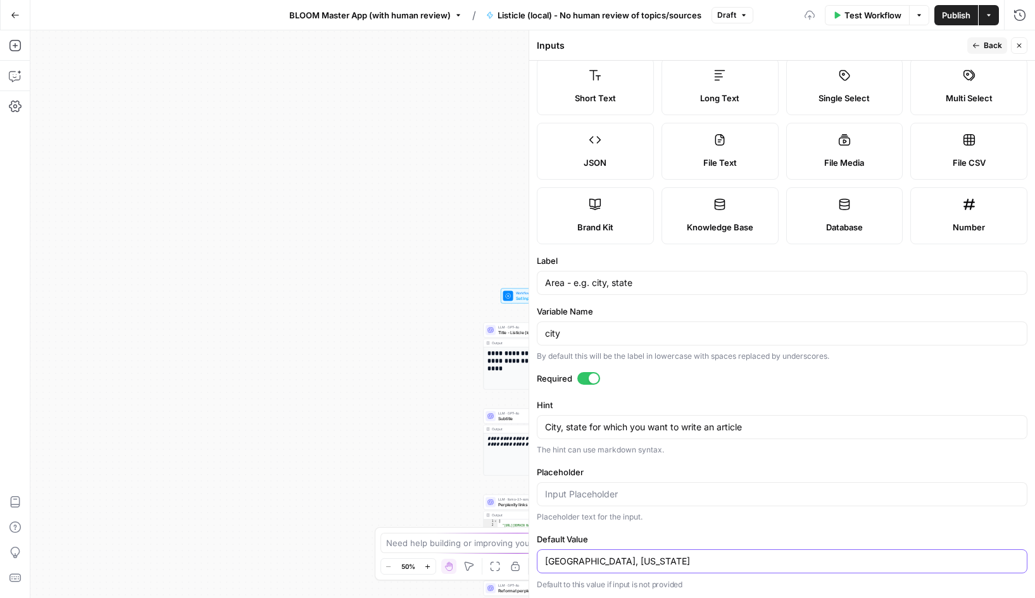
click at [599, 556] on input "Las Vegas, Nevada" at bounding box center [782, 561] width 474 height 13
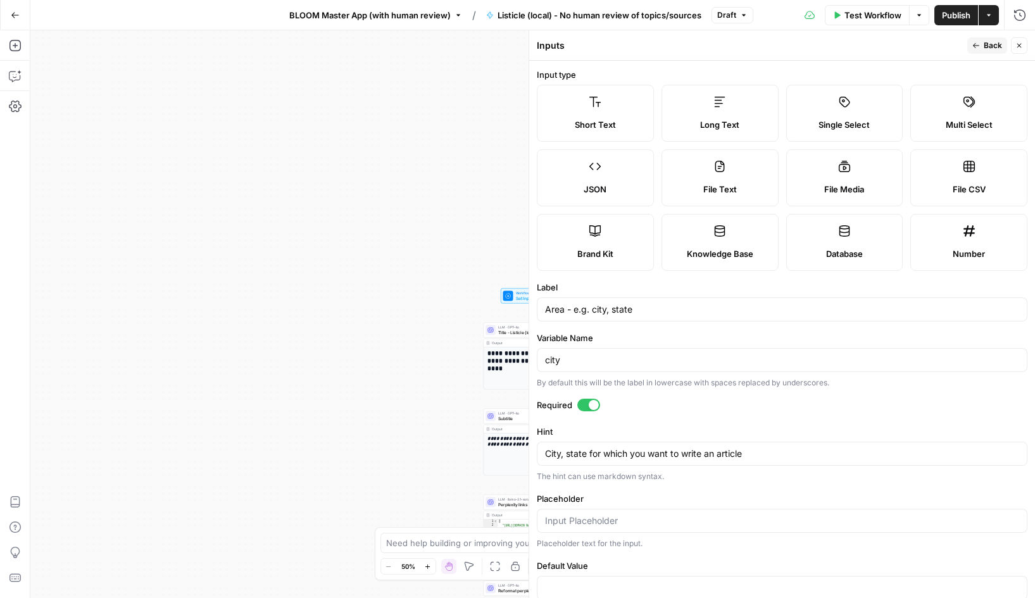
click at [980, 47] on button "Back" at bounding box center [987, 45] width 40 height 16
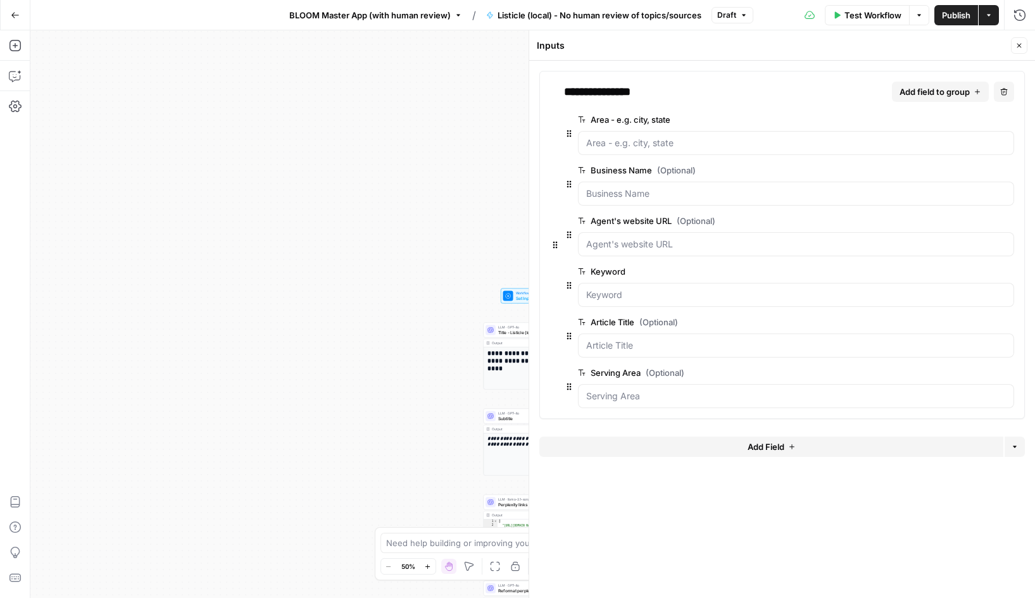
click at [969, 166] on span "edit field" at bounding box center [967, 170] width 28 height 10
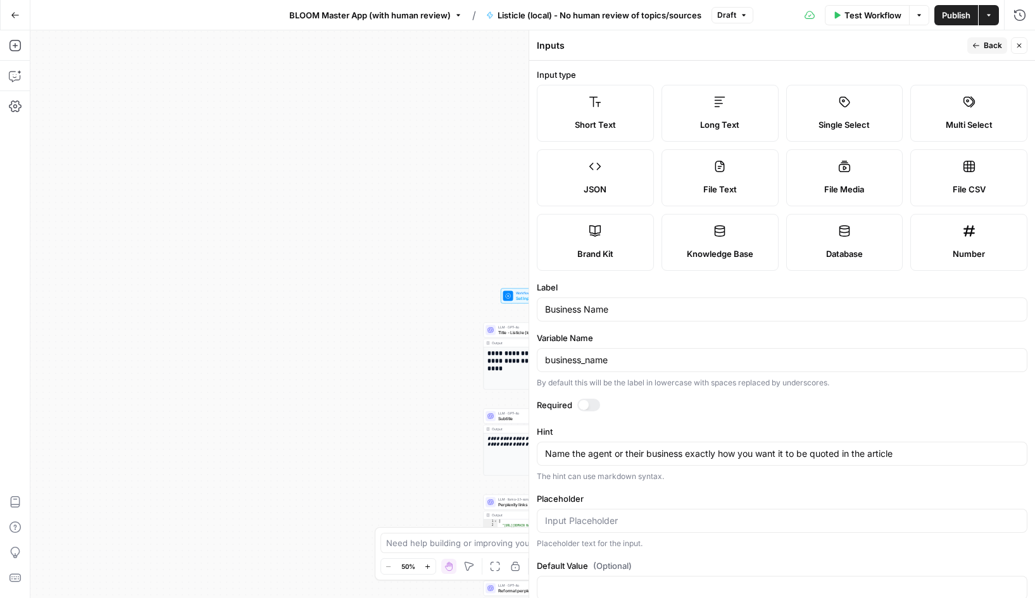
scroll to position [27, 0]
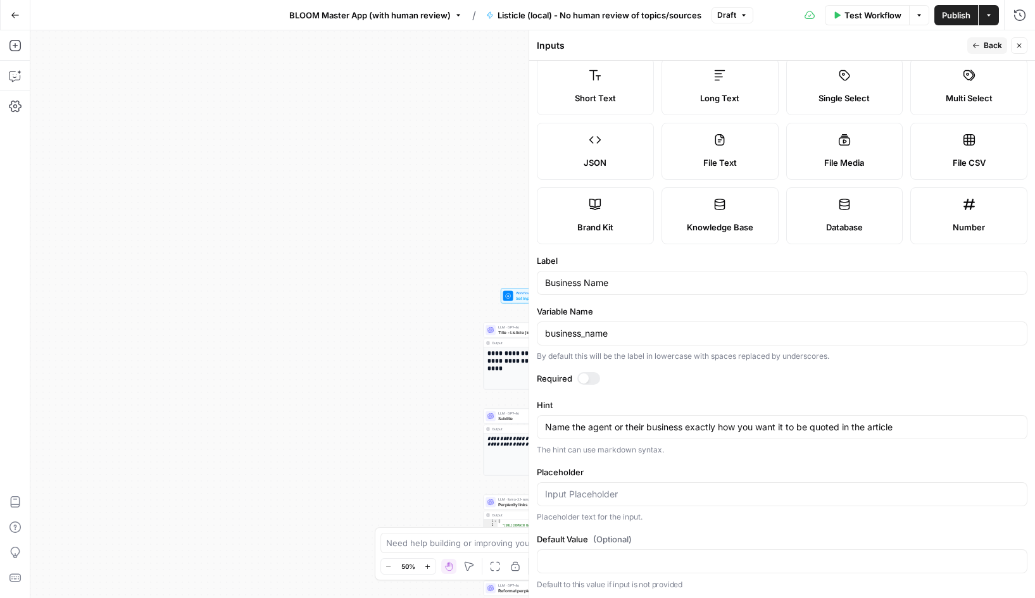
click at [982, 49] on button "Back" at bounding box center [987, 45] width 40 height 16
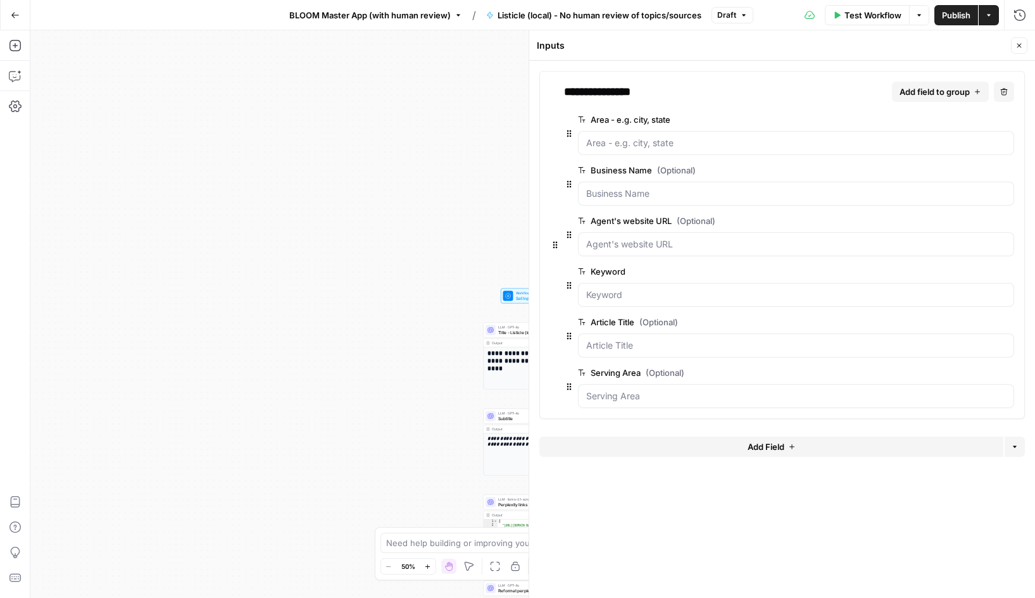
click at [966, 221] on span "edit field" at bounding box center [967, 221] width 28 height 10
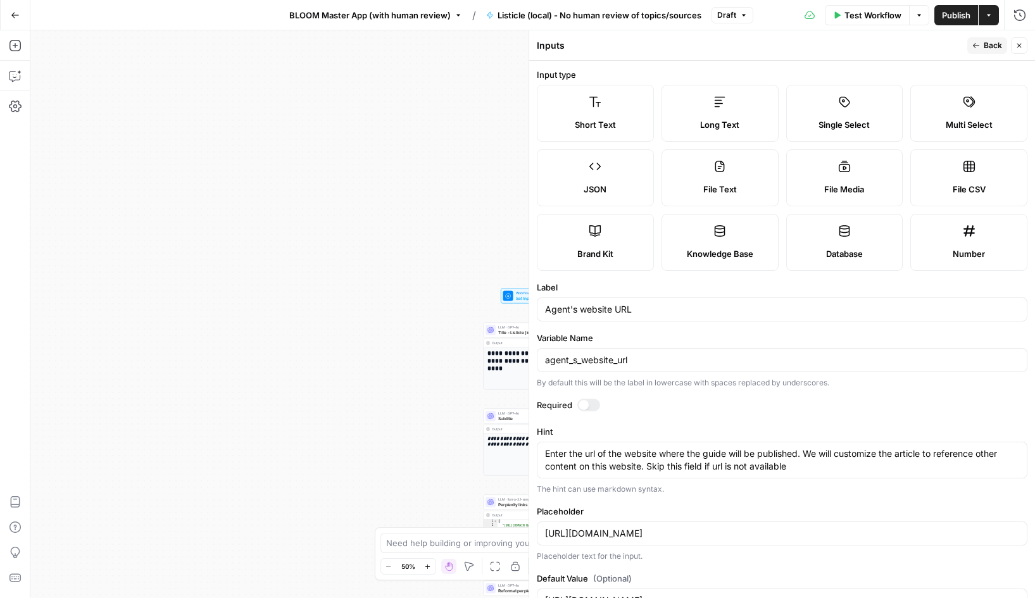
scroll to position [39, 0]
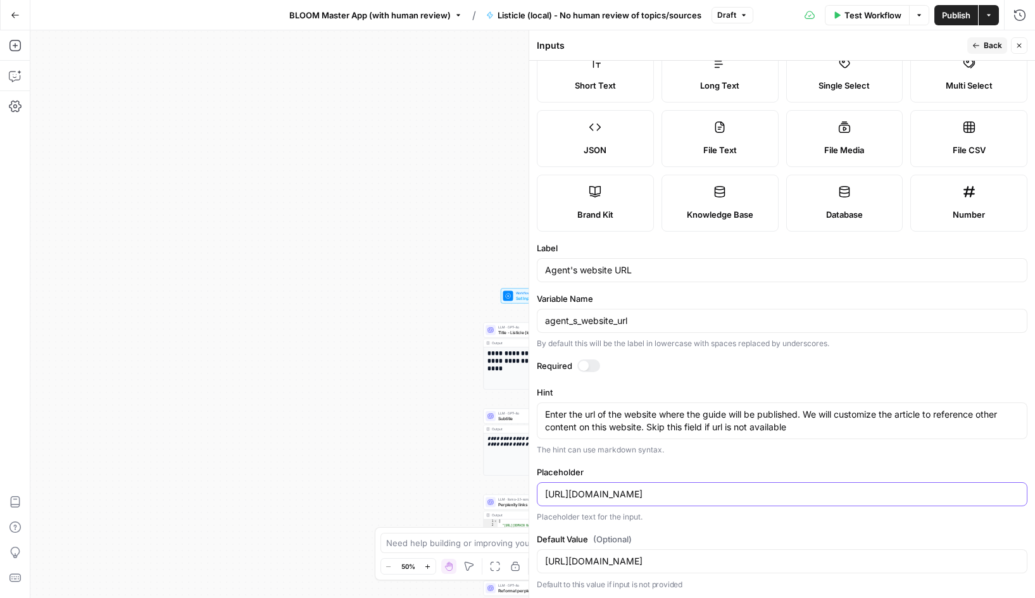
click at [617, 495] on input "http://www.agentLux.com" at bounding box center [782, 494] width 474 height 13
click at [624, 557] on input "http://www.agentLux.com" at bounding box center [782, 561] width 474 height 13
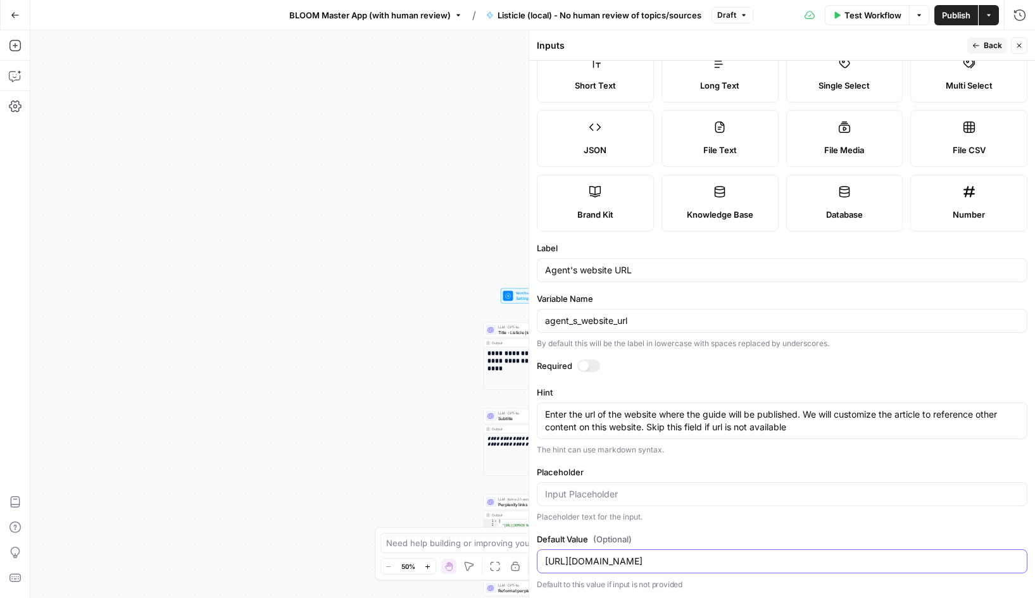
click at [624, 557] on input "http://www.agentLux.com" at bounding box center [782, 561] width 474 height 13
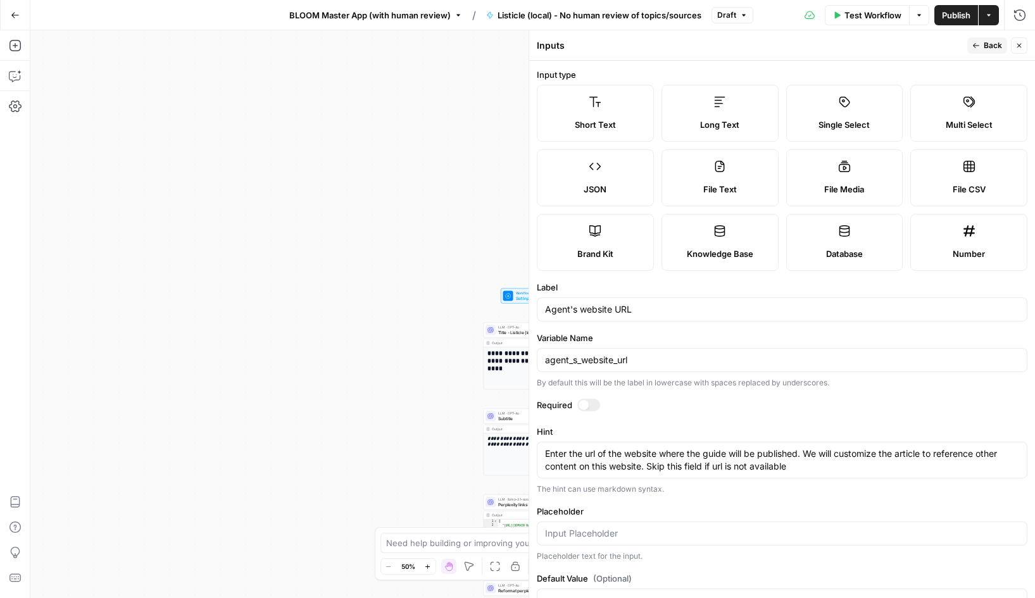
click at [981, 49] on button "Back" at bounding box center [987, 45] width 40 height 16
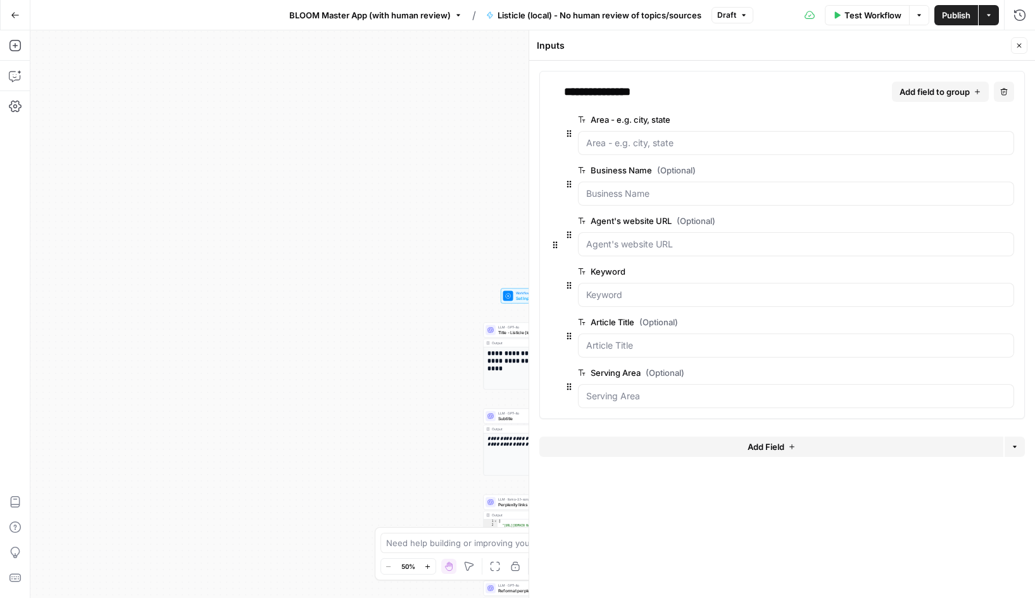
click at [972, 269] on span "edit field" at bounding box center [967, 271] width 28 height 10
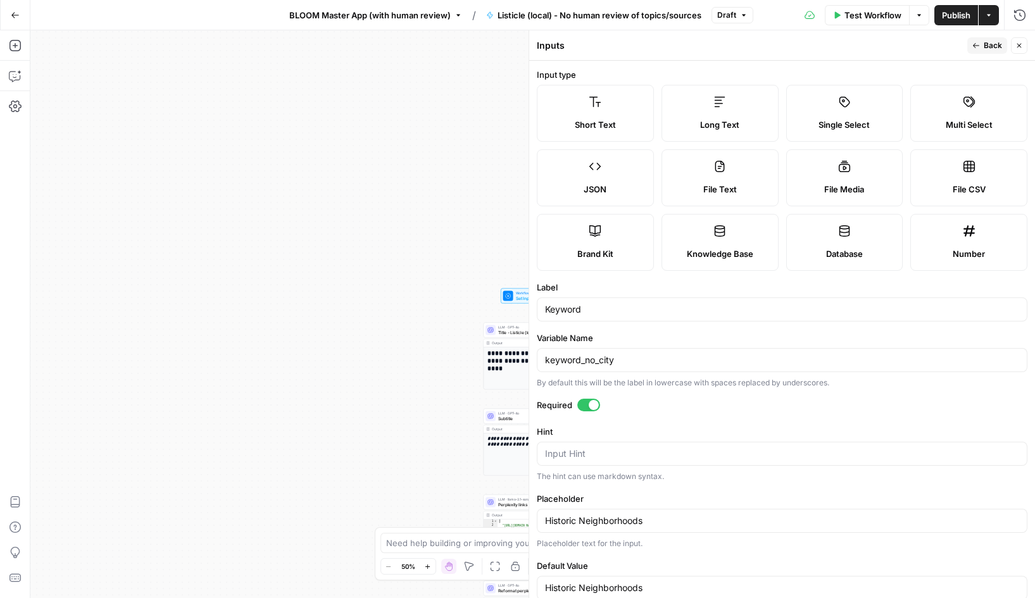
scroll to position [27, 0]
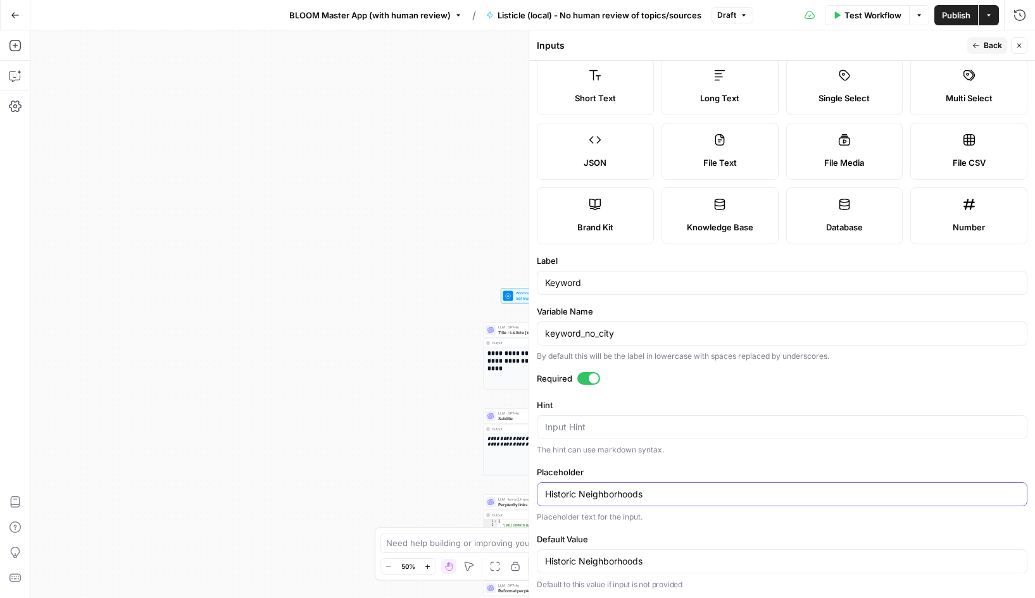
click at [623, 496] on input "Historic Neighborhoods" at bounding box center [782, 494] width 474 height 13
click at [648, 564] on input "Historic Neighborhoods" at bounding box center [782, 561] width 474 height 13
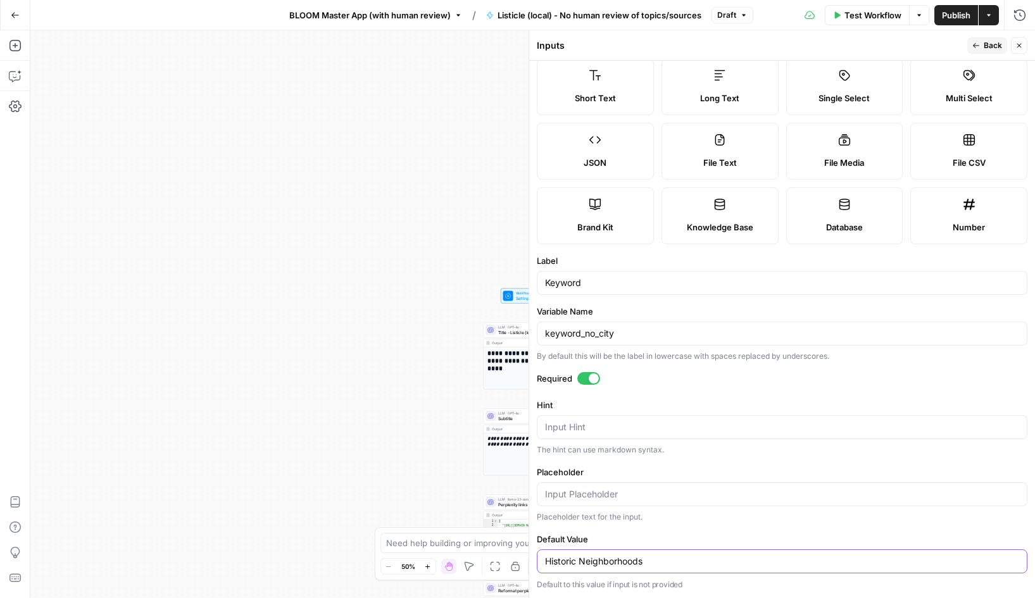
click at [648, 564] on input "Historic Neighborhoods" at bounding box center [782, 561] width 474 height 13
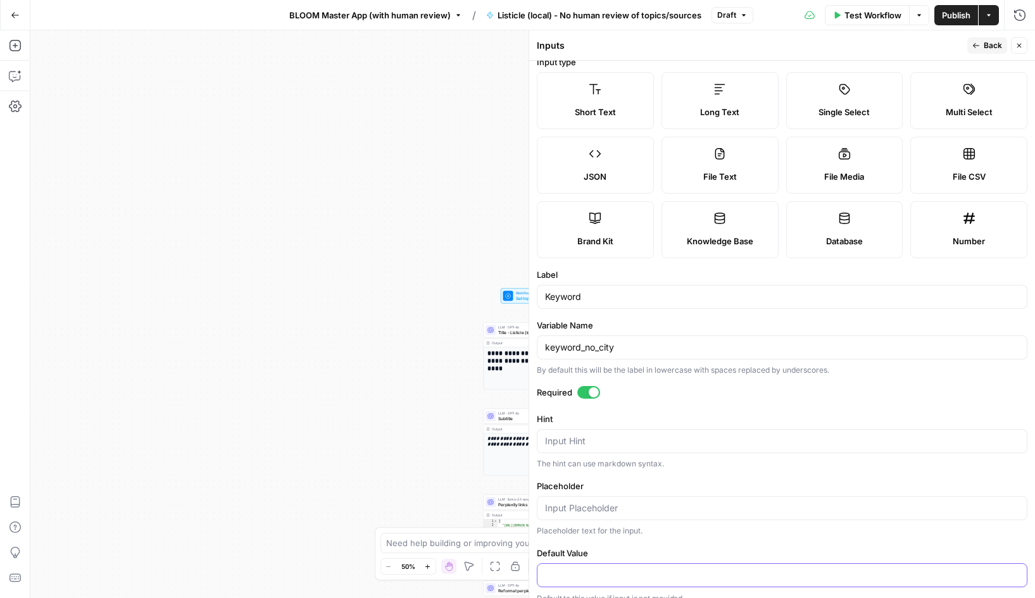
scroll to position [0, 0]
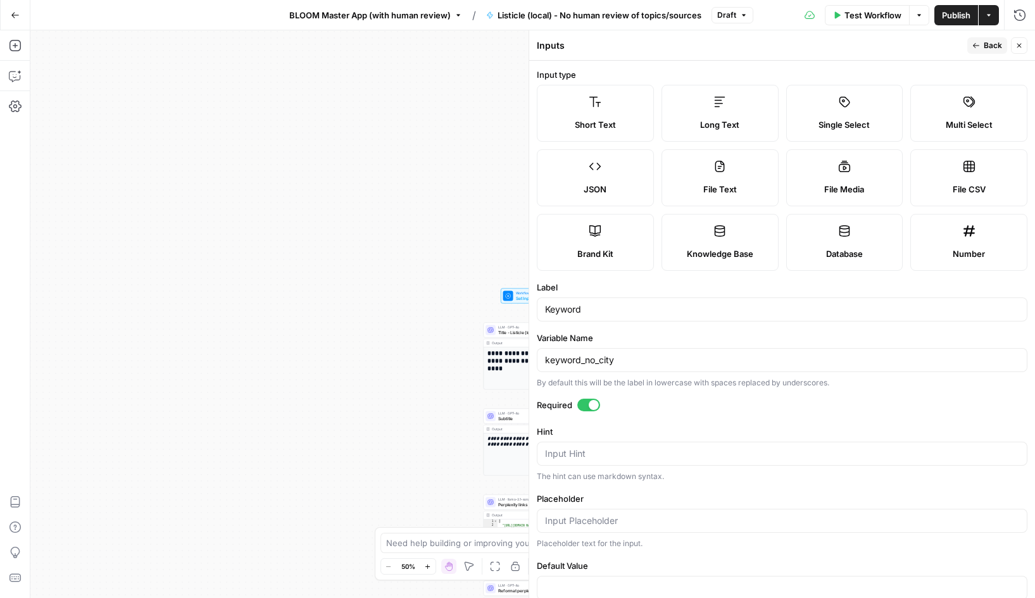
click at [987, 43] on span "Back" at bounding box center [993, 45] width 18 height 11
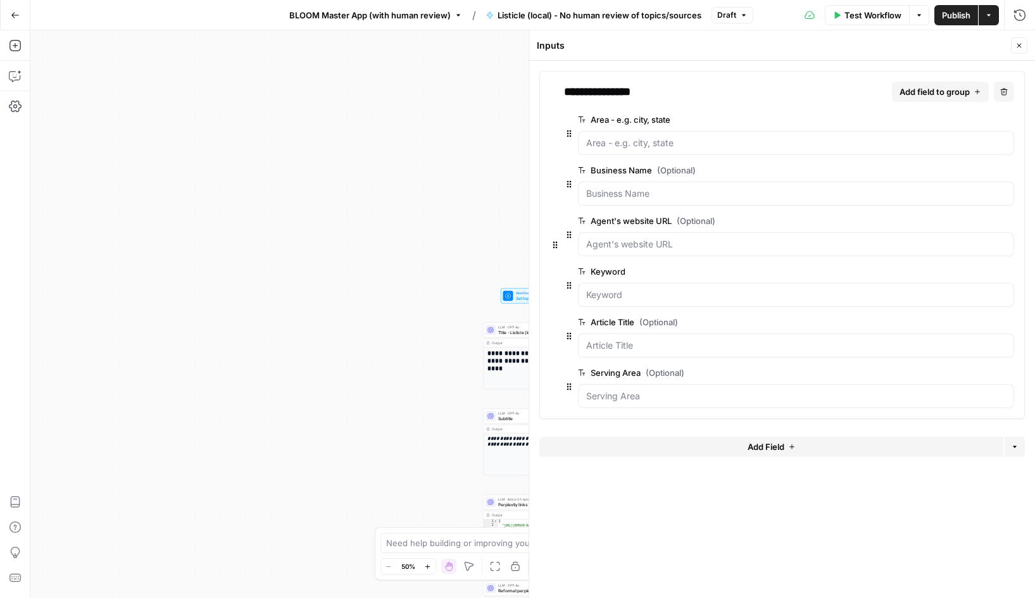
click at [962, 321] on span "edit field" at bounding box center [967, 322] width 28 height 10
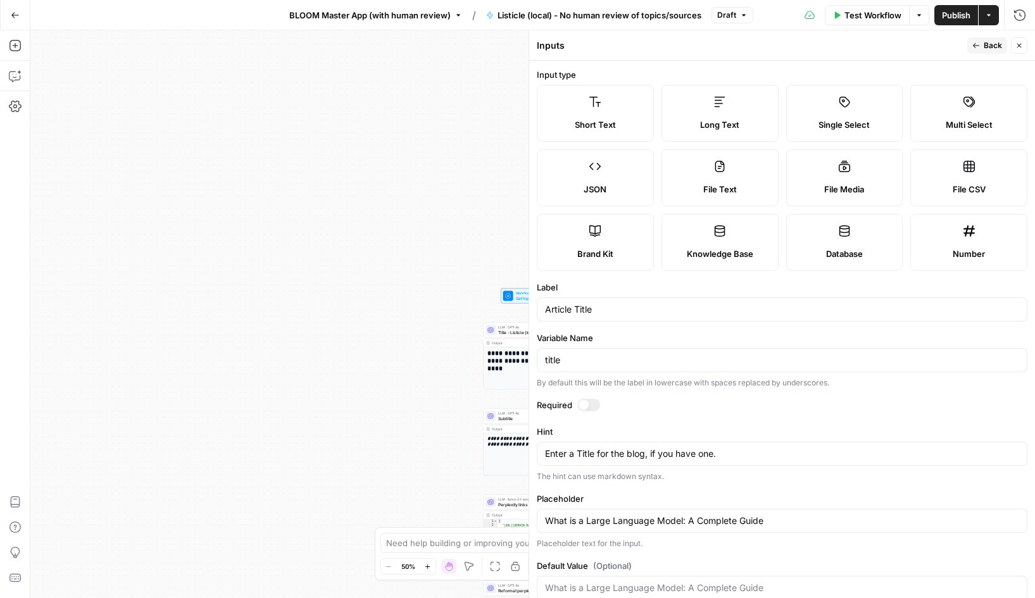
scroll to position [27, 0]
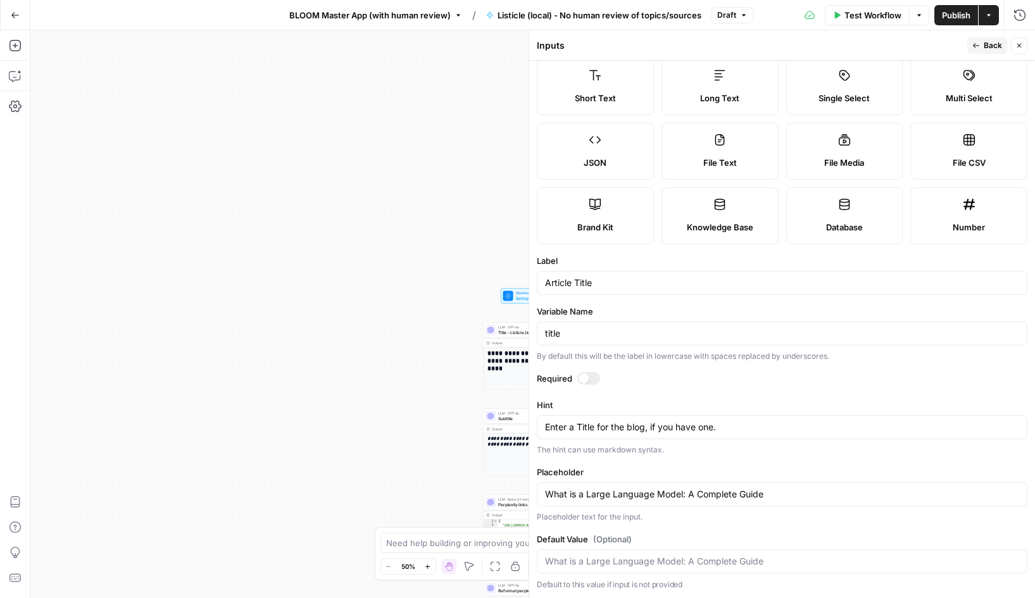
click at [977, 46] on icon "button" at bounding box center [976, 46] width 8 height 8
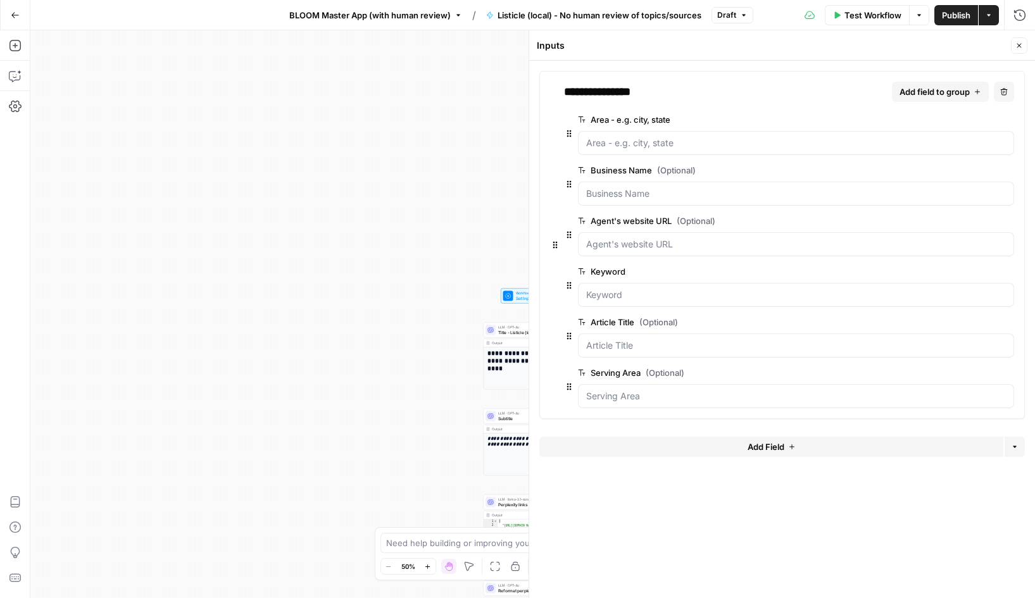
click at [960, 376] on span "edit field" at bounding box center [967, 373] width 28 height 10
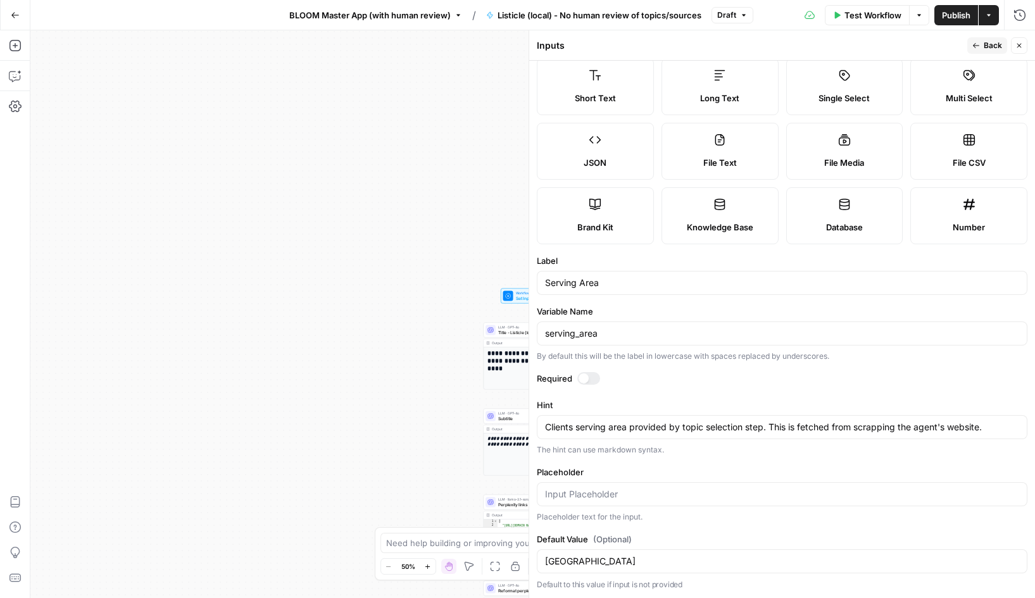
scroll to position [0, 0]
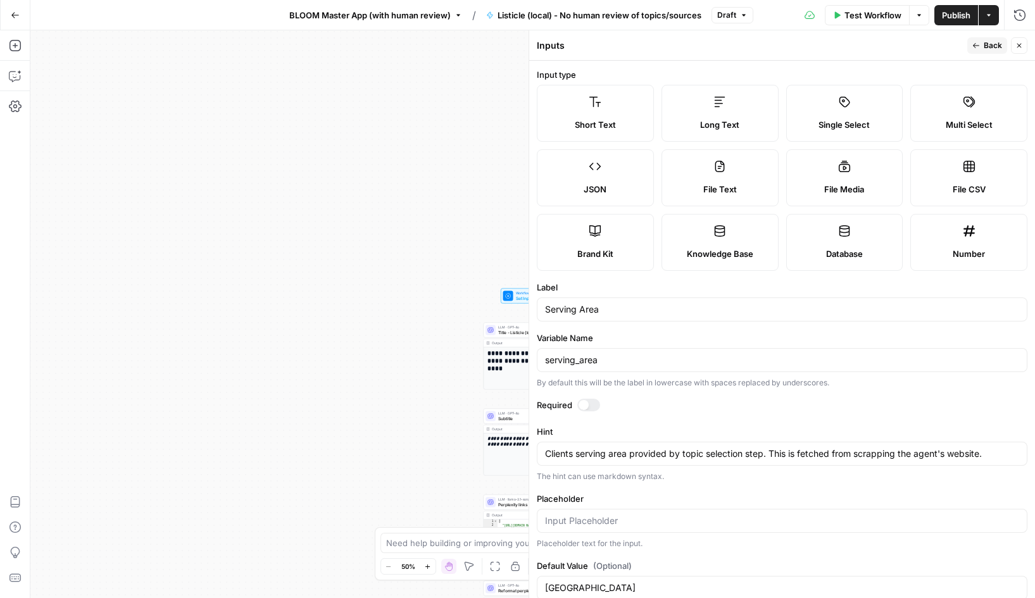
click at [953, 18] on span "Publish" at bounding box center [956, 15] width 28 height 13
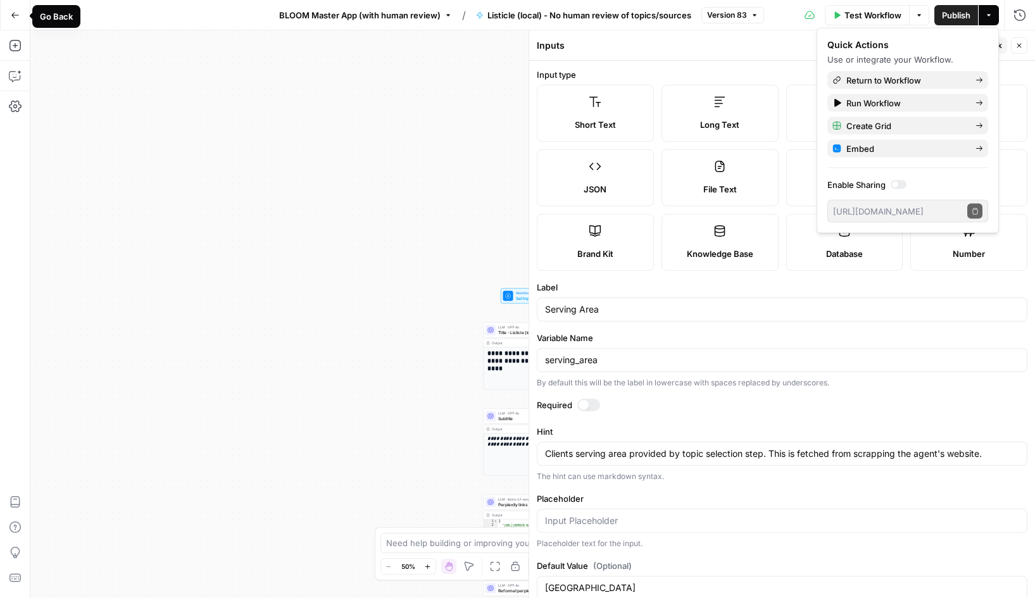
click at [12, 17] on icon "button" at bounding box center [15, 15] width 9 height 9
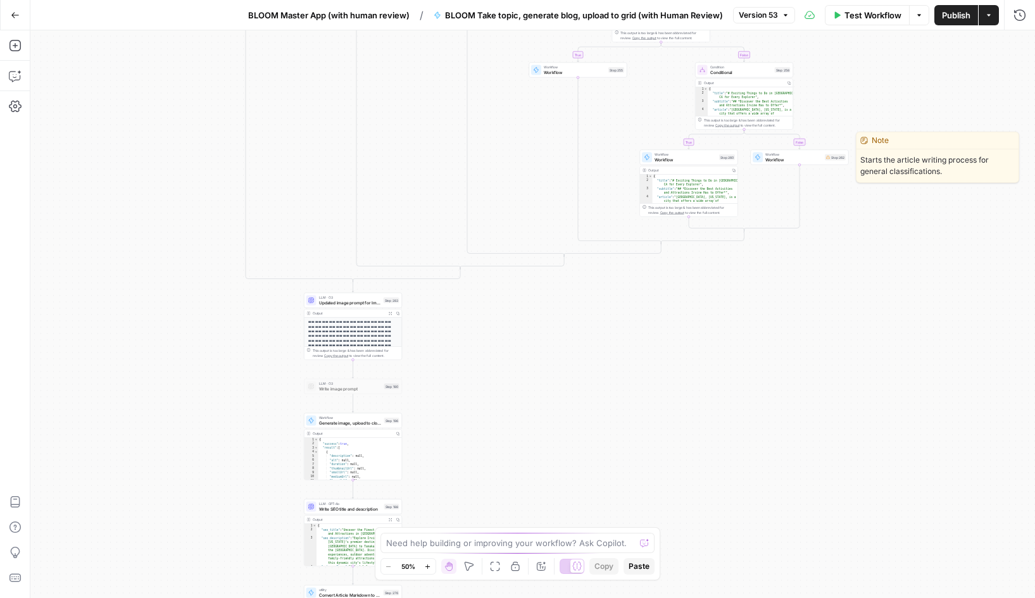
click at [798, 161] on span "Workflow" at bounding box center [793, 159] width 57 height 6
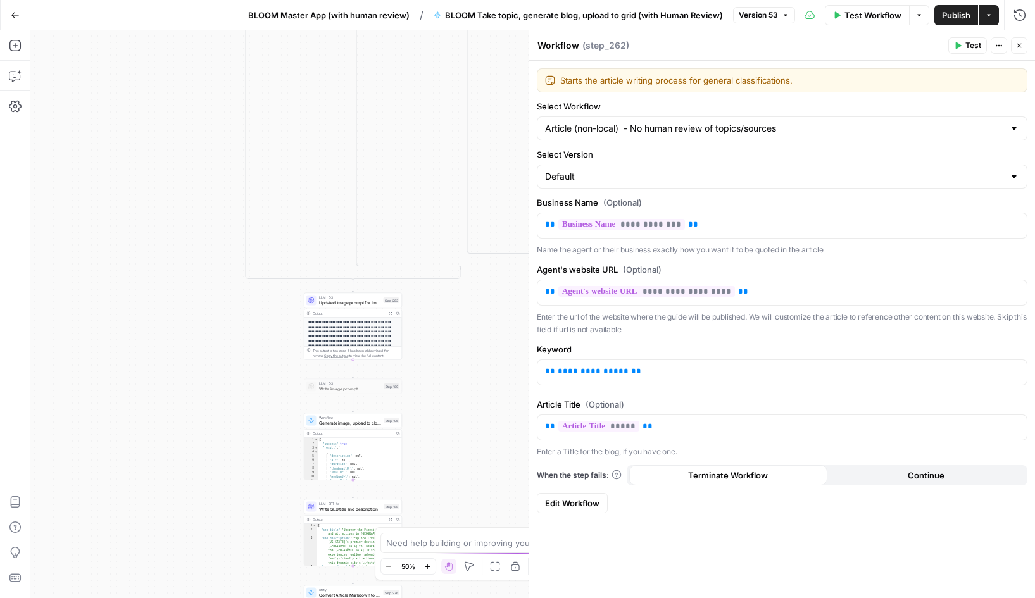
click at [572, 504] on span "Edit Workflow" at bounding box center [572, 503] width 54 height 13
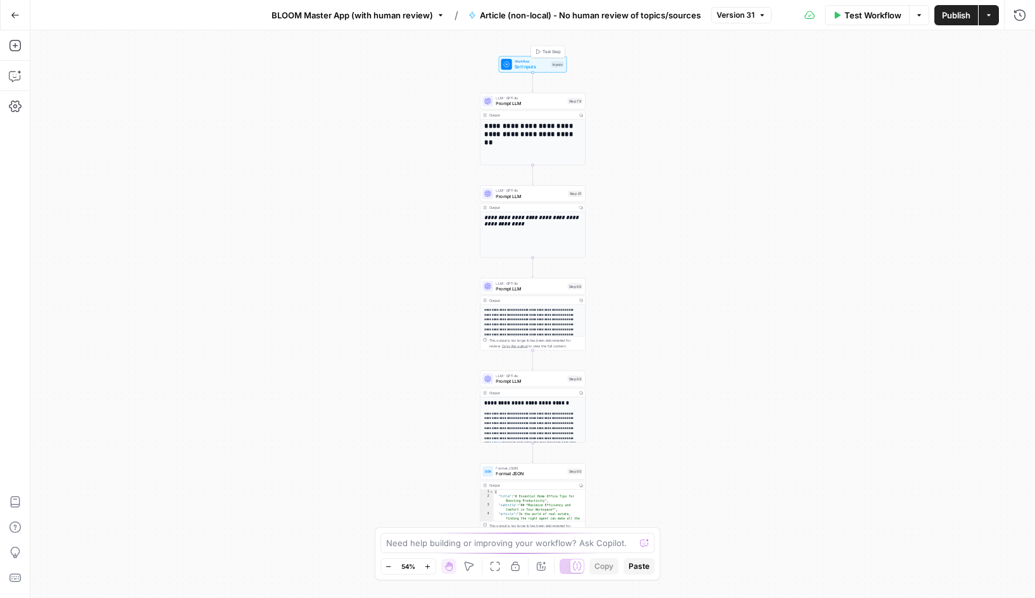
click at [524, 65] on span "Set Inputs" at bounding box center [532, 66] width 34 height 7
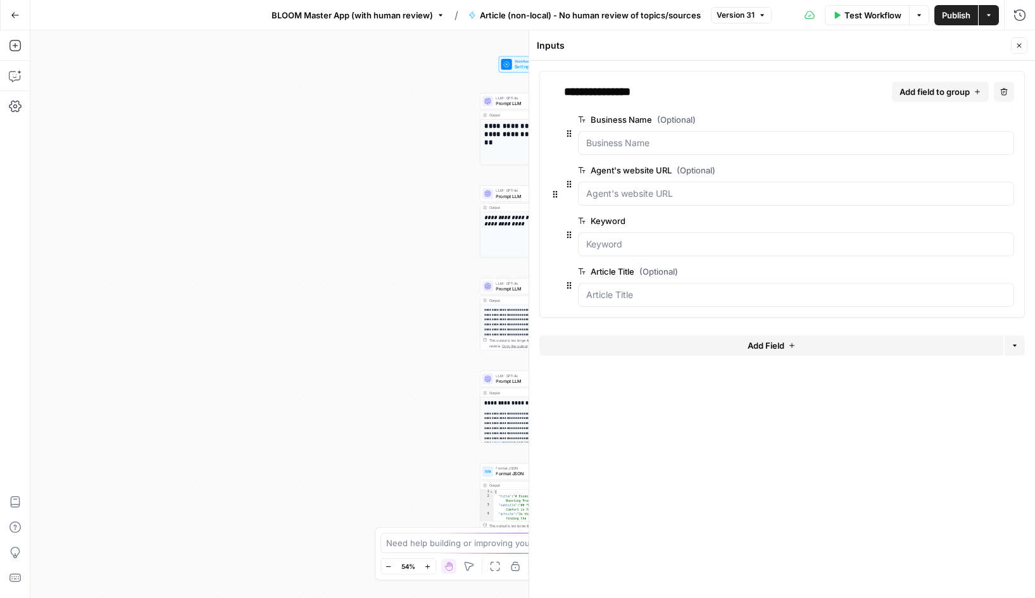
click at [965, 122] on span "edit field" at bounding box center [967, 120] width 28 height 10
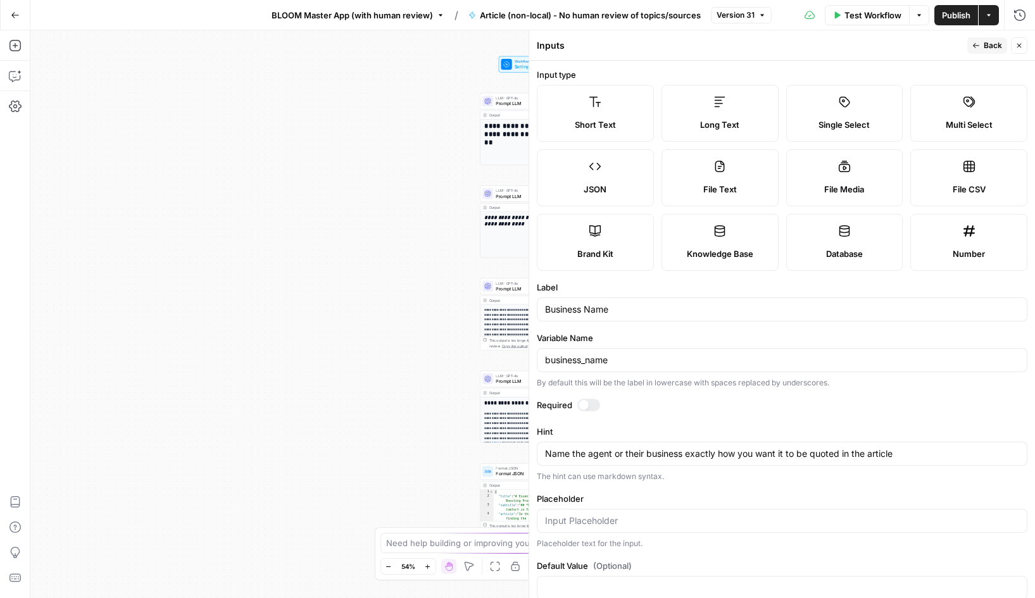
click at [986, 46] on span "Back" at bounding box center [993, 45] width 18 height 11
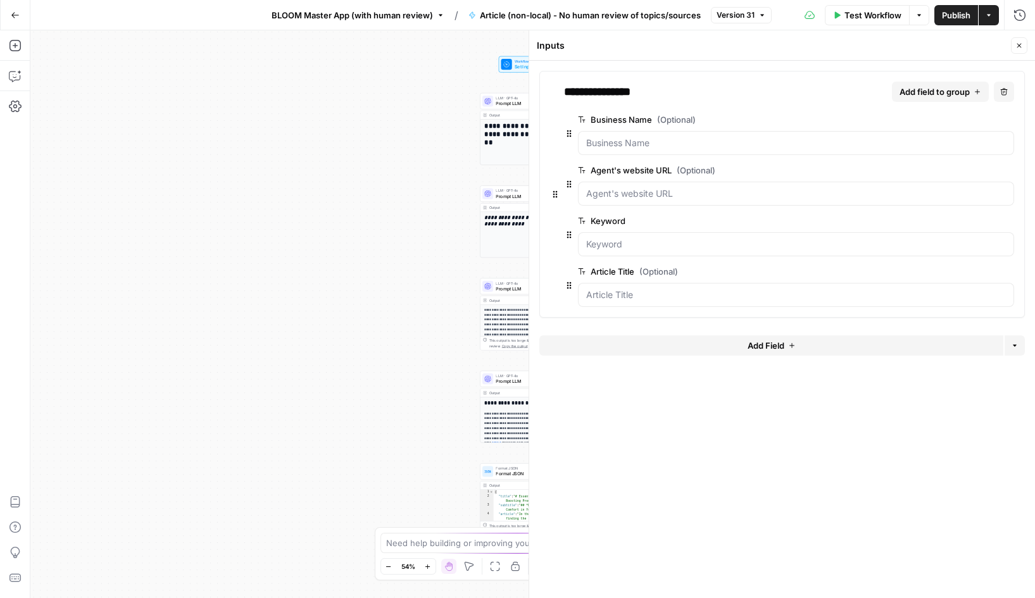
click at [977, 174] on span "edit field" at bounding box center [967, 170] width 28 height 10
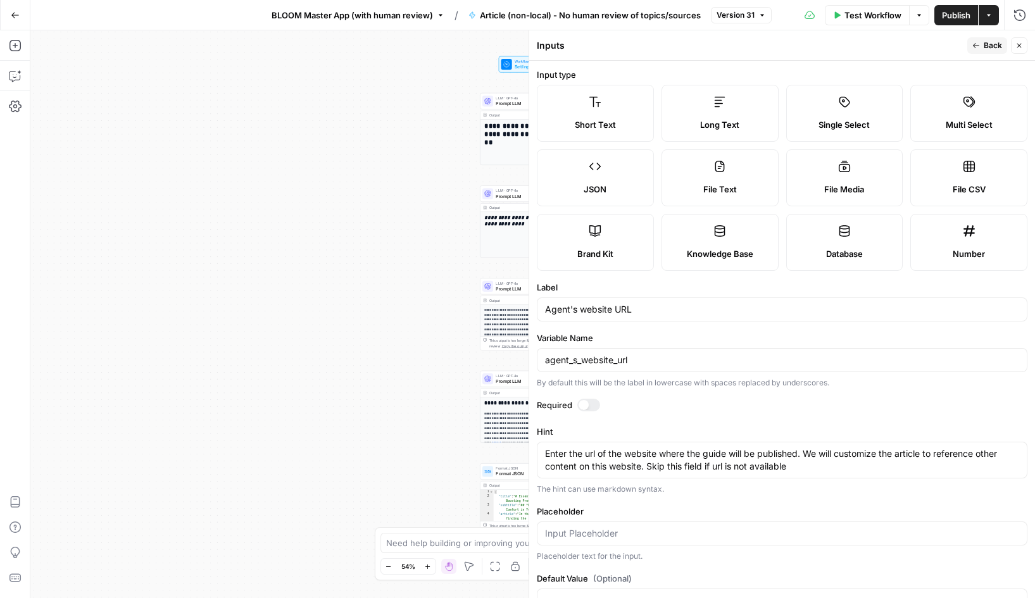
click at [981, 51] on button "Back" at bounding box center [987, 45] width 40 height 16
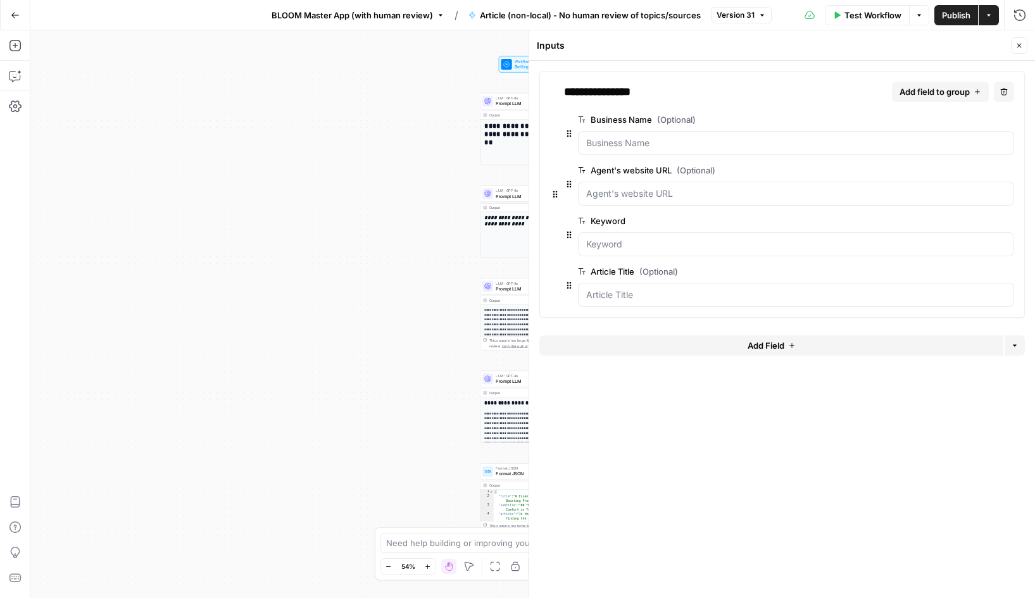
click at [970, 217] on span "edit field" at bounding box center [967, 221] width 28 height 10
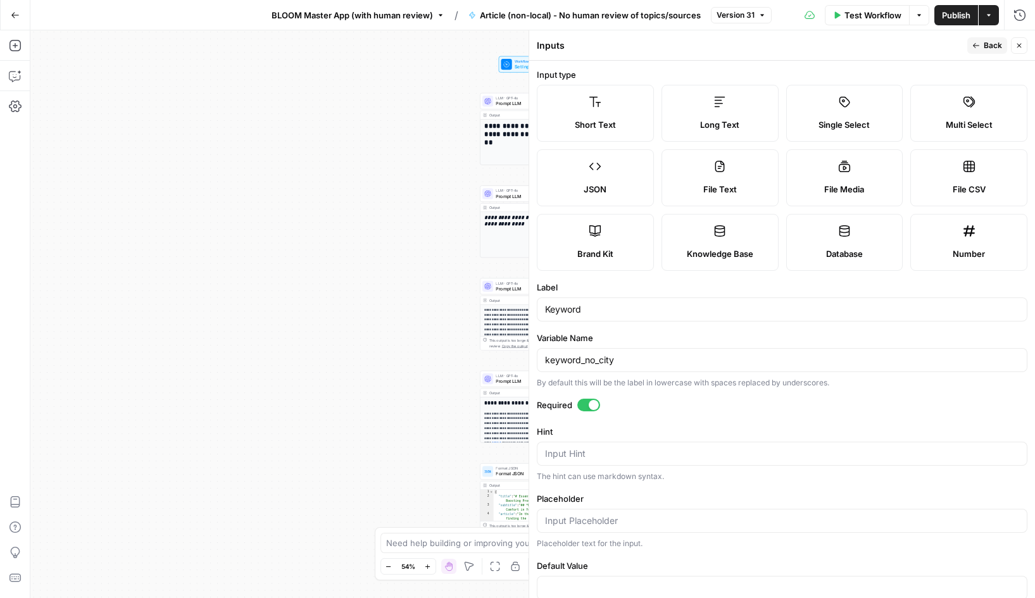
scroll to position [27, 0]
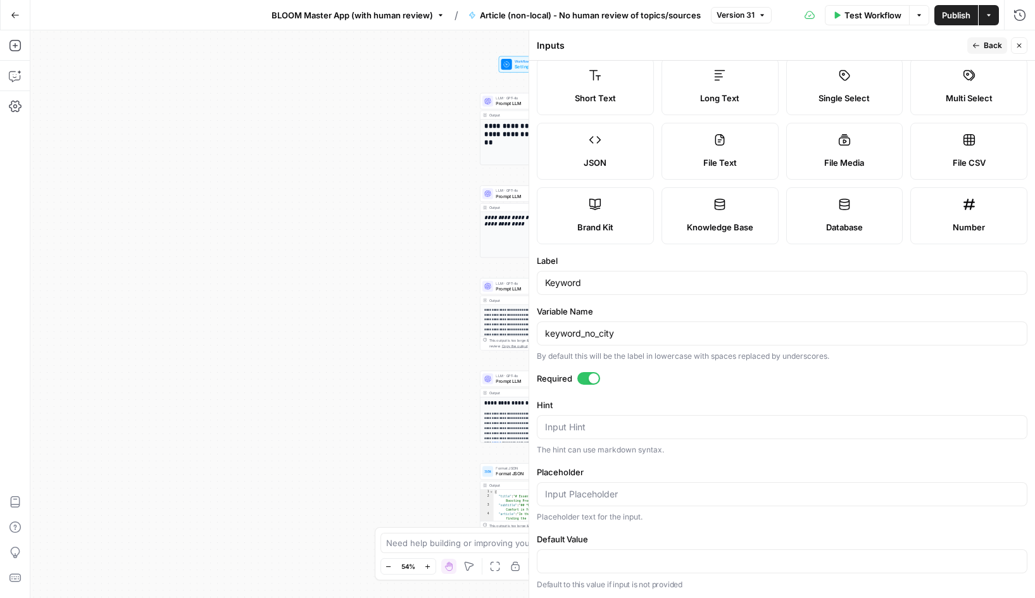
click at [982, 46] on button "Back" at bounding box center [987, 45] width 40 height 16
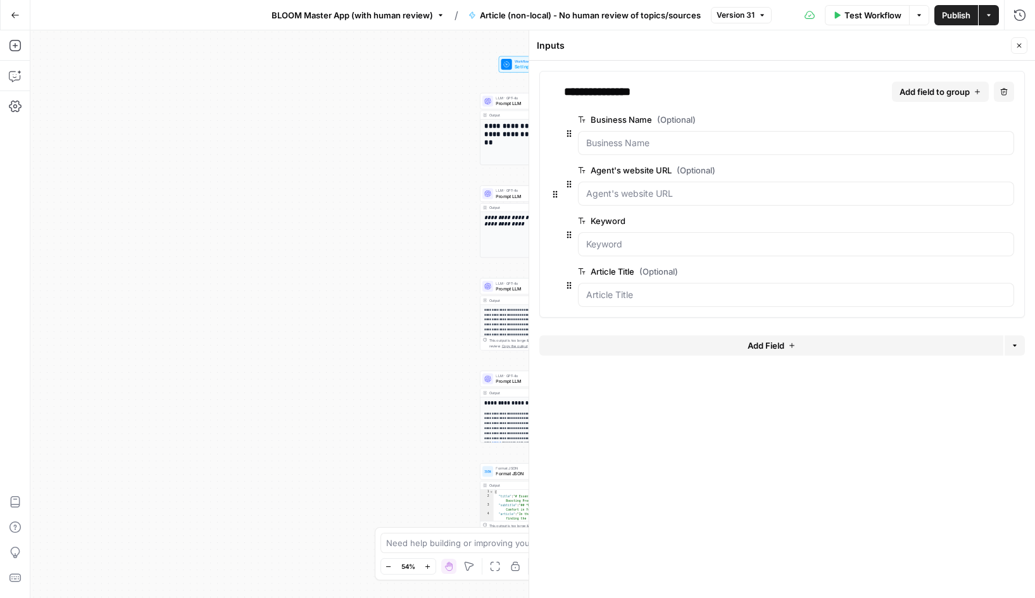
click at [970, 277] on button "edit field" at bounding box center [972, 271] width 49 height 15
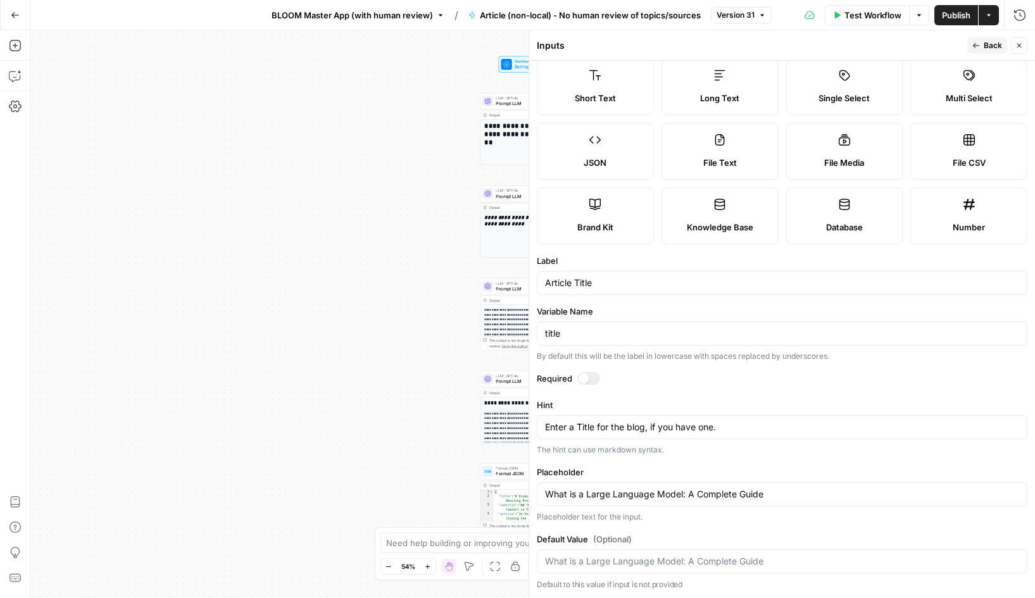
click at [982, 44] on button "Back" at bounding box center [987, 45] width 40 height 16
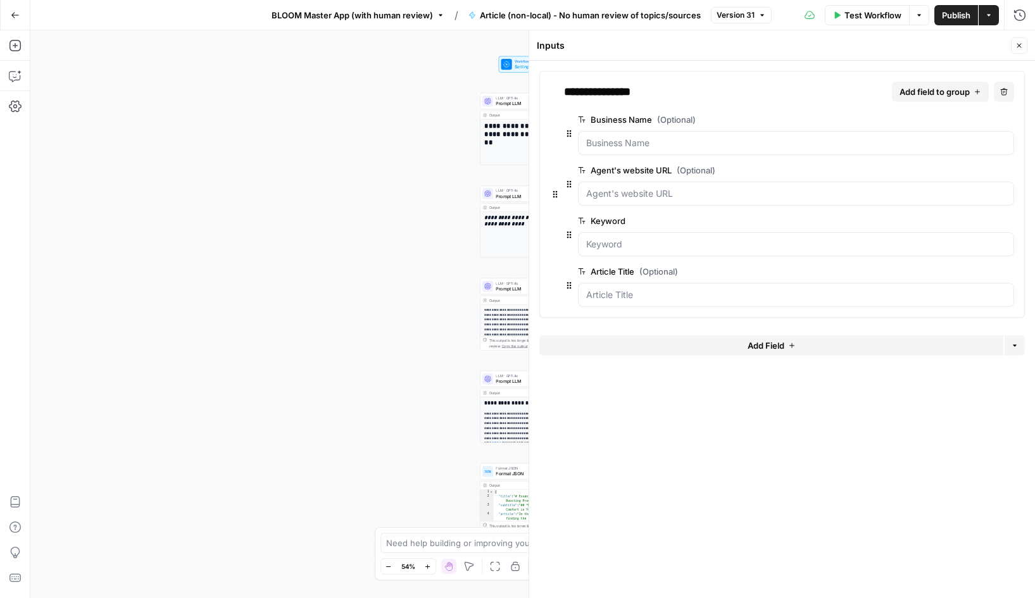
click at [10, 23] on button "Go Back" at bounding box center [15, 15] width 23 height 23
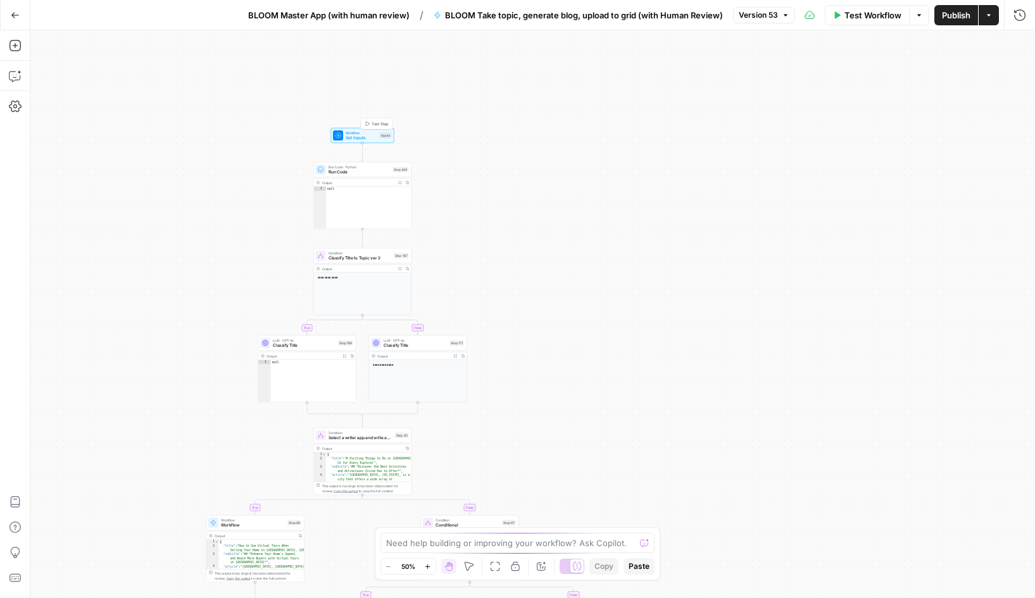
click at [352, 136] on span "Set Inputs" at bounding box center [362, 138] width 32 height 6
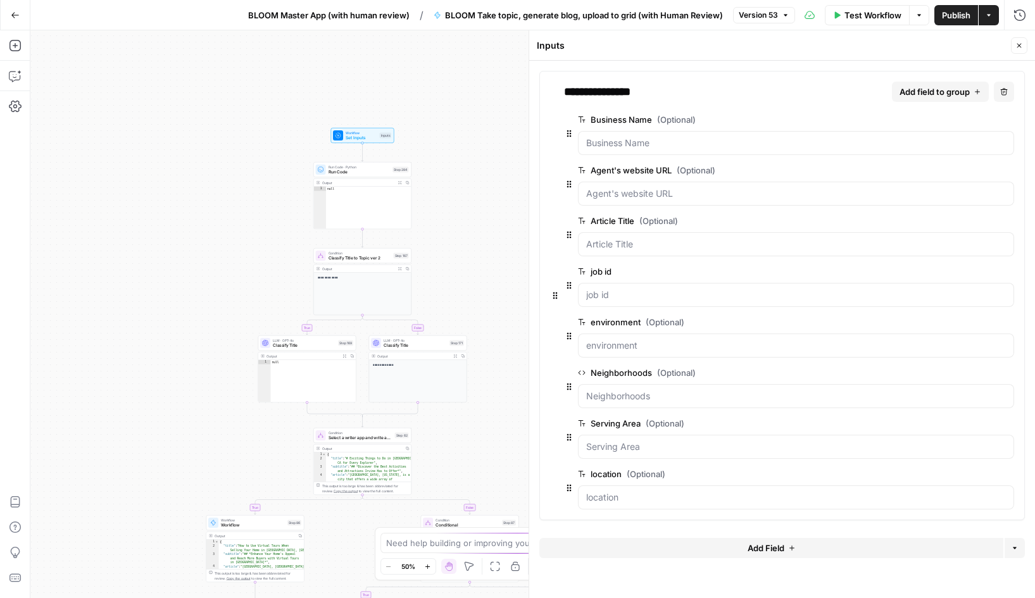
click at [965, 122] on span "edit field" at bounding box center [967, 120] width 28 height 10
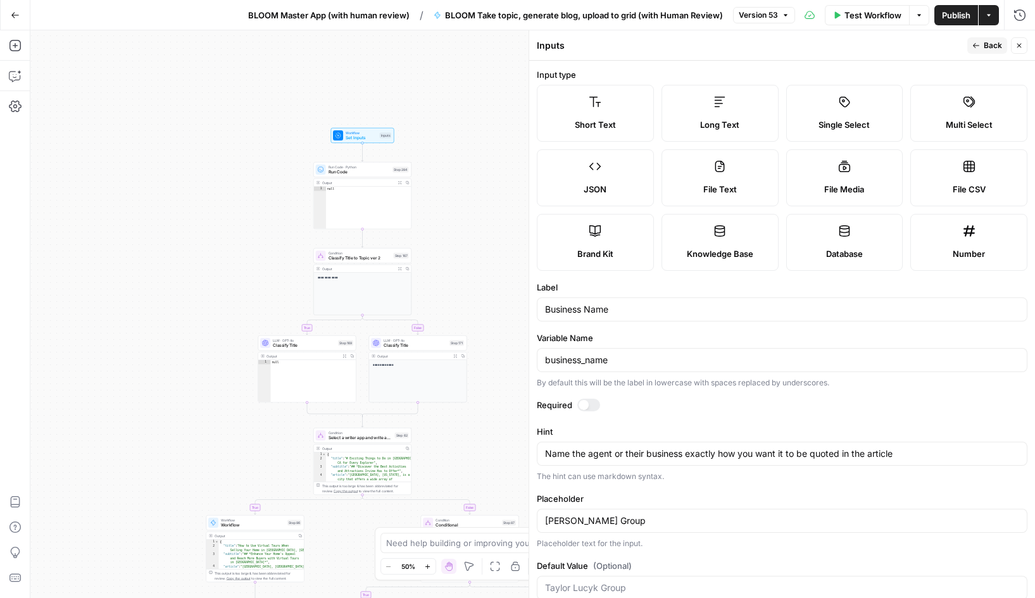
scroll to position [27, 0]
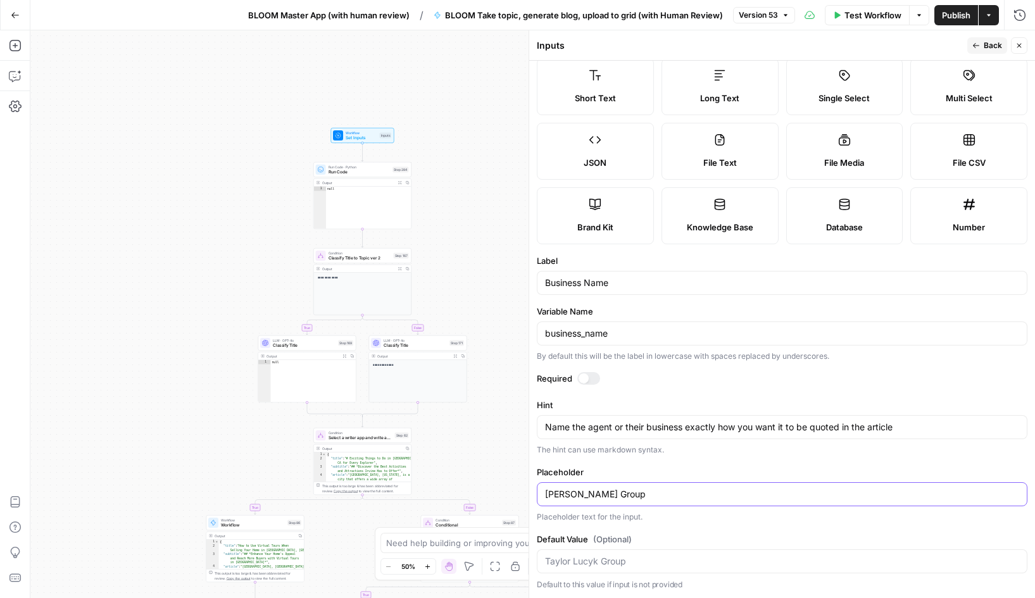
click at [606, 497] on input "Taylor Lucyk Group" at bounding box center [782, 494] width 474 height 13
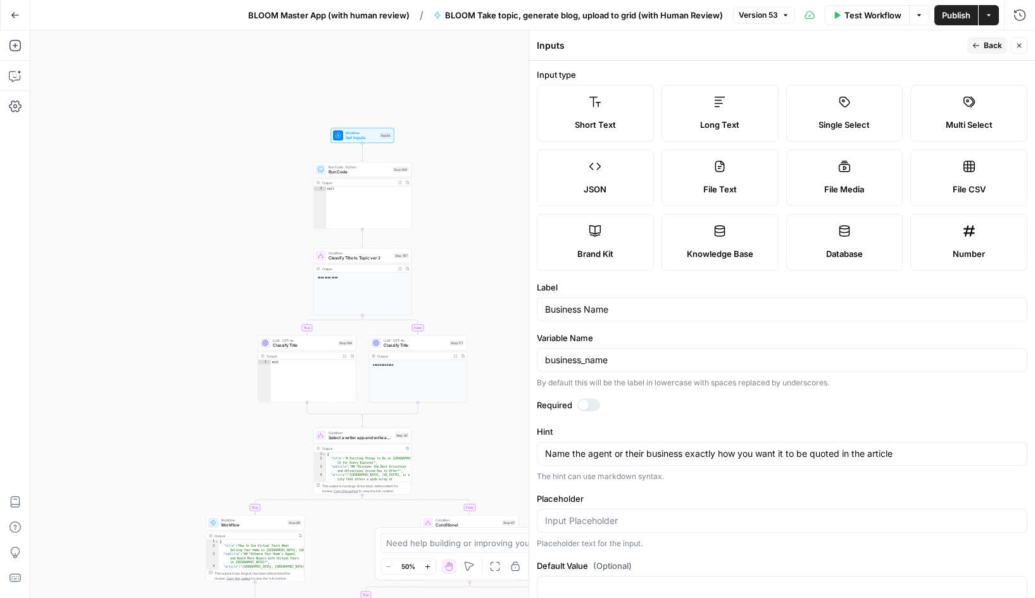
click at [981, 44] on button "Back" at bounding box center [987, 45] width 40 height 16
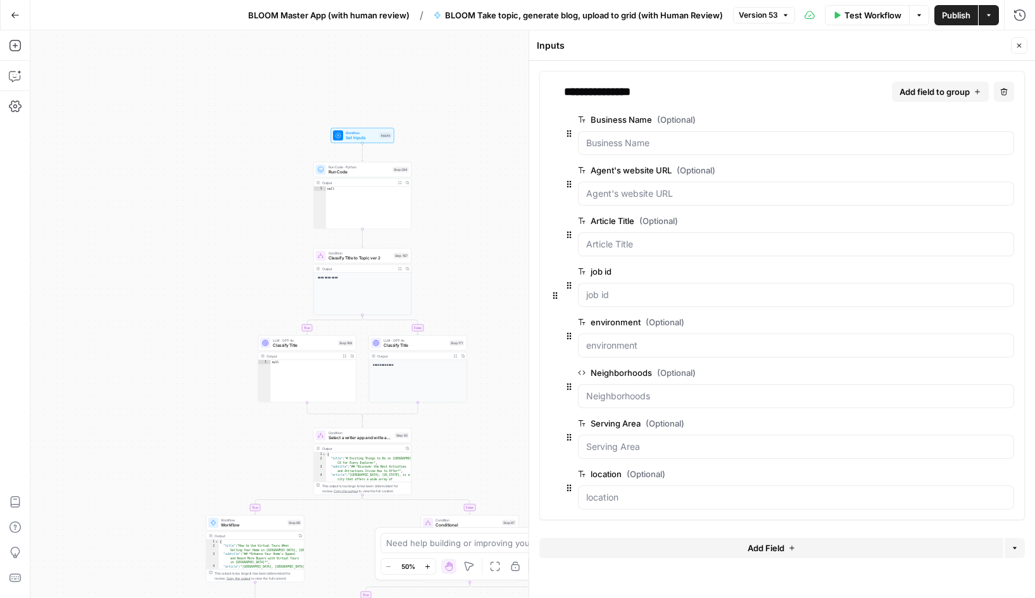
click at [972, 169] on span "edit field" at bounding box center [967, 170] width 28 height 10
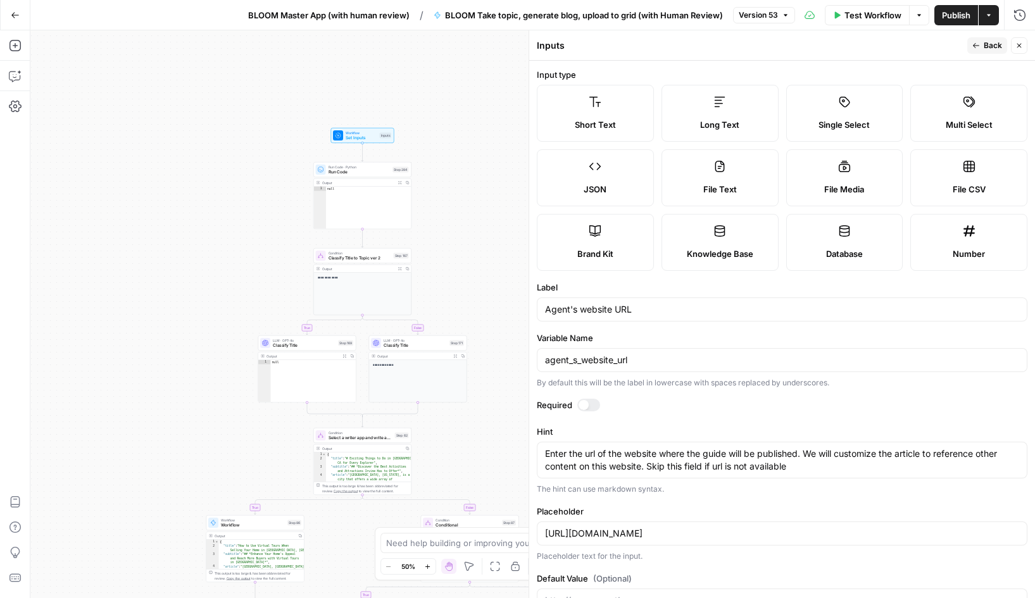
scroll to position [39, 0]
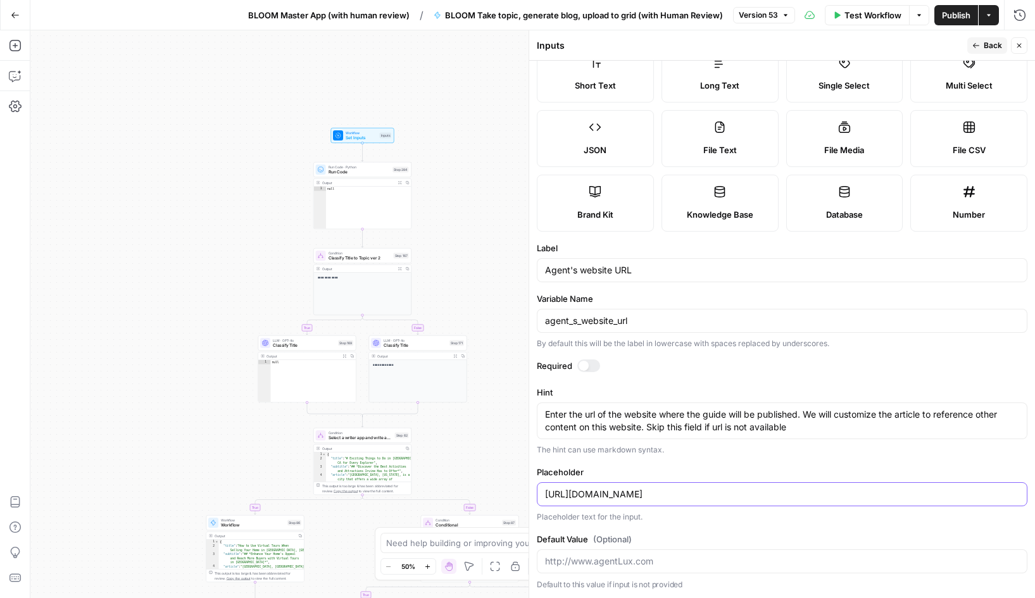
click at [622, 499] on input "http://www.agentLux.com" at bounding box center [782, 494] width 474 height 13
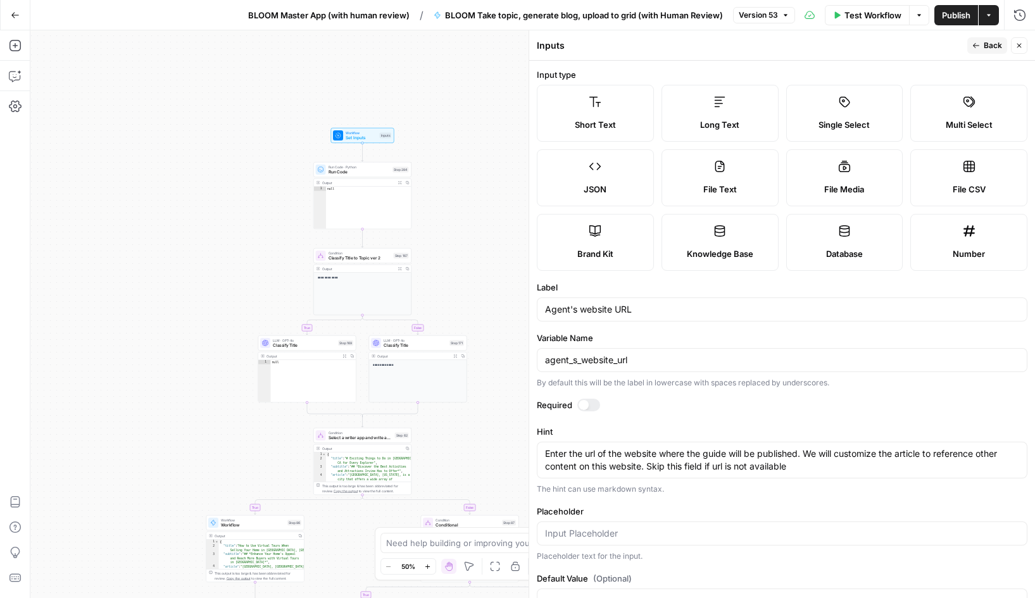
click at [981, 47] on button "Back" at bounding box center [987, 45] width 40 height 16
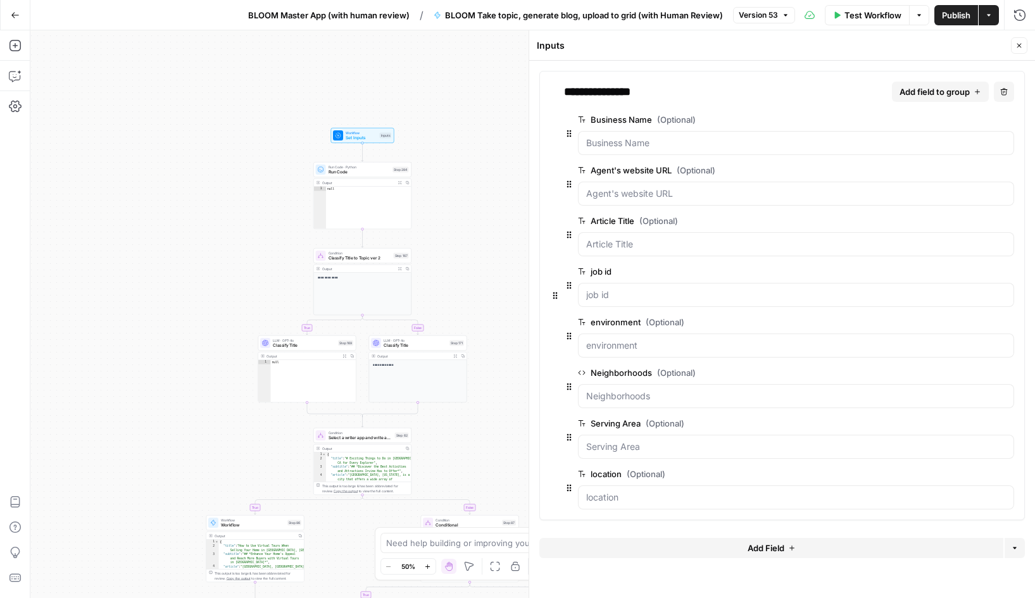
click at [968, 217] on span "edit field" at bounding box center [967, 221] width 28 height 10
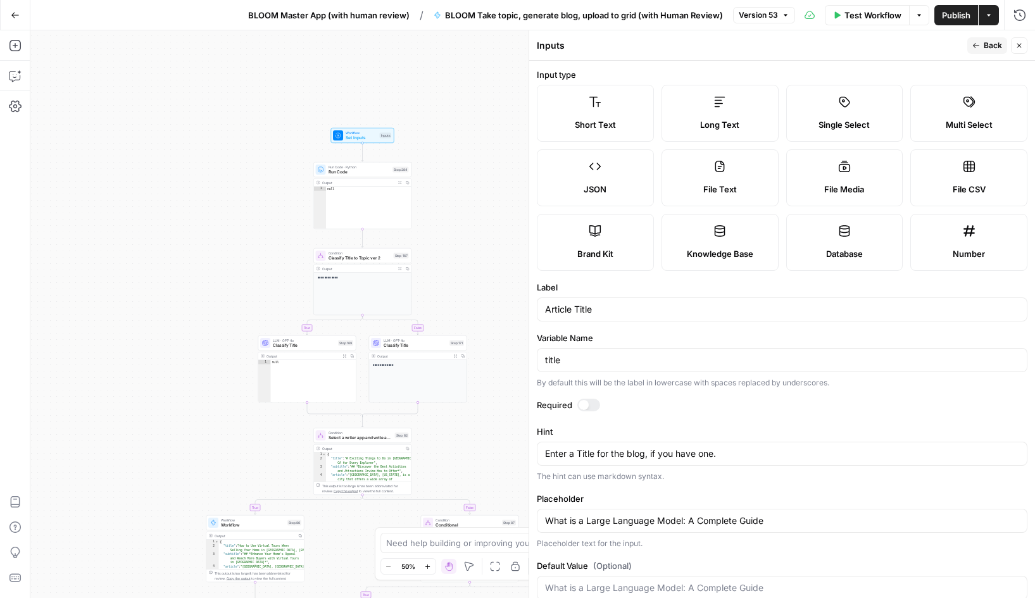
scroll to position [27, 0]
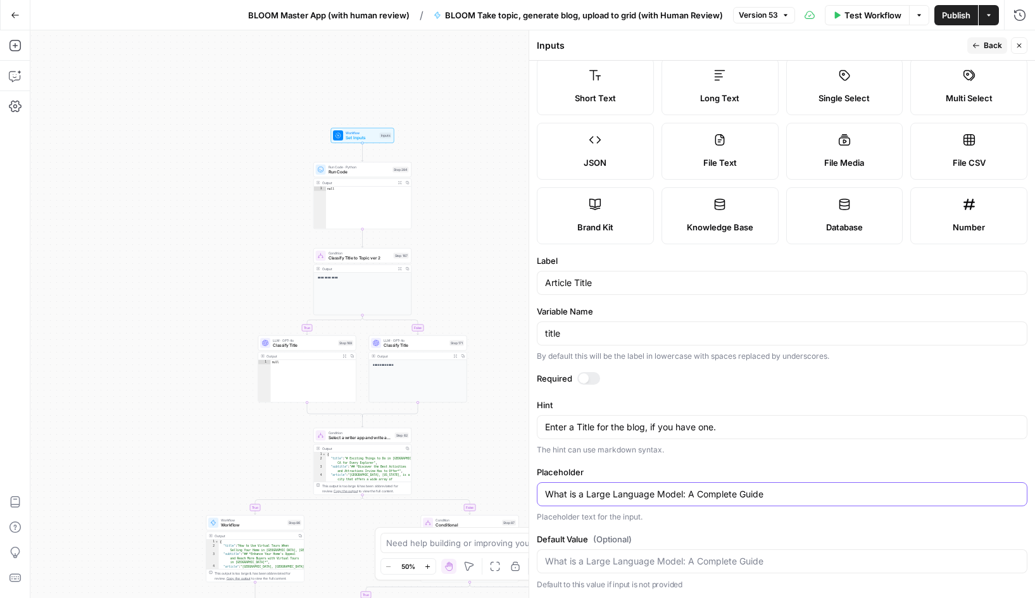
click at [739, 494] on input "What is a Large Language Model: A Complete Guide" at bounding box center [782, 494] width 474 height 13
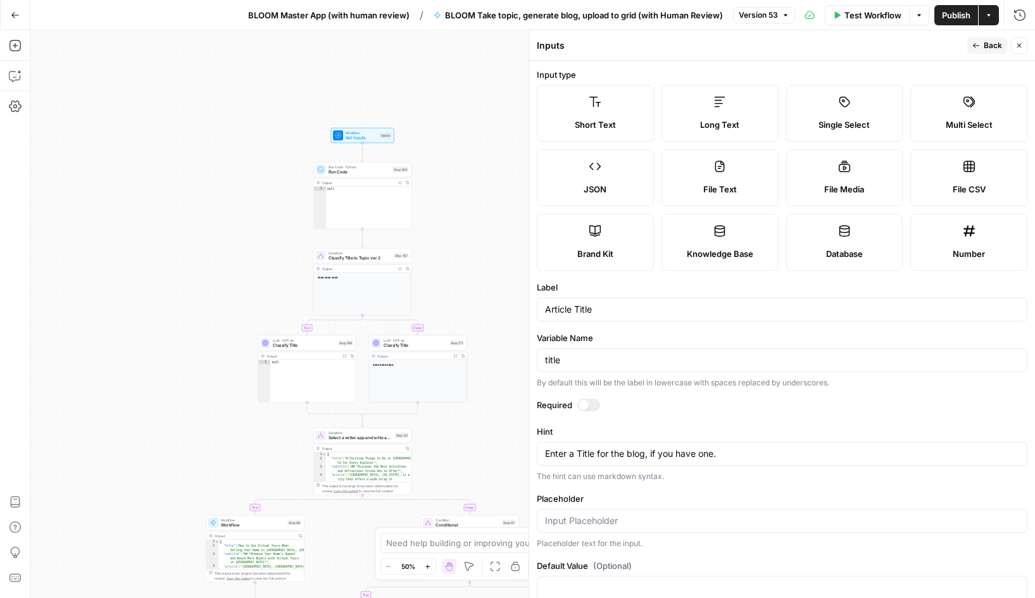
click at [981, 46] on button "Back" at bounding box center [987, 45] width 40 height 16
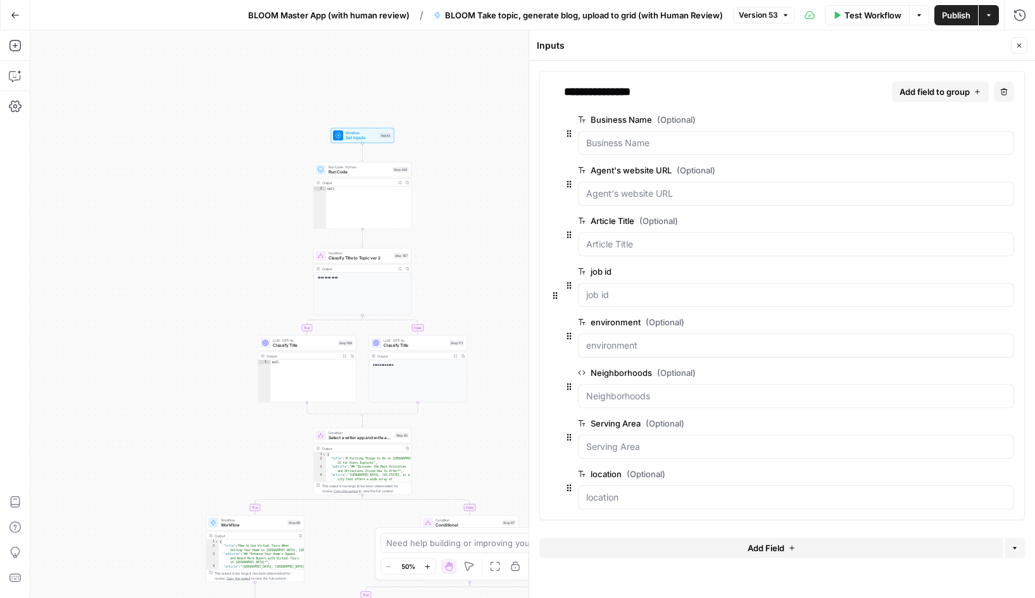
click at [969, 373] on span "edit field" at bounding box center [967, 373] width 28 height 10
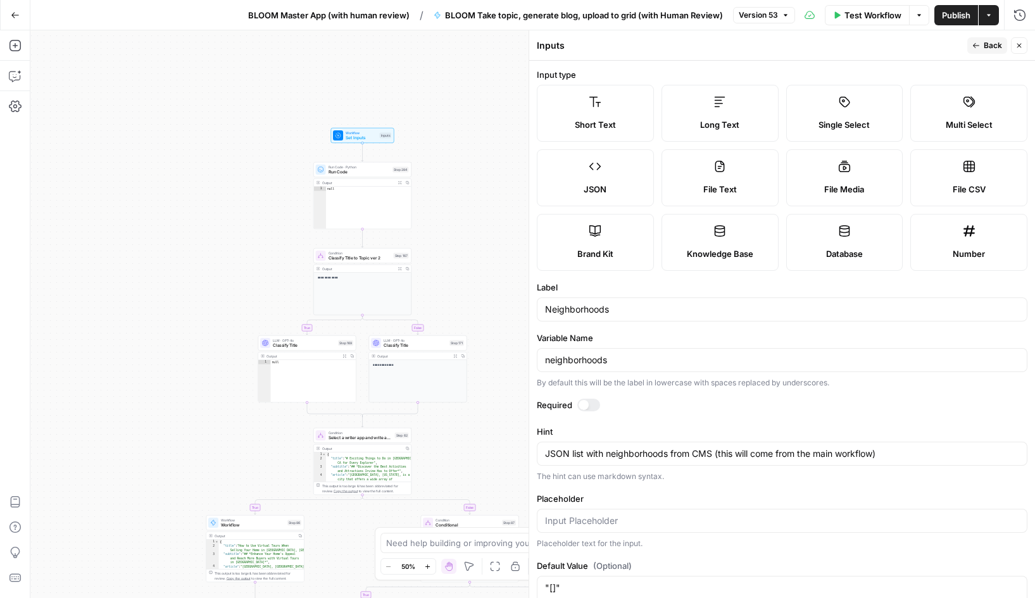
click at [981, 46] on button "Back" at bounding box center [987, 45] width 40 height 16
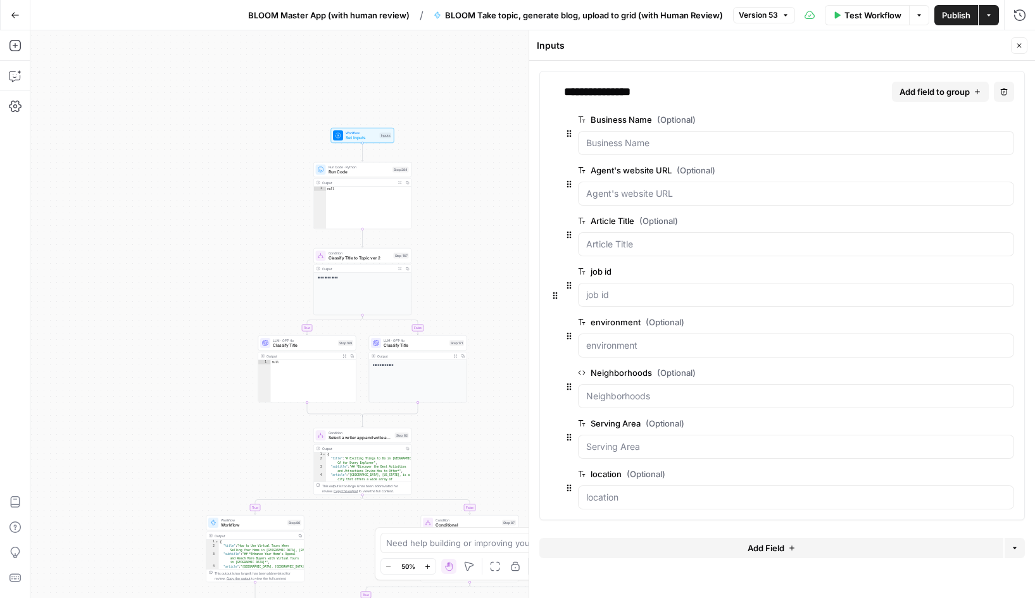
click at [967, 427] on span "edit field" at bounding box center [967, 423] width 28 height 10
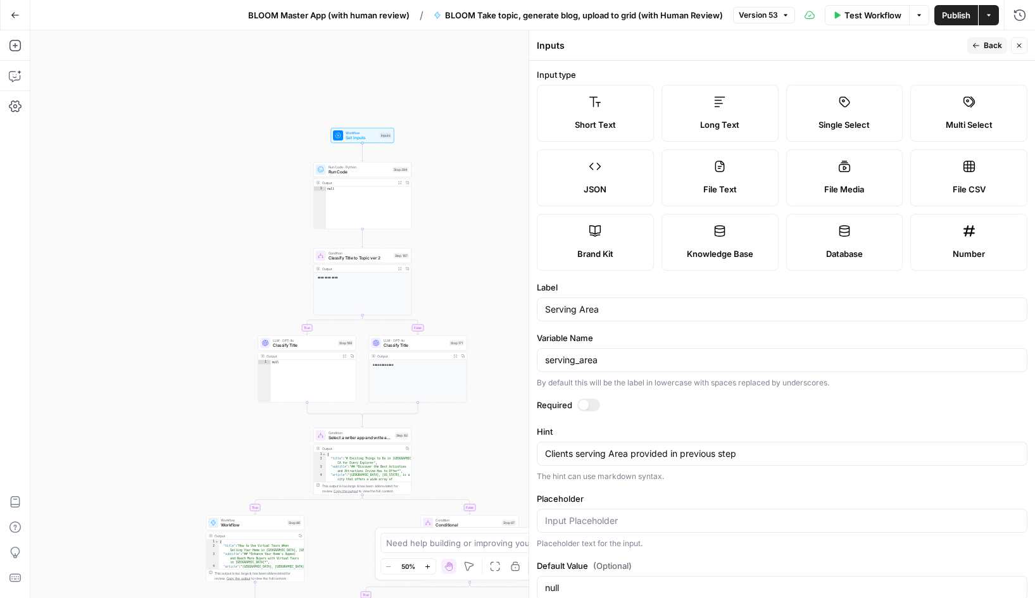
click at [983, 44] on button "Back" at bounding box center [987, 45] width 40 height 16
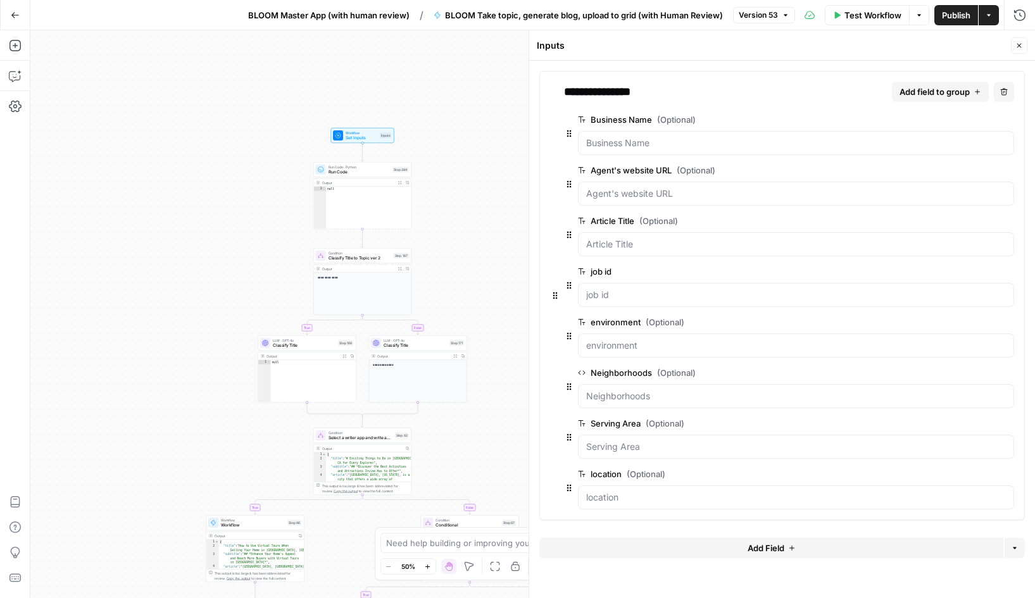
click at [969, 474] on span "edit field" at bounding box center [967, 474] width 28 height 10
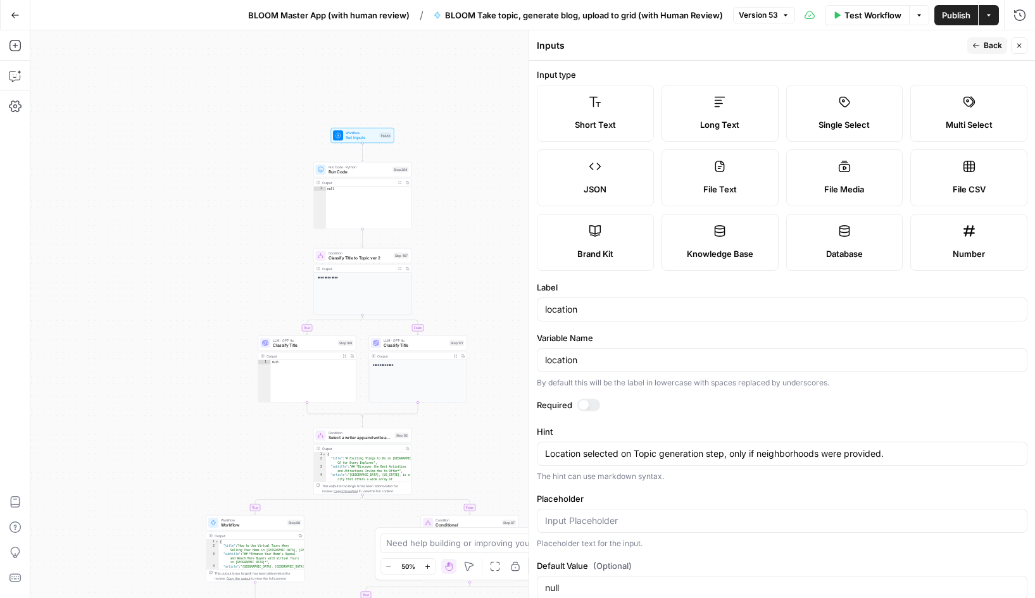
click at [985, 46] on span "Back" at bounding box center [993, 45] width 18 height 11
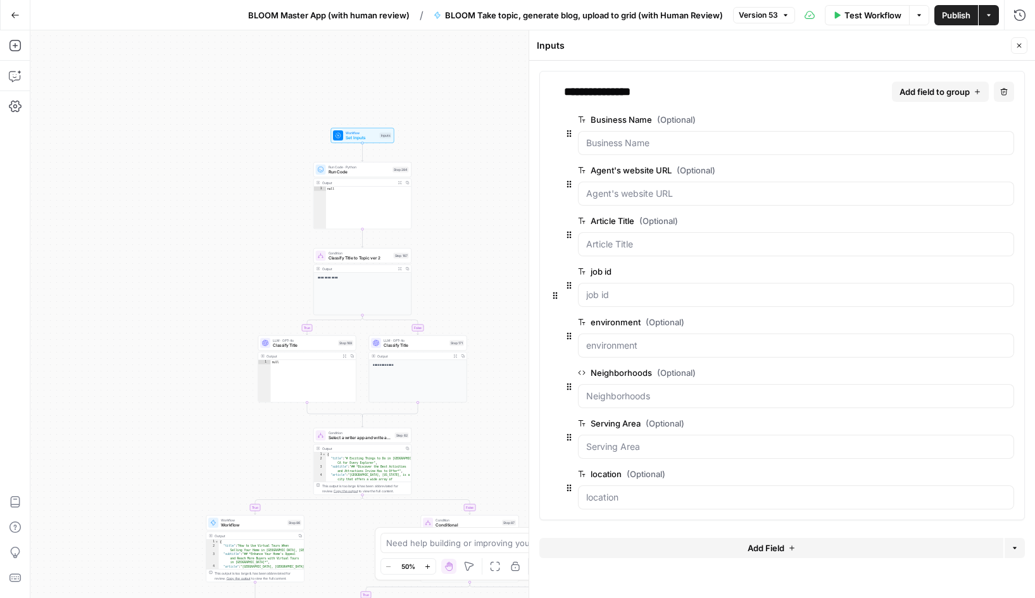
click at [950, 11] on span "Publish" at bounding box center [956, 15] width 28 height 13
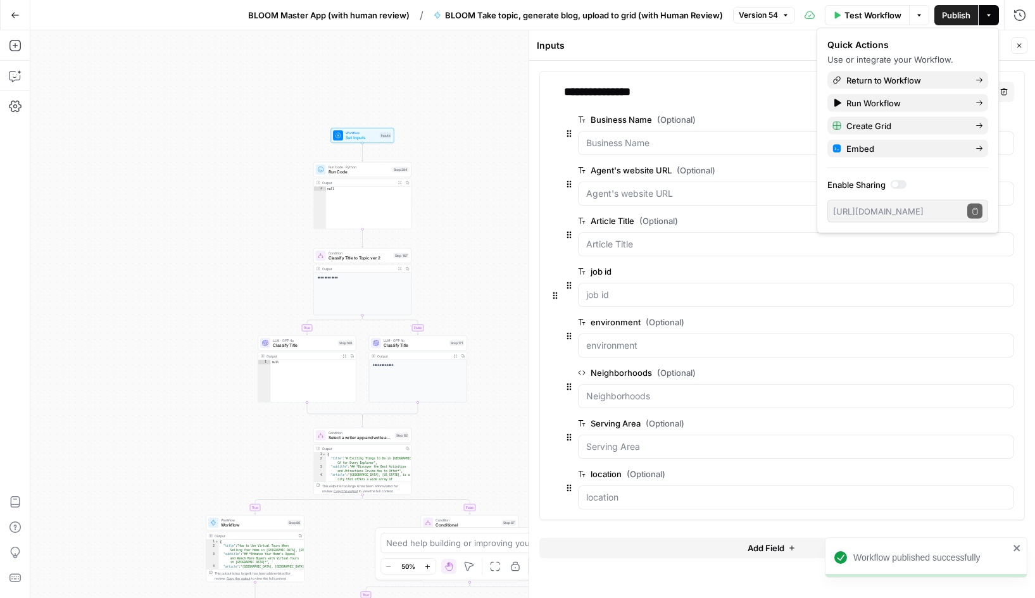
click at [97, 15] on div "Go Back BLOOM Master App (with human review) / BLOOM Take topic, generate blog,…" at bounding box center [517, 15] width 1035 height 30
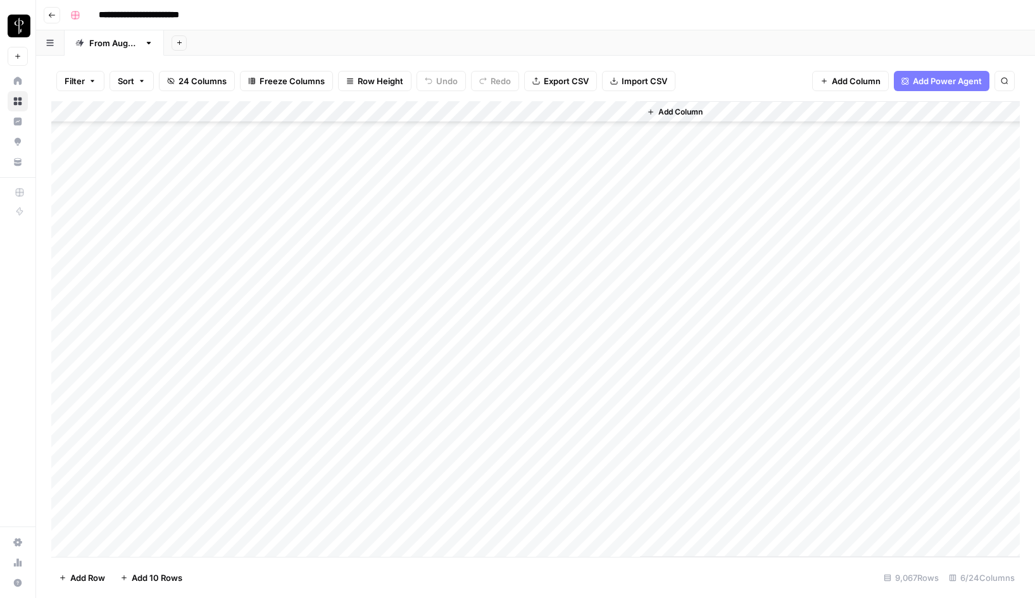
scroll to position [2103, 0]
click at [194, 83] on span "24 Columns" at bounding box center [203, 81] width 48 height 13
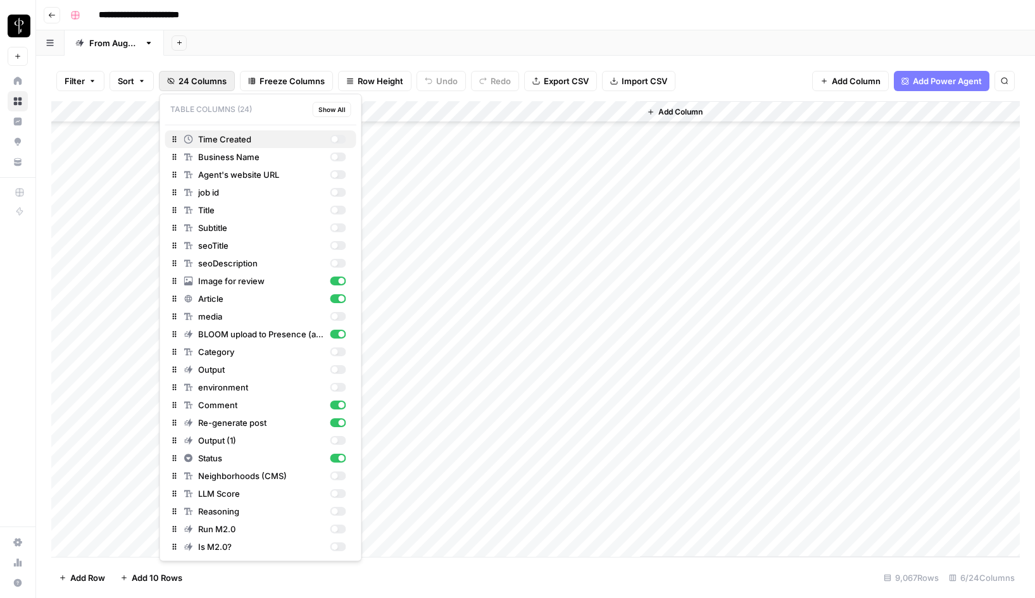
click at [340, 137] on div "button" at bounding box center [338, 139] width 16 height 9
click at [339, 153] on div "button" at bounding box center [338, 157] width 16 height 9
click at [335, 175] on div "button" at bounding box center [334, 175] width 6 height 6
click at [338, 213] on div "button" at bounding box center [338, 210] width 16 height 9
click at [337, 242] on div "button" at bounding box center [338, 245] width 16 height 9
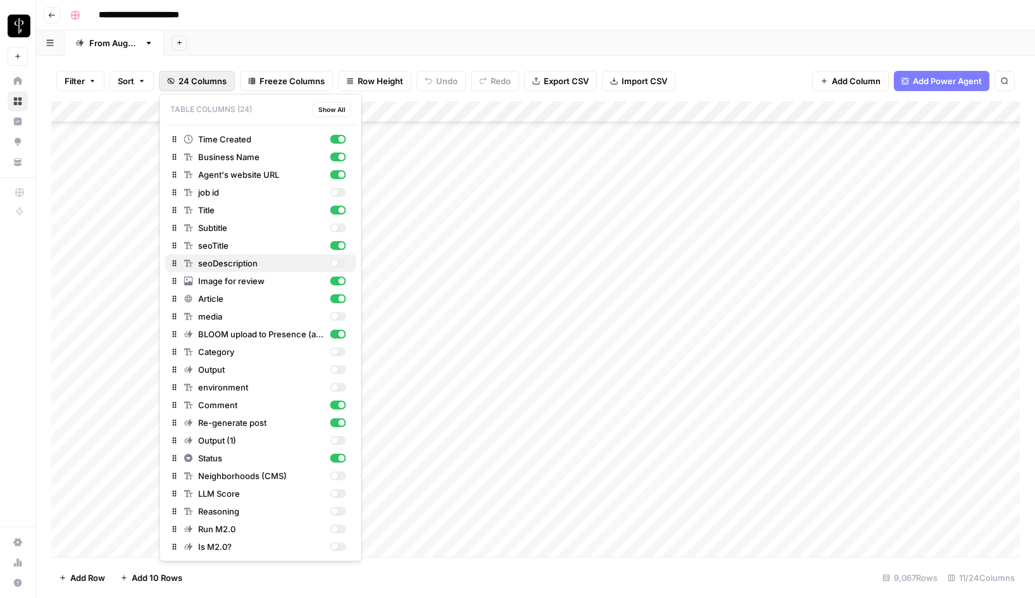
click at [337, 265] on div "button" at bounding box center [338, 263] width 16 height 9
click at [600, 23] on div "**********" at bounding box center [543, 15] width 957 height 20
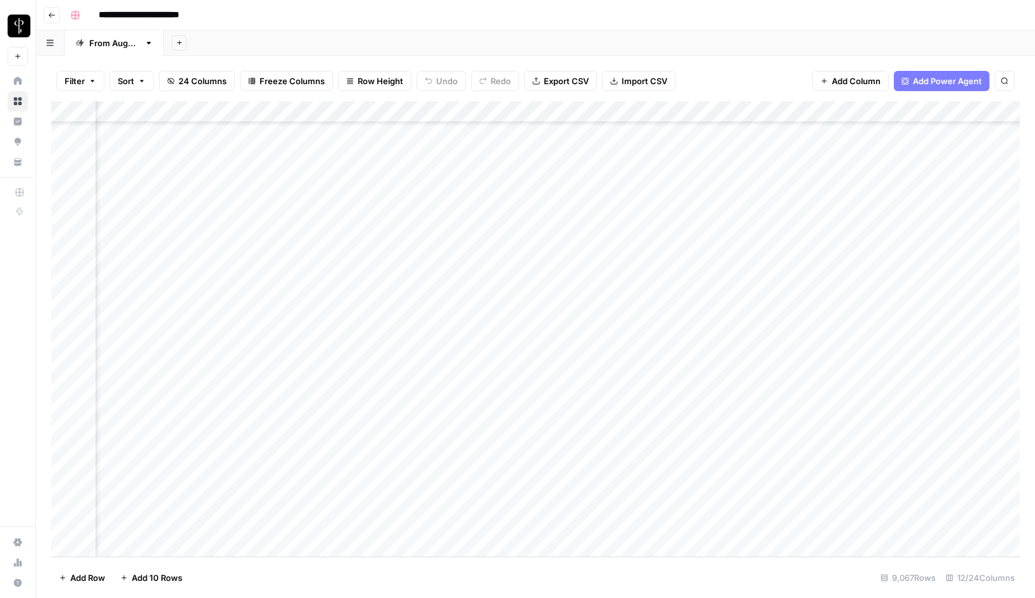
scroll to position [194730, 437]
click at [630, 505] on div "Add Column" at bounding box center [535, 329] width 969 height 456
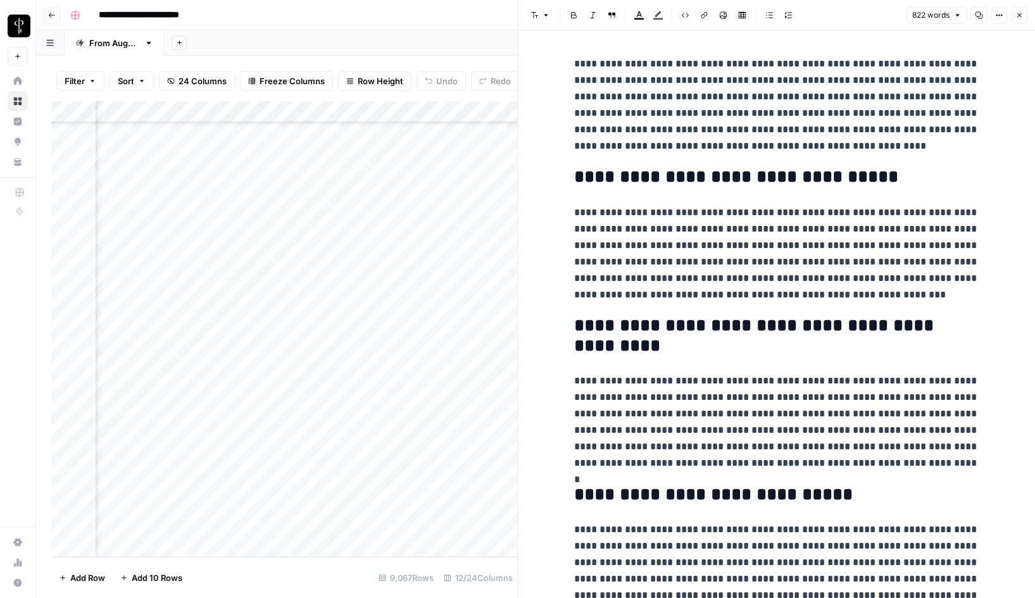
click at [1020, 15] on icon "button" at bounding box center [1019, 15] width 8 height 8
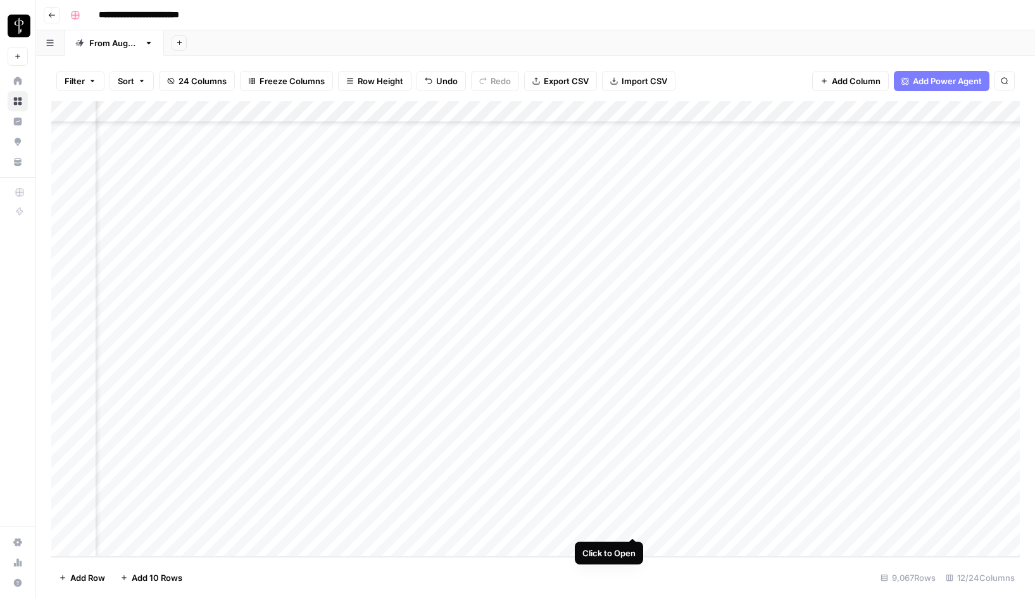
click at [632, 524] on div "Add Column" at bounding box center [535, 329] width 969 height 456
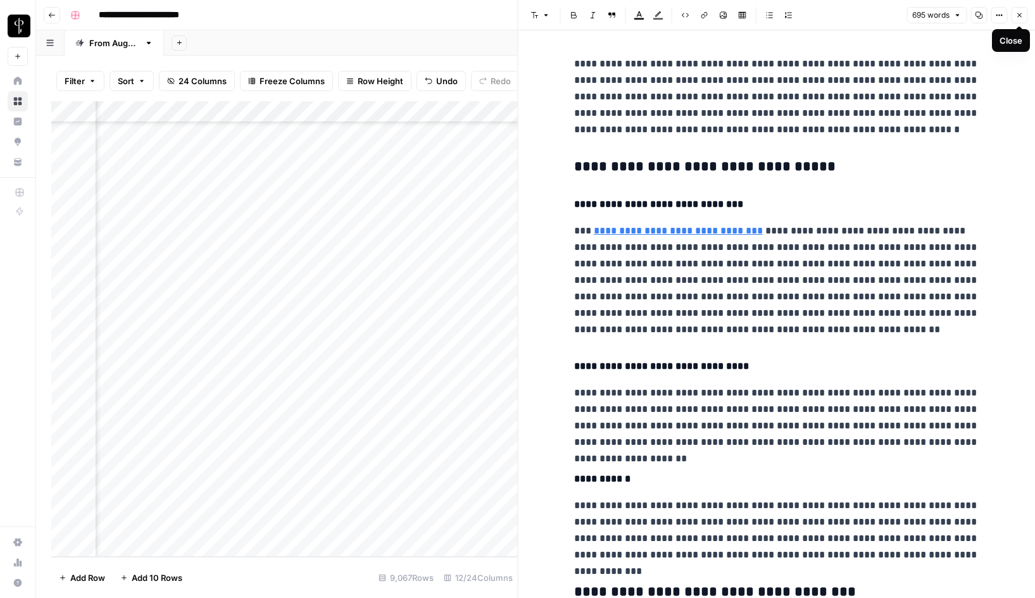
click at [1017, 15] on icon "button" at bounding box center [1019, 15] width 8 height 8
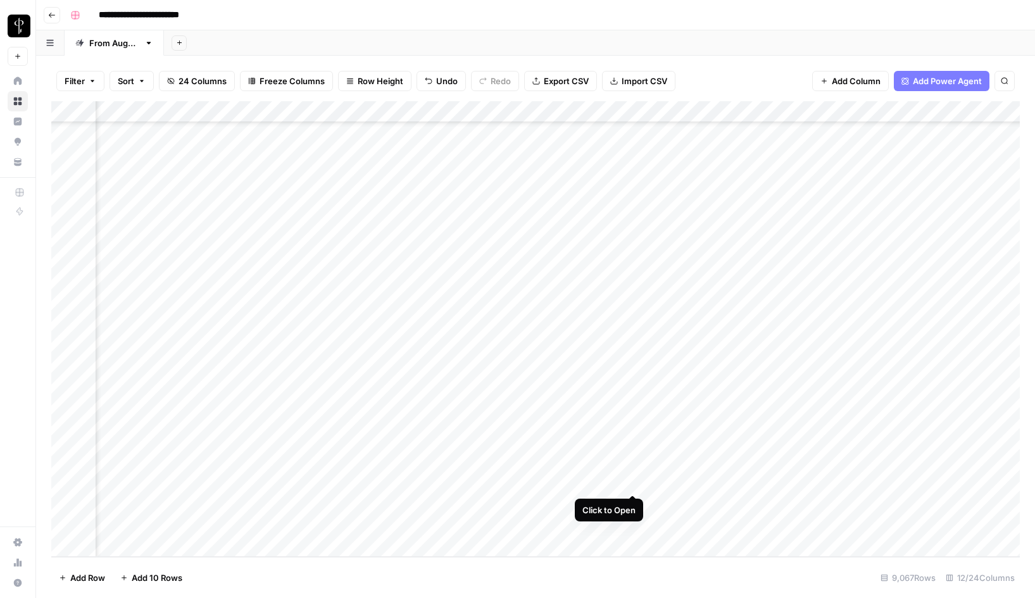
click at [631, 480] on div "Add Column" at bounding box center [535, 329] width 969 height 456
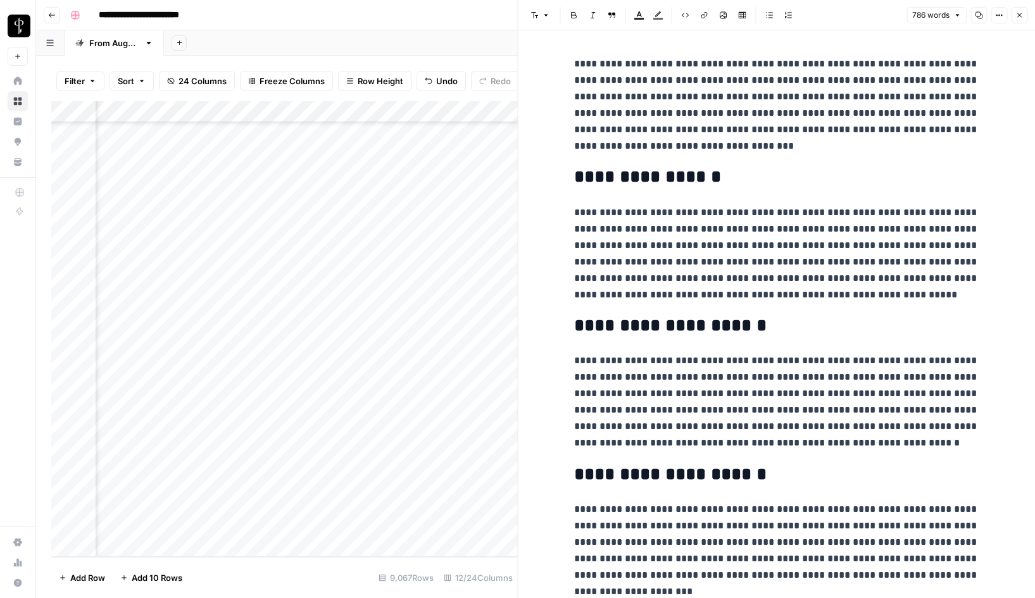
click at [1020, 15] on icon "button" at bounding box center [1019, 15] width 8 height 8
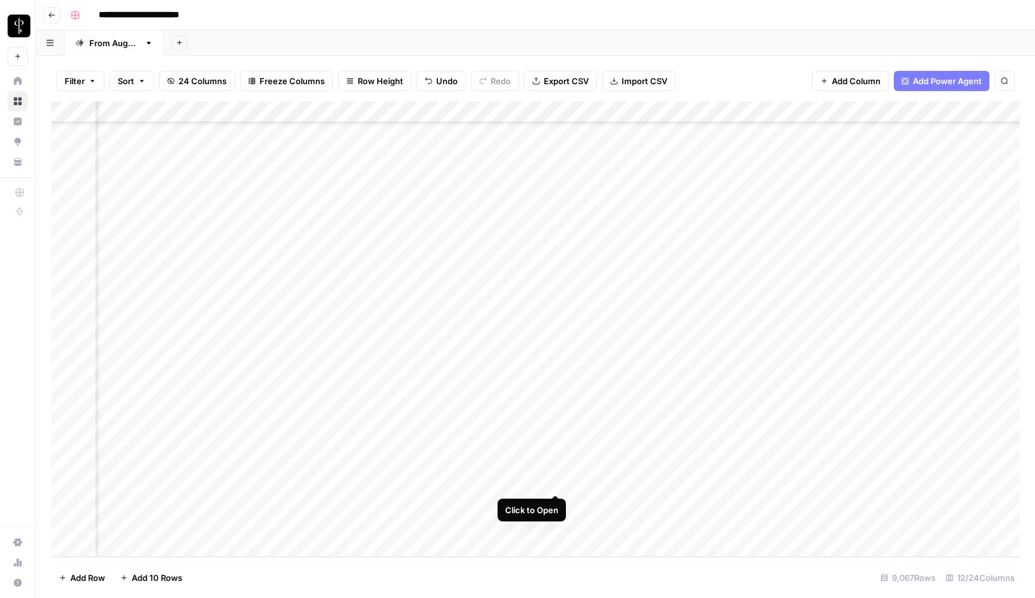
click at [555, 482] on div "Add Column" at bounding box center [535, 329] width 969 height 456
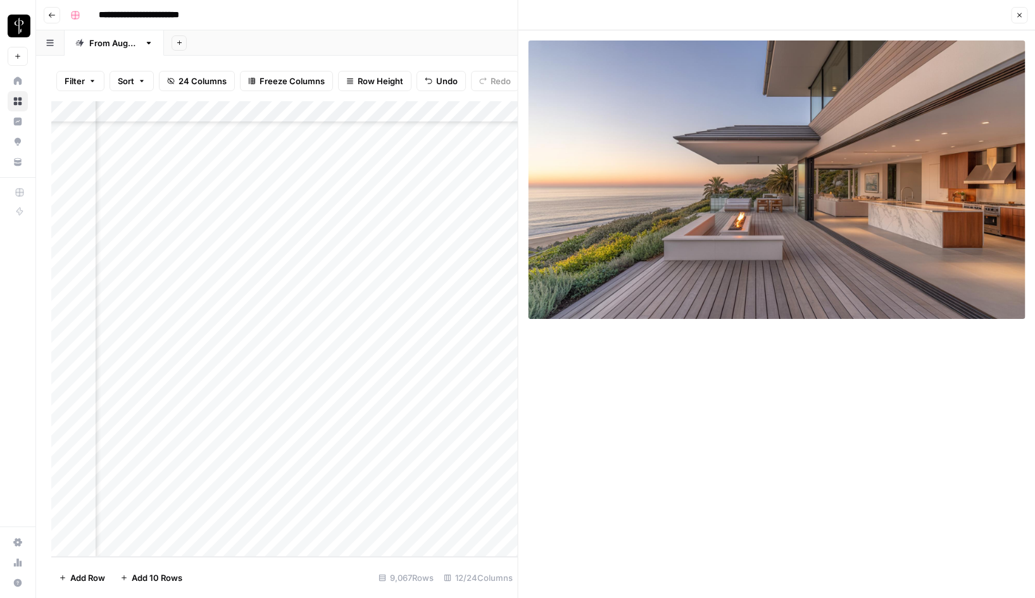
click at [1022, 15] on span "Close" at bounding box center [1022, 15] width 1 height 1
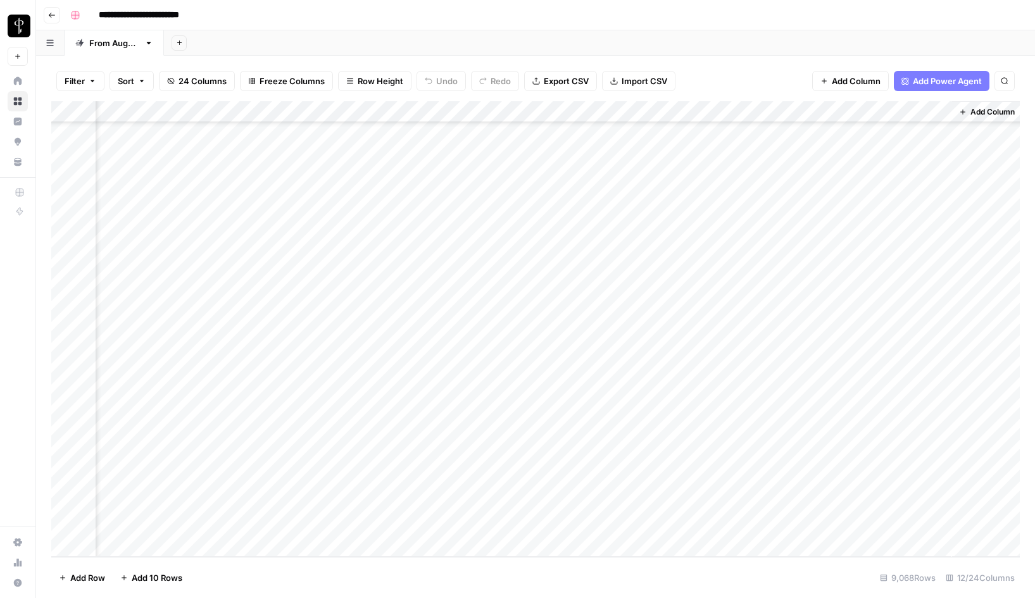
scroll to position [194752, 536]
click at [458, 525] on div "Add Column" at bounding box center [535, 329] width 969 height 456
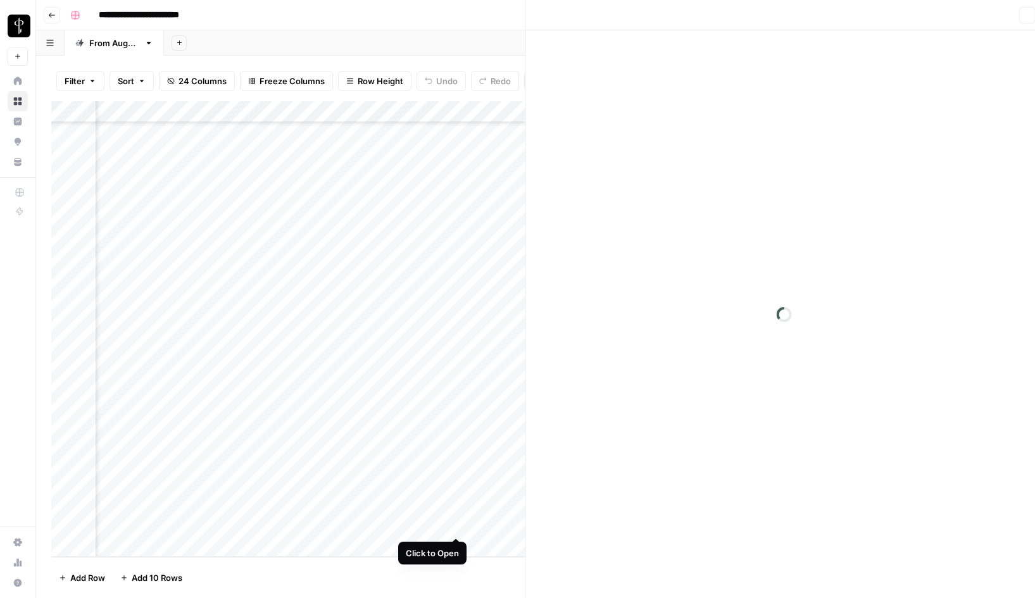
scroll to position [194752, 520]
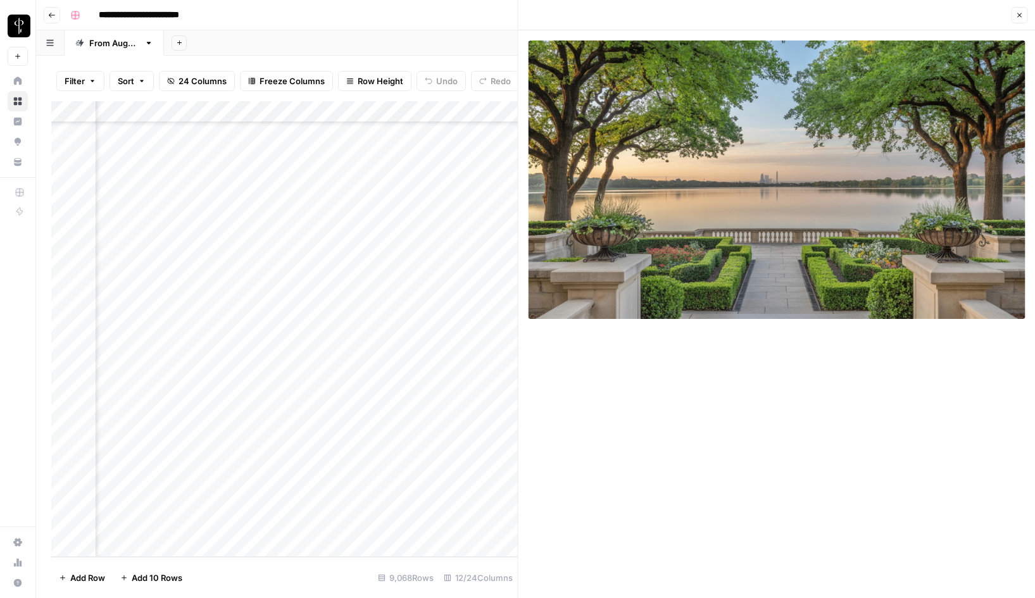
click at [1019, 13] on icon "button" at bounding box center [1019, 15] width 8 height 8
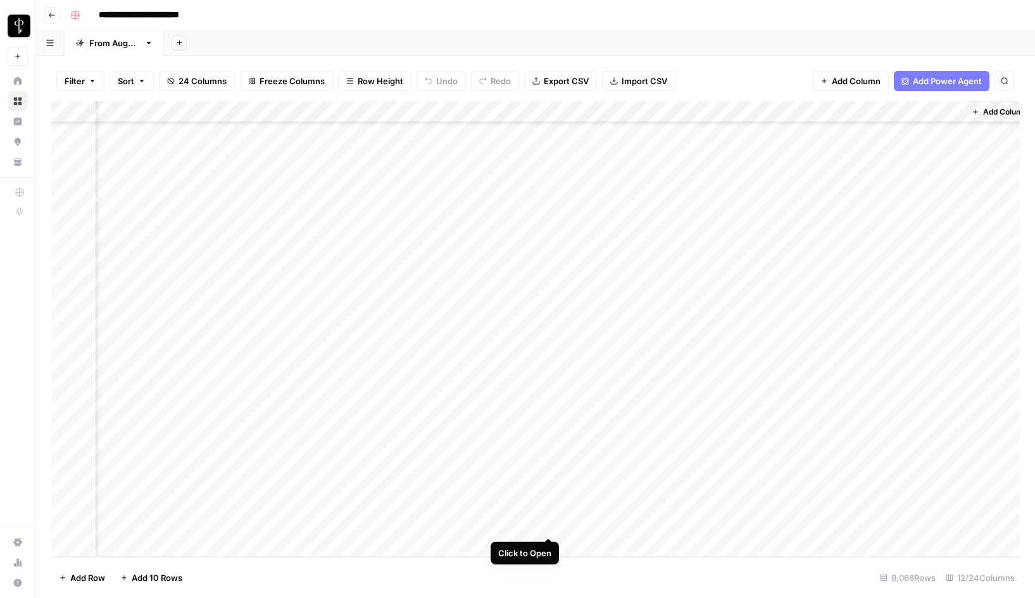
click at [550, 525] on div "Add Column" at bounding box center [535, 329] width 969 height 456
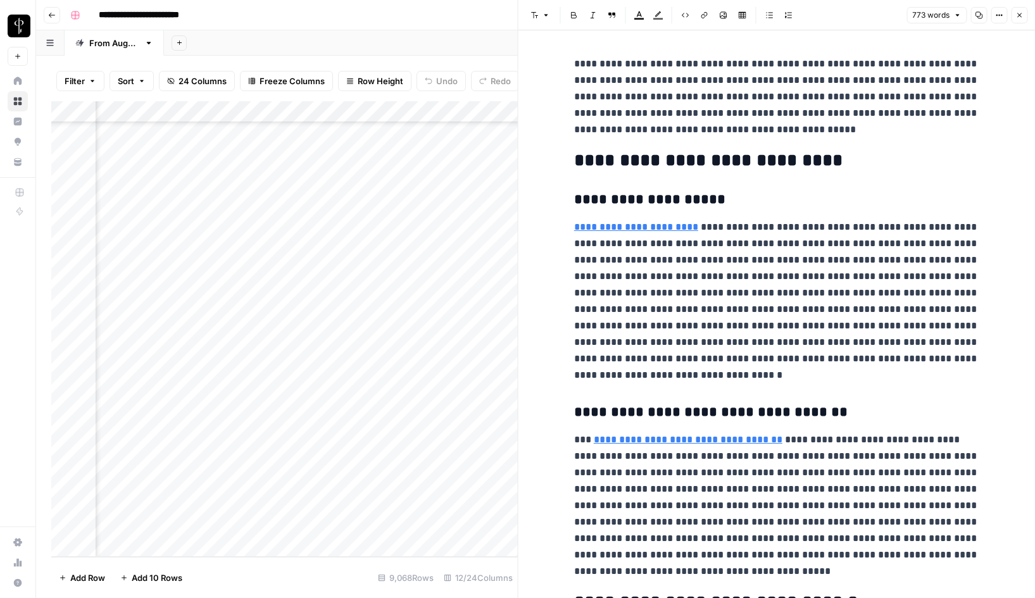
click at [1021, 17] on icon "button" at bounding box center [1019, 15] width 8 height 8
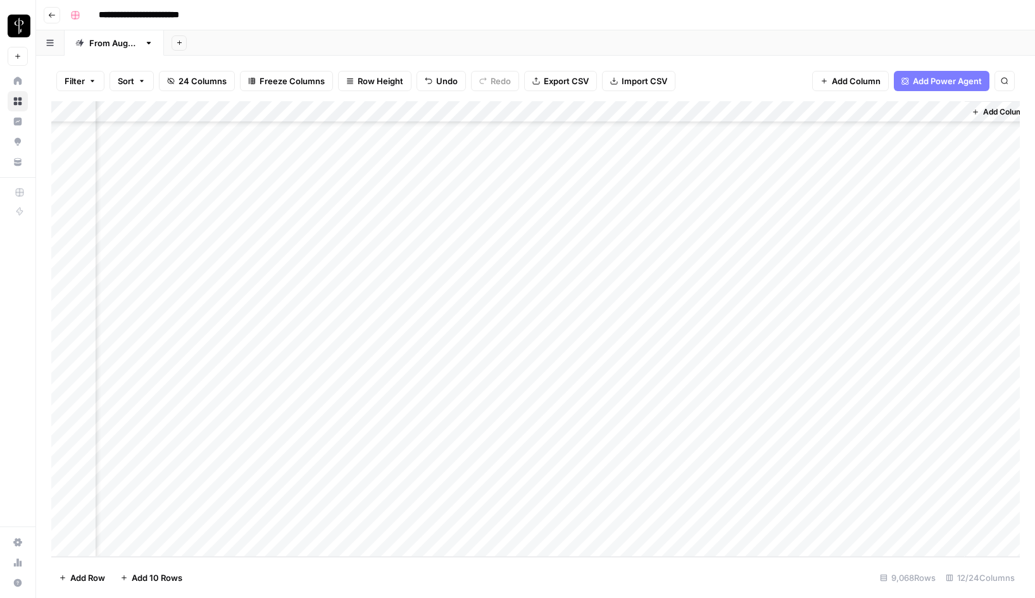
click at [606, 524] on div "Add Column" at bounding box center [535, 329] width 969 height 456
click at [894, 522] on div "Add Column" at bounding box center [535, 329] width 969 height 456
click at [872, 526] on div "Add Column" at bounding box center [535, 329] width 969 height 456
click at [893, 572] on button "Posted" at bounding box center [885, 574] width 37 height 15
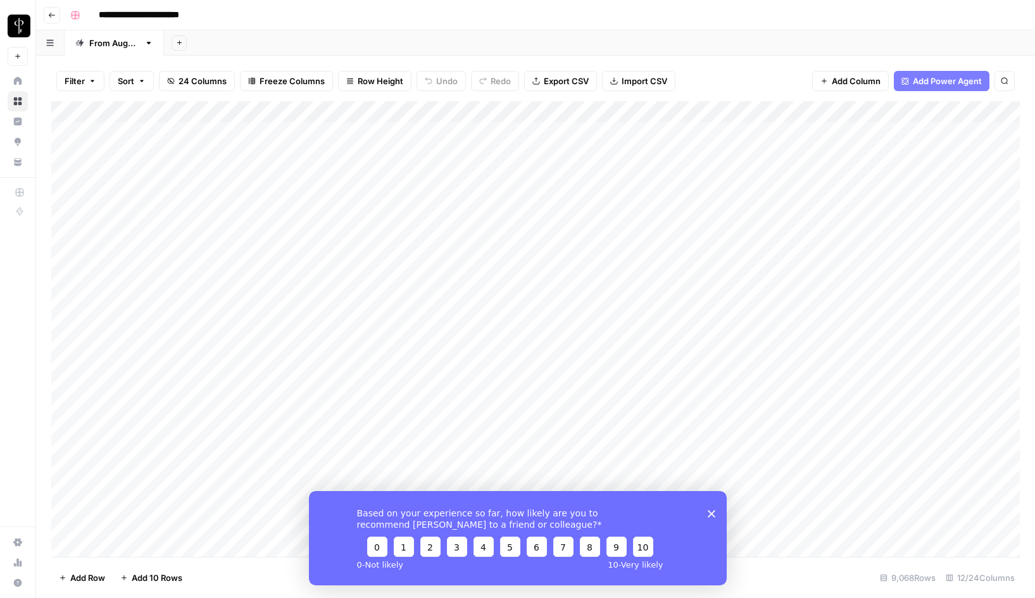
click at [708, 513] on icon "Close survey" at bounding box center [711, 514] width 8 height 8
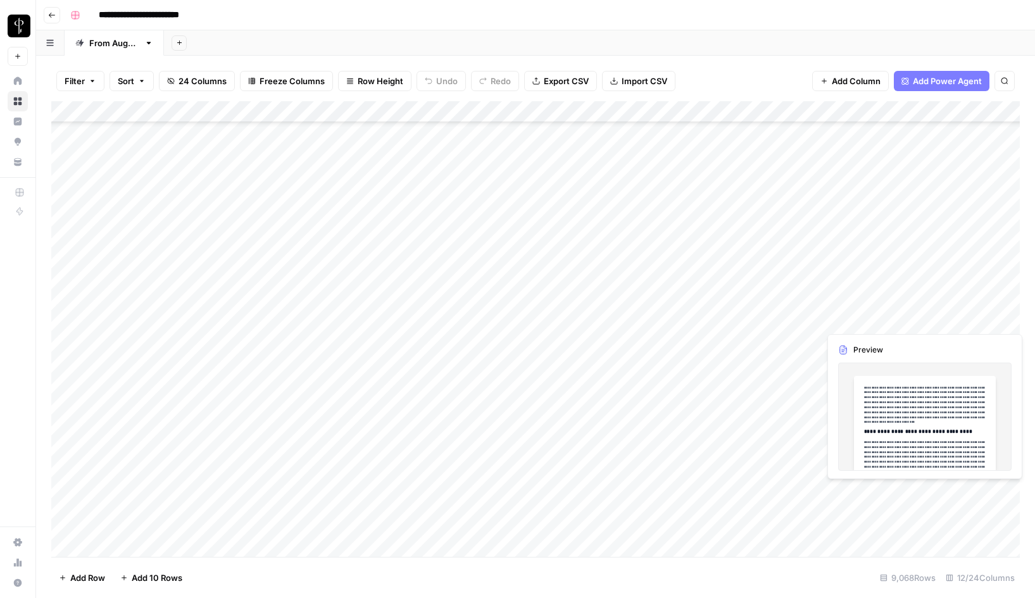
scroll to position [93008, 0]
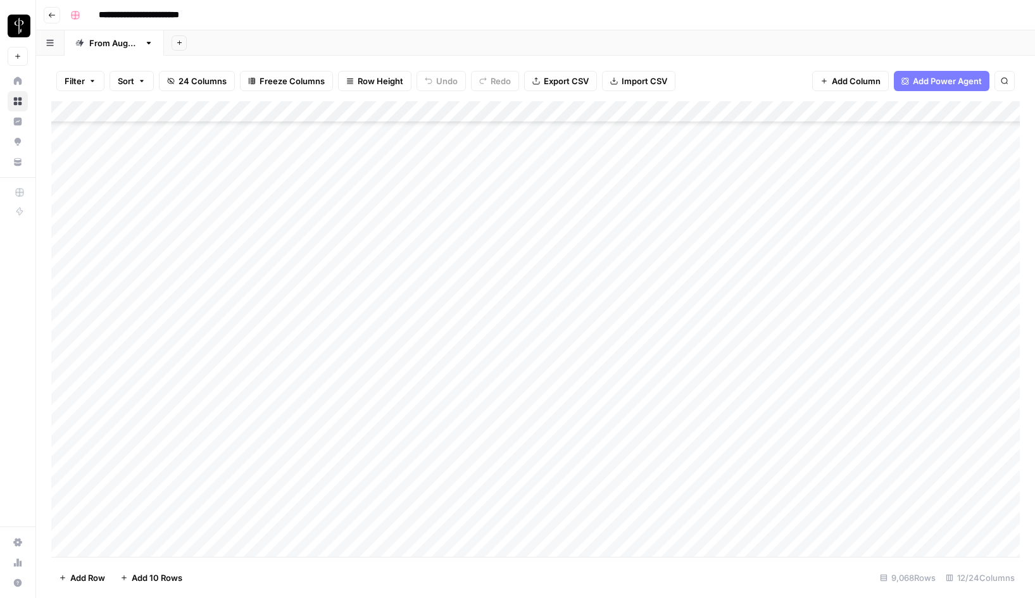
click at [65, 491] on div "Add Column" at bounding box center [535, 329] width 969 height 456
click at [65, 131] on div "Add Column" at bounding box center [535, 329] width 969 height 456
click at [65, 132] on div "Add Column" at bounding box center [535, 329] width 969 height 456
click at [78, 84] on span "Filter" at bounding box center [75, 81] width 20 height 13
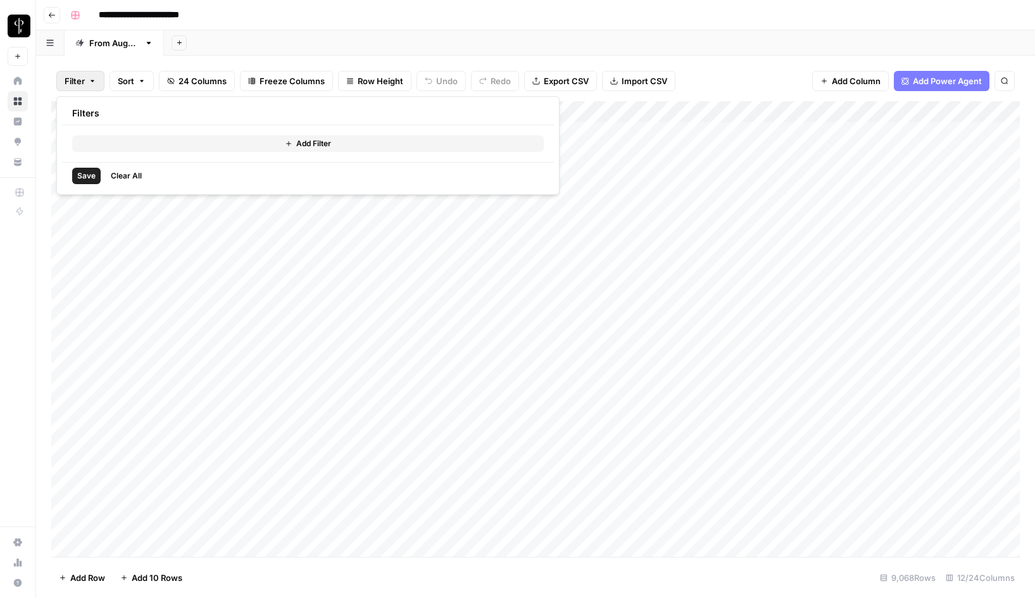
click at [237, 137] on button "Add Filter" at bounding box center [308, 143] width 472 height 16
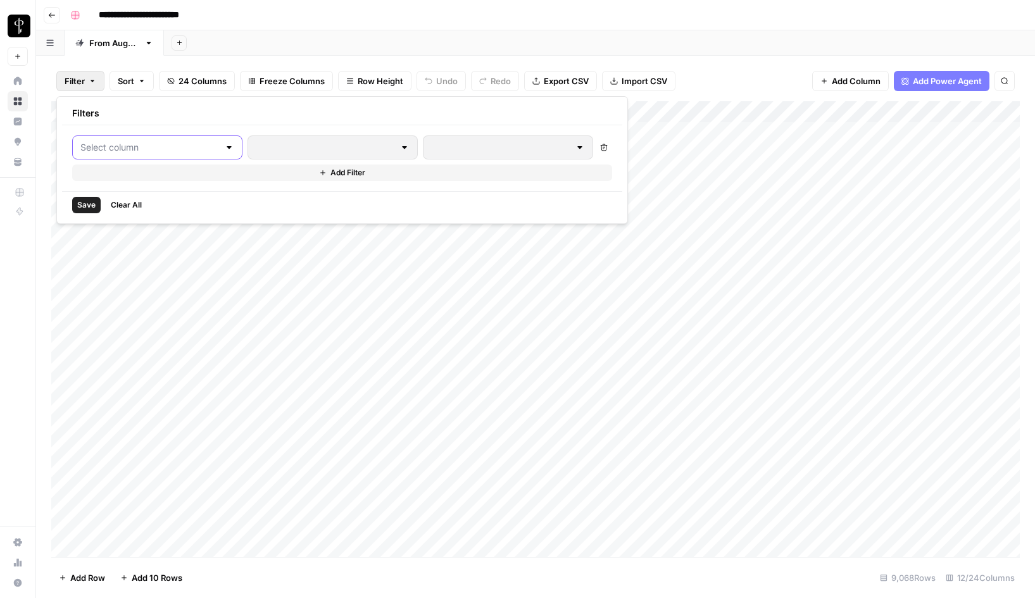
click at [170, 147] on input "text" at bounding box center [149, 147] width 139 height 13
click at [653, 36] on div "Add Sheet" at bounding box center [599, 42] width 871 height 25
click at [178, 112] on div "Add Column" at bounding box center [535, 329] width 969 height 456
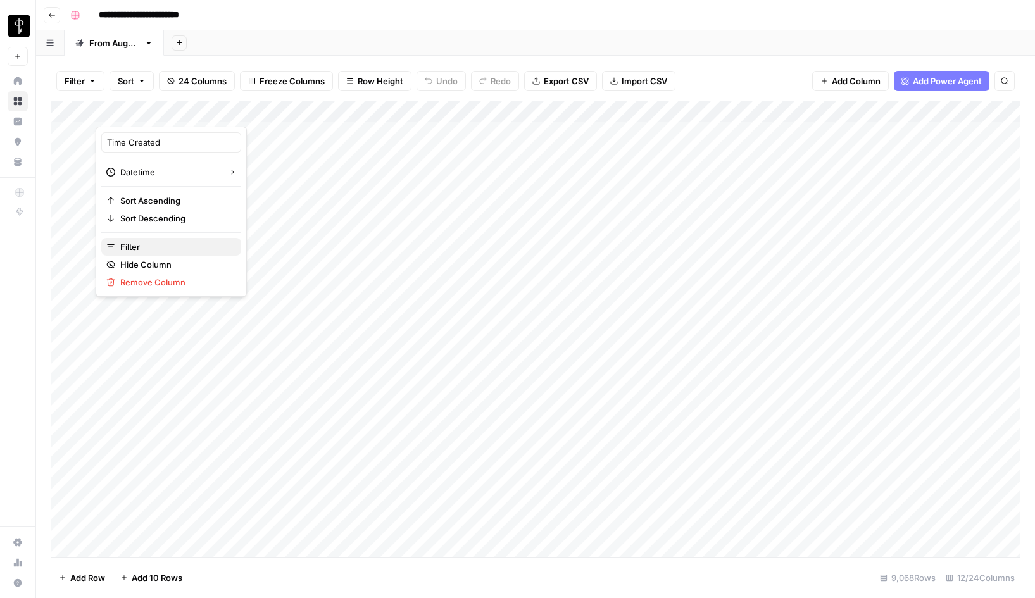
click at [152, 246] on span "Filter" at bounding box center [175, 247] width 111 height 13
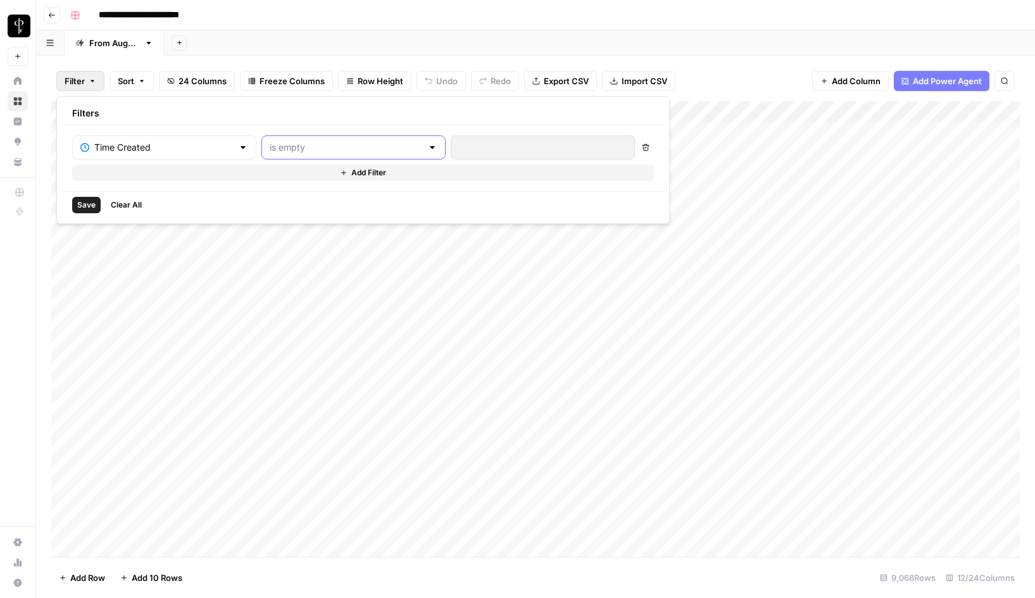
click at [296, 149] on input "text" at bounding box center [346, 147] width 153 height 13
click at [277, 234] on span "is older than" at bounding box center [295, 232] width 121 height 13
type input "is older than"
click at [459, 150] on input "number" at bounding box center [524, 147] width 130 height 13
type input "15"
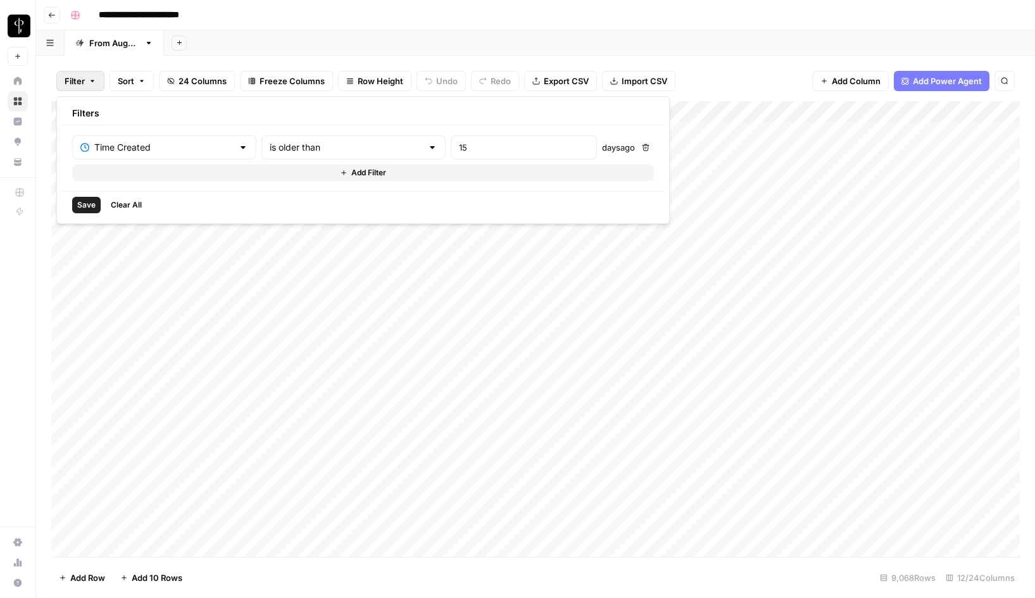
click at [189, 175] on button "Add Filter" at bounding box center [363, 173] width 582 height 16
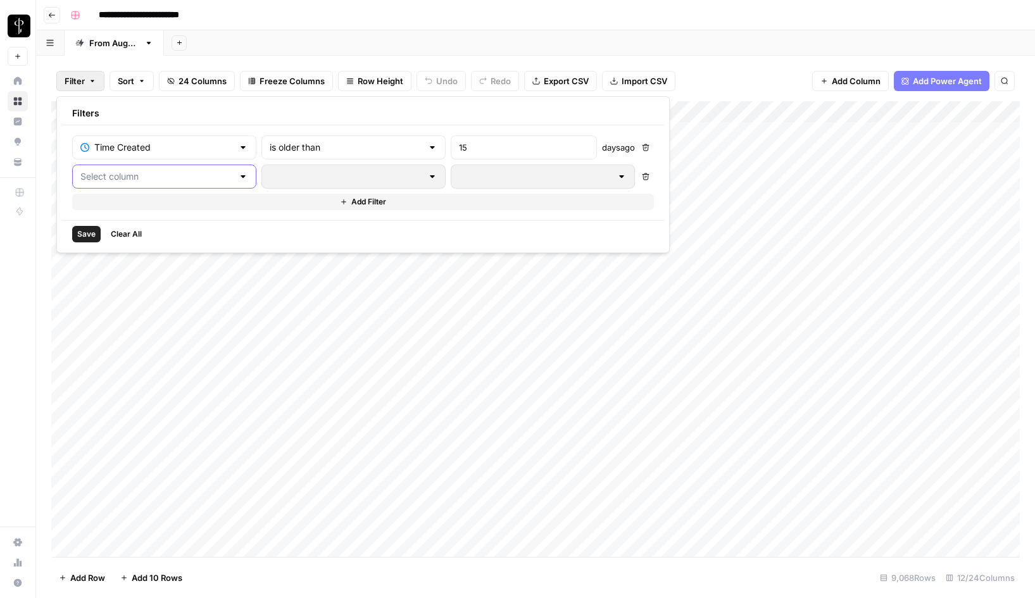
click at [151, 174] on input "text" at bounding box center [156, 176] width 153 height 13
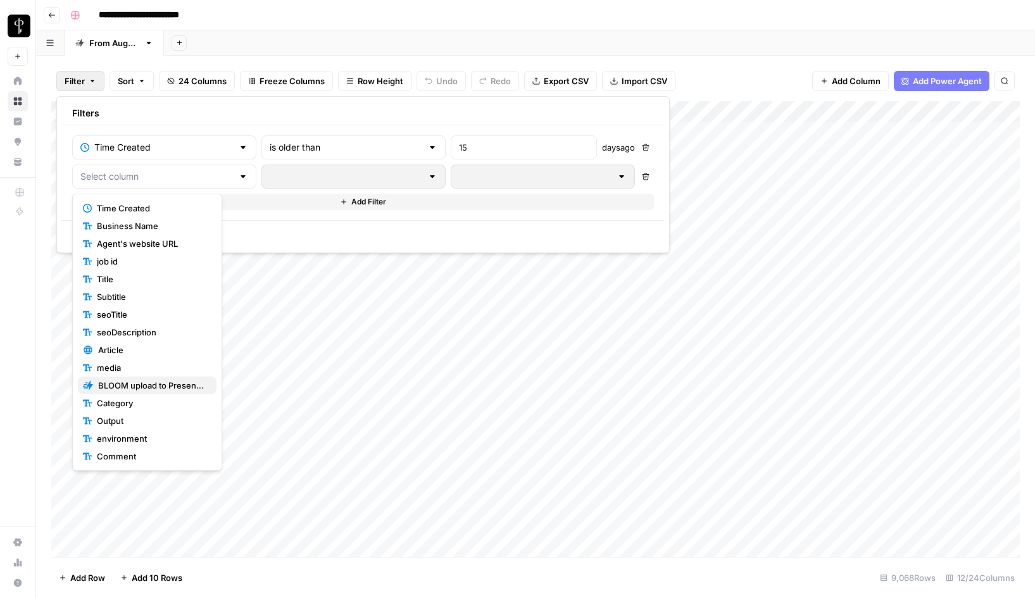
click at [124, 387] on span "BLOOM upload to Presence (after Human Review)" at bounding box center [152, 385] width 108 height 13
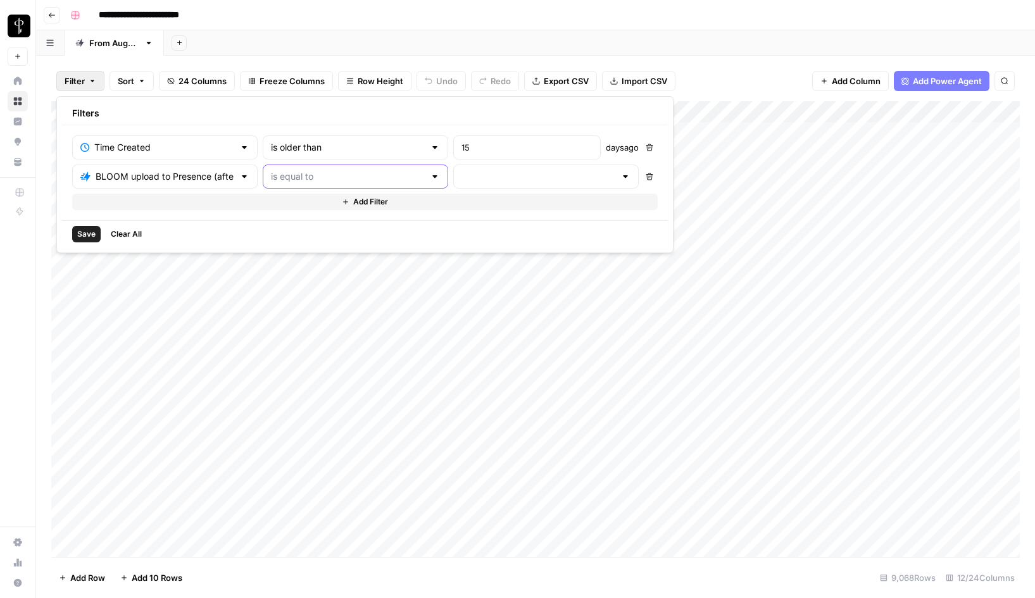
click at [311, 179] on input "text" at bounding box center [348, 176] width 154 height 13
type input "is equal to"
click at [461, 177] on input "text" at bounding box center [538, 176] width 154 height 13
click at [420, 260] on span "success" at bounding box center [455, 261] width 123 height 13
click at [84, 238] on span "Save" at bounding box center [86, 234] width 18 height 11
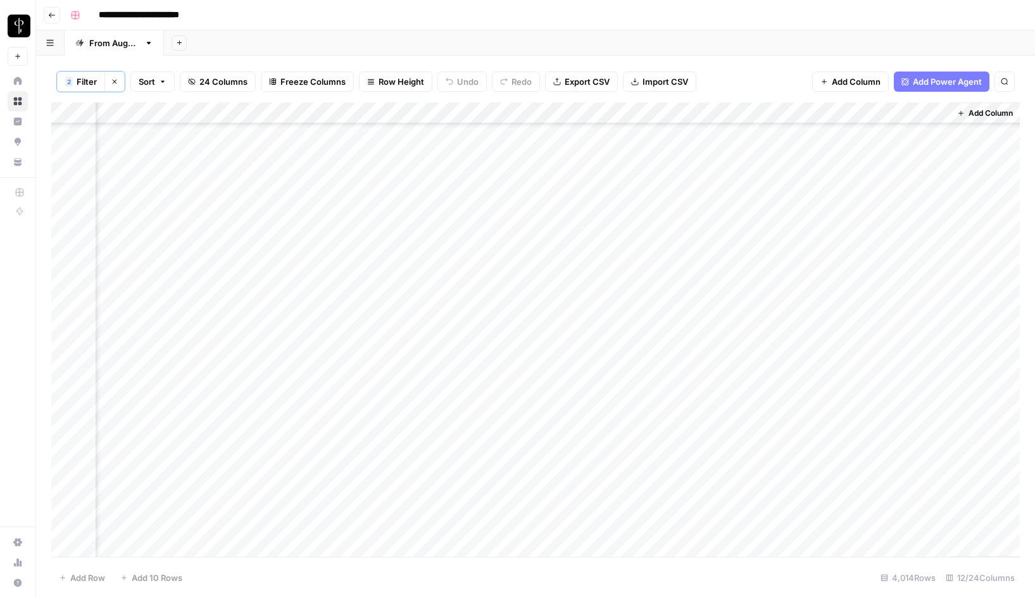
scroll to position [0, 536]
click at [75, 110] on div "Add Column" at bounding box center [535, 330] width 969 height 455
click at [87, 78] on span "Filter" at bounding box center [87, 81] width 20 height 13
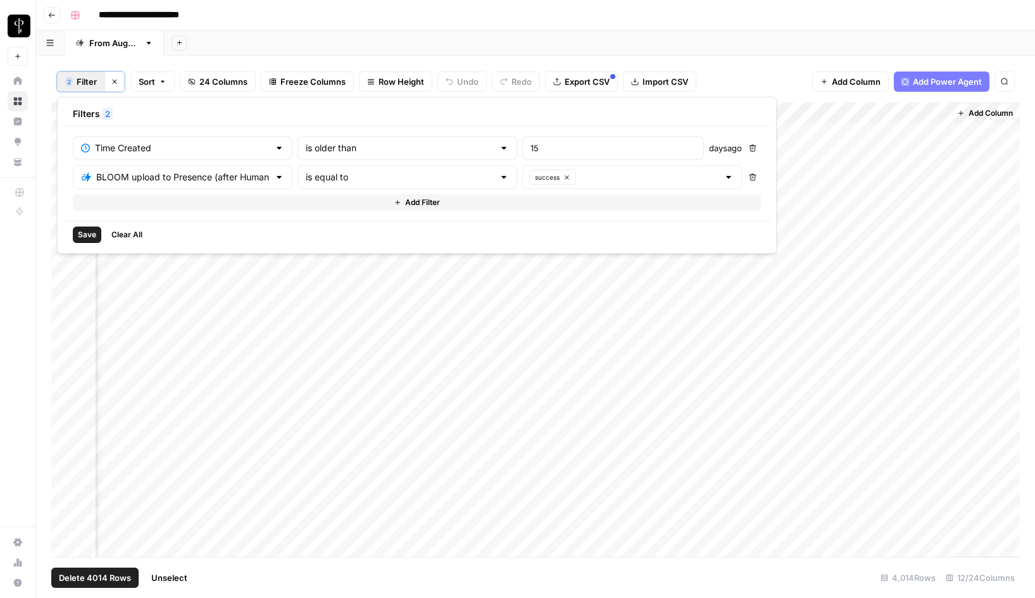
click at [96, 576] on span "Delete 4014 Rows" at bounding box center [95, 578] width 72 height 13
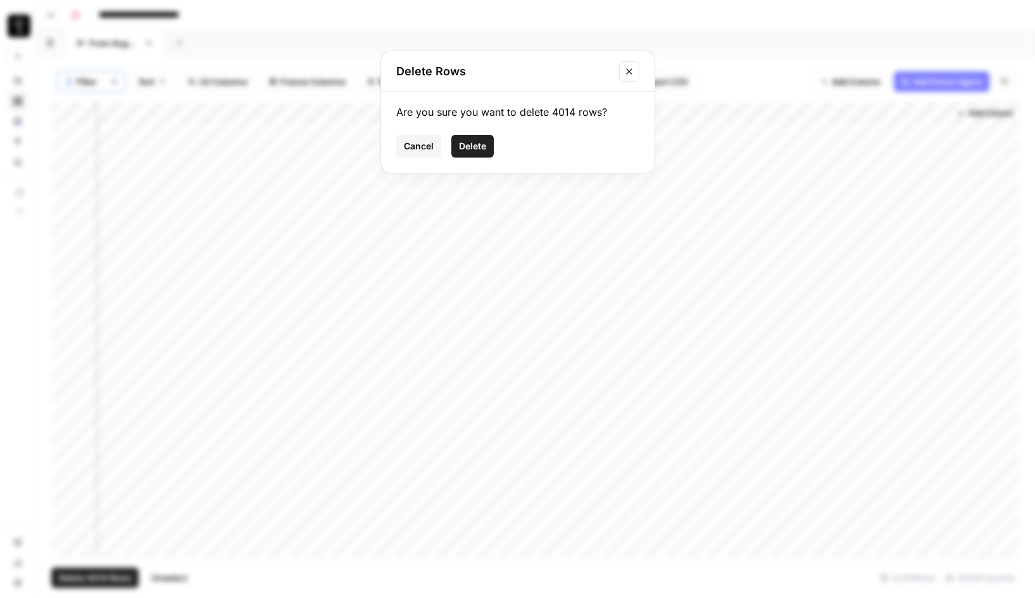
click at [476, 147] on span "Delete" at bounding box center [472, 146] width 27 height 13
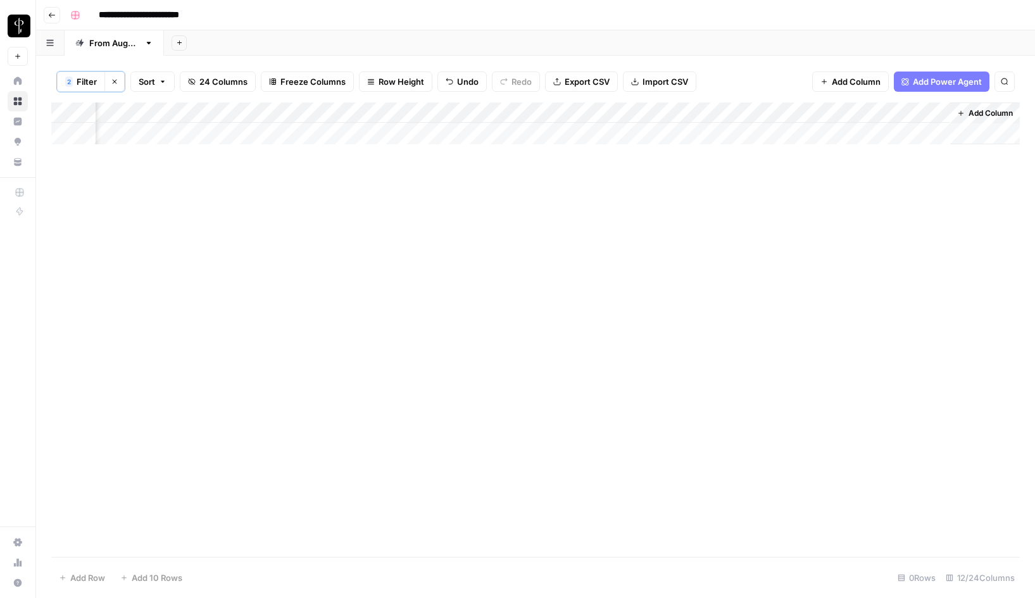
click at [80, 84] on span "Filter" at bounding box center [87, 81] width 20 height 13
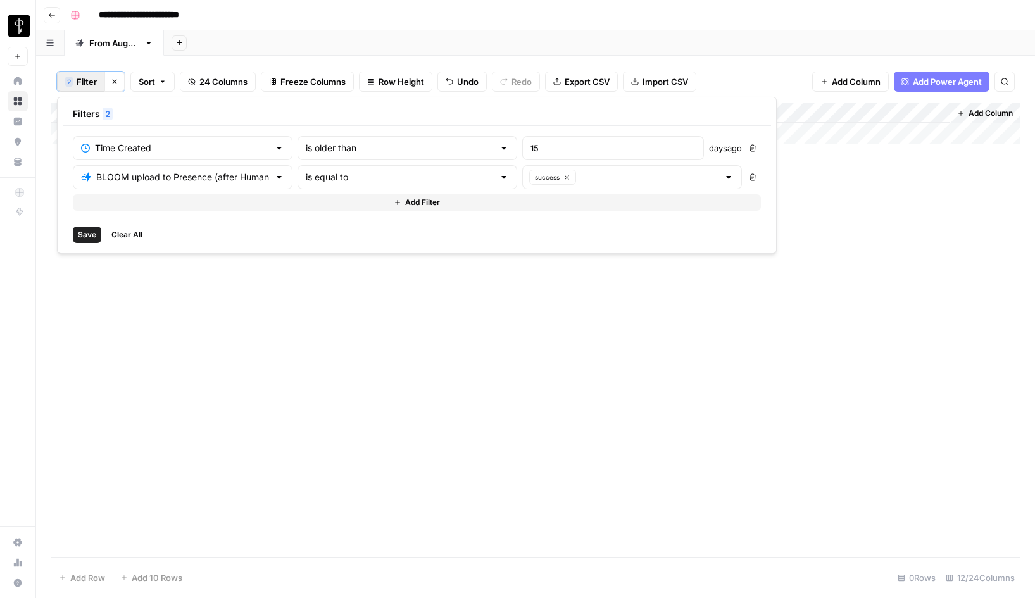
click at [749, 176] on icon "button" at bounding box center [753, 177] width 8 height 8
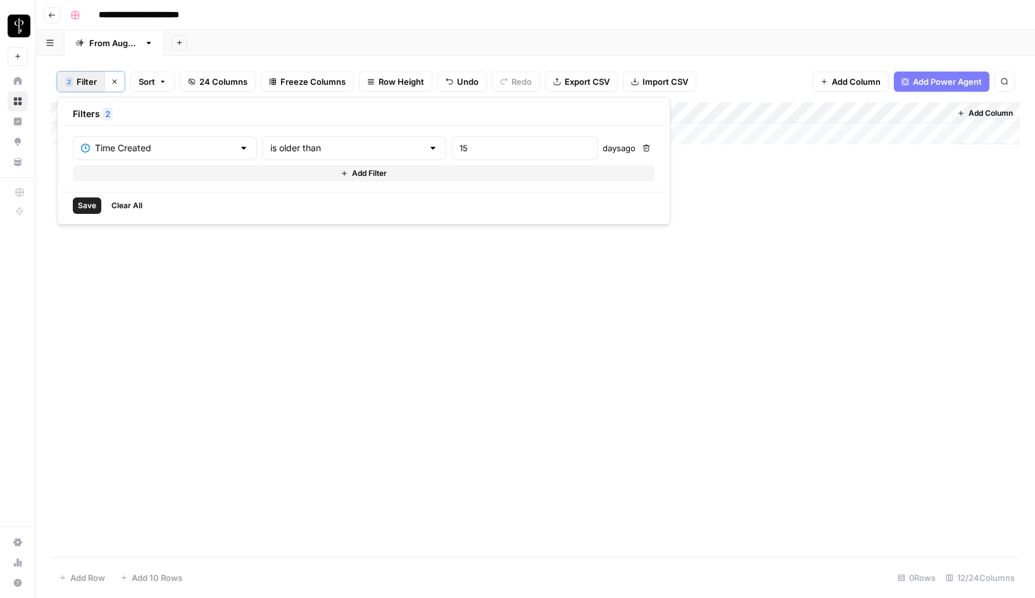
click at [83, 205] on span "Save" at bounding box center [87, 205] width 18 height 11
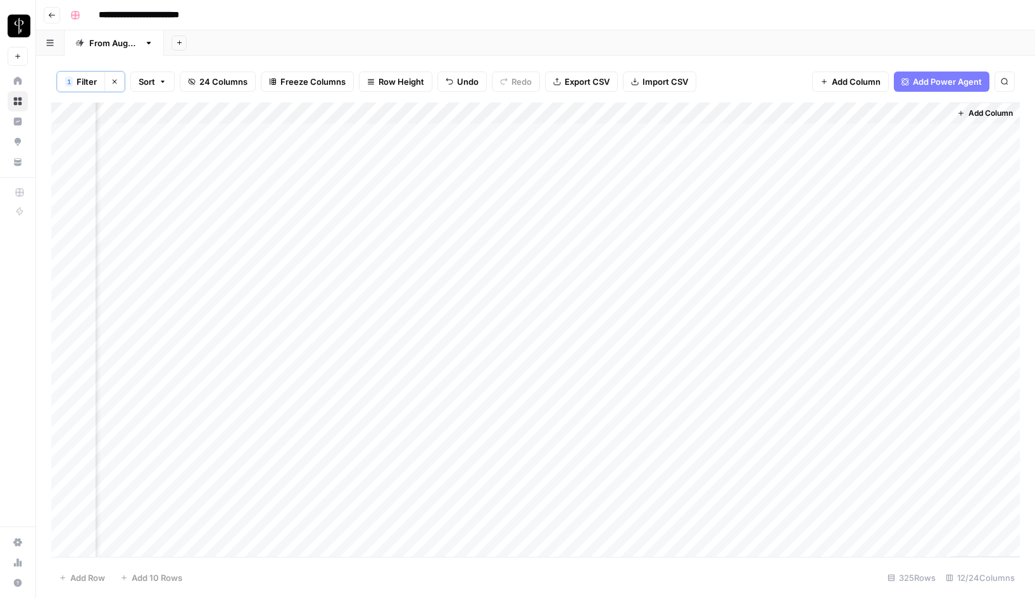
click at [80, 78] on span "Filter" at bounding box center [87, 81] width 20 height 13
click at [175, 174] on button "Add Filter" at bounding box center [364, 173] width 582 height 16
click at [156, 177] on input "text" at bounding box center [157, 177] width 153 height 13
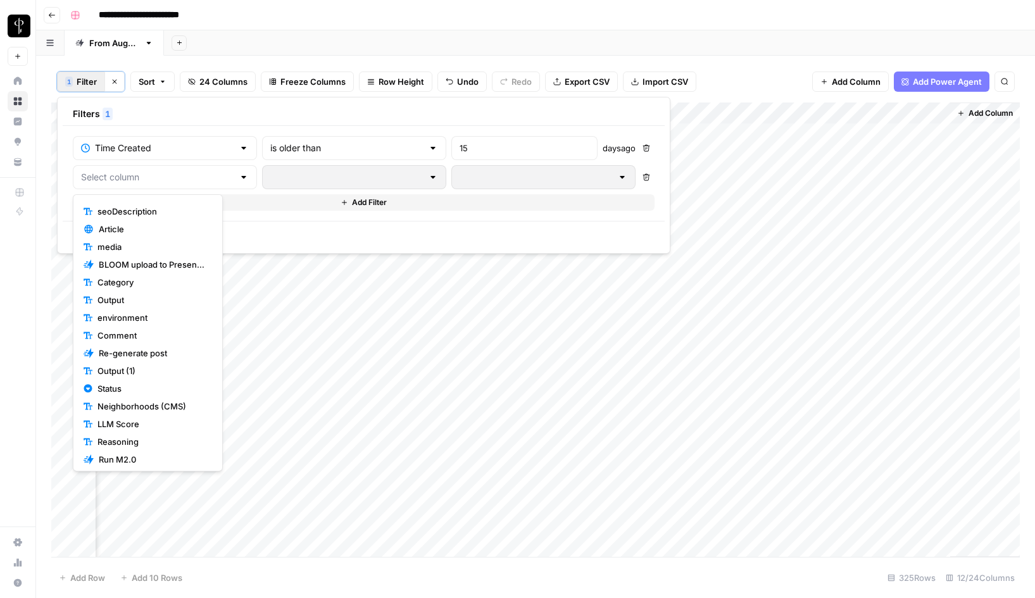
scroll to position [134, 0]
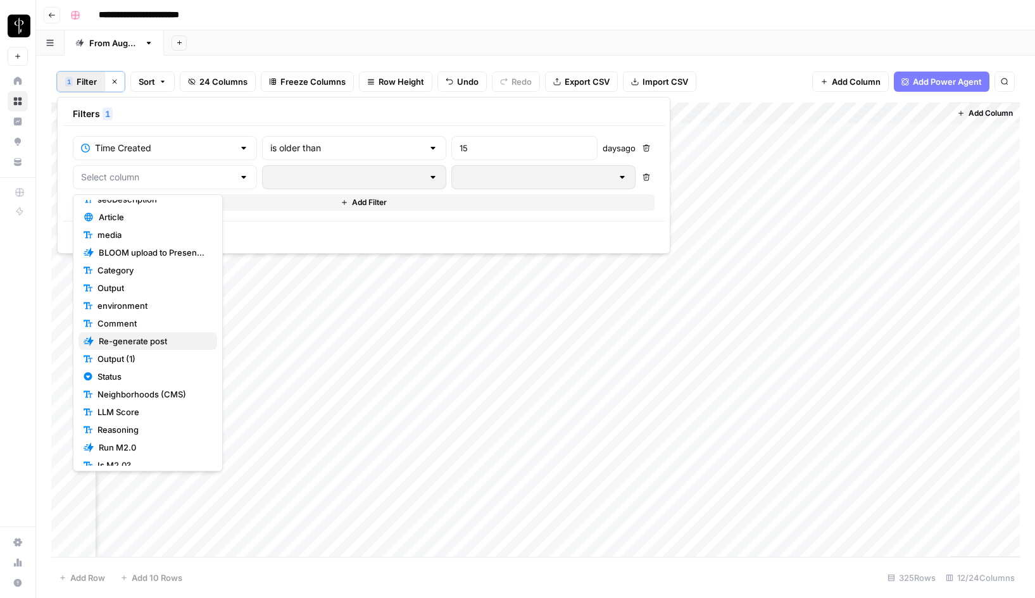
click at [154, 341] on span "Re-generate post" at bounding box center [153, 341] width 108 height 13
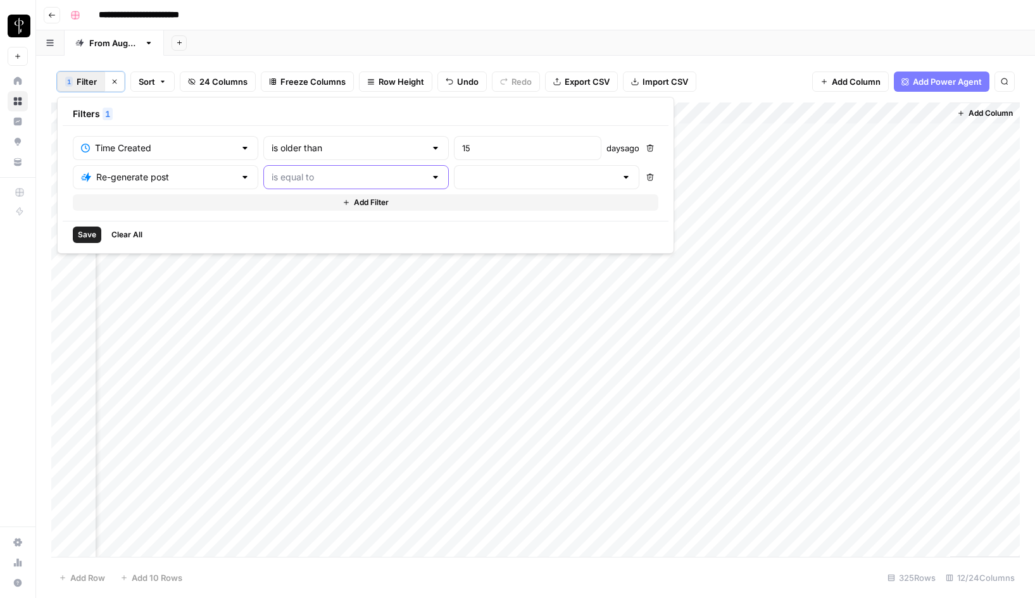
click at [320, 178] on input "text" at bounding box center [349, 177] width 154 height 13
click at [296, 225] on span "is not equal to" at bounding box center [300, 226] width 123 height 13
type input "is not equal to"
click at [462, 180] on input "text" at bounding box center [539, 177] width 154 height 13
click at [421, 261] on span "success" at bounding box center [455, 262] width 123 height 13
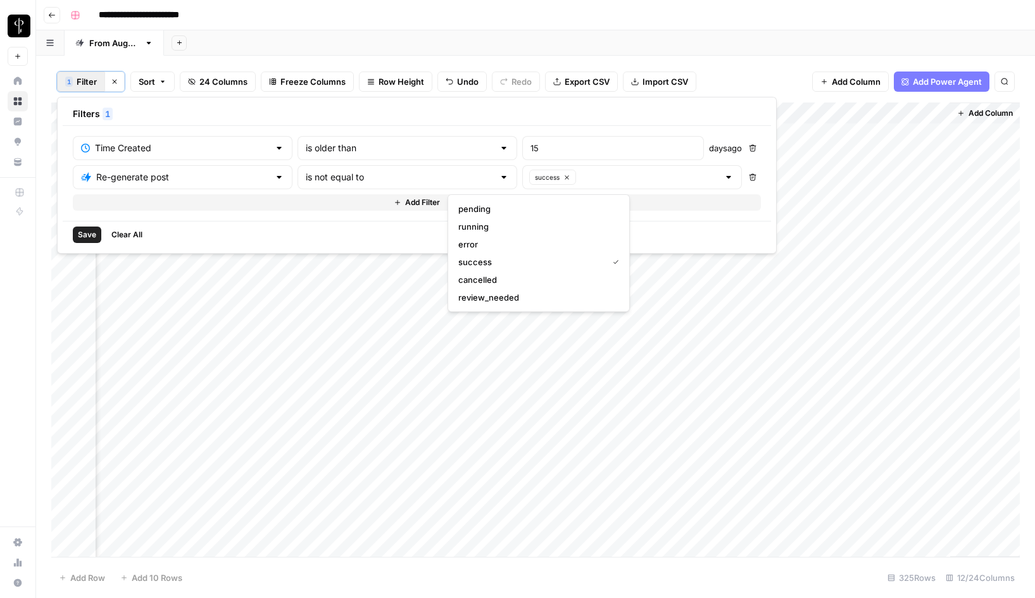
click at [87, 237] on span "Save" at bounding box center [87, 234] width 18 height 11
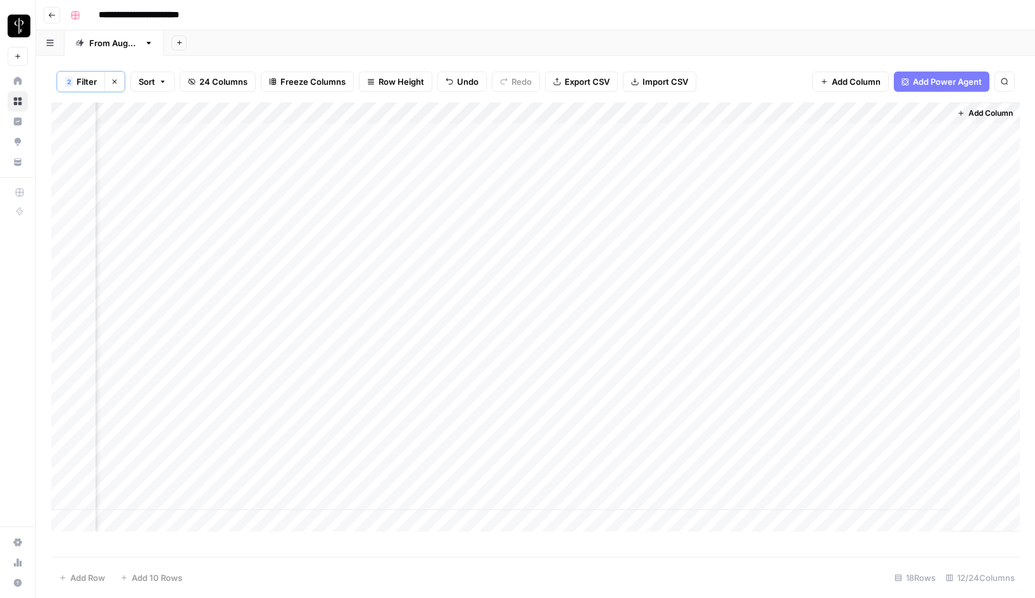
click at [89, 85] on span "Filter" at bounding box center [87, 81] width 20 height 13
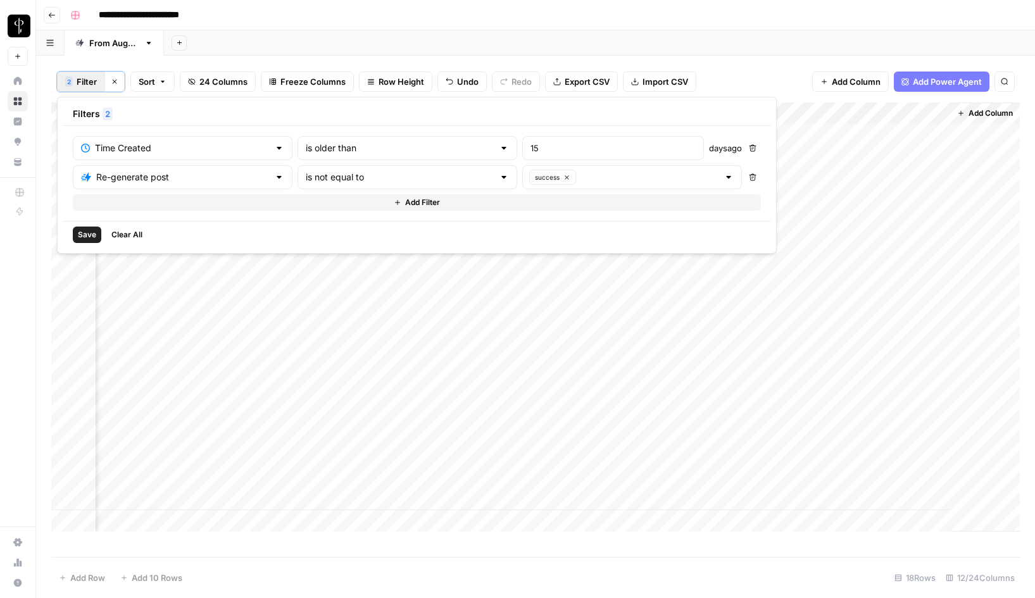
click at [749, 179] on icon "button" at bounding box center [752, 177] width 7 height 7
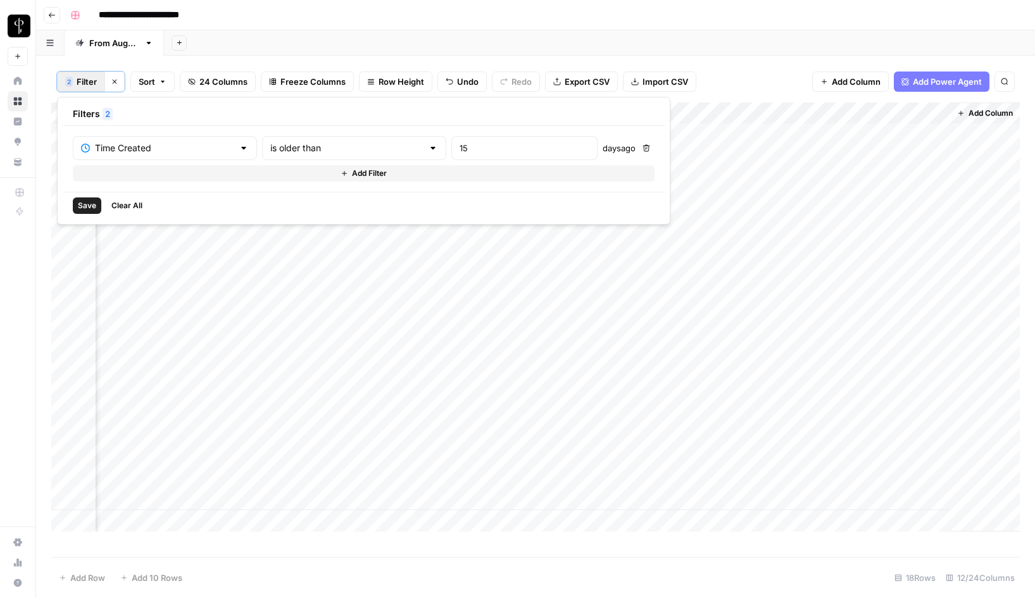
click at [85, 210] on span "Save" at bounding box center [87, 205] width 18 height 11
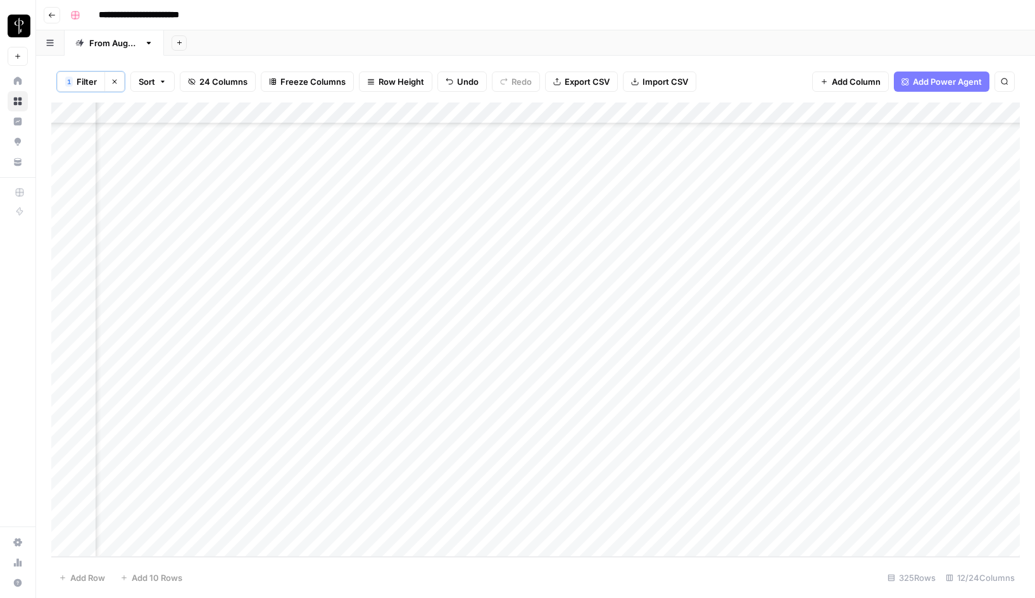
scroll to position [6561, 0]
click at [75, 111] on div "Add Column" at bounding box center [535, 330] width 969 height 455
click at [90, 576] on span "Delete 325 Rows" at bounding box center [92, 578] width 66 height 13
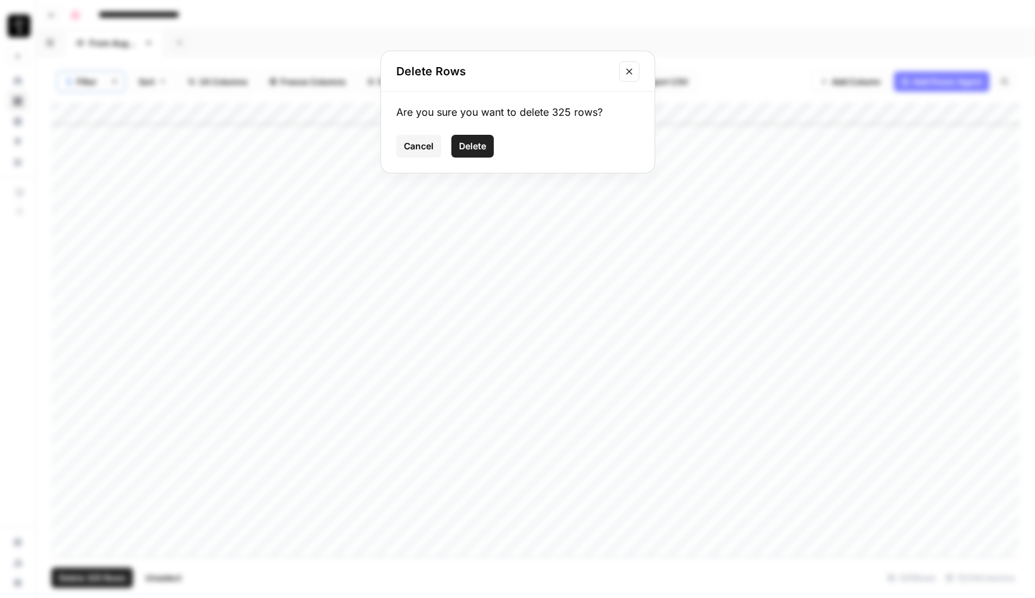
click at [472, 143] on span "Delete" at bounding box center [472, 146] width 27 height 13
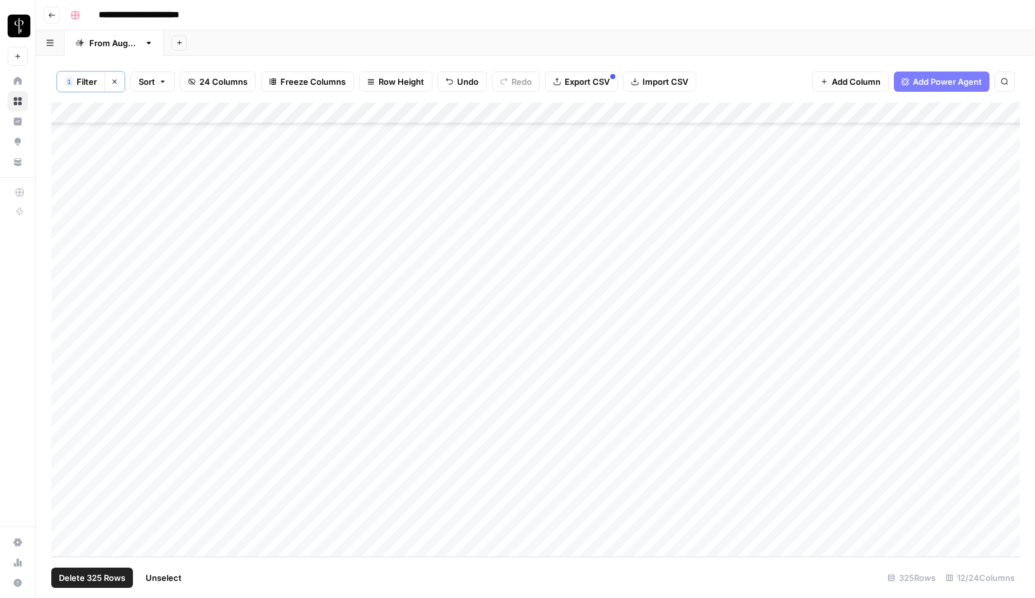
scroll to position [0, 0]
click at [114, 83] on icon "button" at bounding box center [115, 82] width 8 height 8
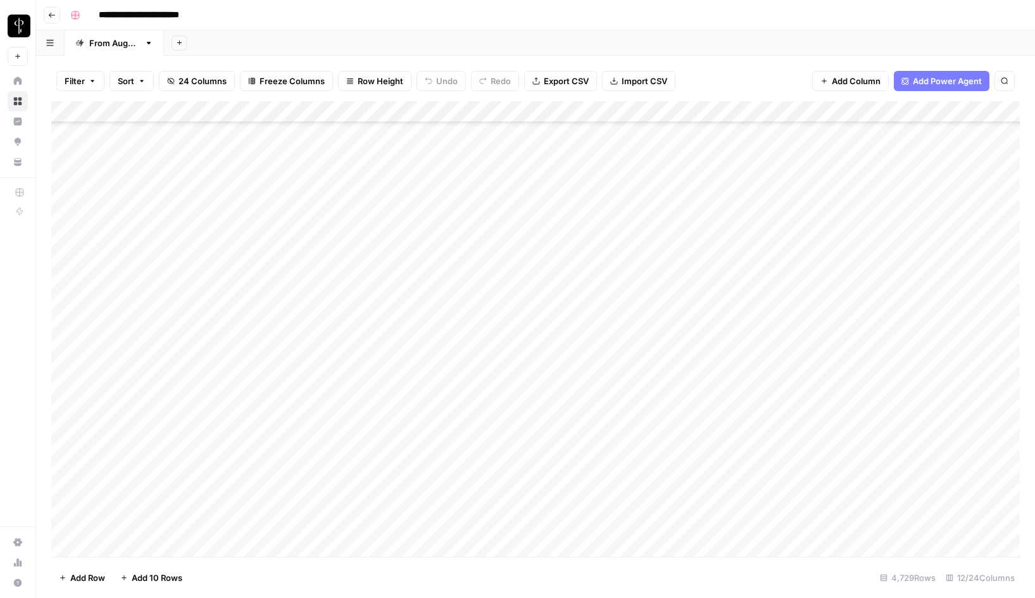
scroll to position [101366, 0]
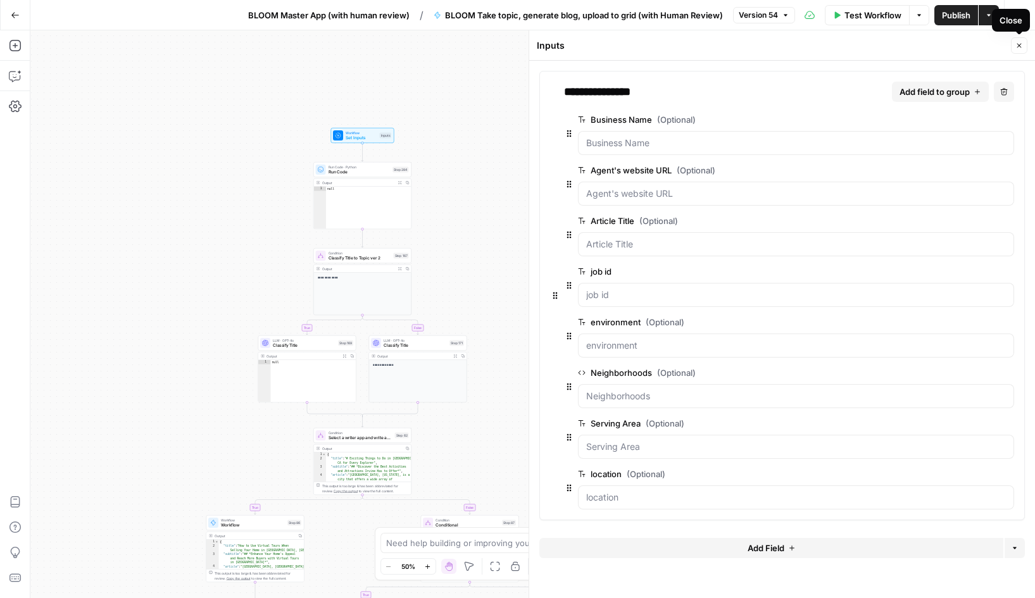
click at [1019, 45] on icon "button" at bounding box center [1019, 46] width 4 height 4
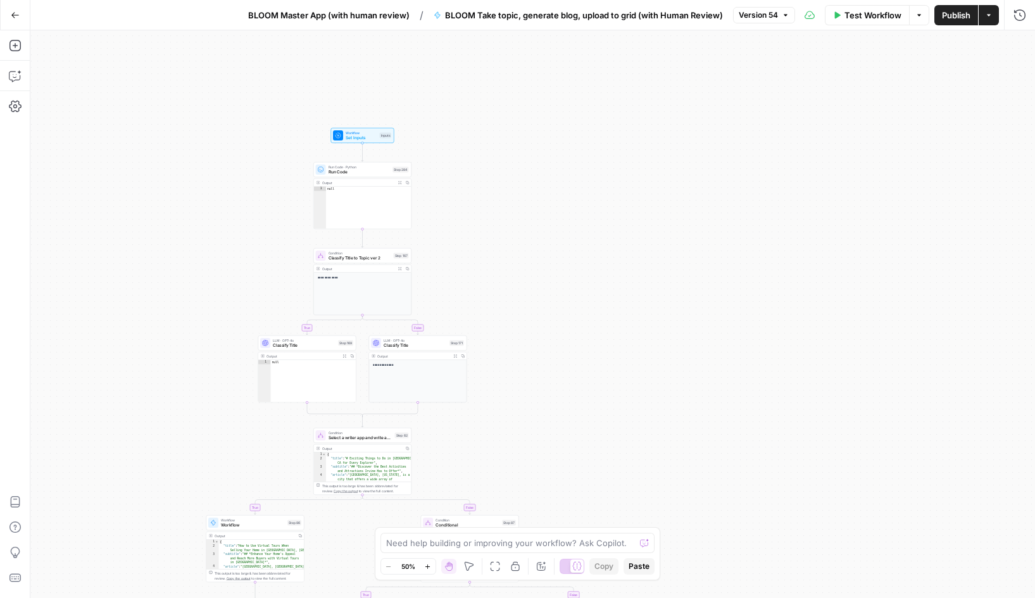
click at [108, 15] on div "Go Back BLOOM Master App (with human review) / BLOOM Take topic, generate blog,…" at bounding box center [517, 15] width 1035 height 30
click at [15, 13] on icon "button" at bounding box center [15, 15] width 9 height 9
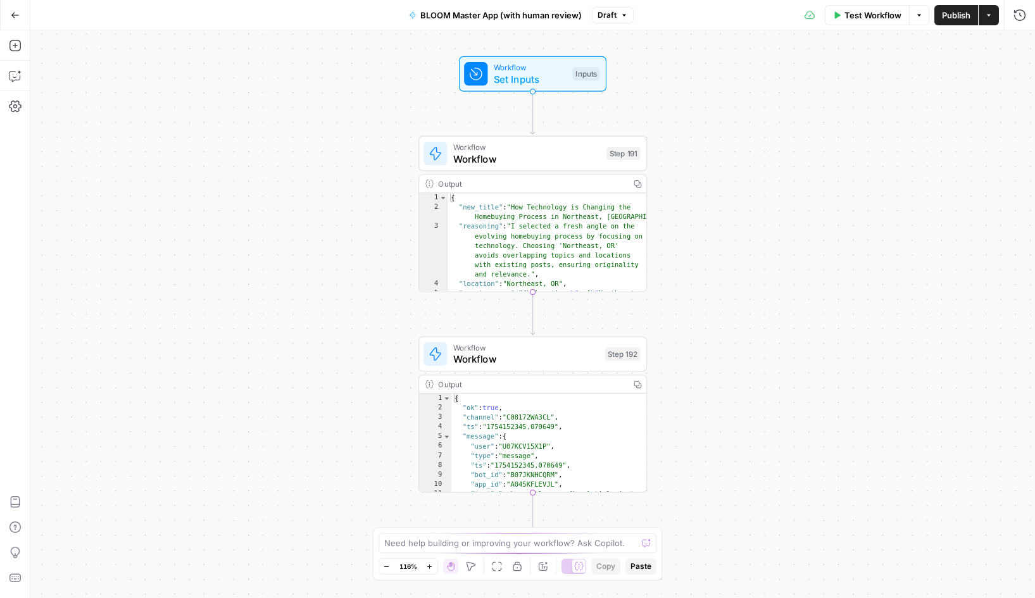
click at [15, 13] on icon "button" at bounding box center [15, 15] width 9 height 9
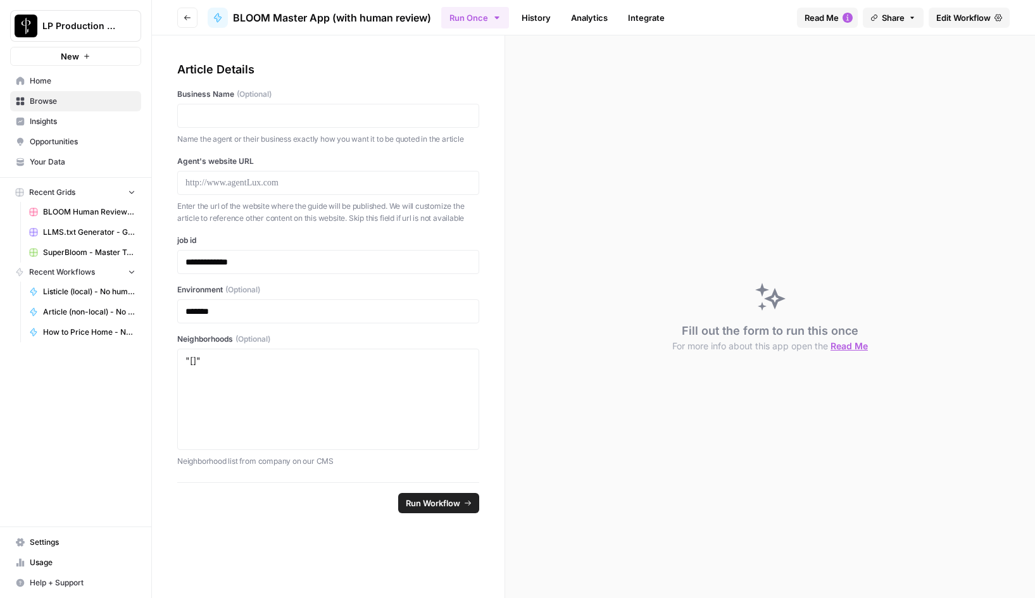
click at [534, 15] on link "History" at bounding box center [536, 18] width 44 height 20
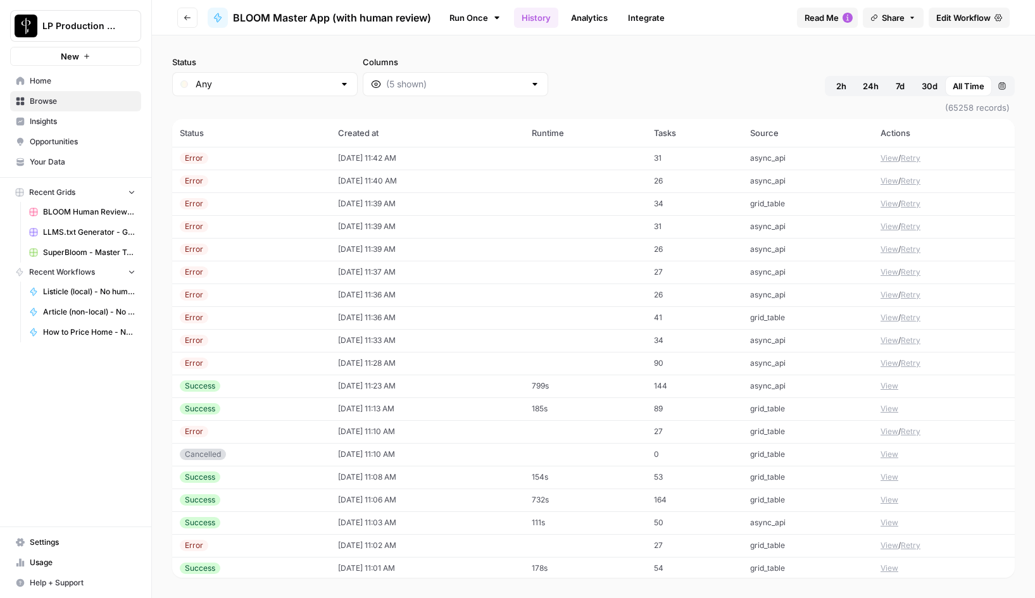
click at [844, 85] on span "2h" at bounding box center [841, 86] width 10 height 13
click at [890, 271] on button "View" at bounding box center [890, 271] width 18 height 11
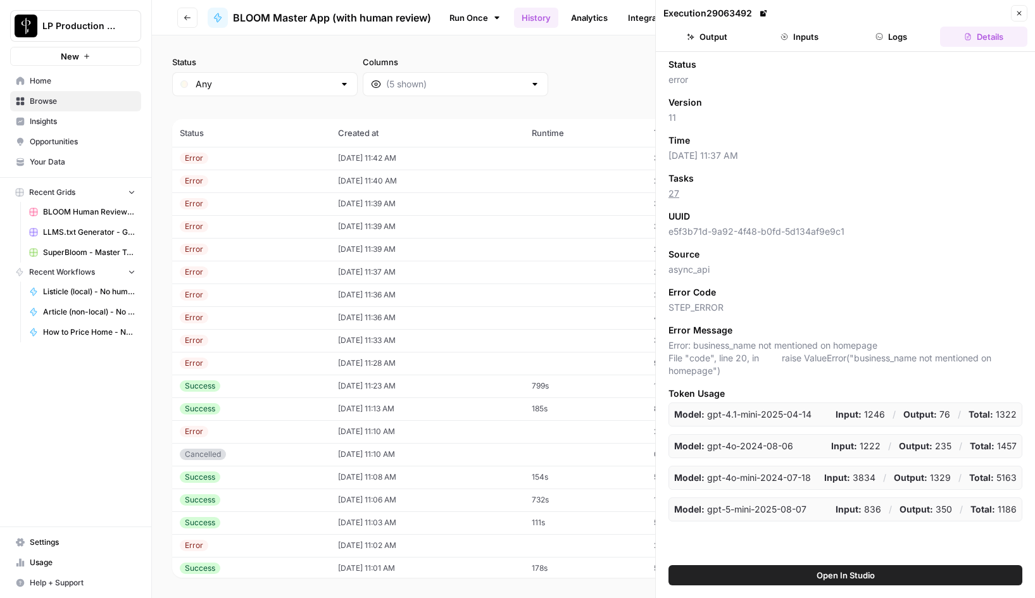
click at [801, 39] on button "Inputs" at bounding box center [799, 37] width 87 height 20
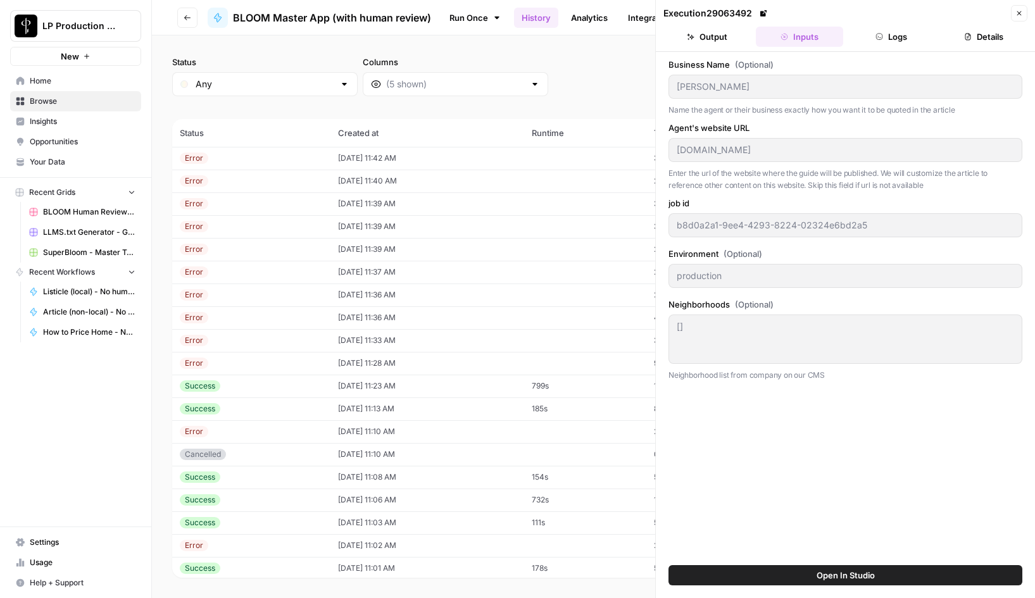
click at [893, 42] on button "Logs" at bounding box center [891, 37] width 87 height 20
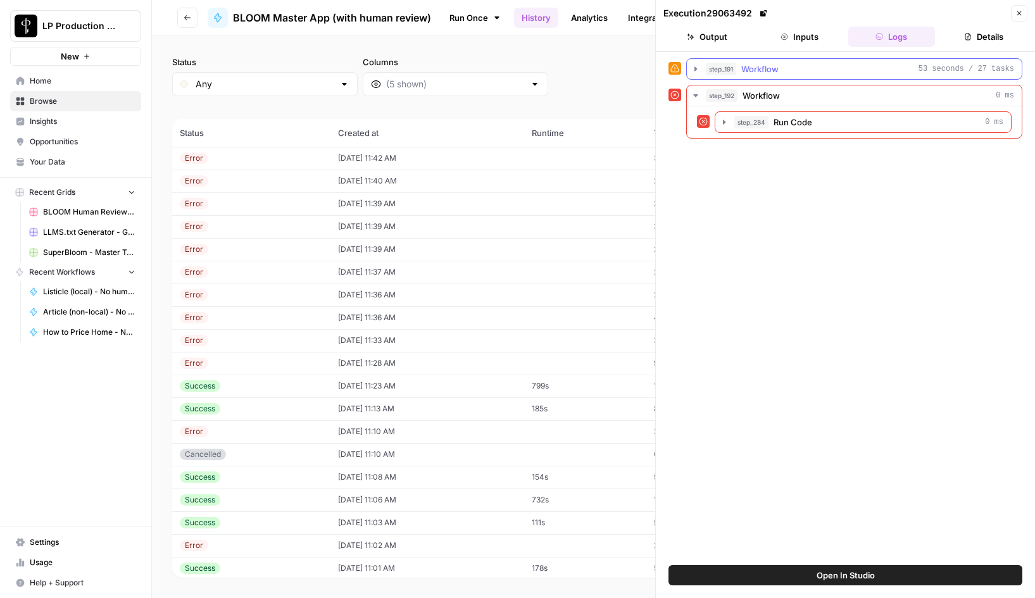
click at [696, 65] on icon "button" at bounding box center [696, 69] width 10 height 10
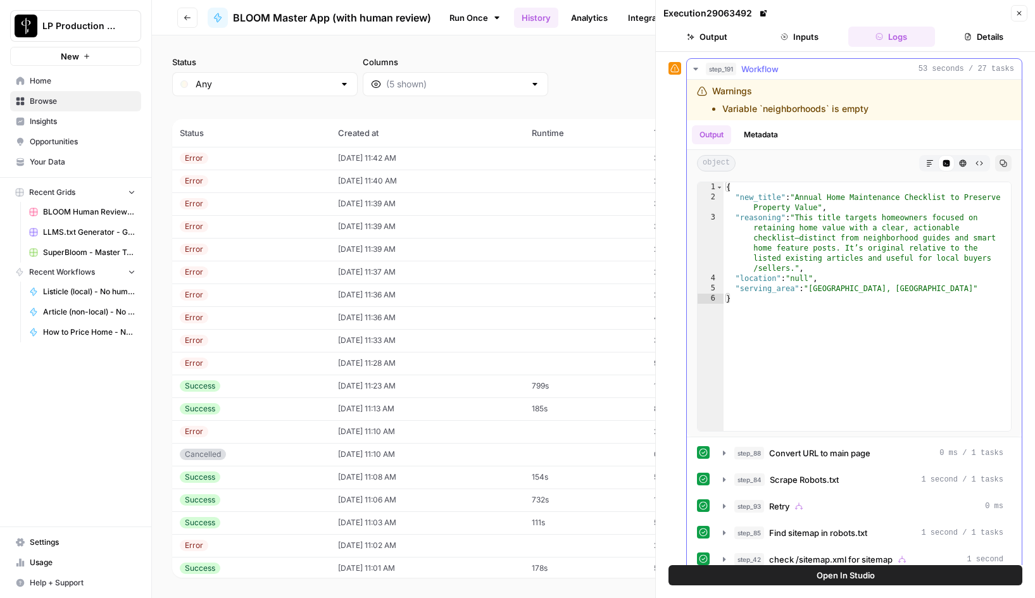
click at [696, 68] on icon "button" at bounding box center [695, 69] width 4 height 3
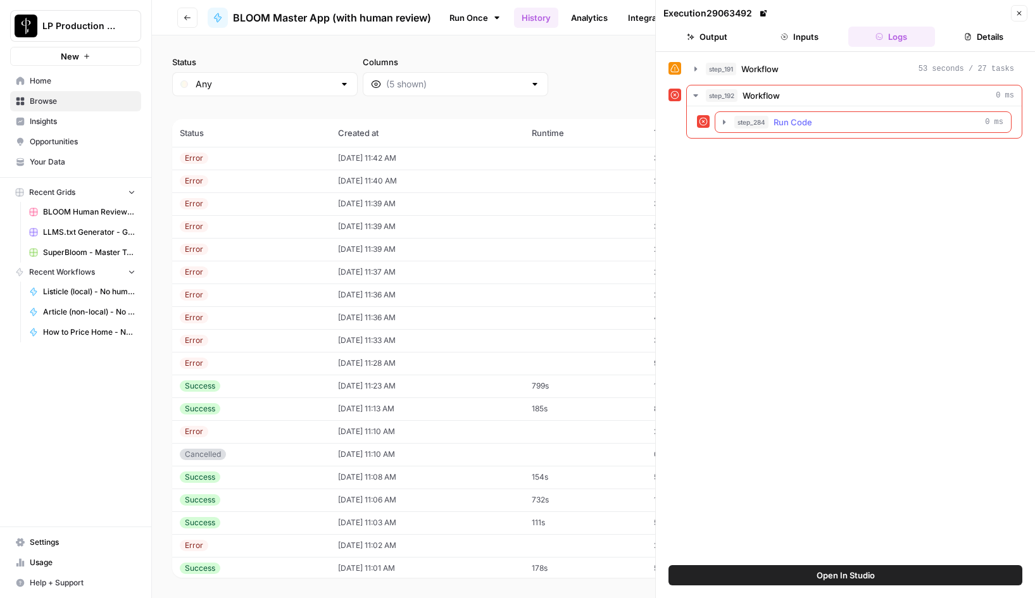
click at [725, 122] on icon "button" at bounding box center [724, 122] width 3 height 4
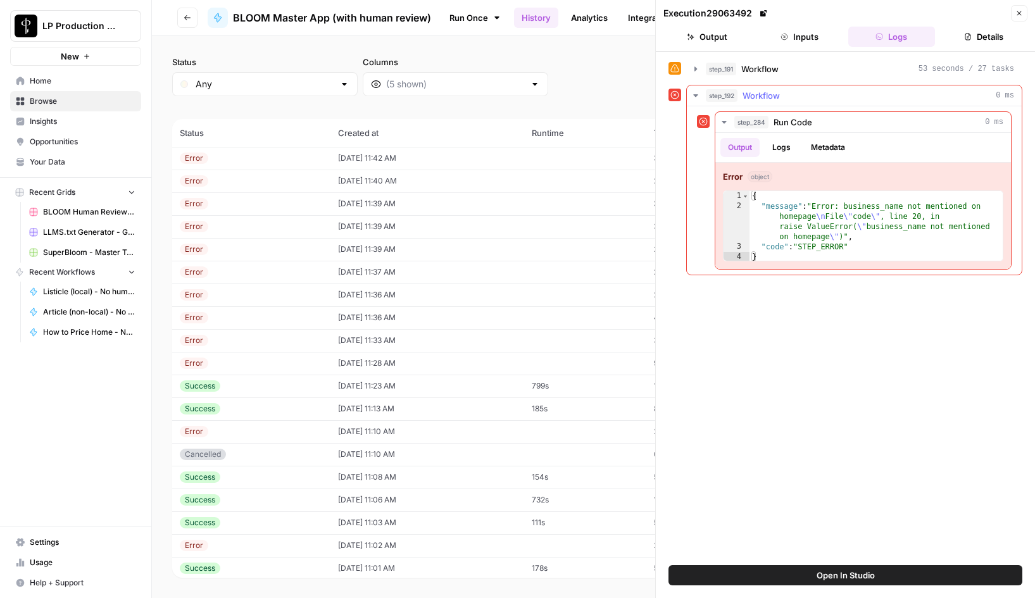
click at [694, 97] on icon "button" at bounding box center [696, 96] width 10 height 10
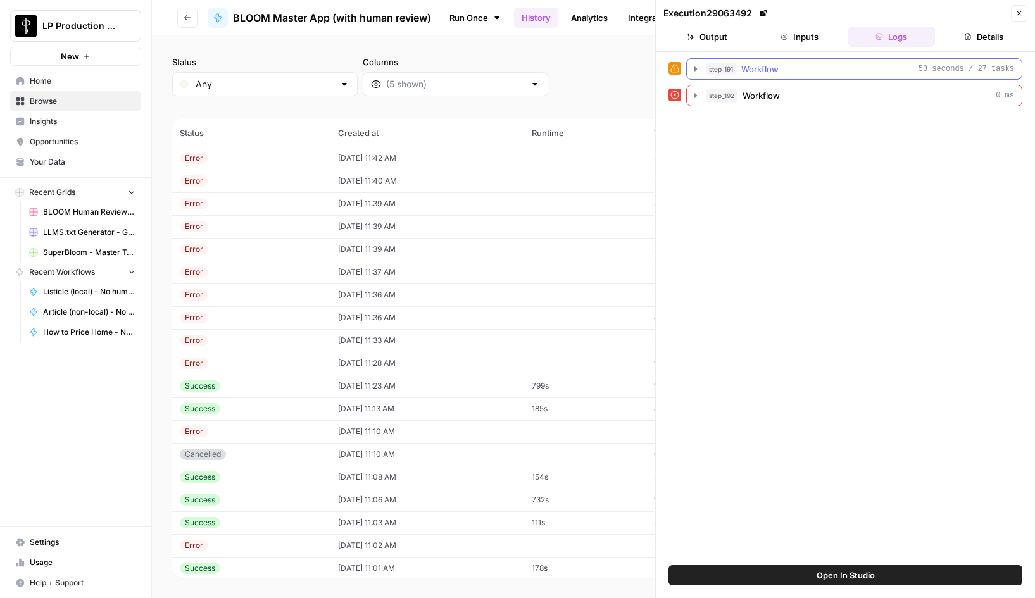
click at [696, 70] on icon "button" at bounding box center [695, 68] width 3 height 4
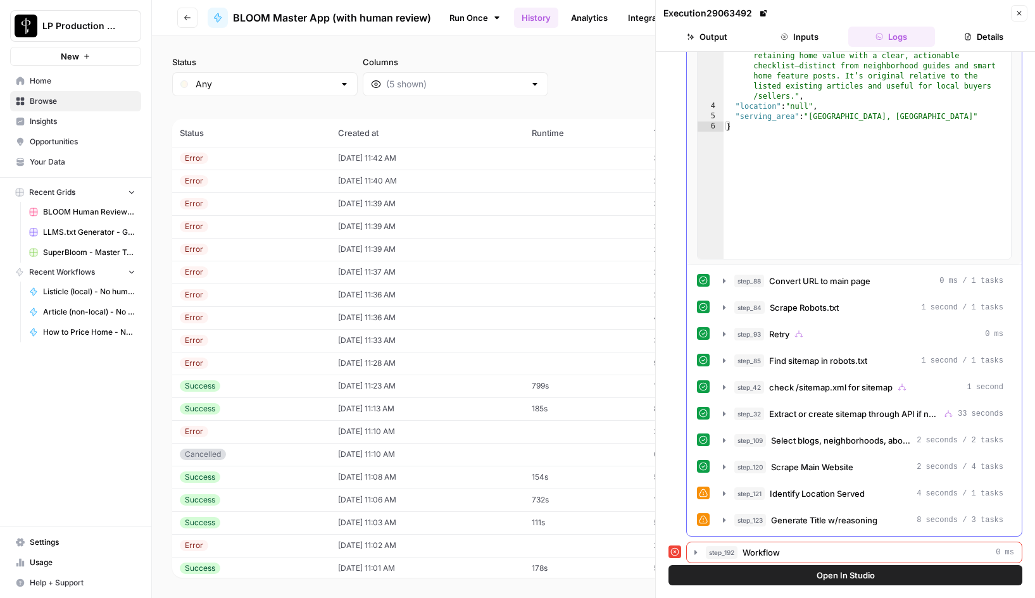
scroll to position [177, 0]
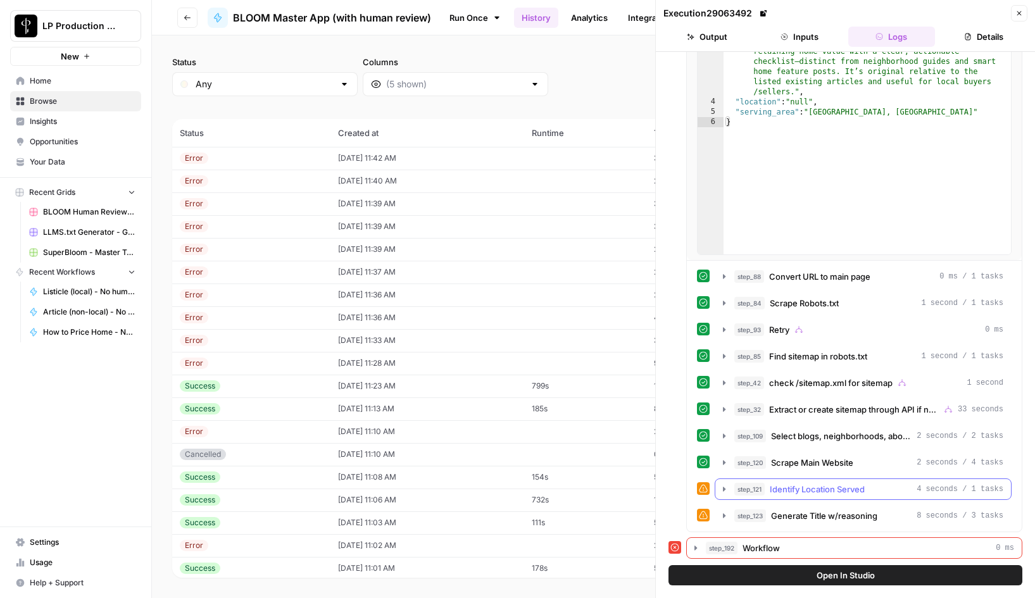
click at [724, 493] on icon "button" at bounding box center [724, 489] width 10 height 10
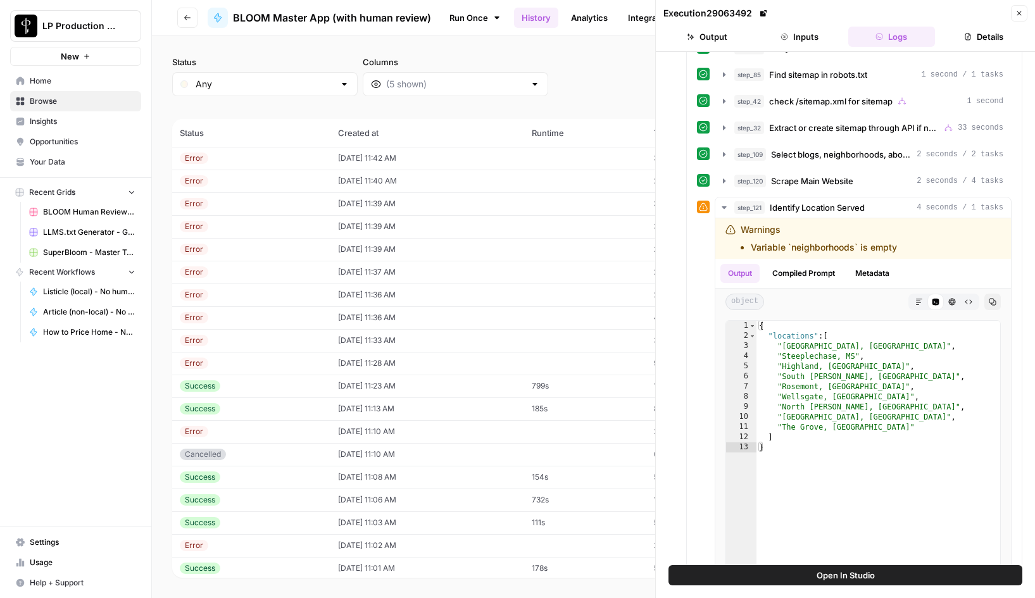
scroll to position [463, 0]
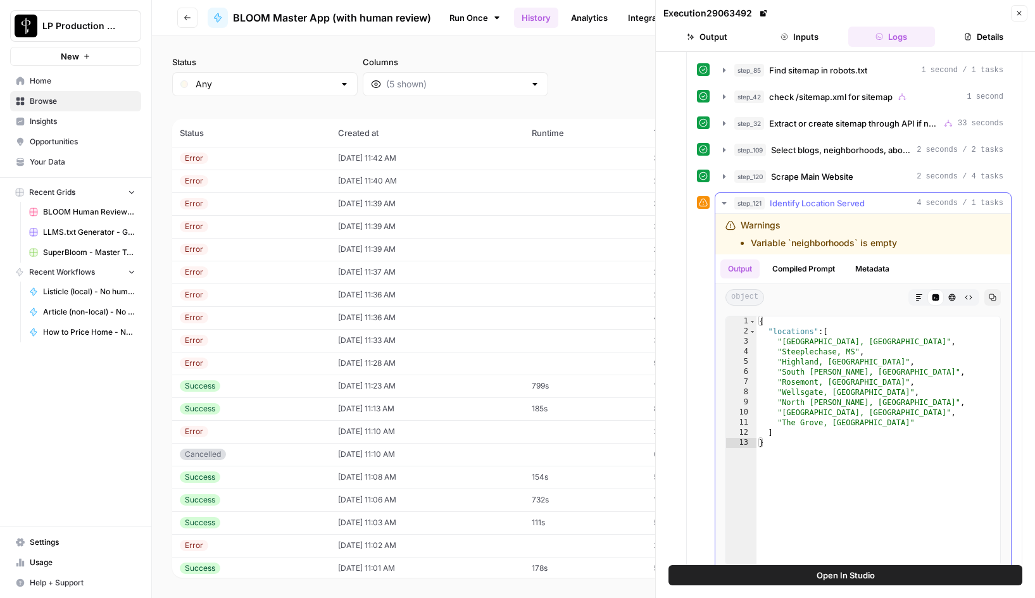
click at [810, 271] on button "Compiled Prompt" at bounding box center [804, 269] width 78 height 19
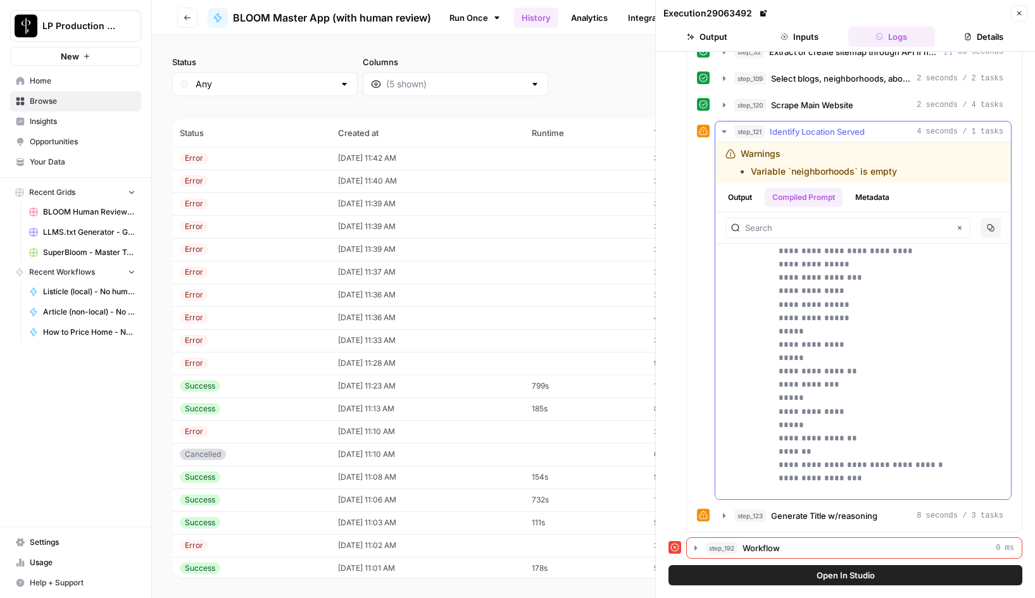
scroll to position [2415, 0]
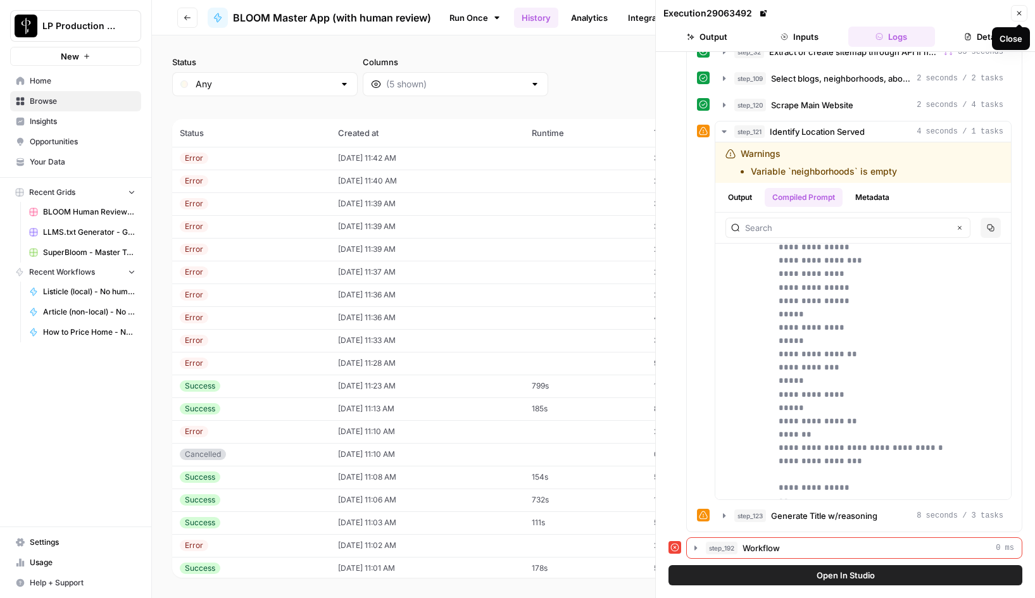
click at [1019, 11] on icon "button" at bounding box center [1019, 13] width 8 height 8
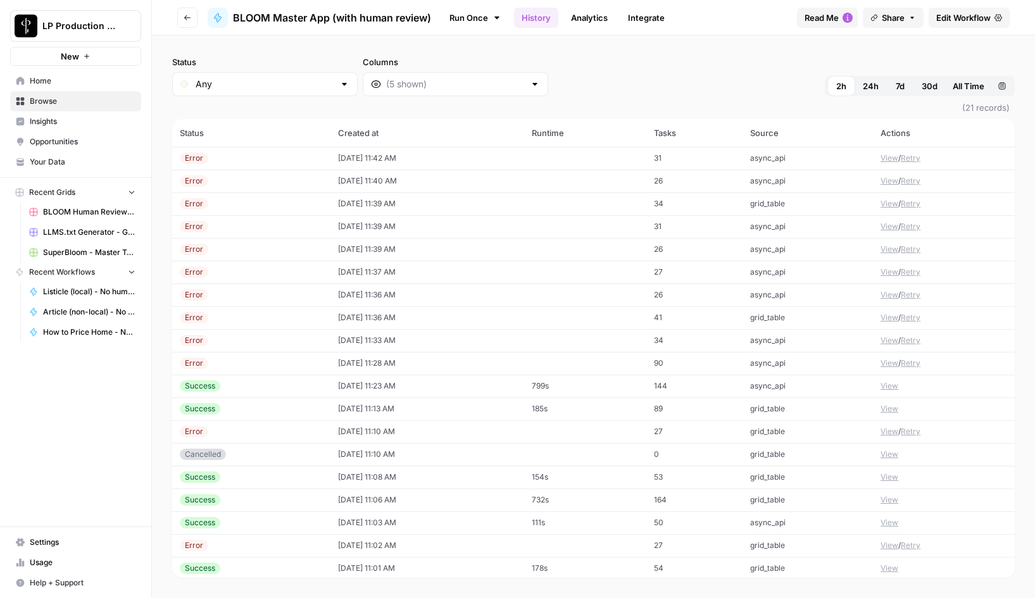
click at [958, 21] on span "Edit Workflow" at bounding box center [963, 17] width 54 height 13
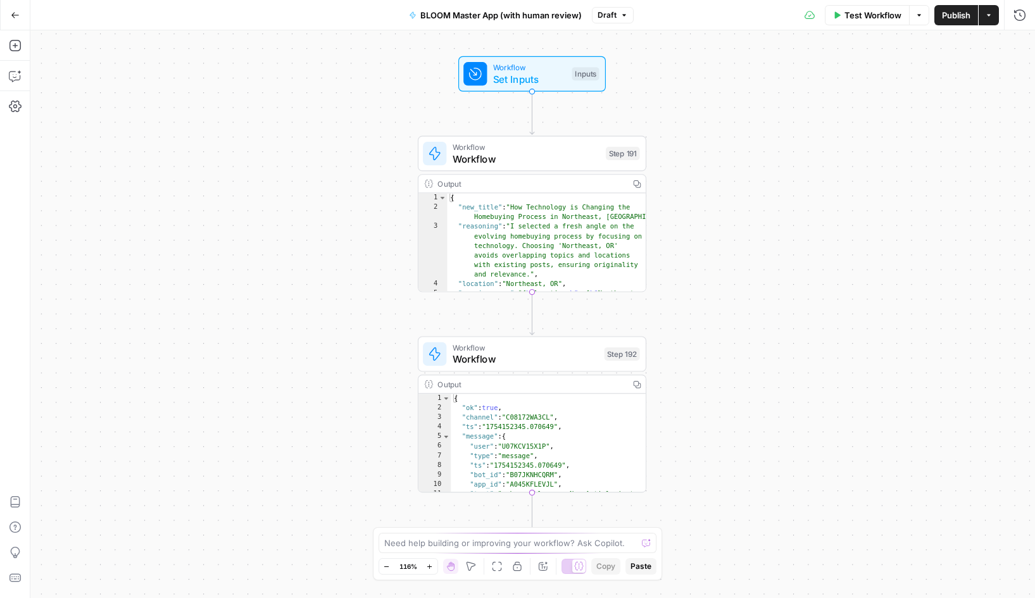
click at [517, 77] on span "Set Inputs" at bounding box center [529, 79] width 73 height 15
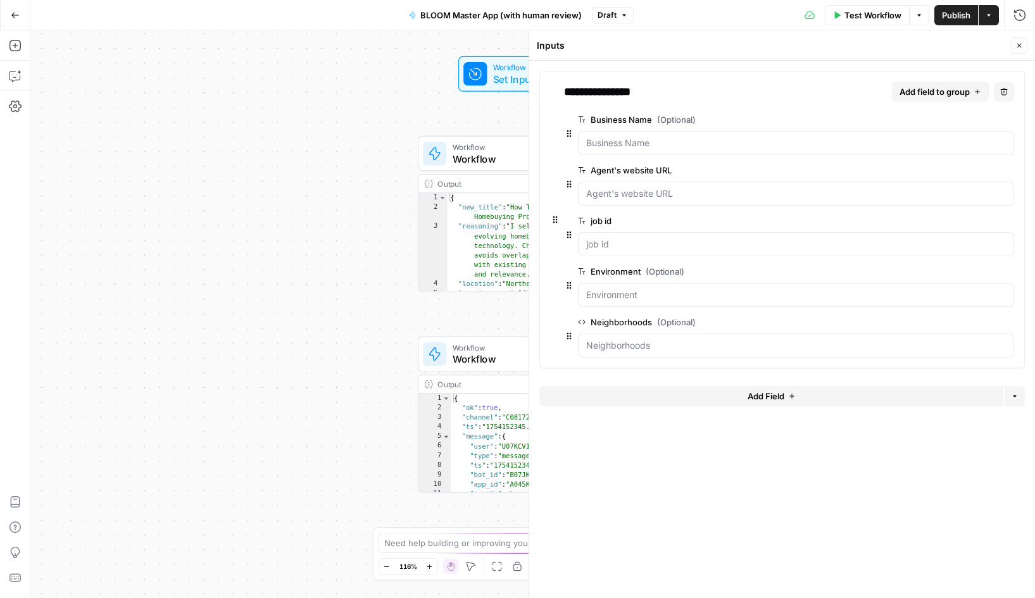
click at [972, 323] on span "edit field" at bounding box center [967, 322] width 28 height 10
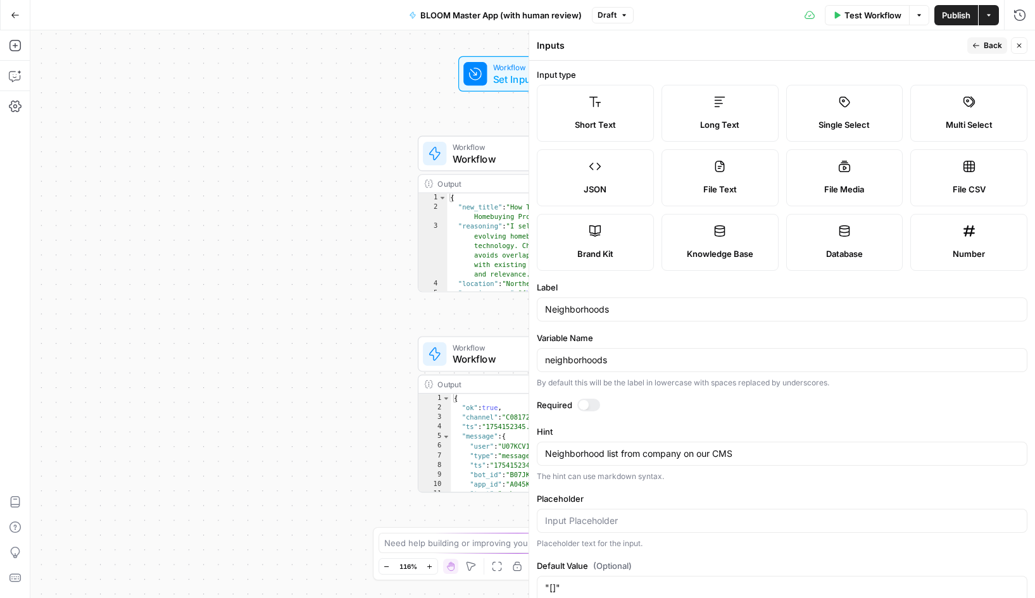
scroll to position [52, 0]
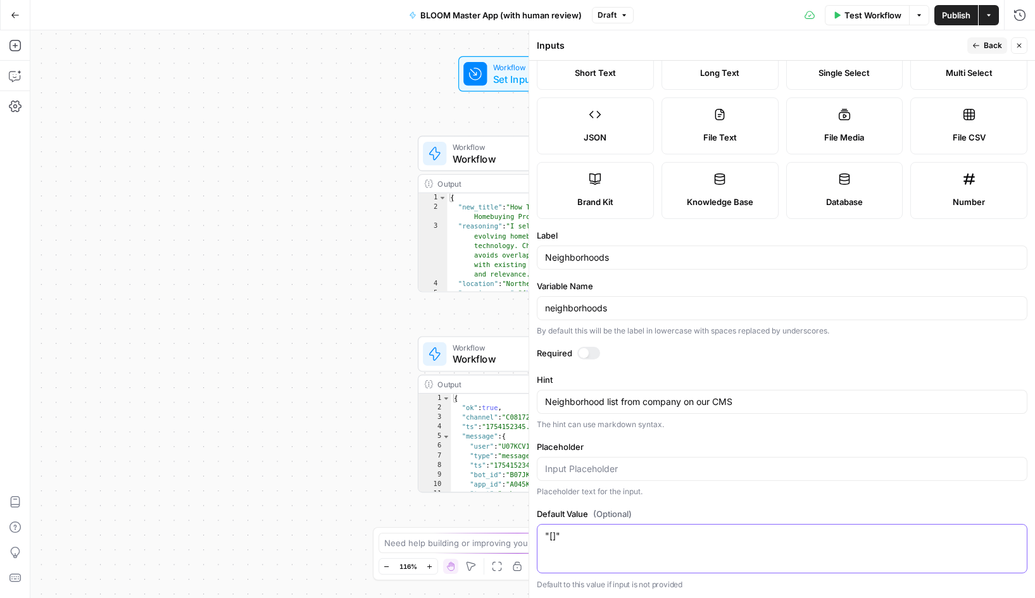
click at [582, 536] on textarea ""[]"" at bounding box center [782, 536] width 474 height 13
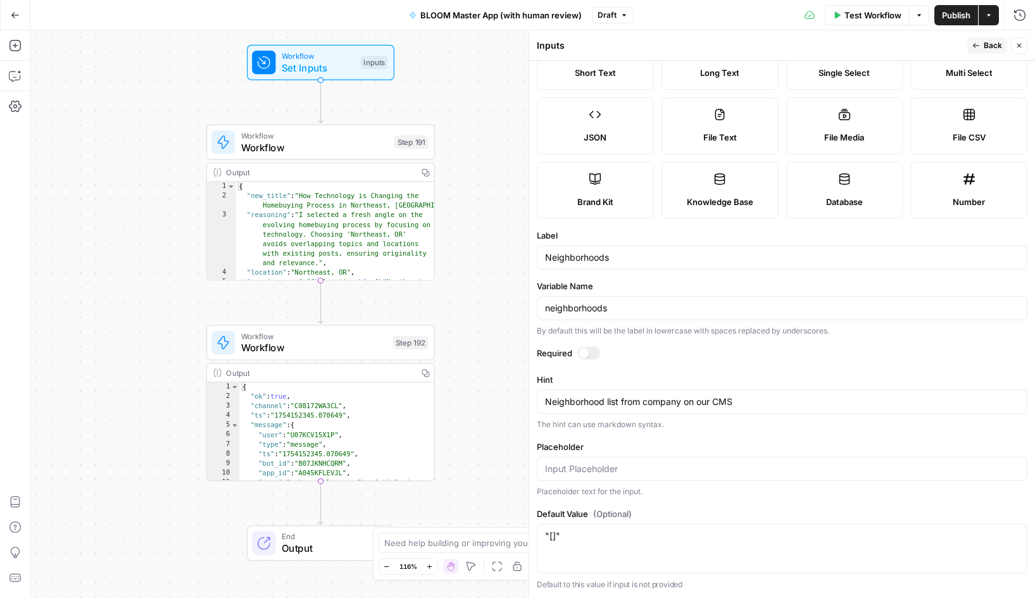
drag, startPoint x: 332, startPoint y: 365, endPoint x: 121, endPoint y: 354, distance: 211.7
click at [121, 354] on div "Workflow Set Inputs Inputs Workflow Workflow Step 191 Output Copy 1 2 3 4 5 { "…" at bounding box center [532, 314] width 1005 height 568
click at [582, 536] on textarea ""[]"" at bounding box center [782, 536] width 474 height 13
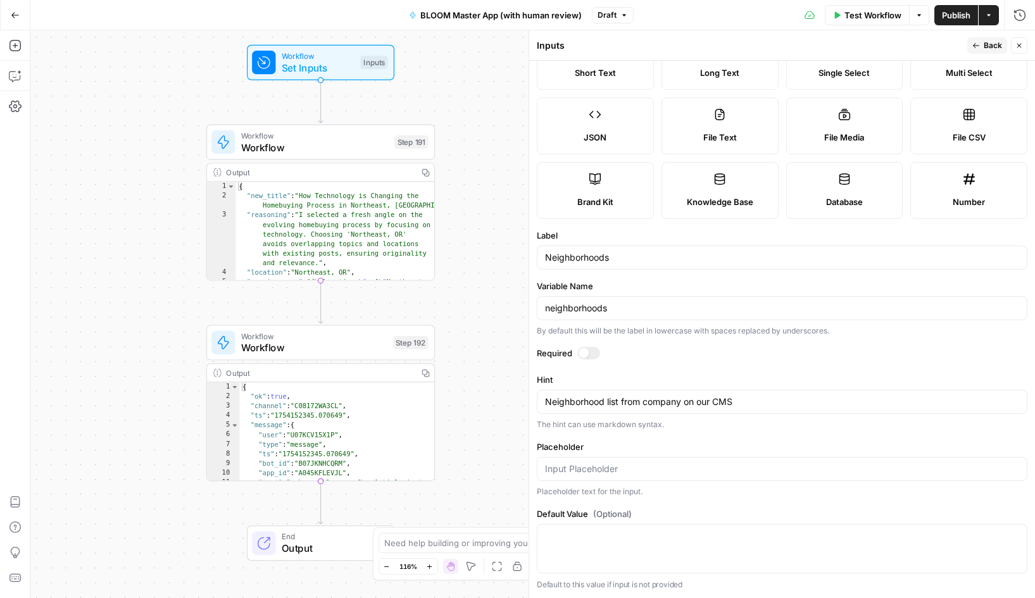
click at [960, 16] on span "Publish" at bounding box center [956, 15] width 28 height 13
click at [318, 149] on span "Workflow" at bounding box center [314, 147] width 147 height 15
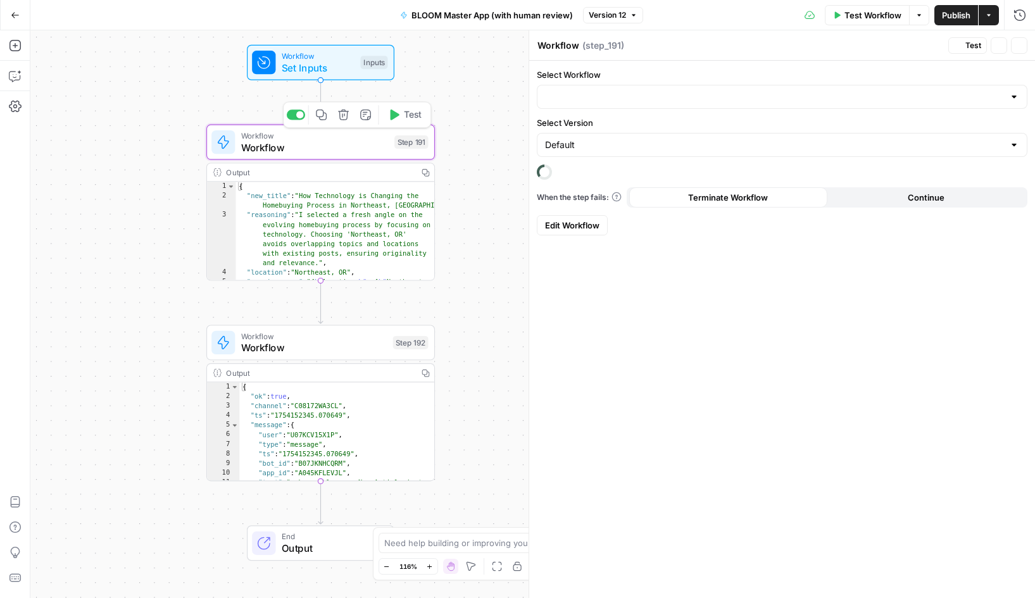
type input "BLOOM URL to Next best blog topic"
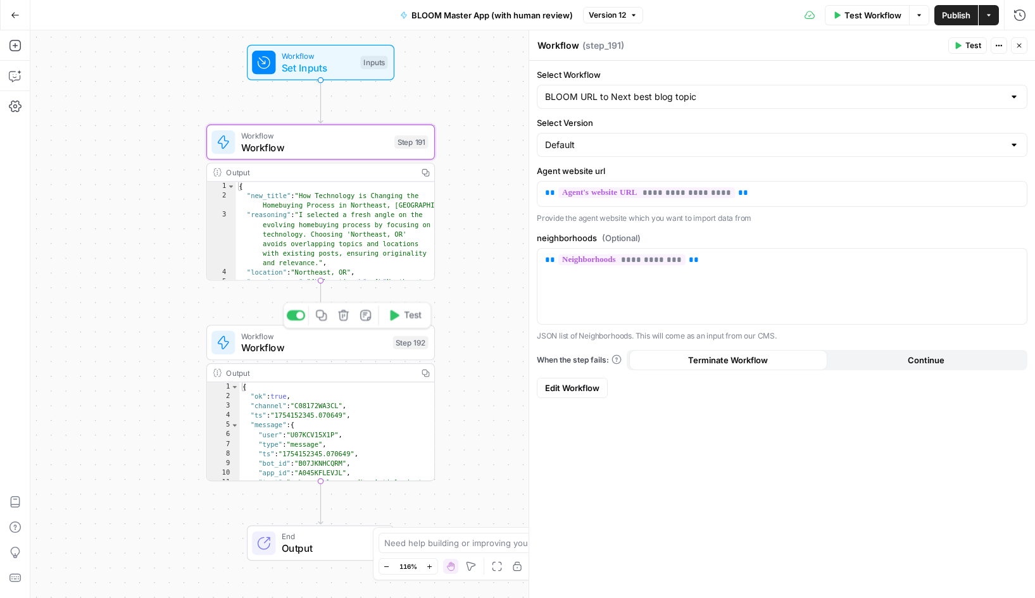
click at [296, 350] on span "Workflow" at bounding box center [314, 348] width 146 height 15
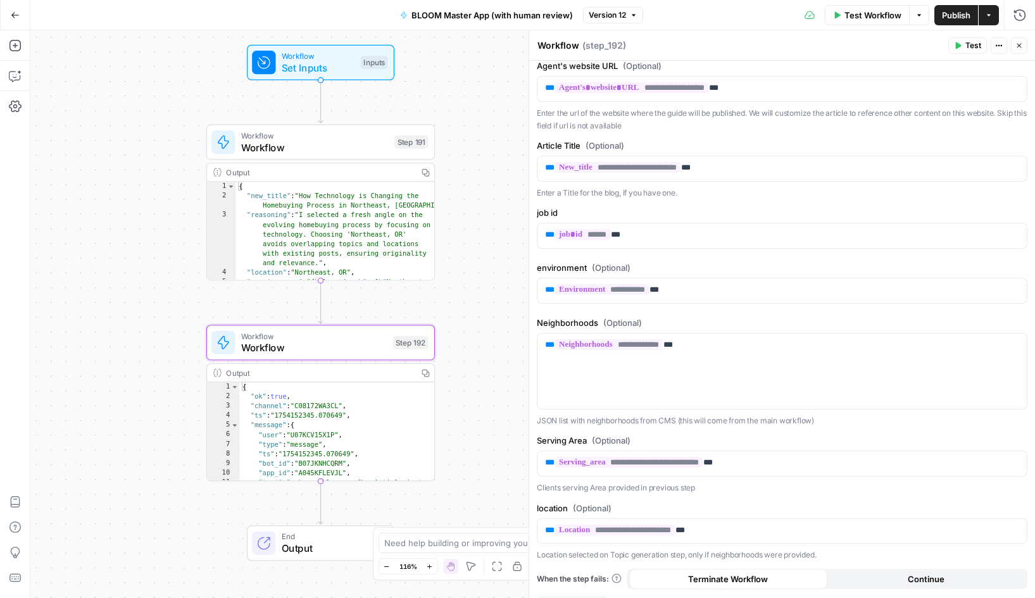
scroll to position [0, 0]
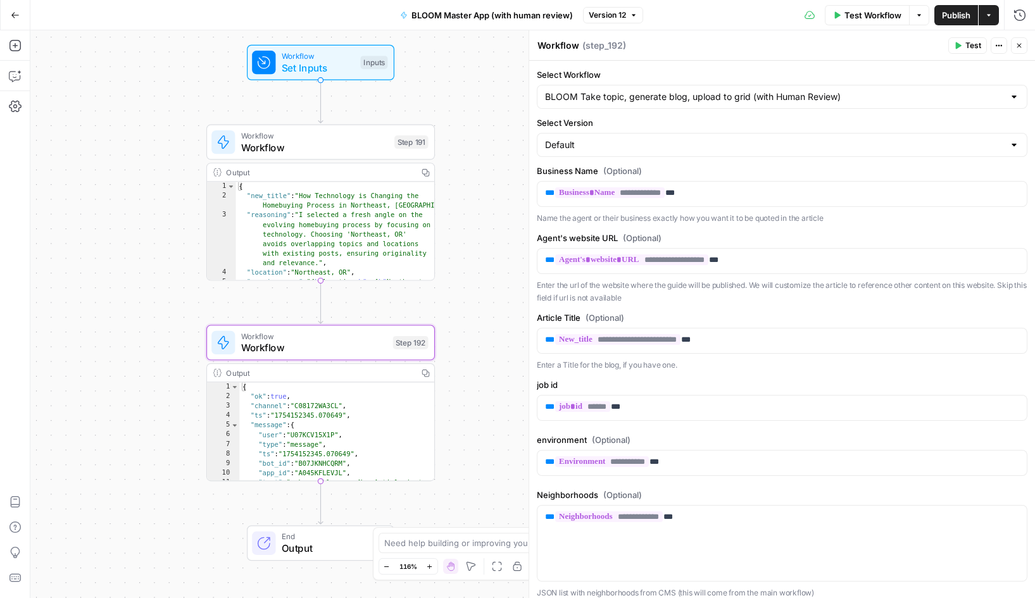
click at [17, 15] on icon "button" at bounding box center [15, 15] width 8 height 6
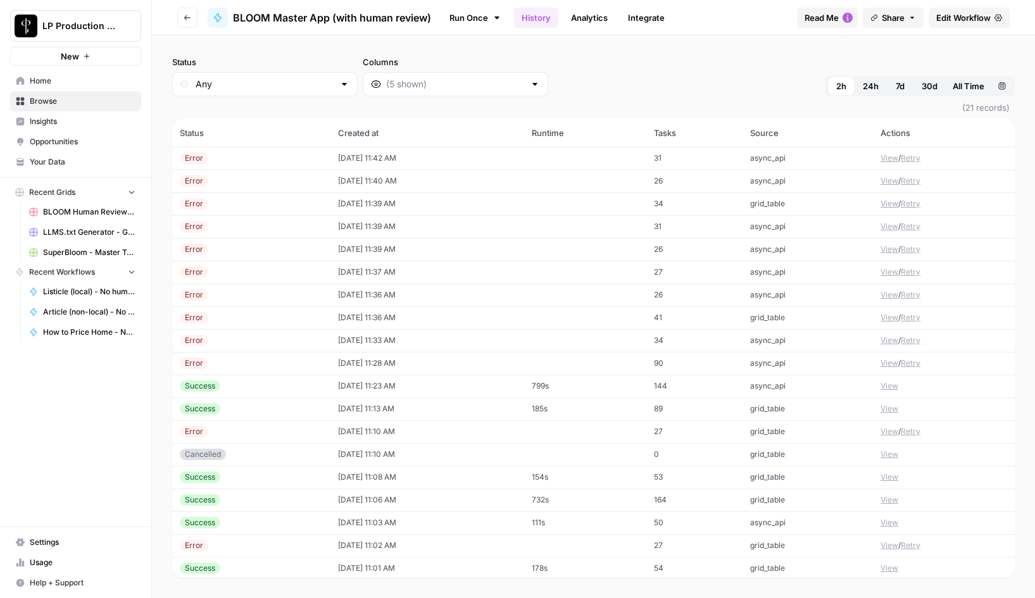
click at [889, 160] on button "View" at bounding box center [890, 158] width 18 height 11
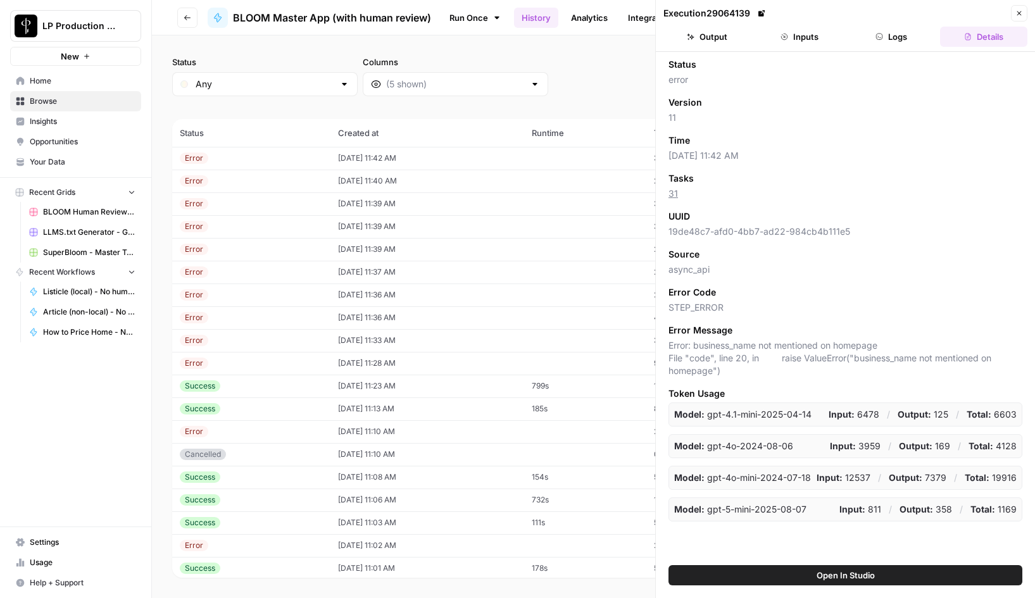
click at [802, 32] on button "Inputs" at bounding box center [799, 37] width 87 height 20
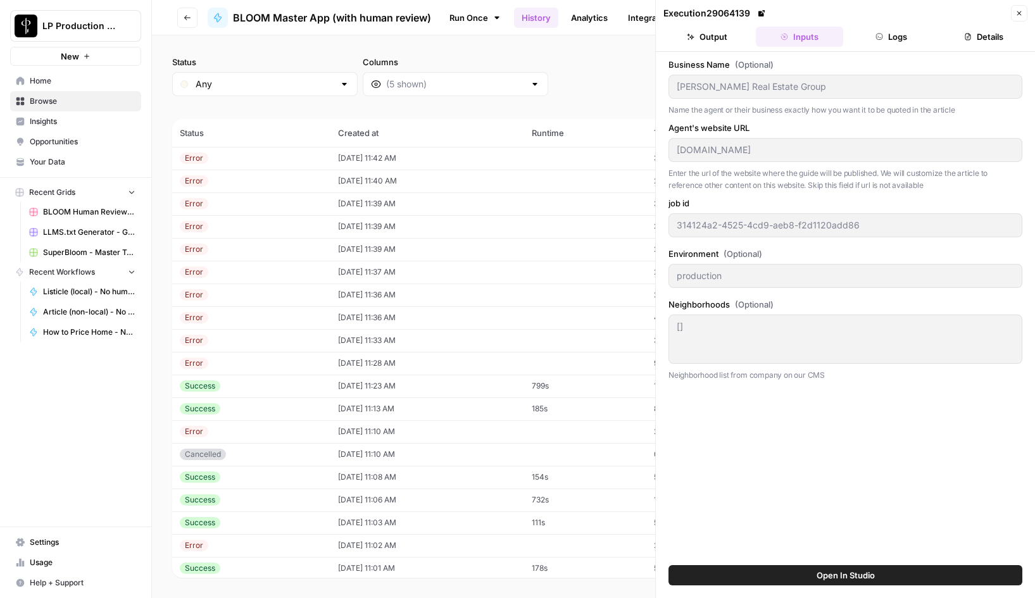
click at [1017, 9] on icon "button" at bounding box center [1019, 13] width 8 height 8
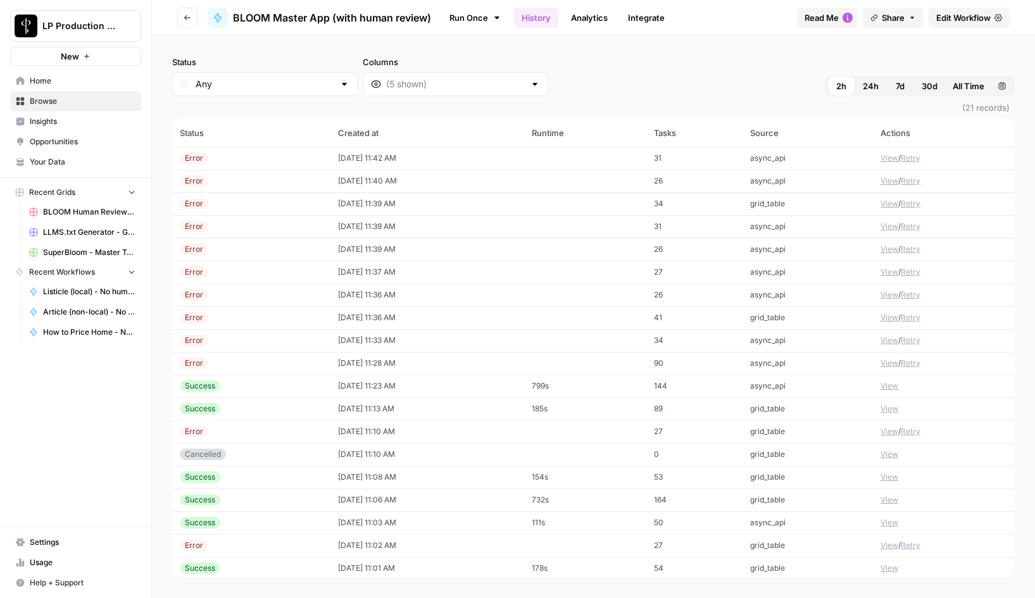
click at [912, 158] on button "Retry" at bounding box center [911, 158] width 20 height 11
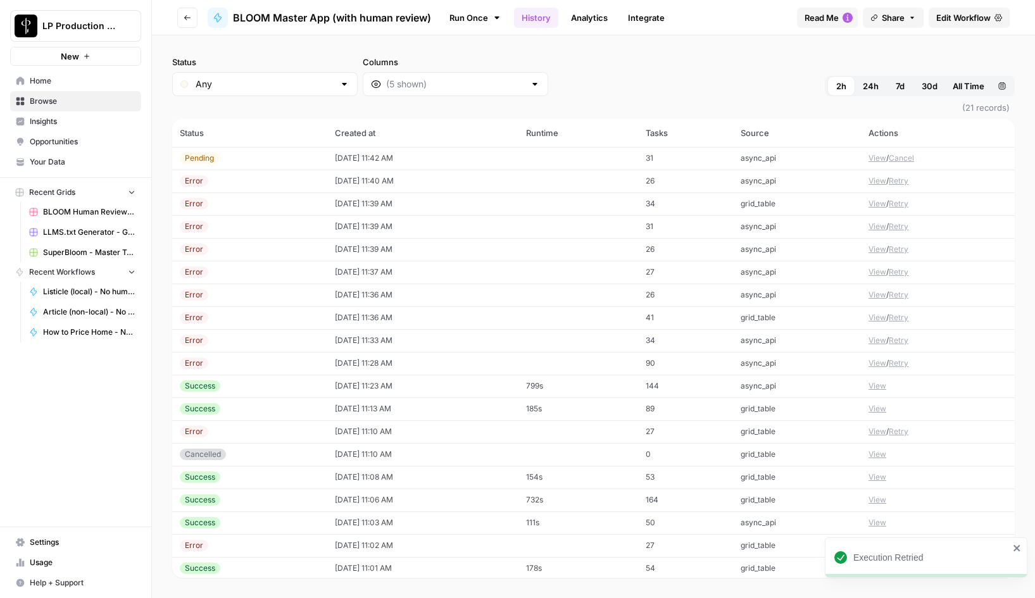
click at [913, 180] on td "View / Retry" at bounding box center [938, 181] width 154 height 23
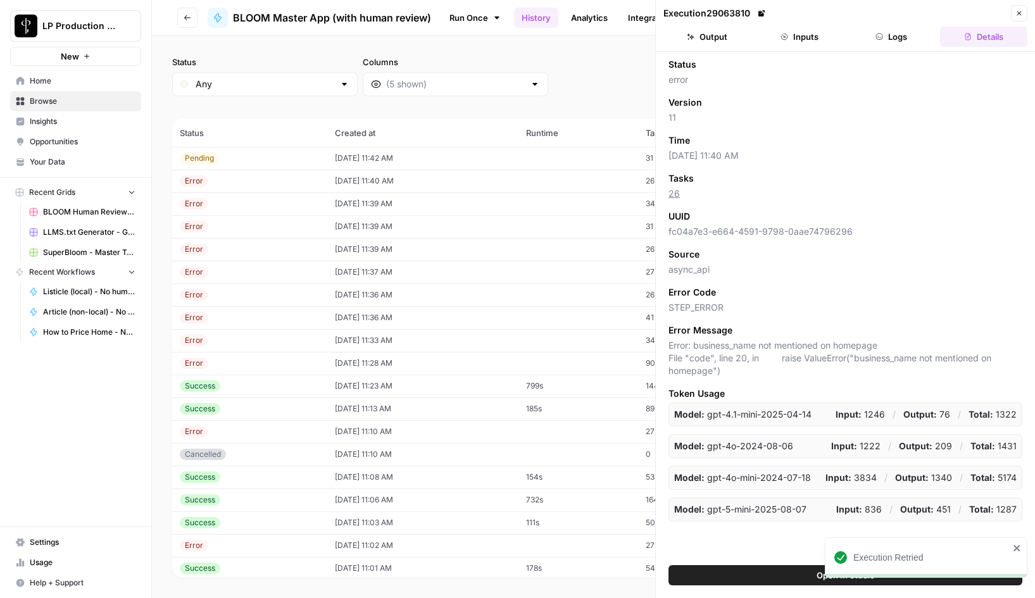
click at [1015, 14] on icon "button" at bounding box center [1019, 13] width 8 height 8
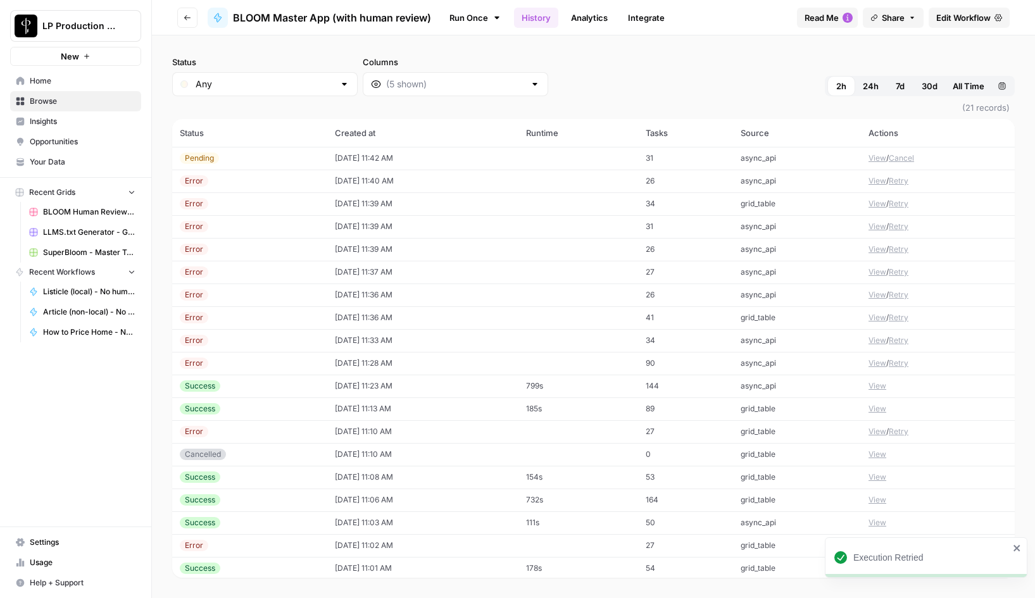
click at [903, 182] on button "Retry" at bounding box center [899, 180] width 20 height 11
click at [902, 205] on button "Retry" at bounding box center [899, 203] width 20 height 11
click at [901, 227] on button "Retry" at bounding box center [899, 226] width 20 height 11
click at [901, 251] on button "Retry" at bounding box center [899, 249] width 20 height 11
click at [901, 273] on button "Retry" at bounding box center [899, 271] width 20 height 11
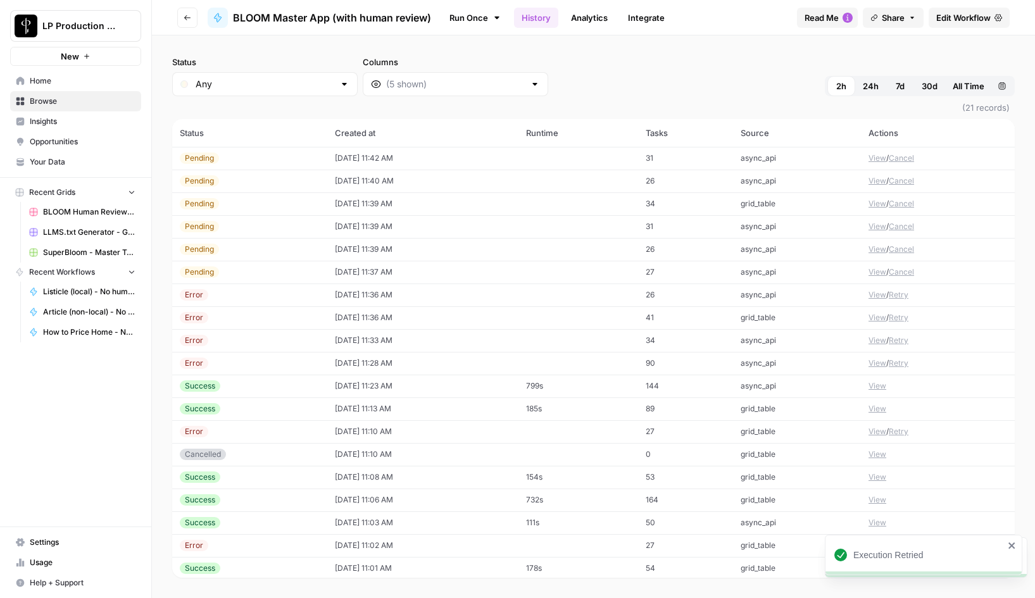
click at [900, 296] on button "Retry" at bounding box center [899, 294] width 20 height 11
click at [900, 317] on button "Retry" at bounding box center [899, 317] width 20 height 11
click at [901, 337] on button "Retry" at bounding box center [899, 340] width 20 height 11
click at [881, 156] on button "View" at bounding box center [877, 158] width 18 height 11
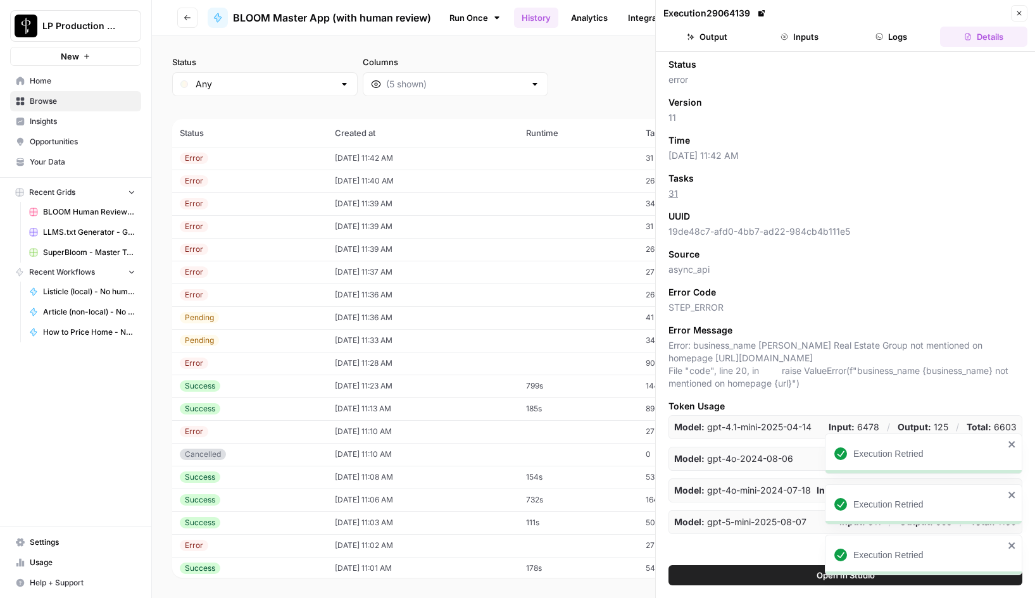
click at [803, 22] on header "Execution 29064139 Close Output Inputs Logs Details" at bounding box center [845, 26] width 379 height 52
click at [807, 32] on button "Inputs" at bounding box center [799, 37] width 87 height 20
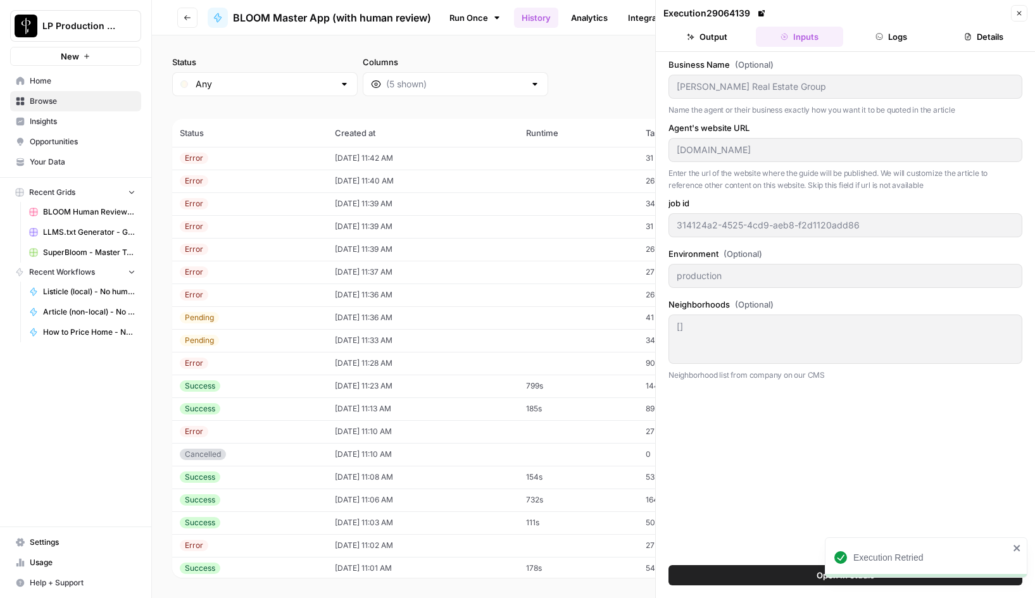
click at [891, 36] on button "Logs" at bounding box center [891, 37] width 87 height 20
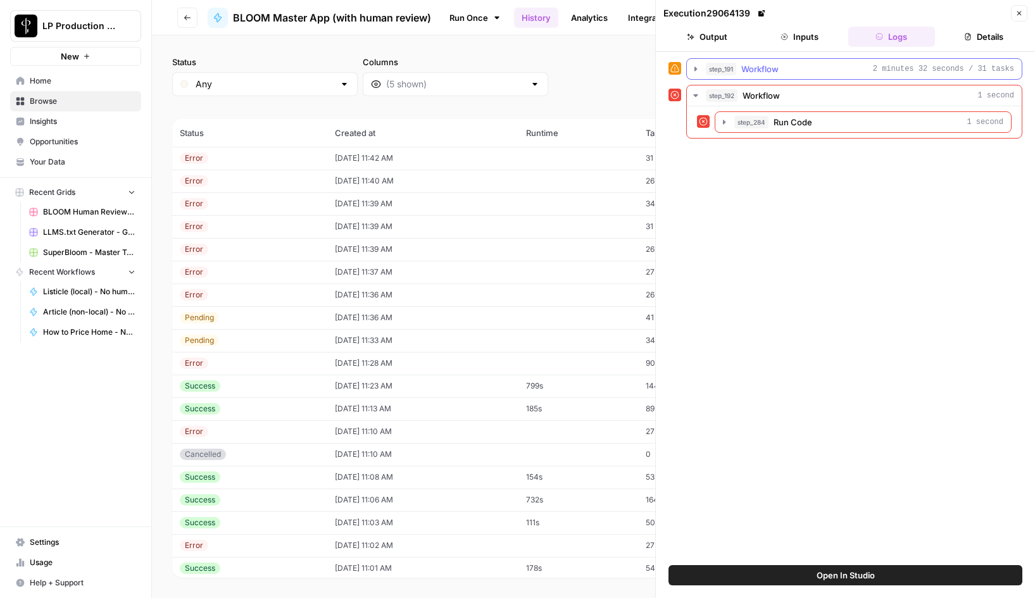
click at [694, 69] on icon "button" at bounding box center [695, 68] width 3 height 4
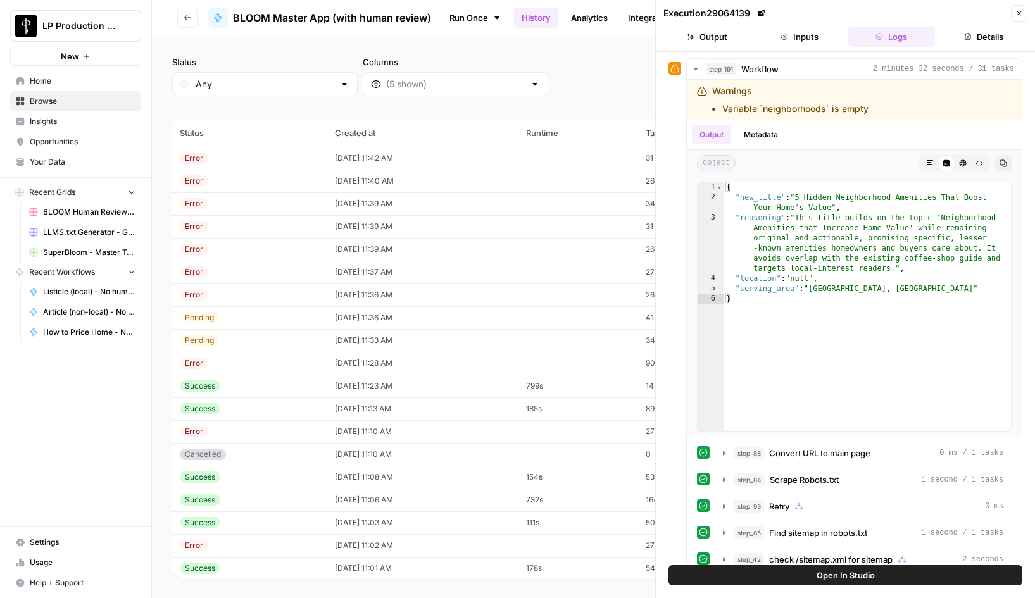
click at [1015, 16] on icon "button" at bounding box center [1019, 13] width 8 height 8
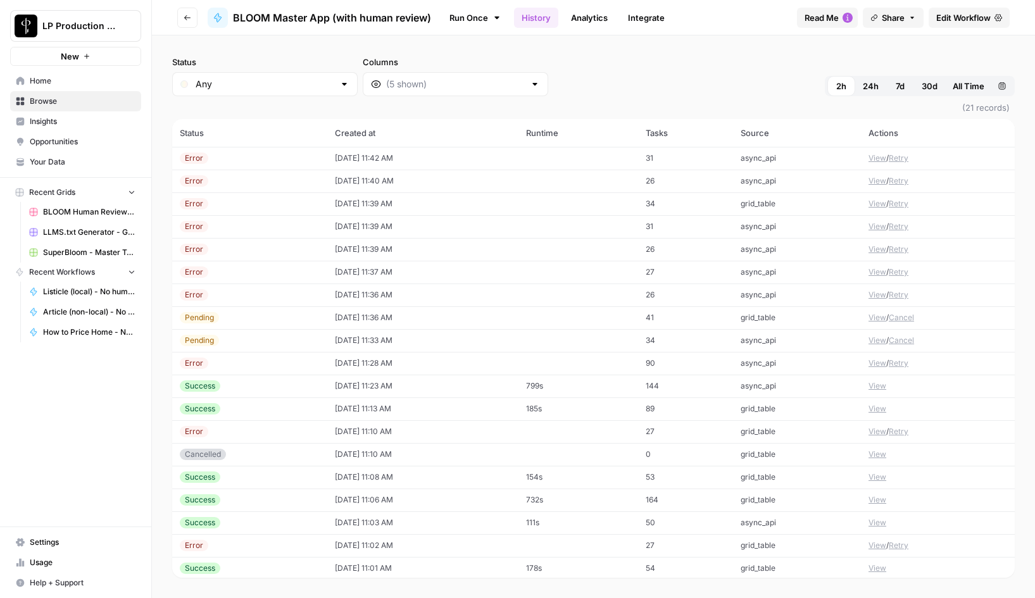
click at [961, 18] on span "Edit Workflow" at bounding box center [963, 17] width 54 height 13
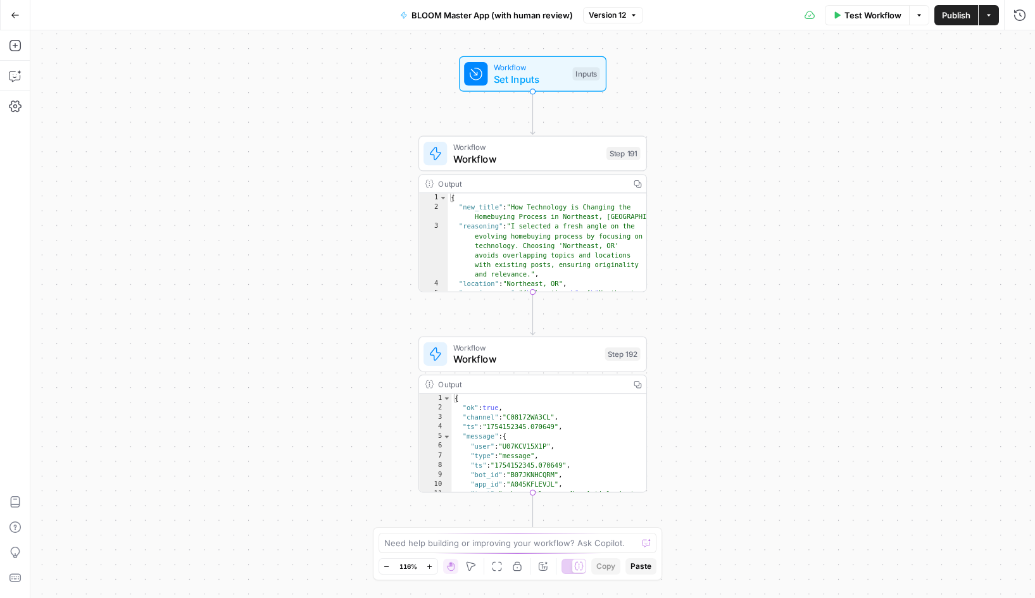
click at [510, 158] on span "Workflow" at bounding box center [526, 158] width 147 height 15
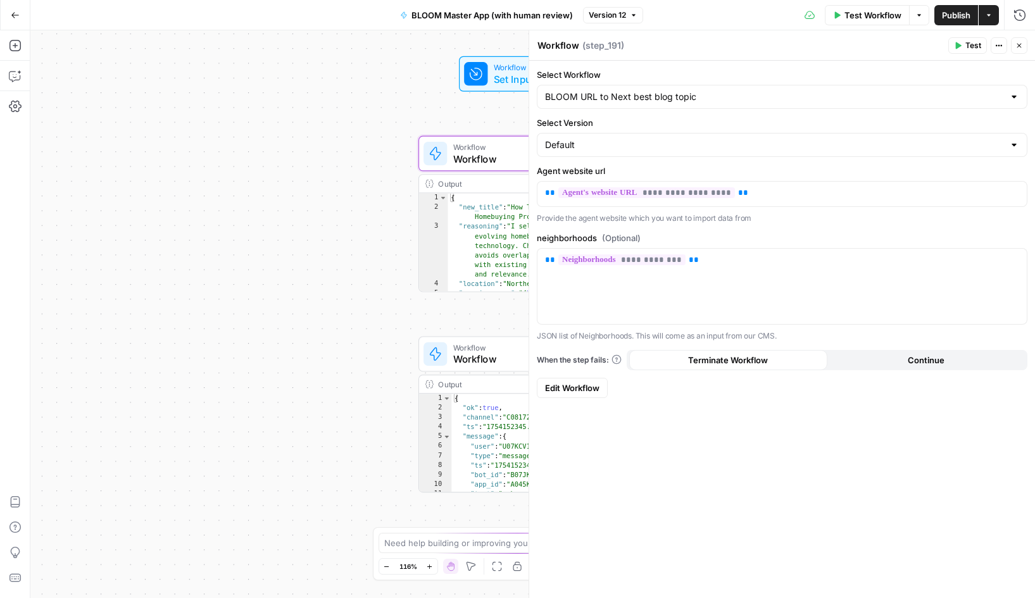
click at [572, 386] on span "Edit Workflow" at bounding box center [572, 388] width 54 height 13
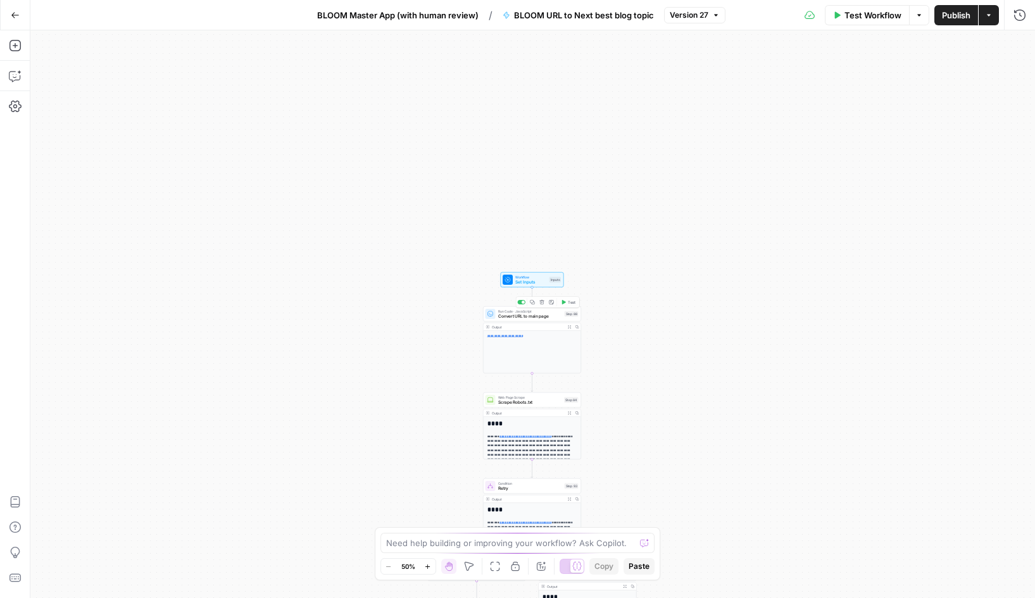
click at [524, 284] on span "Set Inputs" at bounding box center [531, 282] width 32 height 6
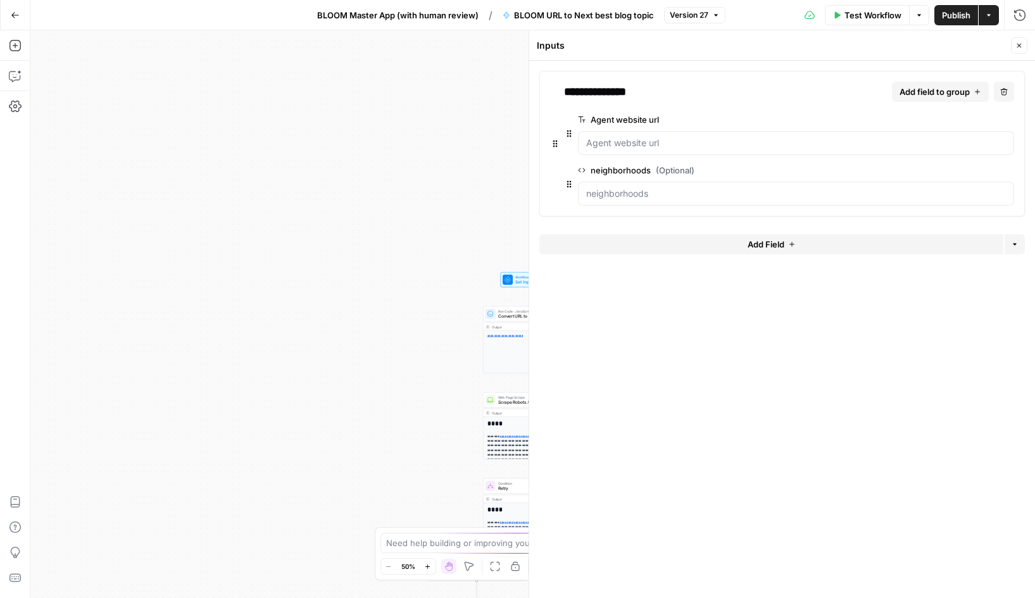
click at [971, 166] on span "edit field" at bounding box center [967, 170] width 28 height 10
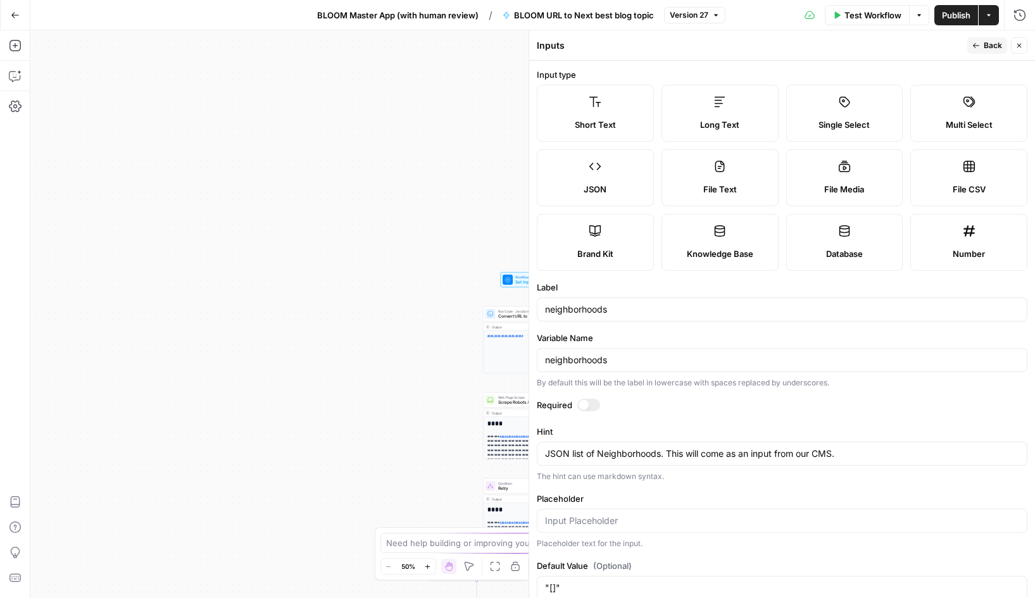
scroll to position [52, 0]
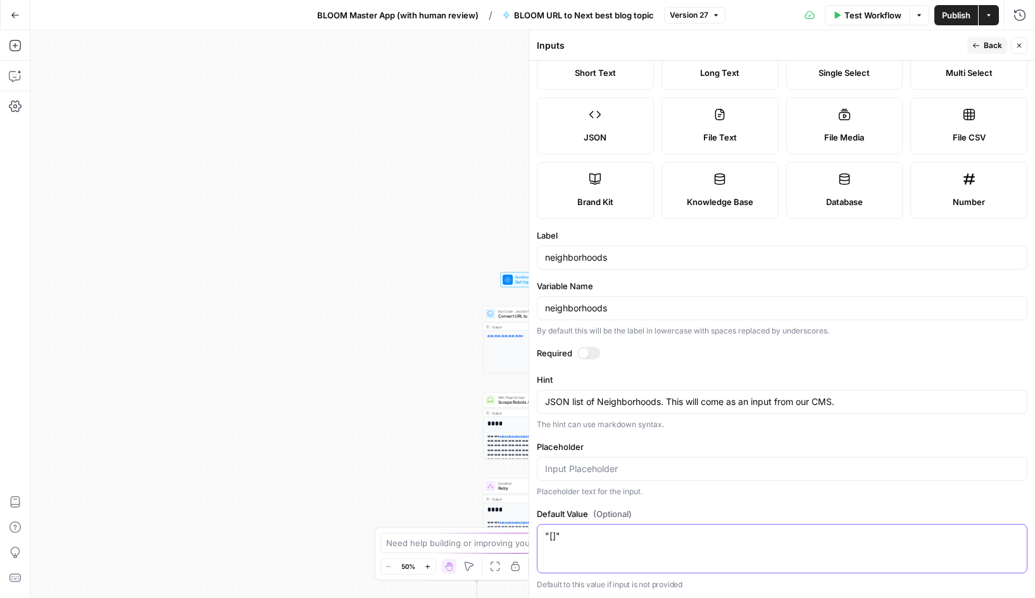
click at [574, 539] on textarea ""[]"" at bounding box center [782, 536] width 474 height 13
click at [951, 16] on span "Publish" at bounding box center [956, 15] width 28 height 13
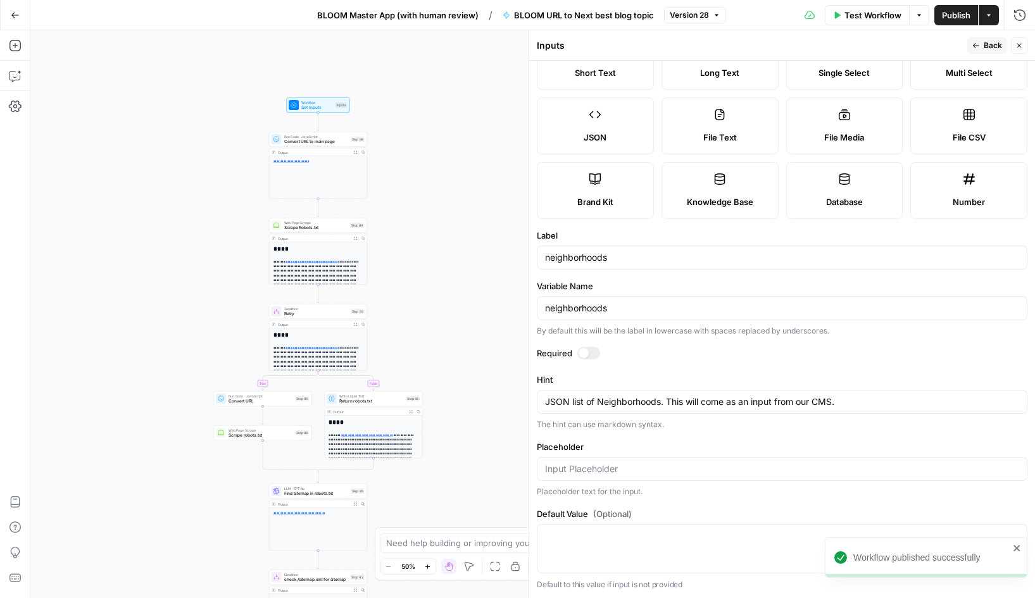
drag, startPoint x: 427, startPoint y: 370, endPoint x: 213, endPoint y: 196, distance: 276.2
click at [213, 196] on div "**********" at bounding box center [532, 314] width 1005 height 568
click at [15, 16] on icon "button" at bounding box center [15, 15] width 9 height 9
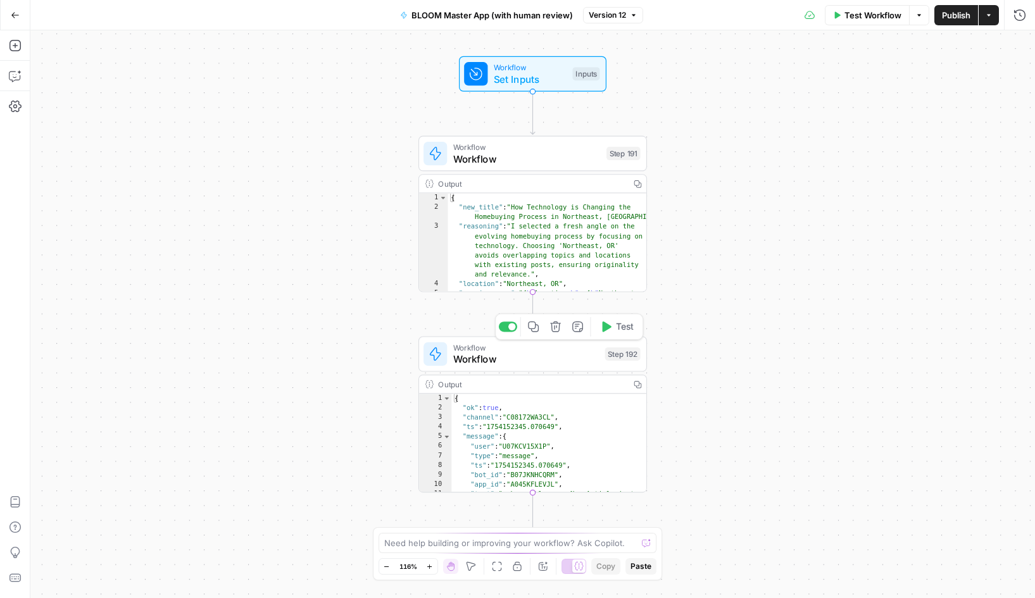
click at [530, 355] on span "Workflow" at bounding box center [526, 359] width 146 height 15
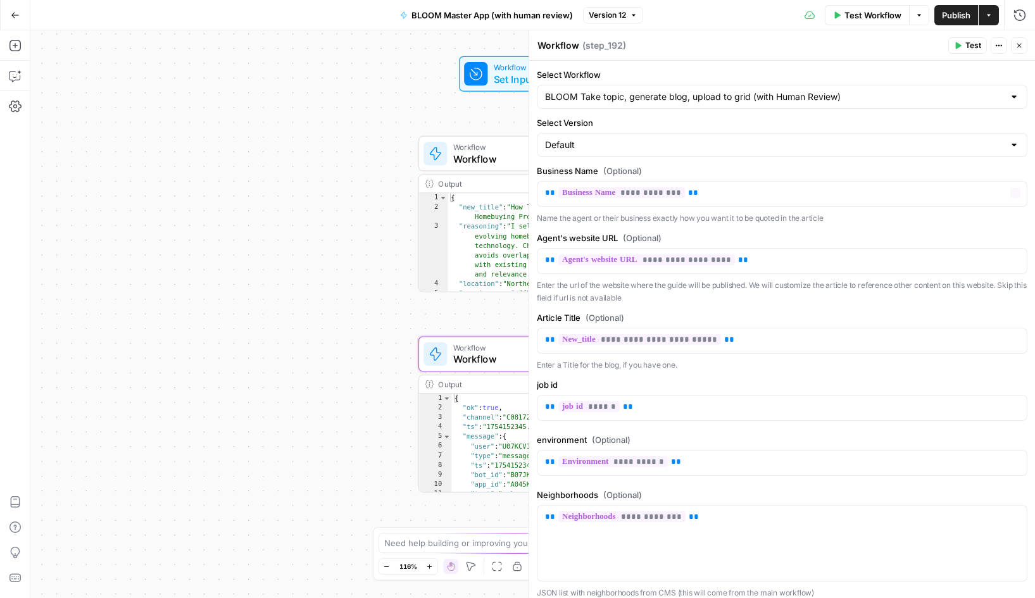
scroll to position [199, 0]
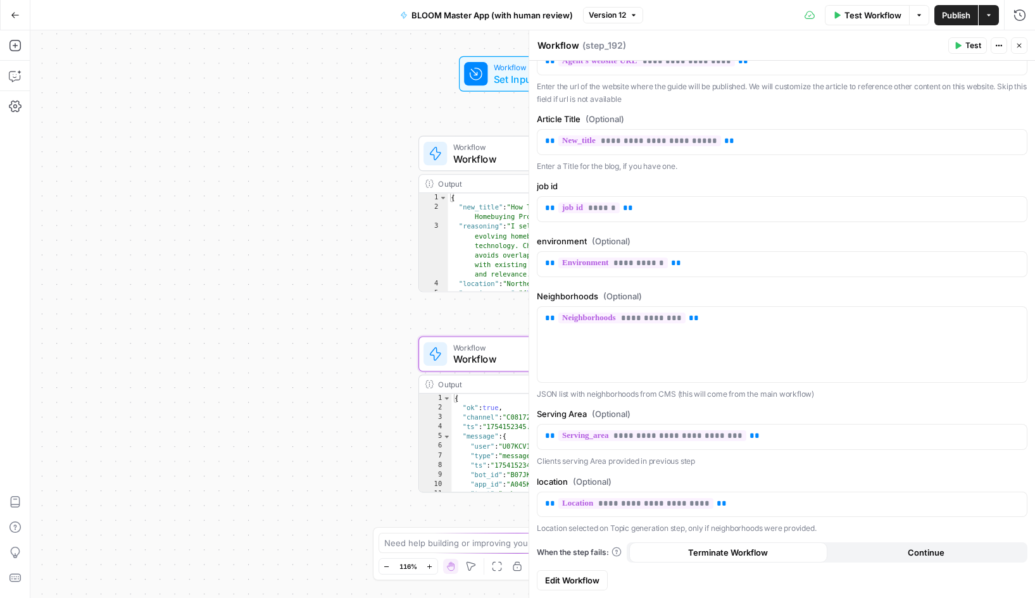
click at [572, 579] on span "Edit Workflow" at bounding box center [572, 580] width 54 height 13
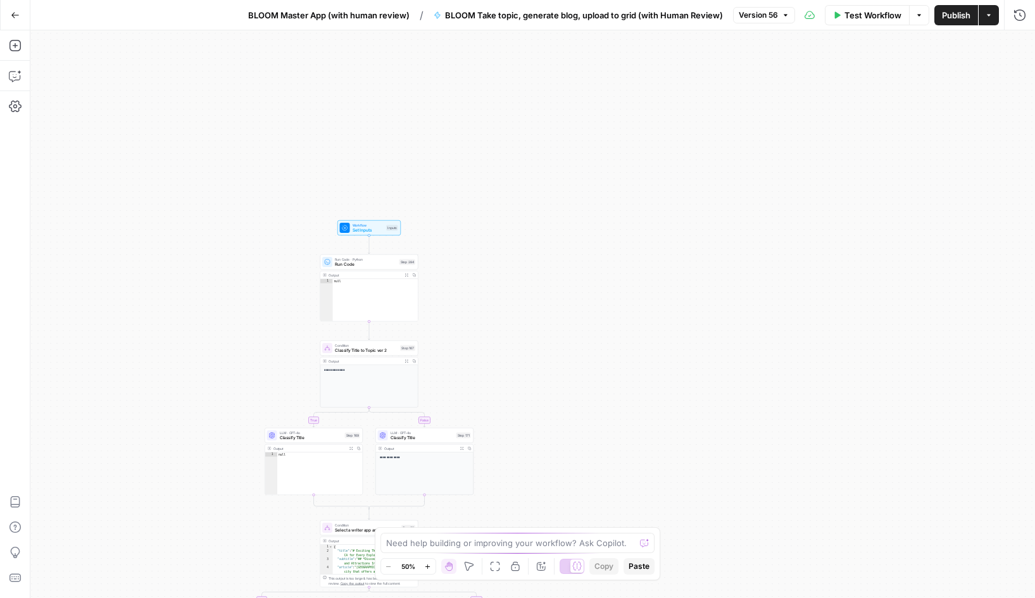
click at [370, 225] on span "Workflow" at bounding box center [369, 225] width 32 height 5
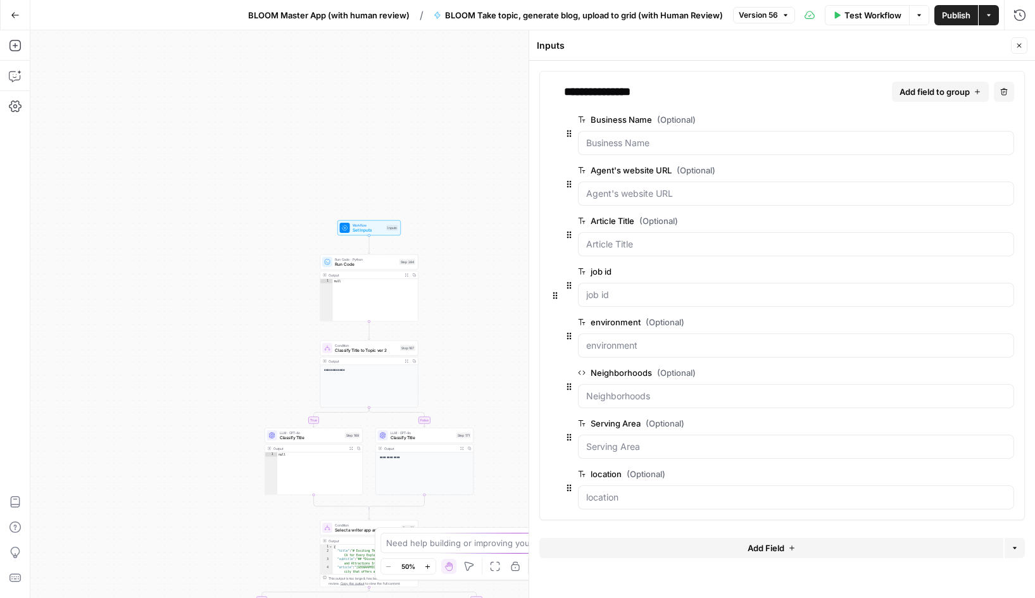
click at [963, 481] on button "edit field" at bounding box center [972, 474] width 49 height 15
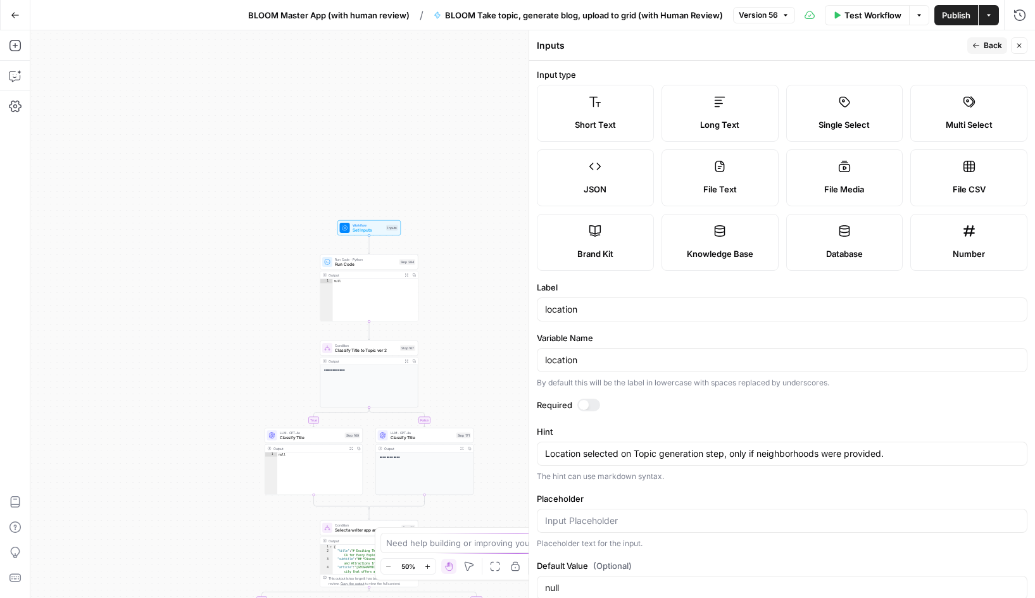
scroll to position [27, 0]
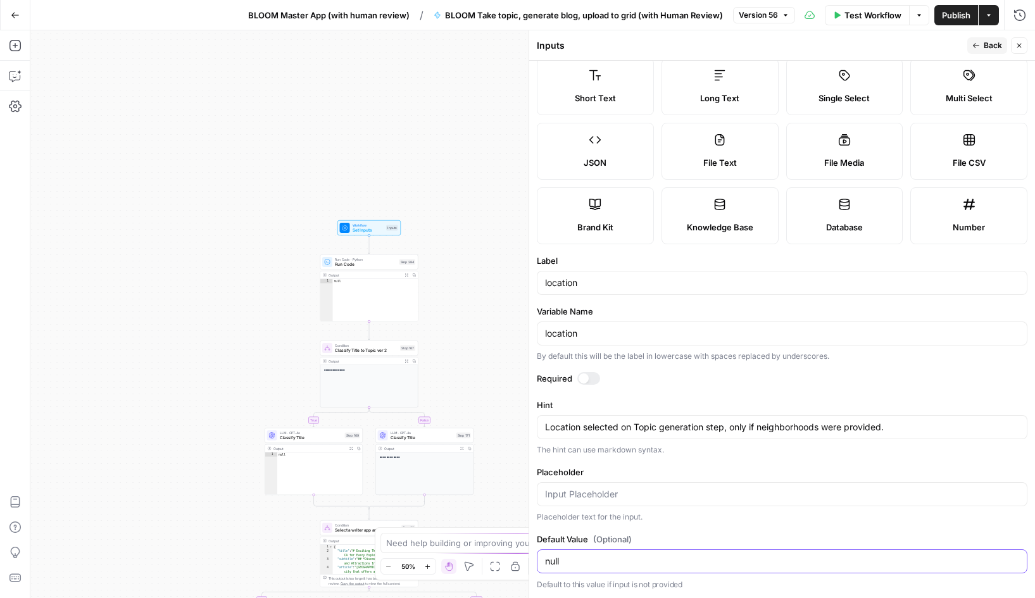
click at [584, 556] on input "null" at bounding box center [782, 561] width 474 height 13
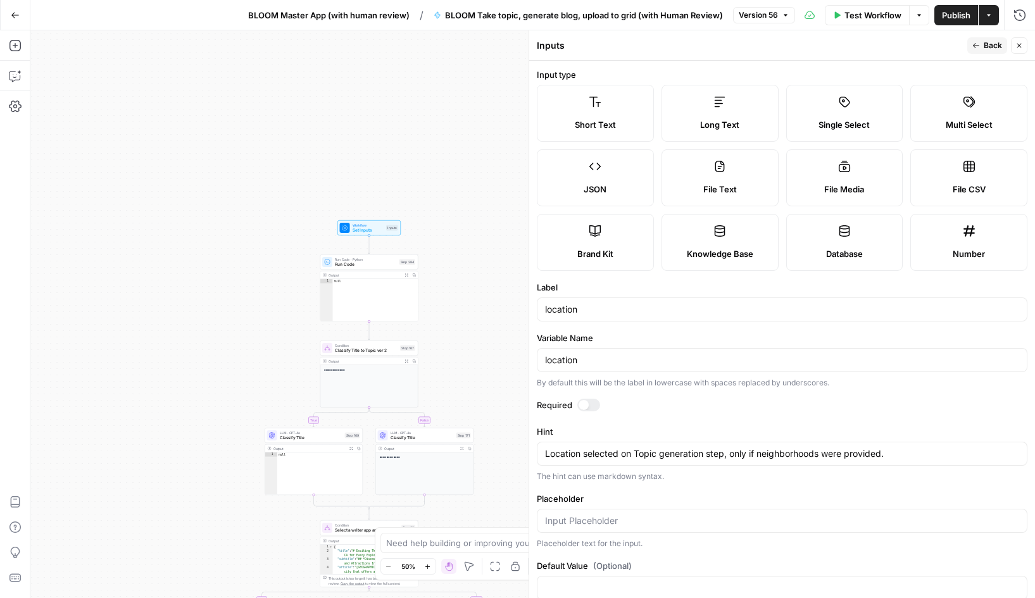
click at [988, 47] on span "Back" at bounding box center [993, 45] width 18 height 11
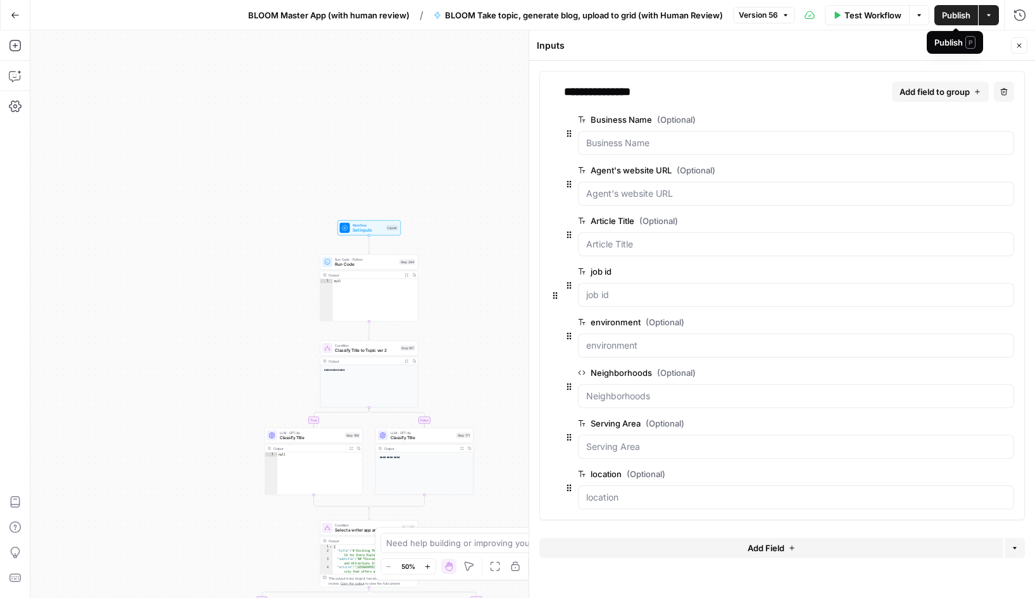
click at [957, 20] on span "Publish" at bounding box center [956, 15] width 28 height 13
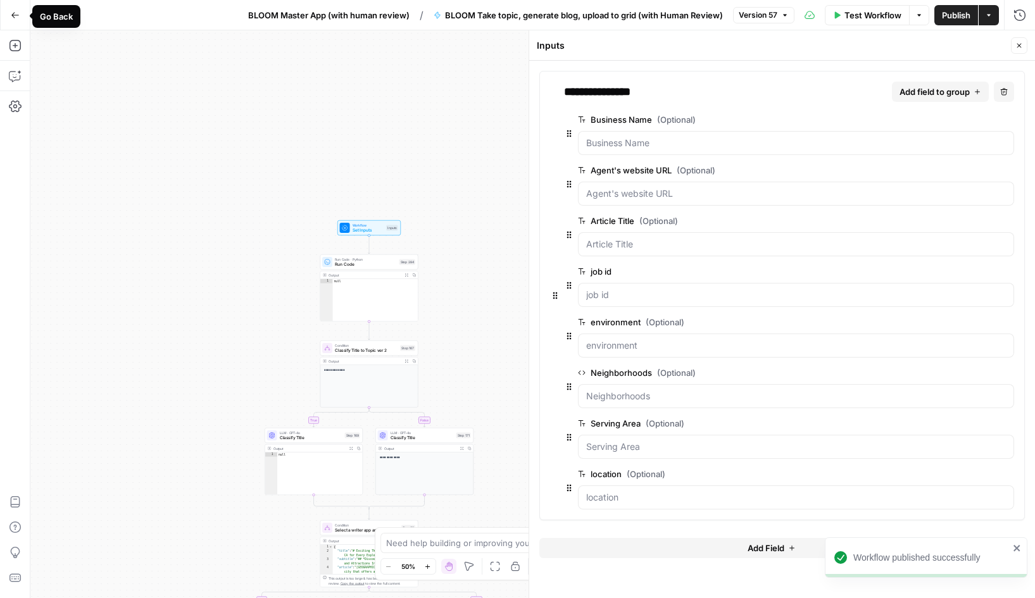
click at [20, 15] on button "Go Back" at bounding box center [15, 15] width 23 height 23
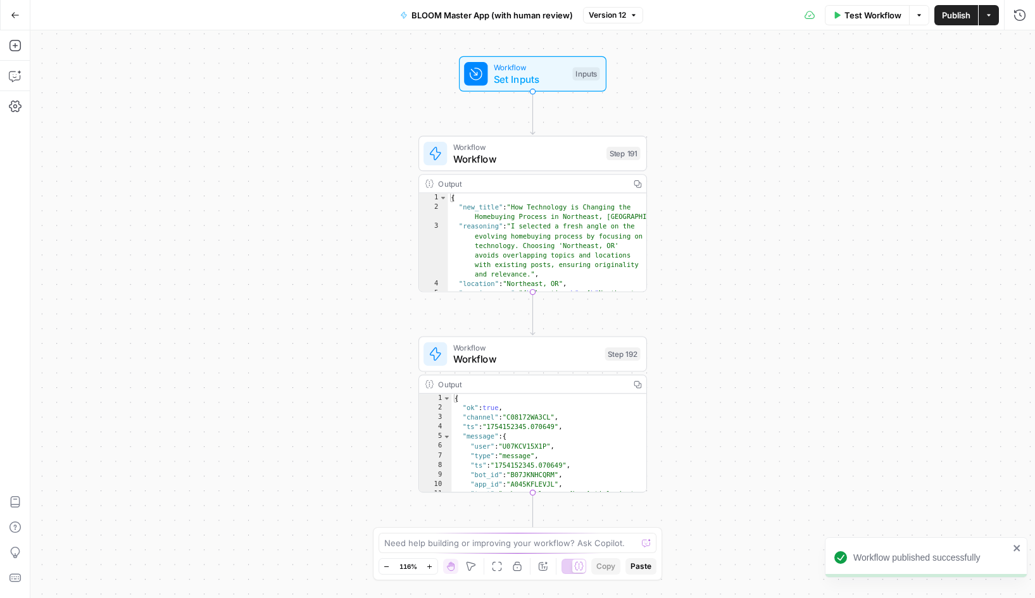
click at [20, 15] on button "Go Back" at bounding box center [15, 15] width 23 height 23
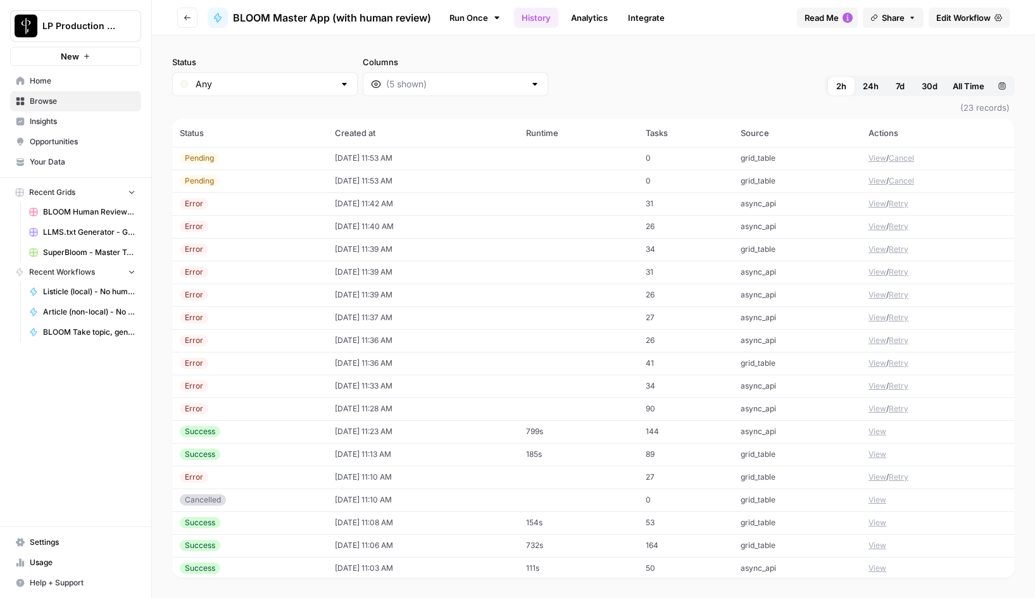
click at [902, 204] on button "Retry" at bounding box center [899, 203] width 20 height 11
click at [902, 226] on button "Cancel" at bounding box center [901, 226] width 25 height 11
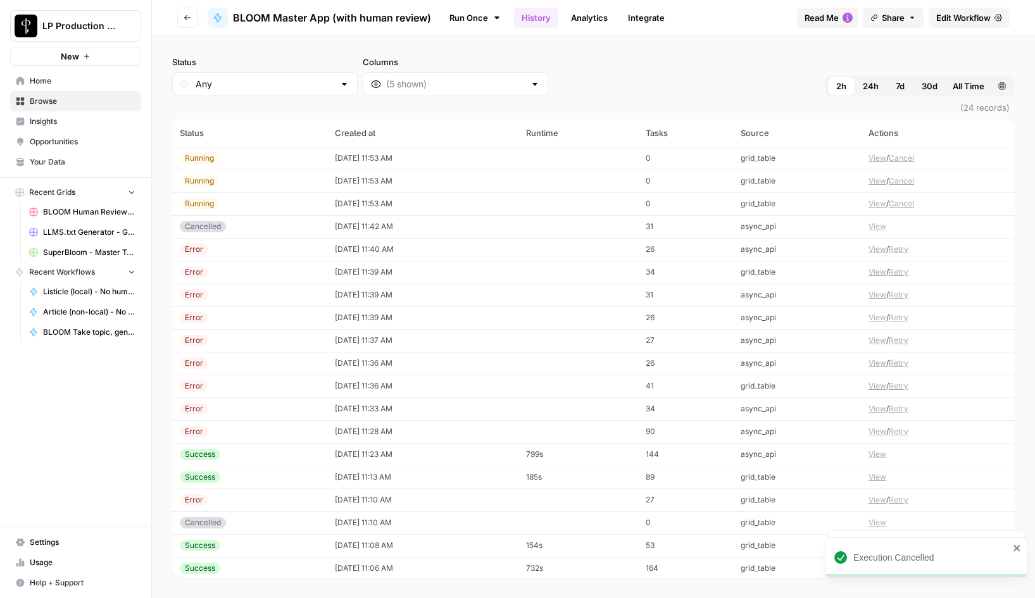
click at [901, 249] on button "Retry" at bounding box center [899, 249] width 20 height 11
click at [901, 292] on button "Retry" at bounding box center [899, 294] width 20 height 11
click at [901, 318] on button "Retry" at bounding box center [899, 317] width 20 height 11
click at [901, 340] on button "Retry" at bounding box center [899, 340] width 20 height 11
click at [901, 364] on button "Retry" at bounding box center [899, 363] width 20 height 11
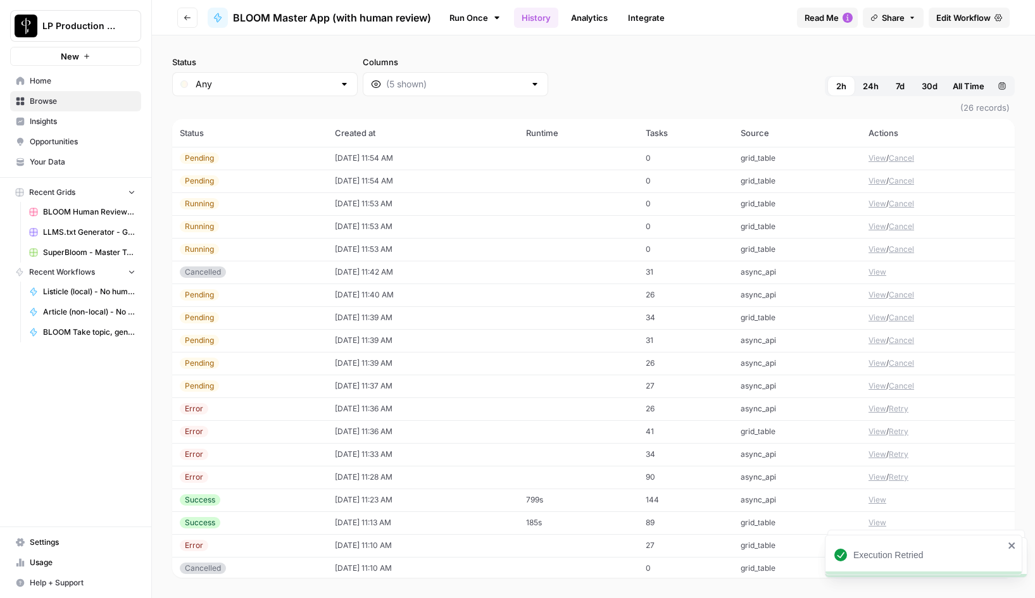
click at [900, 384] on button "Cancel" at bounding box center [901, 385] width 25 height 11
click at [908, 479] on button "Retry" at bounding box center [899, 477] width 20 height 11
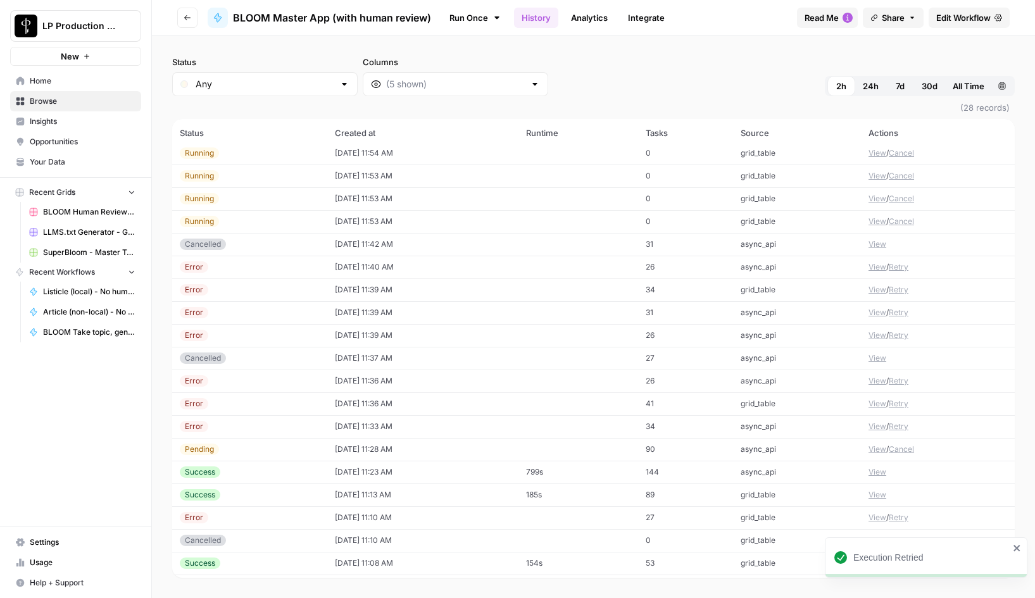
scroll to position [74, 0]
click at [901, 426] on button "Retry" at bounding box center [899, 425] width 20 height 11
click at [901, 403] on button "Retry" at bounding box center [899, 403] width 20 height 11
click at [901, 381] on button "Retry" at bounding box center [899, 380] width 20 height 11
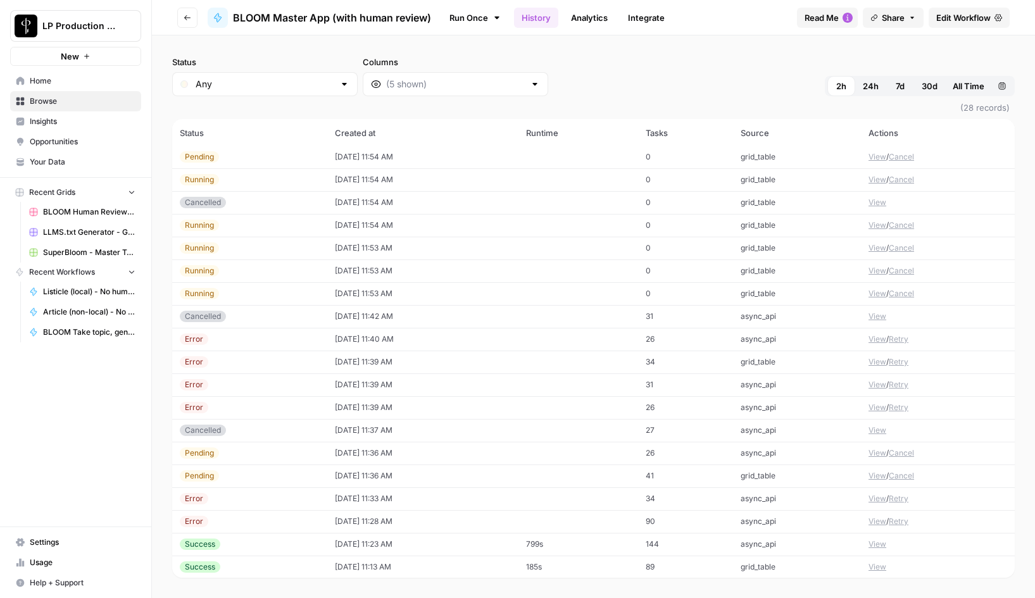
scroll to position [0, 0]
click at [879, 297] on button "View" at bounding box center [877, 294] width 18 height 11
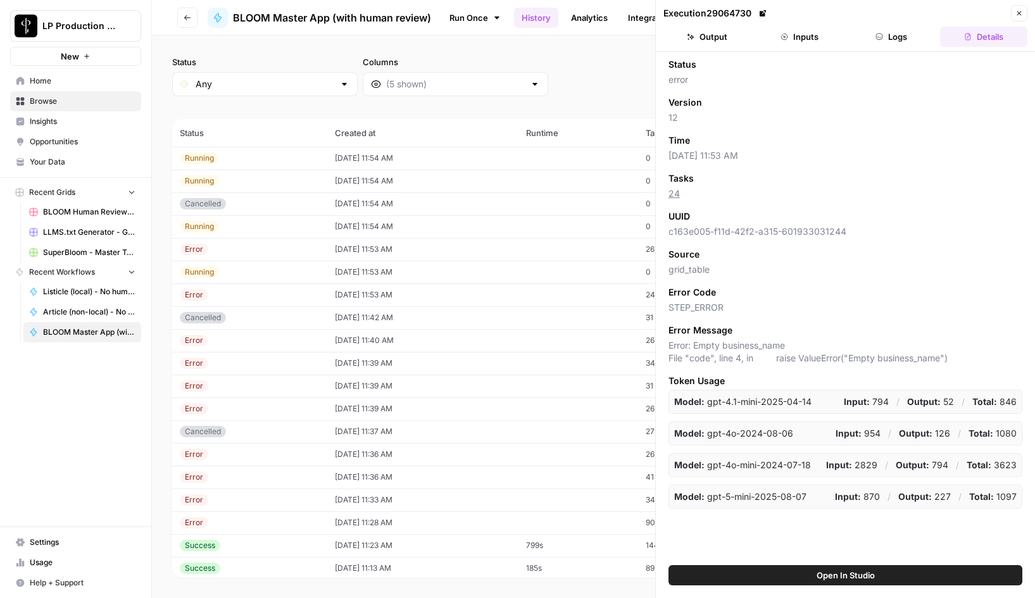
click at [806, 34] on button "Inputs" at bounding box center [799, 37] width 87 height 20
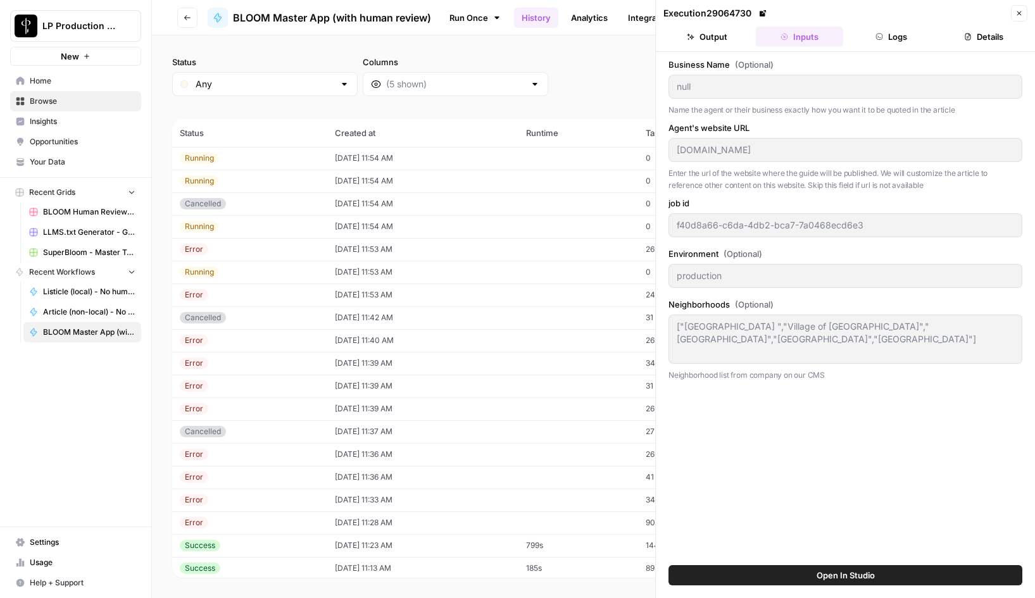
click at [900, 37] on button "Logs" at bounding box center [891, 37] width 87 height 20
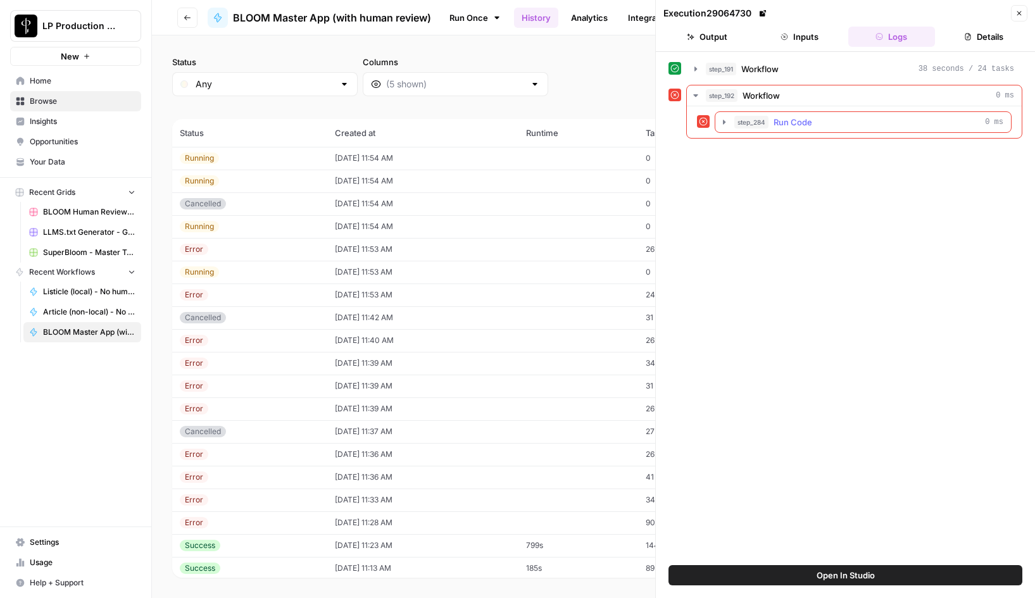
click at [726, 123] on icon "button" at bounding box center [724, 122] width 10 height 10
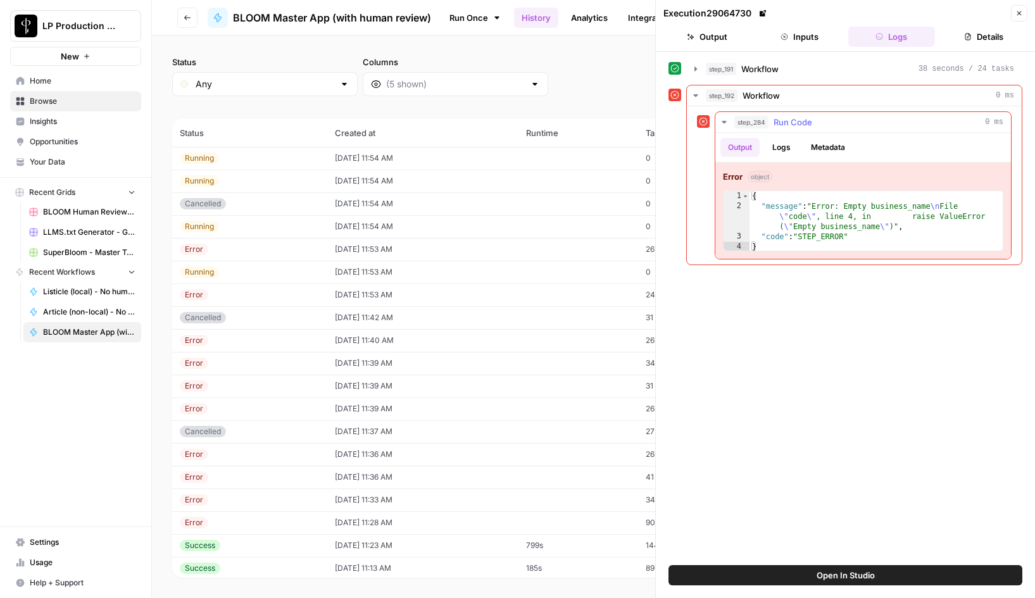
click at [723, 121] on icon "button" at bounding box center [724, 122] width 4 height 3
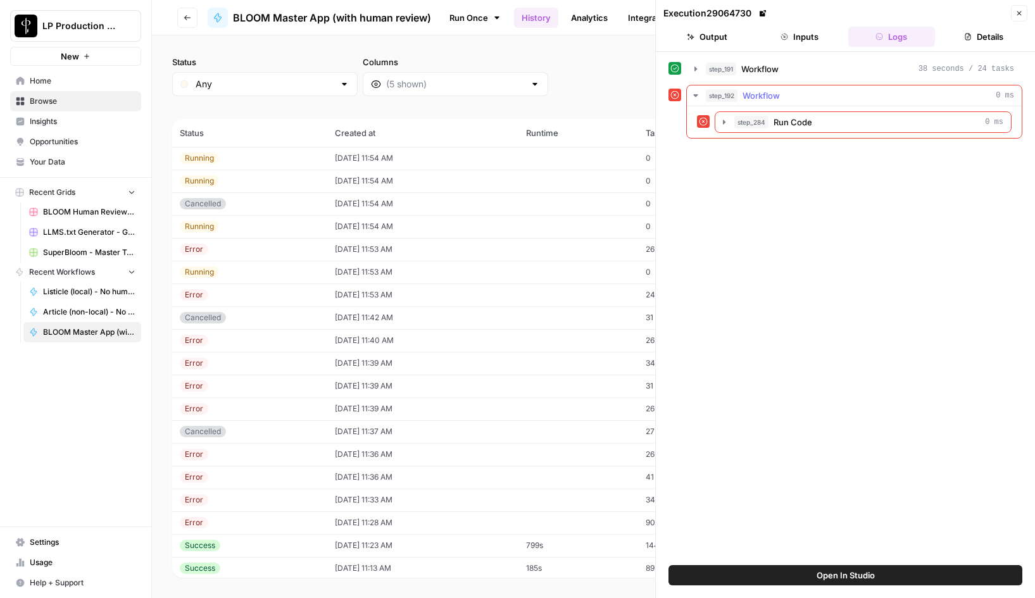
click at [696, 96] on icon "button" at bounding box center [695, 95] width 4 height 3
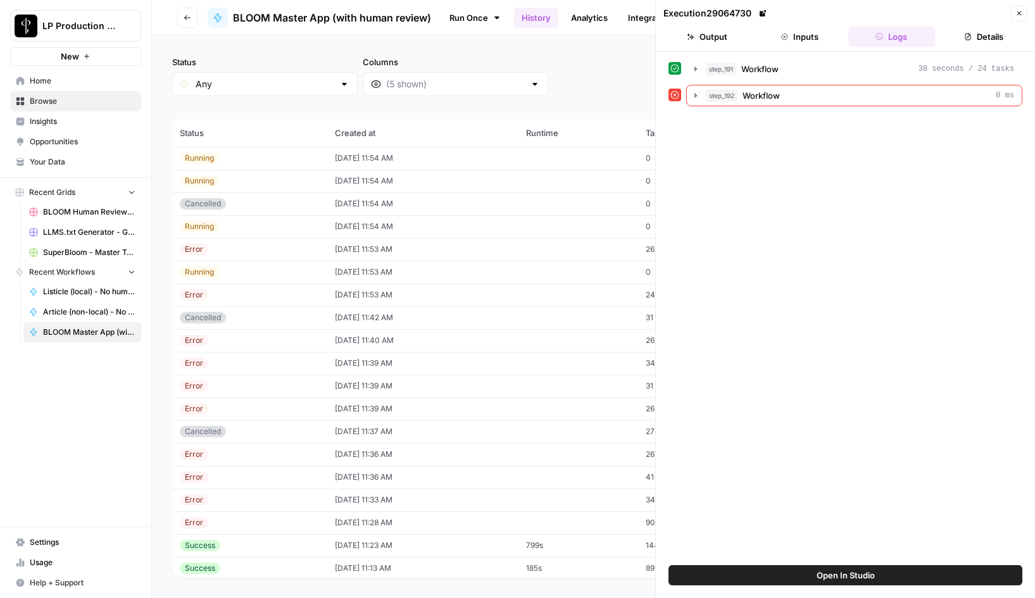
click at [1019, 13] on icon "button" at bounding box center [1019, 13] width 4 height 4
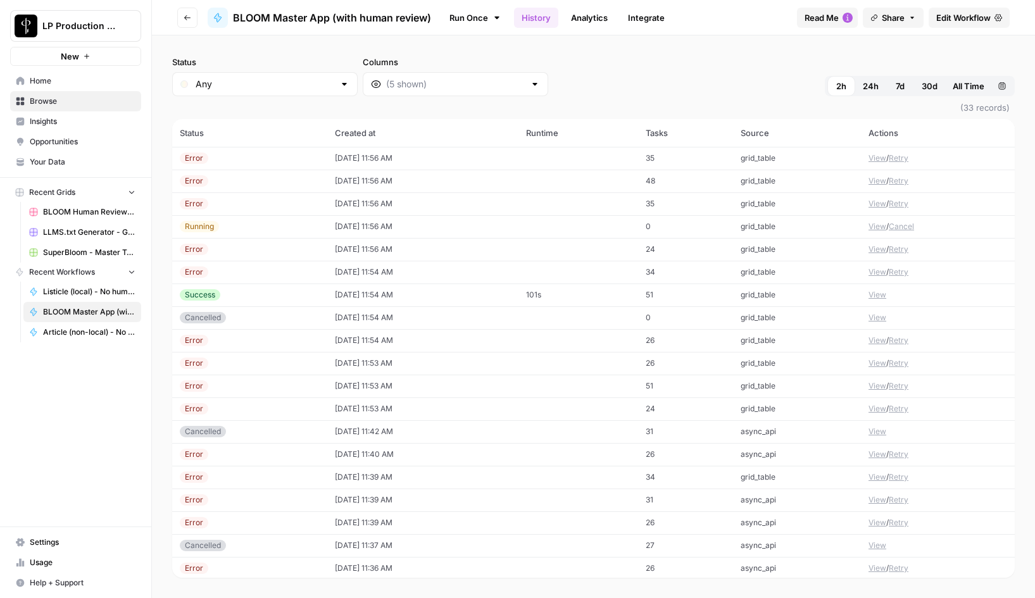
click at [744, 27] on div "Run Once History Analytics Integrate" at bounding box center [614, 17] width 346 height 25
